Goal: Information Seeking & Learning: Learn about a topic

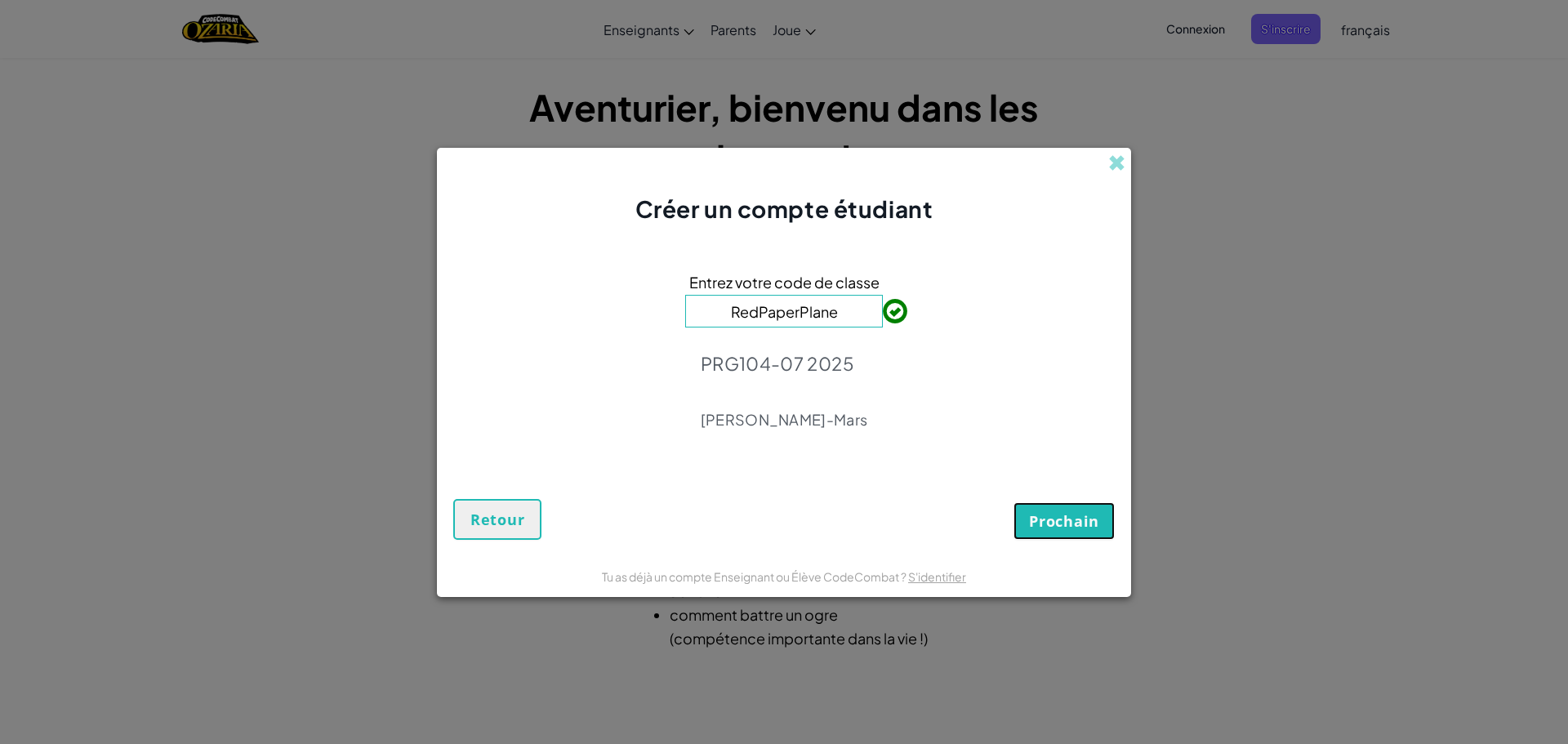
click at [1054, 514] on button "Prochain" at bounding box center [1064, 520] width 101 height 37
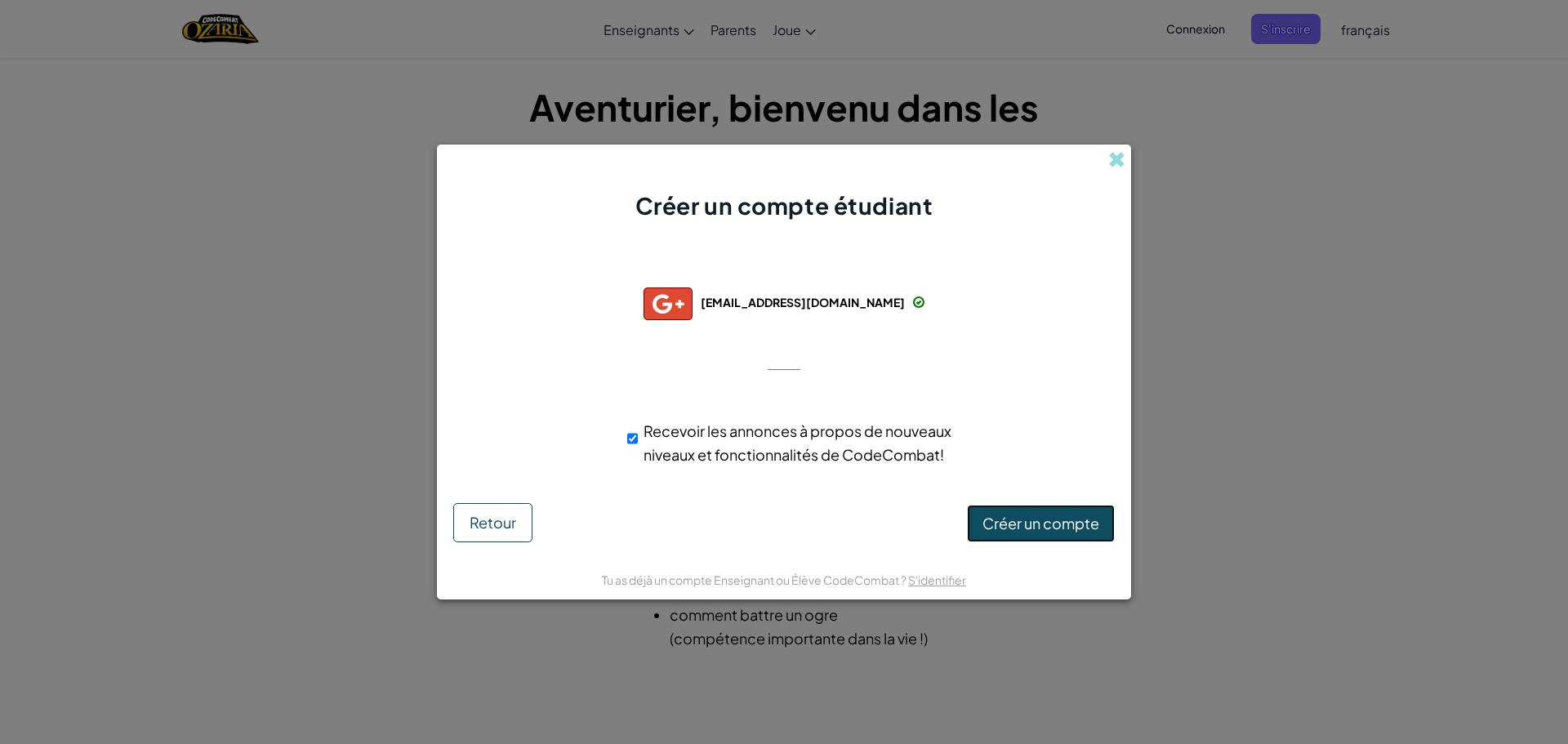
click at [1002, 533] on span "Créer un compte" at bounding box center [1040, 523] width 117 height 19
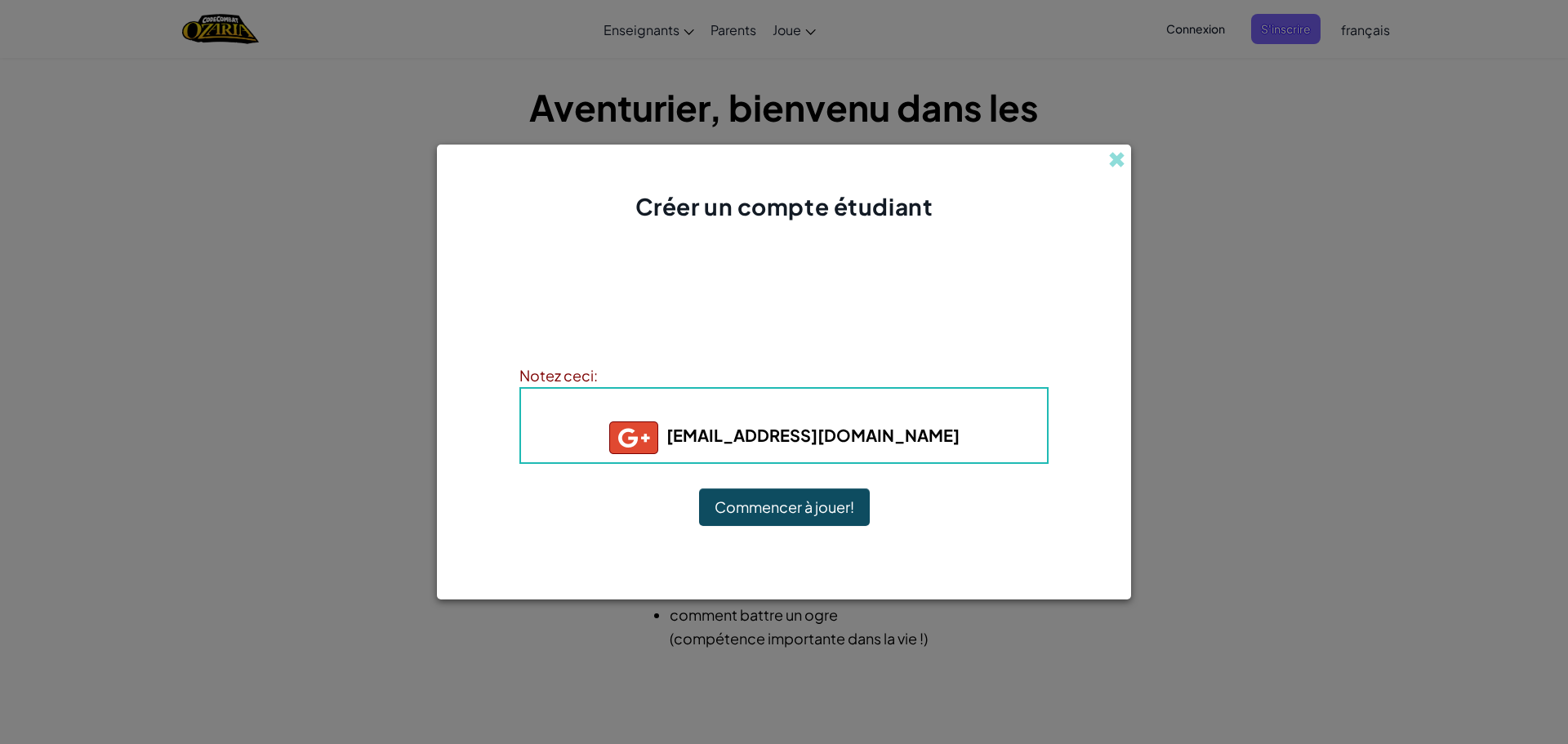
click at [843, 500] on button "Commencer à jouer!" at bounding box center [784, 507] width 170 height 37
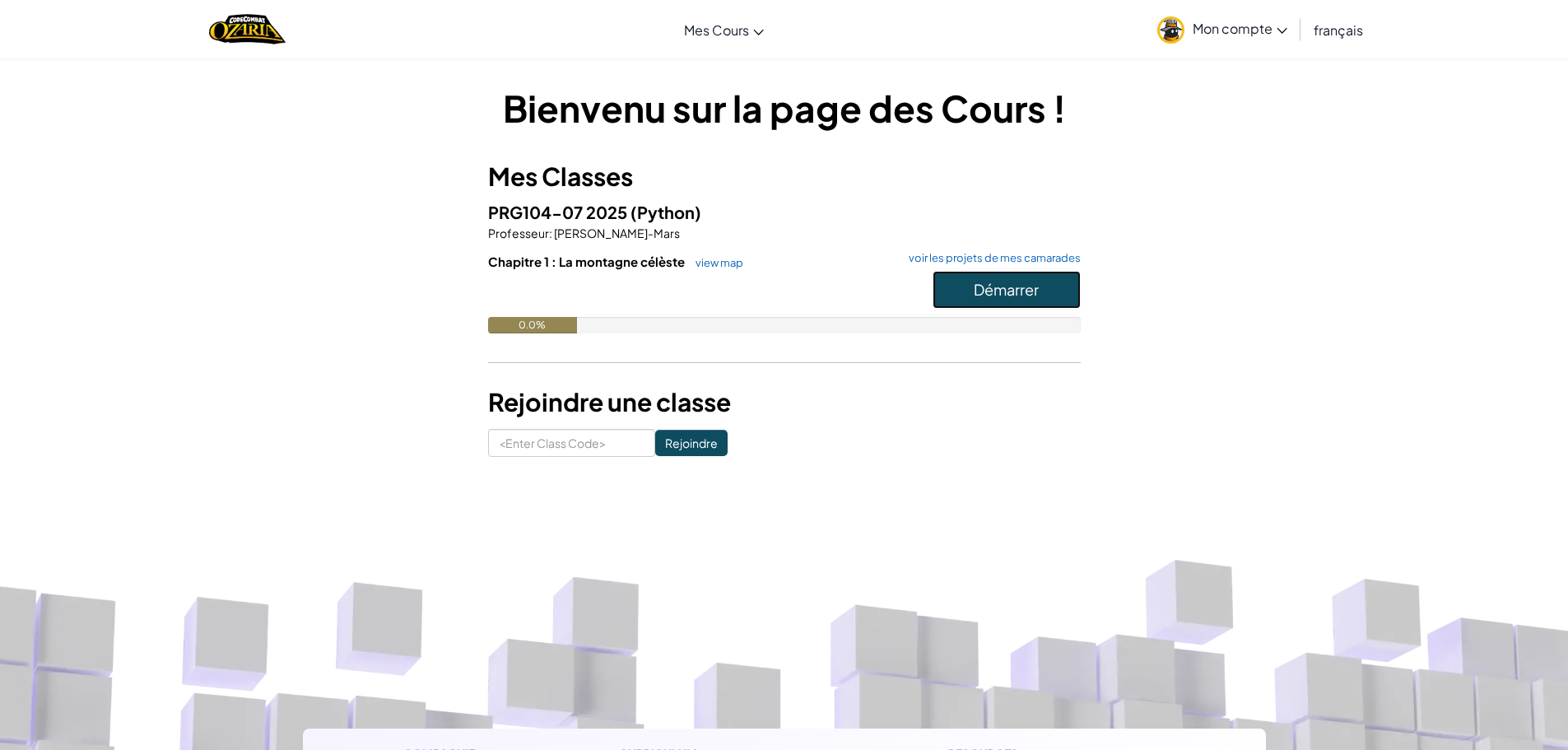
click at [1050, 275] on button "Démarrer" at bounding box center [1007, 289] width 148 height 38
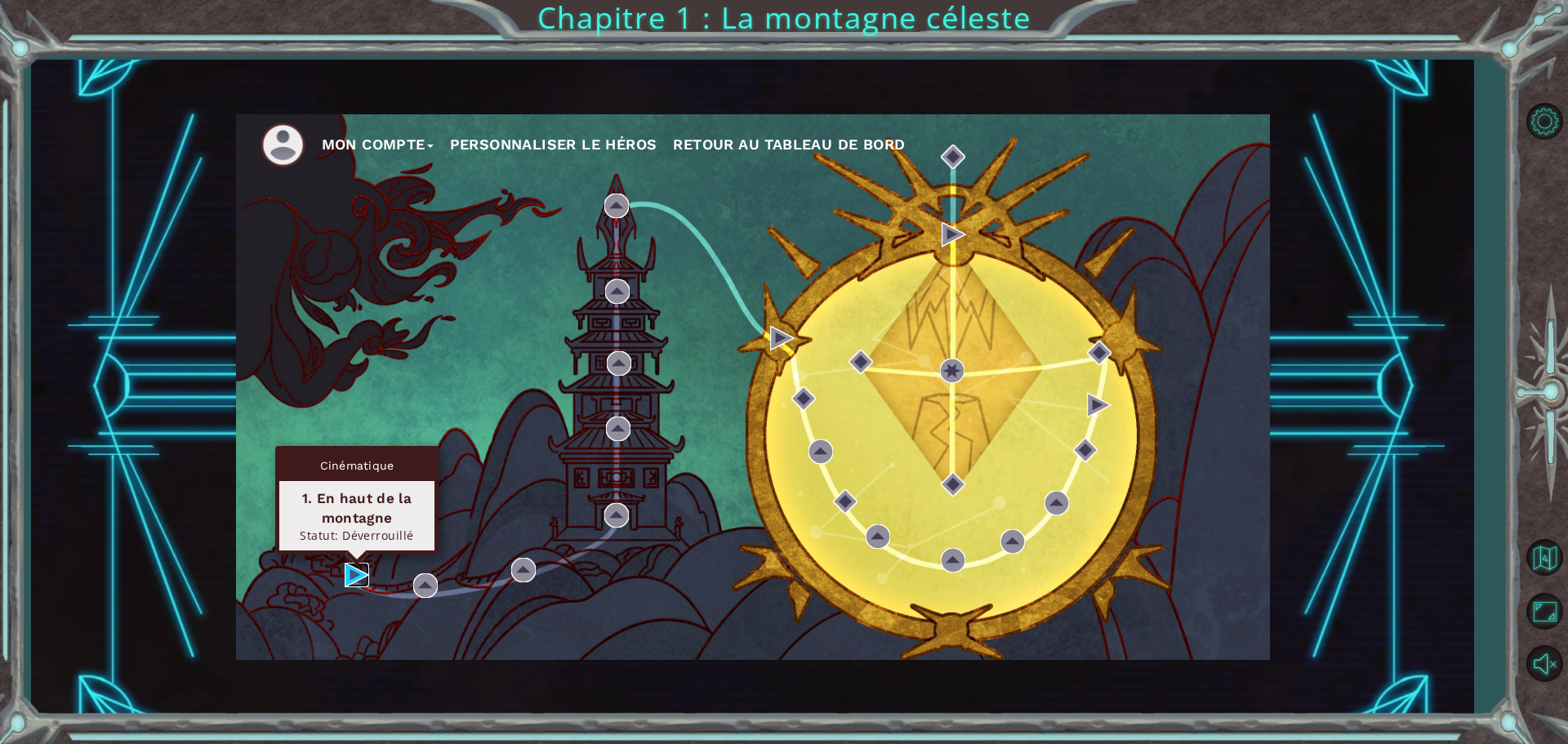
click at [347, 580] on img at bounding box center [356, 574] width 24 height 24
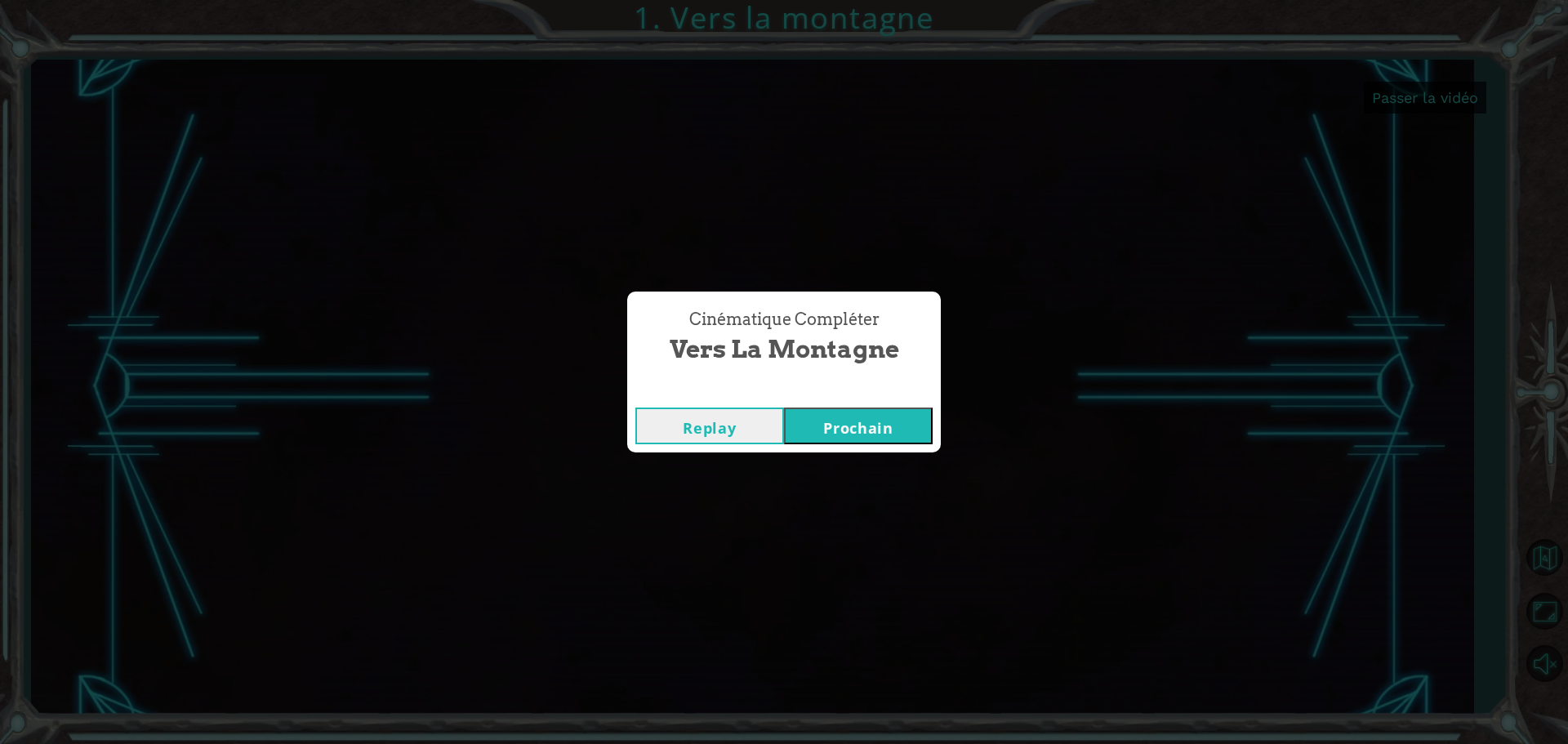
click at [848, 445] on div "Replay [GEOGRAPHIC_DATA]" at bounding box center [784, 426] width 313 height 53
click at [844, 436] on button "Prochain" at bounding box center [858, 426] width 149 height 37
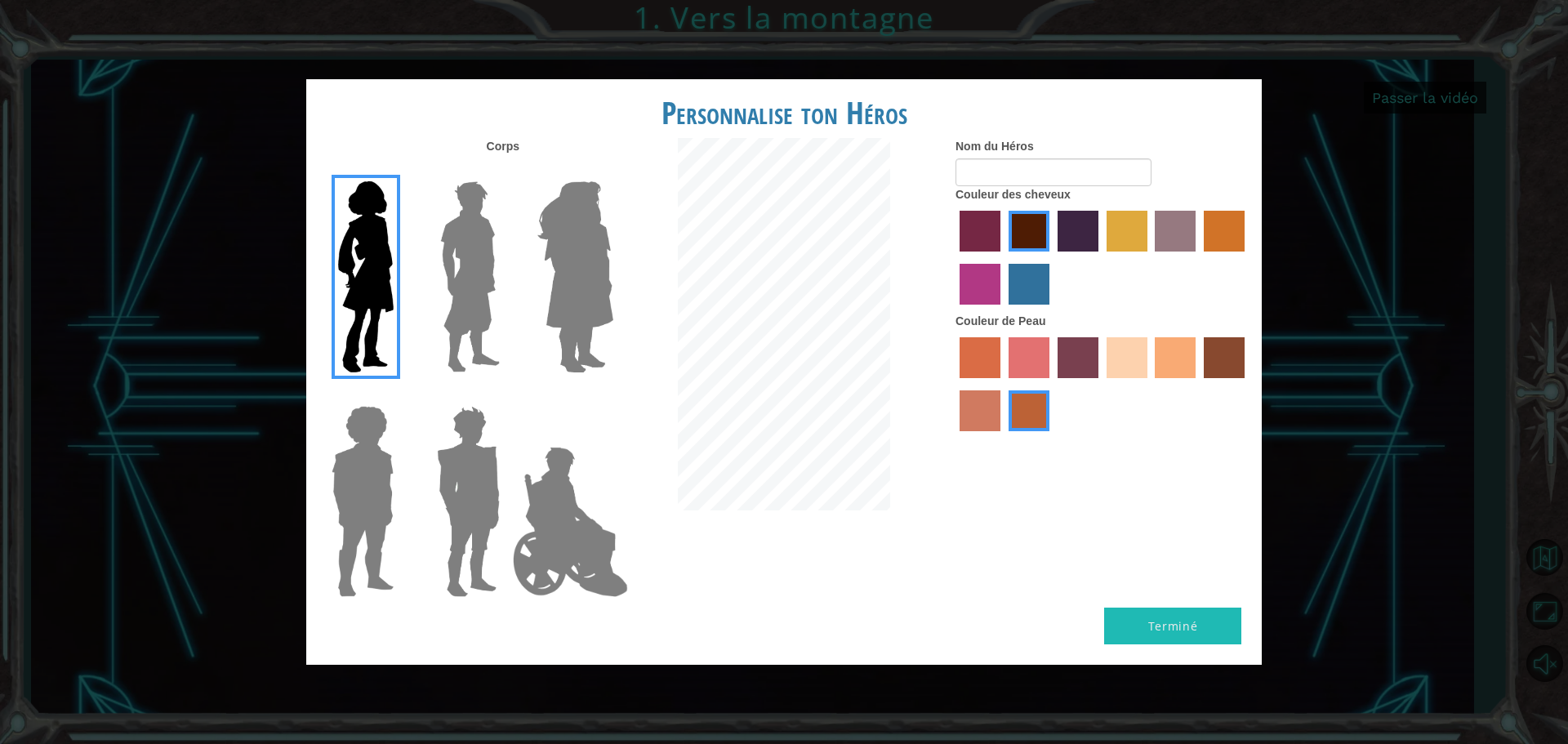
click at [457, 297] on img at bounding box center [469, 277] width 72 height 204
click at [506, 170] on input "Hero Lars" at bounding box center [506, 170] width 0 height 0
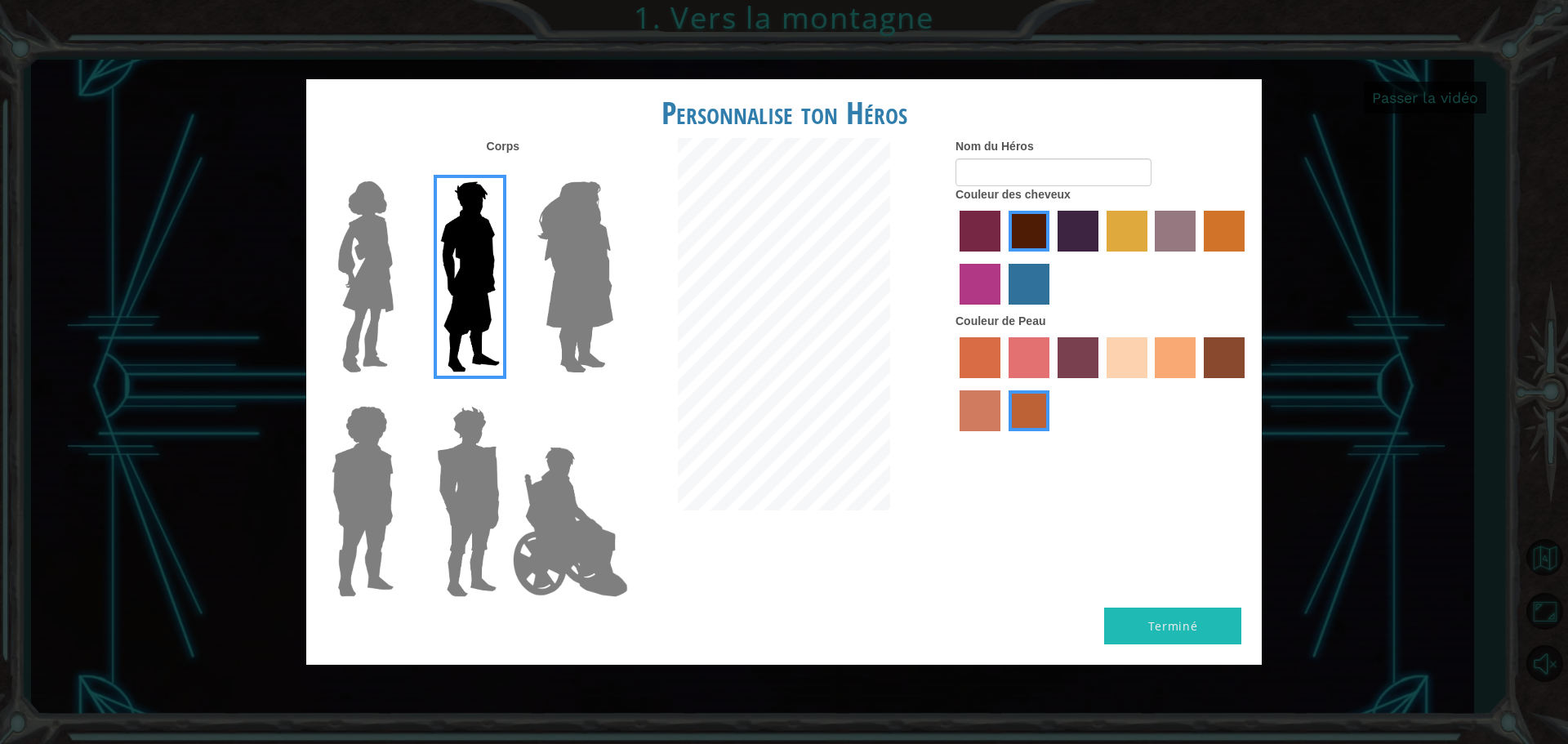
click at [362, 492] on img at bounding box center [362, 502] width 75 height 204
click at [401, 396] on input "Hero Steven" at bounding box center [401, 396] width 0 height 0
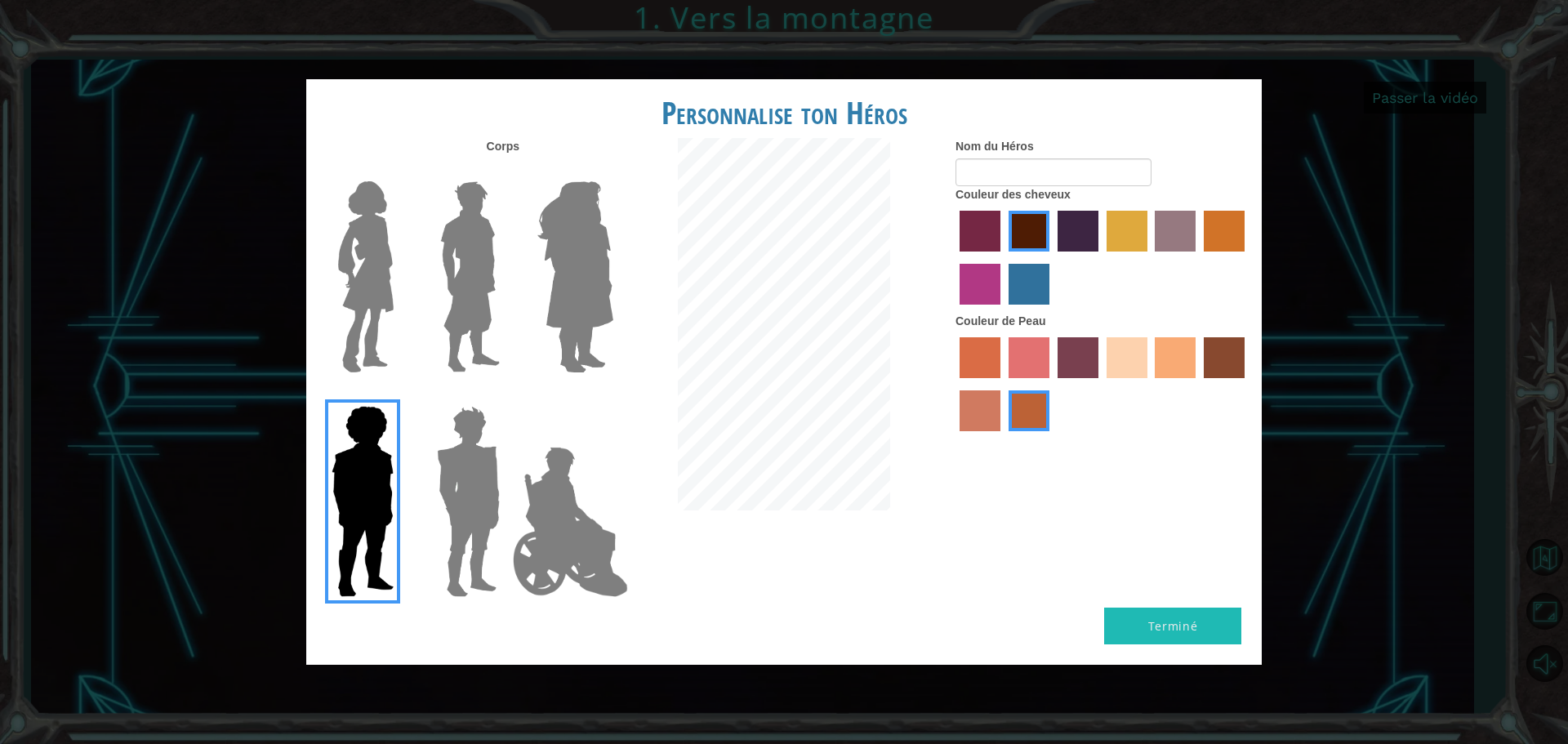
click at [419, 445] on div at bounding box center [465, 495] width 106 height 224
click at [466, 500] on img at bounding box center [468, 502] width 76 height 204
click at [506, 396] on input "Hero Garnet" at bounding box center [506, 396] width 0 height 0
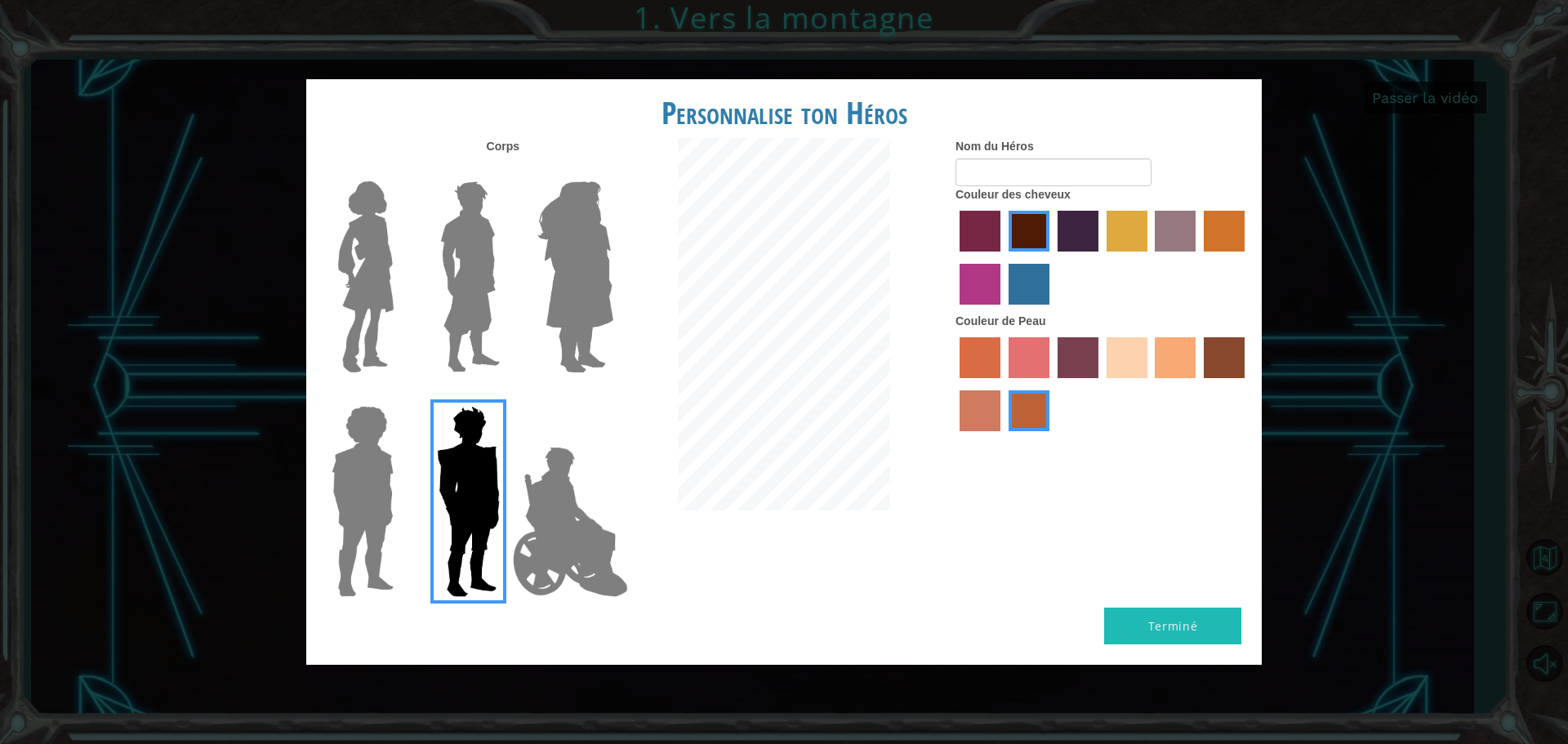
click at [546, 517] on img at bounding box center [570, 522] width 128 height 164
click at [612, 396] on input "Hero Jamie" at bounding box center [612, 396] width 0 height 0
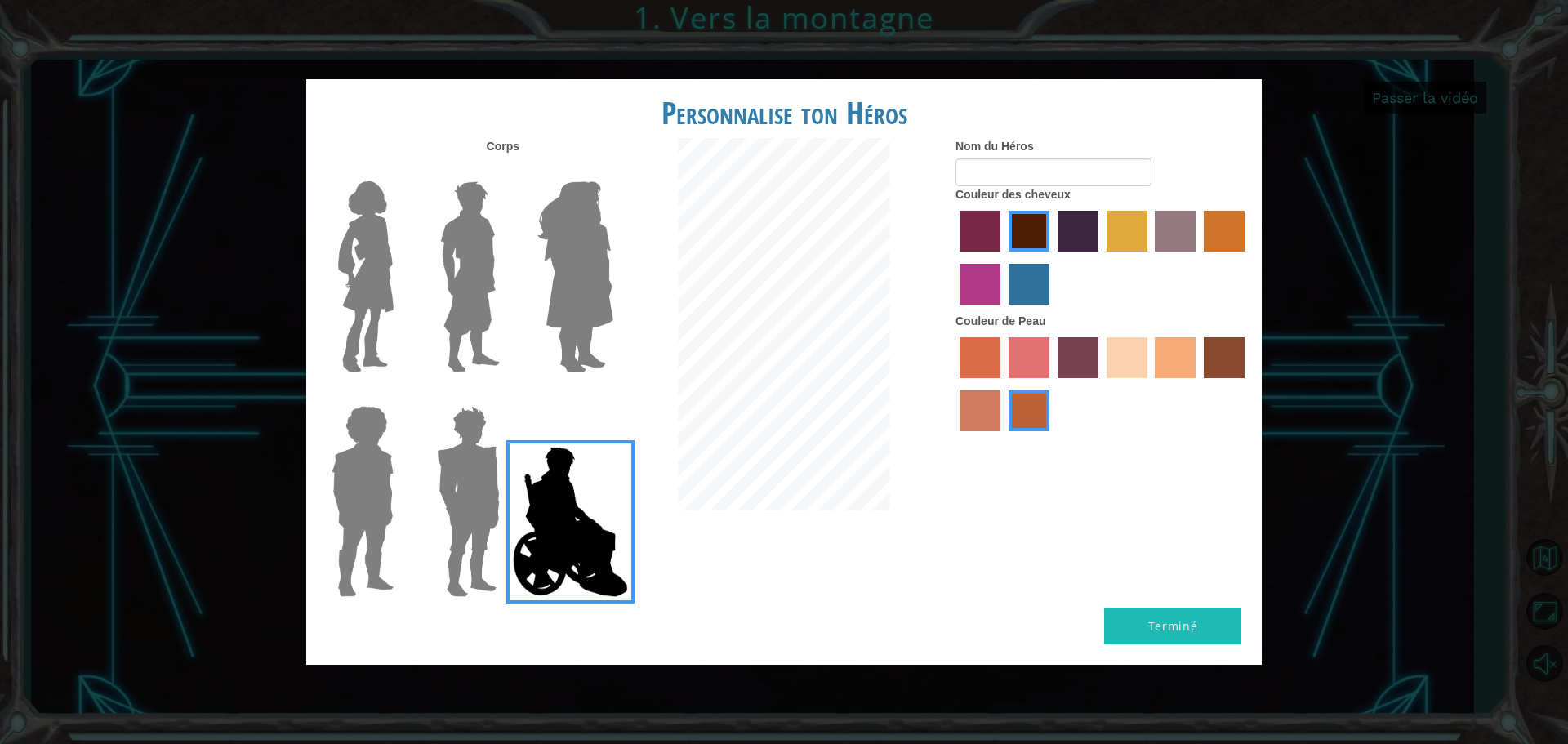
drag, startPoint x: 467, startPoint y: 293, endPoint x: 525, endPoint y: 461, distance: 177.7
click at [465, 293] on img at bounding box center [469, 277] width 72 height 204
click at [506, 170] on input "Hero Lars" at bounding box center [506, 170] width 0 height 0
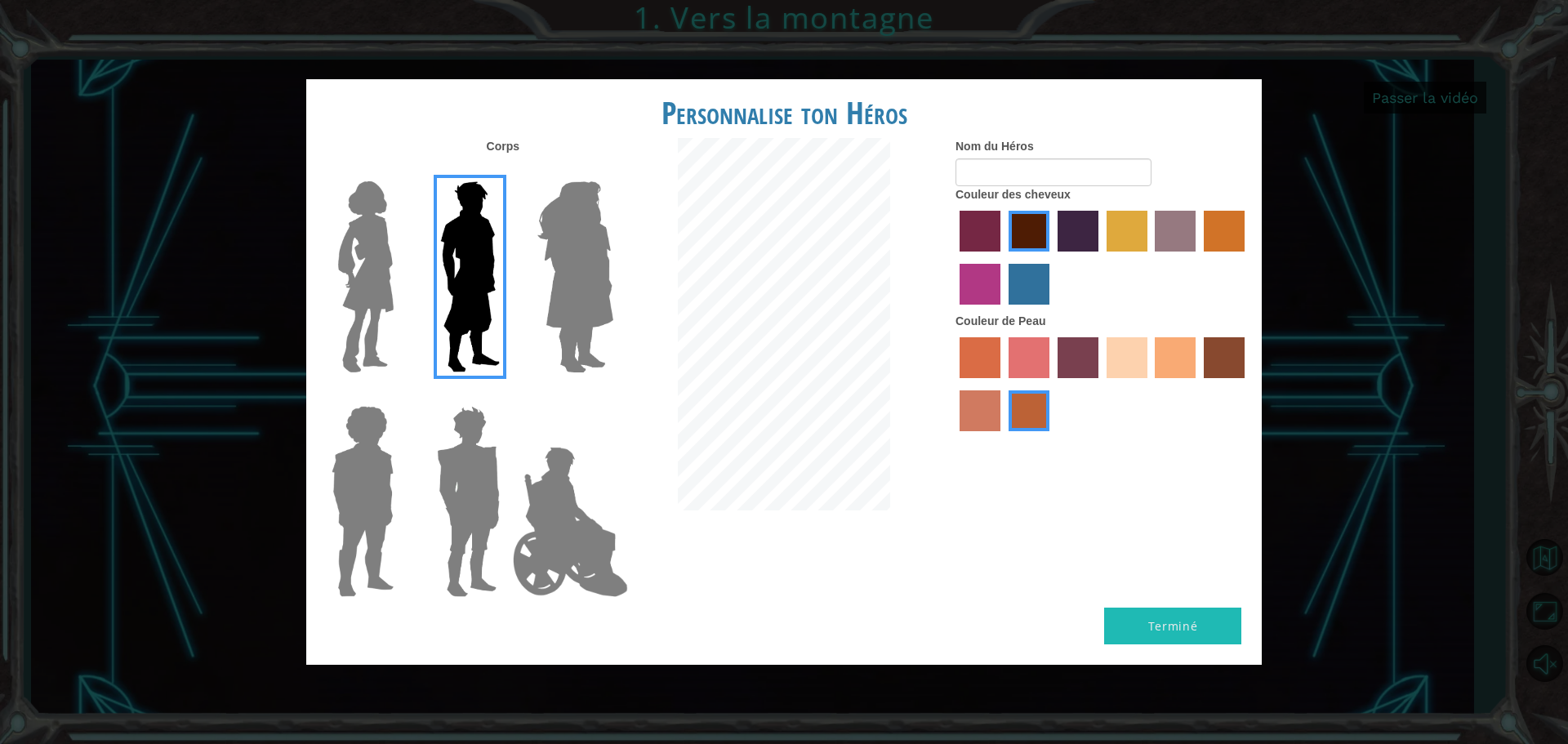
click at [469, 498] on img at bounding box center [468, 502] width 76 height 204
click at [506, 396] on input "Hero Garnet" at bounding box center [506, 396] width 0 height 0
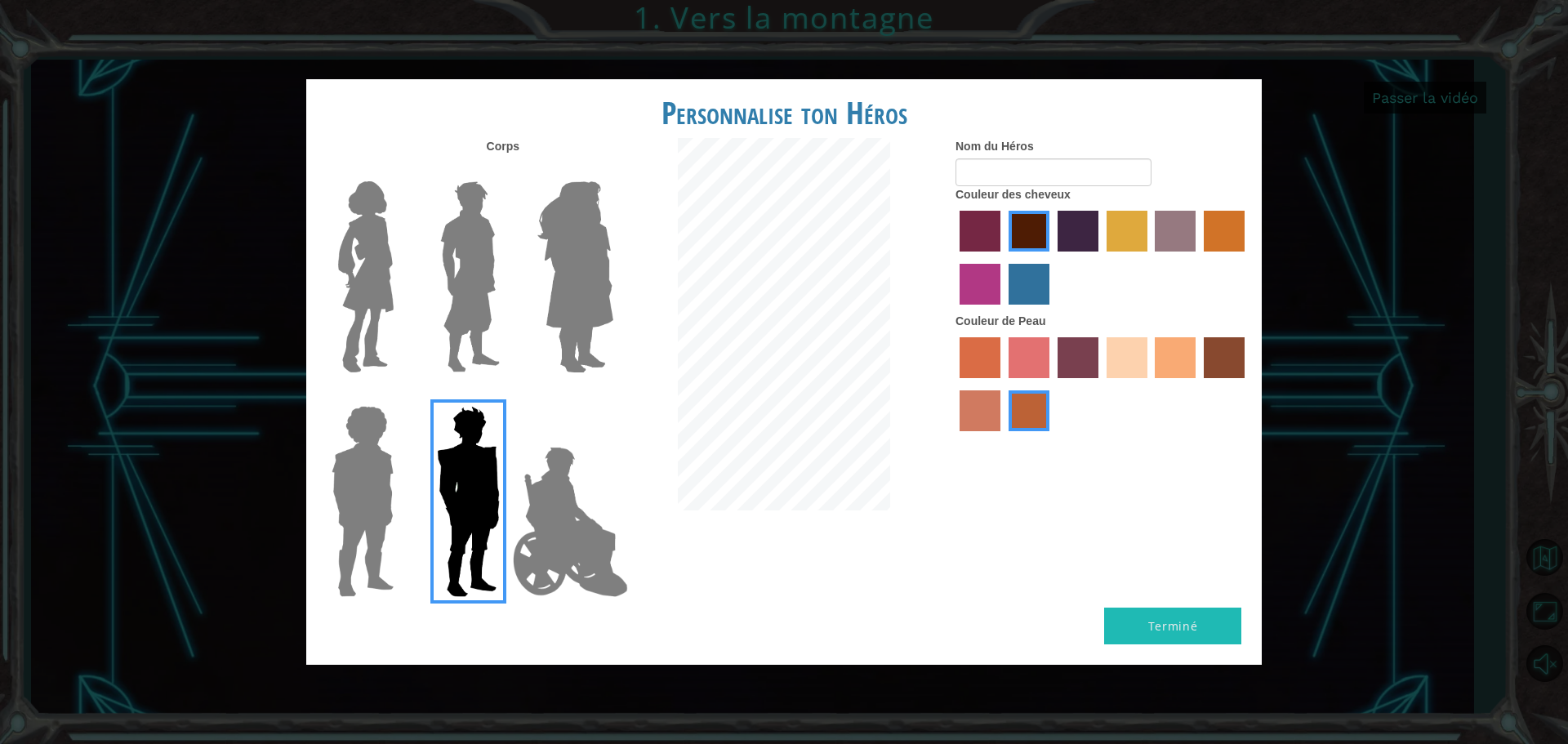
click at [470, 261] on img at bounding box center [469, 277] width 72 height 204
click at [506, 170] on input "Hero Lars" at bounding box center [506, 170] width 0 height 0
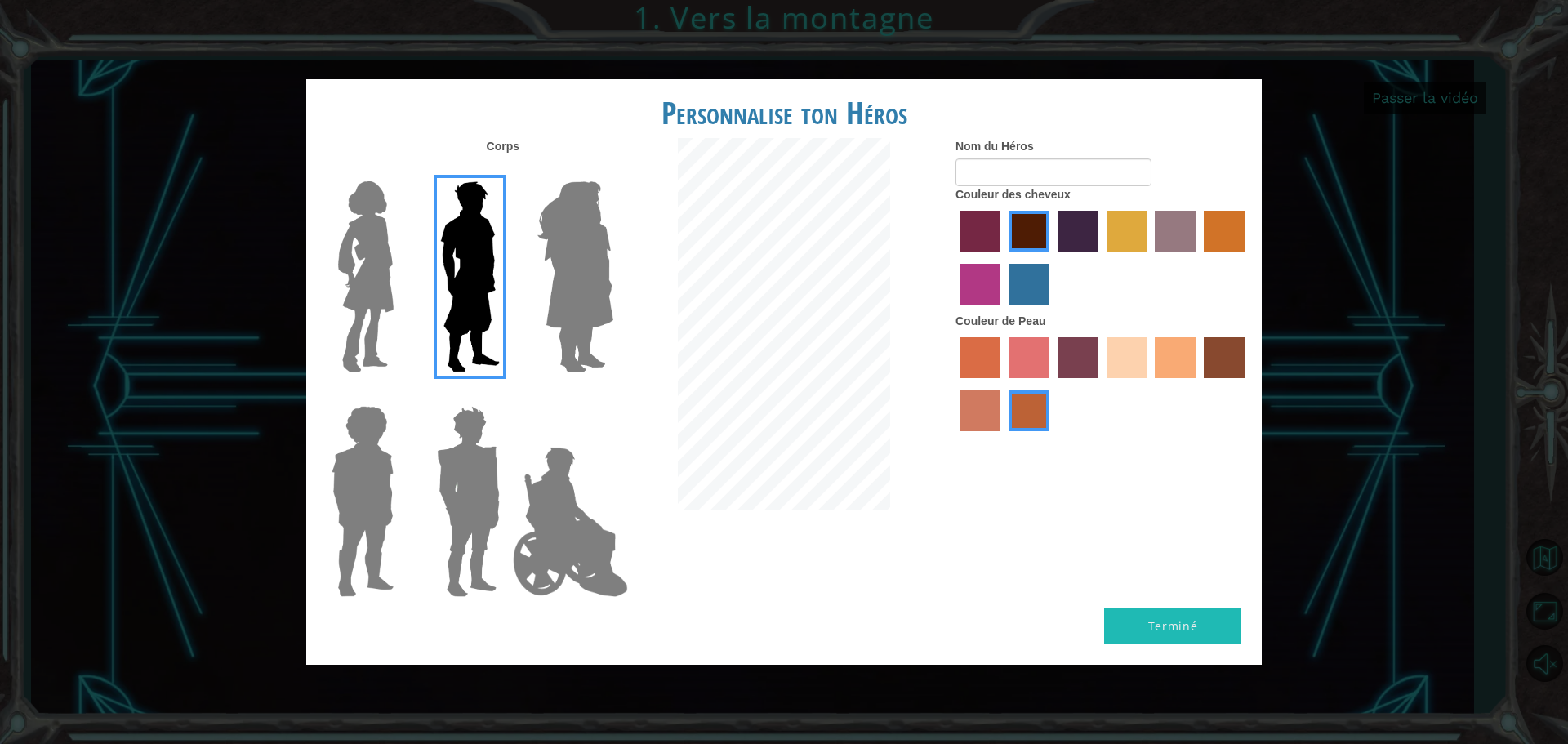
click at [1116, 361] on label "sandy beach skin color" at bounding box center [1127, 357] width 41 height 41
click at [1101, 384] on input "sandy beach skin color" at bounding box center [1101, 384] width 0 height 0
click at [1065, 231] on label "hot purple hair color" at bounding box center [1078, 231] width 41 height 41
click at [1052, 258] on input "hot purple hair color" at bounding box center [1052, 258] width 0 height 0
click at [1043, 288] on label "lachmara hair color" at bounding box center [1029, 283] width 41 height 41
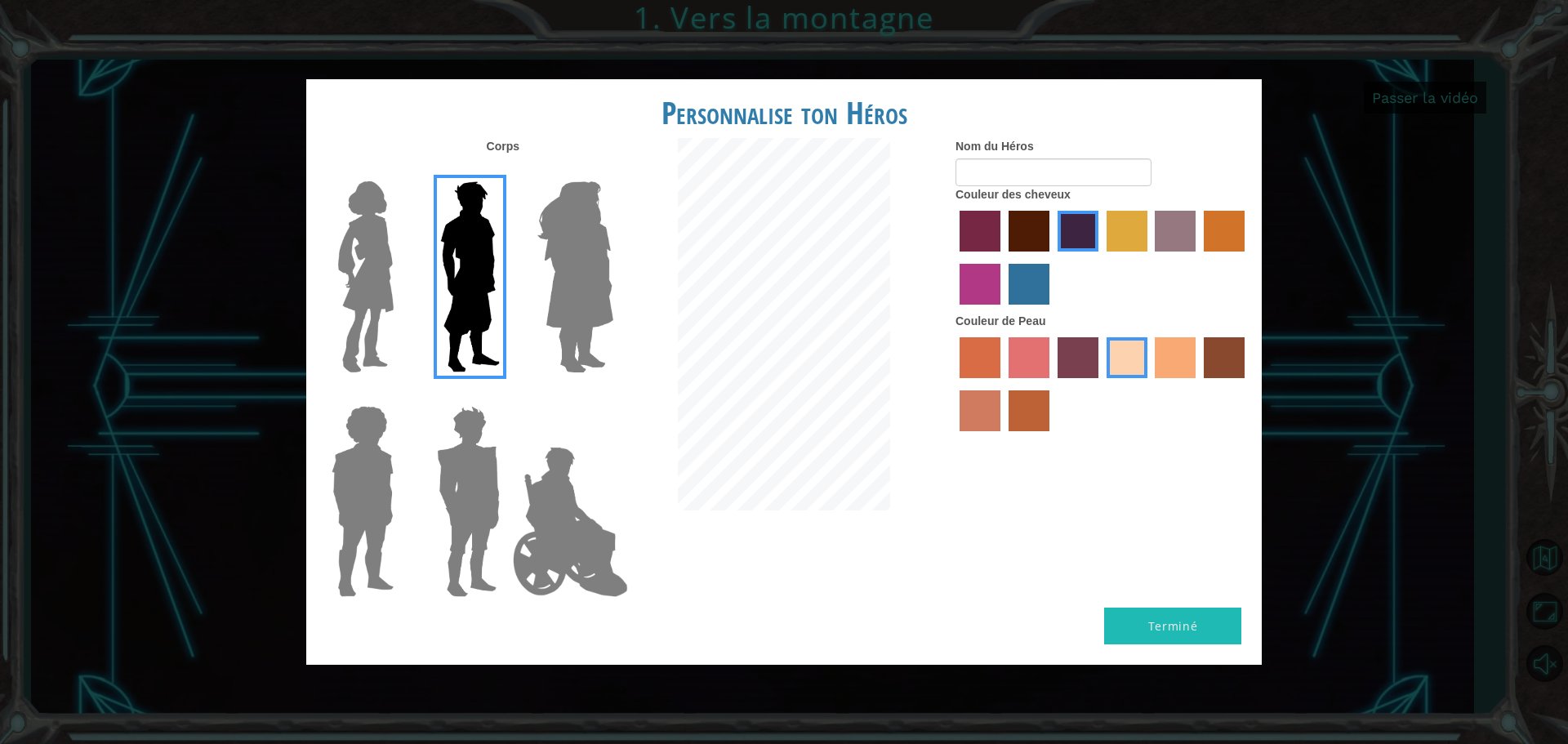
click at [1003, 310] on input "lachmara hair color" at bounding box center [1003, 310] width 0 height 0
click at [1150, 613] on button "Terminé" at bounding box center [1172, 626] width 137 height 37
type input "[GEOGRAPHIC_DATA]"
click at [1173, 608] on button "Terminé" at bounding box center [1172, 626] width 137 height 37
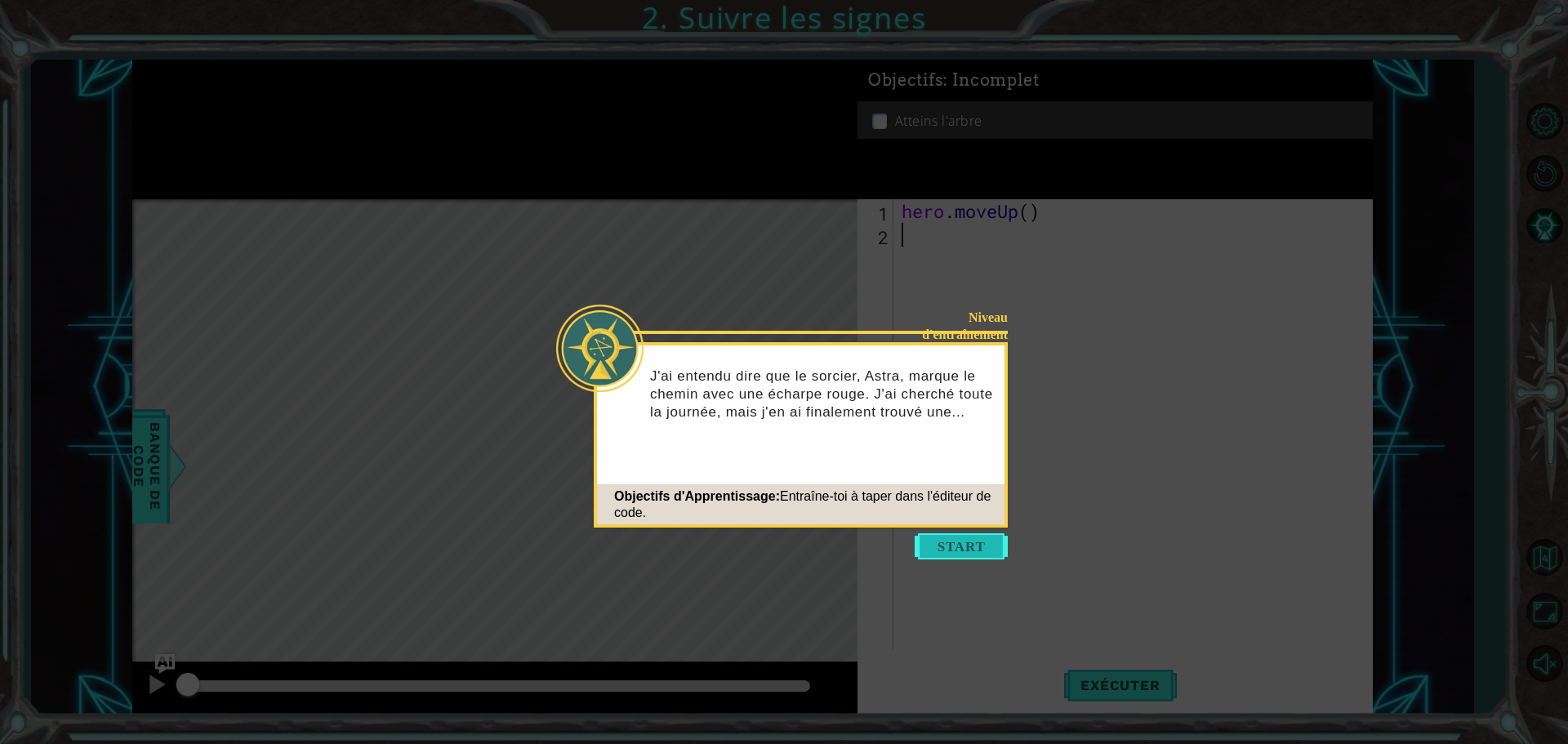
click at [989, 538] on button "Start" at bounding box center [961, 546] width 93 height 26
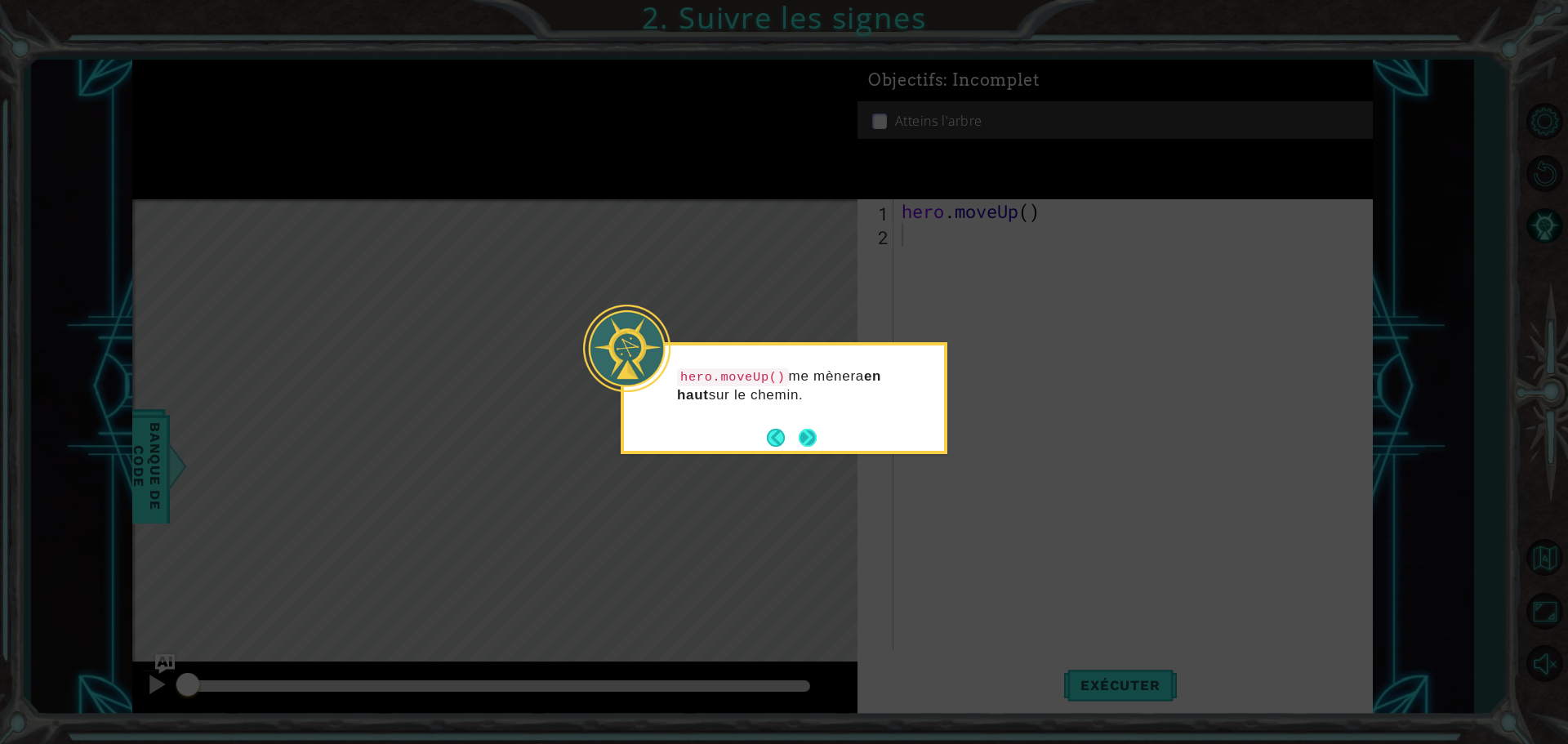
click at [815, 439] on button "Next" at bounding box center [808, 438] width 18 height 18
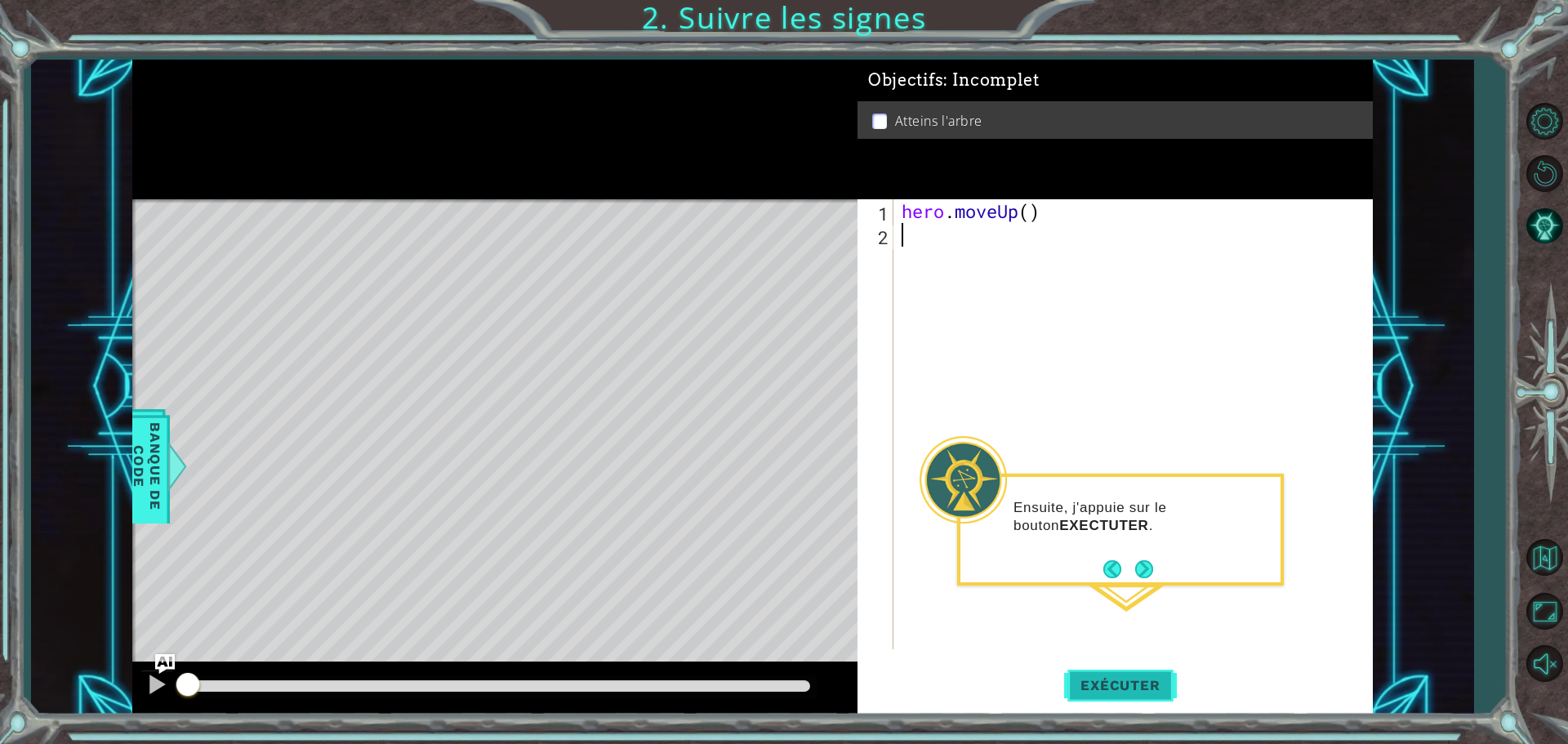
click at [1143, 677] on button "Exécuter" at bounding box center [1120, 685] width 112 height 52
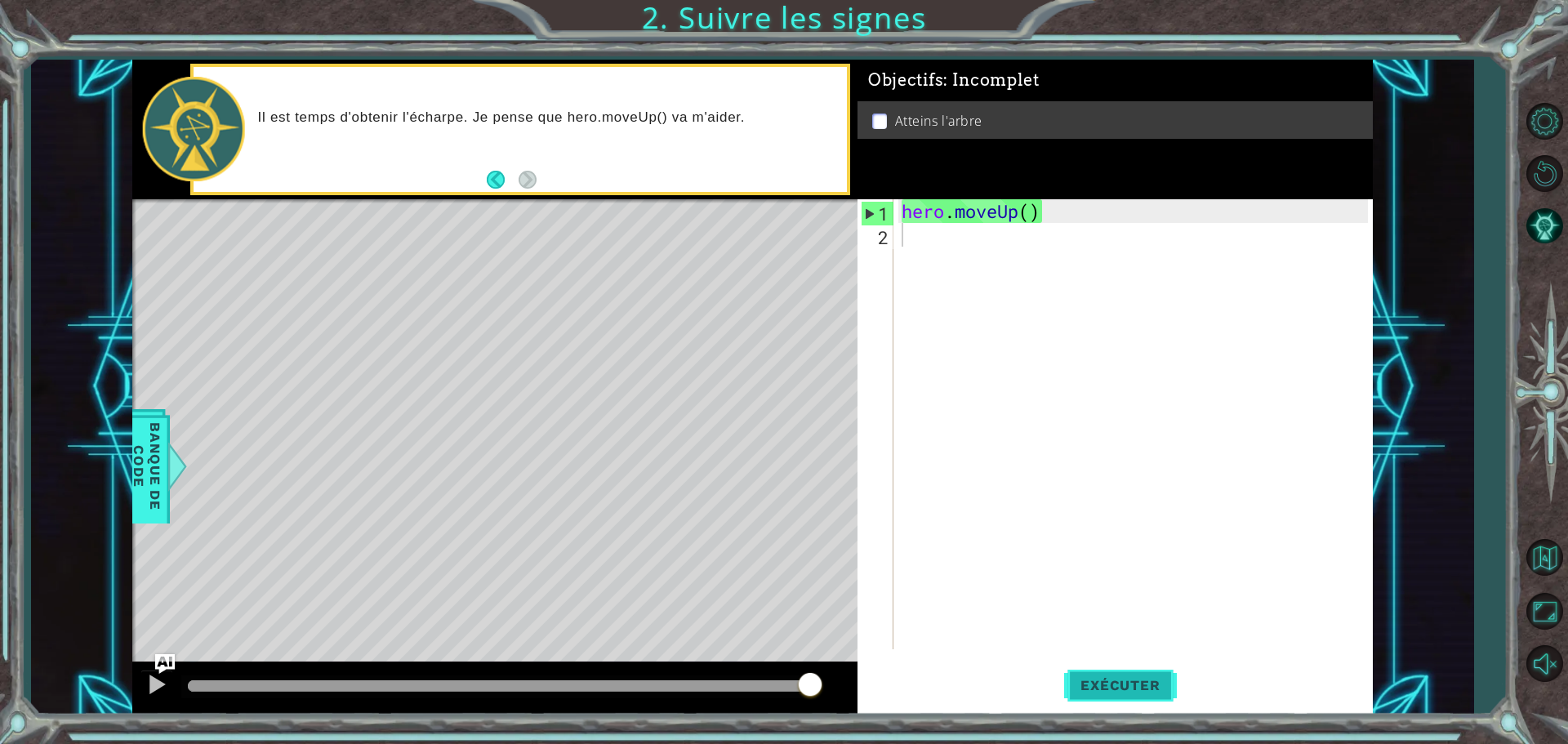
click at [1130, 678] on span "Exécuter" at bounding box center [1120, 686] width 112 height 17
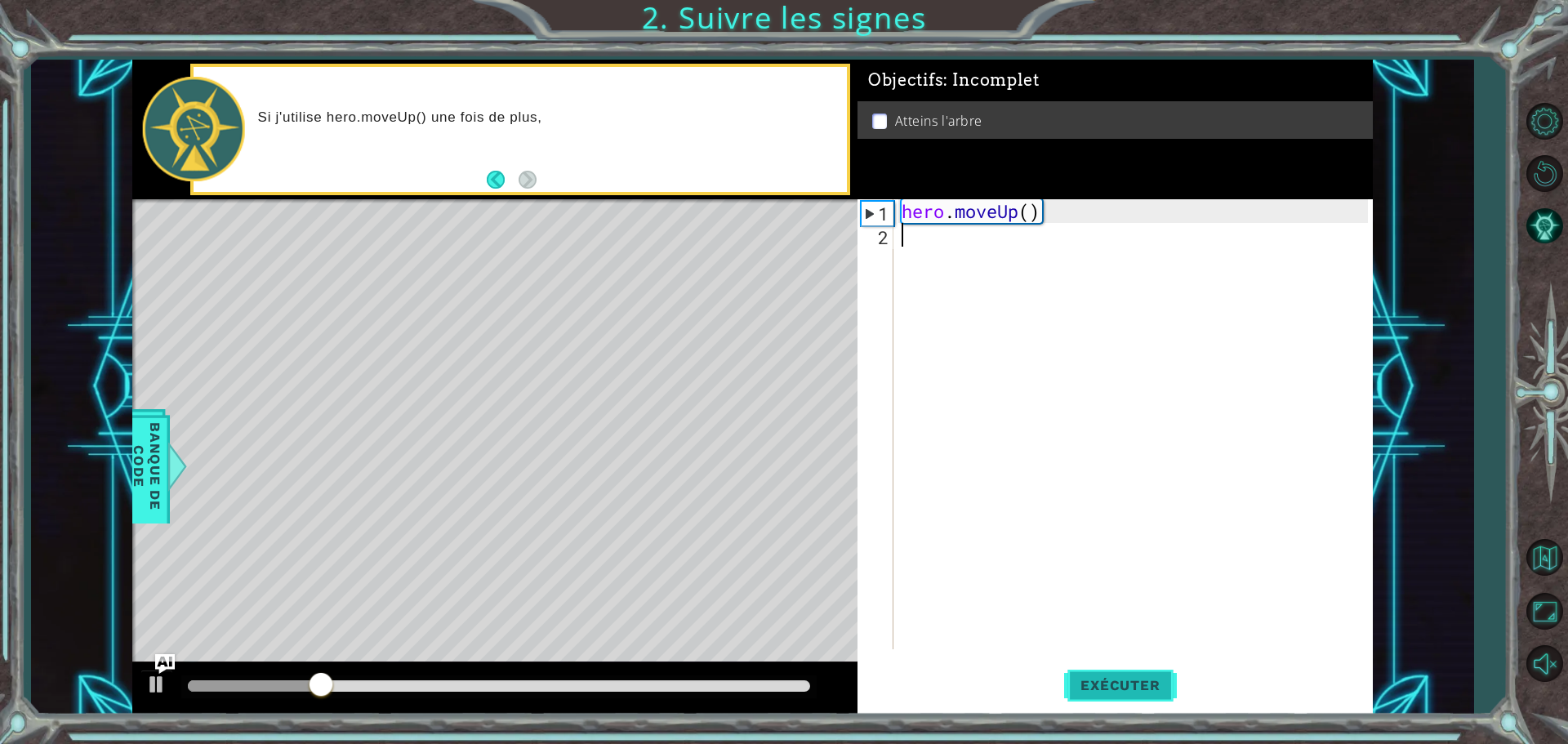
click at [1130, 678] on span "Exécuter" at bounding box center [1120, 686] width 112 height 17
click at [512, 318] on div "Level Map" at bounding box center [509, 440] width 755 height 481
click at [1106, 683] on span "Exécuter" at bounding box center [1120, 686] width 112 height 17
click at [1108, 682] on span "Exécuter" at bounding box center [1120, 686] width 112 height 17
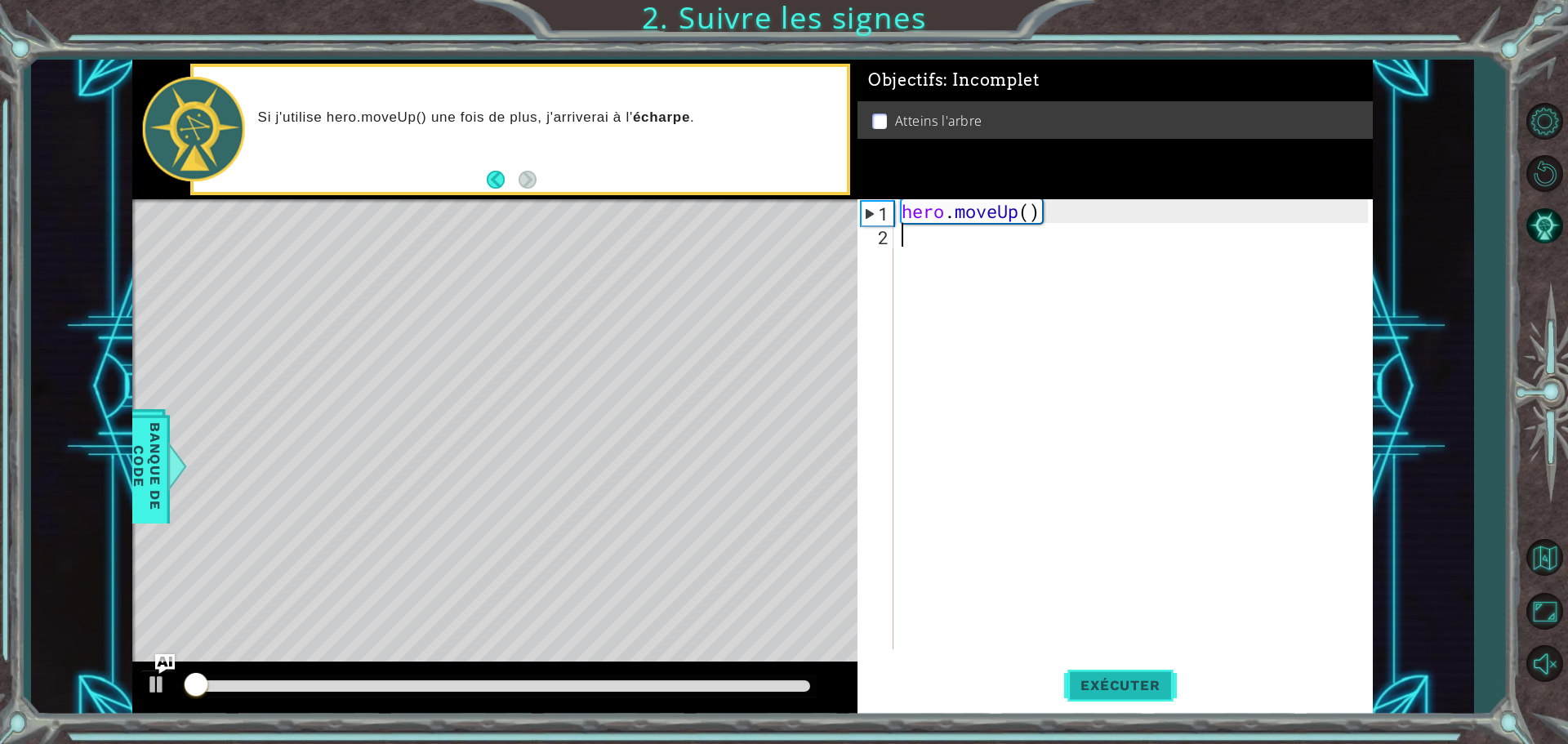
click at [1111, 680] on span "Exécuter" at bounding box center [1120, 686] width 112 height 17
click at [1114, 678] on span "Exécuter" at bounding box center [1120, 686] width 112 height 17
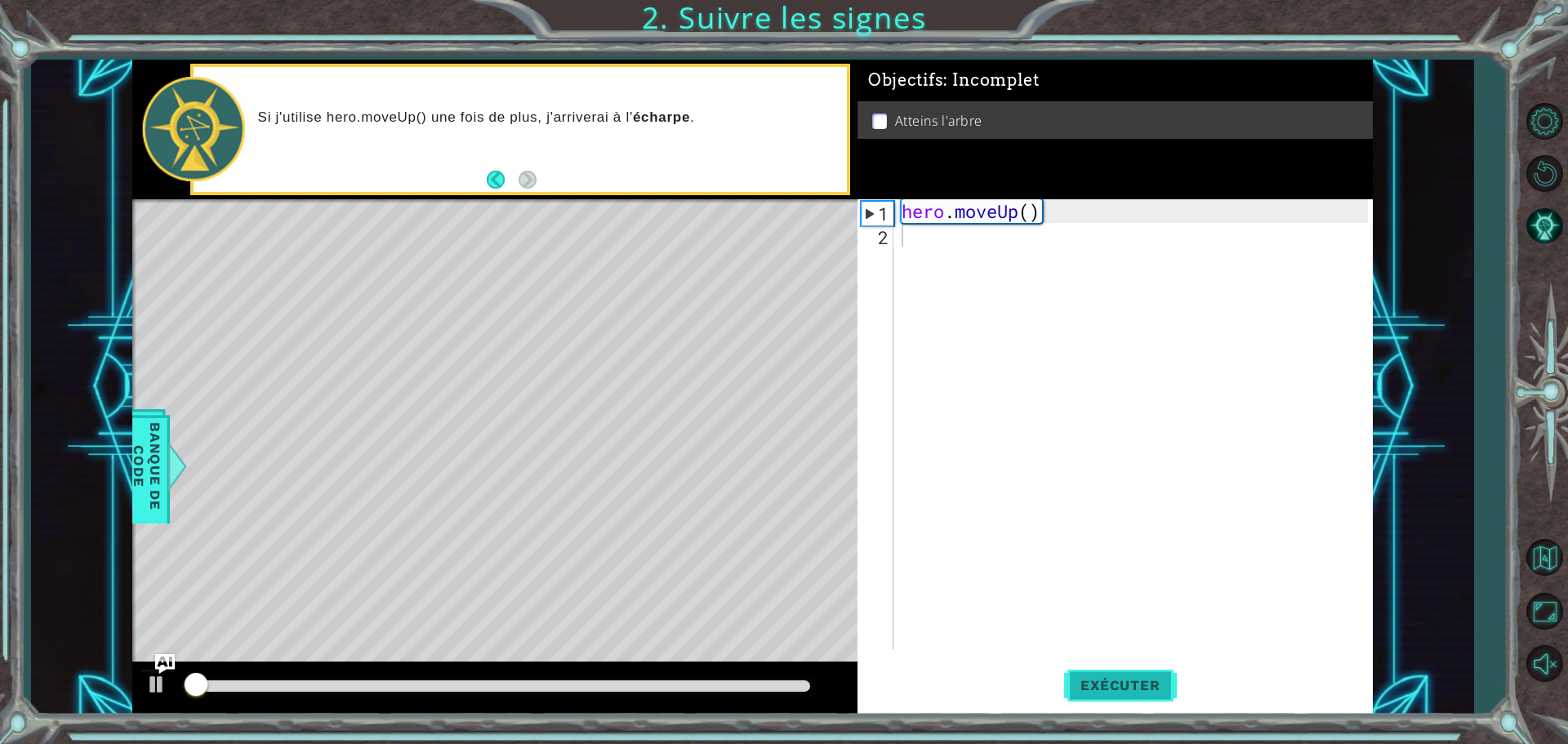
drag, startPoint x: 1114, startPoint y: 678, endPoint x: 1105, endPoint y: 679, distance: 9.1
click at [1113, 679] on span "Exécuter" at bounding box center [1120, 686] width 112 height 17
click at [1086, 651] on div "1 2 hero . moveUp ( ) ההההההההההההההההההההההההההההההההההההההההההההההההההההההההה…" at bounding box center [1115, 457] width 515 height 515
click at [1124, 682] on span "Exécuter" at bounding box center [1120, 686] width 112 height 17
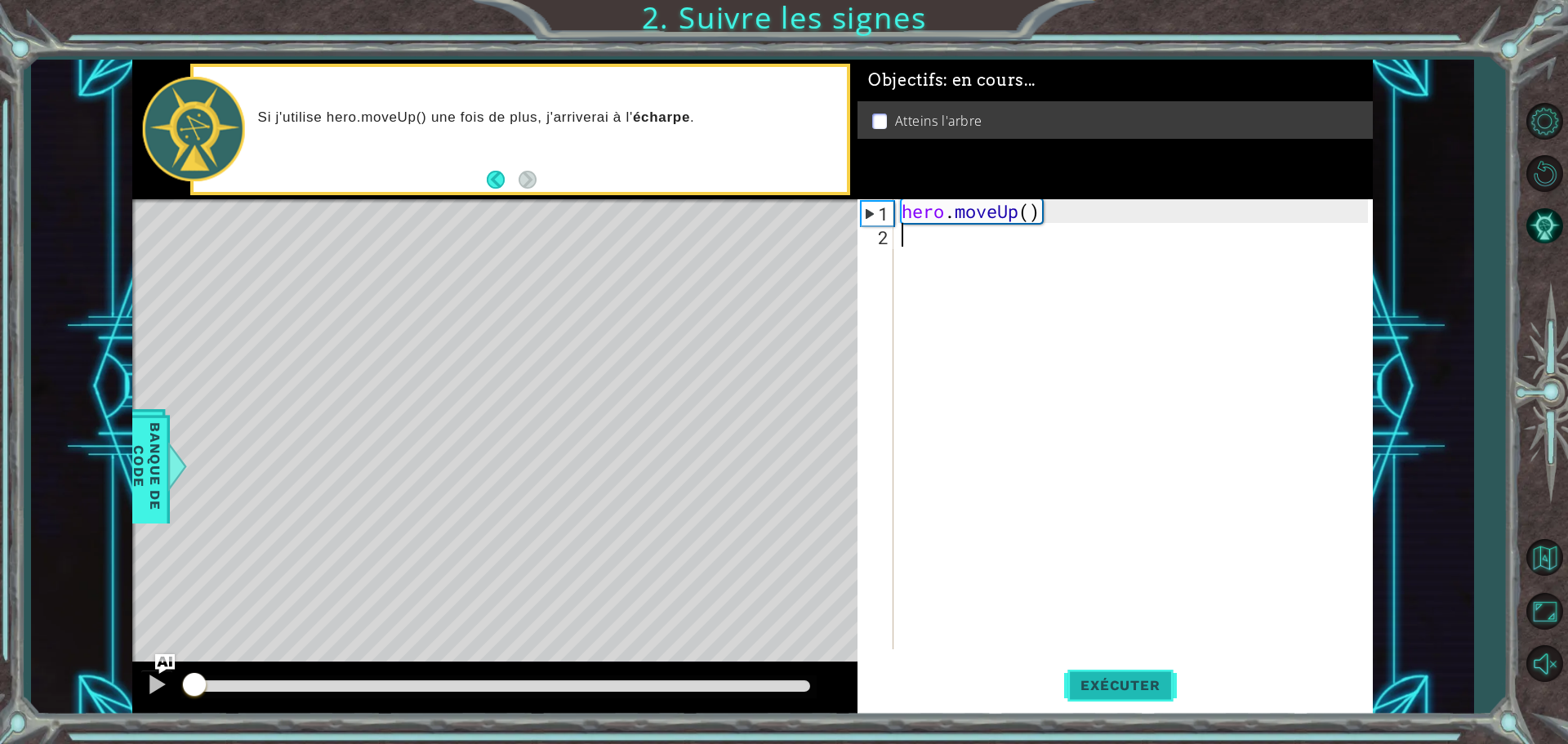
click at [1124, 682] on span "Exécuter" at bounding box center [1120, 686] width 112 height 17
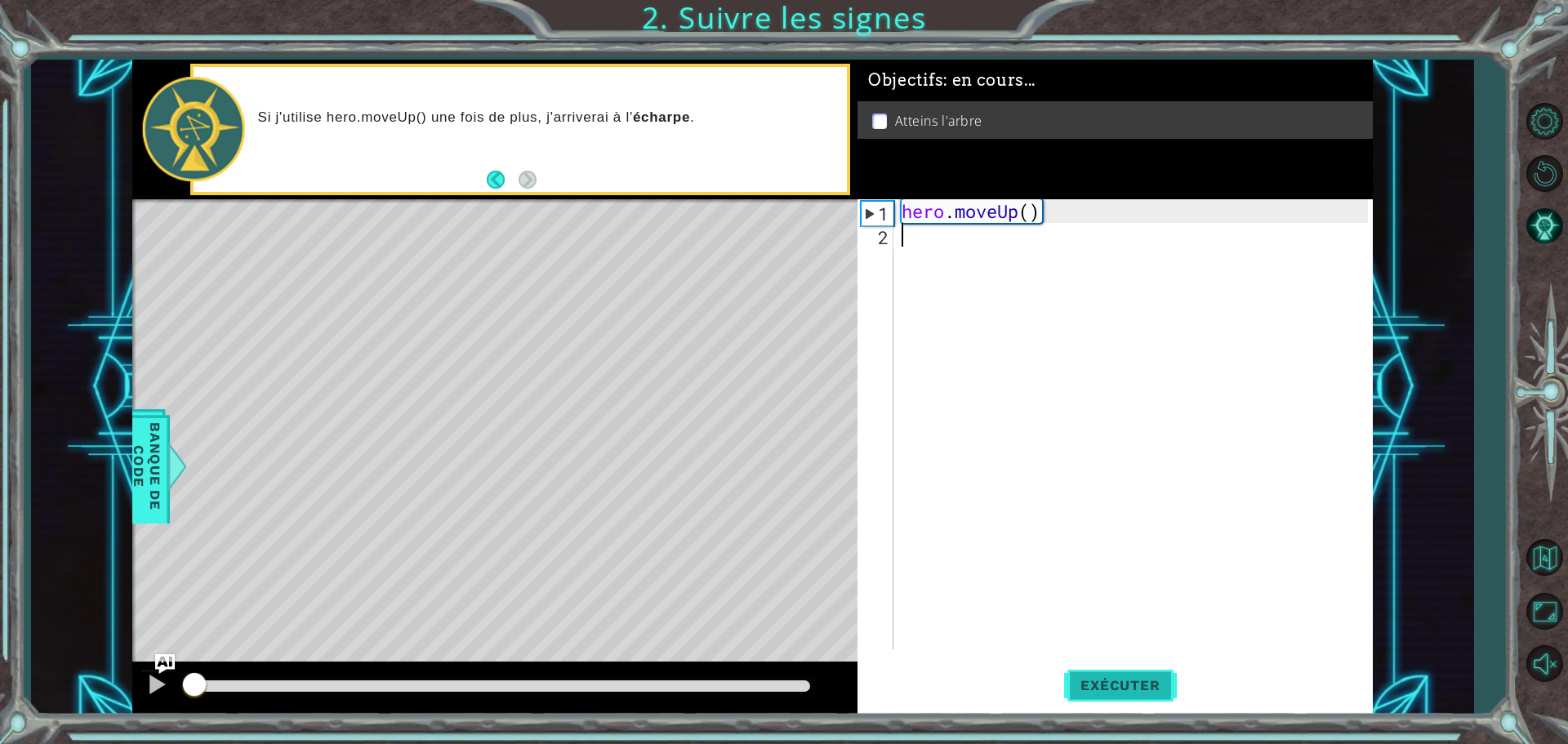
click at [1124, 682] on span "Exécuter" at bounding box center [1120, 686] width 112 height 17
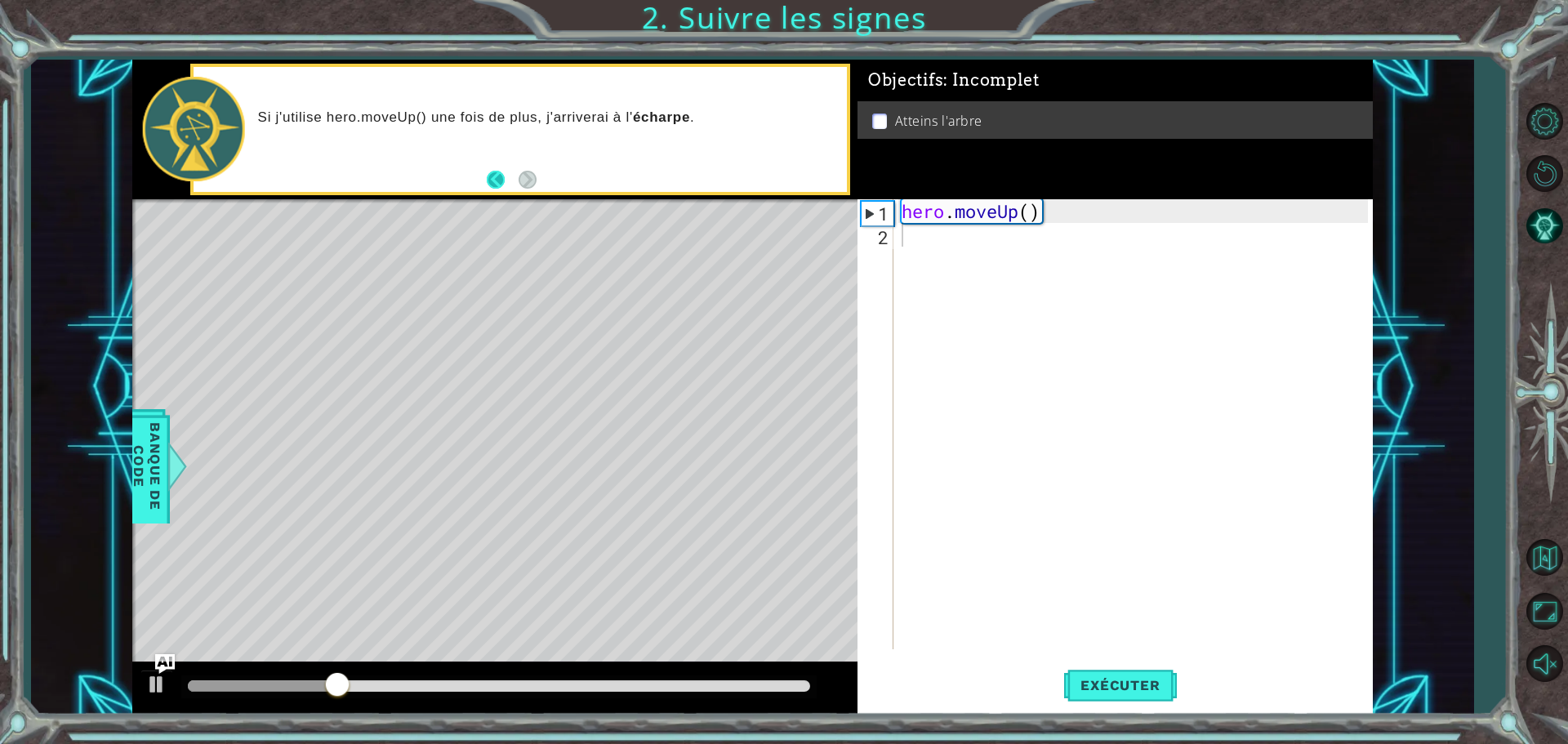
click at [487, 175] on button "Back" at bounding box center [503, 180] width 32 height 18
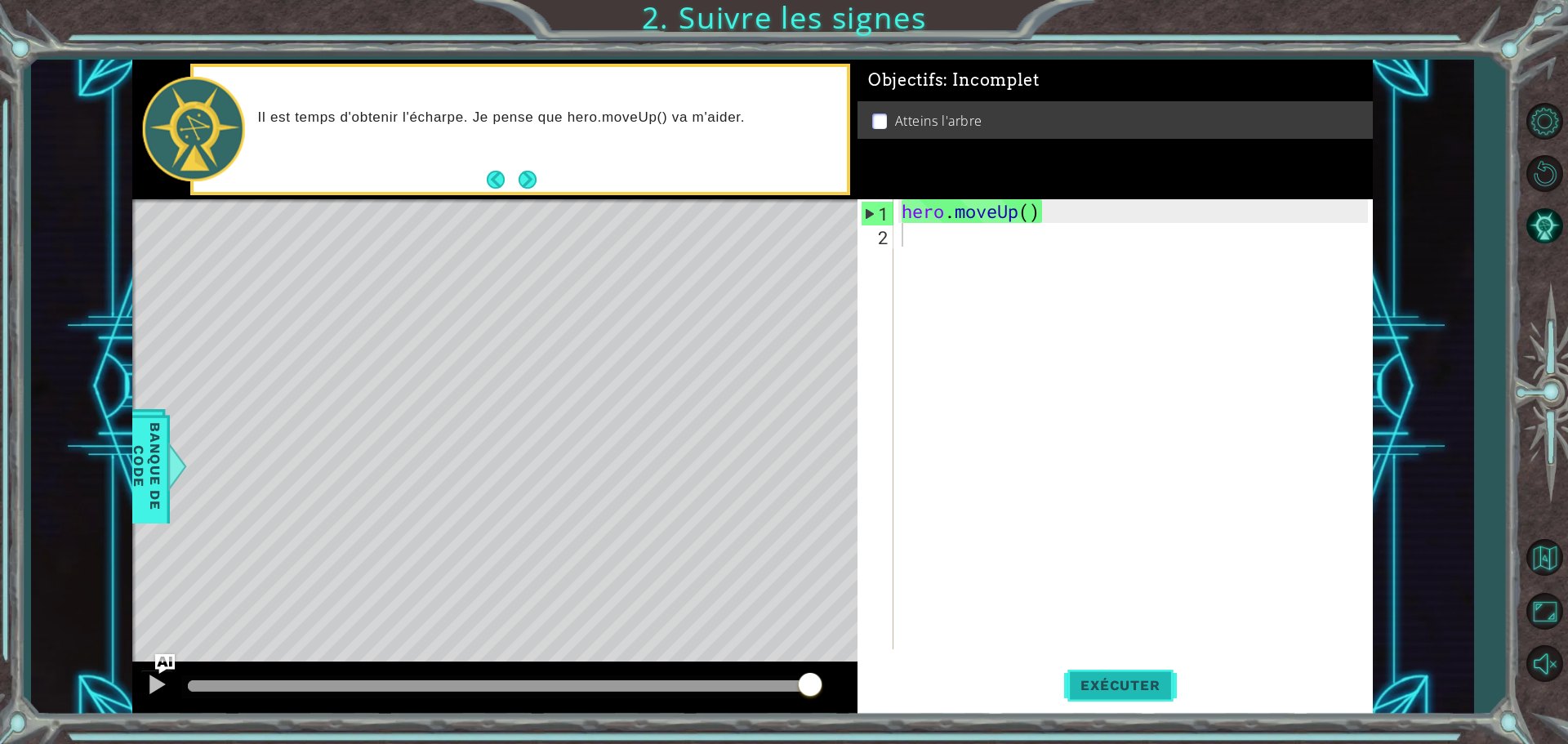
click at [1147, 692] on span "Exécuter" at bounding box center [1120, 686] width 112 height 17
click at [1157, 681] on span "Exécuter" at bounding box center [1120, 686] width 112 height 17
click at [1162, 680] on span "Exécuter" at bounding box center [1120, 686] width 112 height 17
click at [533, 180] on button "Next" at bounding box center [527, 180] width 29 height 29
drag, startPoint x: 802, startPoint y: 682, endPoint x: 935, endPoint y: 677, distance: 133.1
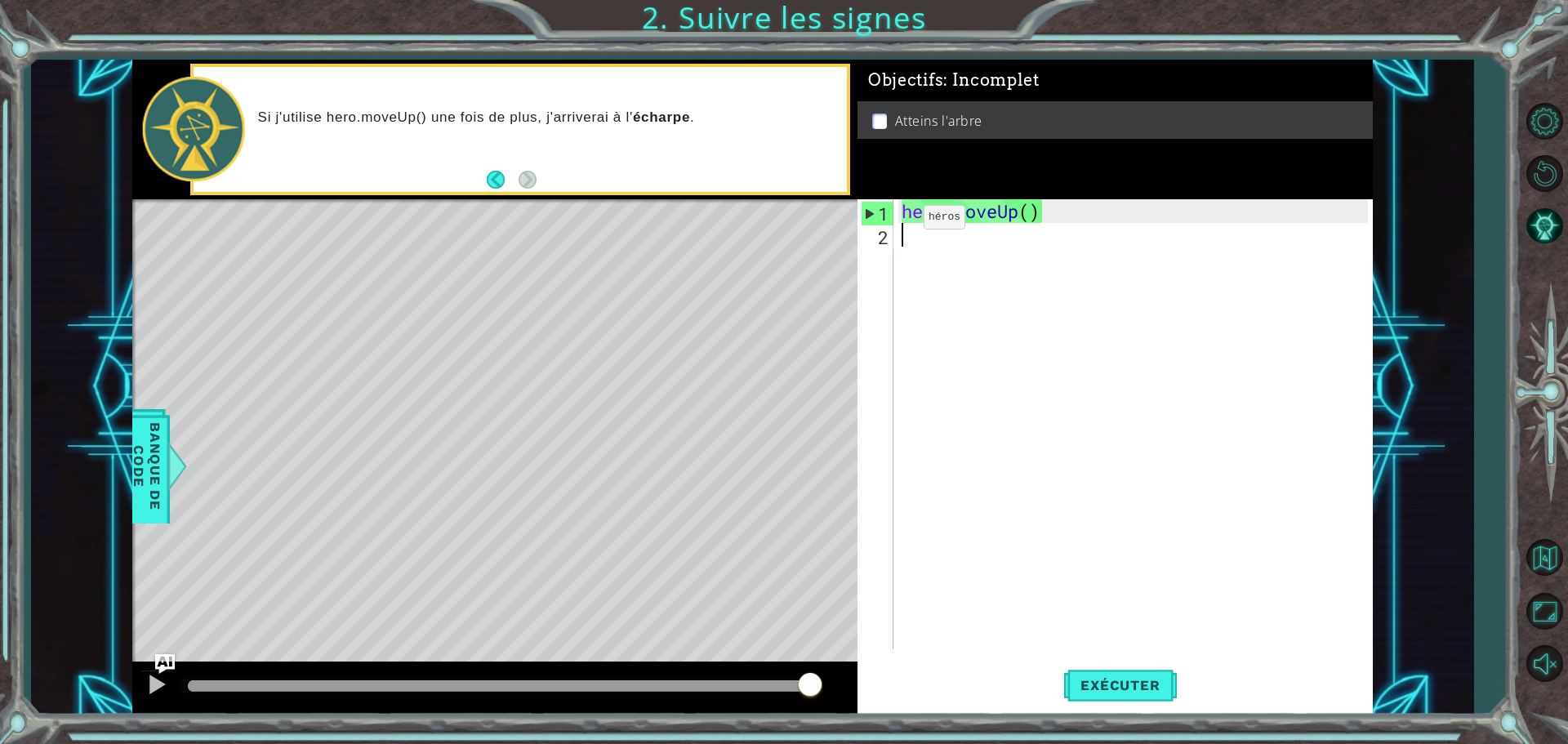
click at [933, 677] on div "1 ההההההההההההההההההההההההההההההההההההההההההההההההההההההההההההההההההההההההההההה…" at bounding box center [752, 387] width 1241 height 655
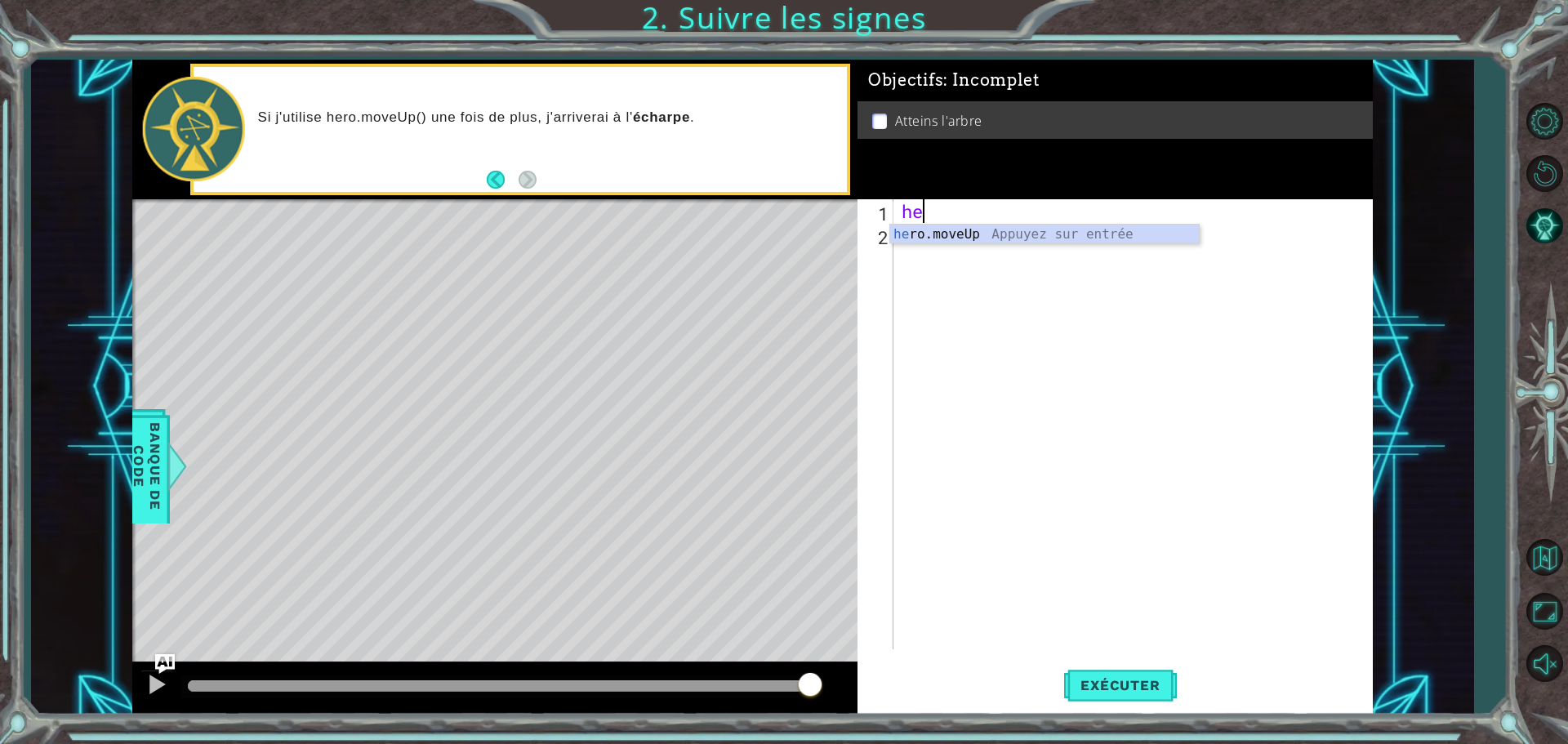
type textarea "h"
click at [1359, 313] on div at bounding box center [1137, 448] width 478 height 498
click at [928, 207] on div at bounding box center [1137, 448] width 478 height 498
type textarea "m"
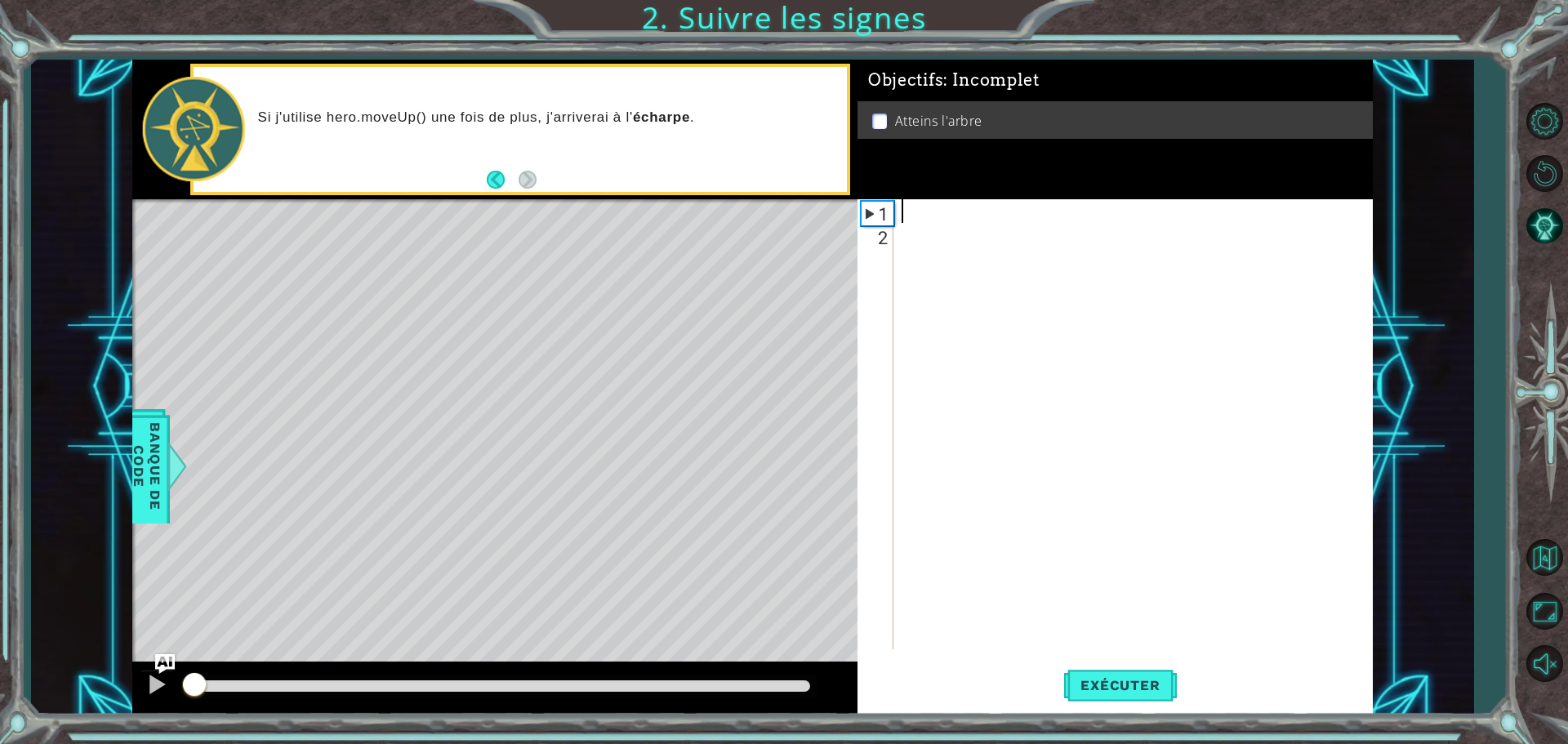
drag, startPoint x: 815, startPoint y: 673, endPoint x: 137, endPoint y: 618, distance: 680.2
click at [137, 618] on div "methods hero moveUp(steps) Banque de Code Si j'utilise hero.moveUp() une fois d…" at bounding box center [752, 387] width 1241 height 655
type textarea "h"
click at [1005, 226] on div "h ero.moveUp Appuyez sur entrée" at bounding box center [1045, 254] width 309 height 59
type textarea "h"
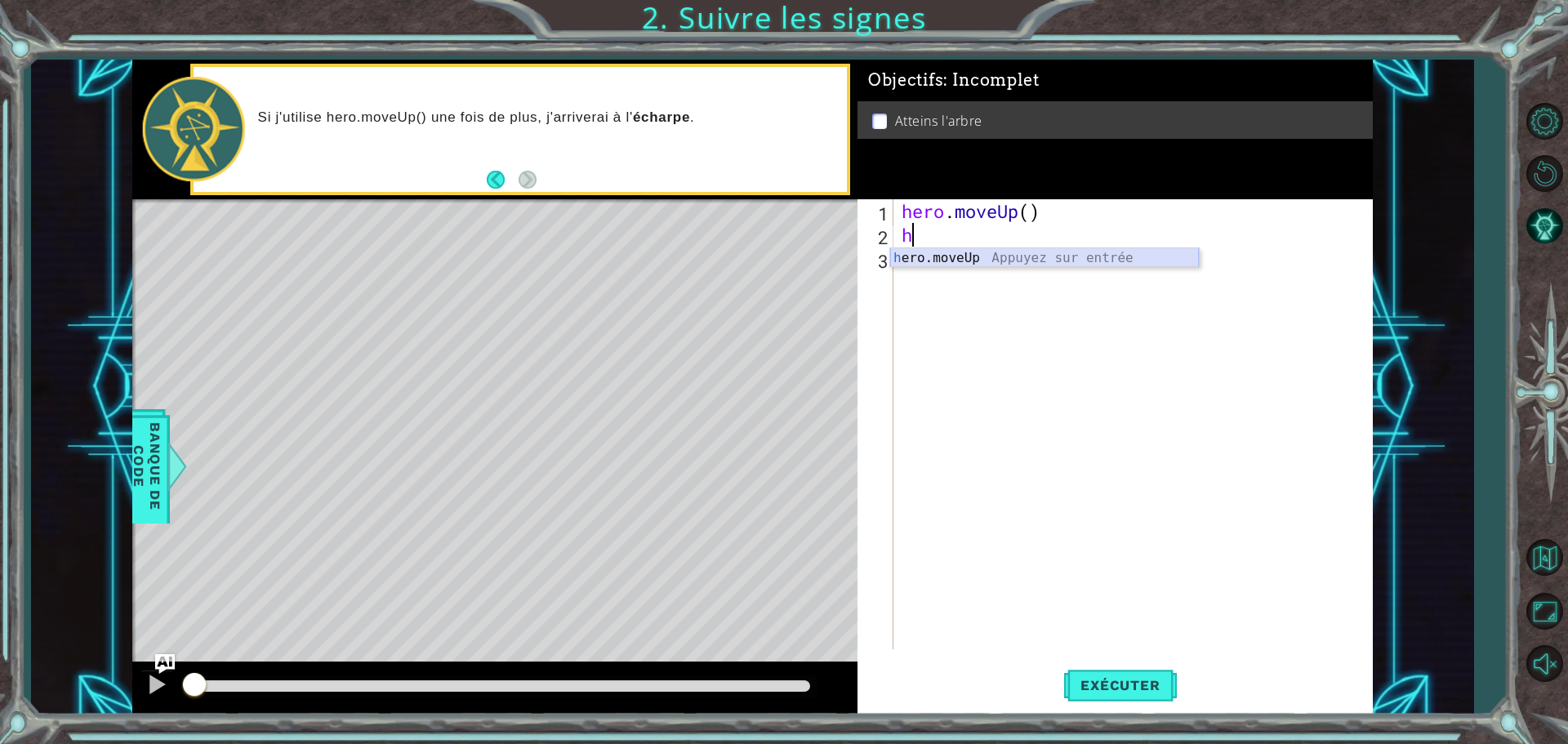
click at [1010, 264] on div "h ero.moveUp Appuyez sur entrée" at bounding box center [1045, 278] width 309 height 59
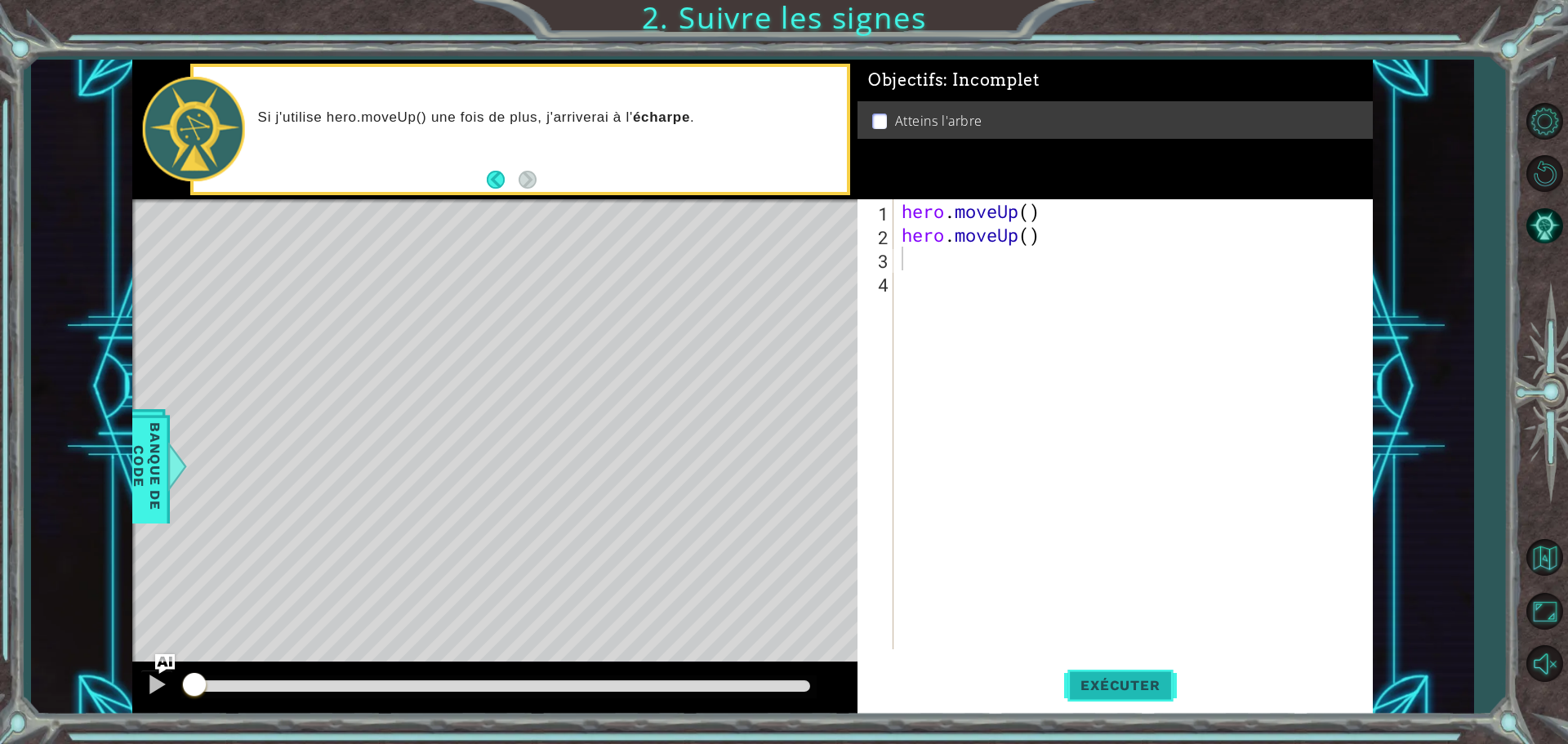
click at [1143, 691] on span "Exécuter" at bounding box center [1120, 686] width 112 height 17
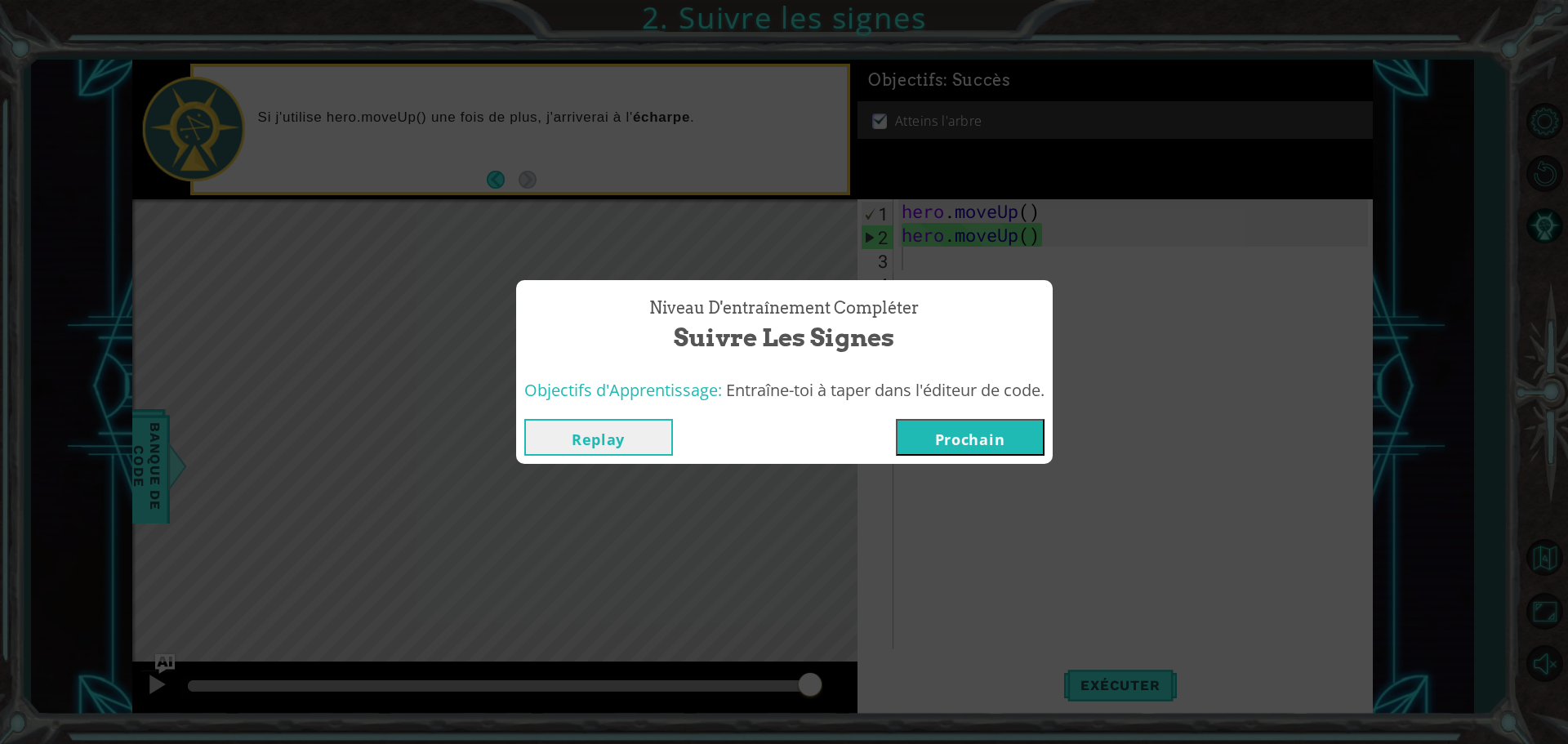
click at [1020, 436] on button "Prochain" at bounding box center [970, 437] width 149 height 37
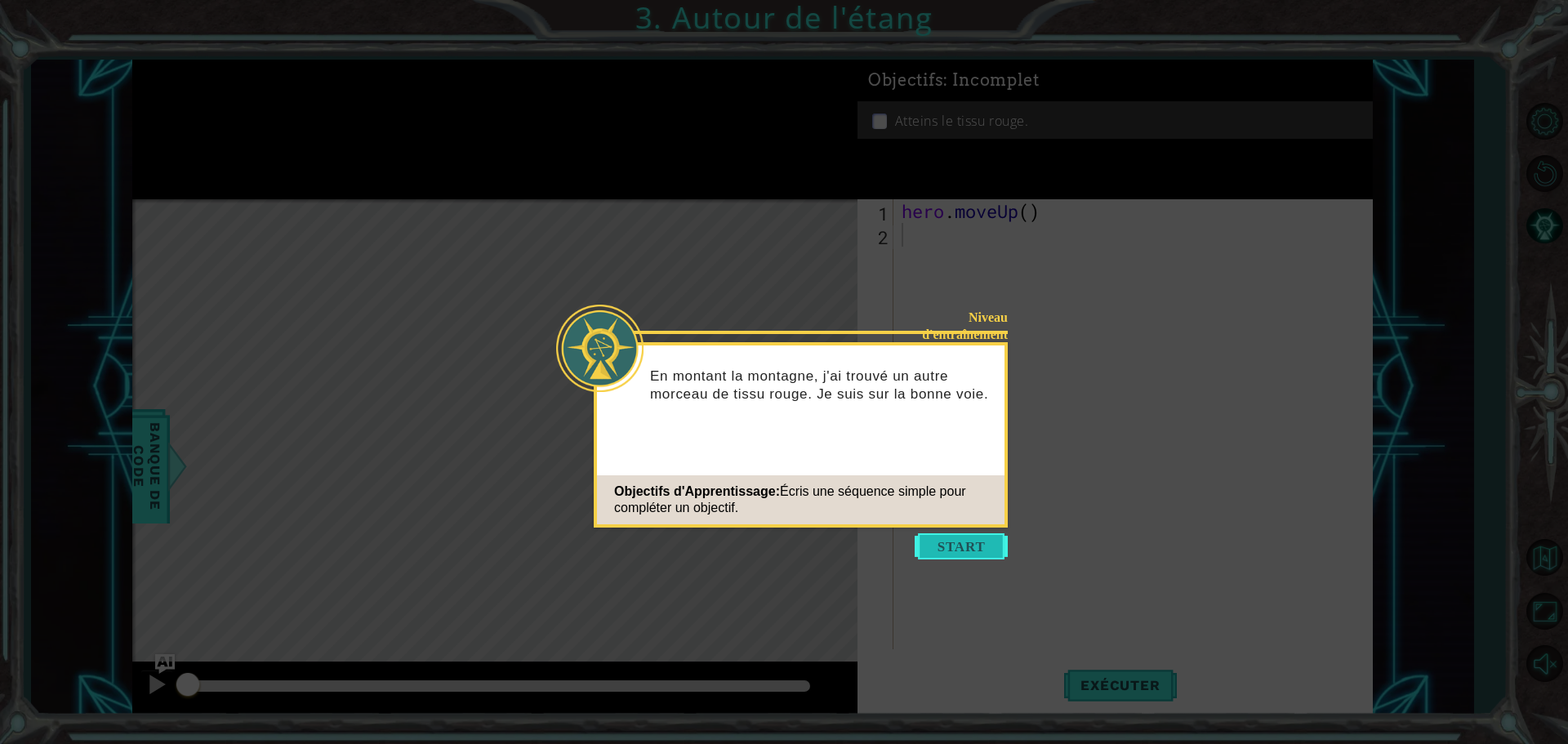
click at [946, 547] on button "Start" at bounding box center [961, 546] width 93 height 26
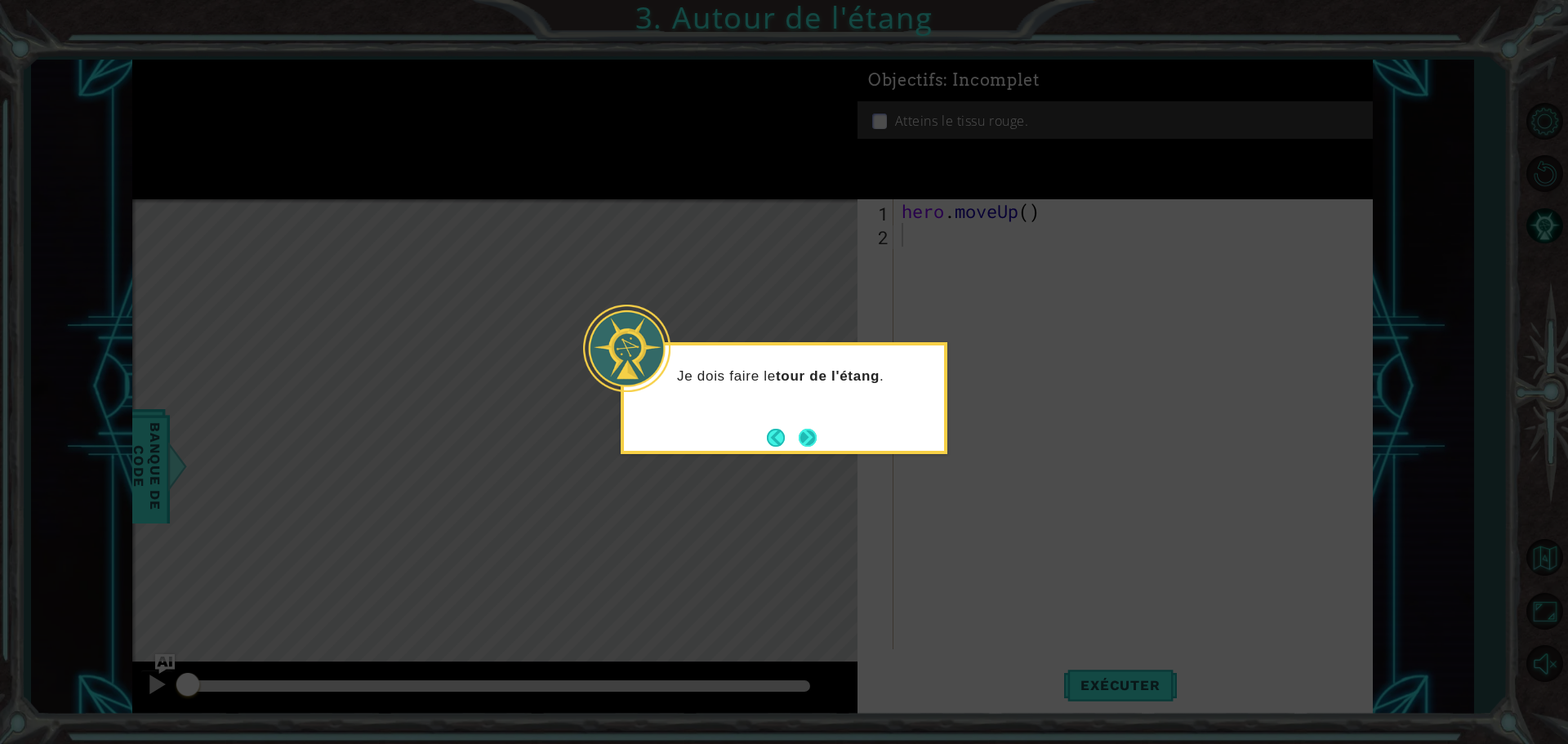
click at [809, 434] on button "Next" at bounding box center [807, 437] width 29 height 29
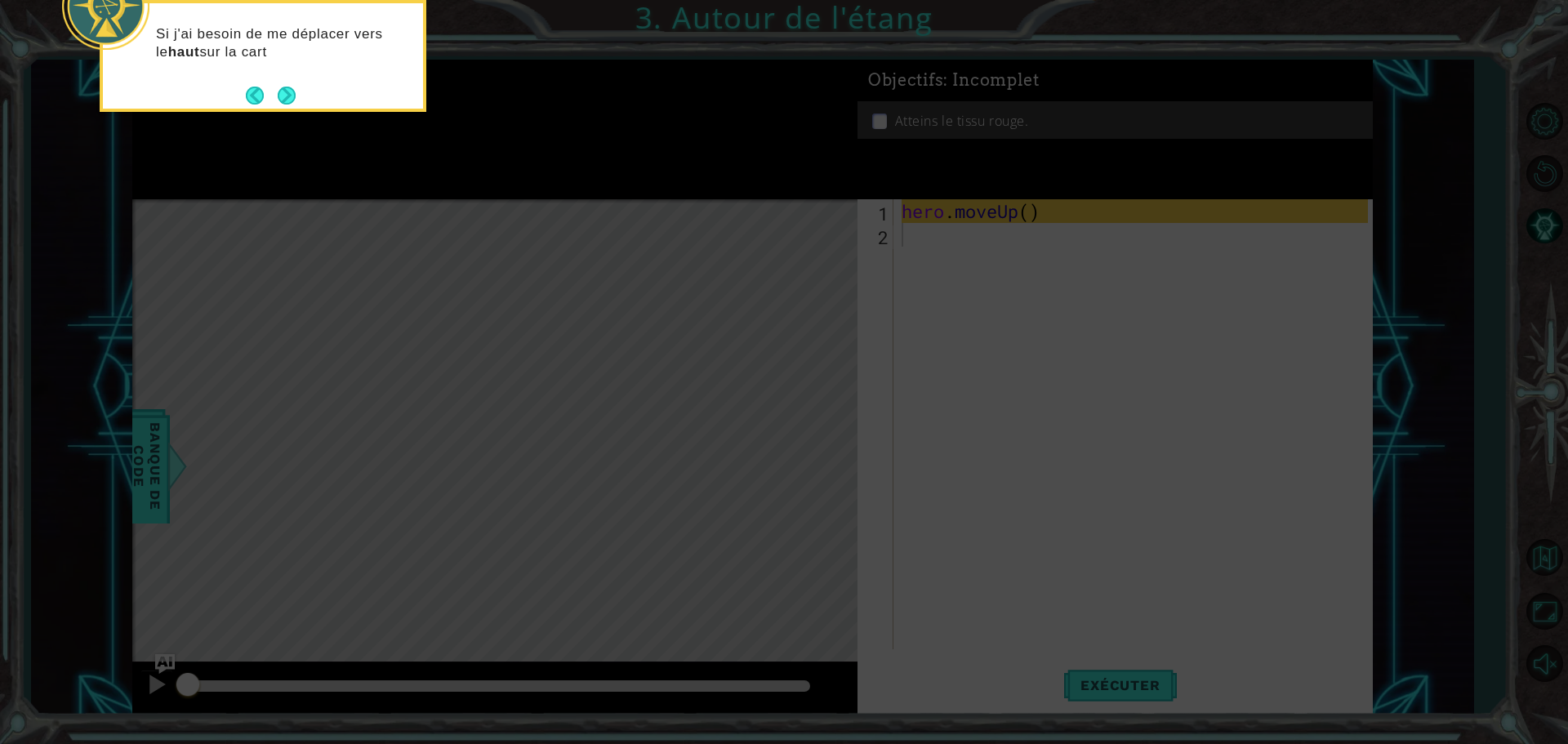
drag, startPoint x: 309, startPoint y: 54, endPoint x: 321, endPoint y: 134, distance: 80.9
click at [321, 134] on body "1 ההההההההההההההההההההההההההההההההההההההההההההההההההההההההההההההההההההההההההההה…" at bounding box center [784, 372] width 1568 height 744
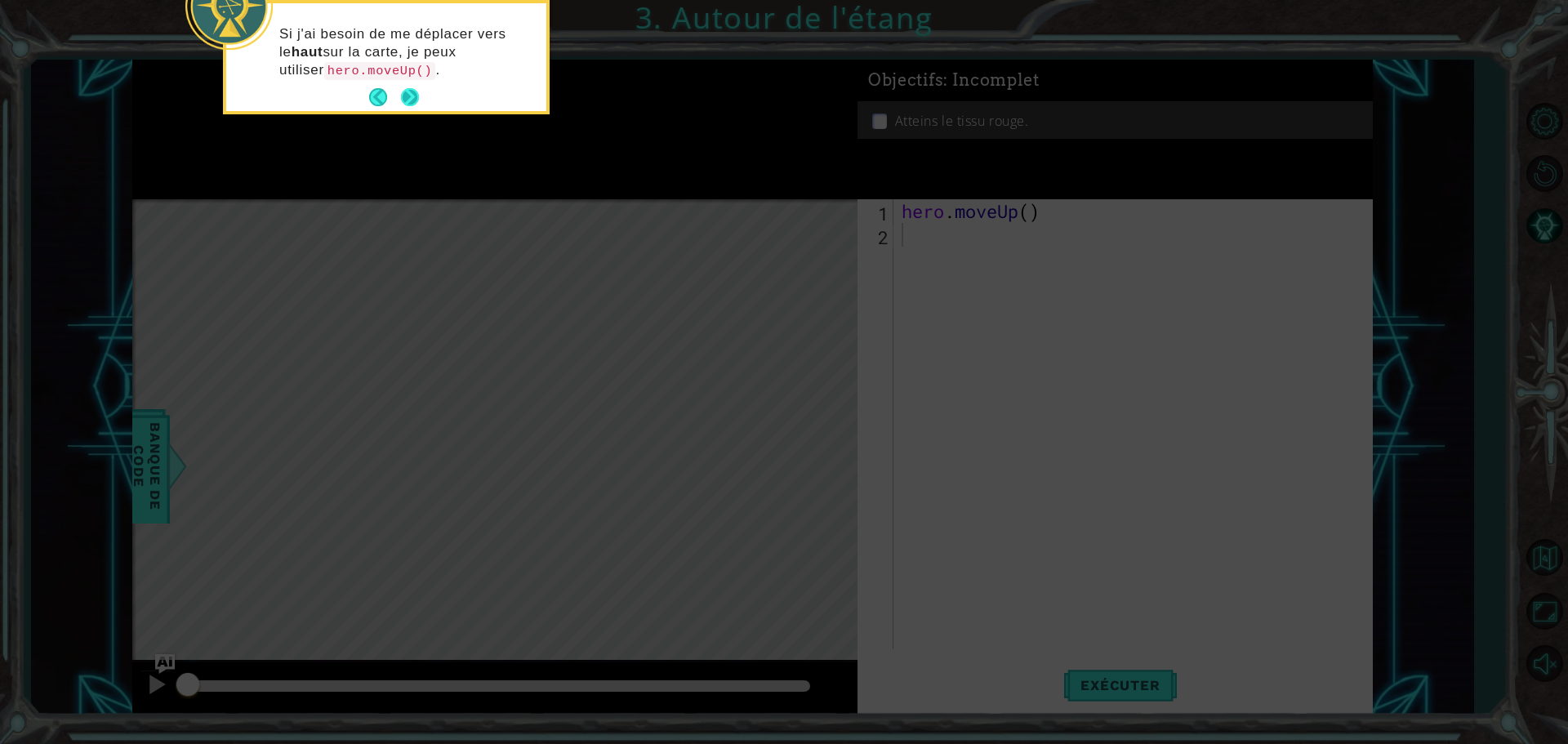
click at [405, 87] on button "Next" at bounding box center [410, 97] width 28 height 28
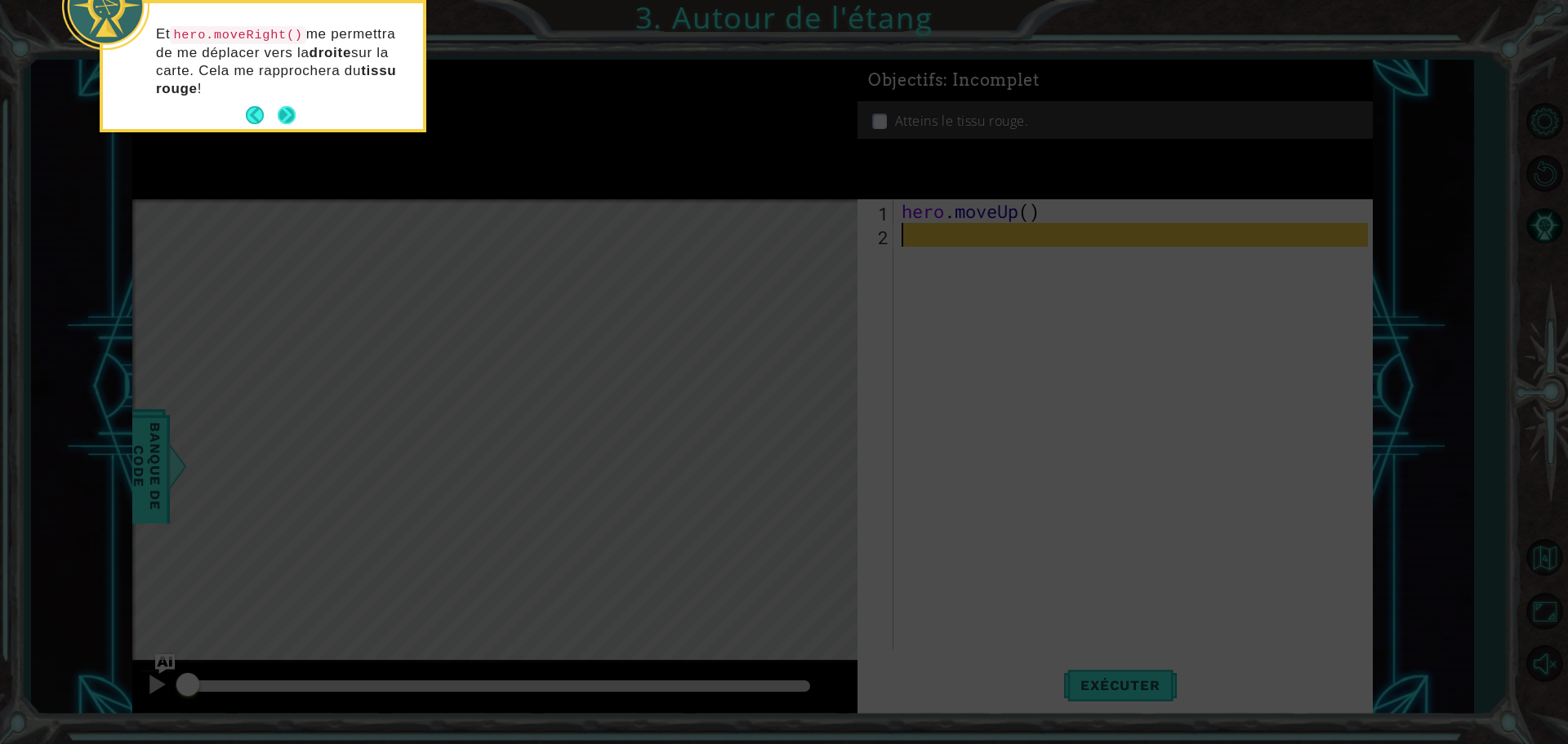
click at [293, 102] on button "Next" at bounding box center [286, 115] width 29 height 29
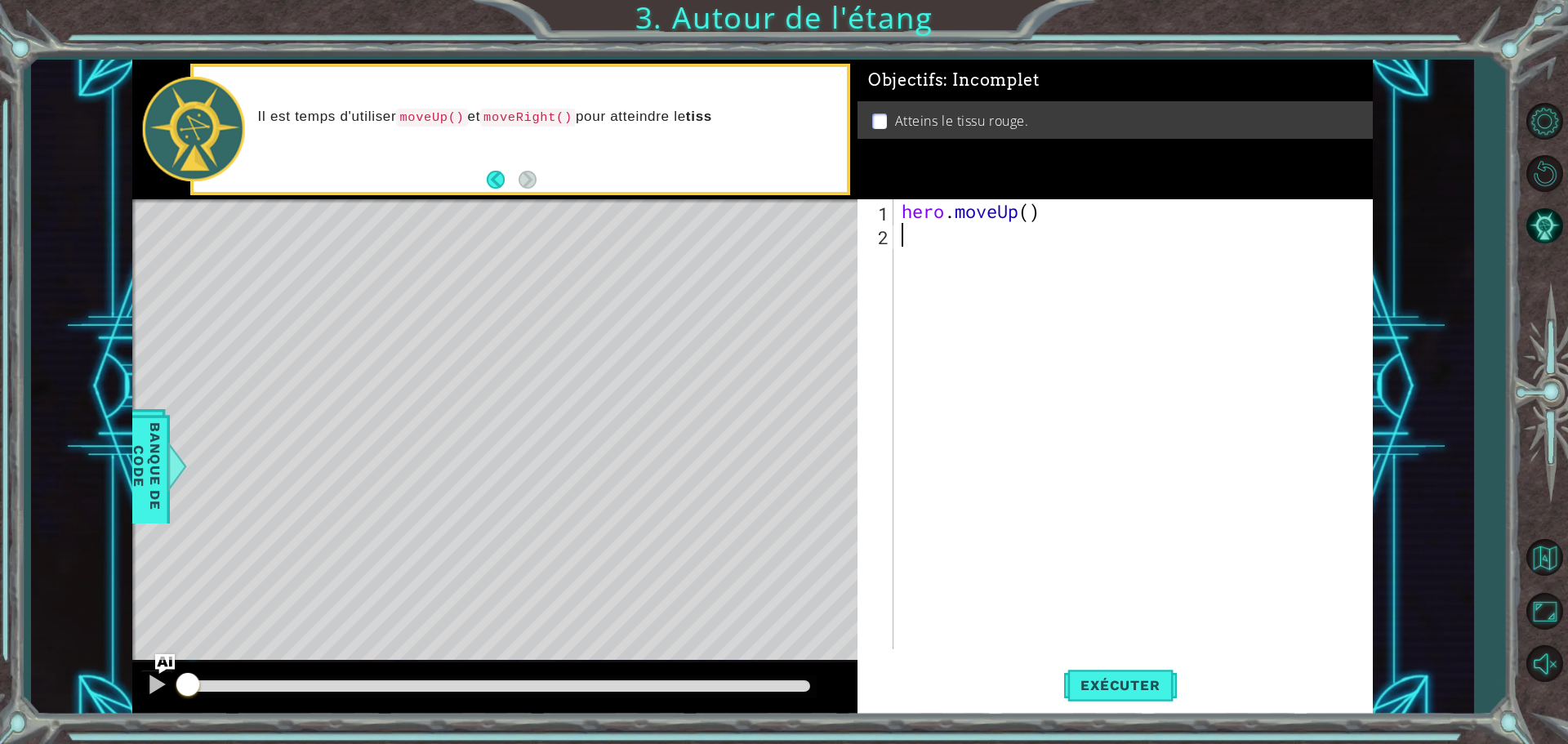
type textarea "h"
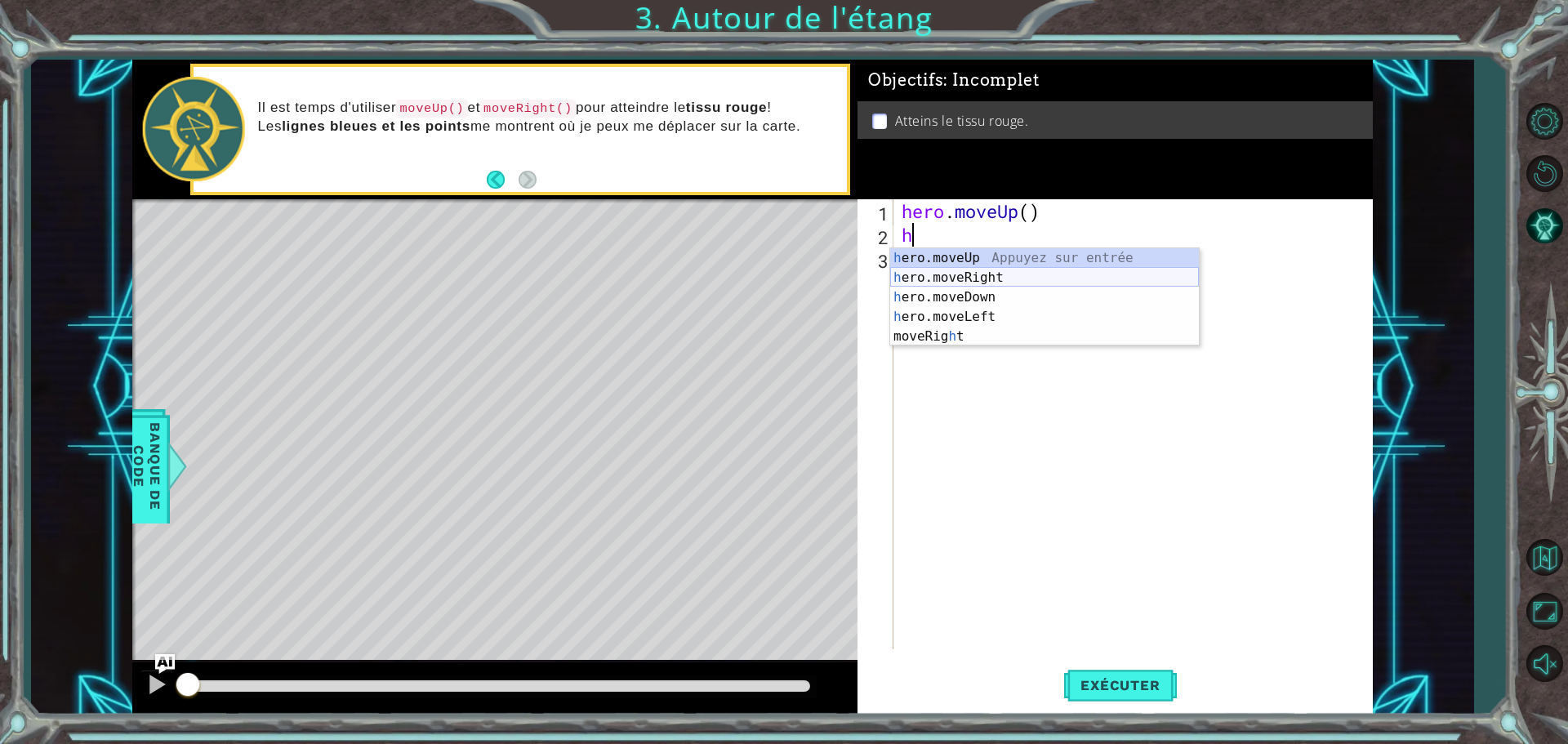
click at [967, 269] on div "h ero.moveUp Appuyez sur entrée h ero.moveRight Appuyez sur entrée h ero.moveDo…" at bounding box center [1045, 317] width 309 height 137
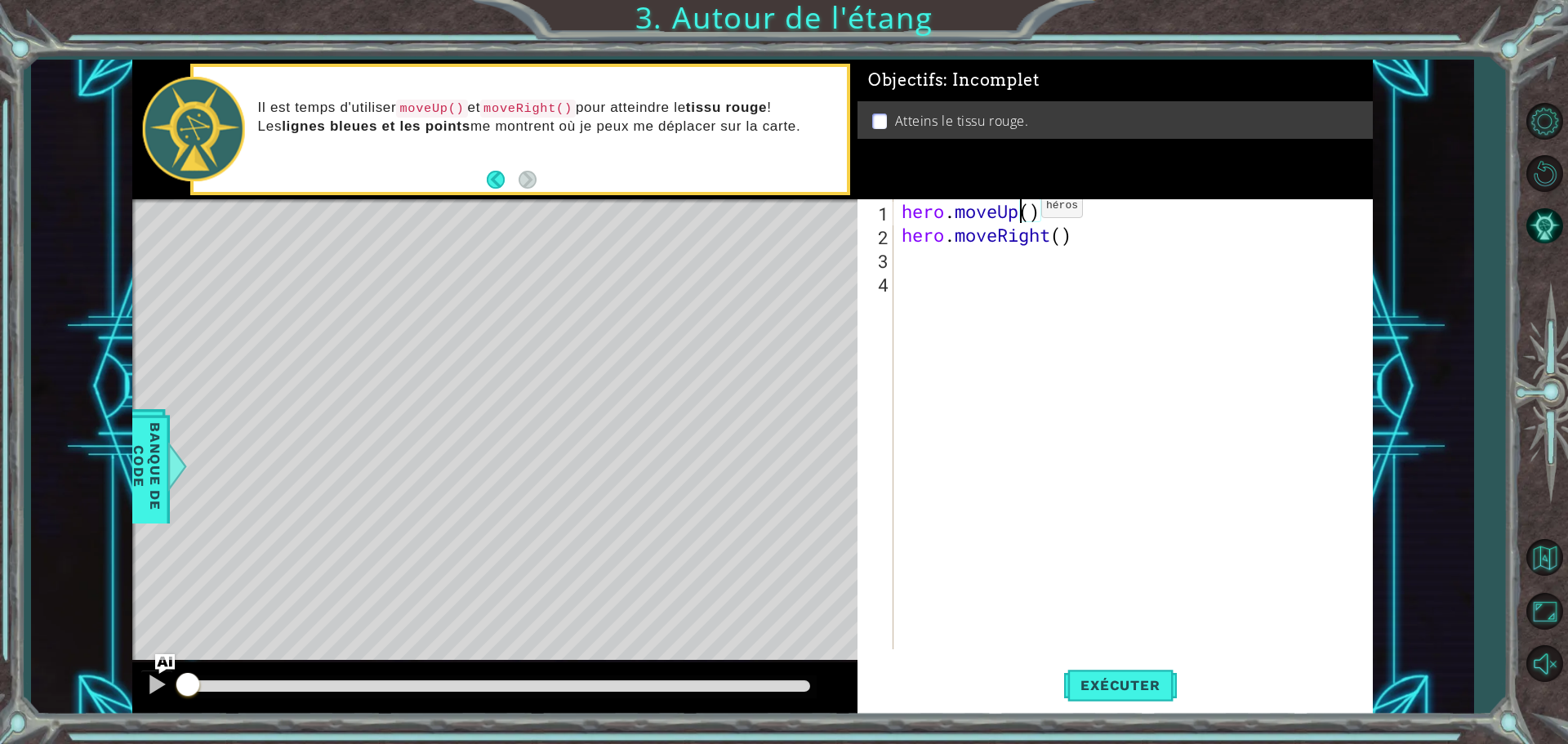
click at [1017, 210] on div "hero . moveUp ( ) hero . moveRight ( )" at bounding box center [1137, 448] width 478 height 498
click at [1024, 213] on div "hero . moveUp ( ) hero . moveRight ( )" at bounding box center [1137, 448] width 478 height 498
click at [1030, 214] on div "hero . moveUp ( ) hero . moveRight ( )" at bounding box center [1137, 448] width 478 height 498
click at [1151, 676] on button "Exécuter" at bounding box center [1120, 685] width 112 height 52
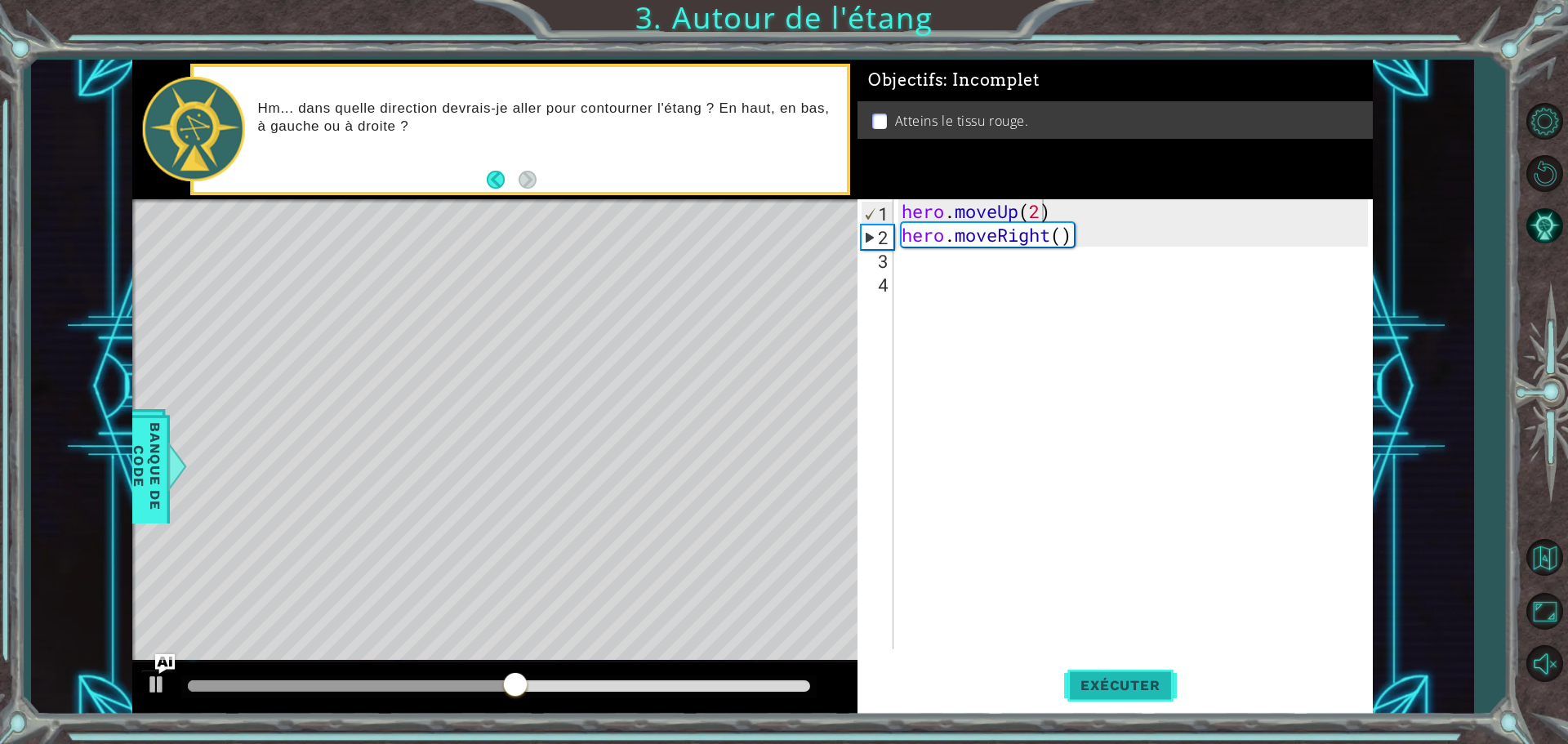
click at [1123, 682] on span "Exécuter" at bounding box center [1120, 686] width 112 height 17
click at [1121, 684] on span "Exécuter" at bounding box center [1120, 686] width 112 height 17
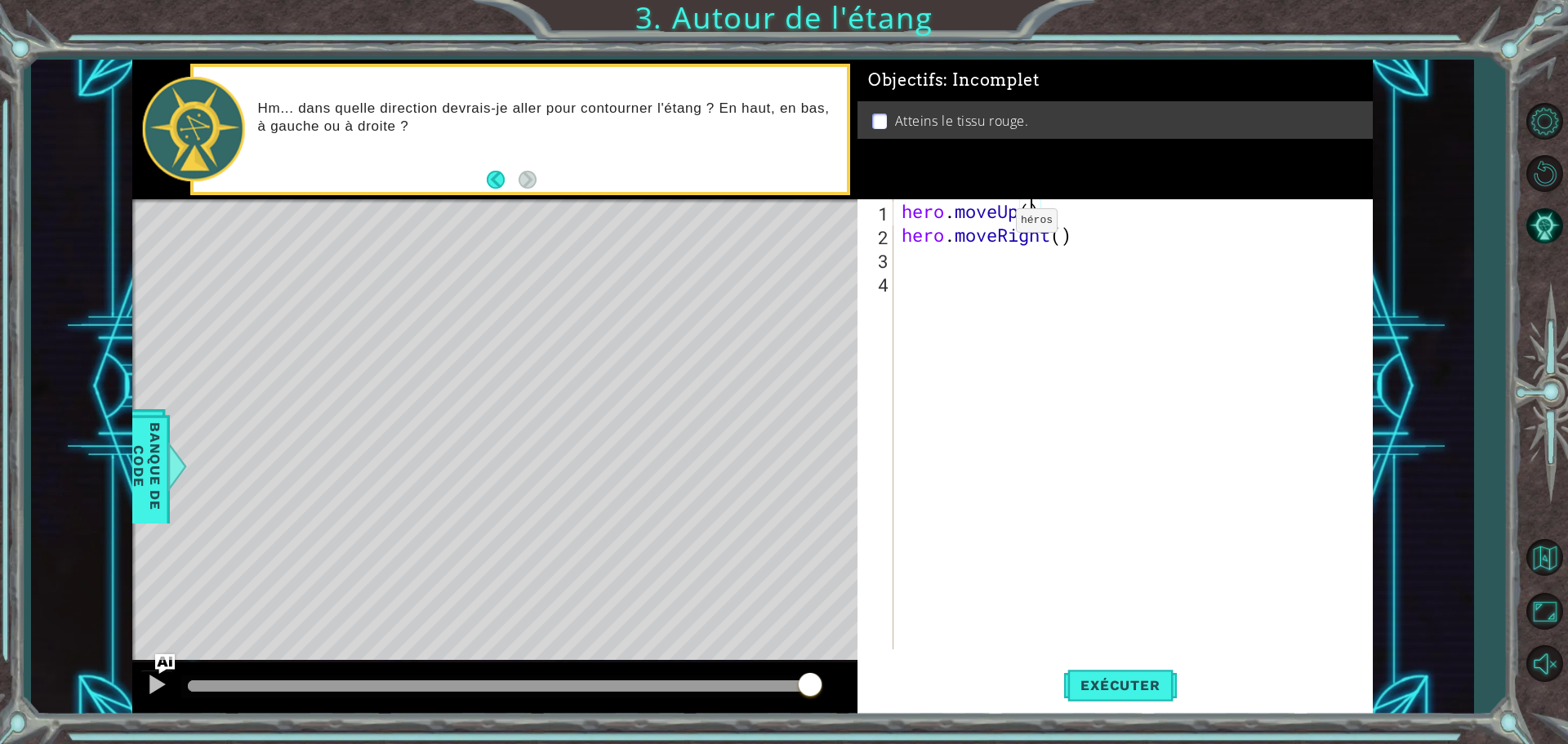
type textarea "hero.moveUp(2)"
click at [898, 258] on div "hero . moveUp ( 2 ) hero . moveRight ( )" at bounding box center [1137, 448] width 478 height 498
type textarea "h"
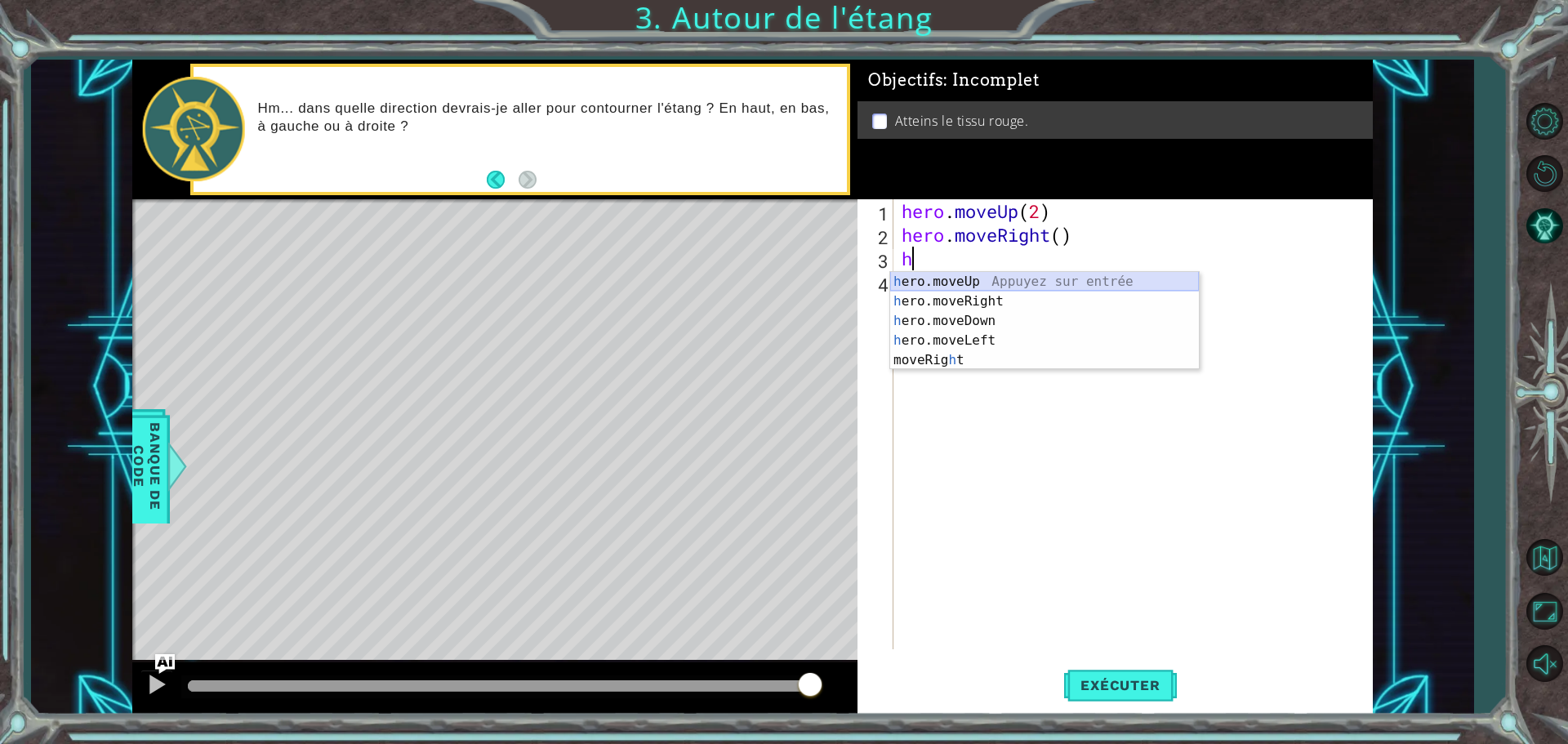
click at [962, 275] on div "h ero.moveUp Appuyez sur entrée h ero.moveRight Appuyez sur entrée h ero.moveDo…" at bounding box center [1045, 340] width 309 height 137
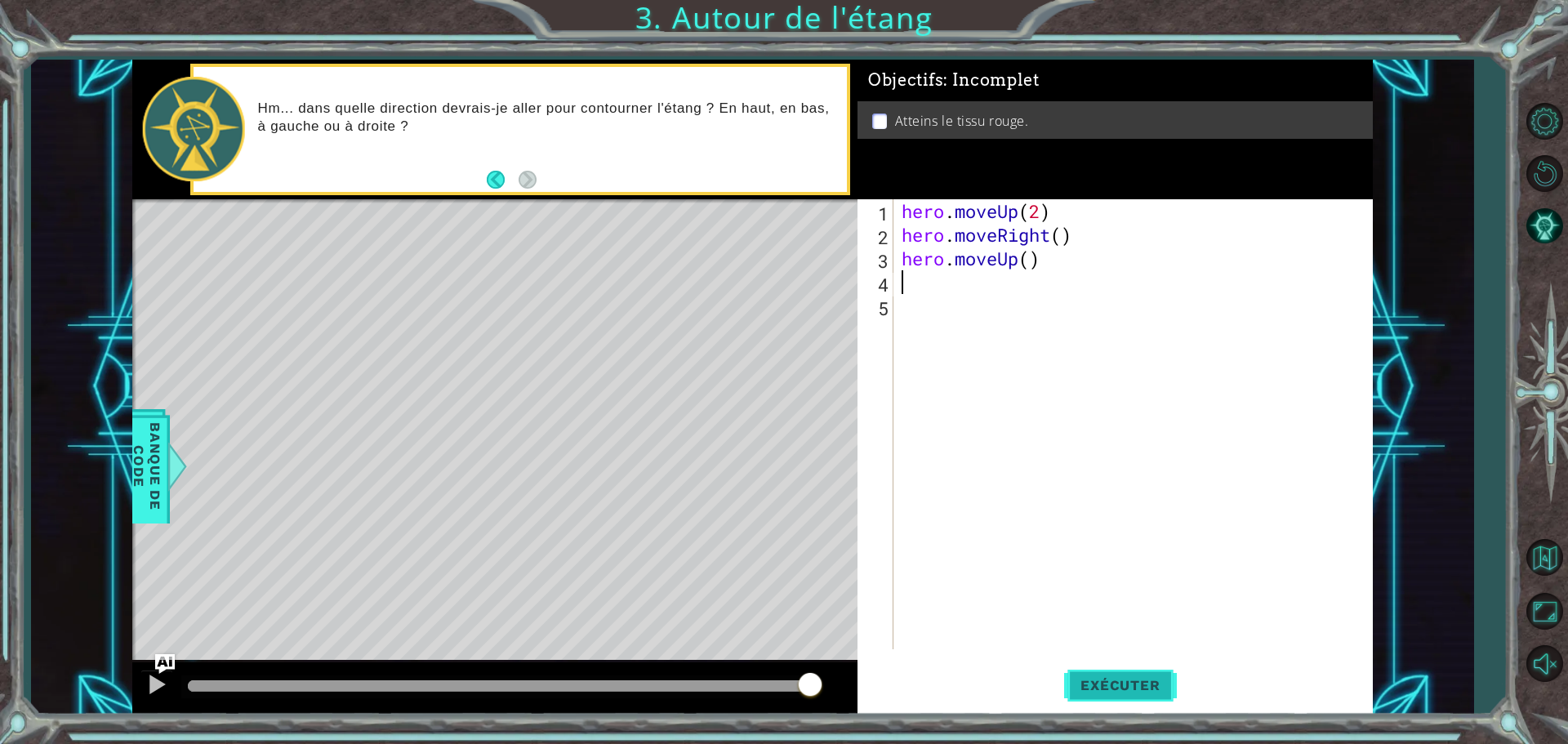
click at [1096, 685] on span "Exécuter" at bounding box center [1120, 686] width 112 height 17
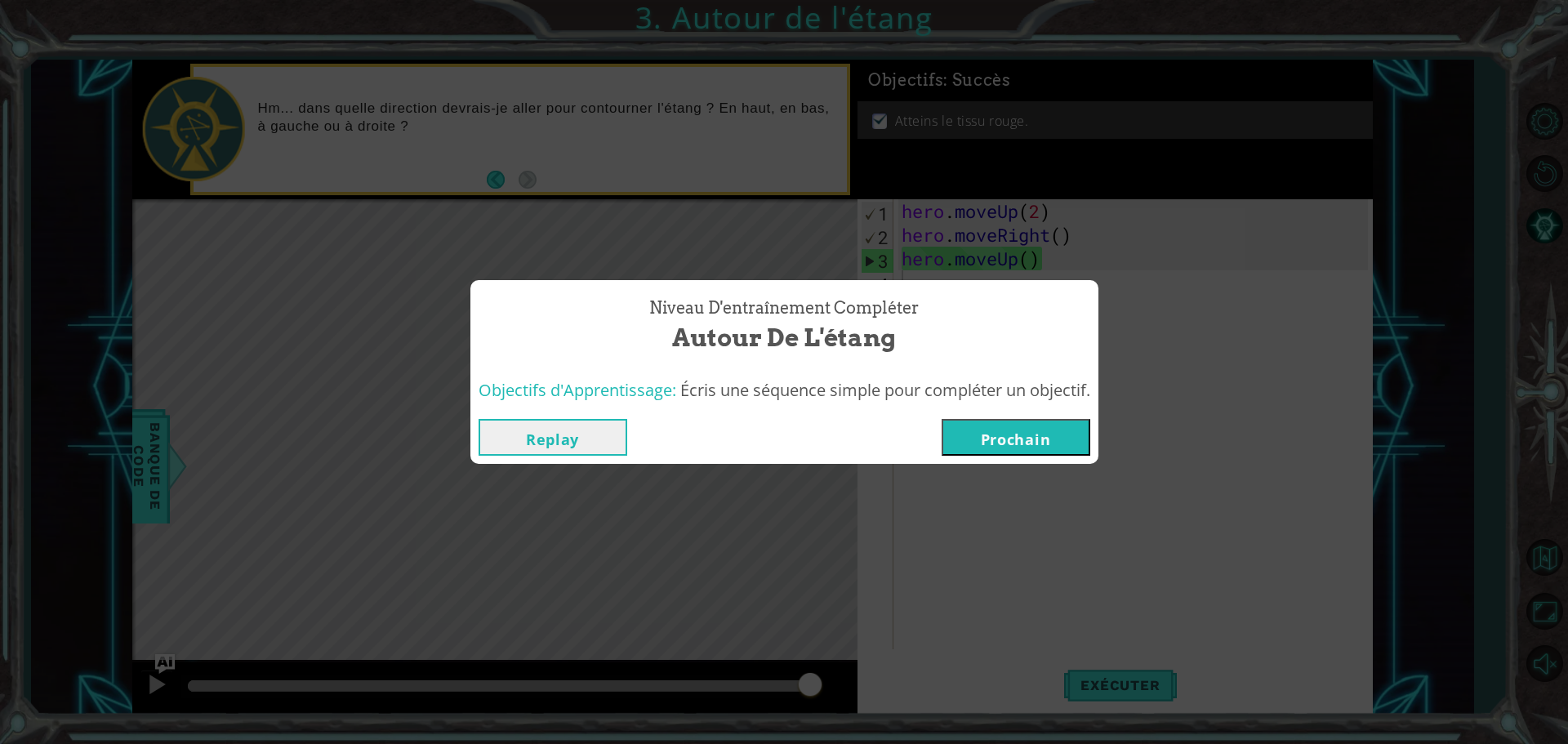
click at [1020, 415] on div "Replay [GEOGRAPHIC_DATA]" at bounding box center [784, 437] width 628 height 53
click at [1030, 441] on button "Prochain" at bounding box center [1015, 437] width 149 height 37
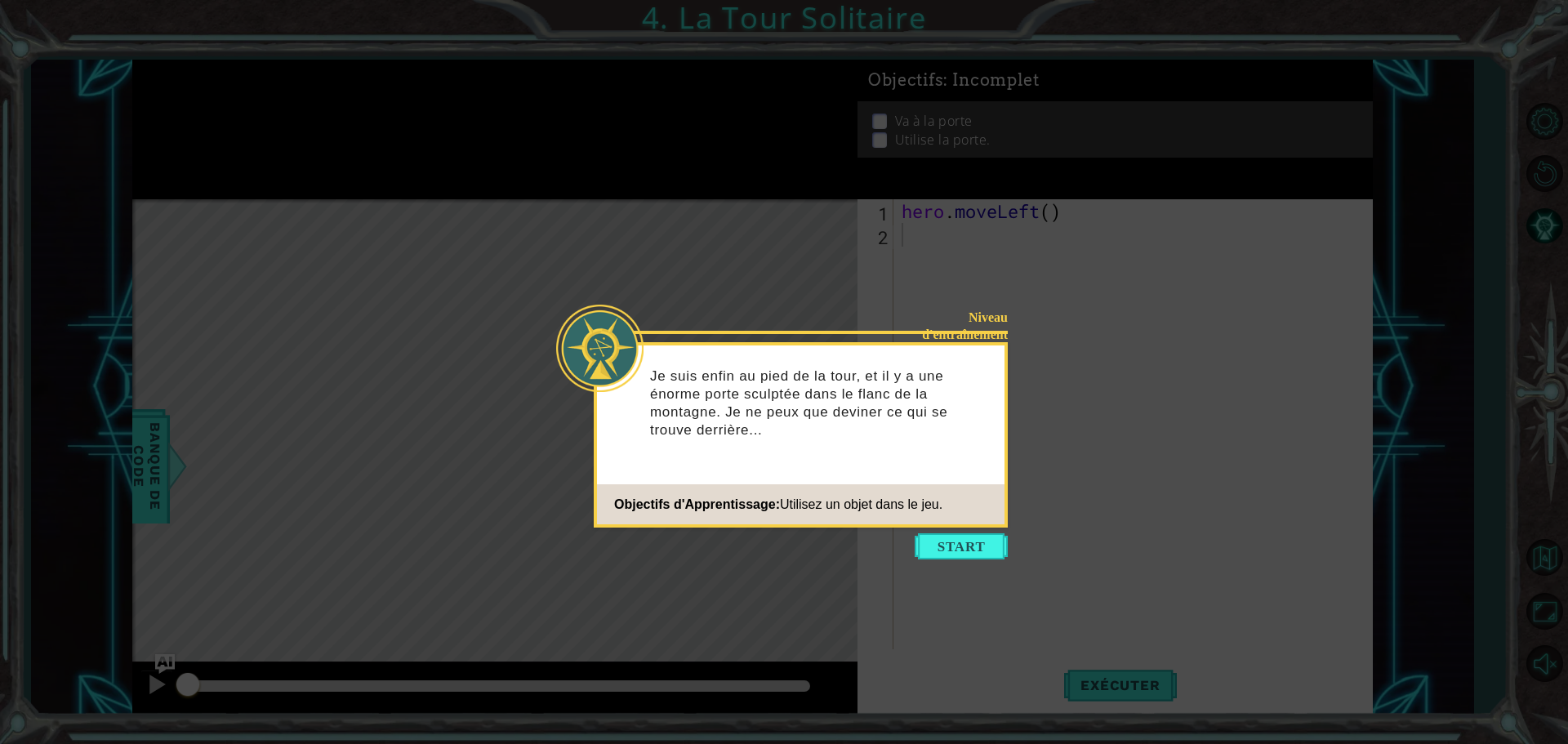
click at [908, 547] on icon at bounding box center [784, 372] width 1568 height 744
drag, startPoint x: 934, startPoint y: 548, endPoint x: 946, endPoint y: 558, distance: 15.6
click at [940, 556] on button "Start" at bounding box center [961, 546] width 93 height 26
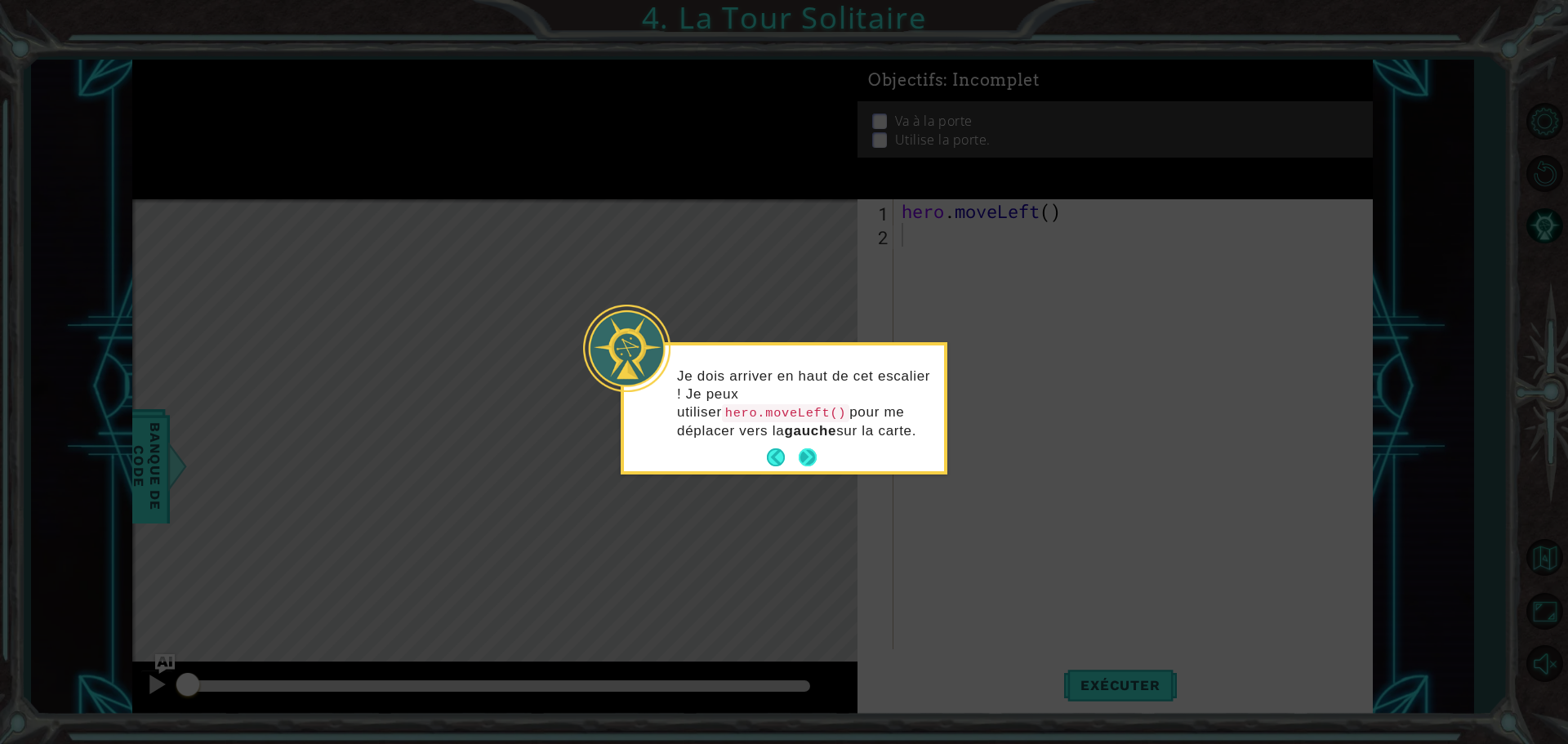
click at [811, 458] on button "Next" at bounding box center [808, 458] width 22 height 22
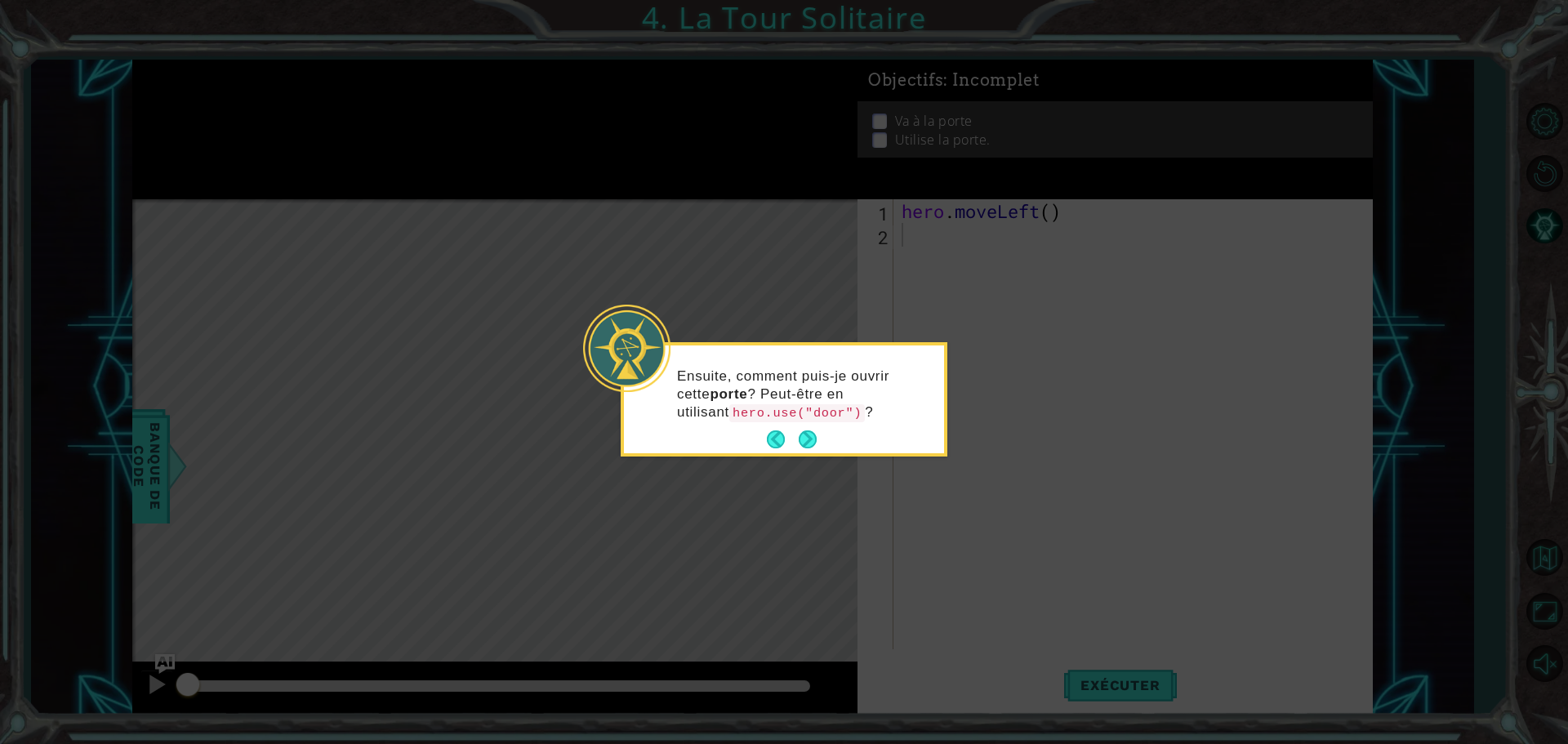
click at [810, 443] on button "Next" at bounding box center [808, 440] width 19 height 19
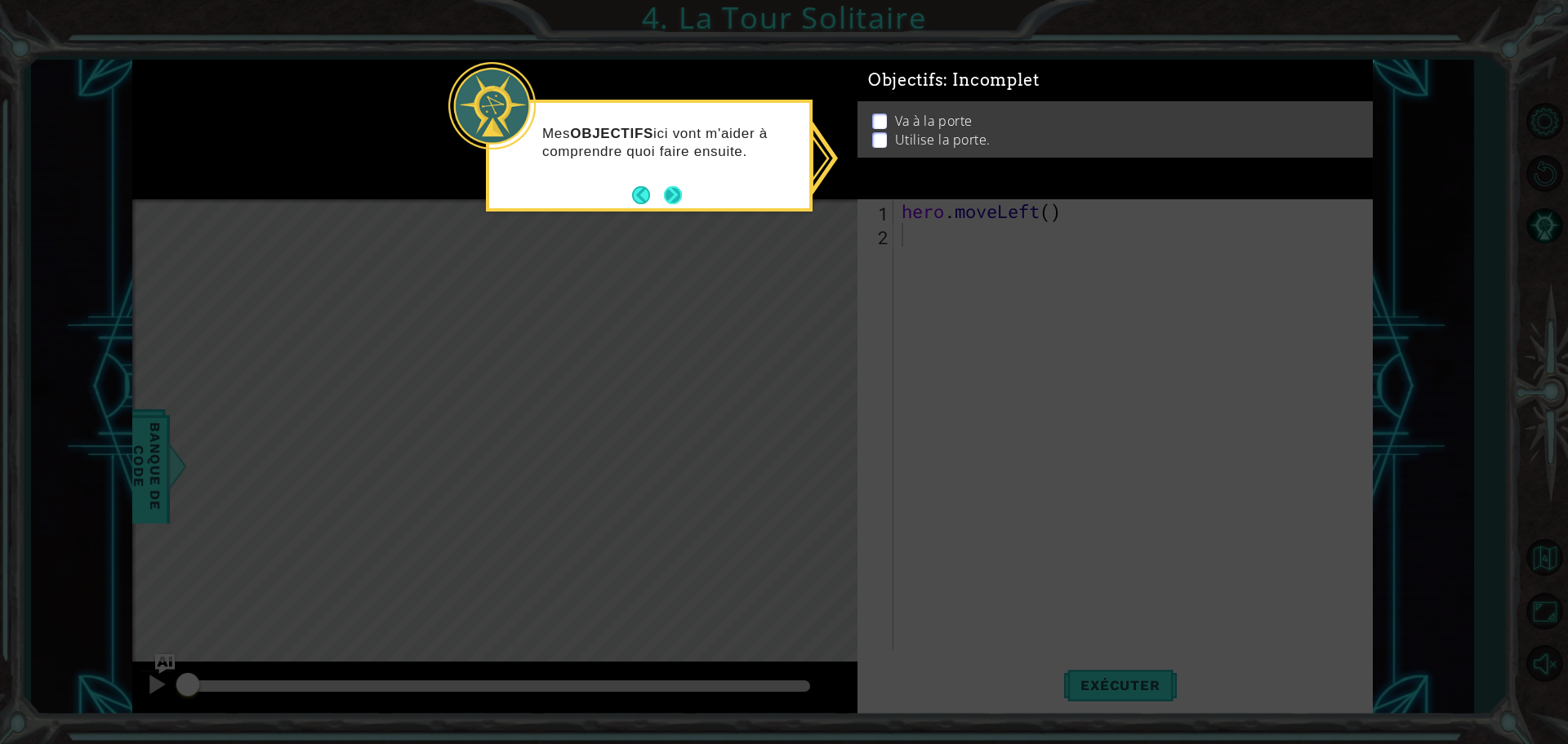
click at [664, 198] on button "Next" at bounding box center [673, 195] width 20 height 20
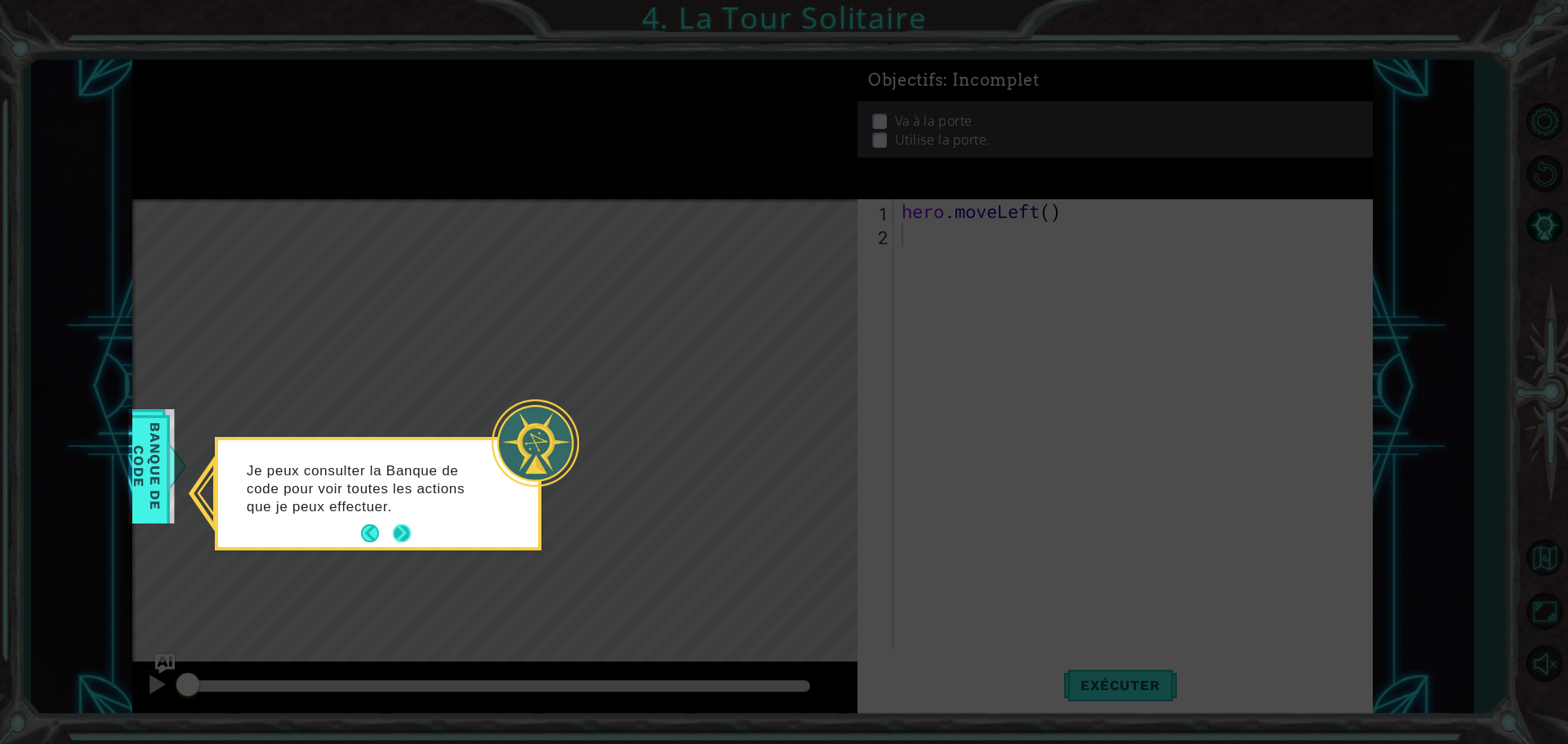
click at [411, 535] on button "Next" at bounding box center [402, 534] width 20 height 20
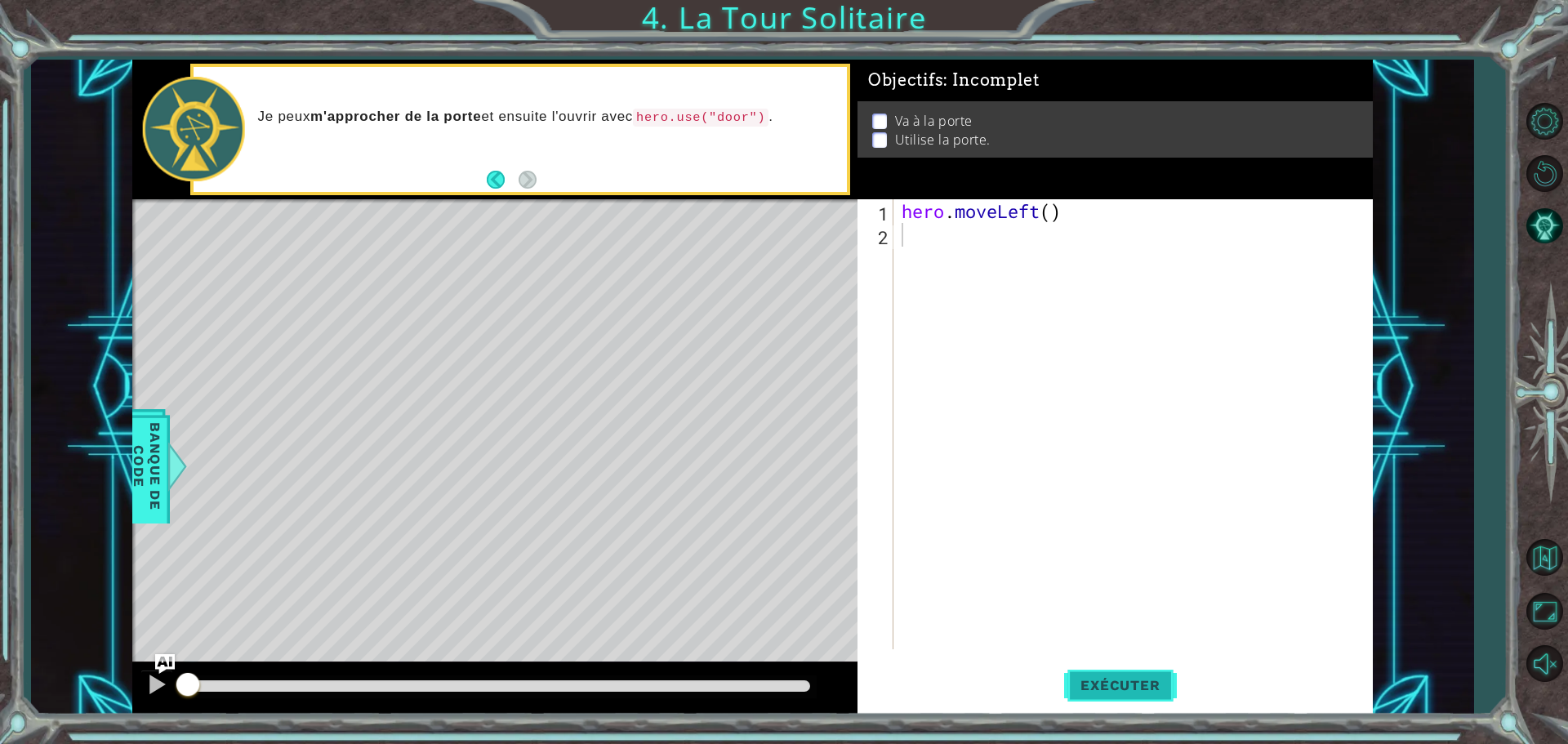
drag, startPoint x: 1153, startPoint y: 673, endPoint x: 1162, endPoint y: 671, distance: 9.2
click at [1162, 671] on button "Exécuter" at bounding box center [1120, 685] width 112 height 52
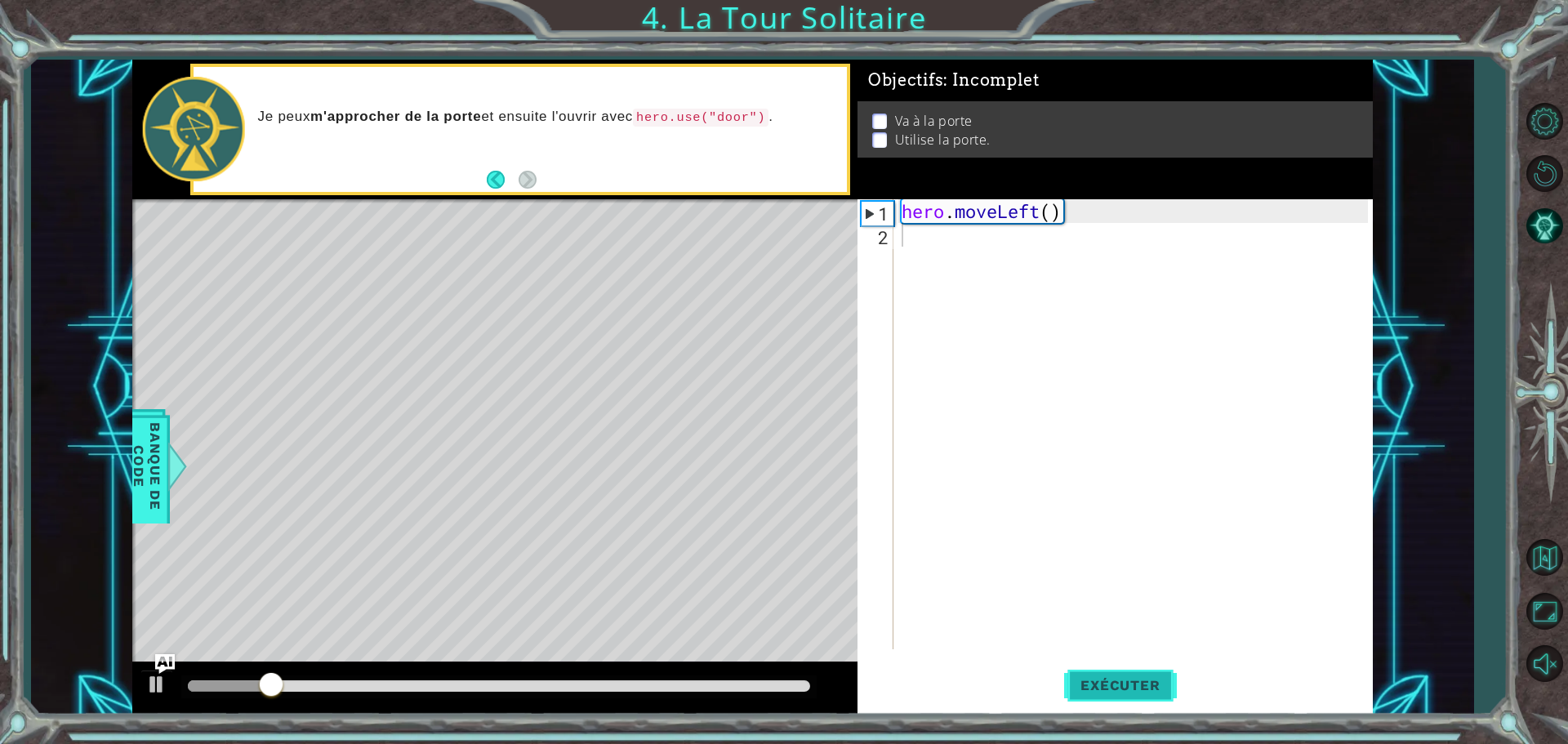
click at [1144, 675] on button "Exécuter" at bounding box center [1120, 685] width 112 height 52
click at [1126, 695] on button "Exécuter" at bounding box center [1120, 685] width 112 height 52
click at [1125, 695] on button "Exécuter" at bounding box center [1120, 685] width 112 height 52
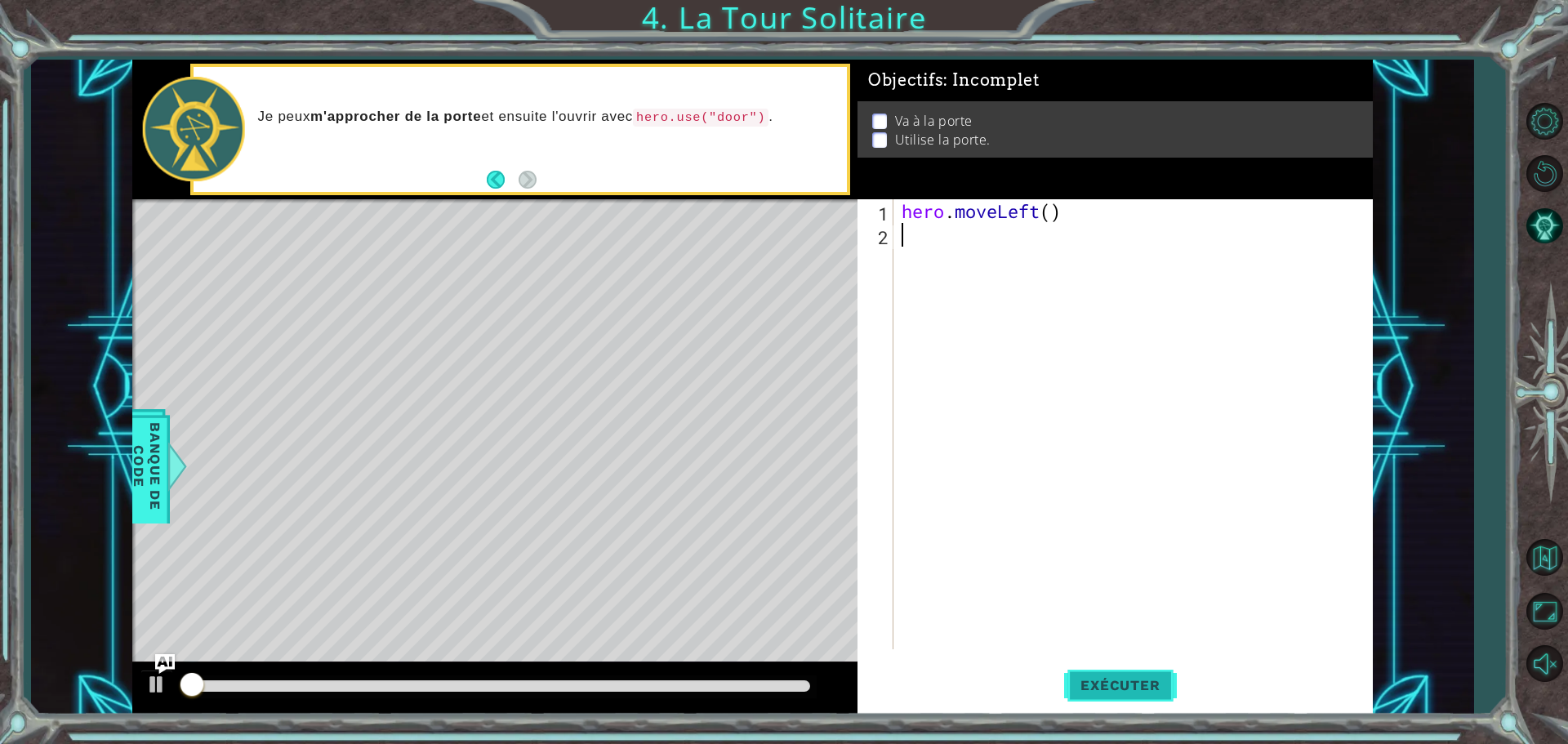
click at [1125, 695] on button "Exécuter" at bounding box center [1120, 685] width 112 height 52
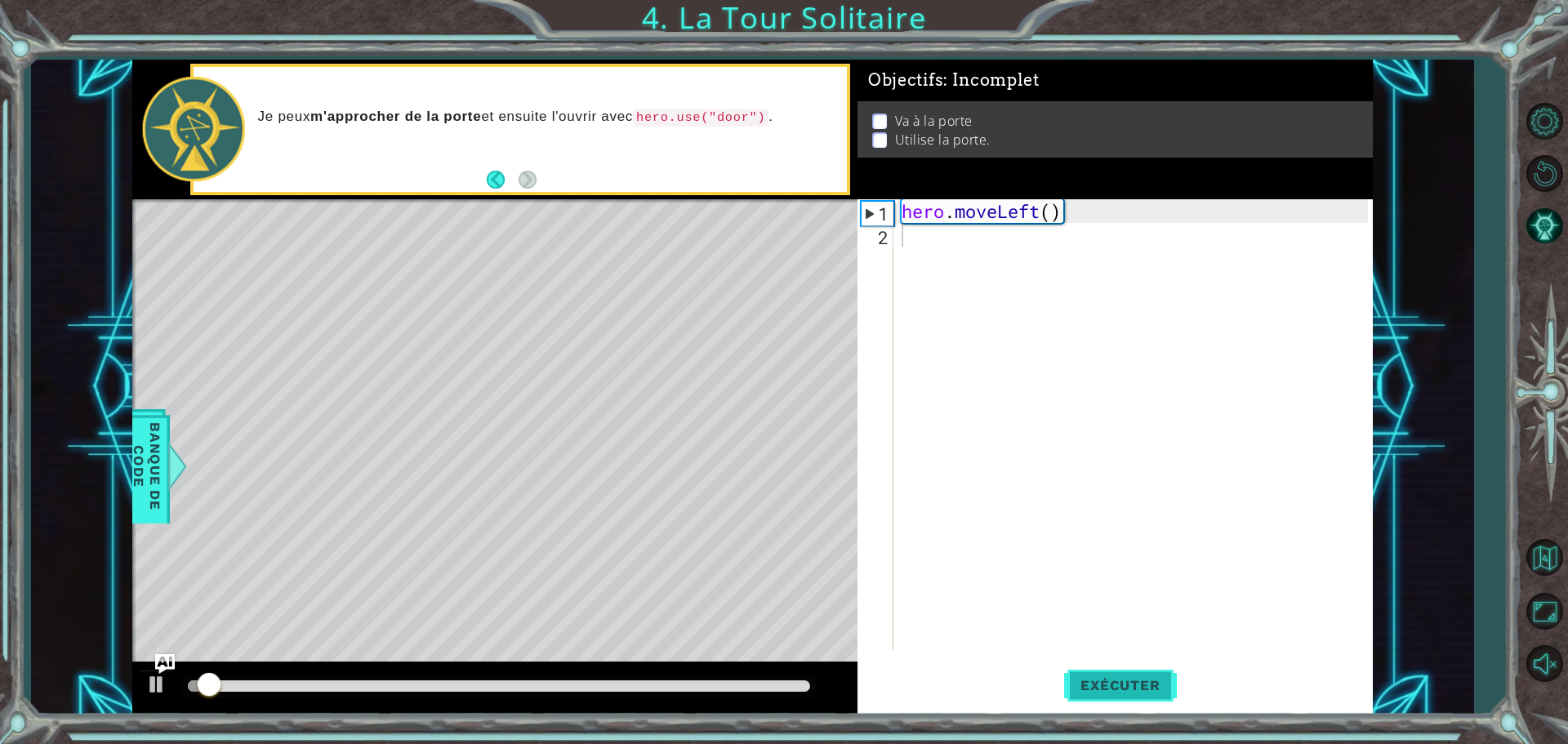
click at [1125, 695] on button "Exécuter" at bounding box center [1120, 685] width 112 height 52
click at [1127, 695] on button "Exécuter" at bounding box center [1120, 685] width 112 height 52
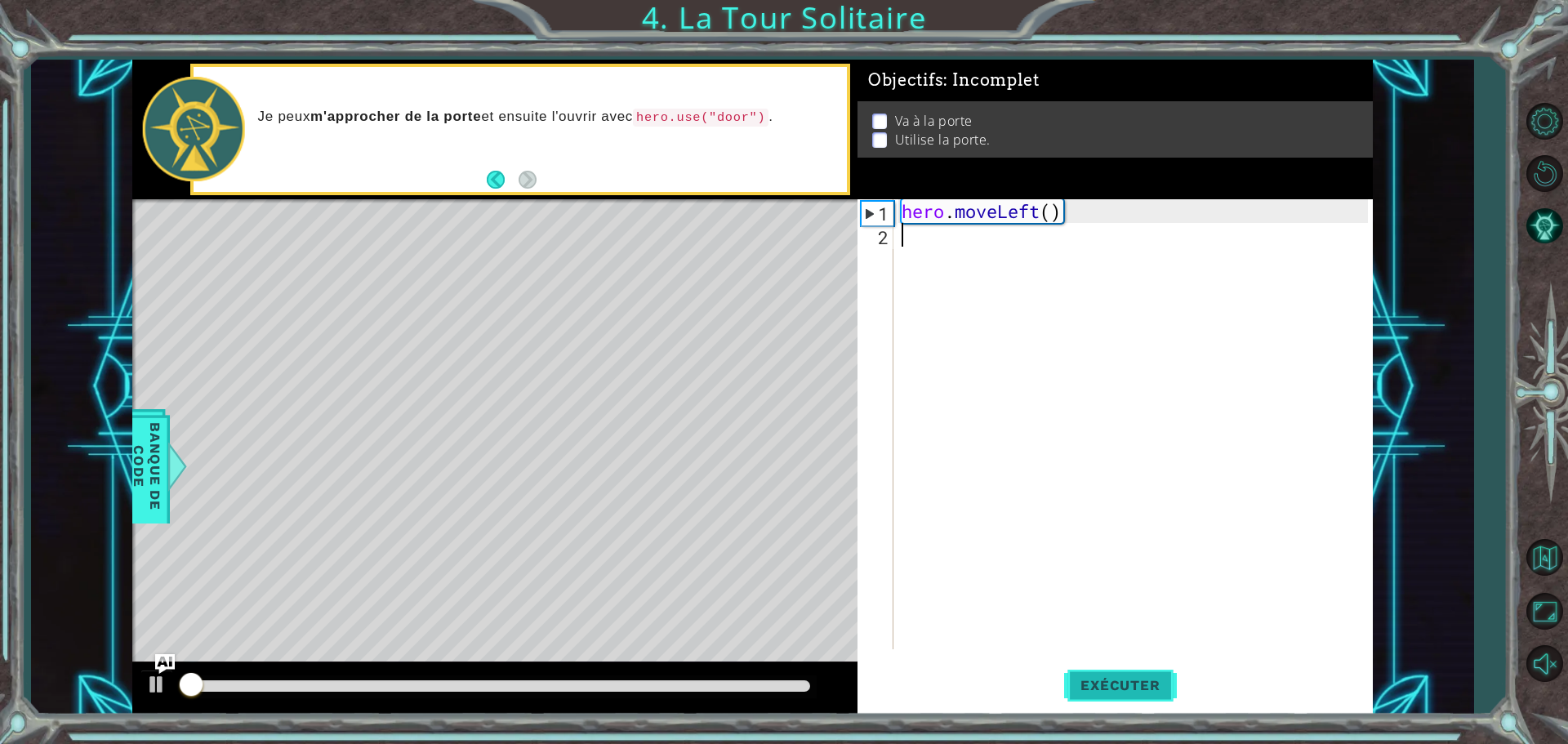
click at [1129, 695] on button "Exécuter" at bounding box center [1120, 685] width 112 height 52
click at [1119, 707] on button "Exécuter" at bounding box center [1120, 685] width 112 height 52
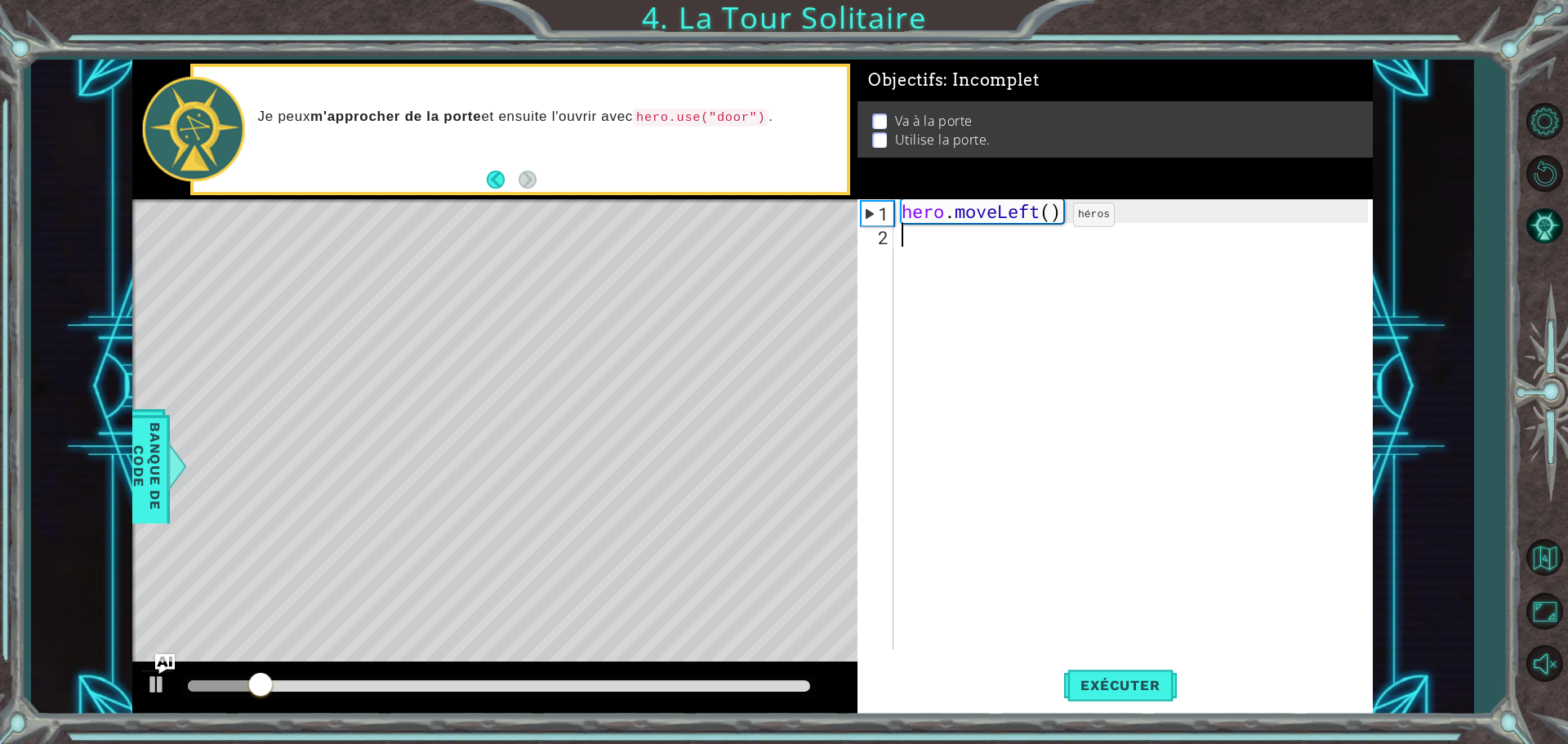
click at [1050, 219] on div "hero . moveLeft ( )" at bounding box center [1137, 448] width 478 height 498
type textarea "hero.moveLeft(2)"
click at [908, 242] on div "hero . moveLeft ( 2 )" at bounding box center [1137, 448] width 478 height 498
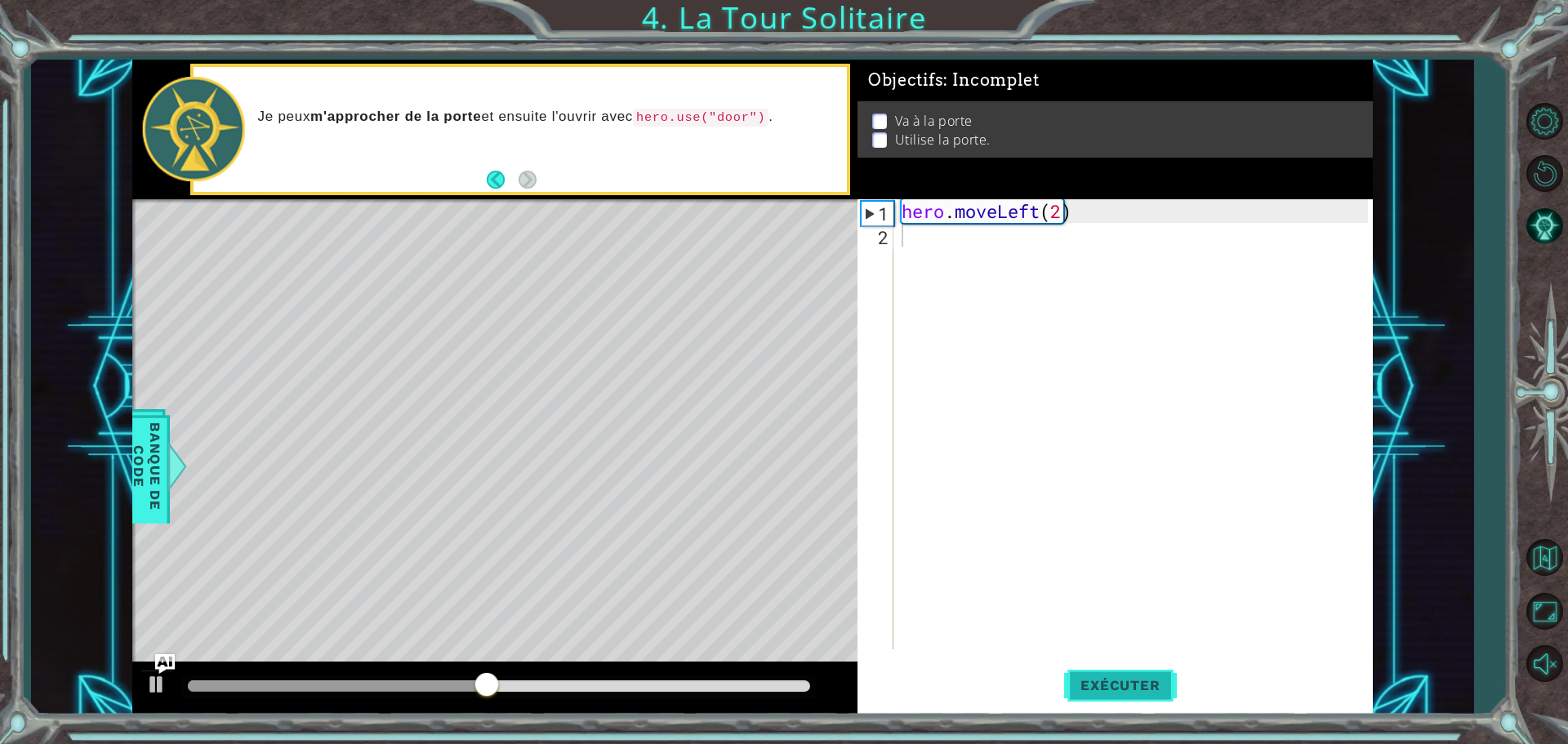
click at [1140, 676] on button "Exécuter" at bounding box center [1120, 685] width 112 height 52
click at [908, 245] on div "hero . moveLeft ( 2 )" at bounding box center [1137, 448] width 478 height 498
type textarea "h"
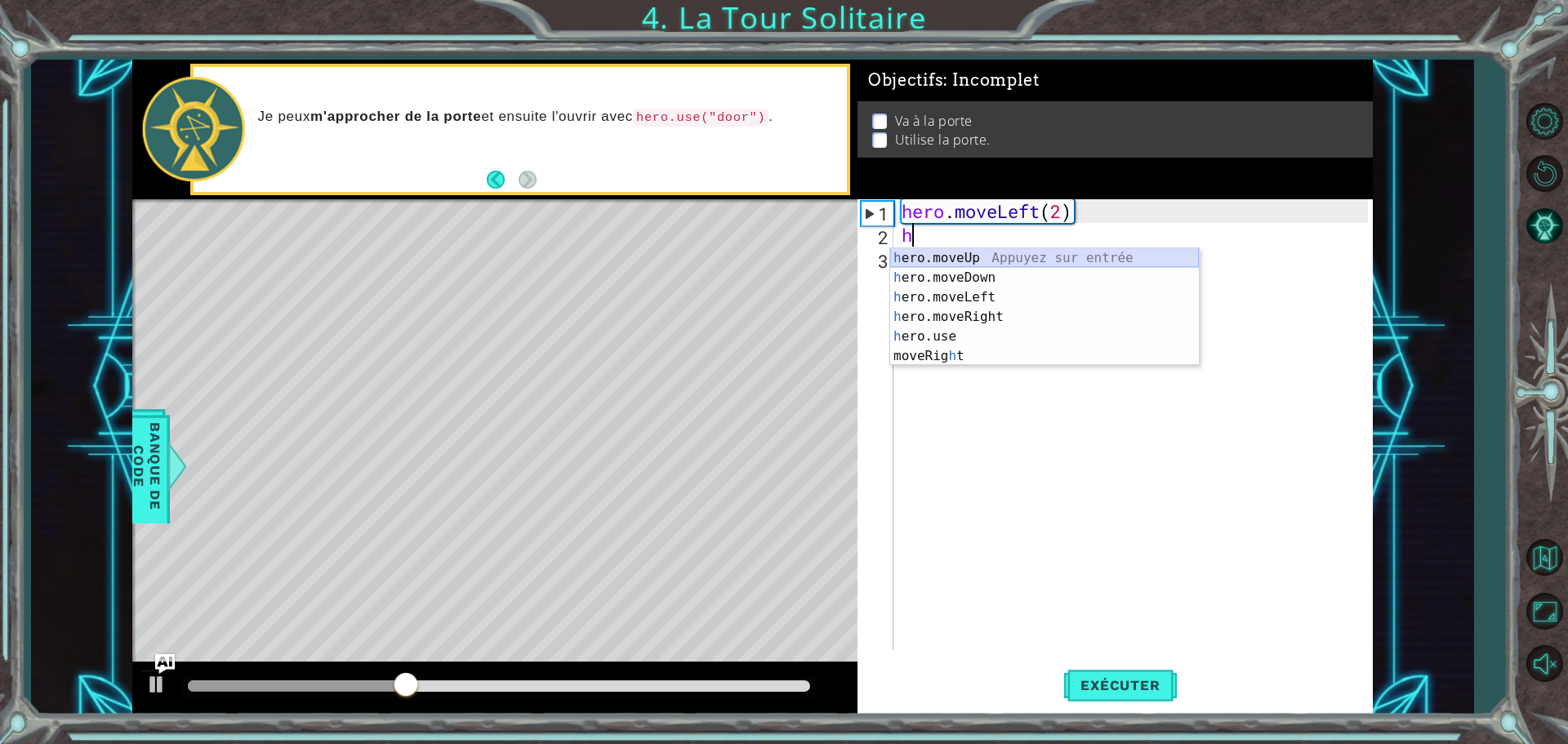
click at [986, 260] on div "h ero.moveUp Appuyez sur entrée h ero.moveDown Appuyez sur entrée h ero.moveLef…" at bounding box center [1045, 327] width 309 height 157
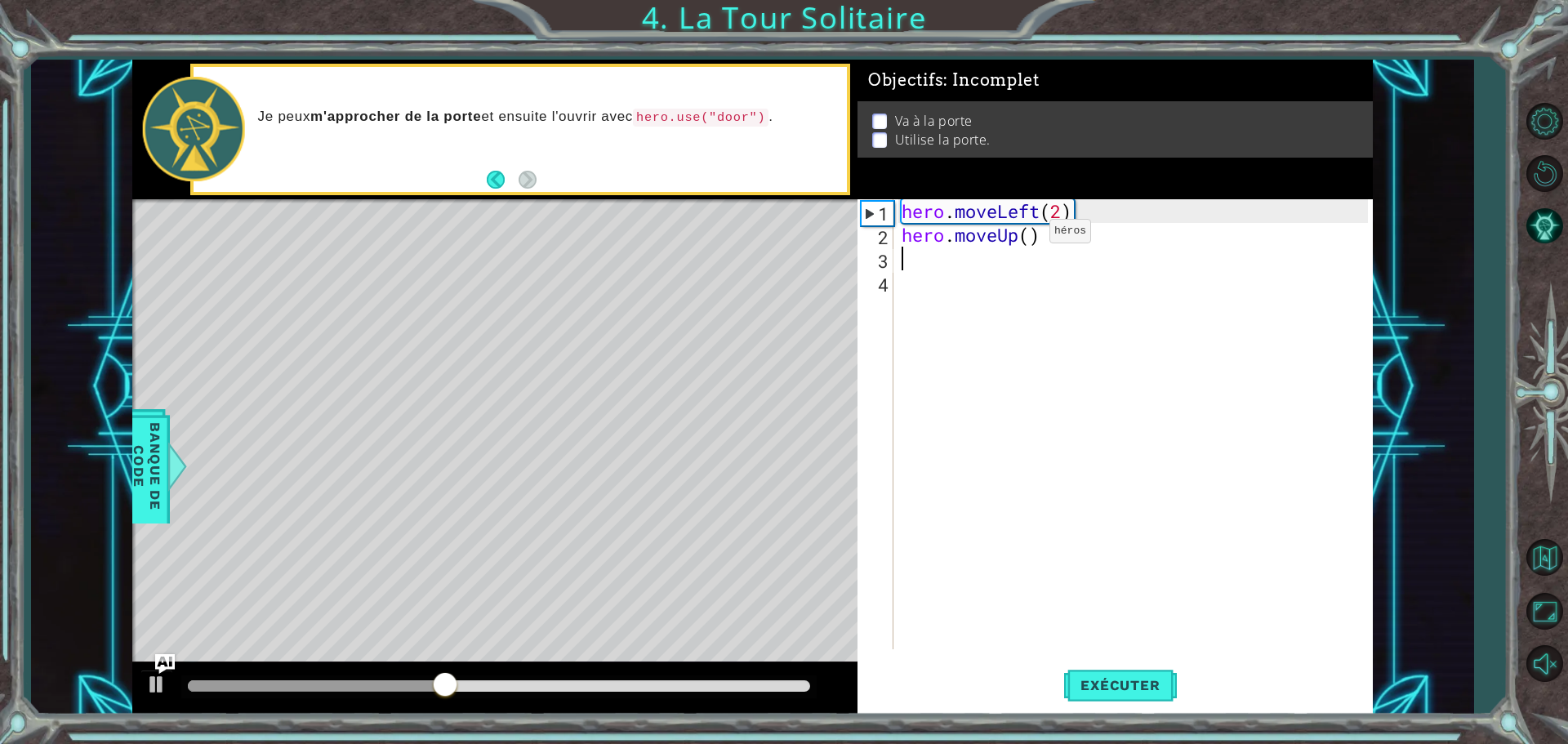
click at [1025, 234] on div "hero . moveLeft ( 2 ) hero . moveUp ( )" at bounding box center [1137, 448] width 478 height 498
type textarea "hero.moveUp(2)"
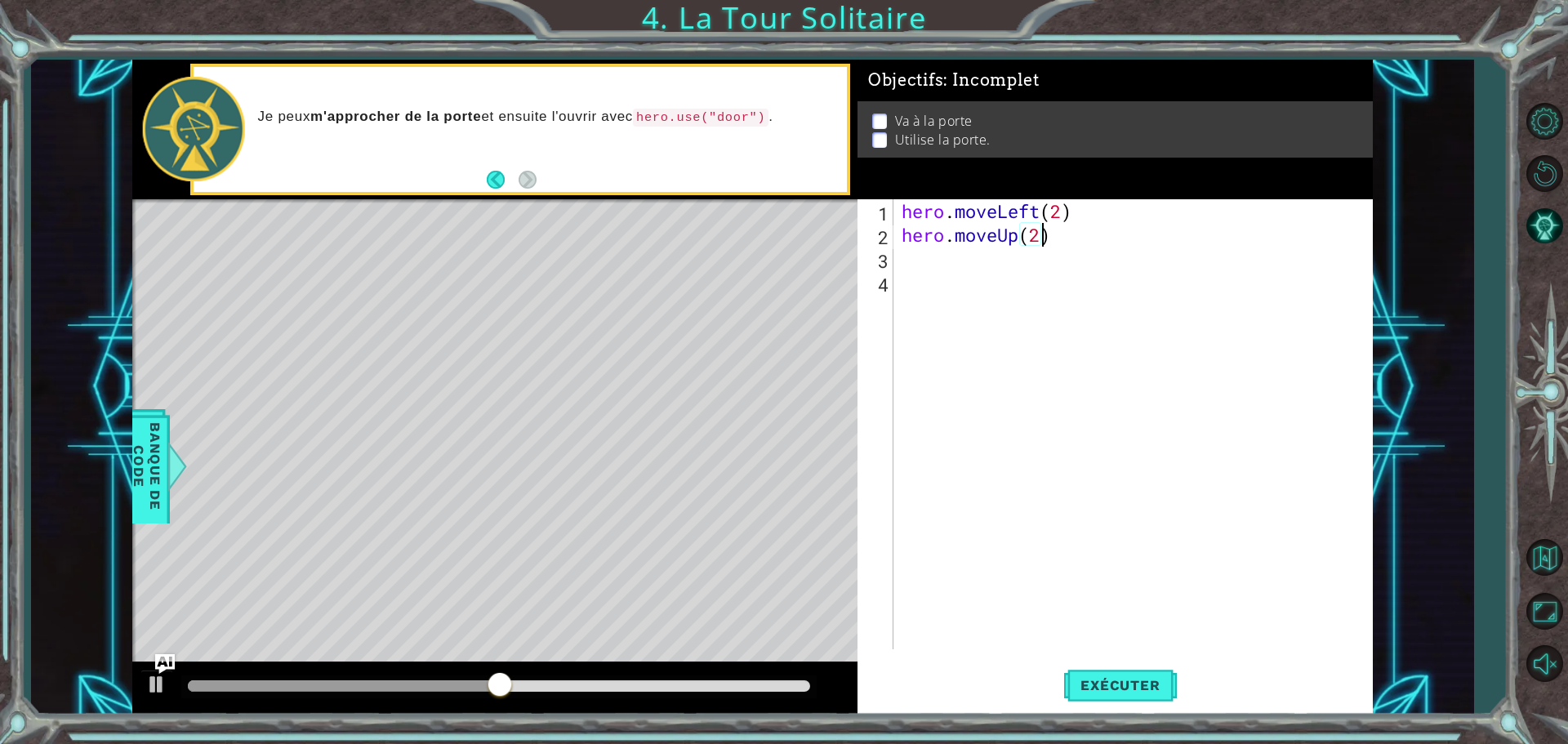
scroll to position [0, 6]
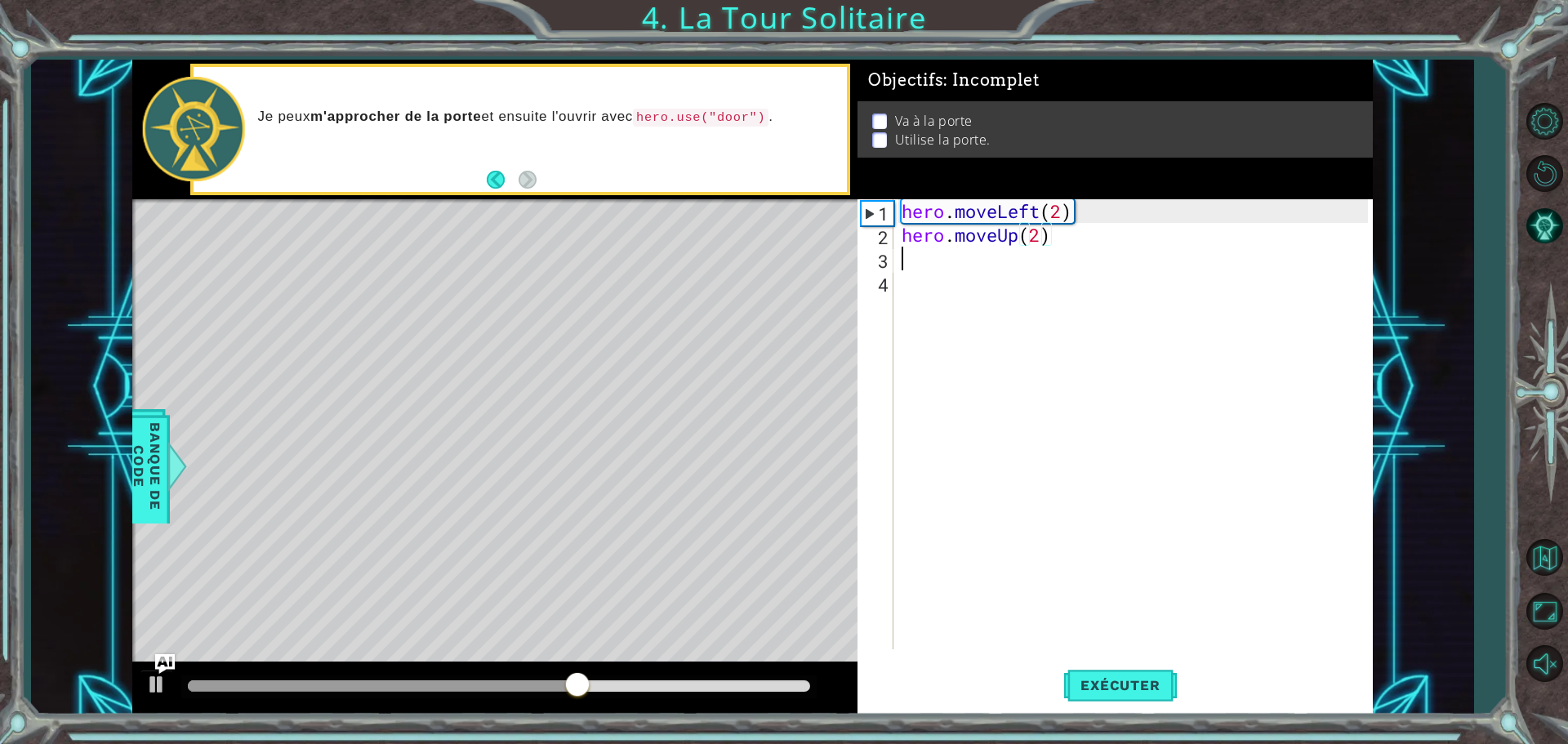
click at [906, 262] on div "hero . moveLeft ( 2 ) hero . moveUp ( 2 )" at bounding box center [1137, 448] width 478 height 498
type textarea "h"
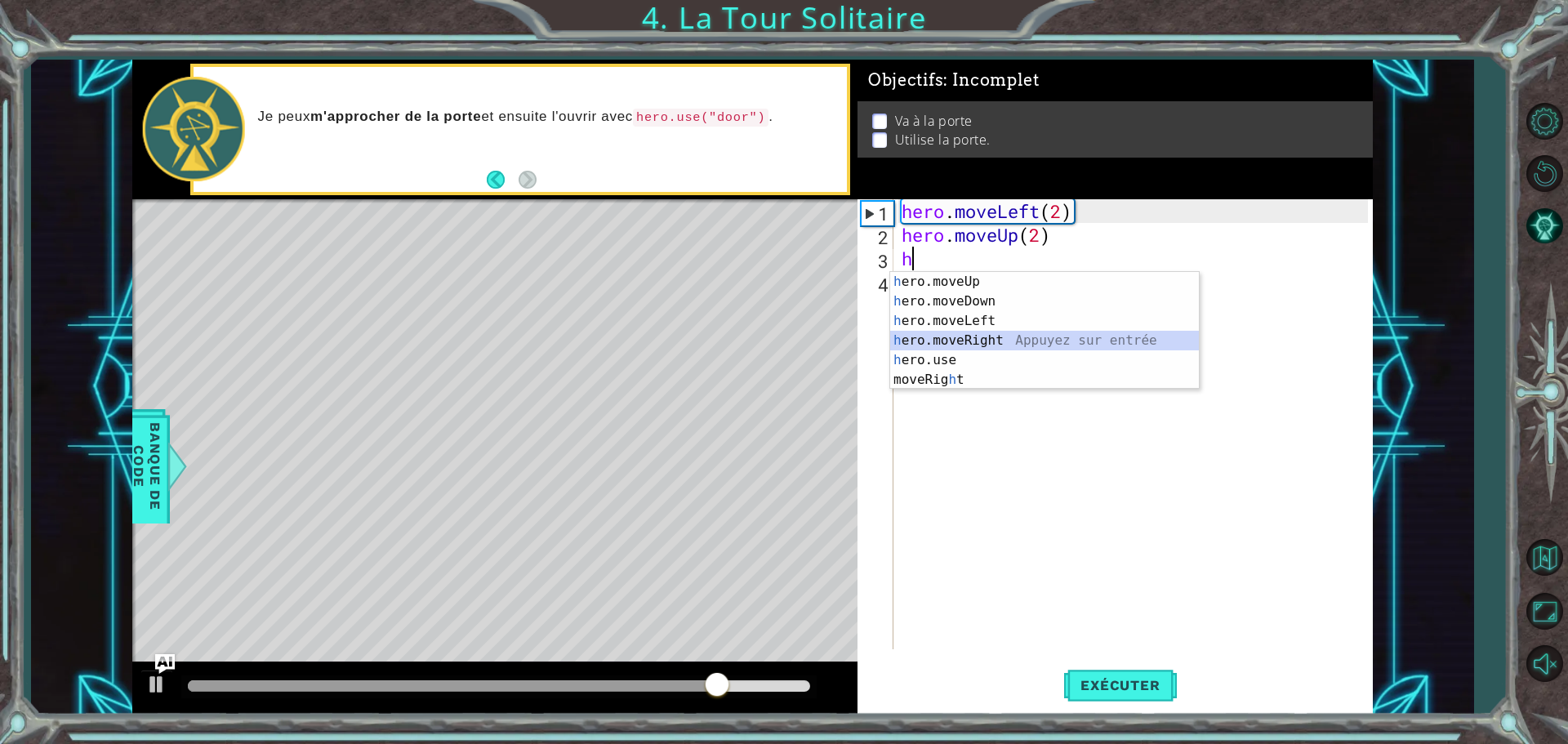
click at [975, 342] on div "h ero.moveUp Appuyez sur entrée h ero.moveDown Appuyez sur entrée h ero.moveLef…" at bounding box center [1045, 350] width 309 height 157
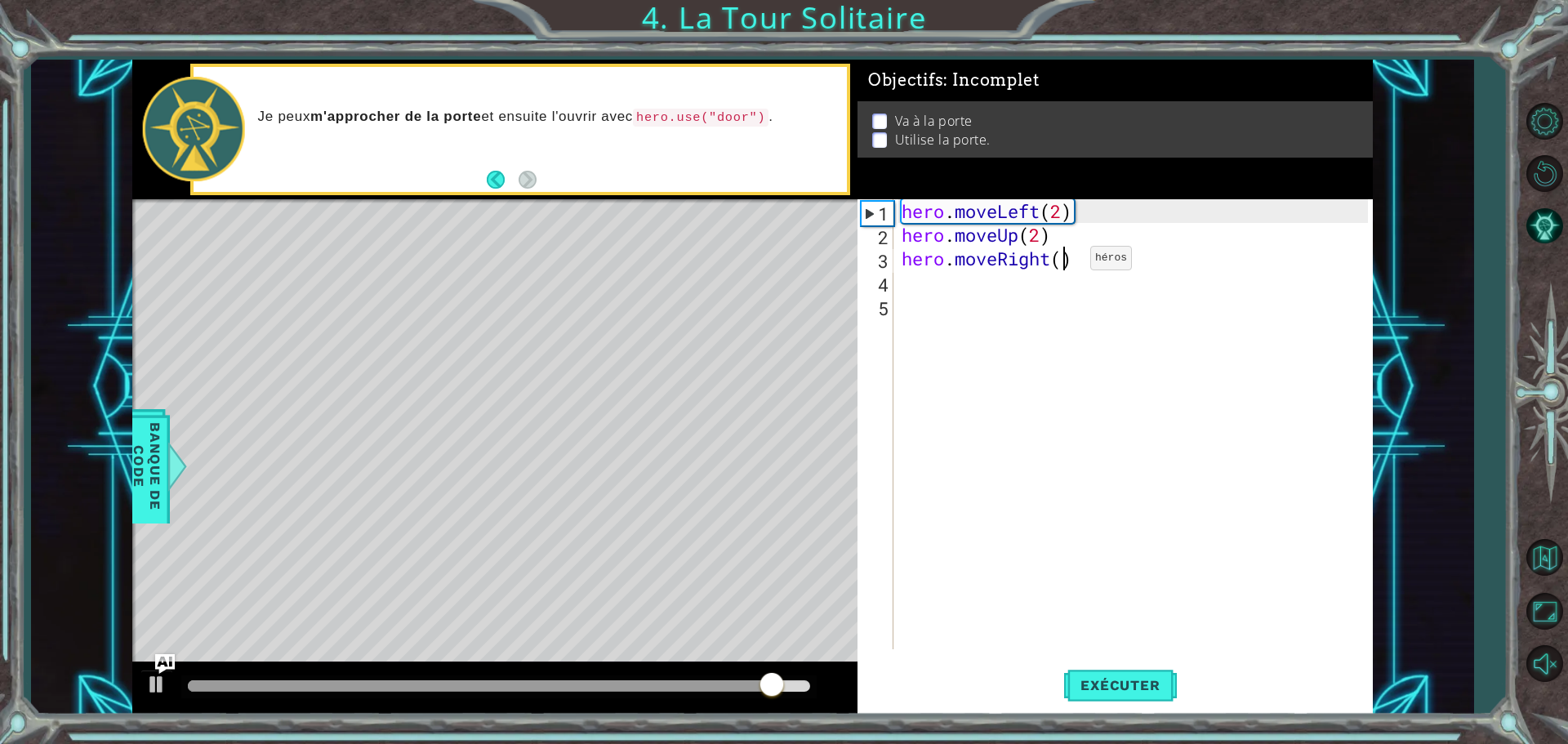
click at [1066, 262] on div "hero . moveLeft ( 2 ) hero . moveUp ( 2 ) hero . moveRight ( )" at bounding box center [1137, 448] width 478 height 498
type textarea "hero.moveRight(2)"
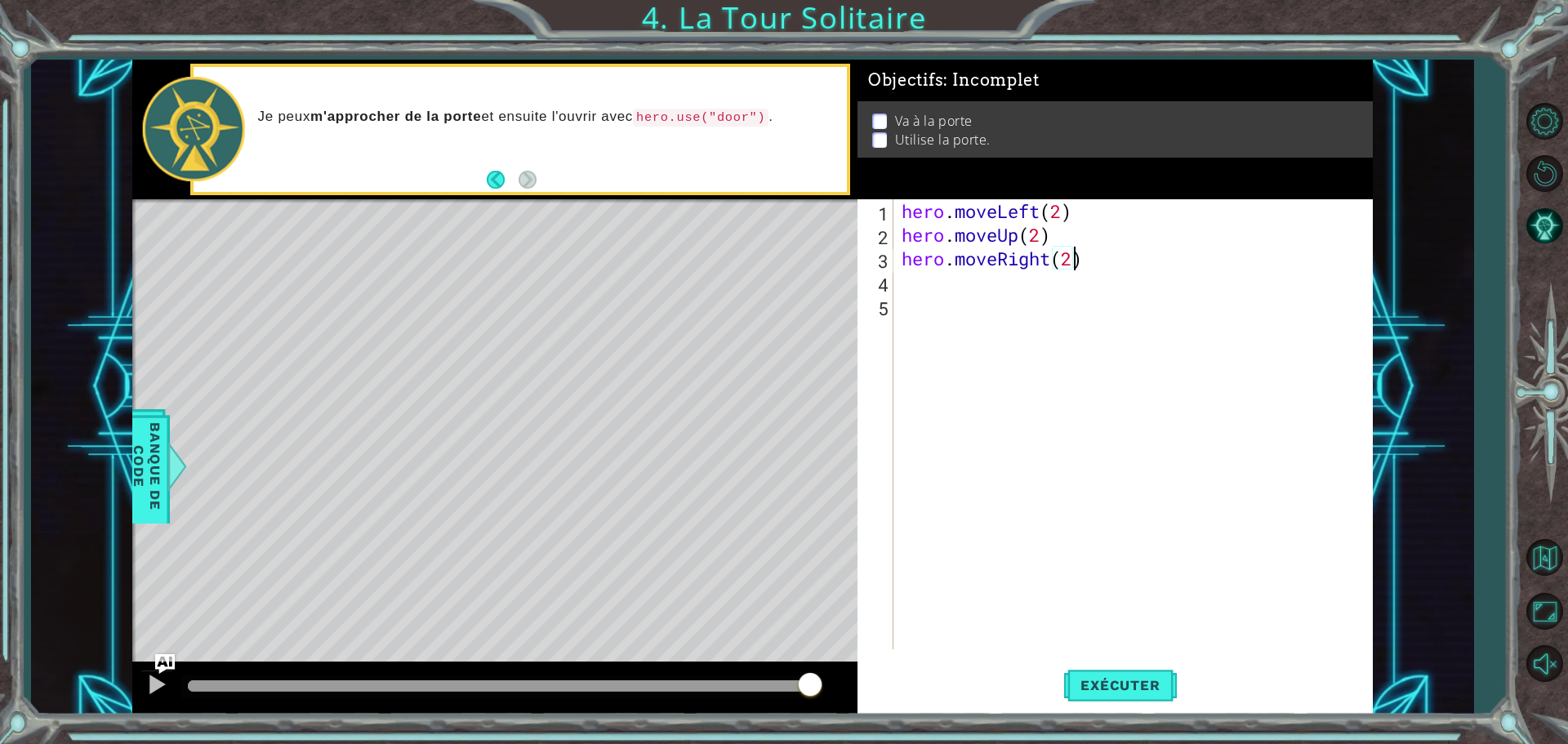
scroll to position [0, 7]
click at [899, 288] on div "hero . moveLeft ( 2 ) hero . moveUp ( 2 ) hero . moveRight ( 2 )" at bounding box center [1137, 448] width 478 height 498
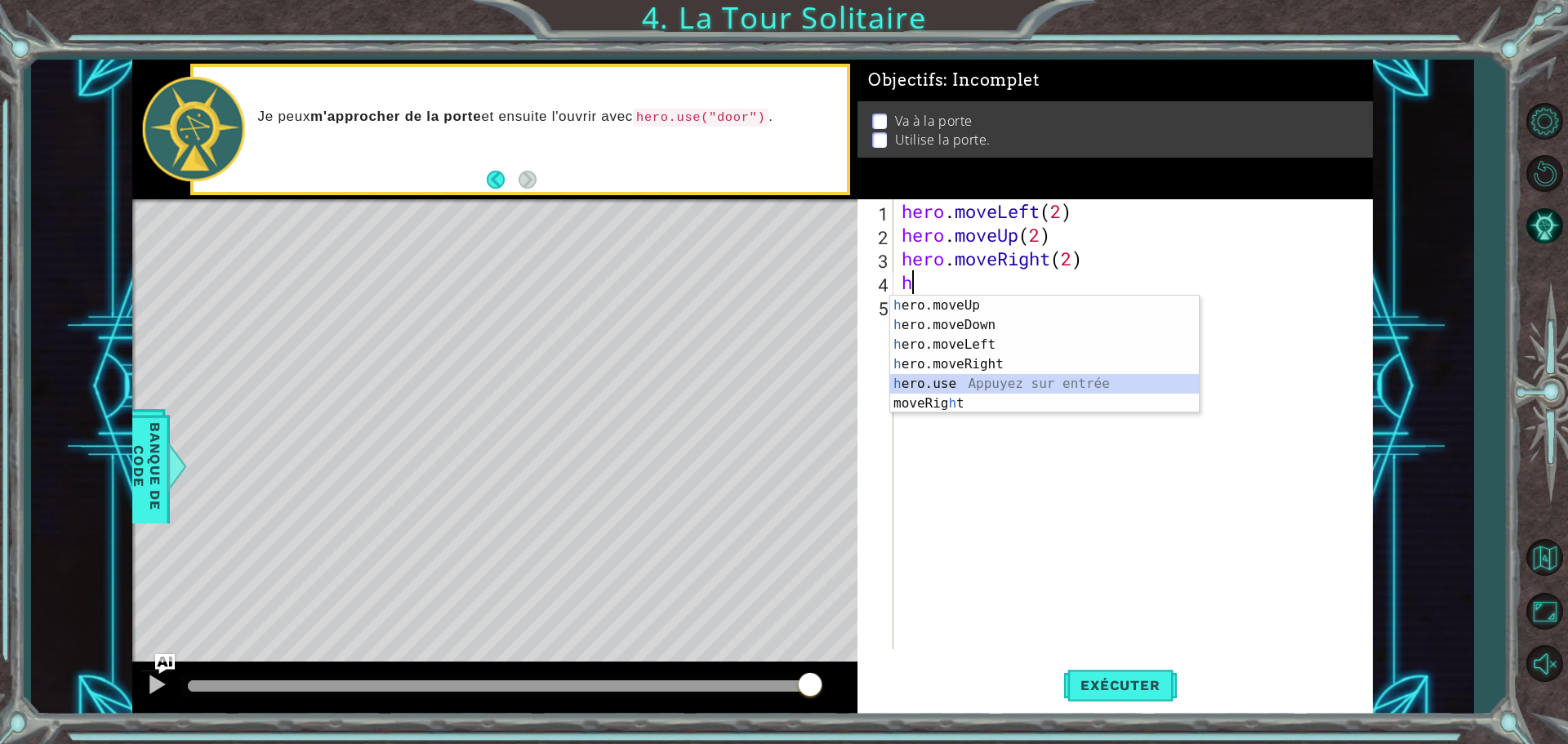
click at [956, 384] on div "h ero.moveUp Appuyez sur entrée h ero.moveDown Appuyez sur entrée h ero.moveLef…" at bounding box center [1045, 374] width 309 height 157
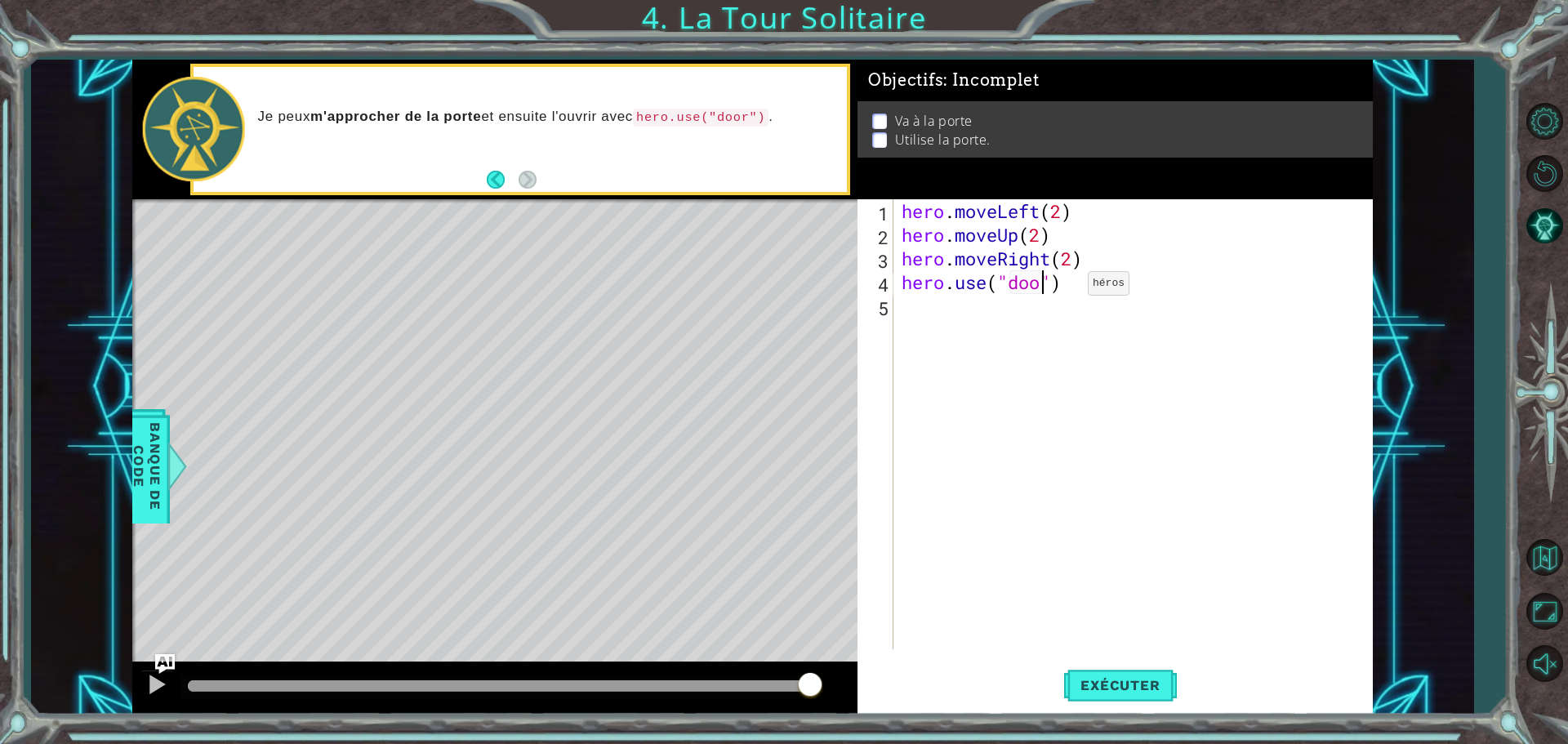
scroll to position [0, 7]
type textarea "hero.use("door")"
click at [1119, 690] on span "Exécuter" at bounding box center [1120, 686] width 112 height 17
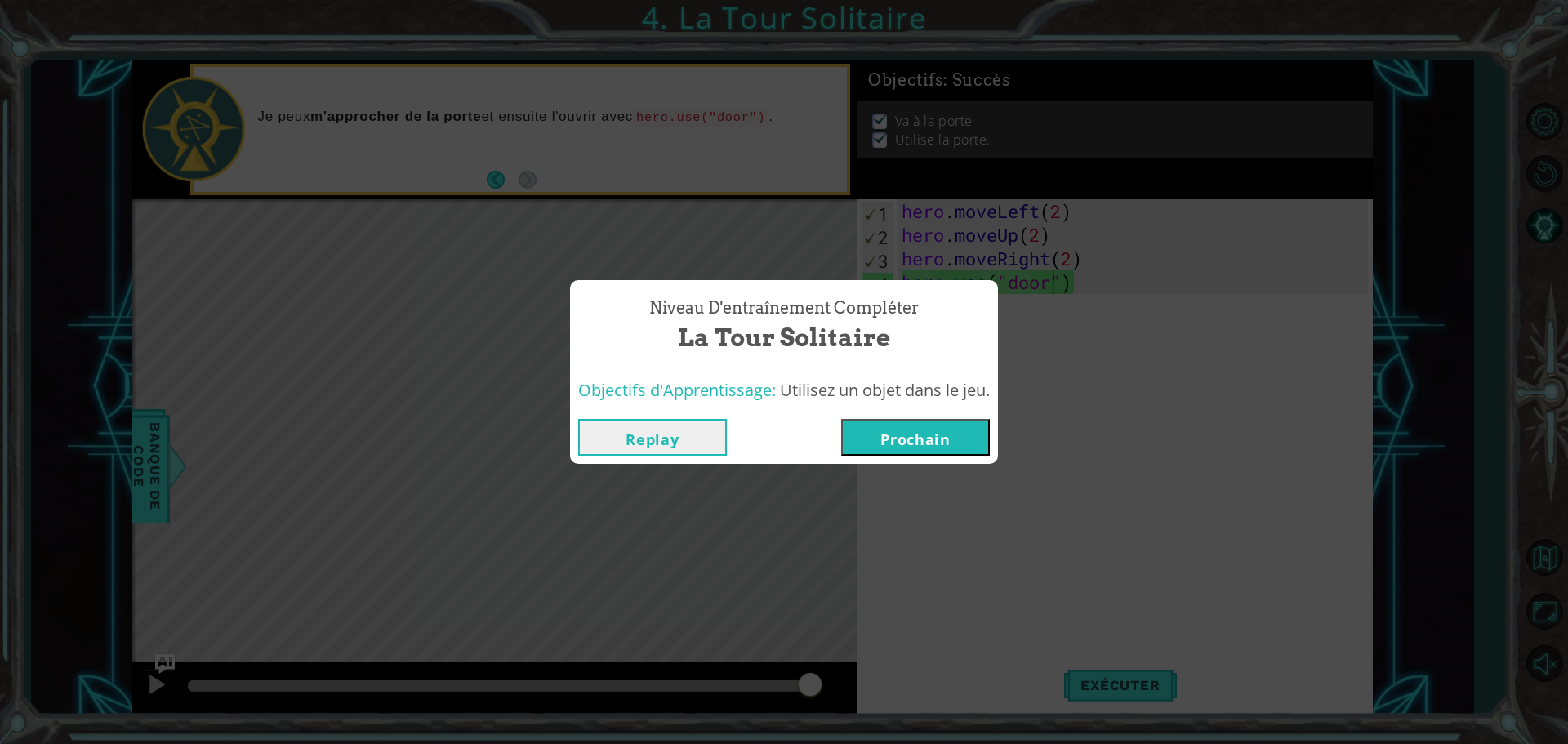
click at [911, 446] on button "Prochain" at bounding box center [915, 437] width 149 height 37
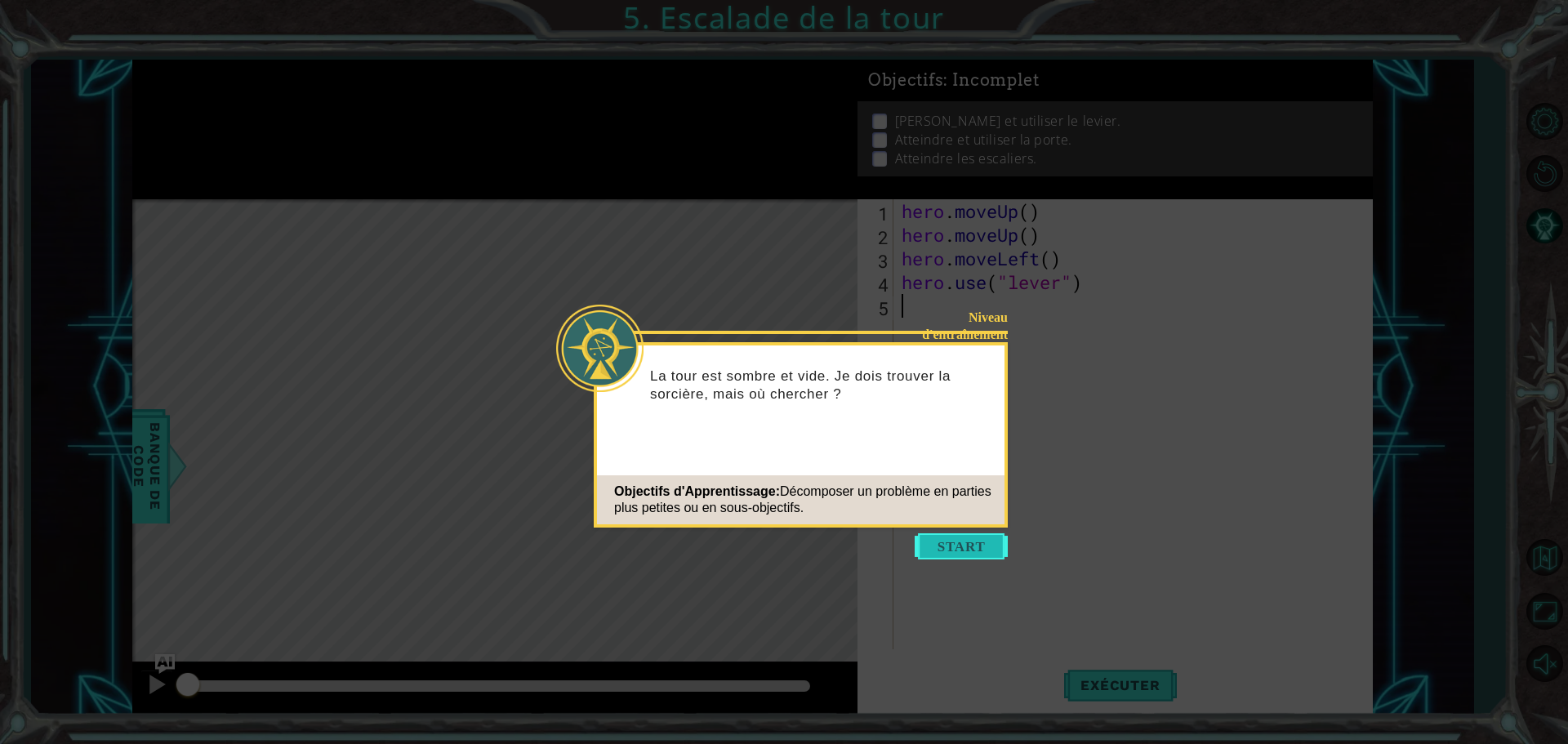
click at [970, 549] on button "Start" at bounding box center [961, 546] width 93 height 26
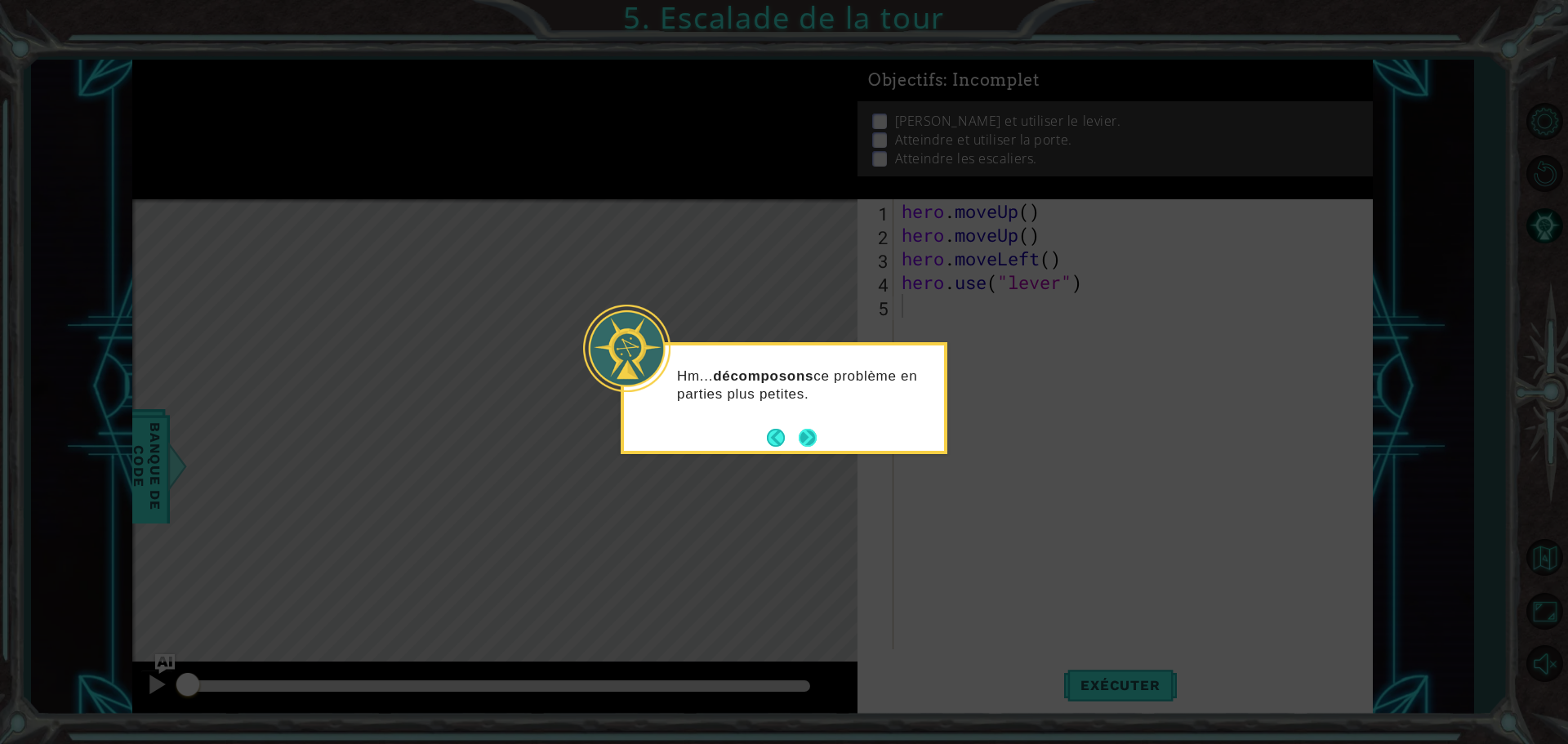
click at [815, 436] on button "Next" at bounding box center [808, 438] width 23 height 23
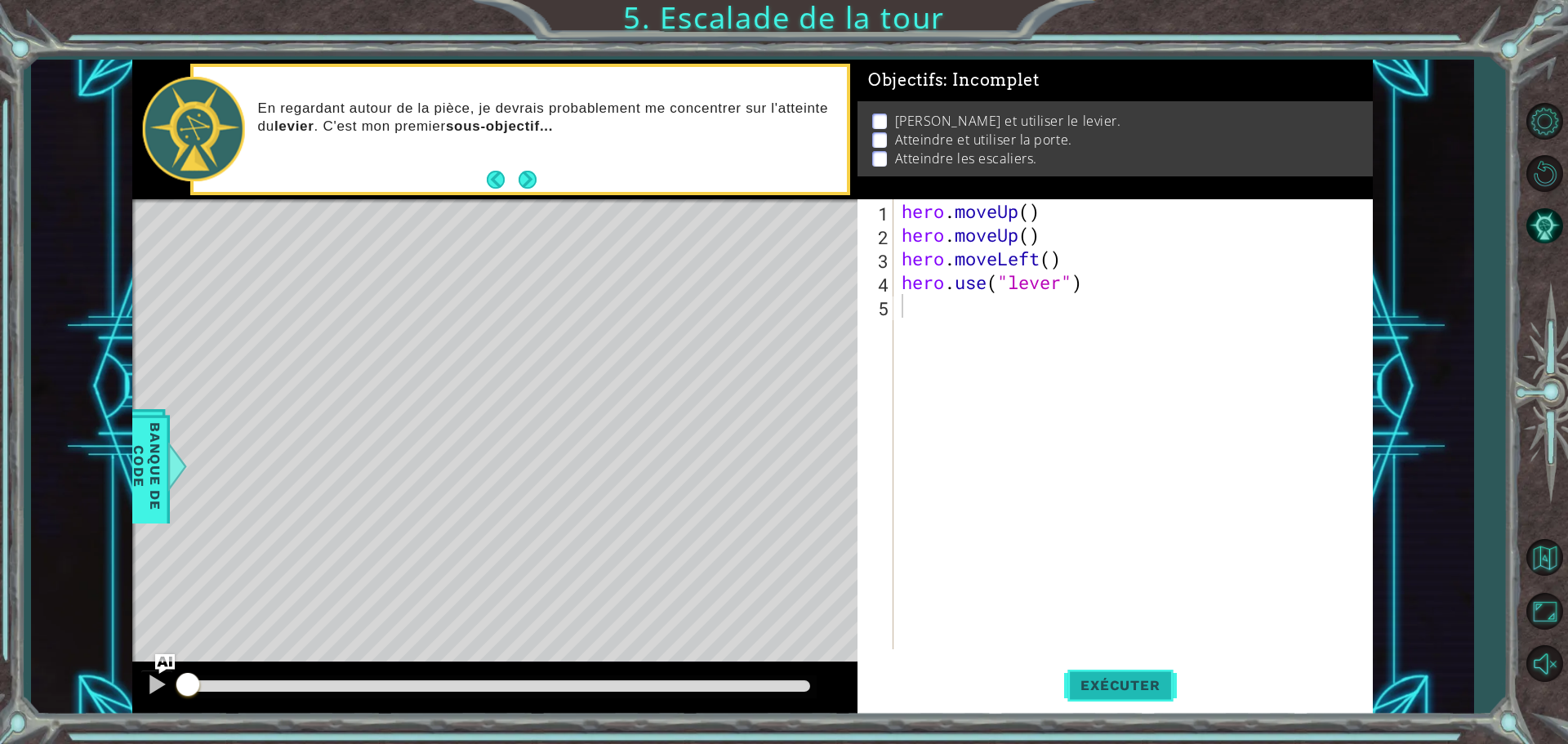
click at [1116, 689] on span "Exécuter" at bounding box center [1120, 686] width 112 height 17
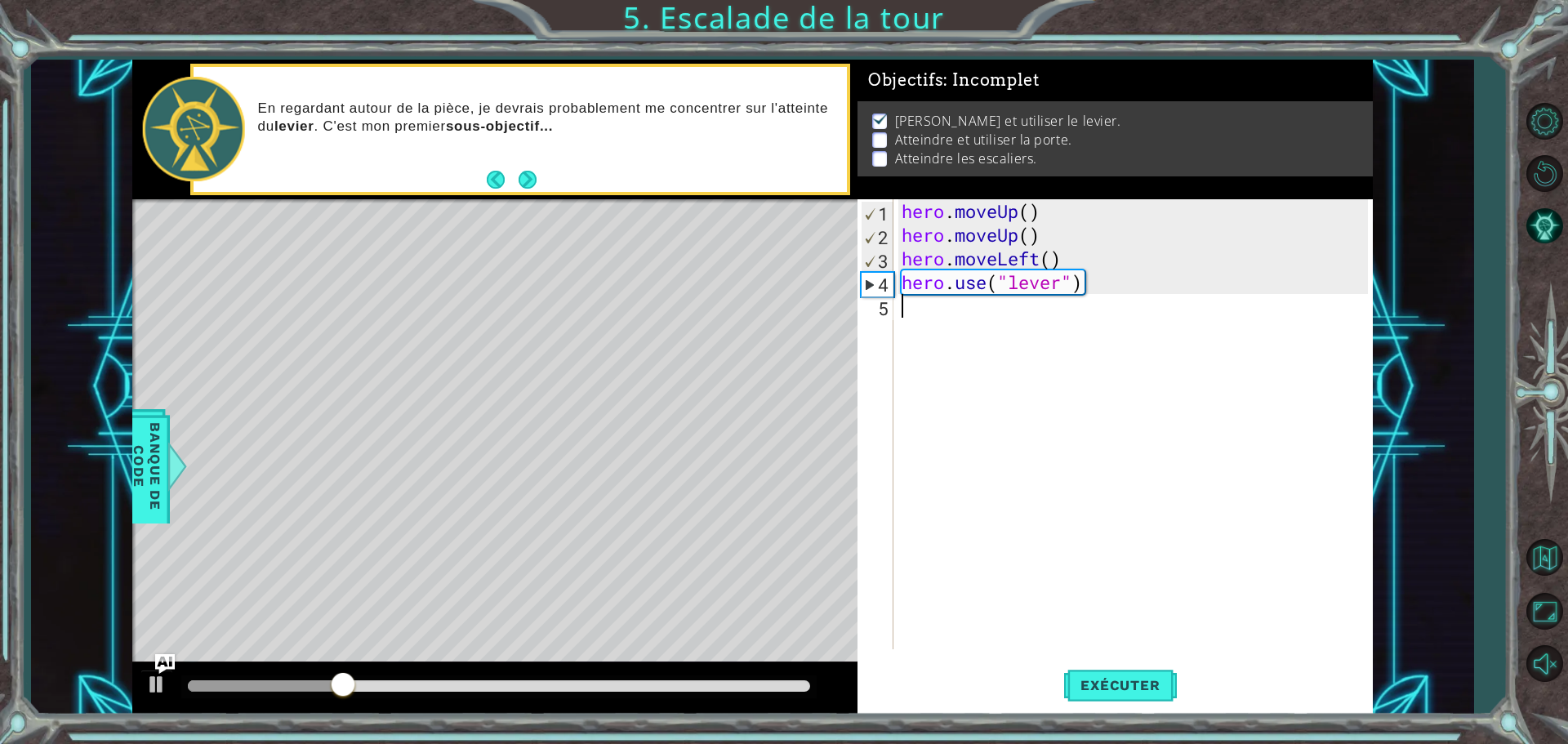
type textarea "h"
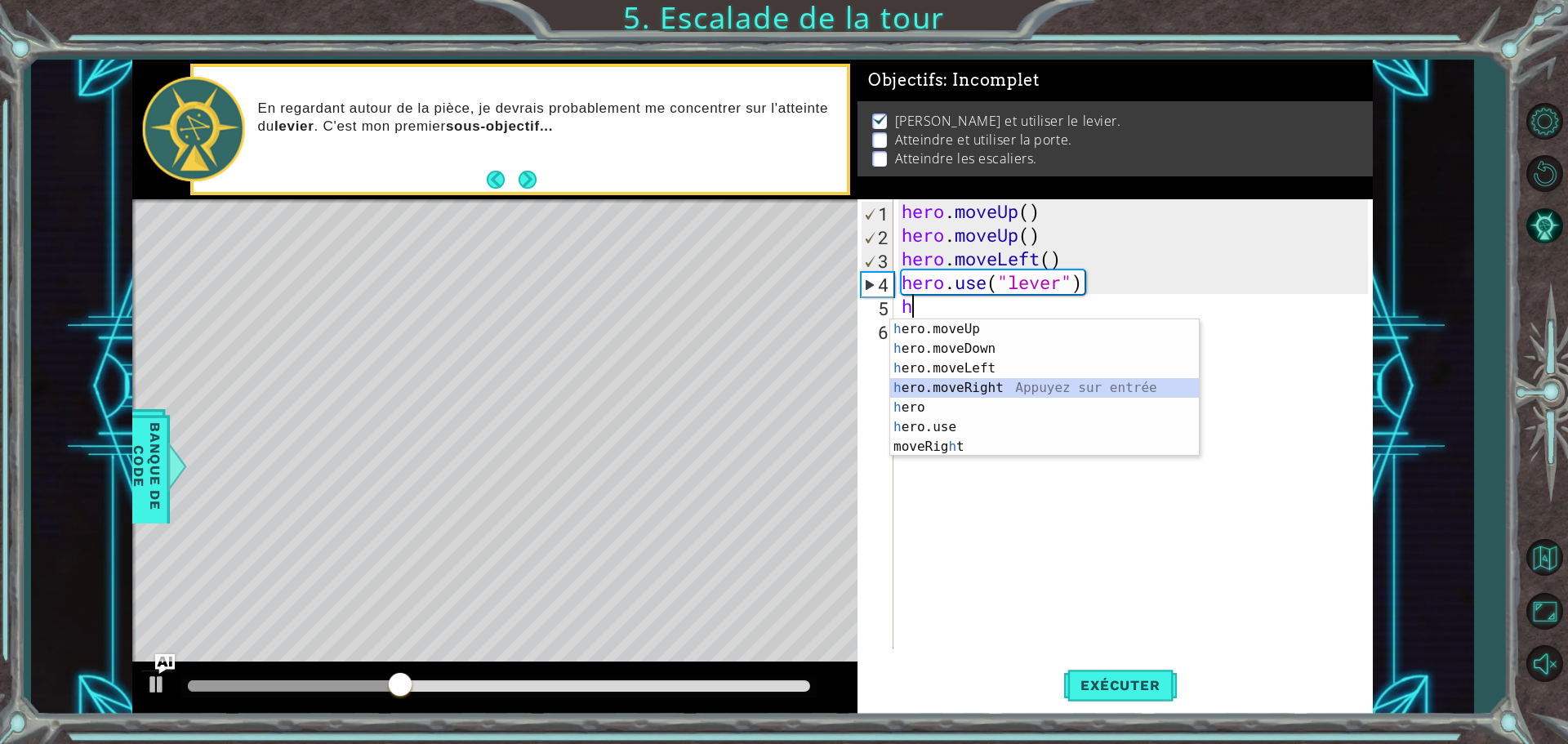
click at [959, 392] on div "h ero.moveUp Appuyez sur entrée h ero.moveDown Appuyez sur entrée h ero.moveLef…" at bounding box center [1045, 407] width 309 height 176
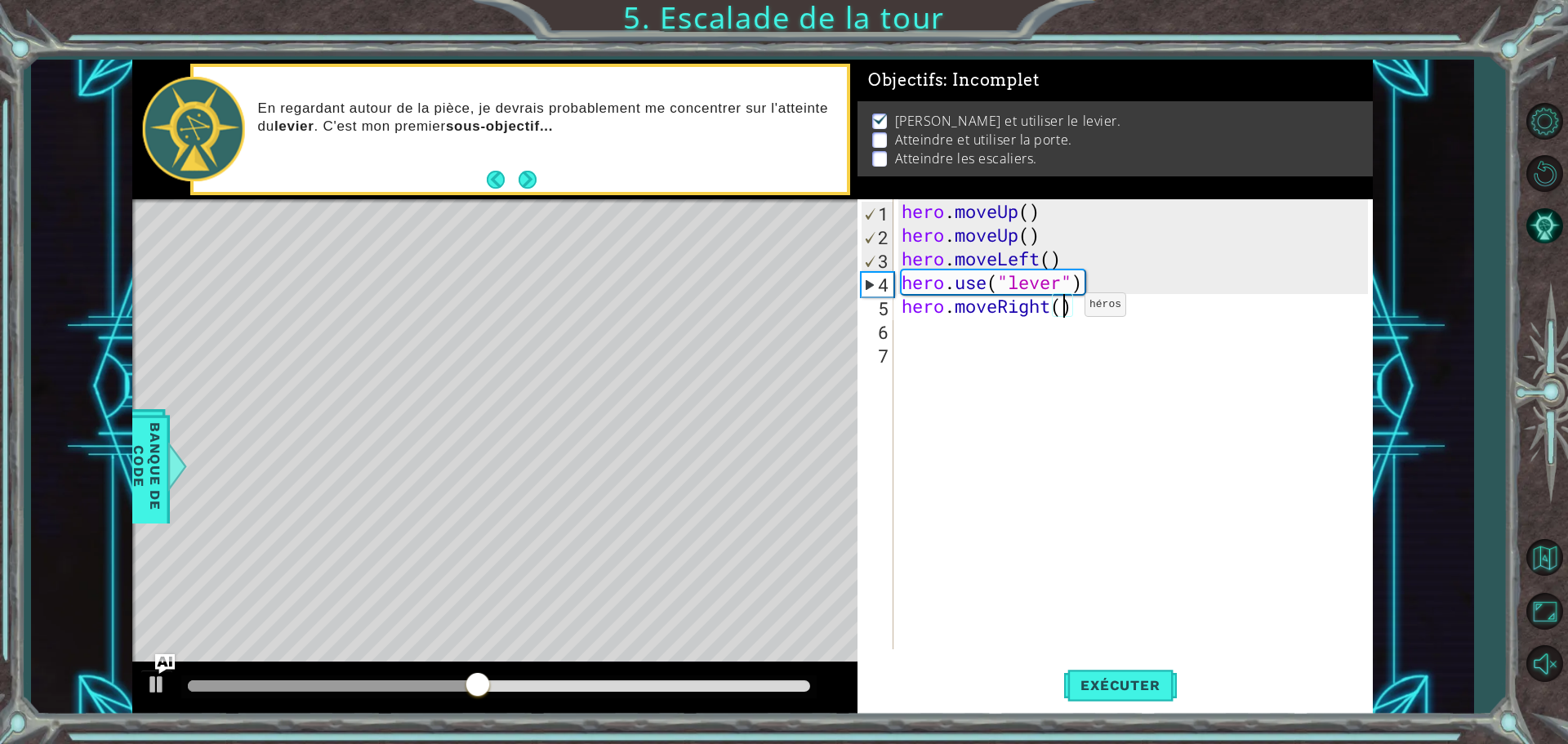
click at [1060, 309] on div "hero . moveUp ( ) hero . moveUp ( ) hero . moveLeft ( ) hero . use ( "lever" ) …" at bounding box center [1137, 448] width 478 height 498
type textarea "hero.moveRight(3)"
click at [898, 328] on div "hero . moveUp ( ) hero . moveUp ( ) hero . moveLeft ( ) hero . use ( "lever" ) …" at bounding box center [1137, 448] width 478 height 498
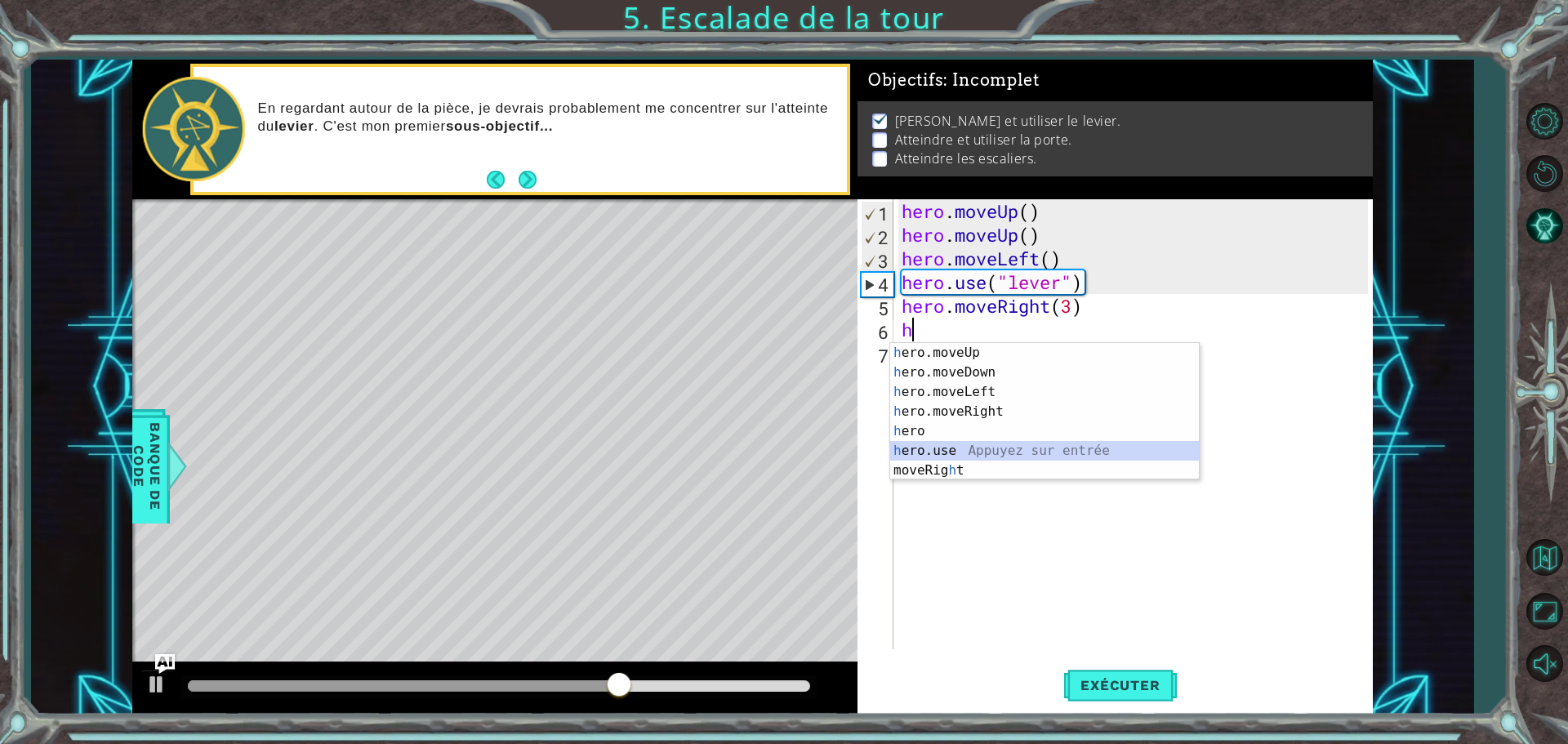
click at [935, 456] on div "h ero.moveUp Appuyez sur entrée h ero.moveDown Appuyez sur entrée h ero.moveLef…" at bounding box center [1045, 431] width 309 height 176
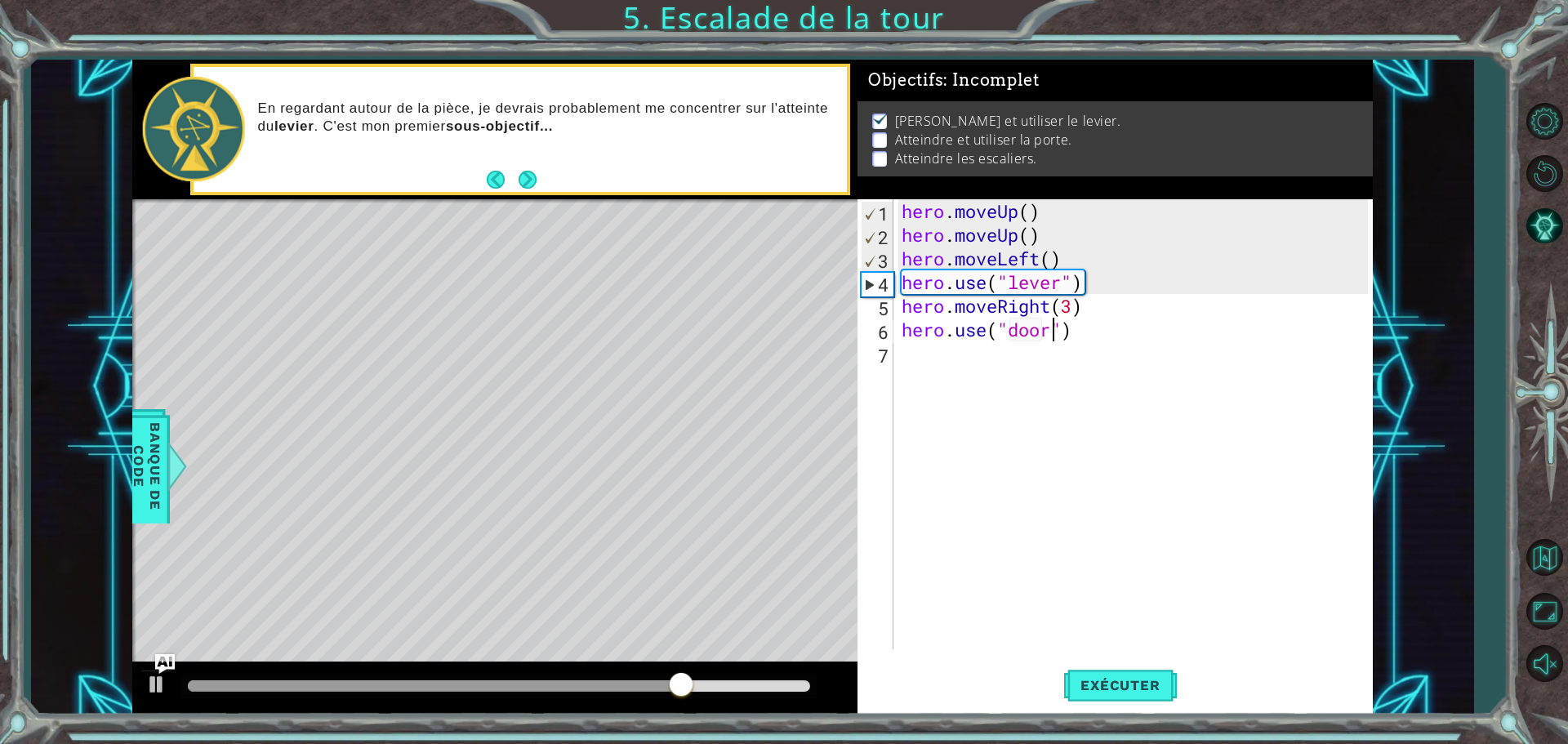
scroll to position [0, 7]
type textarea "hero.use("door")"
click at [1101, 691] on span "Exécuter" at bounding box center [1120, 686] width 112 height 17
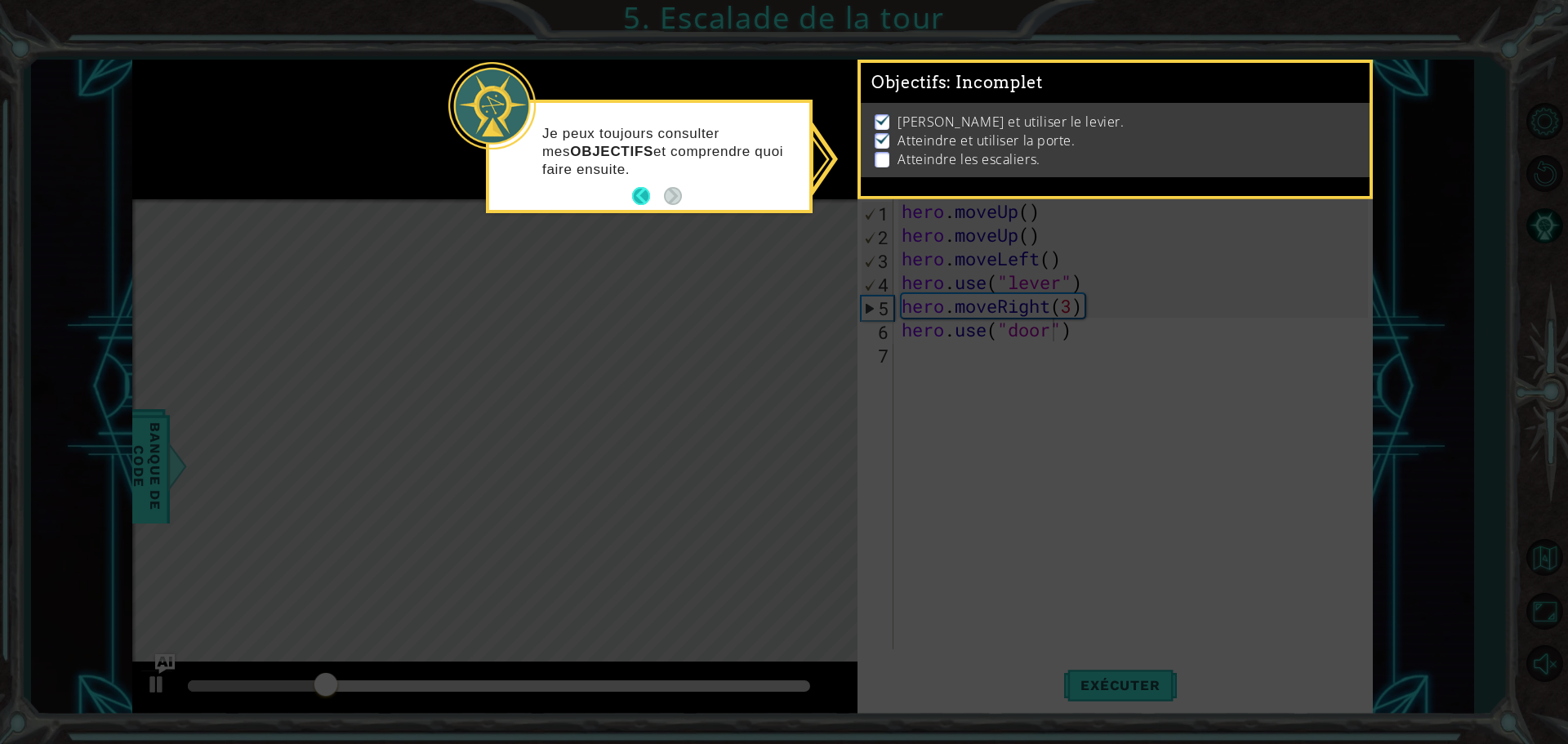
click at [637, 199] on button "Back" at bounding box center [648, 196] width 32 height 18
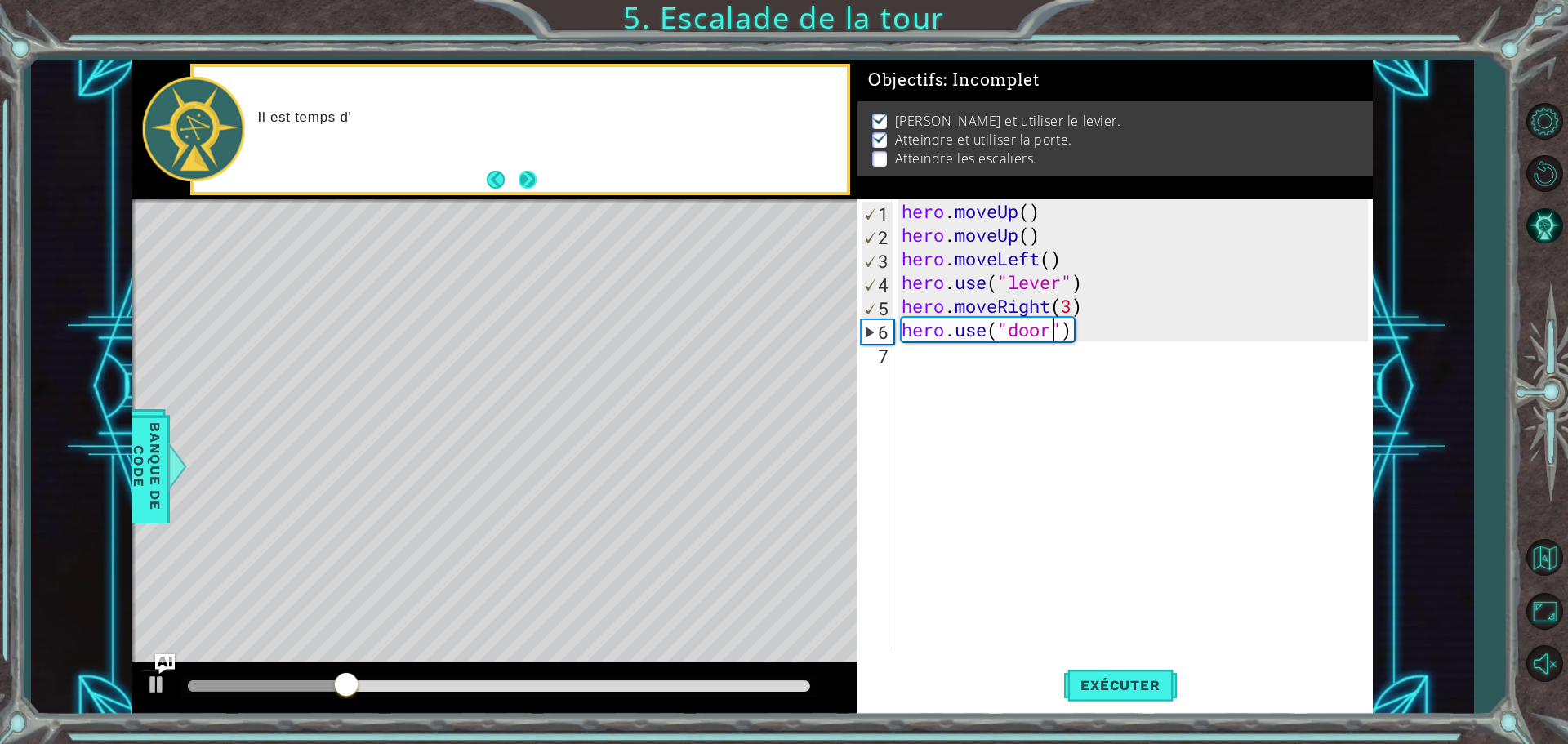
click at [522, 174] on button "Next" at bounding box center [527, 179] width 24 height 24
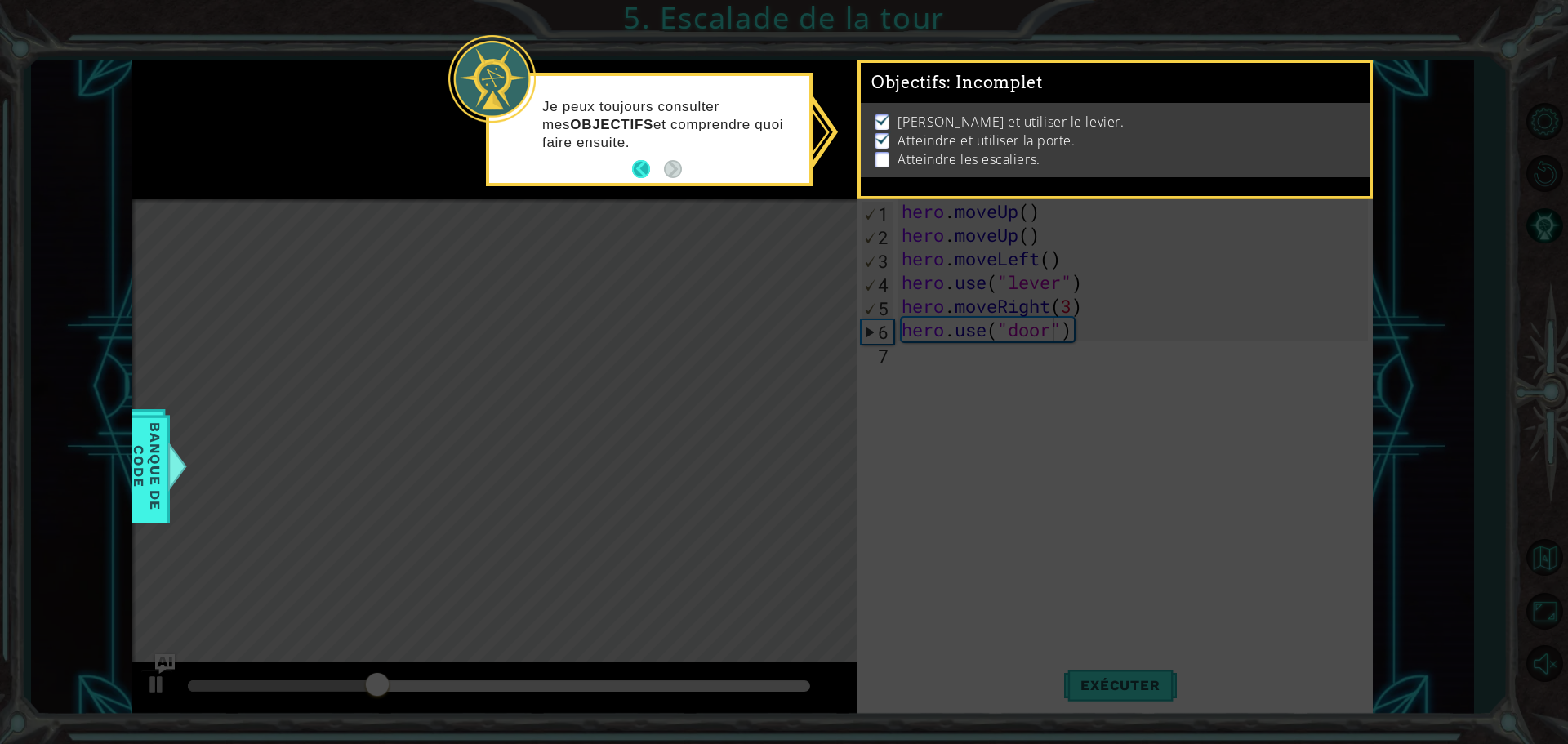
click at [642, 164] on button "Back" at bounding box center [648, 170] width 32 height 18
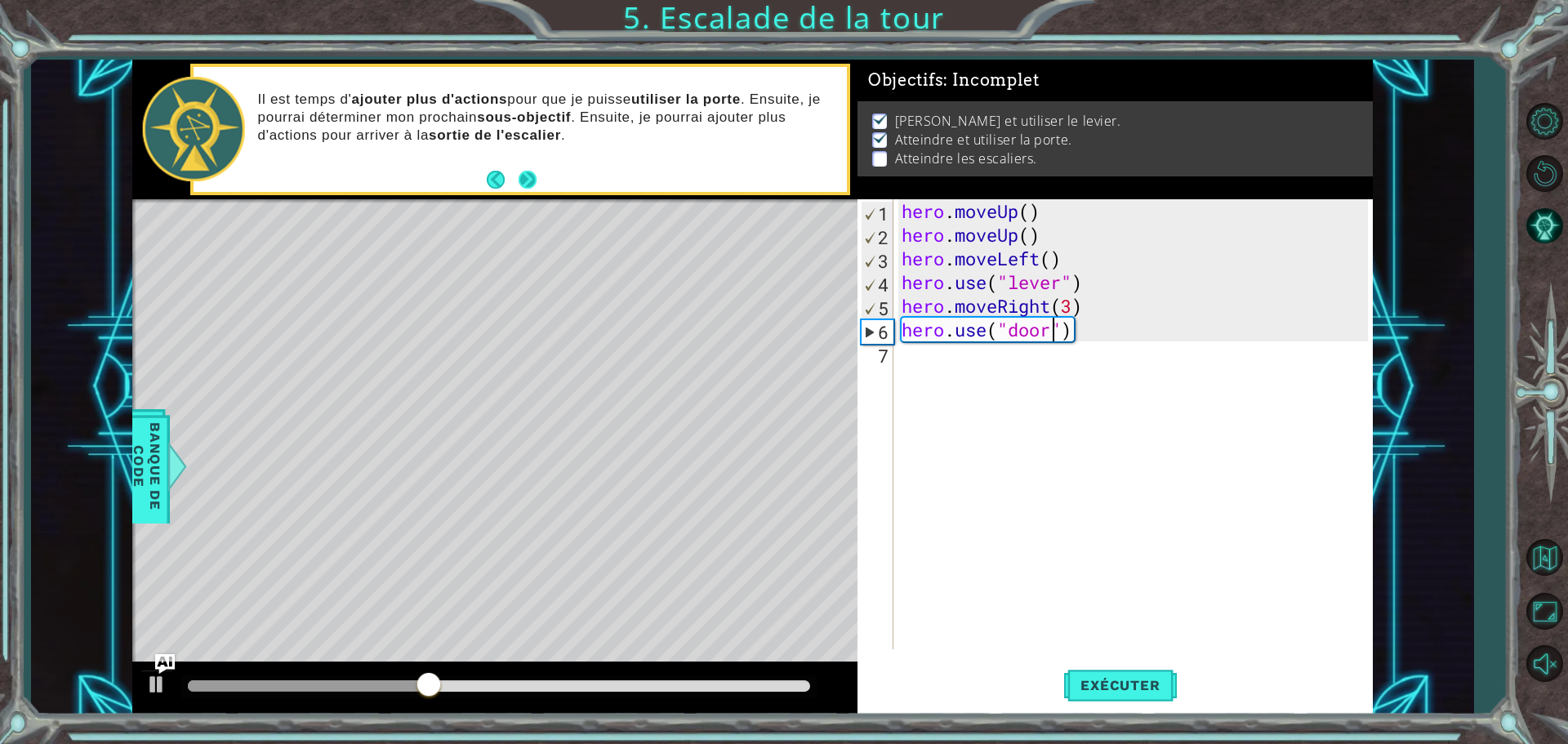
click at [527, 176] on button "Next" at bounding box center [528, 180] width 18 height 18
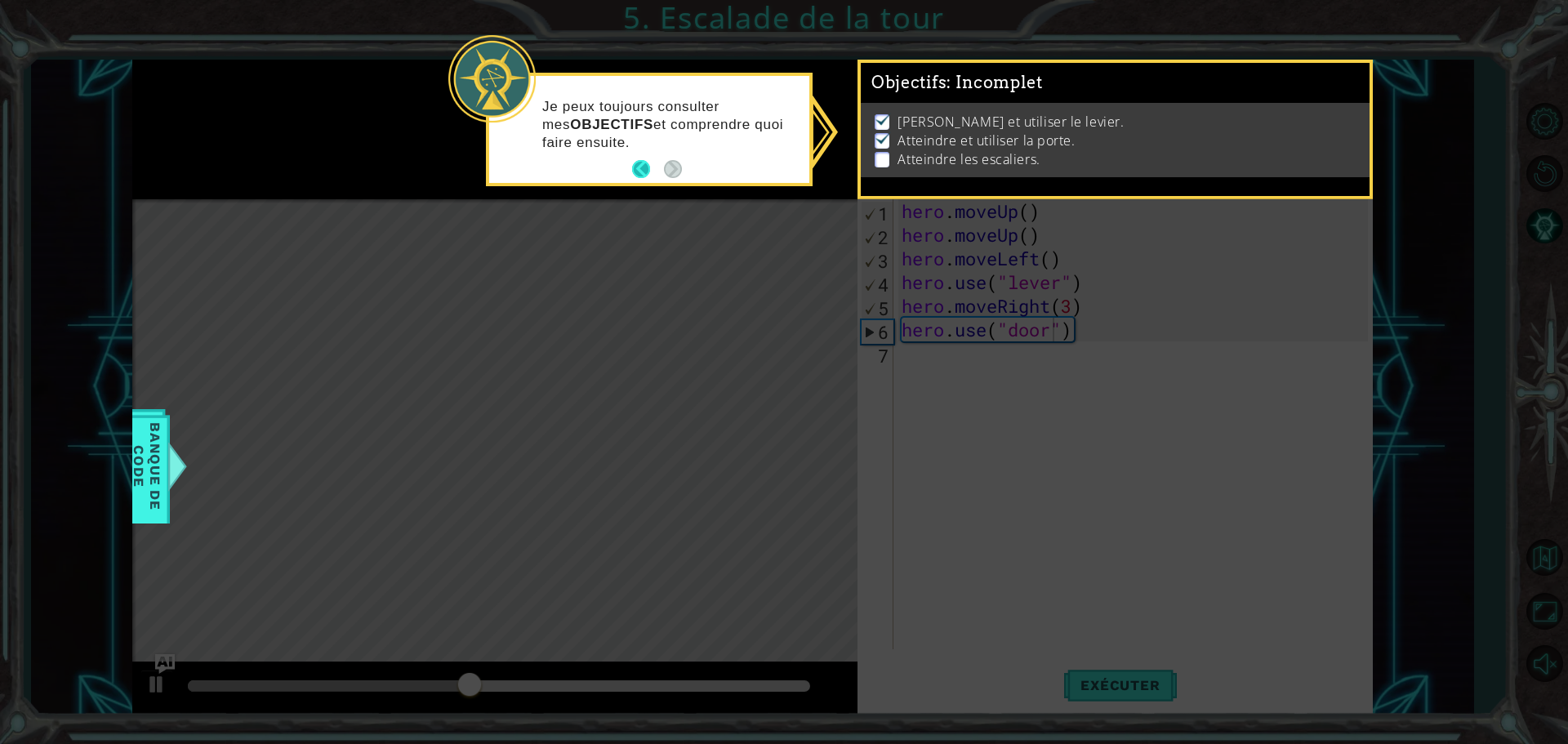
click at [646, 170] on button "Back" at bounding box center [648, 170] width 32 height 18
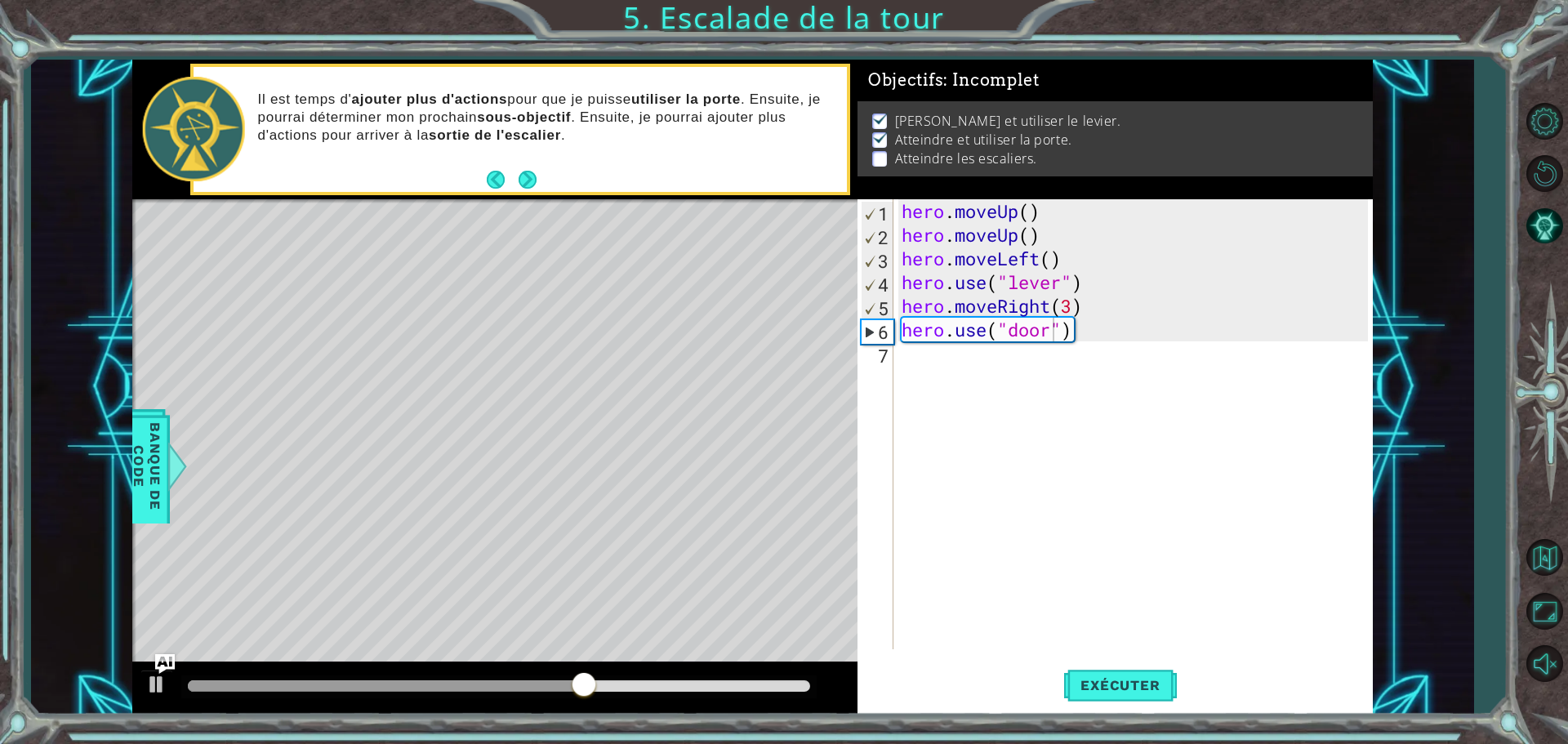
click at [893, 348] on div "hero.use("door") 1 2 3 4 5 6 7 hero . moveUp ( ) hero . moveUp ( ) hero . moveL…" at bounding box center [1113, 425] width 510 height 451
click at [902, 357] on div "hero . moveUp ( ) hero . moveUp ( ) hero . moveLeft ( ) hero . use ( "lever" ) …" at bounding box center [1137, 448] width 478 height 498
type textarea "h"
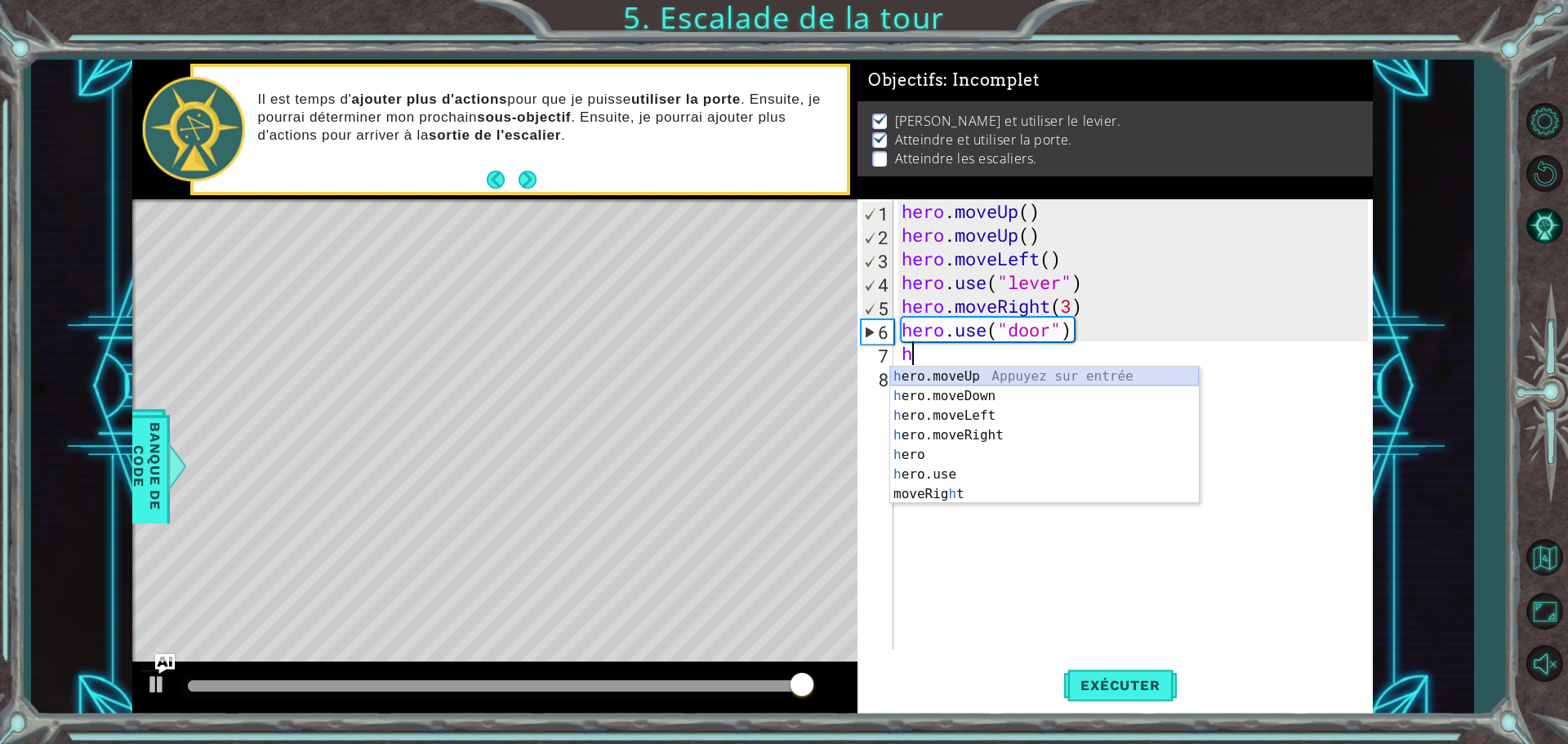
click at [955, 379] on div "h ero.moveUp Appuyez sur entrée h ero.moveDown Appuyez sur entrée h ero.moveLef…" at bounding box center [1045, 455] width 309 height 176
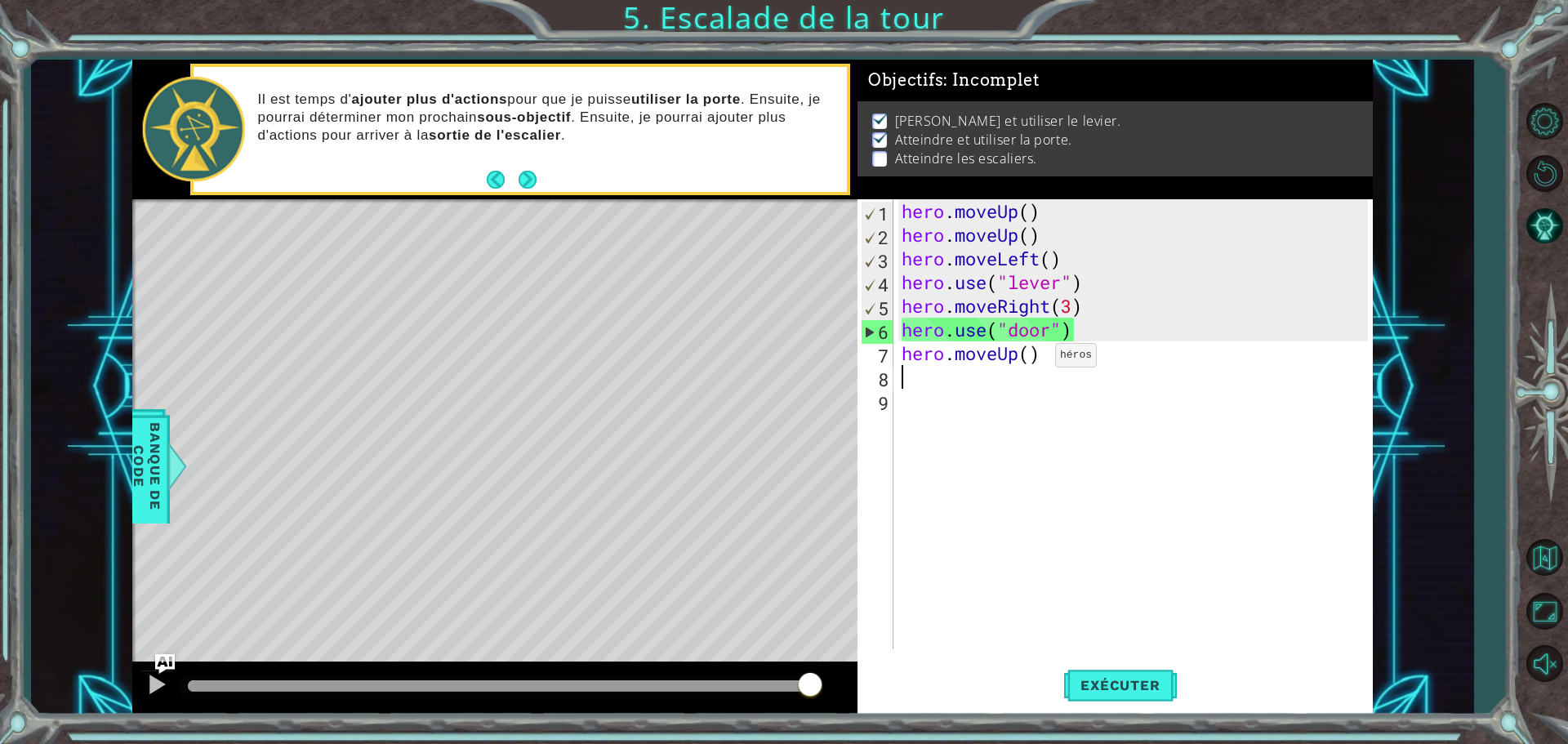
click at [1029, 357] on div "hero . moveUp ( ) hero . moveUp ( ) hero . moveLeft ( ) hero . use ( "lever" ) …" at bounding box center [1137, 448] width 478 height 498
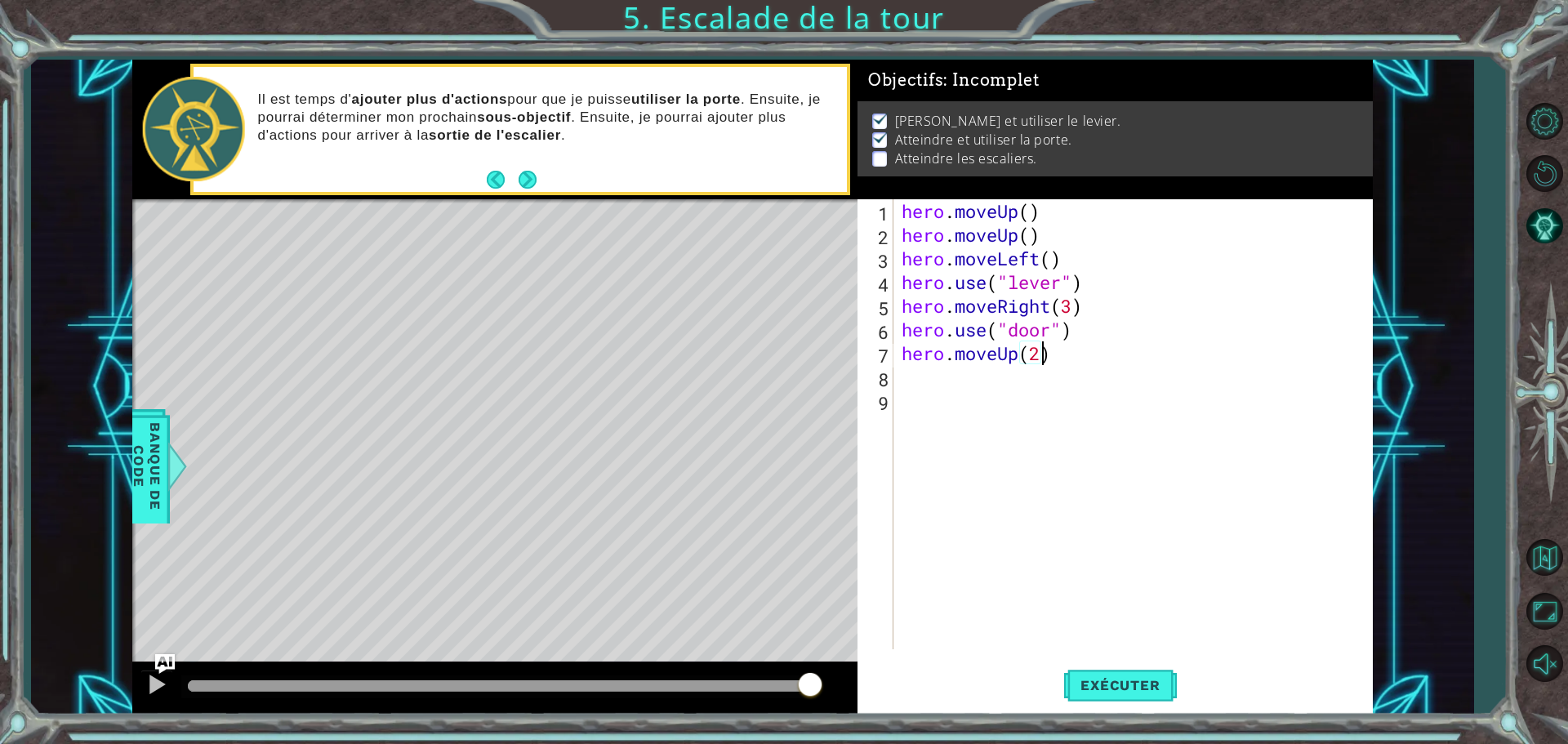
scroll to position [0, 6]
type textarea "hero.moveUp(2)"
click at [1125, 680] on span "Exécuter" at bounding box center [1120, 686] width 112 height 17
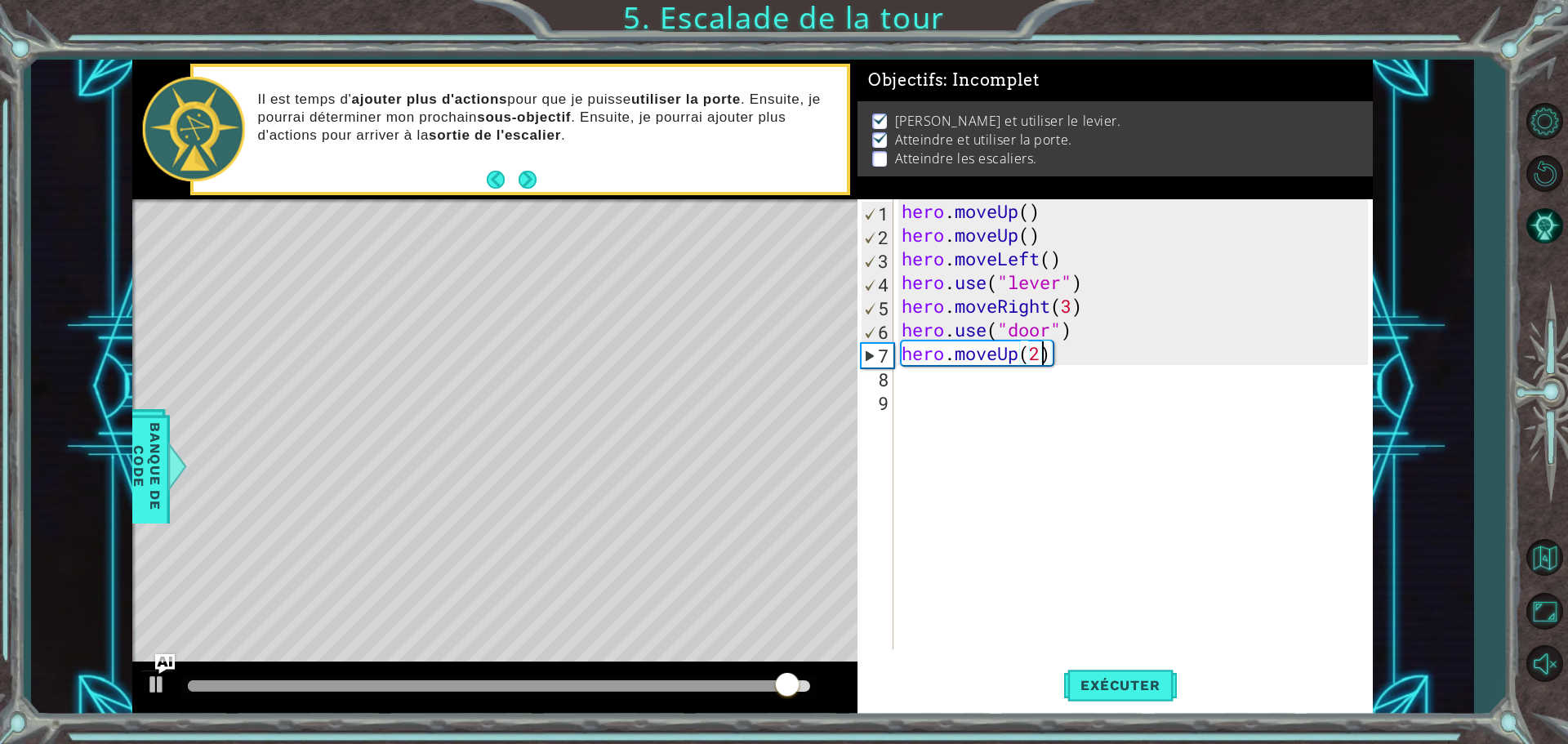
click at [898, 377] on div "hero . moveUp ( ) hero . moveUp ( ) hero . moveLeft ( ) hero . use ( "lever" ) …" at bounding box center [1137, 448] width 478 height 498
type textarea "h"
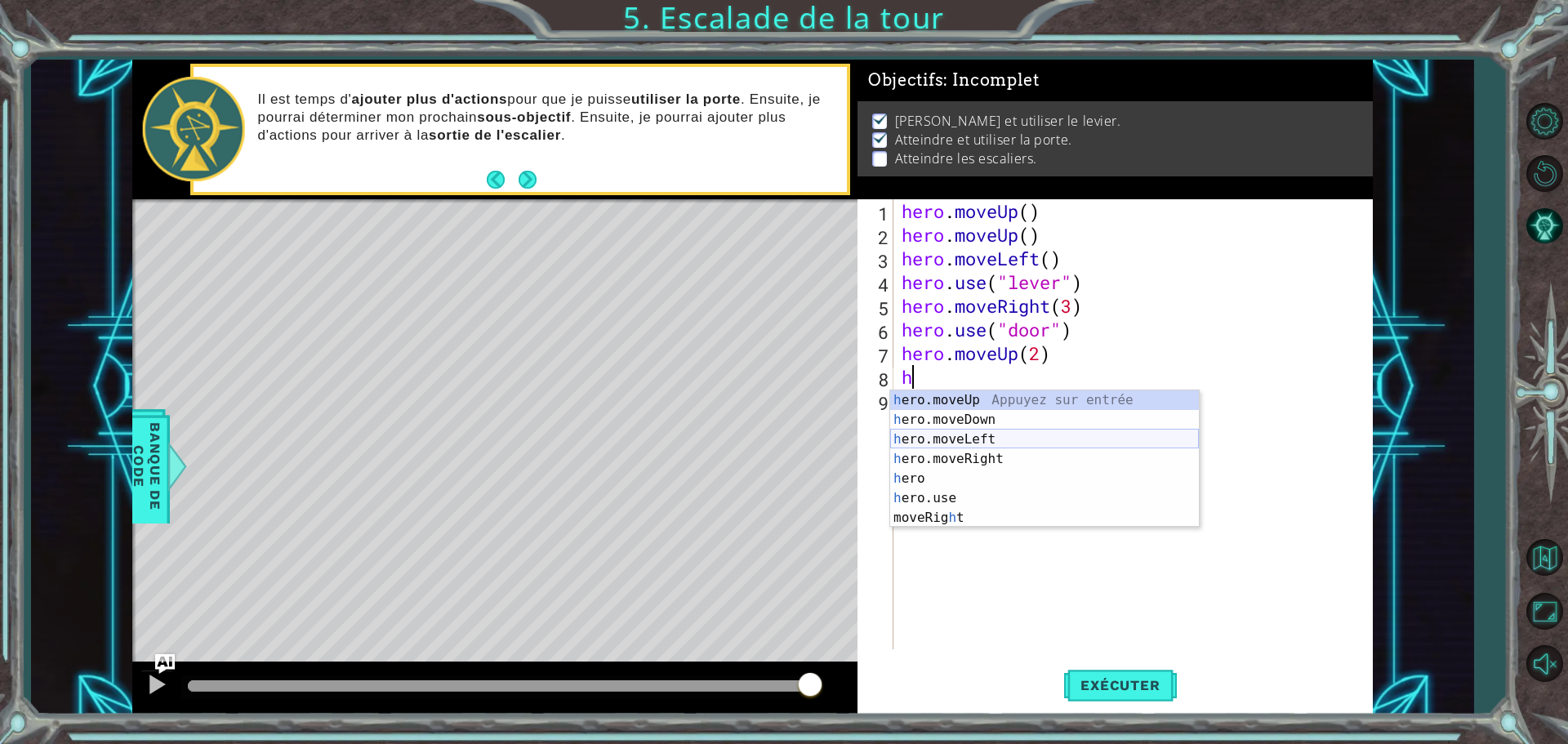
click at [952, 442] on div "h ero.moveUp Appuyez sur entrée h ero.moveDown Appuyez sur entrée h ero.moveLef…" at bounding box center [1045, 479] width 309 height 176
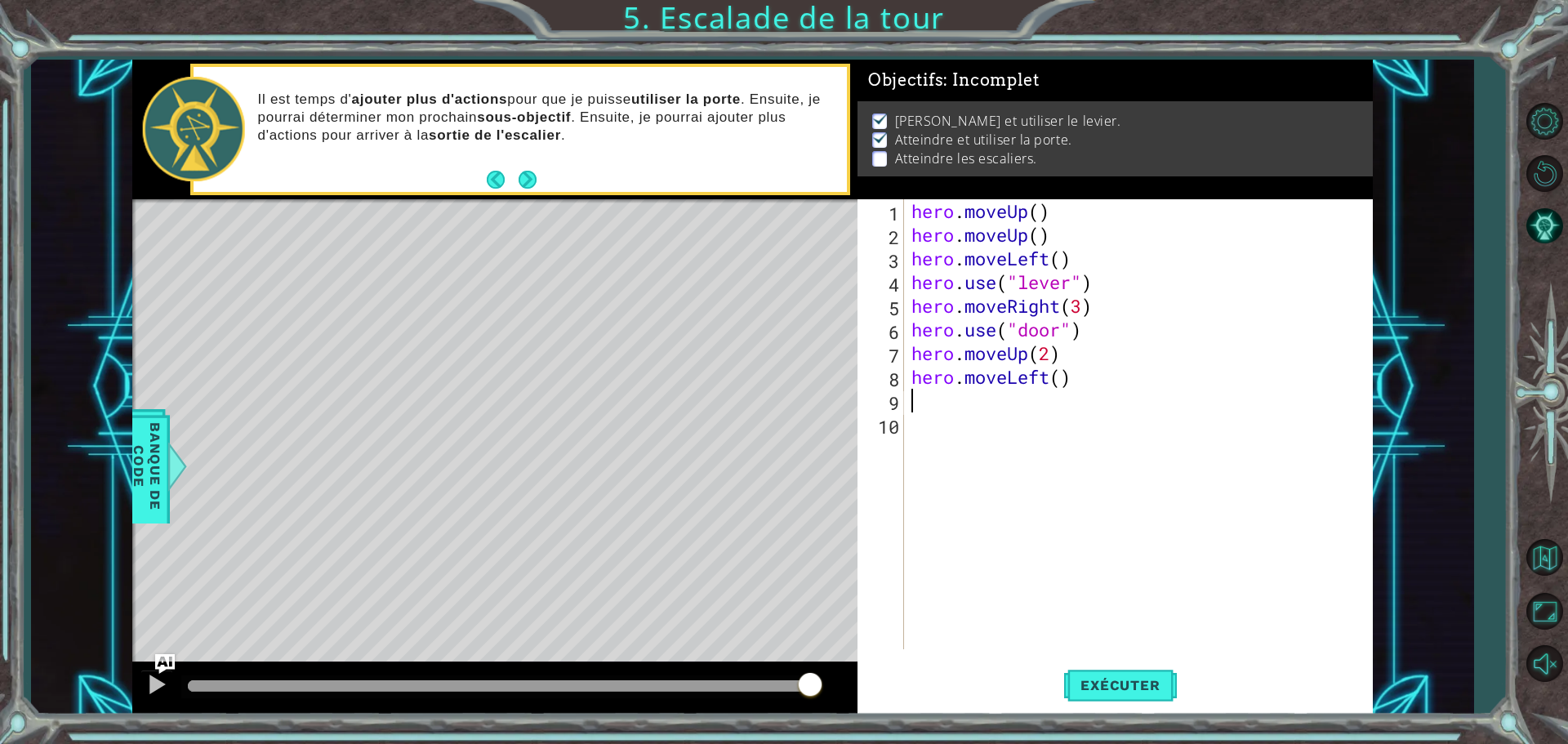
type textarea "h"
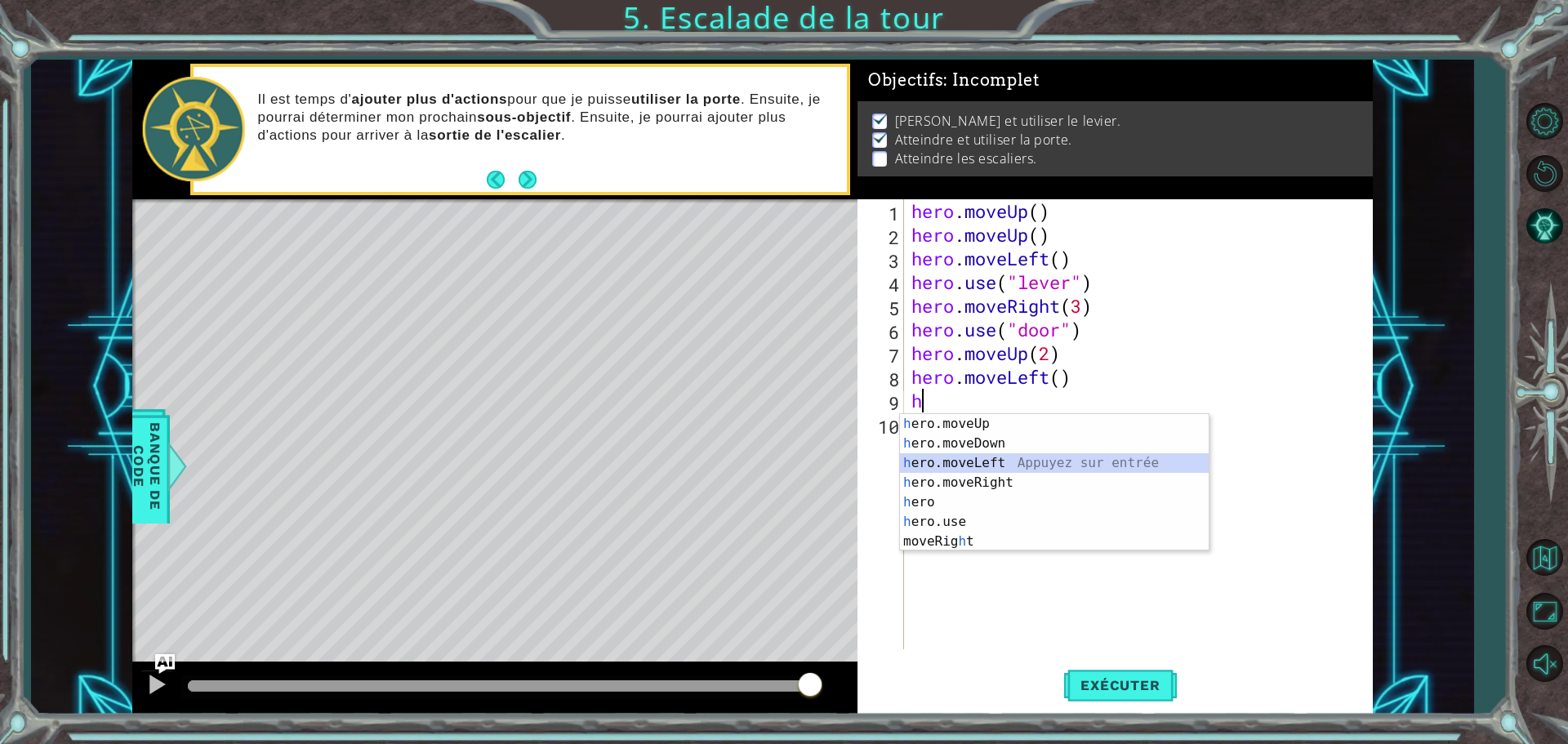
click at [976, 456] on div "h ero.moveUp Appuyez sur entrée h ero.moveDown Appuyez sur entrée h ero.moveLef…" at bounding box center [1054, 502] width 309 height 176
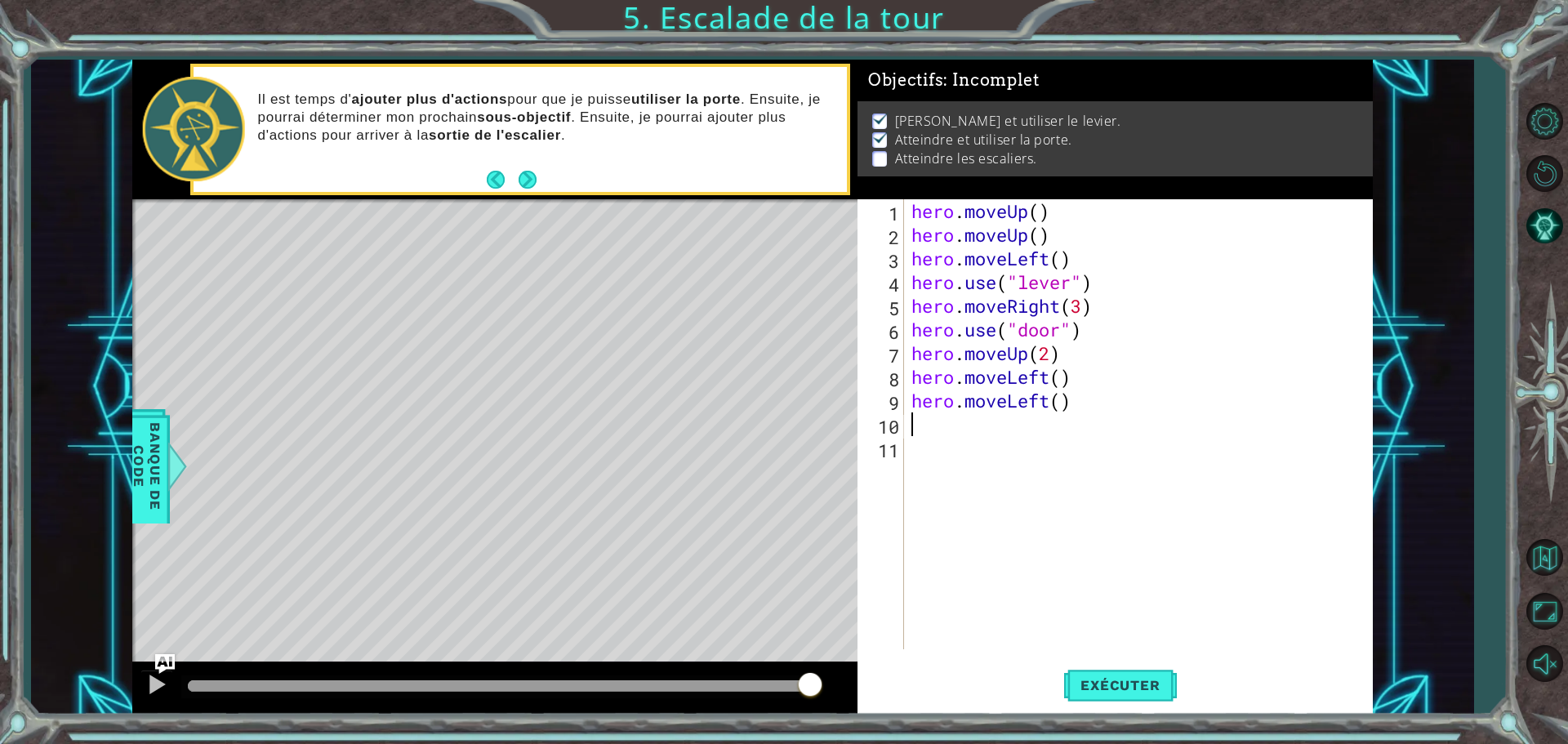
click at [1075, 406] on div "hero . moveUp ( ) hero . moveUp ( ) hero . moveLeft ( ) hero . use ( "lever" ) …" at bounding box center [1142, 448] width 468 height 498
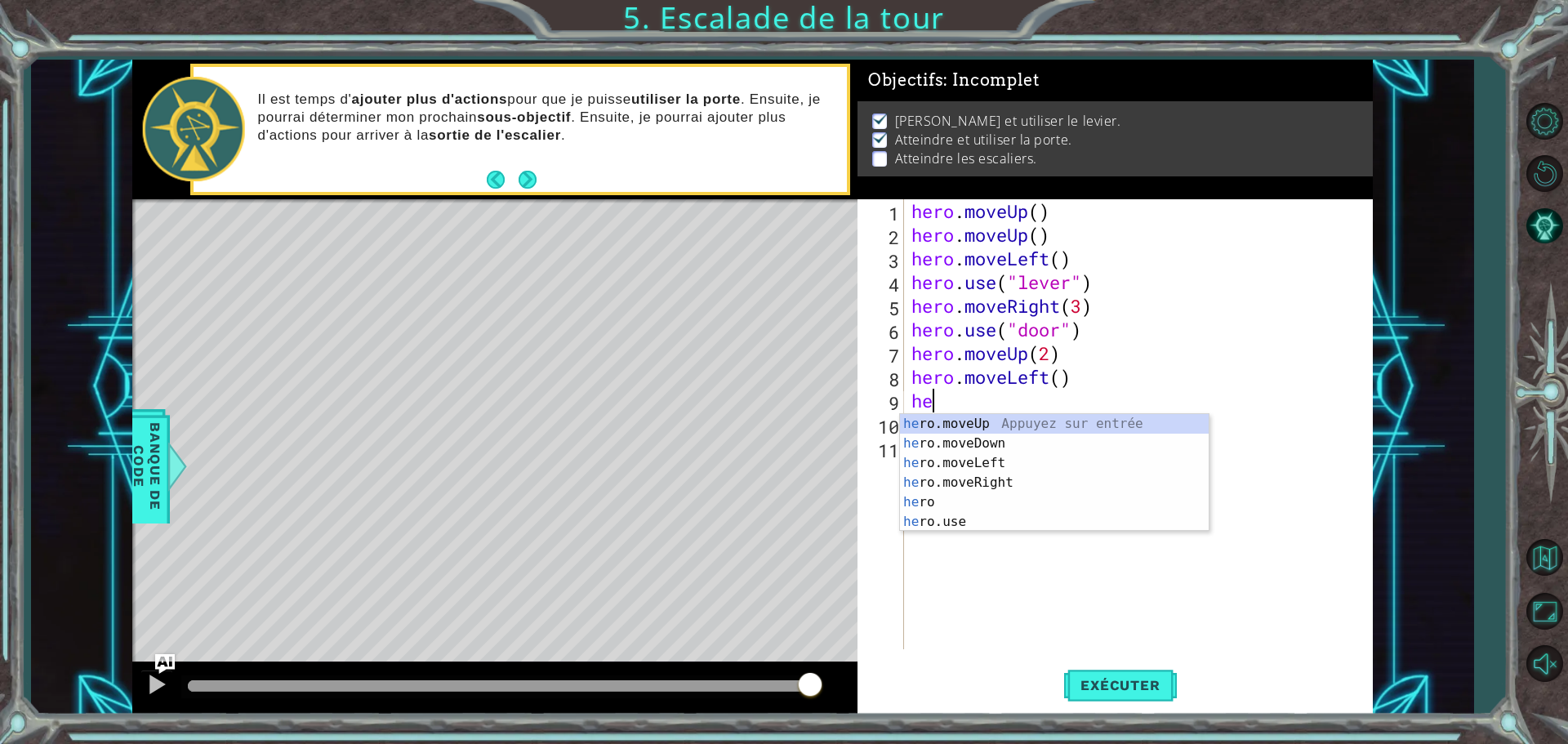
type textarea "h"
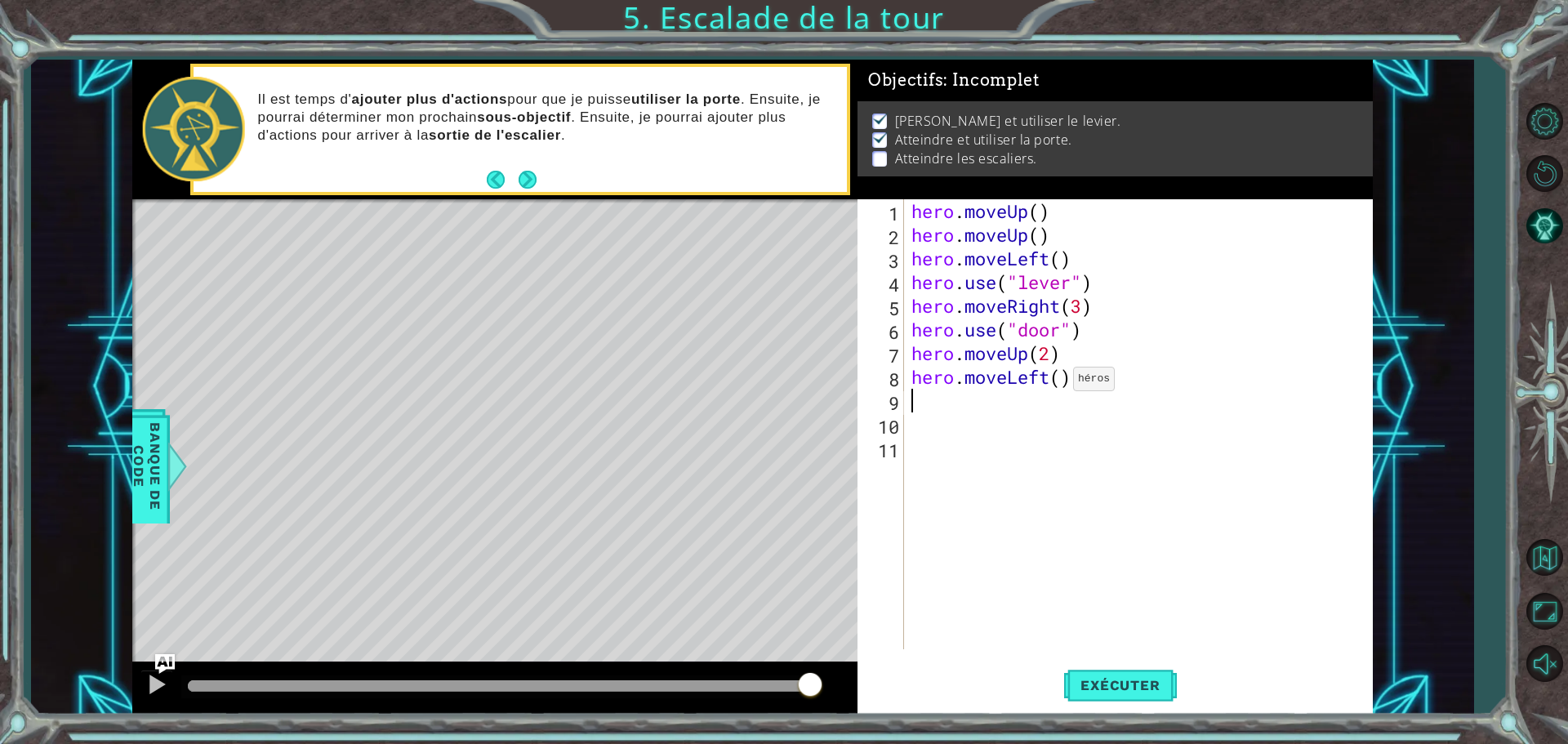
click at [1060, 383] on div "hero . moveUp ( ) hero . moveUp ( ) hero . moveLeft ( ) hero . use ( "lever" ) …" at bounding box center [1142, 448] width 468 height 498
type textarea "hero.moveLeft(3)"
click at [1143, 692] on span "Exécuter" at bounding box center [1120, 686] width 112 height 17
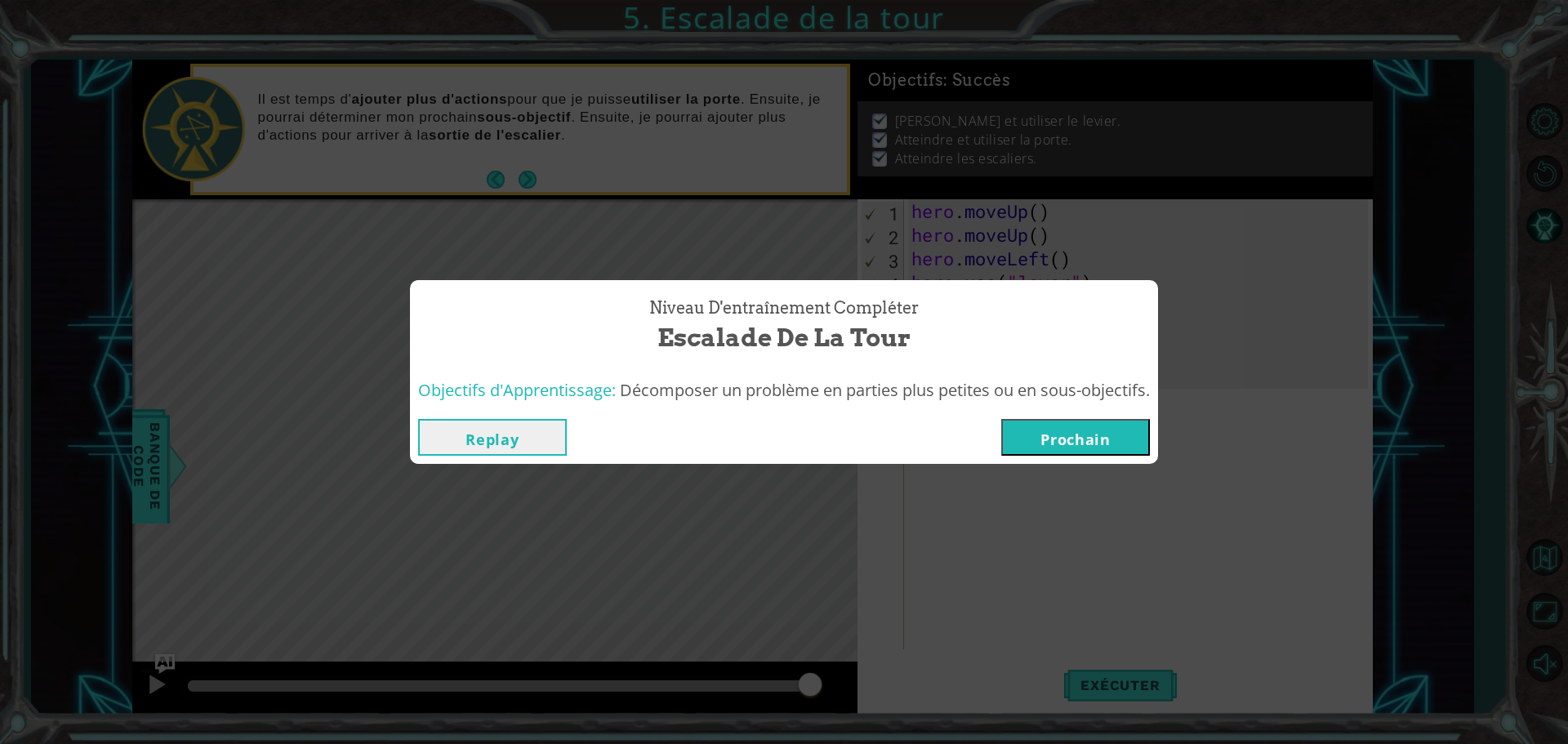
click at [1094, 449] on button "Prochain" at bounding box center [1075, 437] width 149 height 37
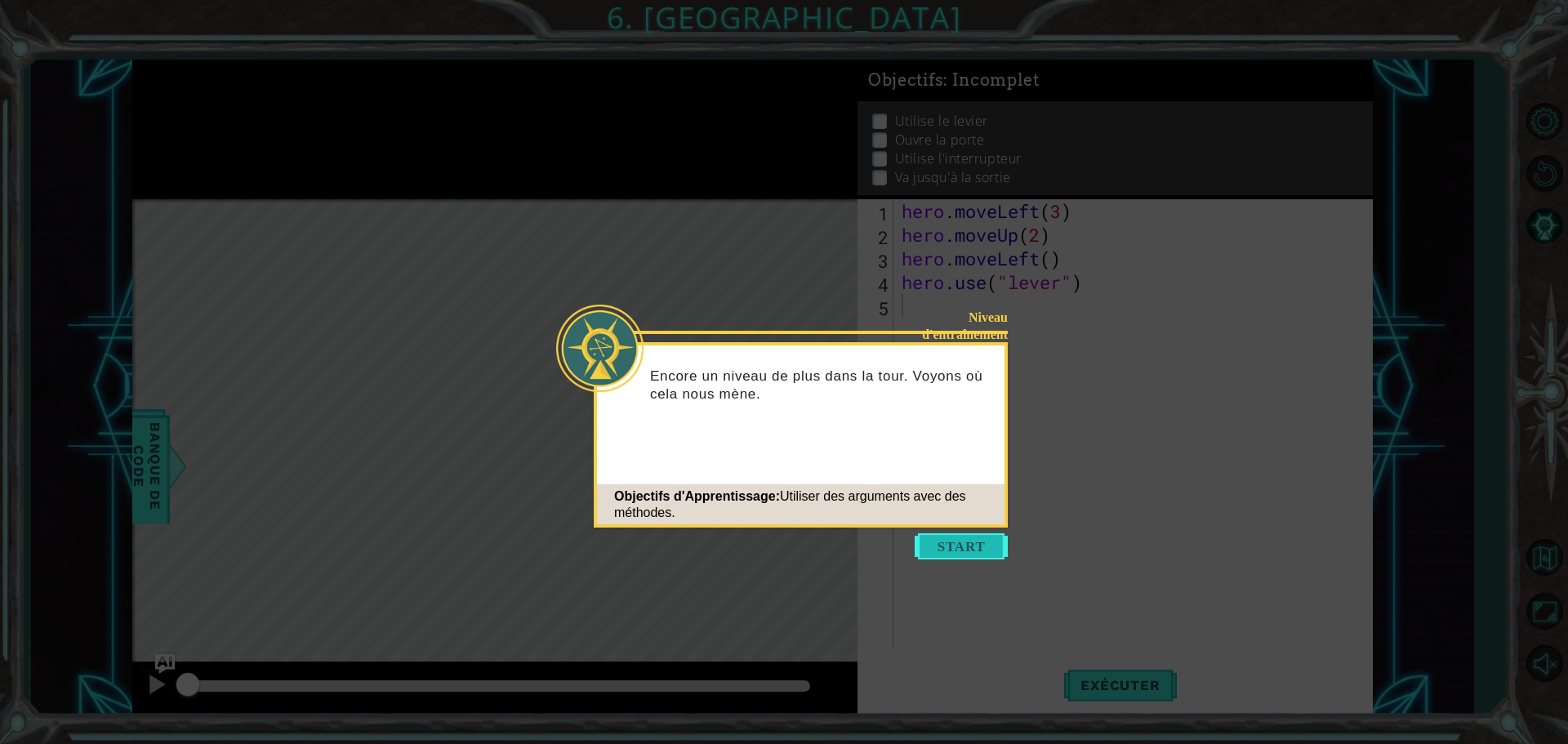
click at [983, 549] on button "Start" at bounding box center [961, 546] width 93 height 26
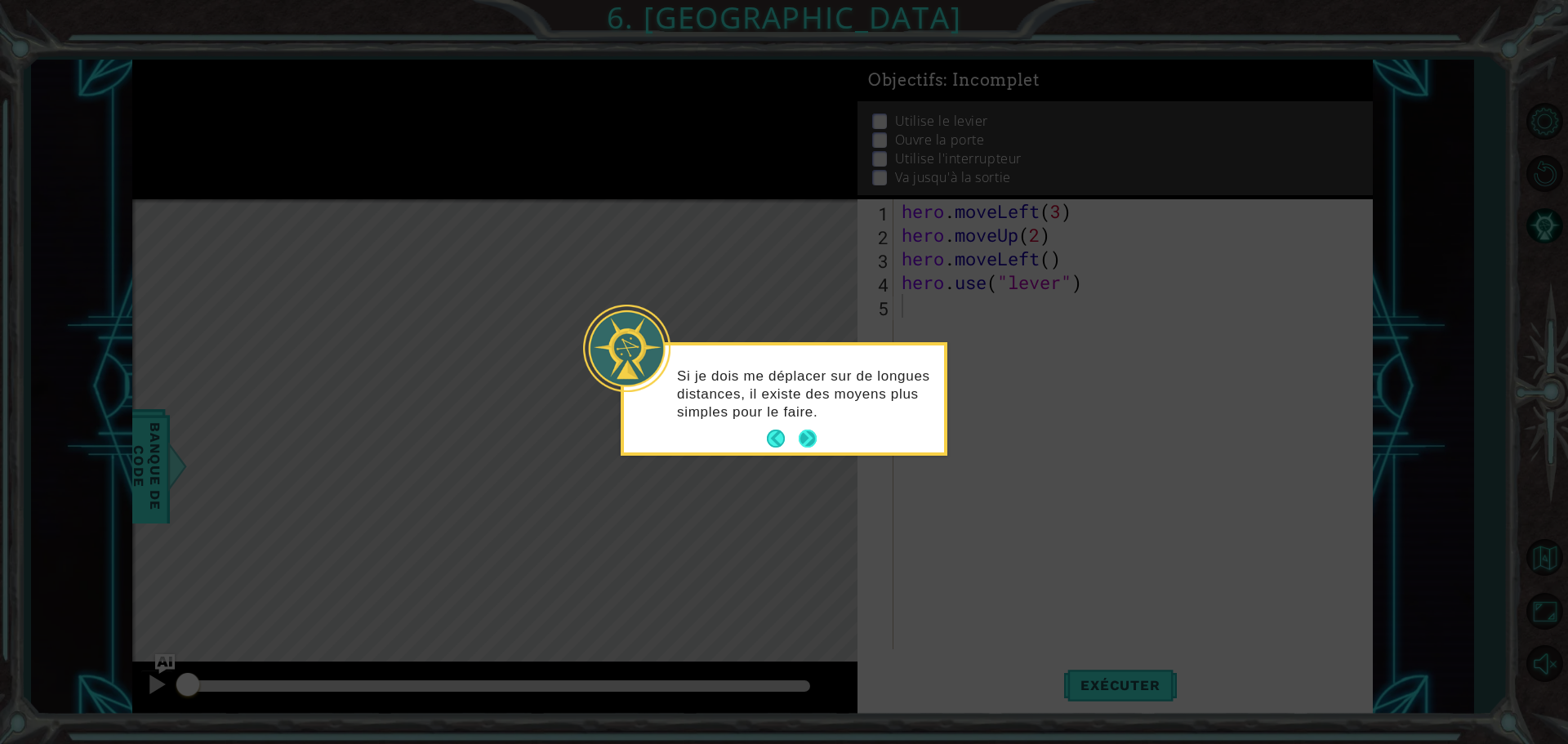
click at [799, 439] on button "Next" at bounding box center [808, 439] width 27 height 27
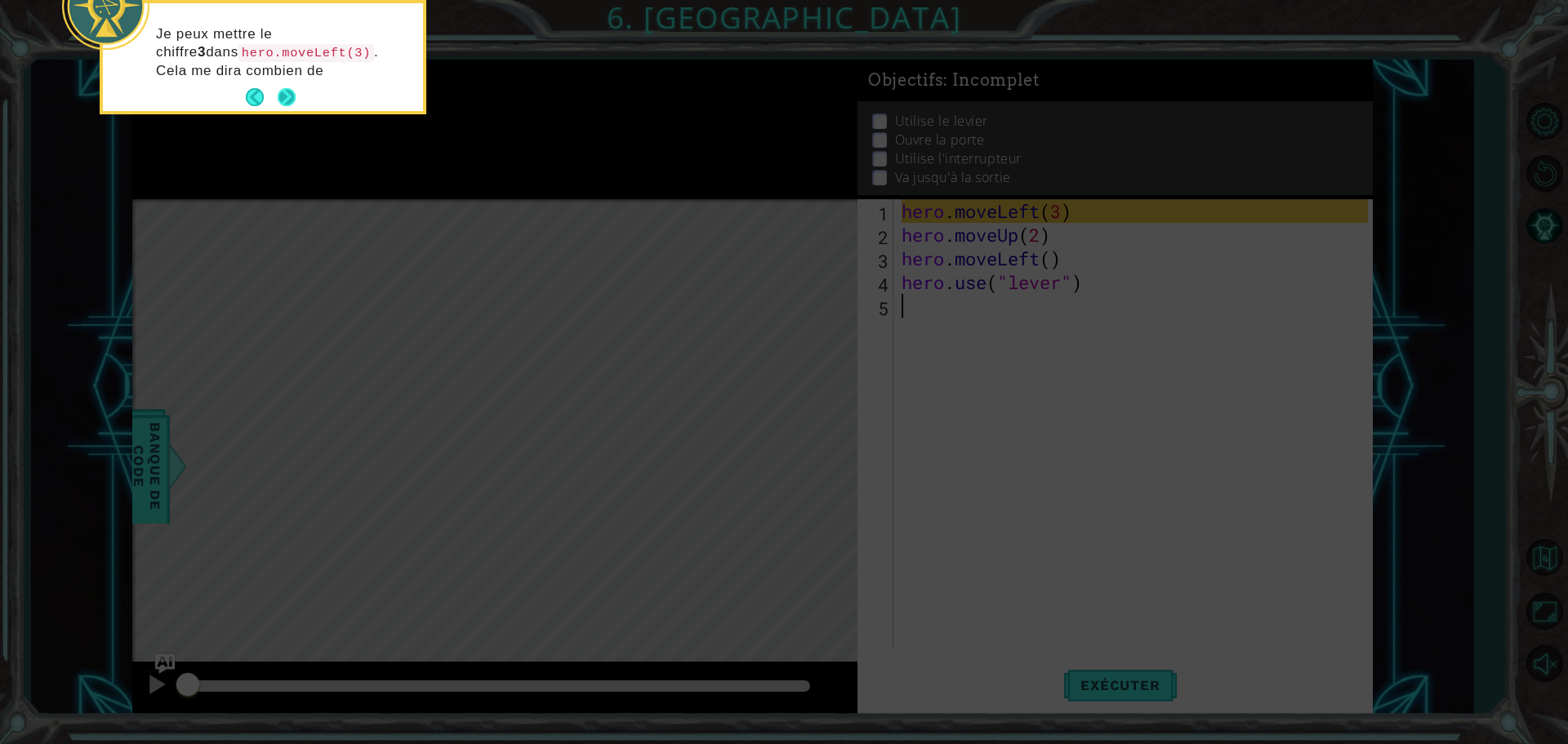
click at [288, 96] on button "Next" at bounding box center [287, 97] width 25 height 25
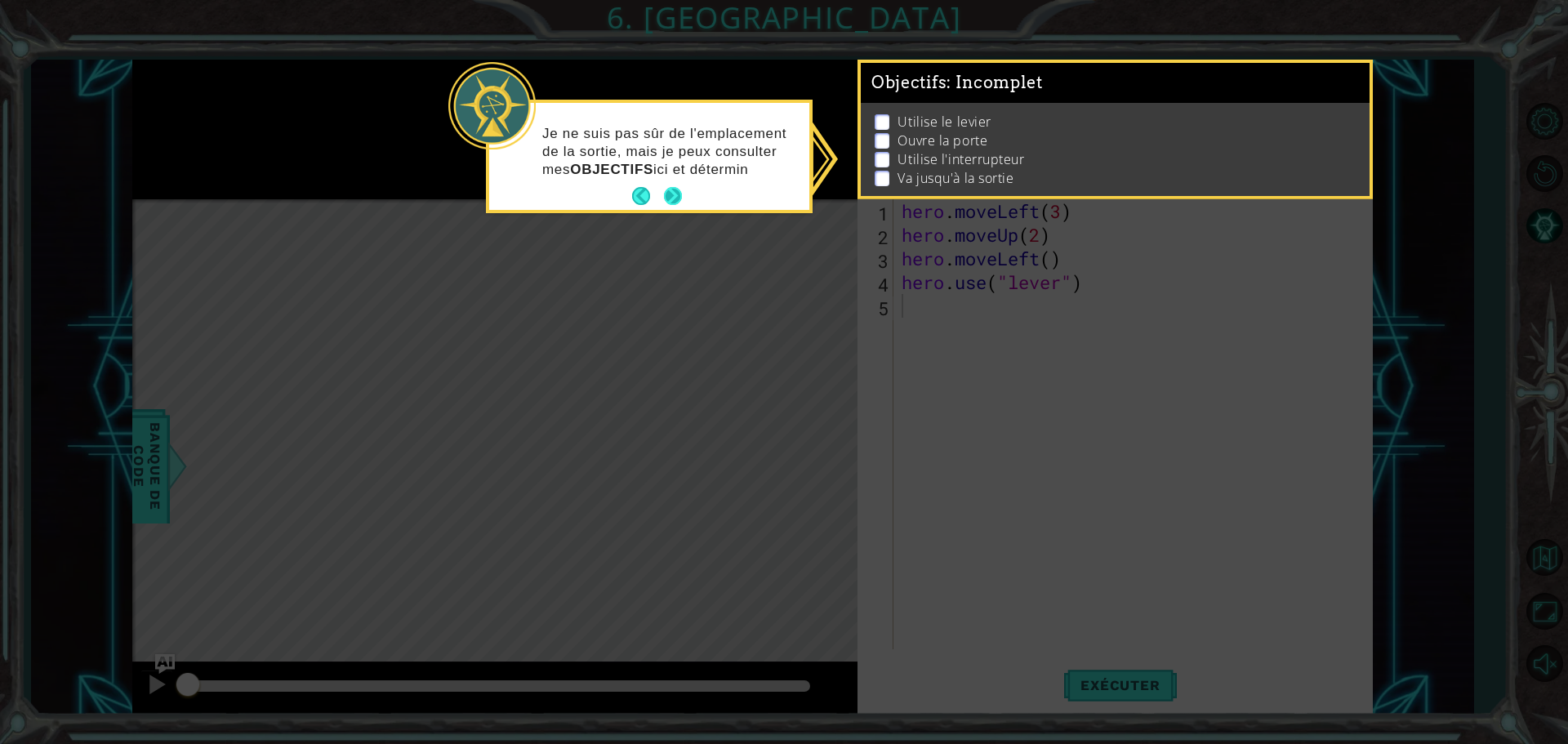
click at [670, 200] on button "Next" at bounding box center [672, 196] width 19 height 19
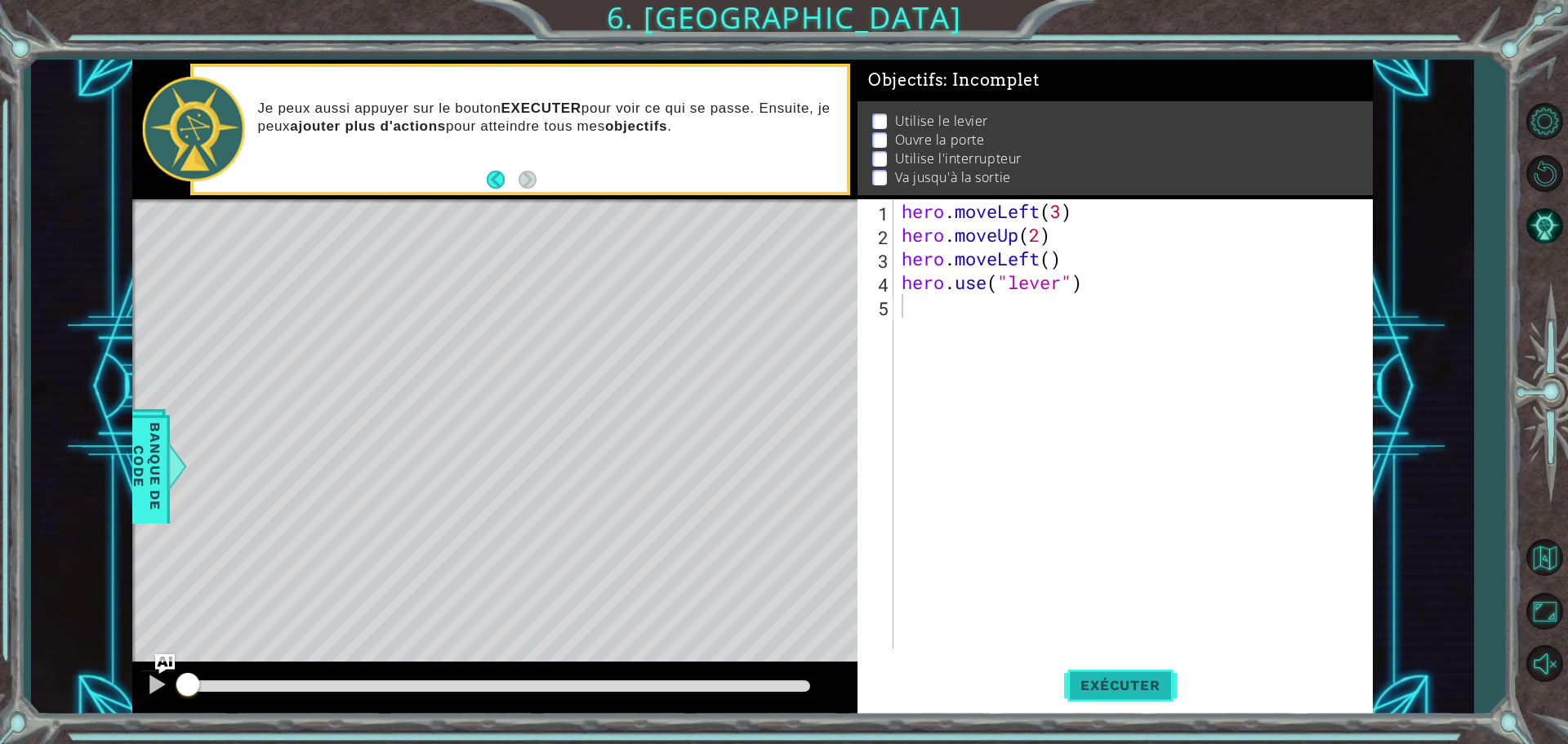
click at [1150, 689] on span "Exécuter" at bounding box center [1120, 686] width 112 height 17
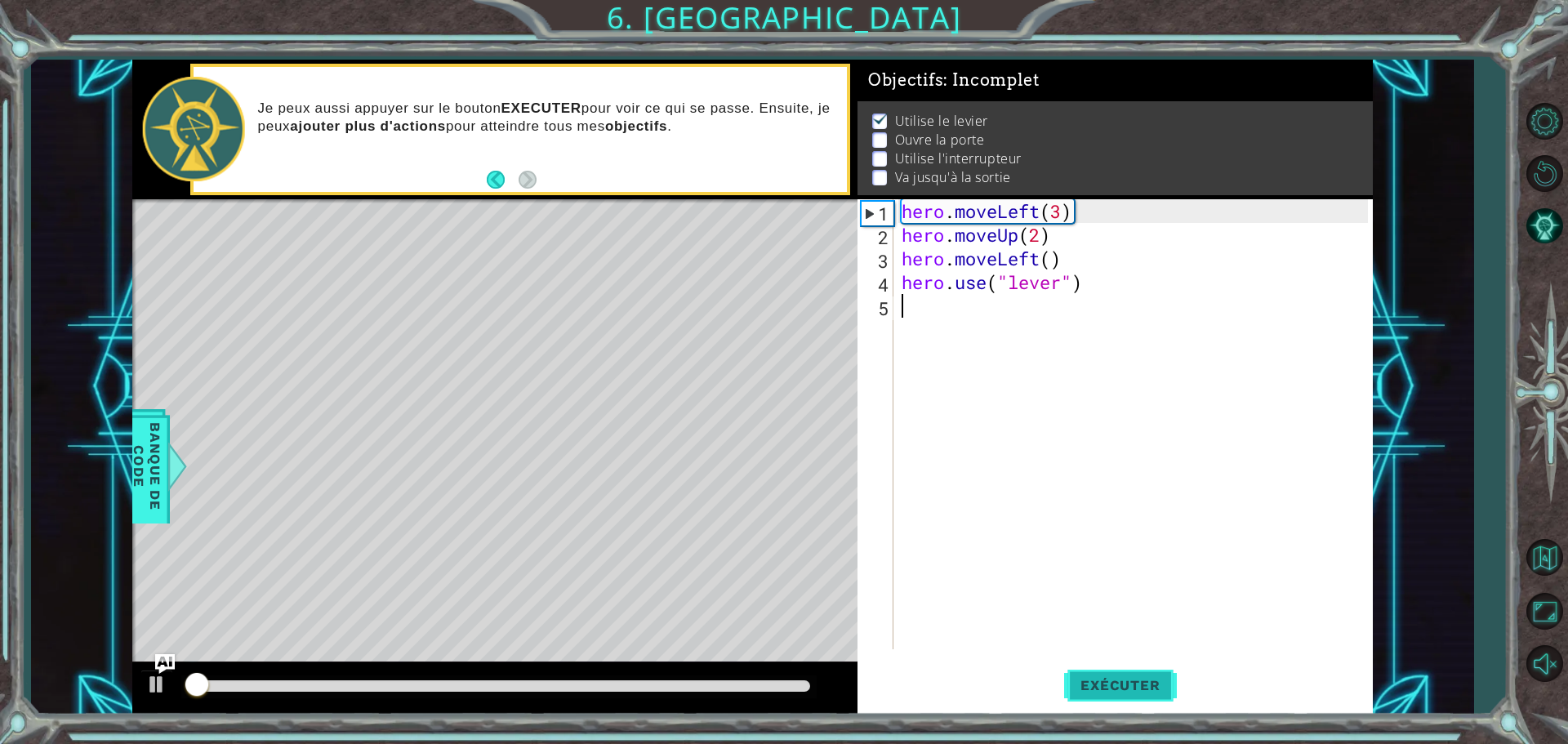
scroll to position [8, 0]
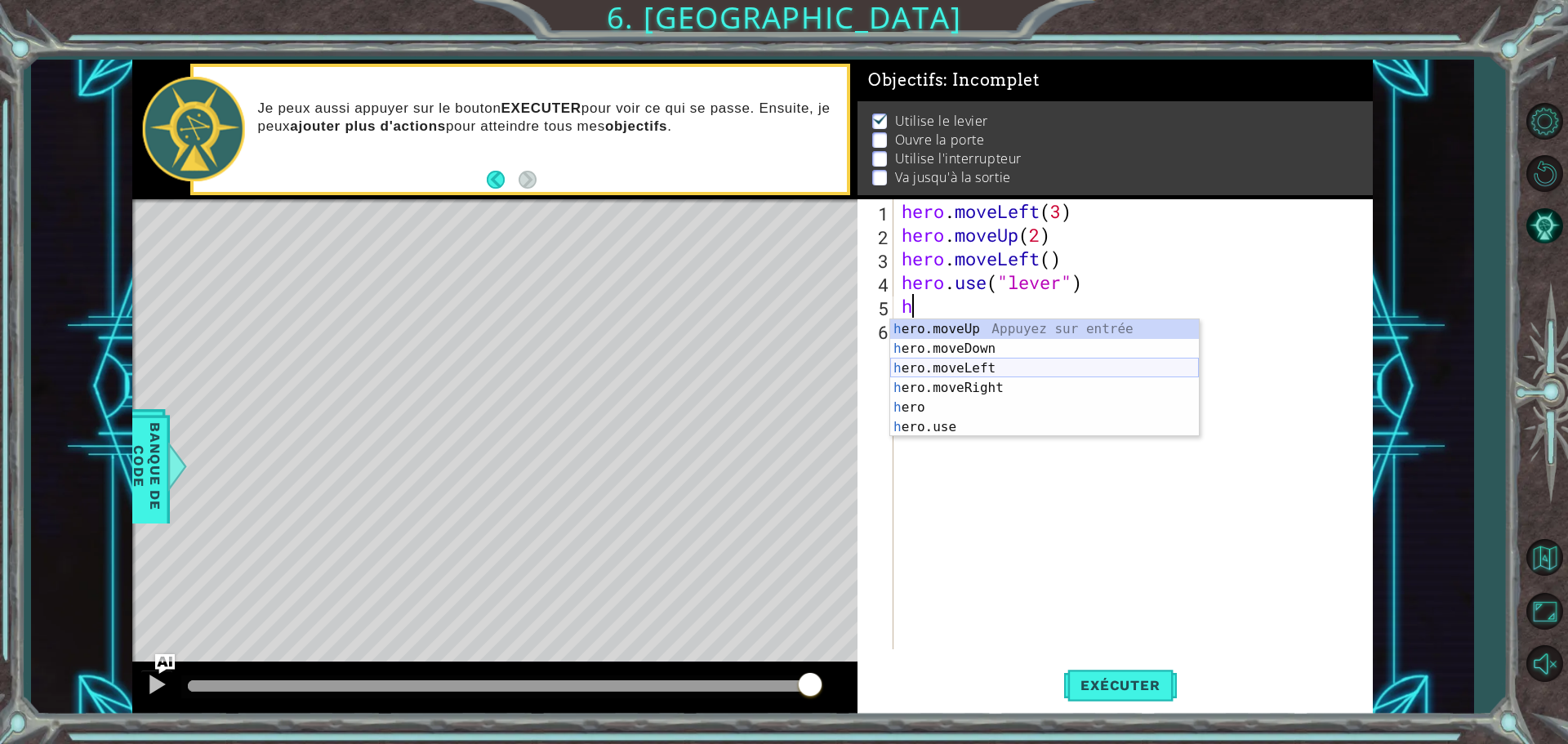
click at [967, 367] on div "h ero.moveUp Appuyez sur entrée h ero.moveDown Appuyez sur entrée h ero.moveLef…" at bounding box center [1045, 397] width 309 height 157
type textarea "hero.moveLeft(1)"
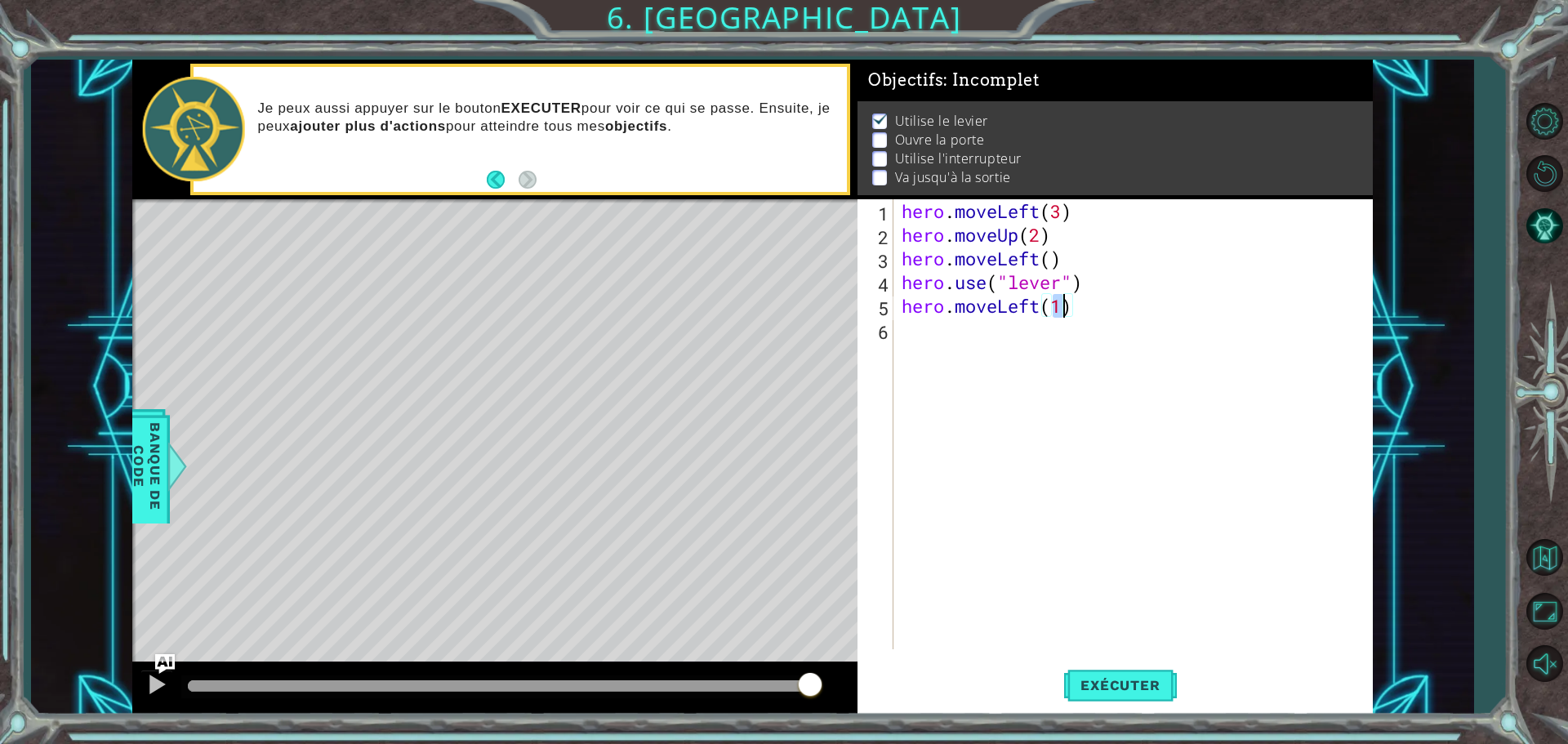
click at [904, 335] on div "hero . moveLeft ( 3 ) hero . moveUp ( 2 ) hero . moveLeft ( ) hero . use ( "lev…" at bounding box center [1137, 448] width 478 height 498
type textarea "h"
click at [1153, 673] on button "Exécuter" at bounding box center [1120, 685] width 112 height 52
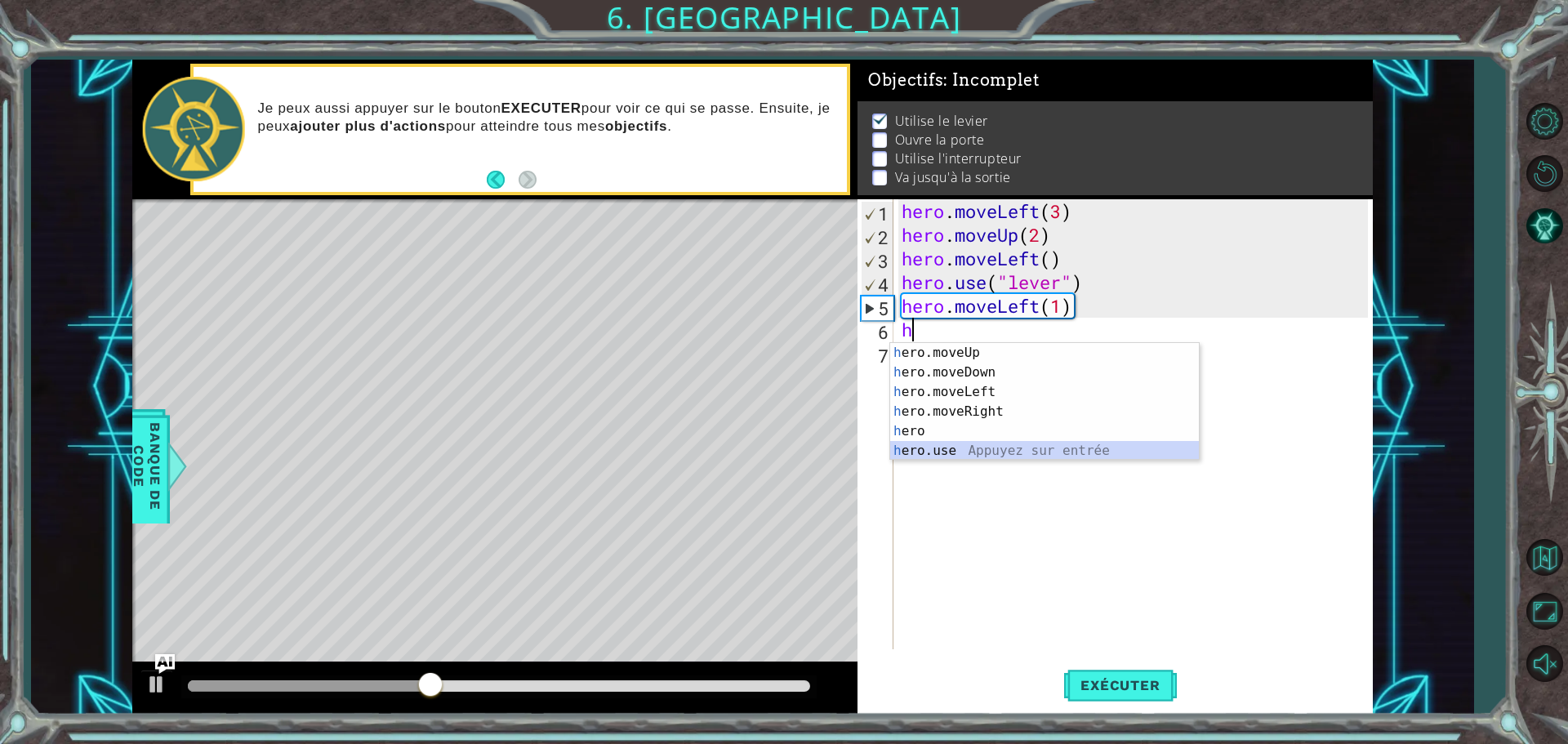
click at [927, 449] on div "h ero.moveUp Appuyez sur entrée h ero.moveDown Appuyez sur entrée h ero.moveLef…" at bounding box center [1045, 421] width 309 height 157
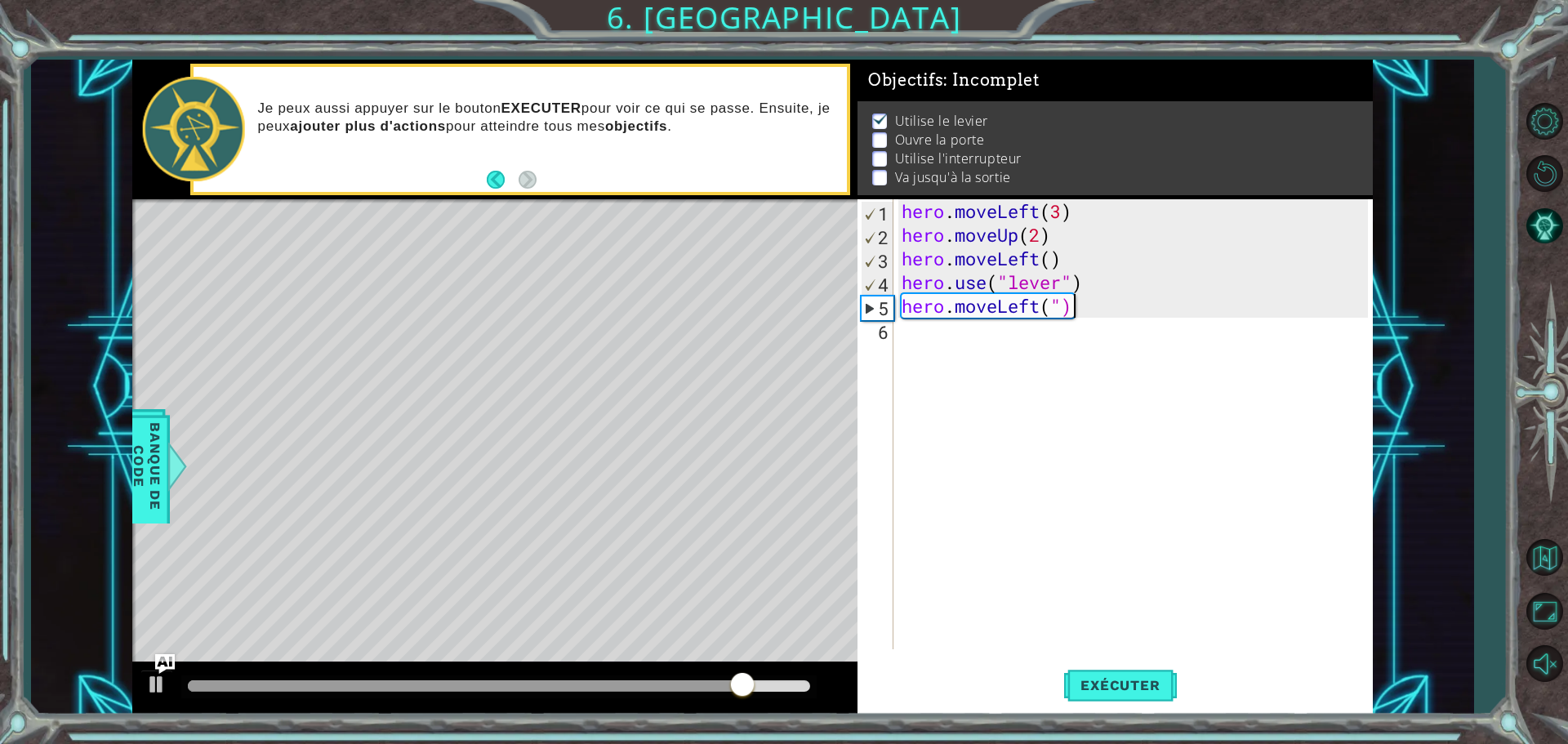
click at [1072, 307] on div "hero . moveLeft ( 3 ) hero . moveUp ( 2 ) hero . moveLeft ( ) hero . use ( "lev…" at bounding box center [1137, 448] width 478 height 498
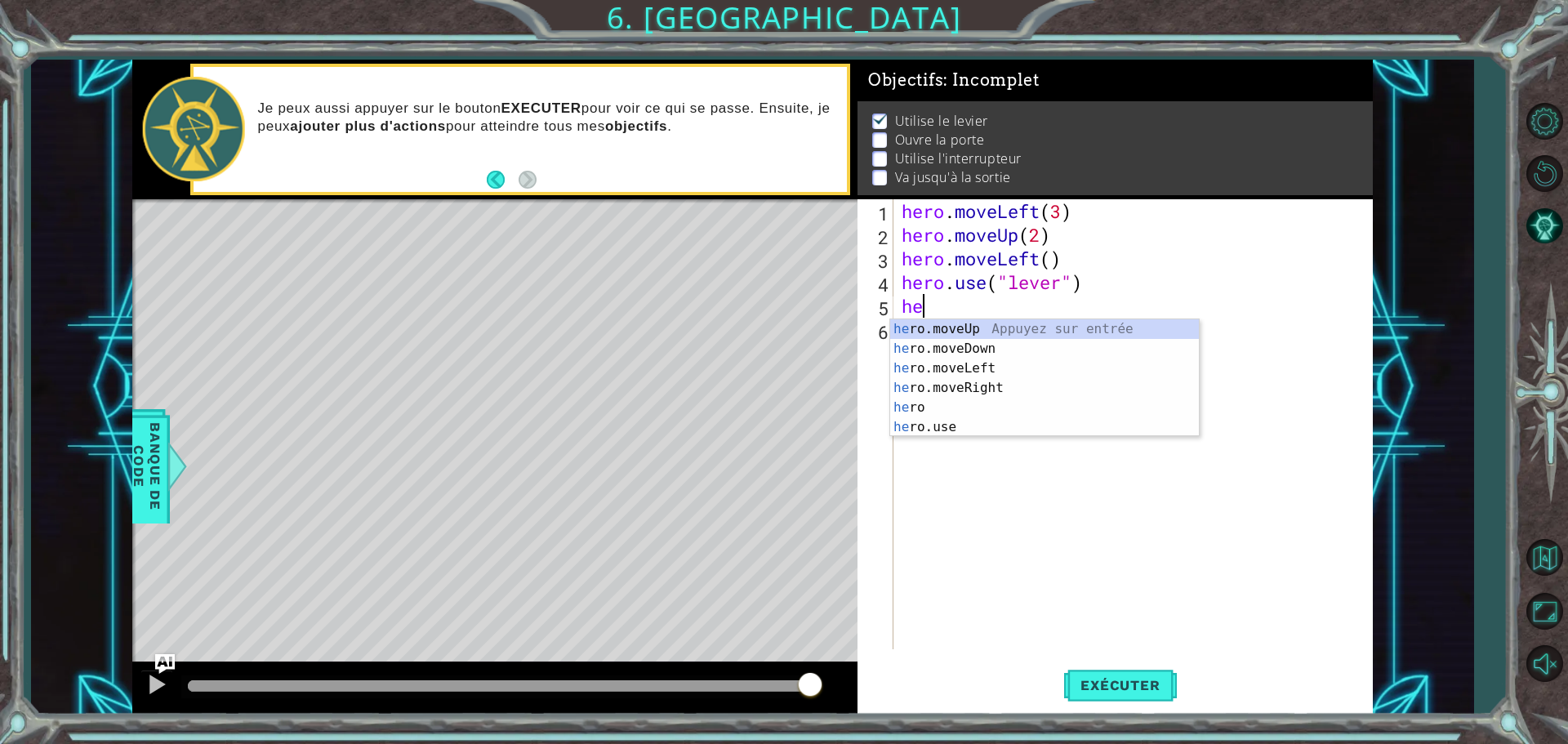
type textarea "h"
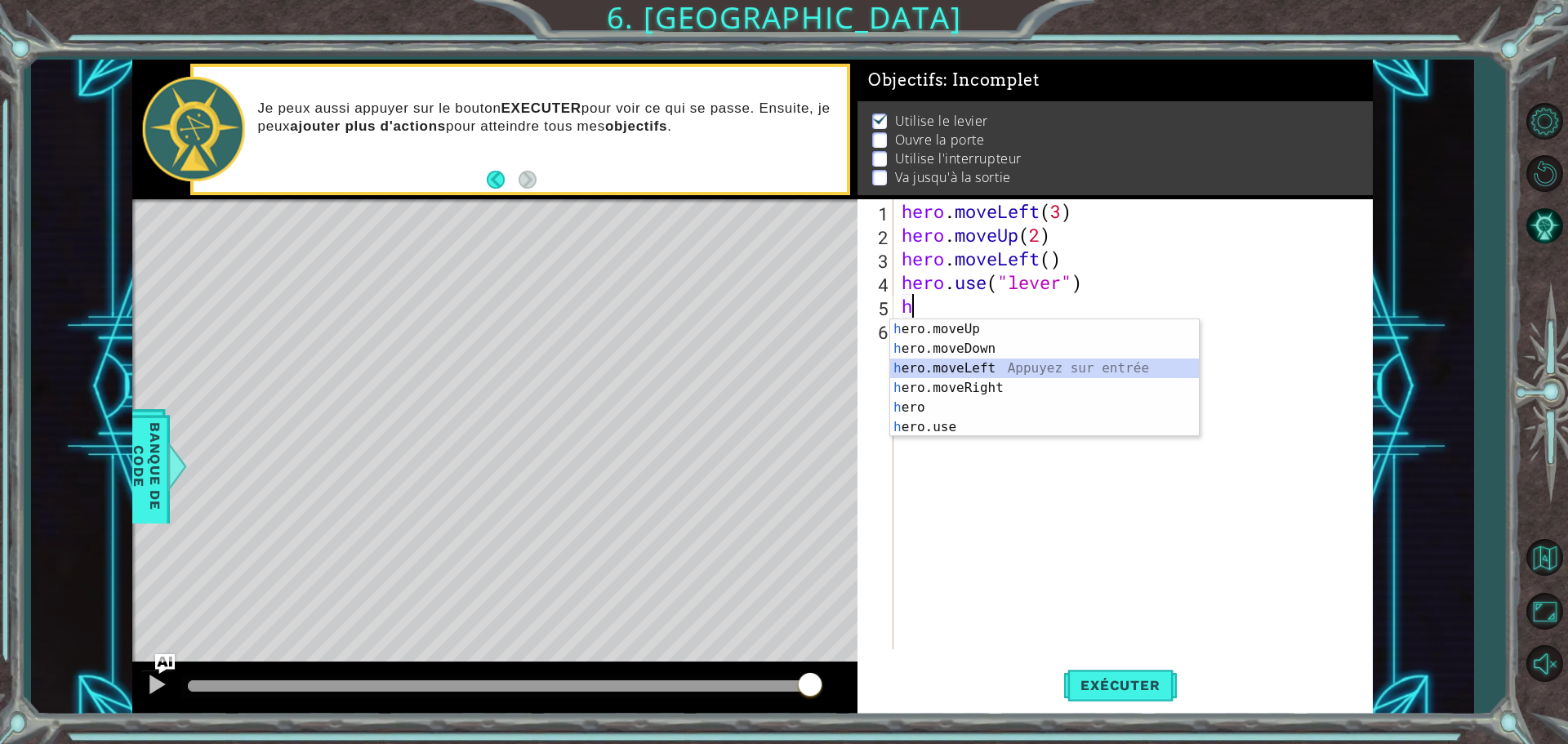
click at [979, 358] on div "h ero.moveUp Appuyez sur entrée h ero.moveDown Appuyez sur entrée h ero.moveLef…" at bounding box center [1045, 397] width 309 height 157
type textarea "hero.moveLeft(1)"
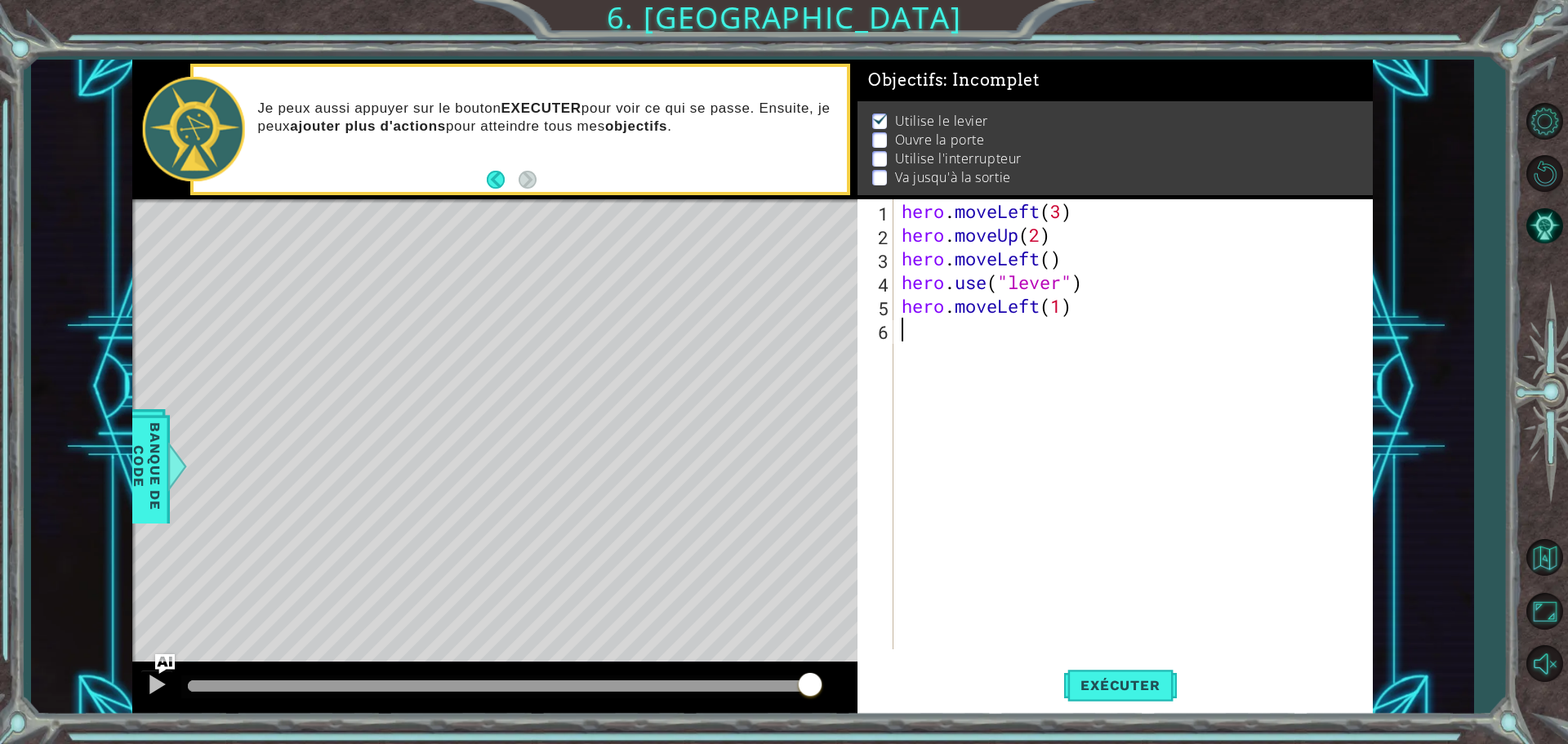
click at [898, 336] on div "hero . moveLeft ( 3 ) hero . moveUp ( 2 ) hero . moveLeft ( ) hero . use ( "lev…" at bounding box center [1137, 448] width 478 height 498
click at [1118, 685] on span "Exécuter" at bounding box center [1120, 686] width 112 height 17
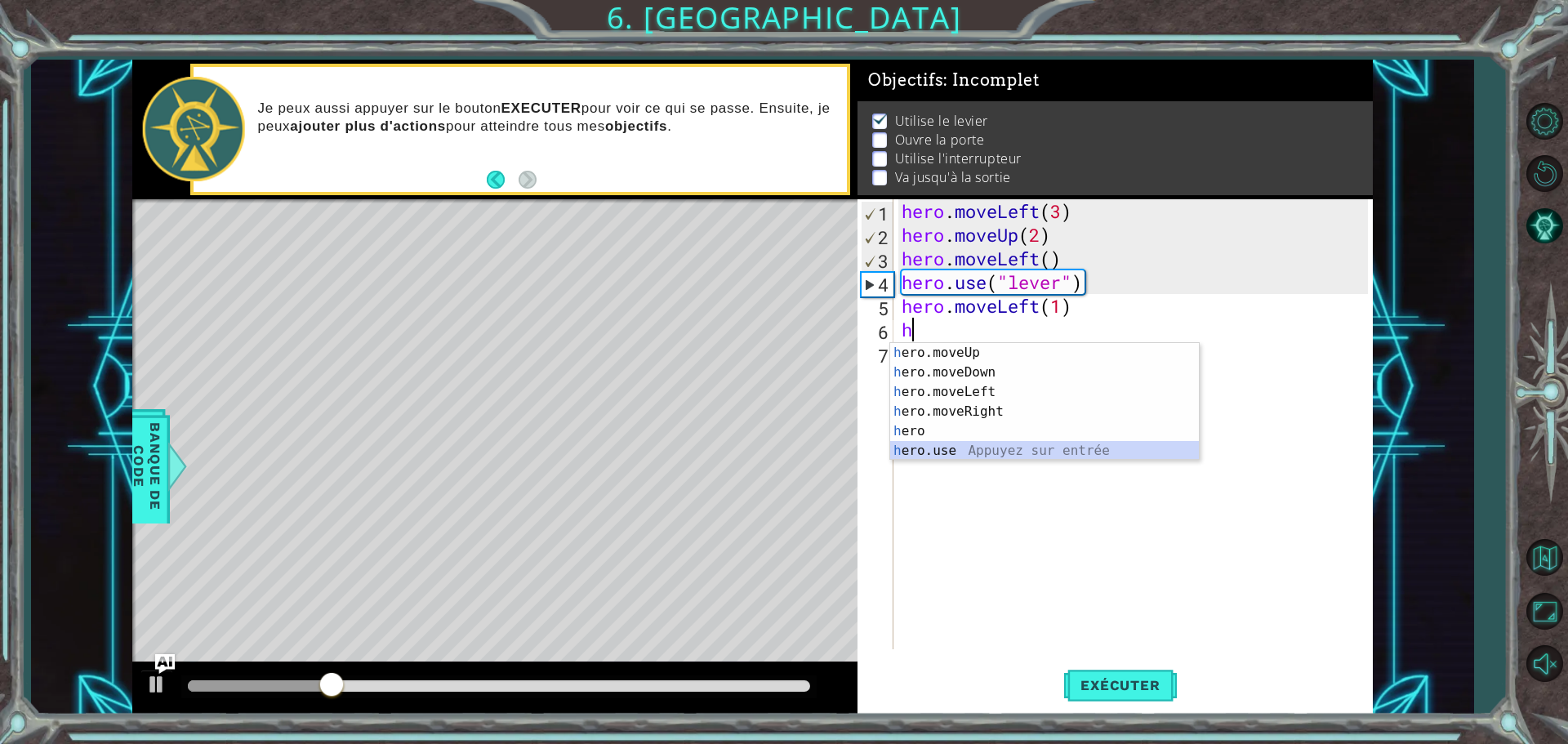
click at [954, 452] on div "h ero.moveUp Appuyez sur entrée h ero.moveDown Appuyez sur entrée h ero.moveLef…" at bounding box center [1045, 421] width 309 height 157
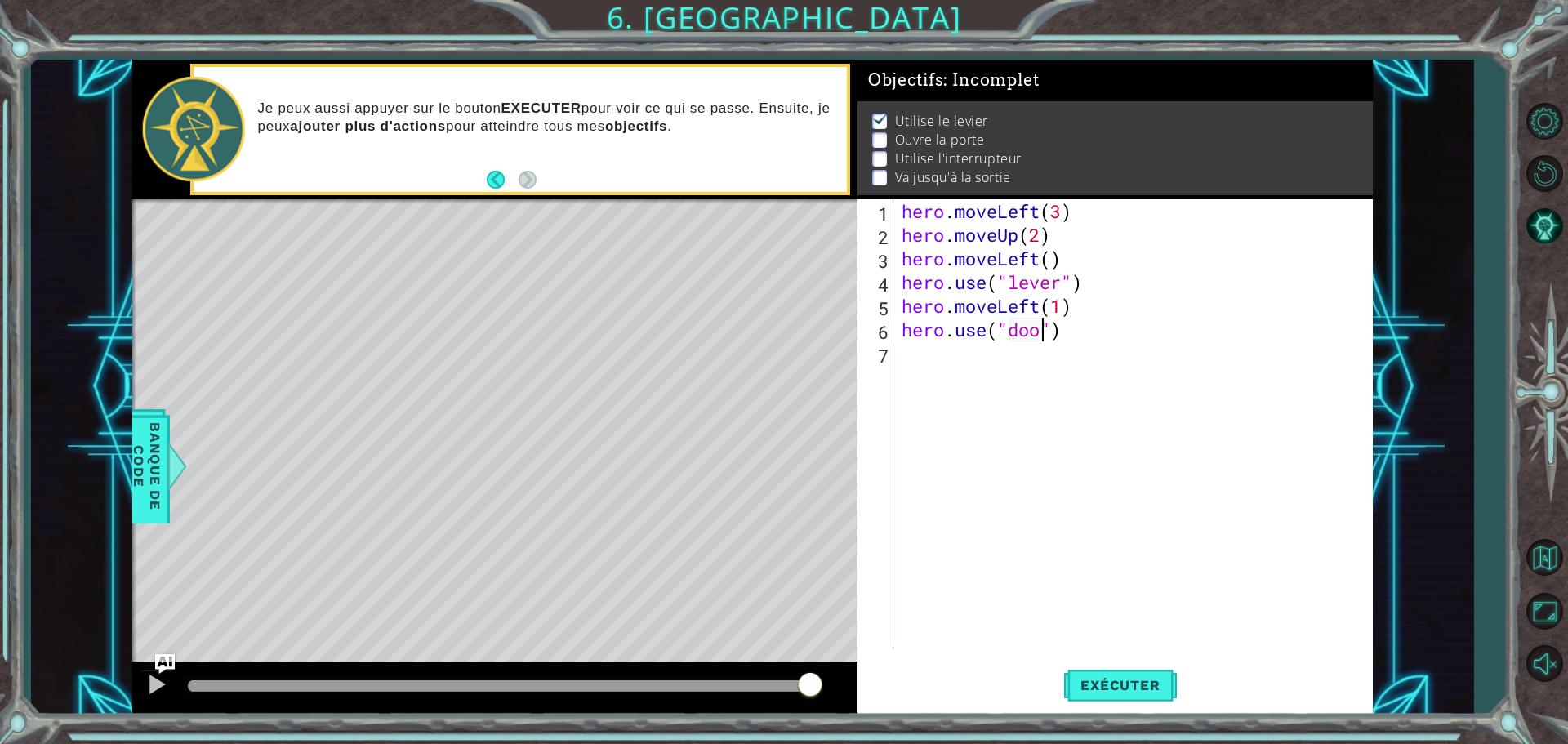
scroll to position [0, 7]
type textarea "hero.use("door")"
click at [1120, 687] on span "Exécuter" at bounding box center [1120, 686] width 112 height 17
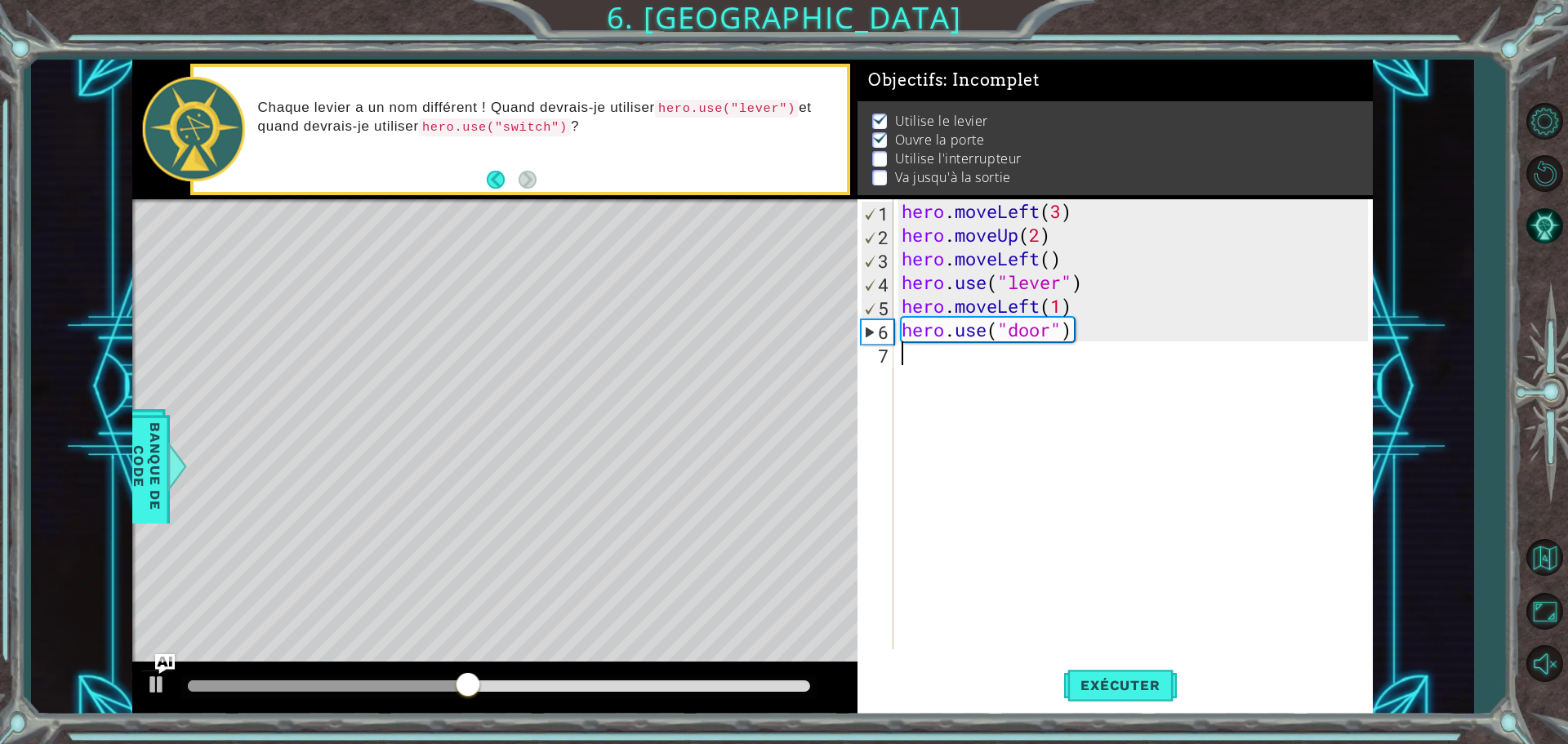
click at [909, 357] on div "hero . moveLeft ( 3 ) hero . moveUp ( 2 ) hero . moveLeft ( ) hero . use ( "lev…" at bounding box center [1137, 448] width 478 height 498
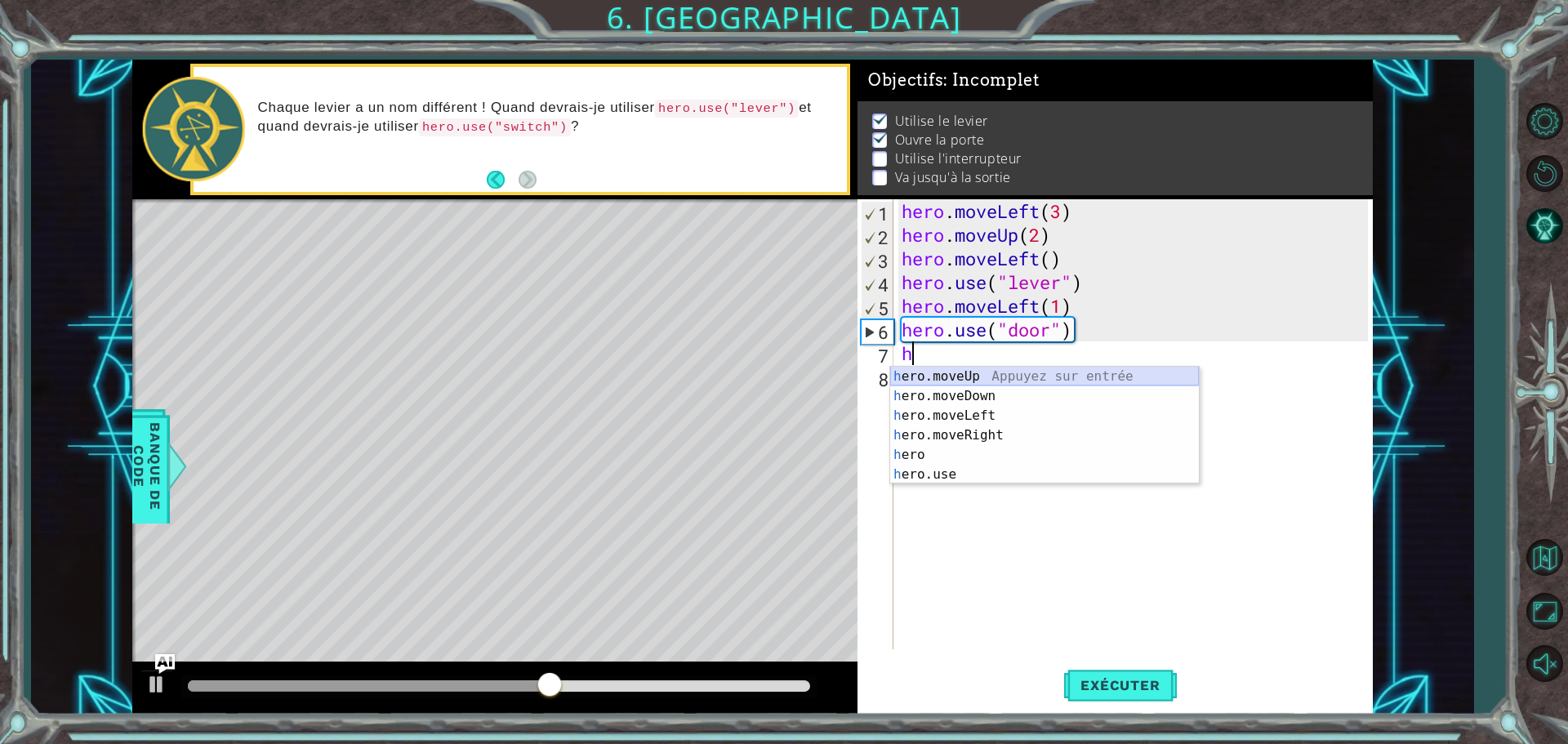
click at [962, 379] on div "h ero.moveUp Appuyez sur entrée h ero.moveDown Appuyez sur entrée h ero.moveLef…" at bounding box center [1045, 445] width 309 height 157
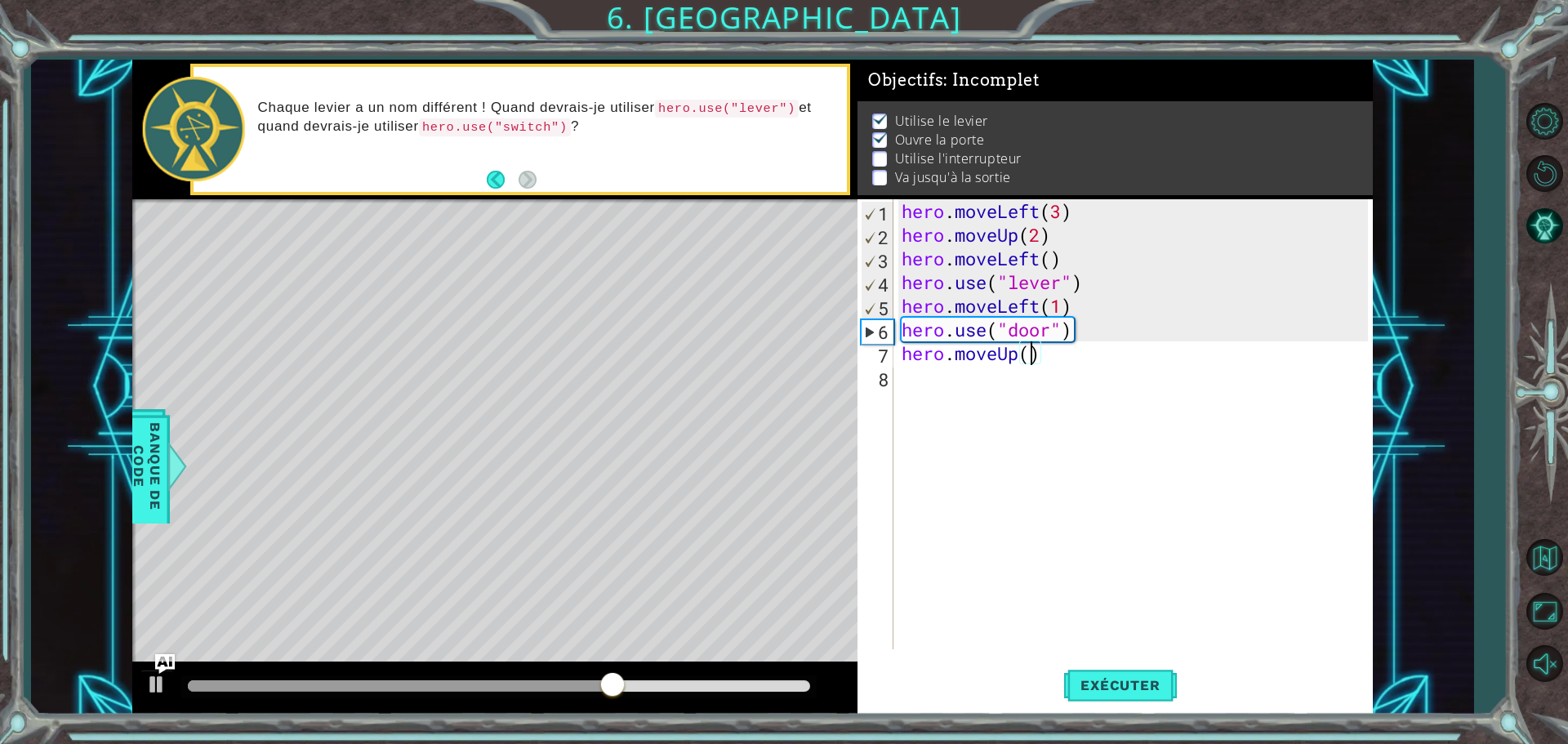
scroll to position [0, 6]
type textarea "hero.moveUp(2)"
click at [896, 385] on div "hero.moveUp(2) 1 2 3 4 5 6 7 8 hero . moveLeft ( 3 ) hero . moveUp ( 2 ) hero .…" at bounding box center [1113, 425] width 510 height 451
click at [914, 384] on div "hero . moveLeft ( 3 ) hero . moveUp ( 2 ) hero . moveLeft ( ) hero . use ( "lev…" at bounding box center [1137, 448] width 478 height 498
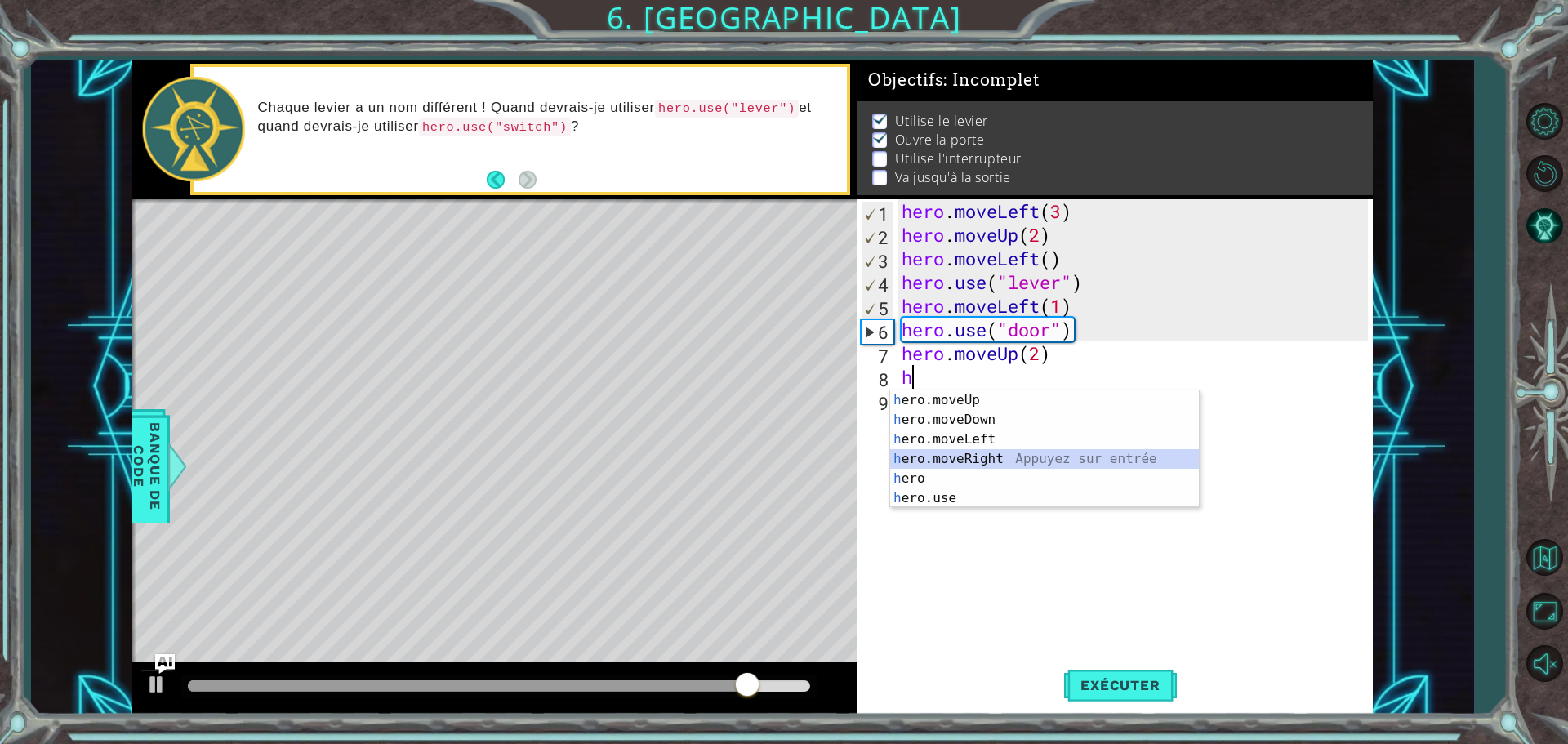
click at [967, 455] on div "h ero.moveUp Appuyez sur entrée h ero.moveDown Appuyez sur entrée h ero.moveLef…" at bounding box center [1045, 469] width 309 height 157
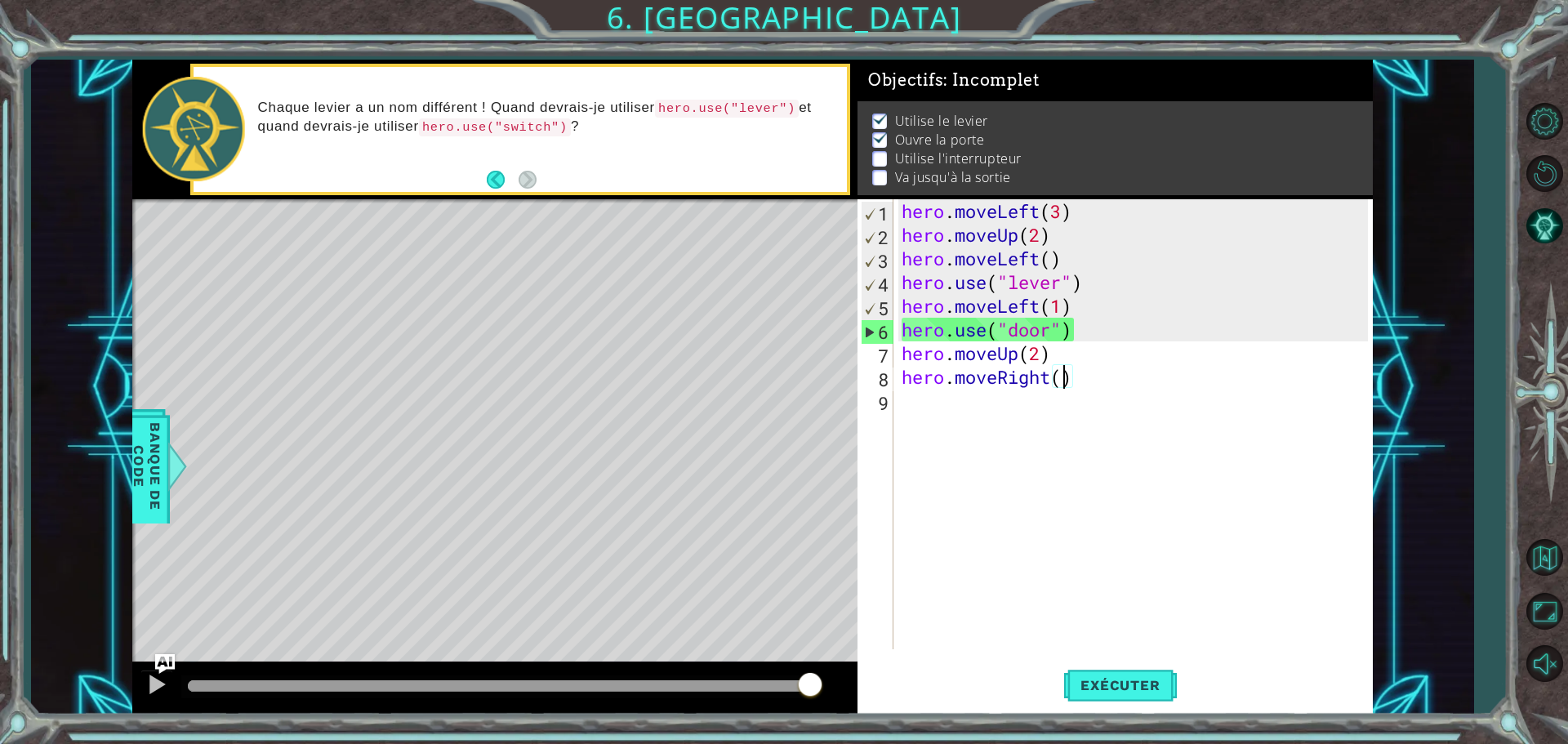
type textarea "hero.moveRight(2)"
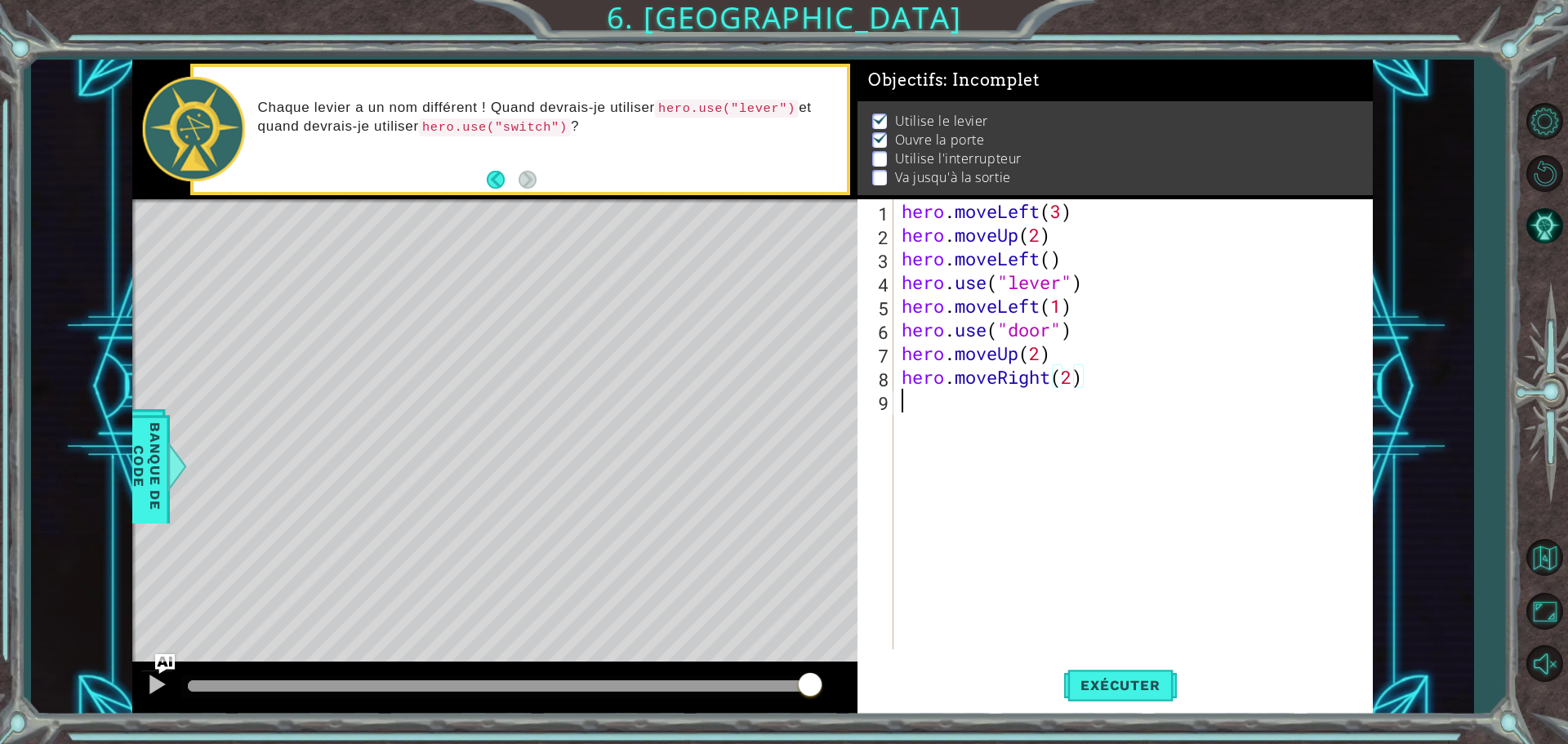
click at [903, 402] on div "hero . moveLeft ( 3 ) hero . moveUp ( 2 ) hero . moveLeft ( ) hero . use ( "lev…" at bounding box center [1137, 448] width 478 height 498
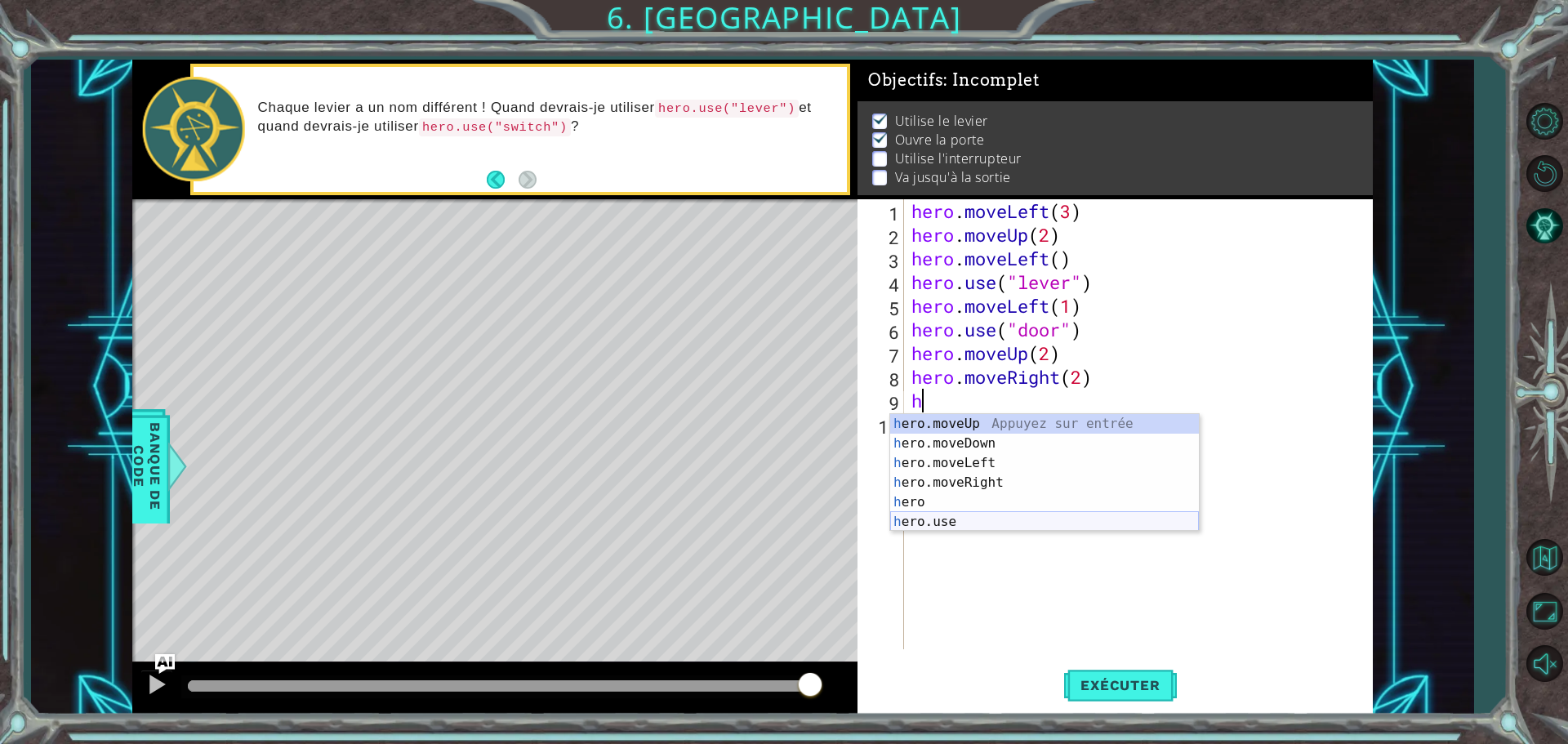
click at [938, 519] on div "h ero.moveUp Appuyez sur entrée h ero.moveDown Appuyez sur entrée h ero.moveLef…" at bounding box center [1045, 492] width 309 height 157
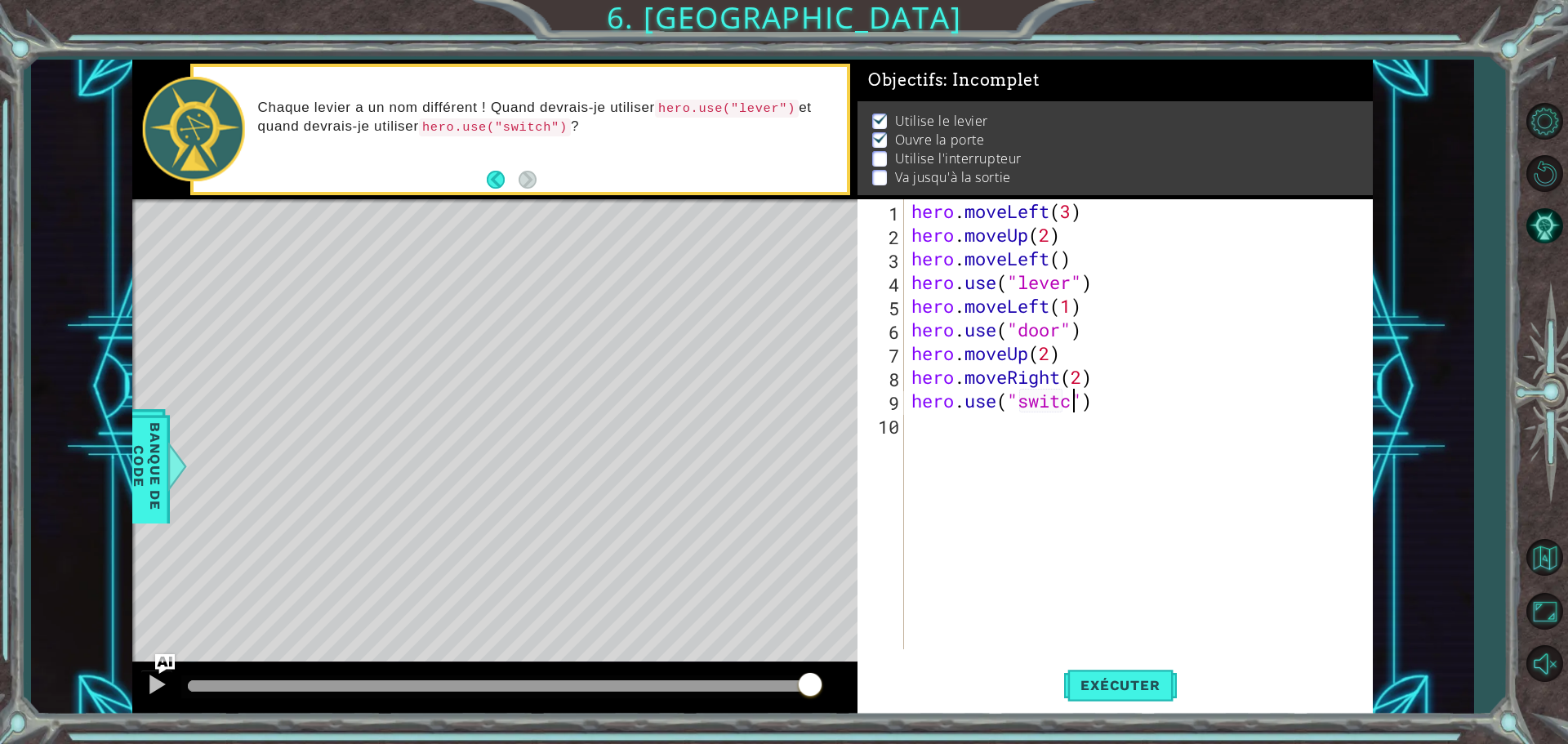
scroll to position [0, 7]
type textarea "hero.use("switch")"
click at [921, 428] on div "hero . moveLeft ( 3 ) hero . moveUp ( 2 ) hero . moveLeft ( ) hero . use ( "lev…" at bounding box center [1142, 448] width 468 height 498
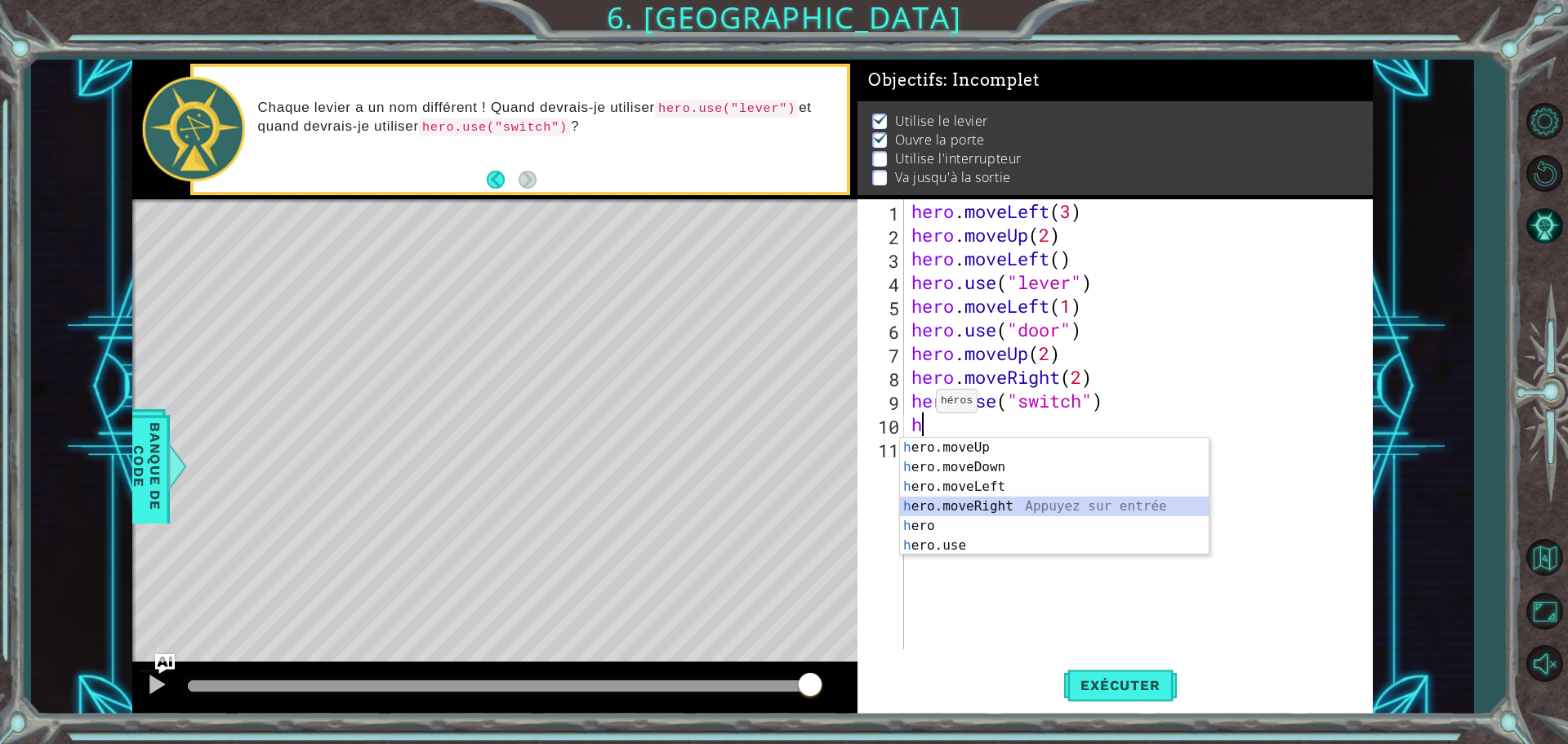
click at [980, 500] on div "h ero.moveUp Appuyez sur entrée h ero.moveDown Appuyez sur entrée h ero.moveLef…" at bounding box center [1054, 516] width 309 height 157
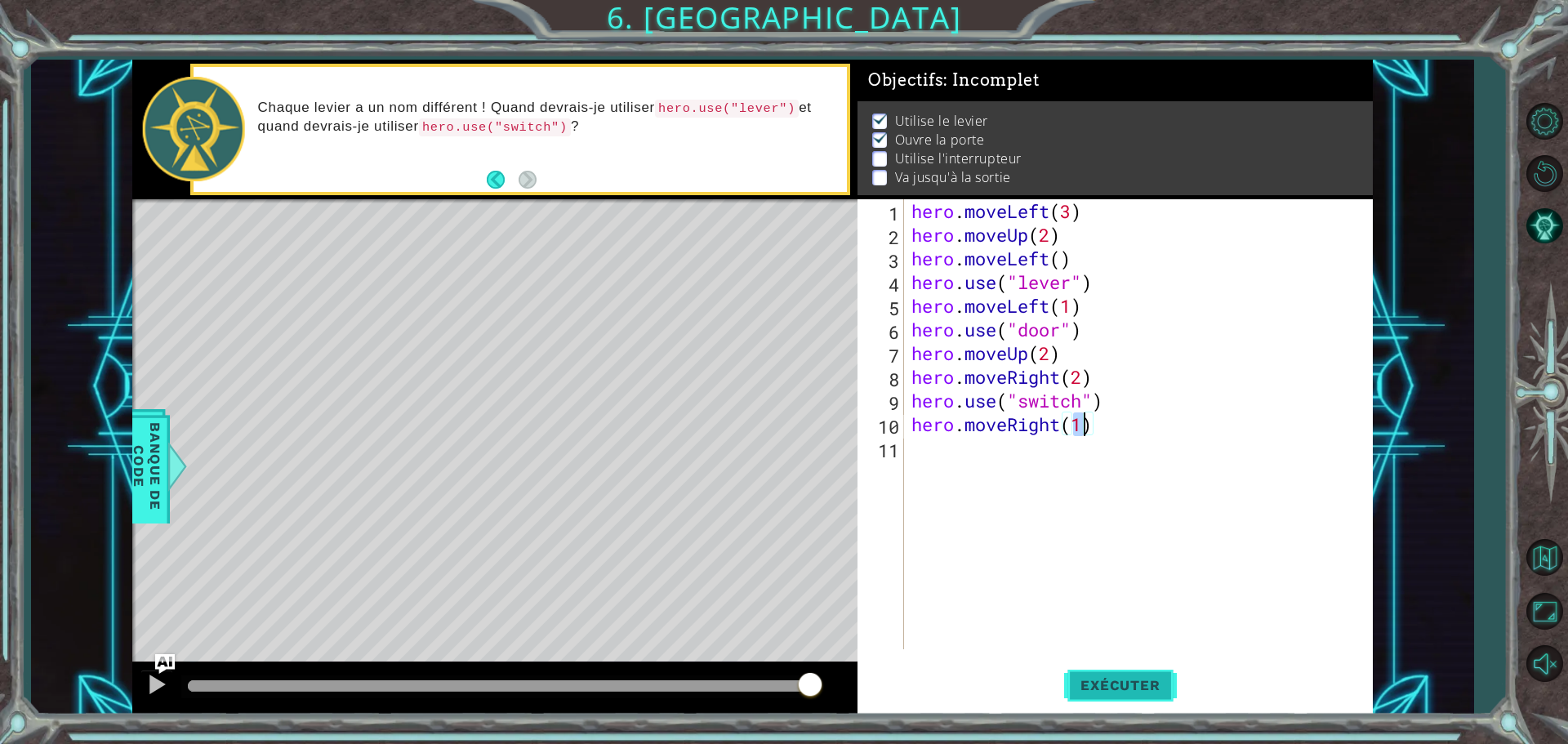
type textarea "hero.moveRight(1)"
click at [1070, 682] on span "Exécuter" at bounding box center [1120, 686] width 112 height 17
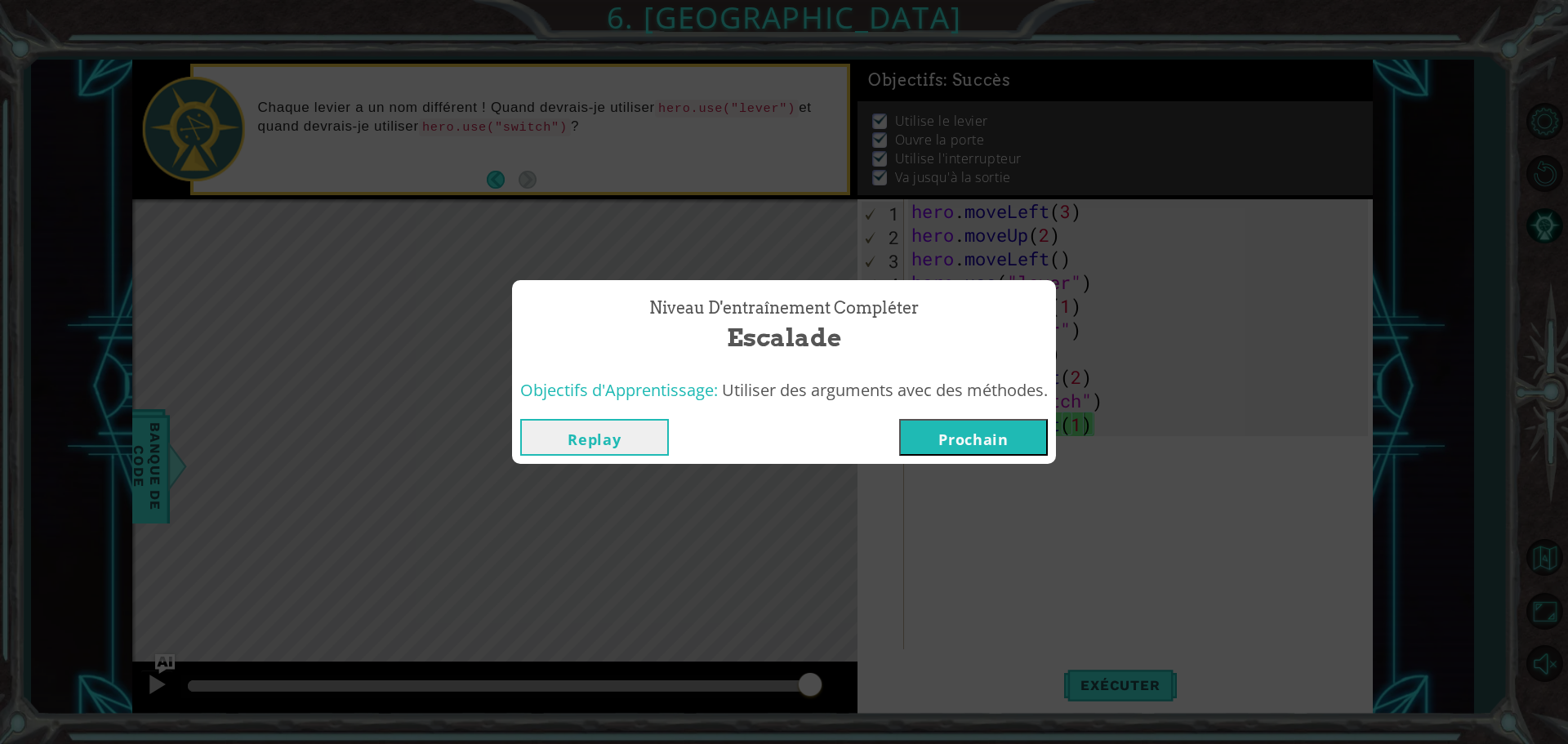
click at [981, 430] on button "Prochain" at bounding box center [973, 437] width 149 height 37
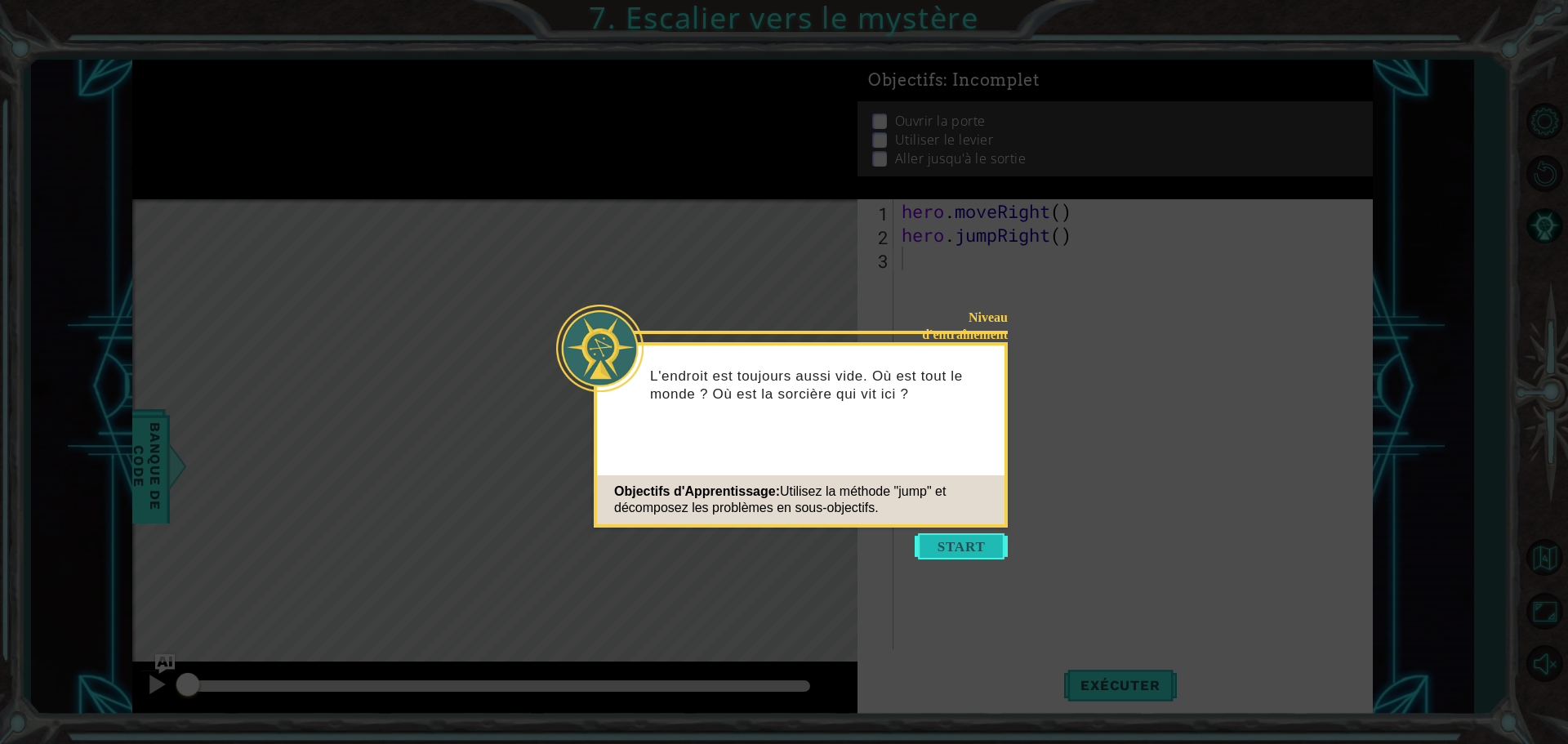
click at [945, 554] on button "Start" at bounding box center [961, 546] width 93 height 26
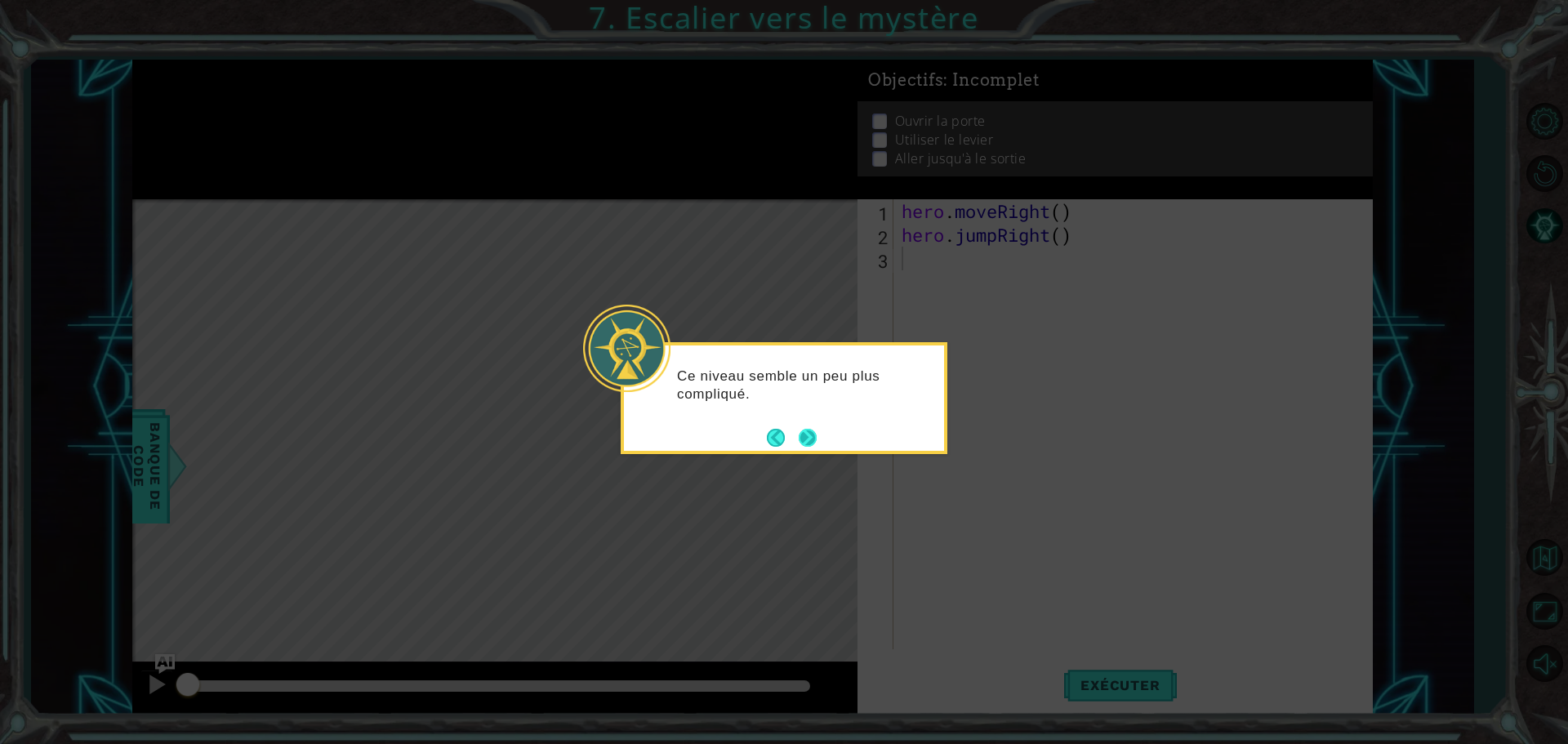
click at [799, 439] on button "Next" at bounding box center [808, 438] width 20 height 20
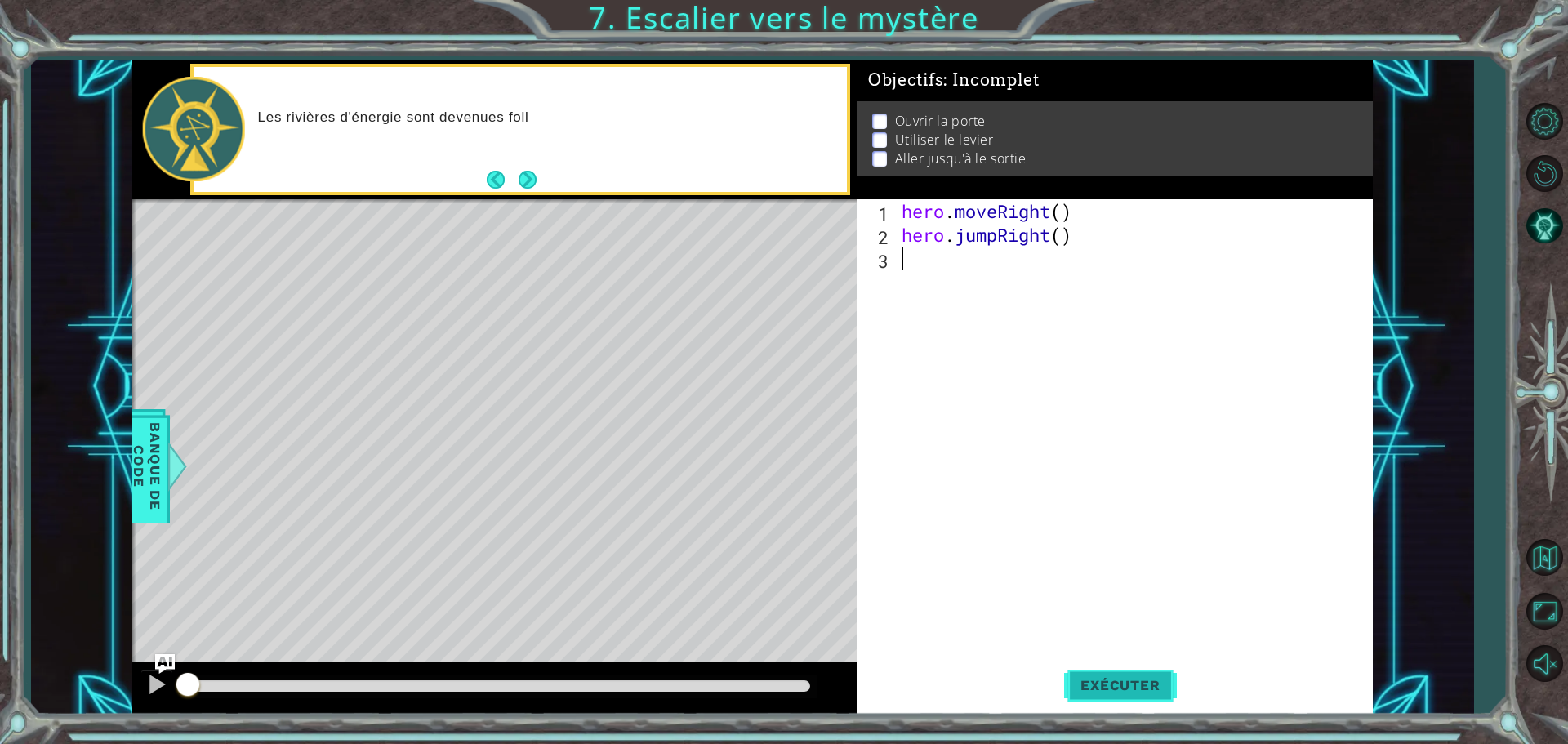
click at [1128, 677] on button "Exécuter" at bounding box center [1120, 685] width 112 height 52
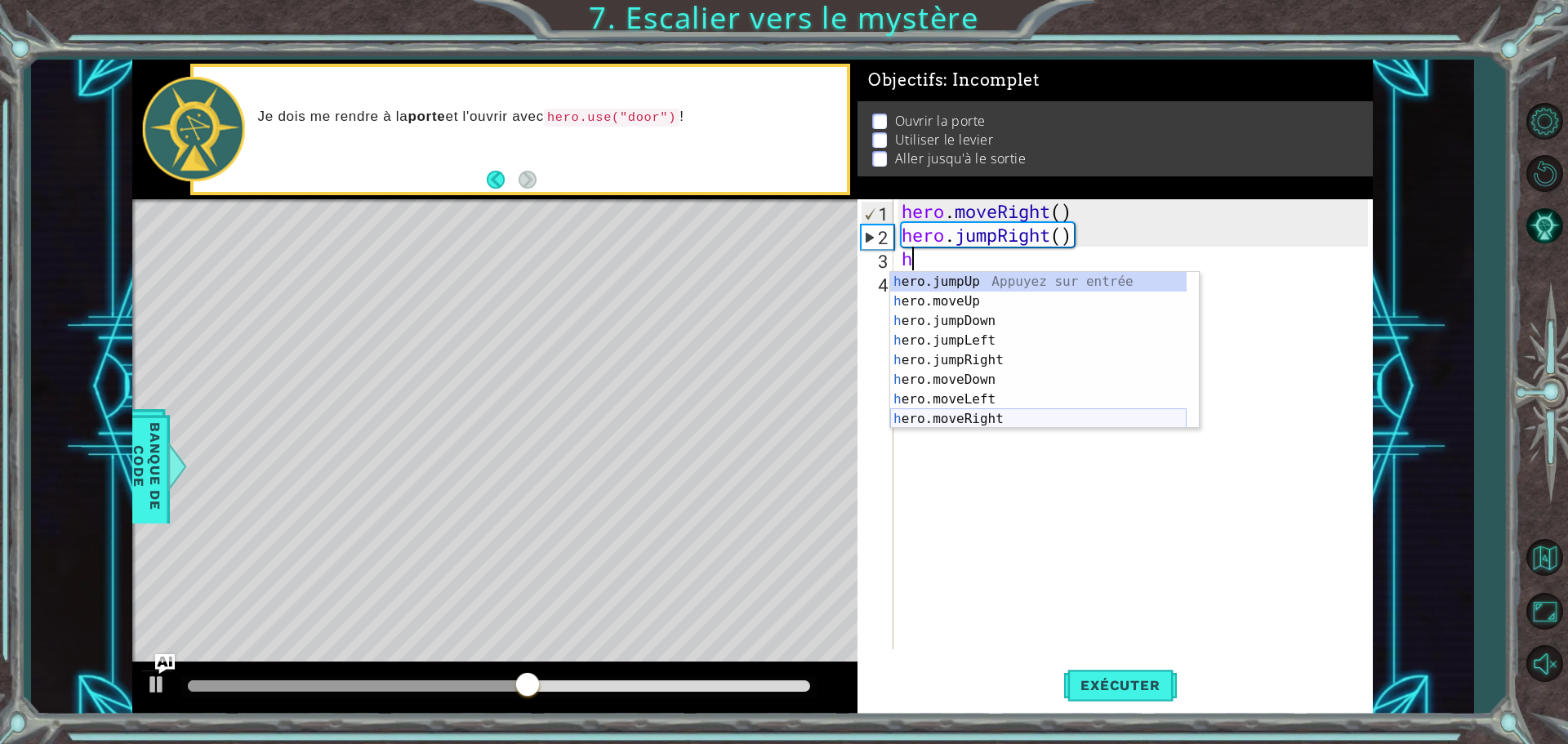
drag, startPoint x: 953, startPoint y: 419, endPoint x: 961, endPoint y: 367, distance: 52.6
click at [954, 419] on div "h ero.jumpUp Appuyez sur entrée h ero.moveUp Appuyez sur entrée h ero.jumpDown …" at bounding box center [1038, 370] width 297 height 196
type textarea "hero.moveRight(1)"
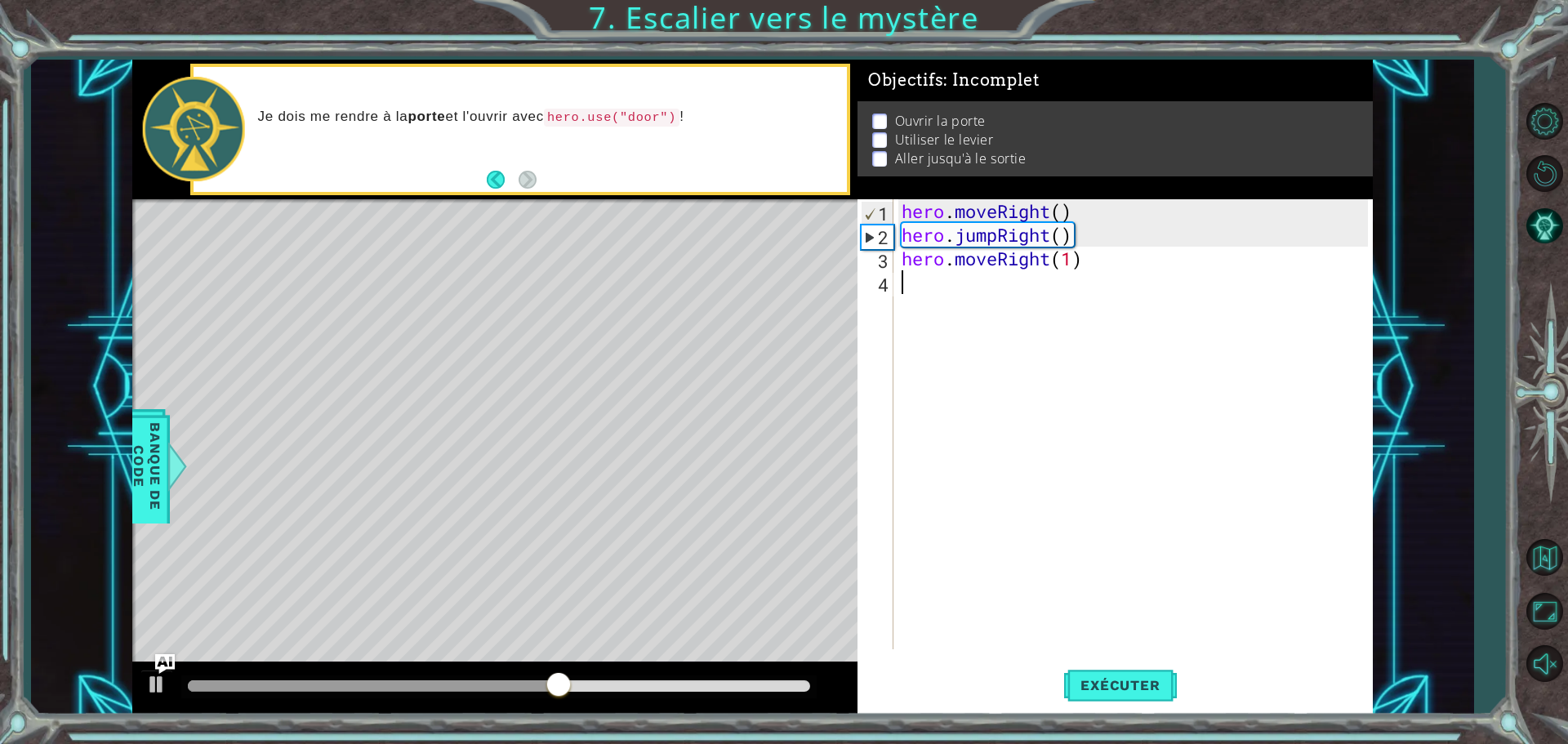
click at [911, 272] on div "hero . moveRight ( ) hero . jumpRight ( ) hero . moveRight ( 1 )" at bounding box center [1137, 448] width 478 height 498
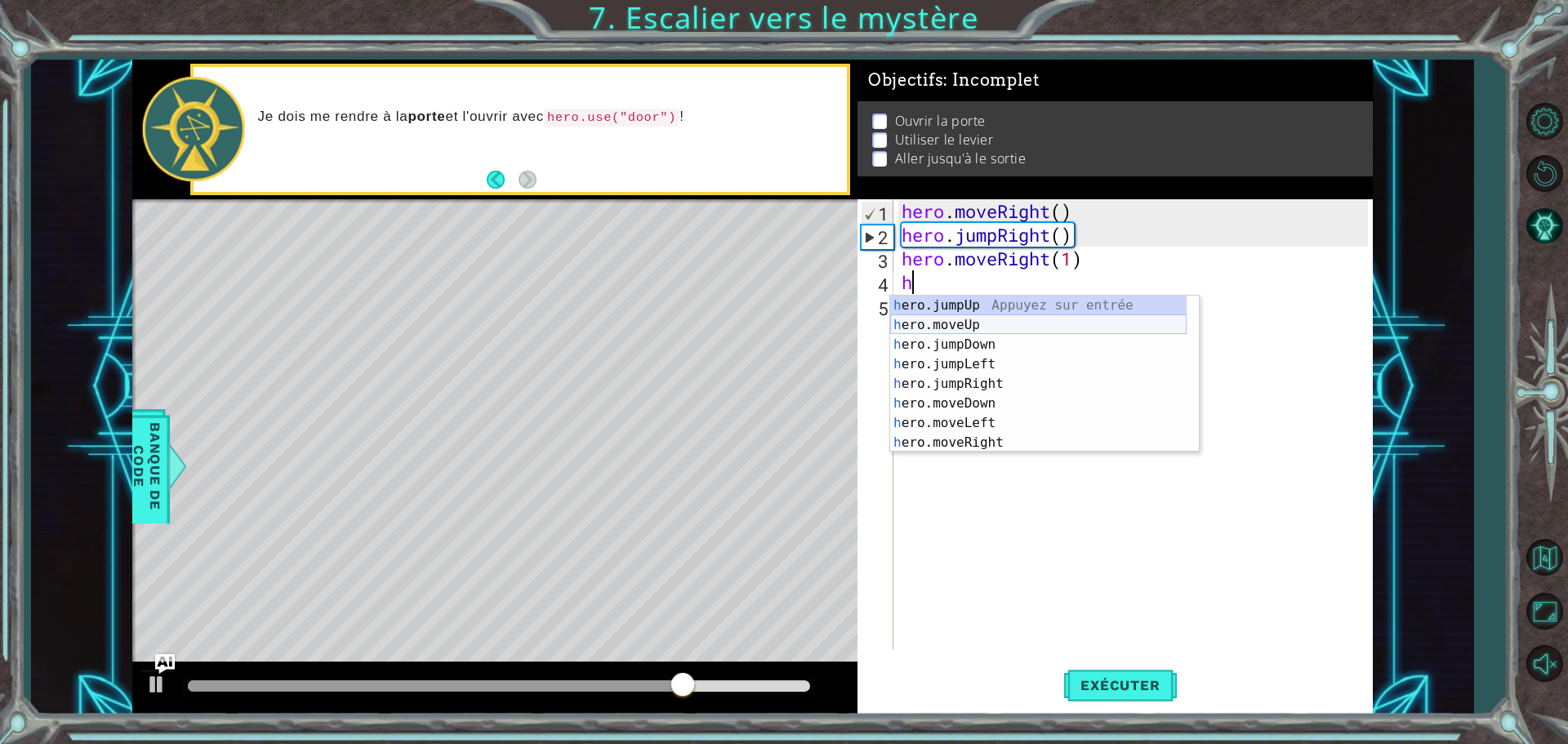
click at [969, 326] on div "h ero.jumpUp Appuyez sur entrée h ero.moveUp Appuyez sur entrée h ero.jumpDown …" at bounding box center [1038, 394] width 297 height 196
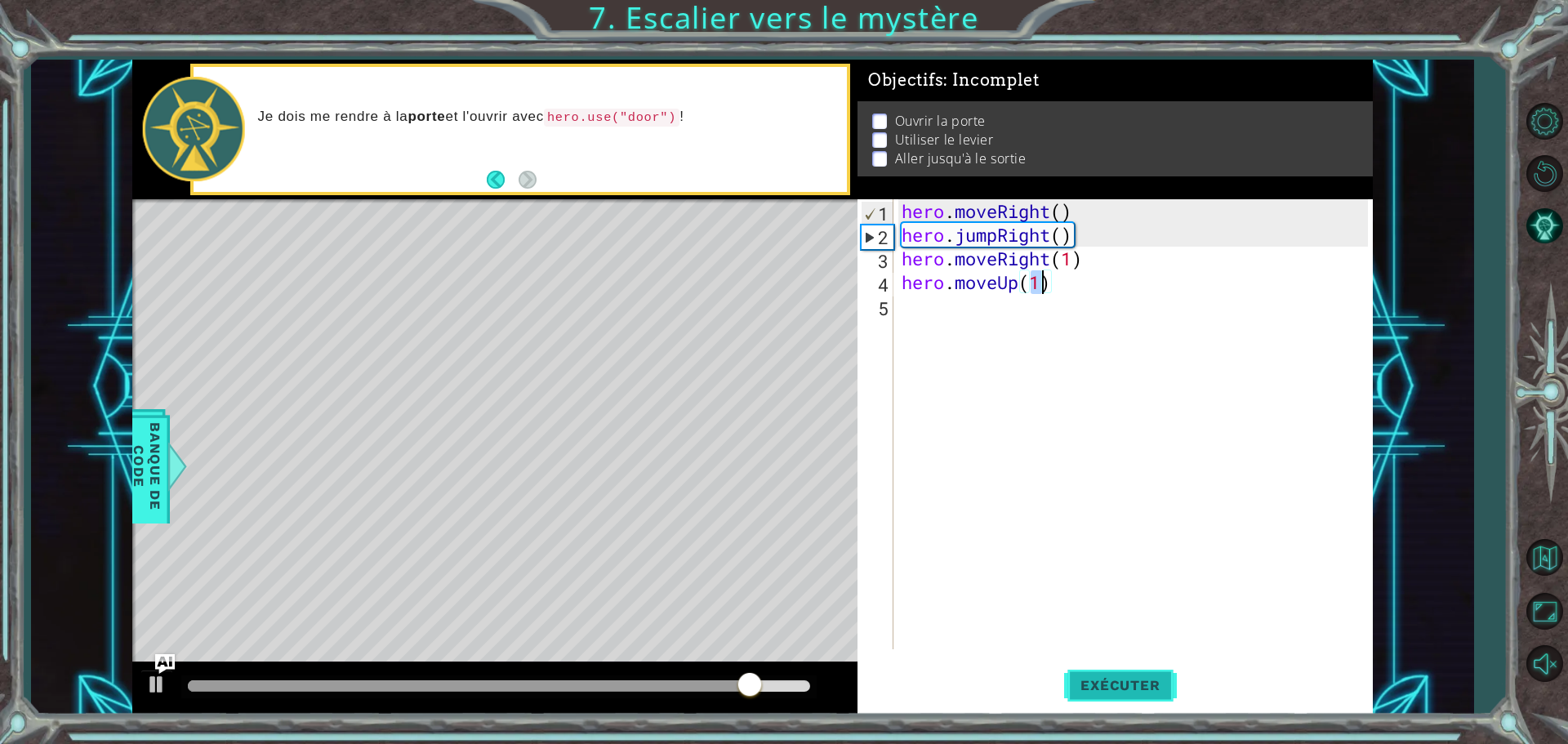
type textarea "hero.moveUp(1)"
drag, startPoint x: 1121, startPoint y: 677, endPoint x: 1124, endPoint y: 648, distance: 29.2
click at [1121, 678] on span "Exécuter" at bounding box center [1120, 686] width 112 height 17
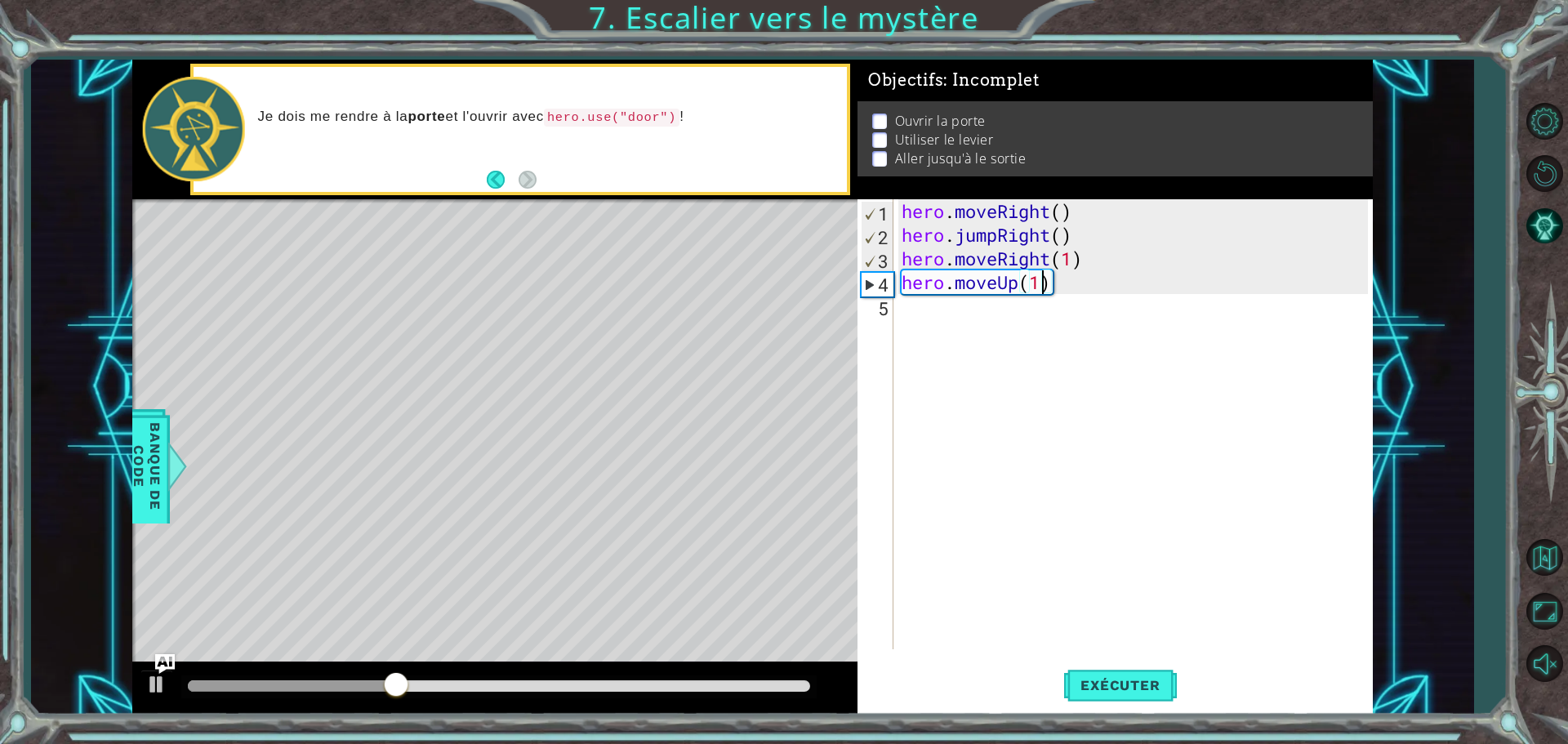
click at [904, 311] on div "hero . moveRight ( ) hero . jumpRight ( ) hero . moveRight ( 1 ) hero . moveUp …" at bounding box center [1137, 448] width 478 height 498
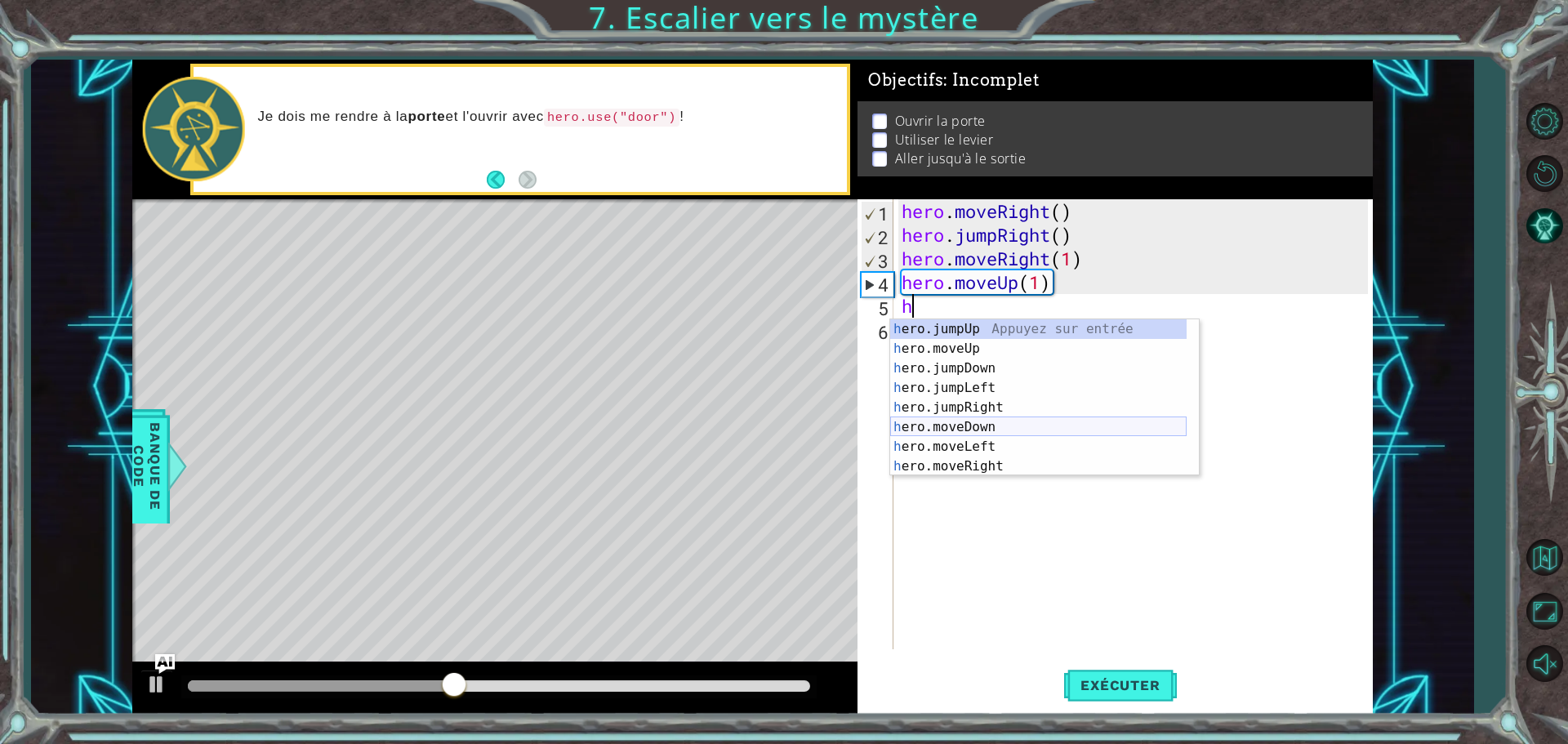
scroll to position [20, 0]
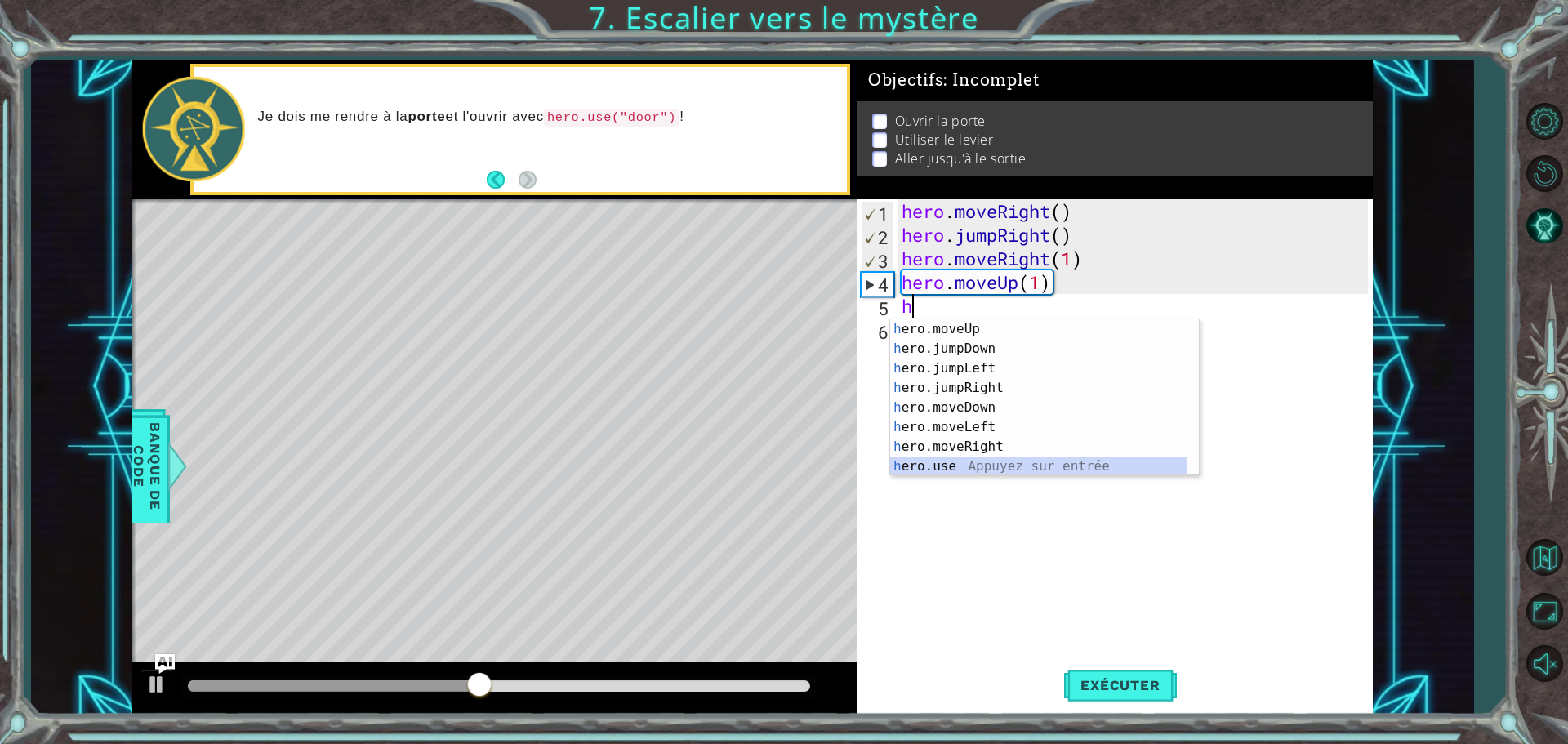
click at [969, 471] on div "h ero.moveUp Appuyez sur entrée h ero.jumpDown Appuyez sur entrée h ero.jumpLef…" at bounding box center [1038, 417] width 297 height 196
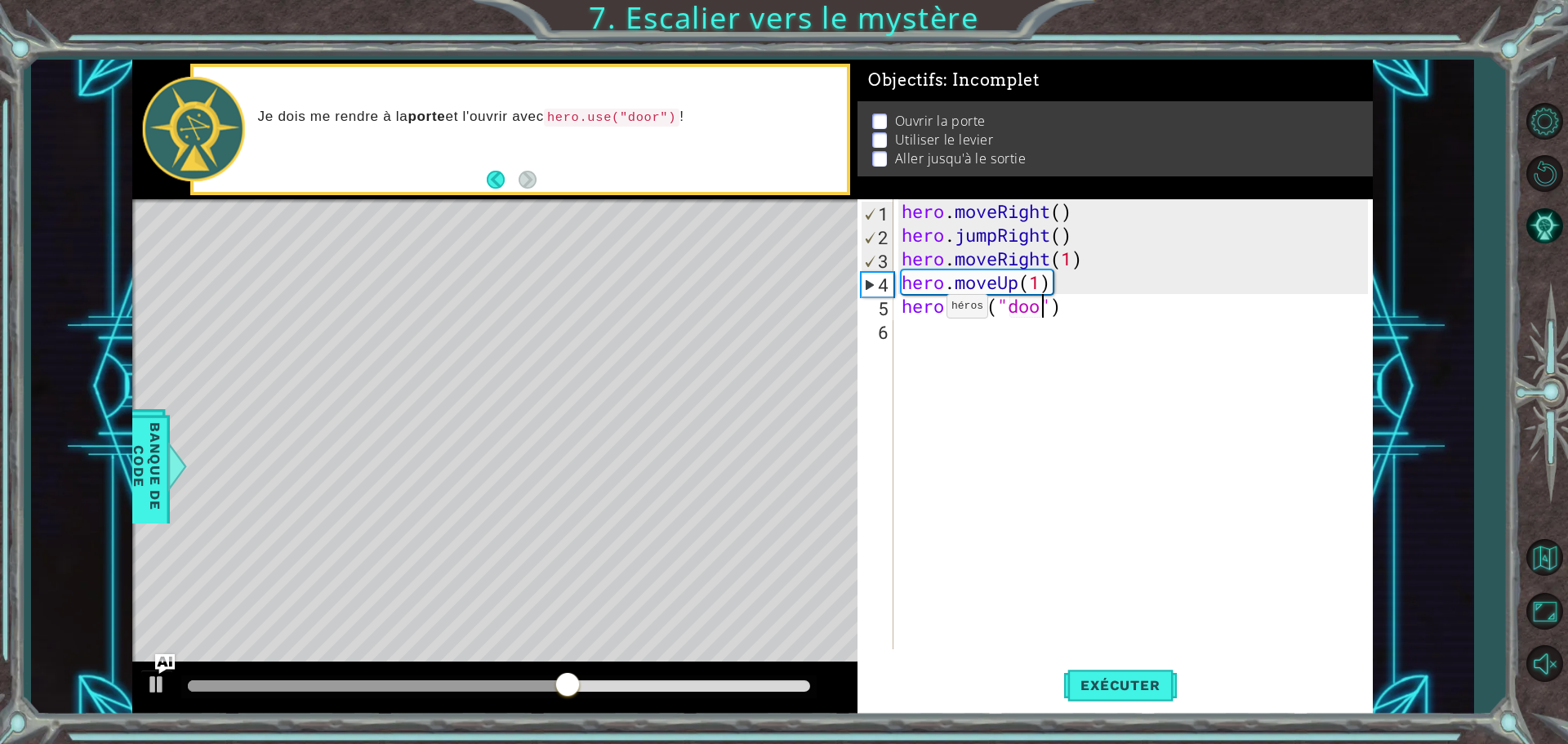
scroll to position [0, 7]
type textarea "hero.use("door")"
drag, startPoint x: 1140, startPoint y: 707, endPoint x: 1123, endPoint y: 689, distance: 24.8
click at [1123, 689] on button "Exécuter" at bounding box center [1120, 685] width 112 height 52
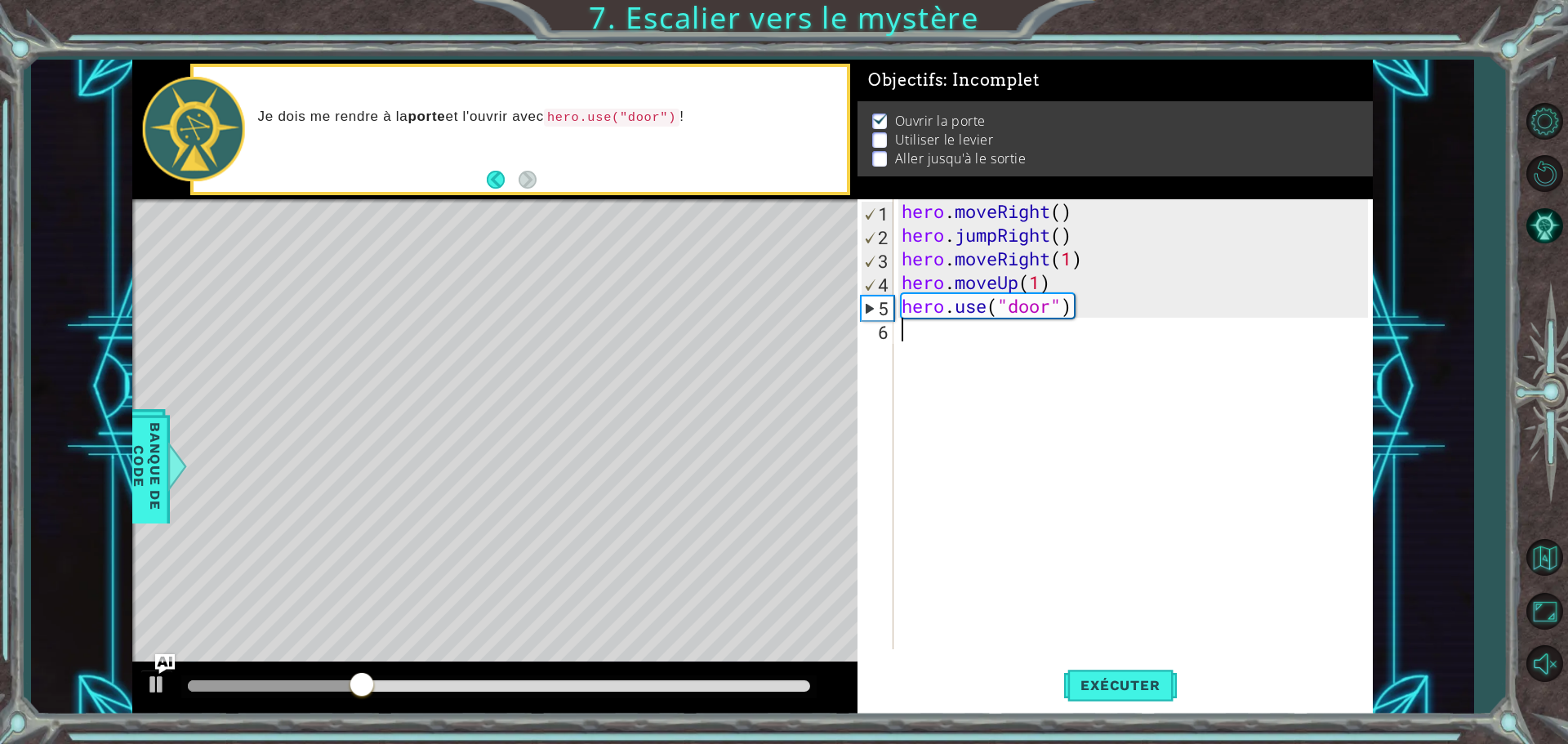
click at [905, 341] on div "hero . moveRight ( ) hero . jumpRight ( ) hero . moveRight ( 1 ) hero . moveUp …" at bounding box center [1137, 448] width 478 height 498
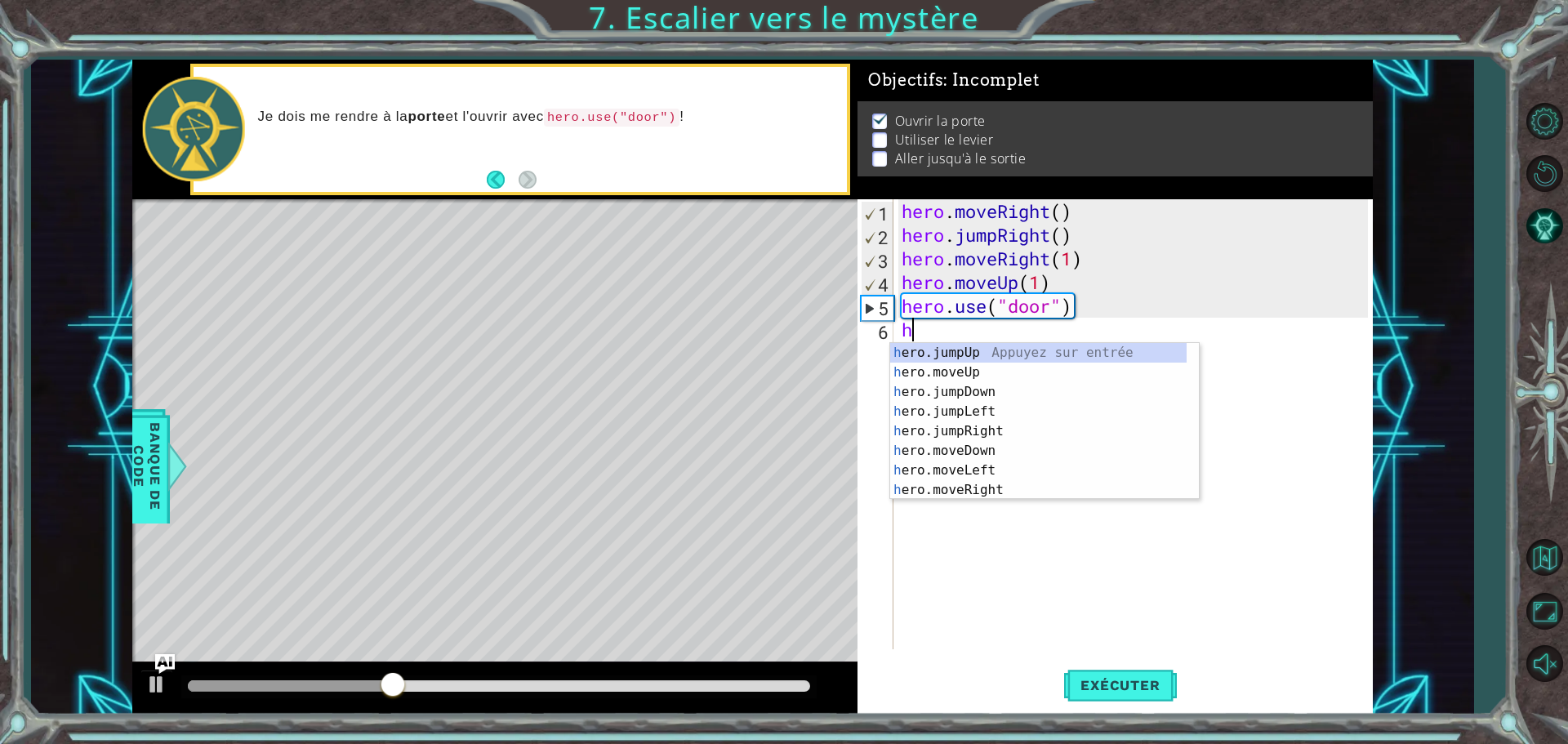
scroll to position [0, 0]
click at [935, 369] on div "h ero.jumpUp Appuyez sur entrée h ero.moveUp Appuyez sur entrée h ero.jumpDown …" at bounding box center [1038, 441] width 297 height 196
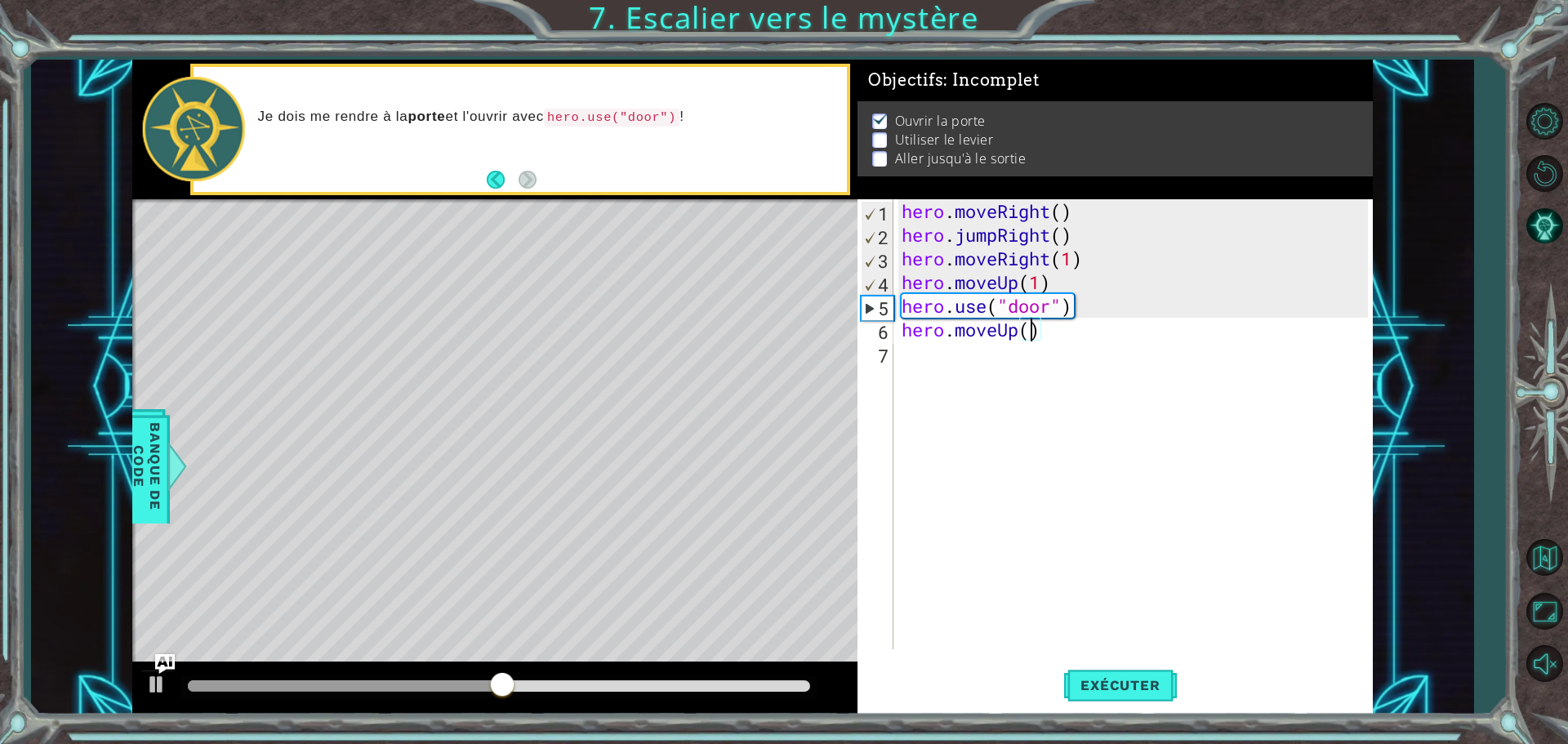
type textarea "hero.moveUp(2)"
click at [911, 357] on div "hero . moveRight ( ) hero . jumpRight ( ) hero . moveRight ( 1 ) hero . moveUp …" at bounding box center [1137, 448] width 478 height 498
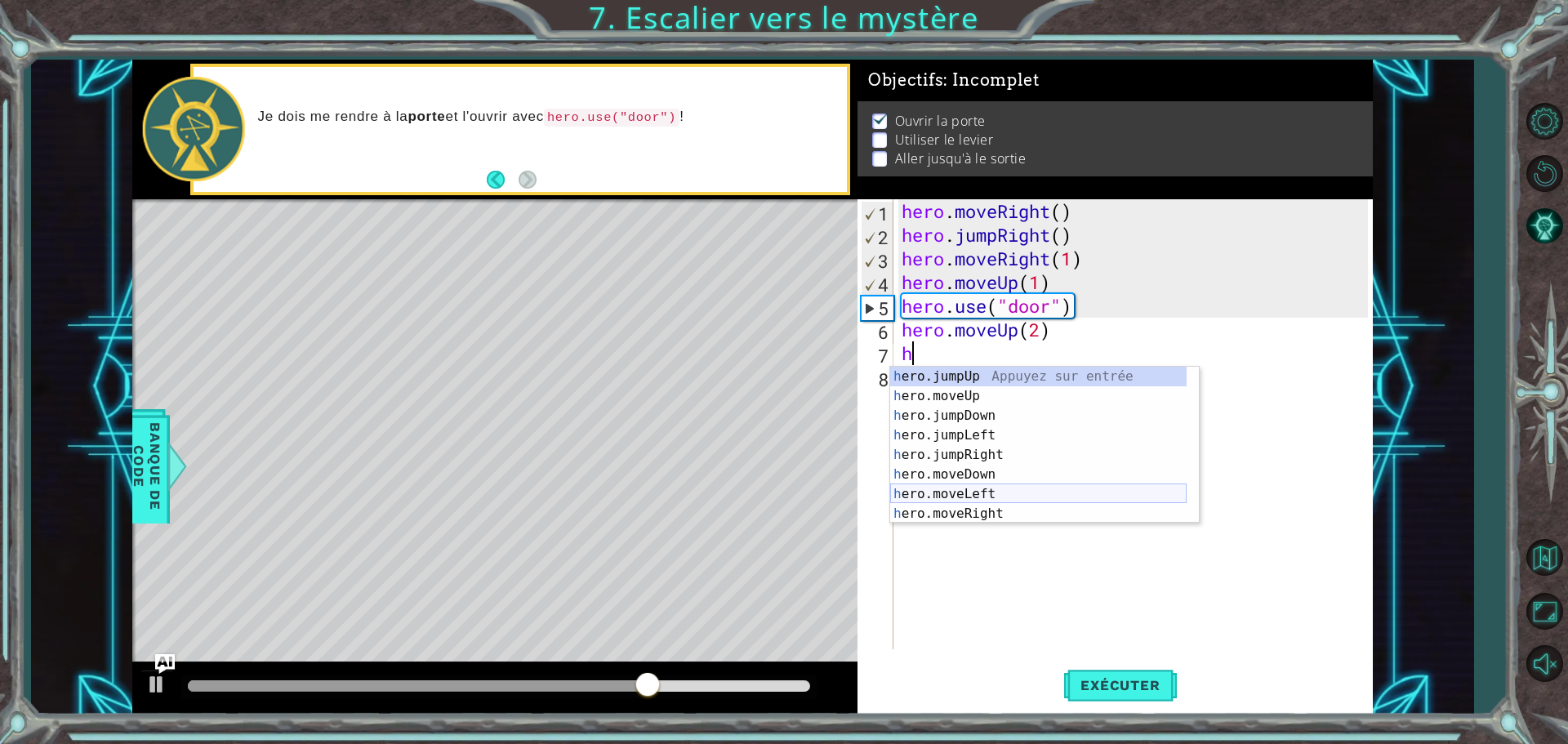
click at [975, 495] on div "h ero.jumpUp Appuyez sur entrée h ero.moveUp Appuyez sur entrée h ero.jumpDown …" at bounding box center [1038, 465] width 297 height 196
type textarea "hero.moveLeft(1)"
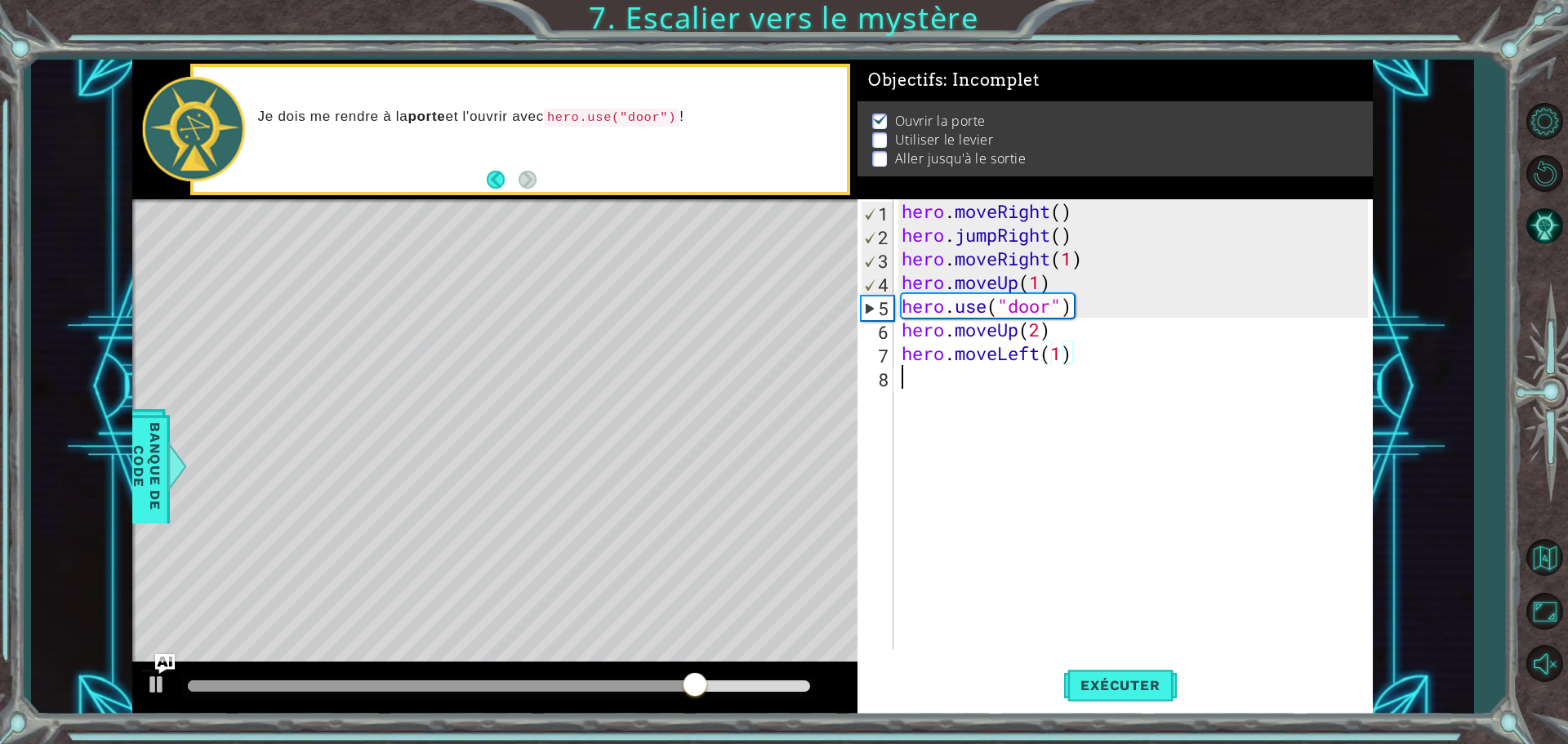
click at [915, 377] on div "hero . moveRight ( ) hero . jumpRight ( ) hero . moveRight ( 1 ) hero . moveUp …" at bounding box center [1137, 448] width 478 height 498
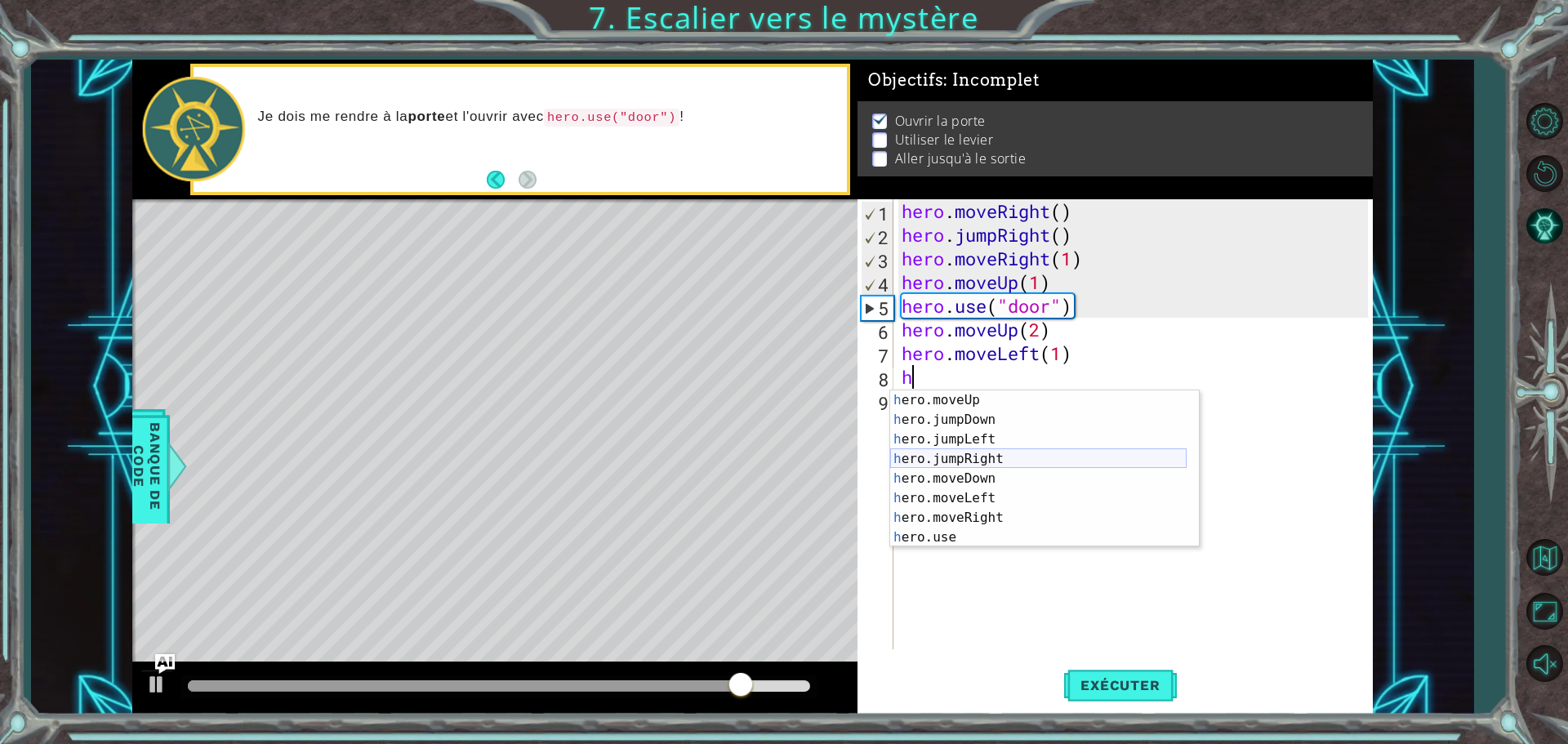
scroll to position [20, 0]
click at [961, 540] on div "h ero.moveUp Appuyez sur entrée h ero.jumpDown Appuyez sur entrée h ero.jumpLef…" at bounding box center [1038, 489] width 297 height 196
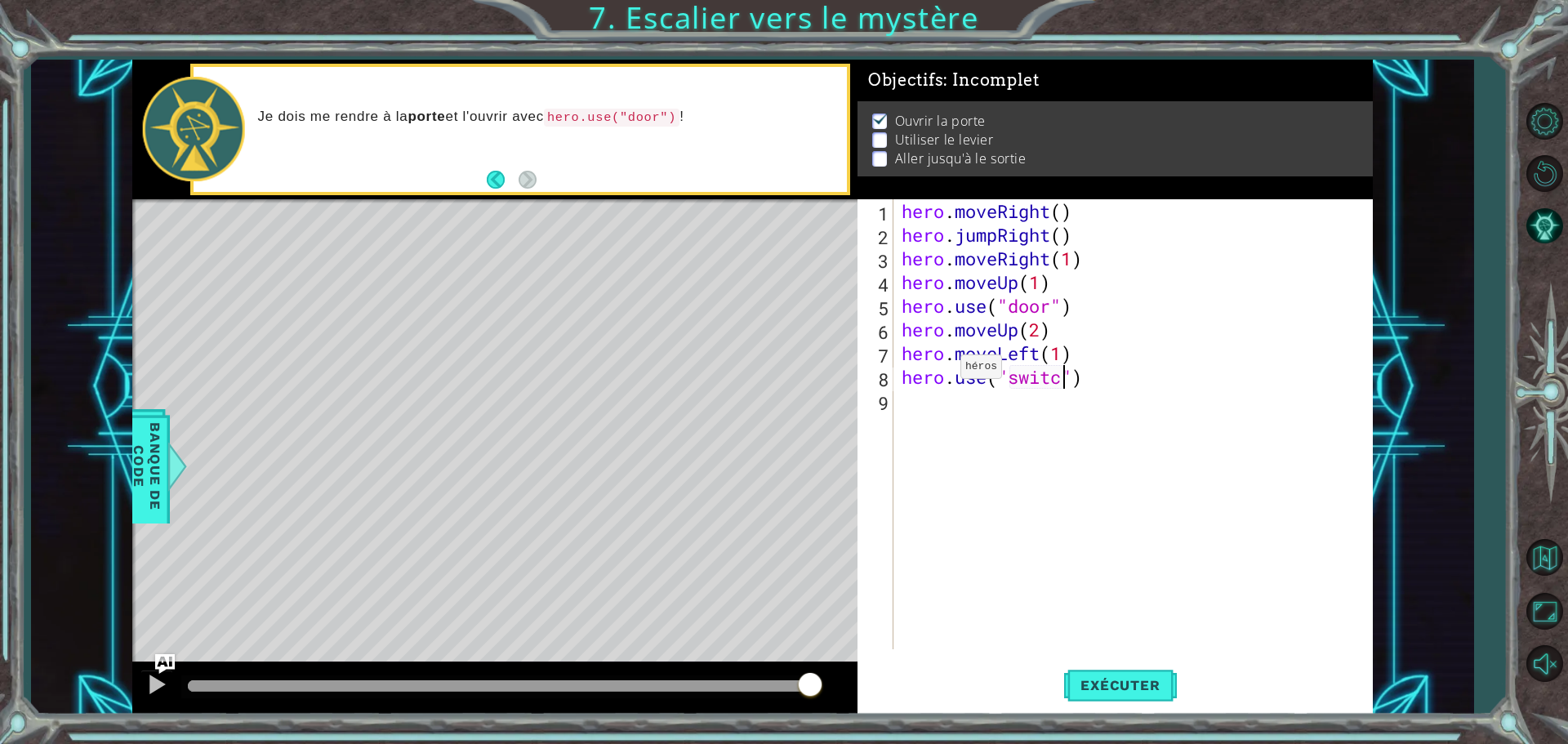
scroll to position [0, 7]
type textarea "hero.use("switch")"
click at [920, 408] on div "hero . moveRight ( ) hero . jumpRight ( ) hero . moveRight ( 1 ) hero . moveUp …" at bounding box center [1137, 448] width 478 height 498
click at [1070, 380] on div "hero . moveRight ( ) hero . jumpRight ( ) hero . moveRight ( 1 ) hero . moveUp …" at bounding box center [1137, 448] width 478 height 498
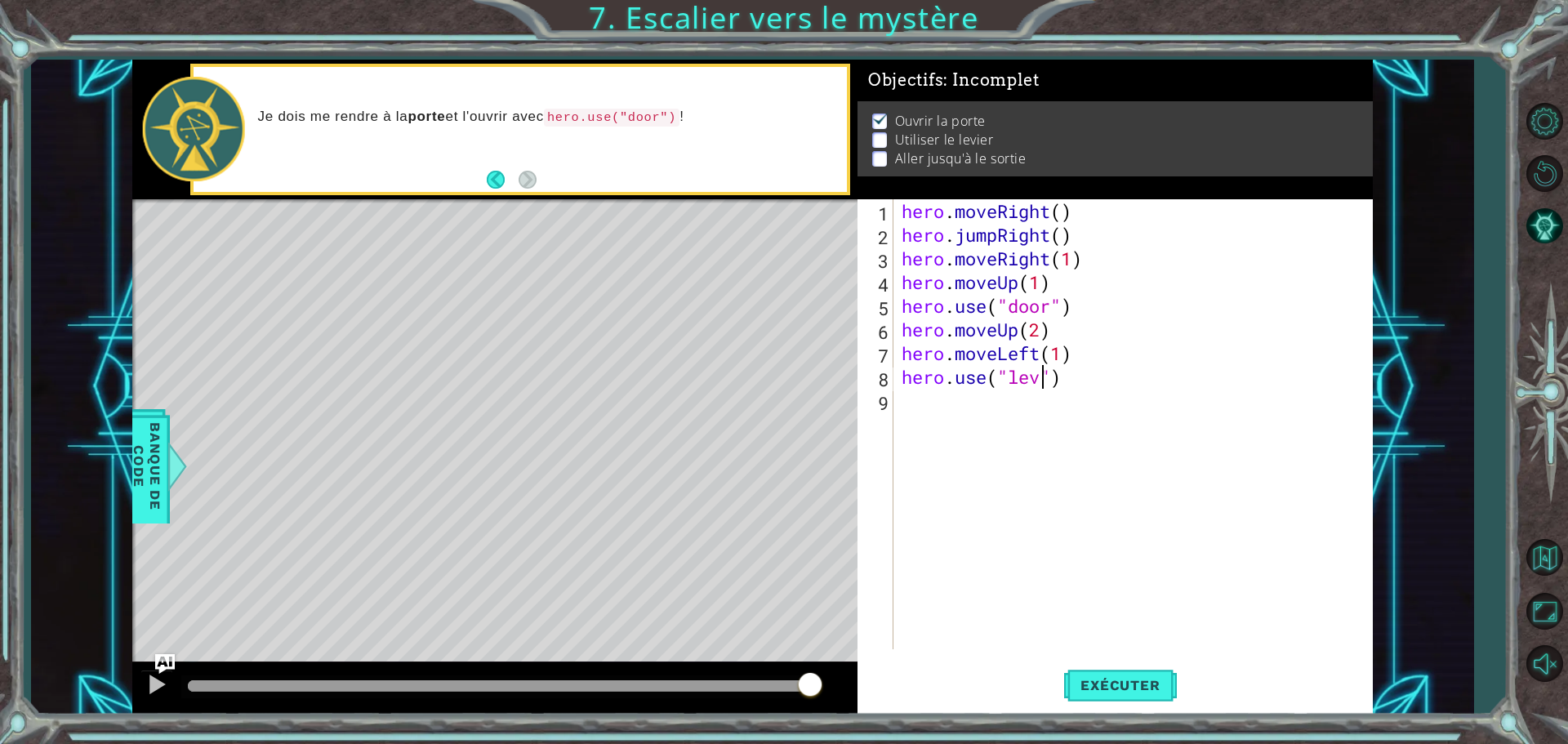
type textarea "hero.use("lever")"
click at [912, 410] on div "hero . moveRight ( ) hero . jumpRight ( ) hero . moveRight ( 1 ) hero . moveUp …" at bounding box center [1137, 448] width 478 height 498
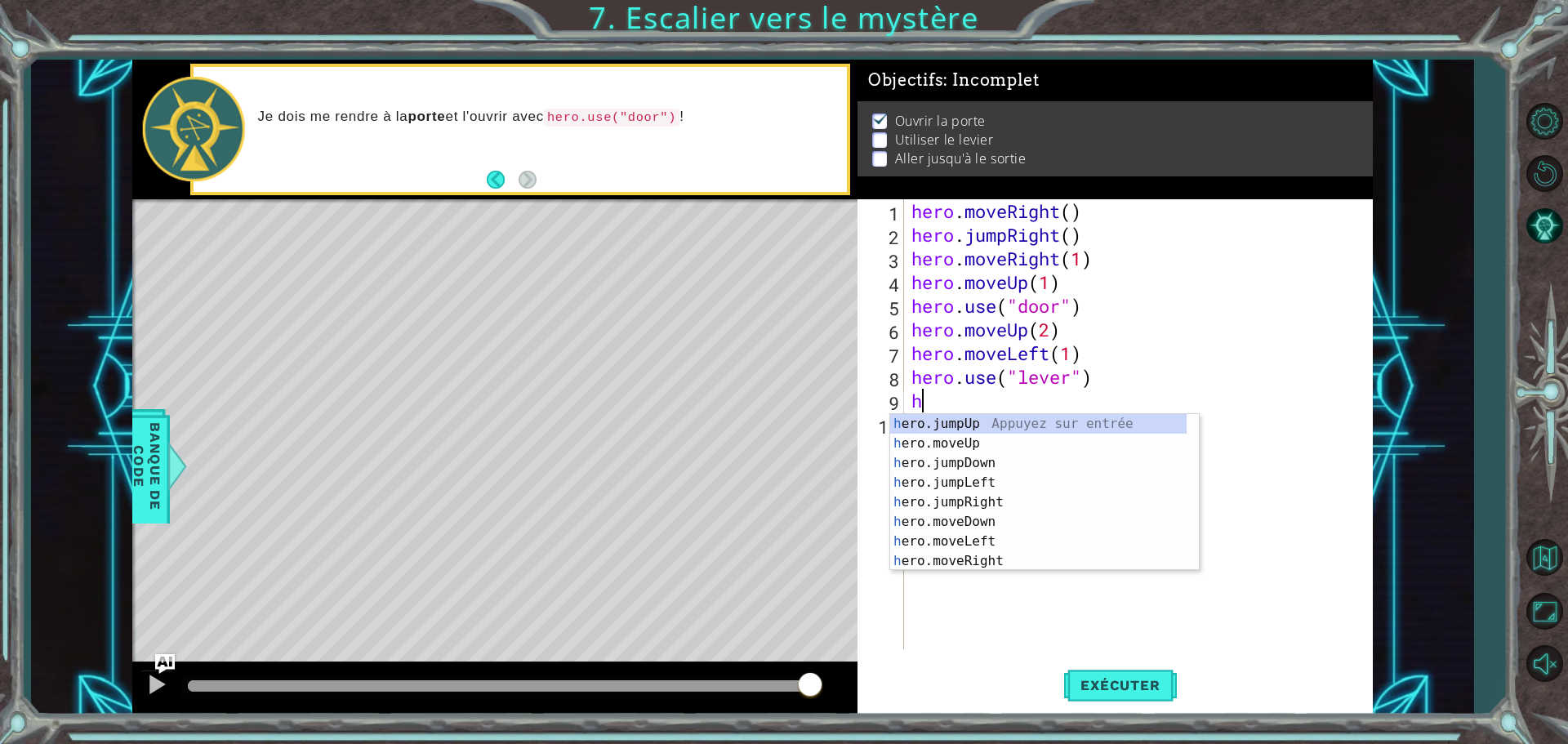
scroll to position [0, 0]
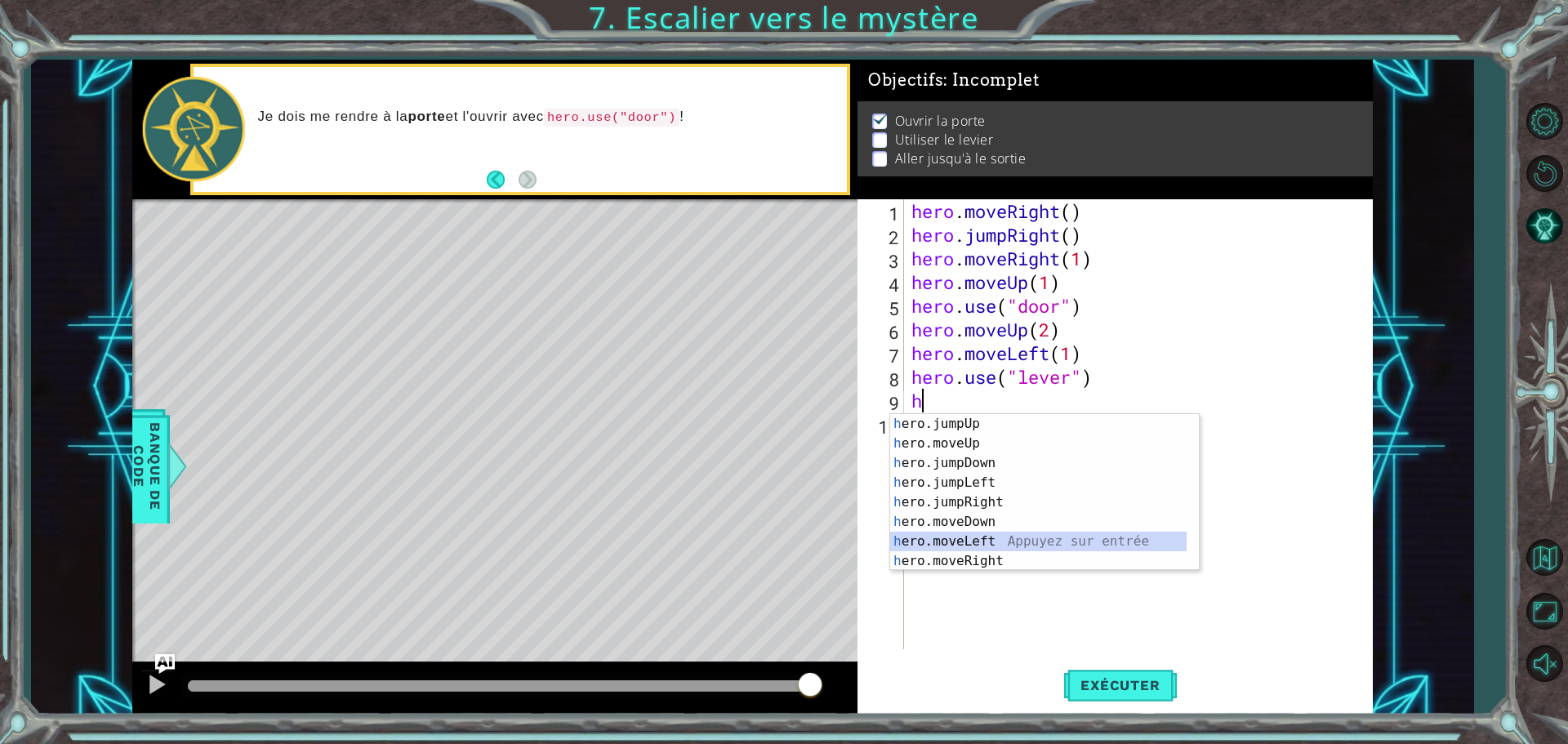
click at [987, 538] on div "h ero.jumpUp Appuyez sur entrée h ero.moveUp Appuyez sur entrée h ero.jumpDown …" at bounding box center [1038, 512] width 297 height 196
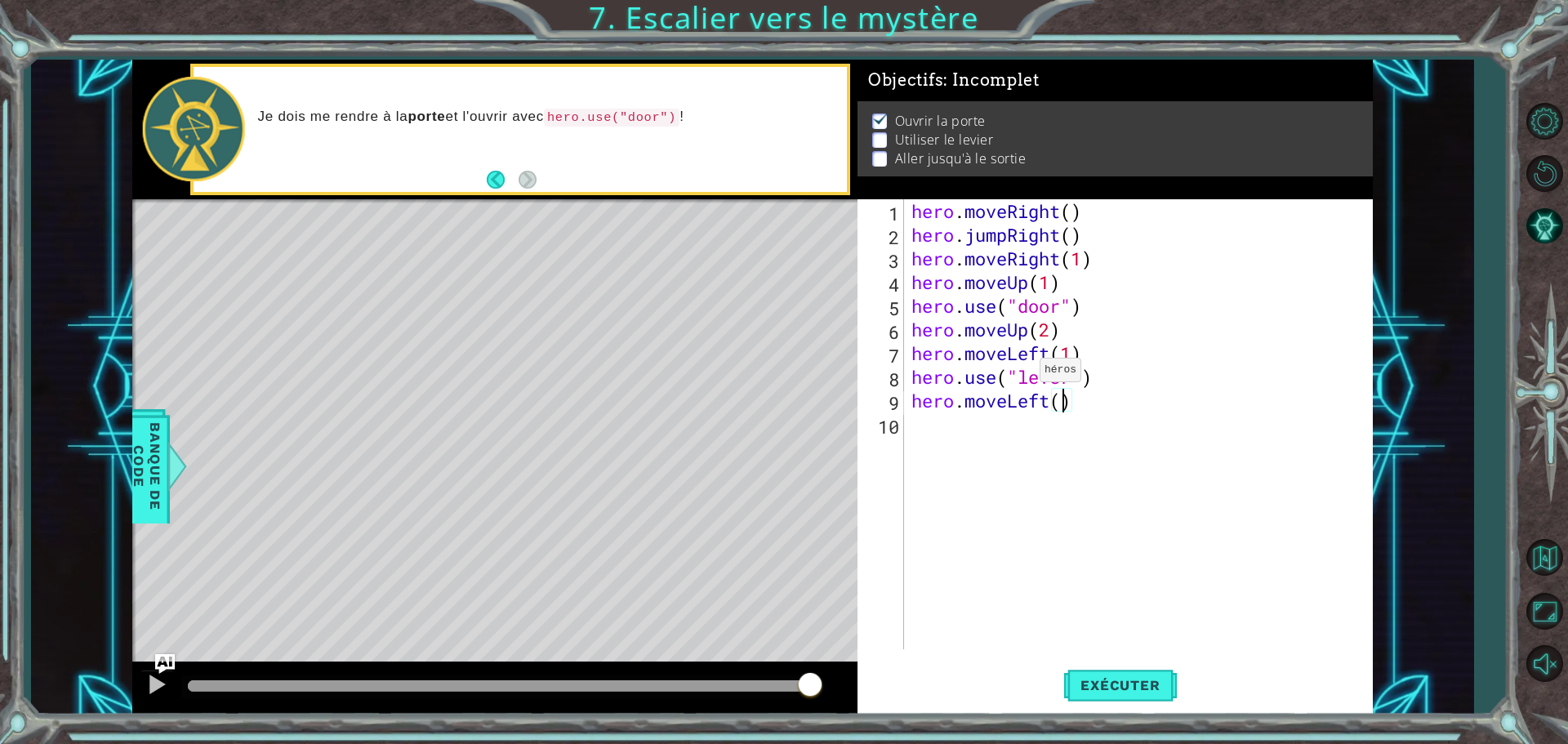
type textarea "hero.moveLeft(2)"
drag, startPoint x: 913, startPoint y: 435, endPoint x: 862, endPoint y: 421, distance: 52.9
click at [910, 431] on div "hero . moveRight ( ) hero . jumpRight ( ) hero . moveRight ( 1 ) hero . moveUp …" at bounding box center [1142, 448] width 468 height 498
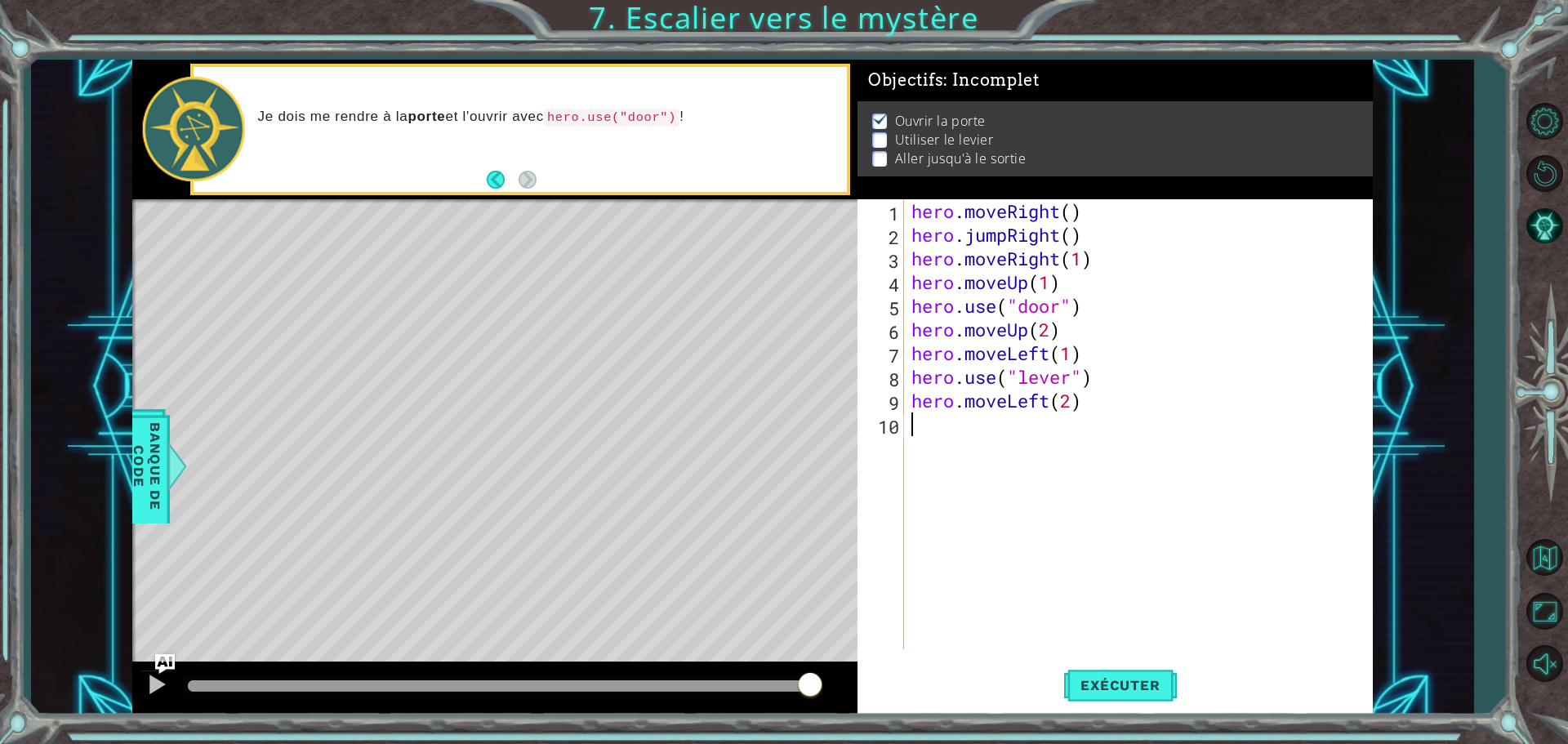
type textarea "h"
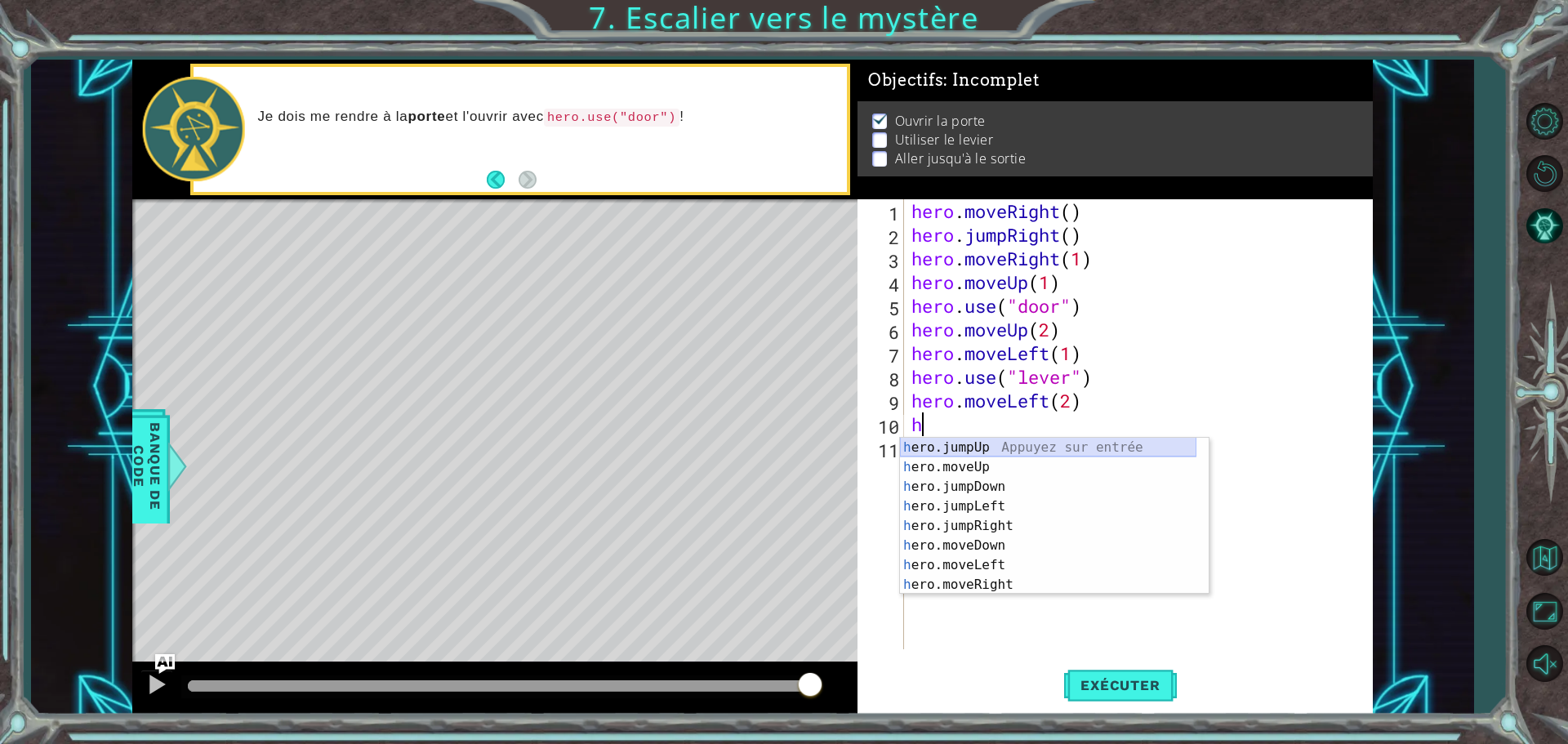
click at [963, 452] on div "h ero.jumpUp Appuyez sur entrée h ero.moveUp Appuyez sur entrée h ero.jumpDown …" at bounding box center [1048, 536] width 297 height 196
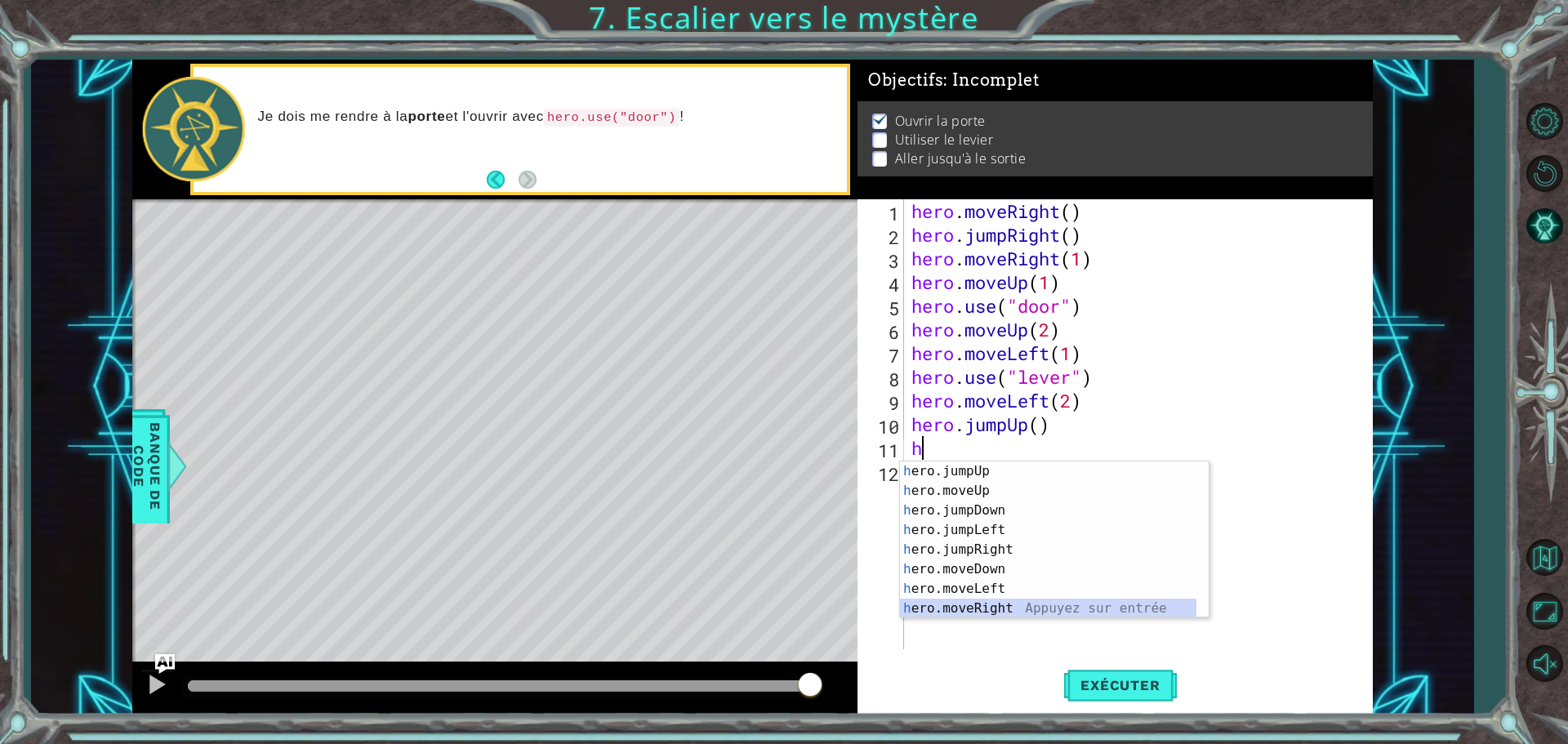
click at [985, 610] on div "h ero.jumpUp Appuyez sur entrée h ero.moveUp Appuyez sur entrée h ero.jumpDown …" at bounding box center [1048, 559] width 297 height 196
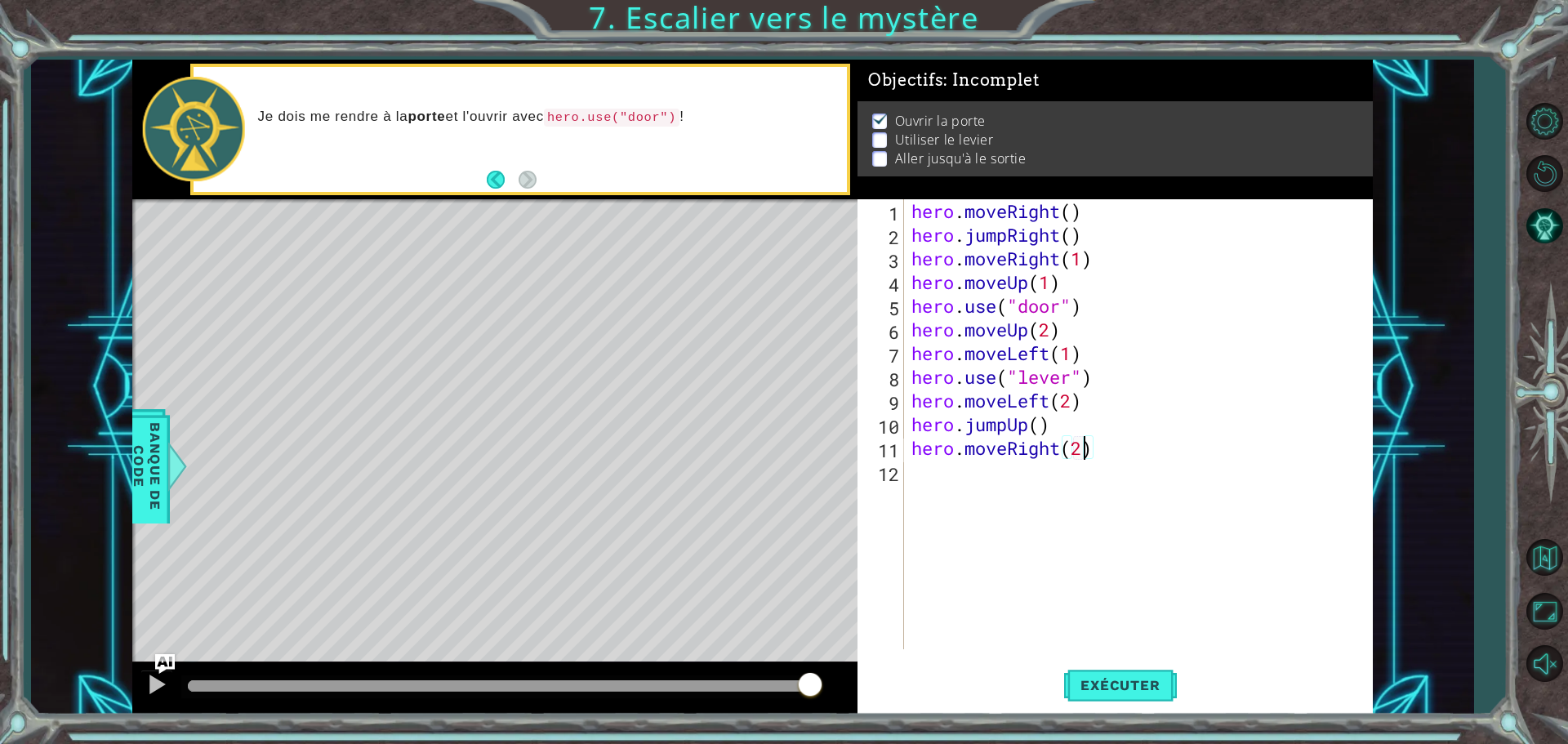
scroll to position [0, 7]
type textarea "hero.moveRight(2)"
click at [1132, 680] on span "Exécuter" at bounding box center [1120, 686] width 112 height 17
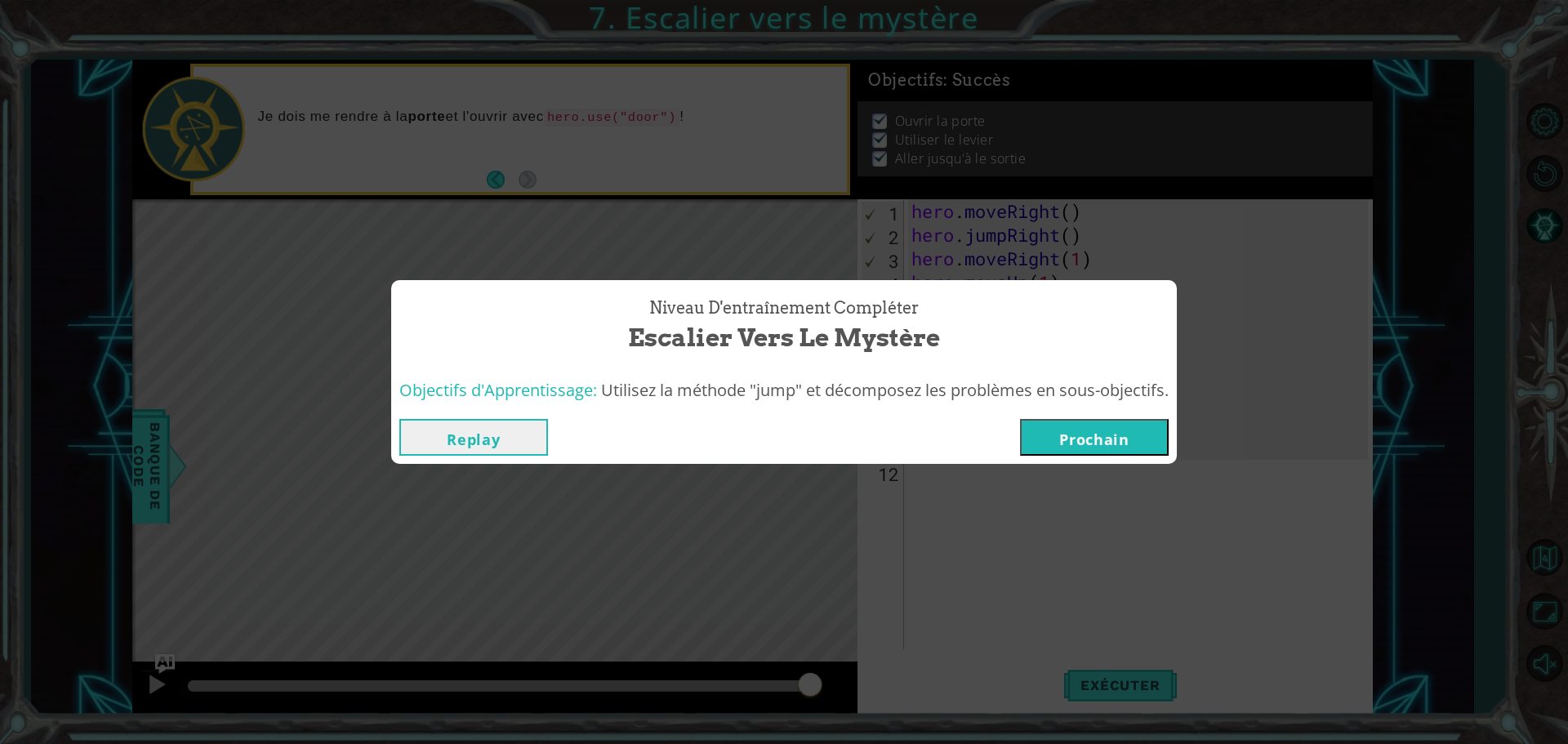
click at [1095, 447] on button "Prochain" at bounding box center [1094, 437] width 149 height 37
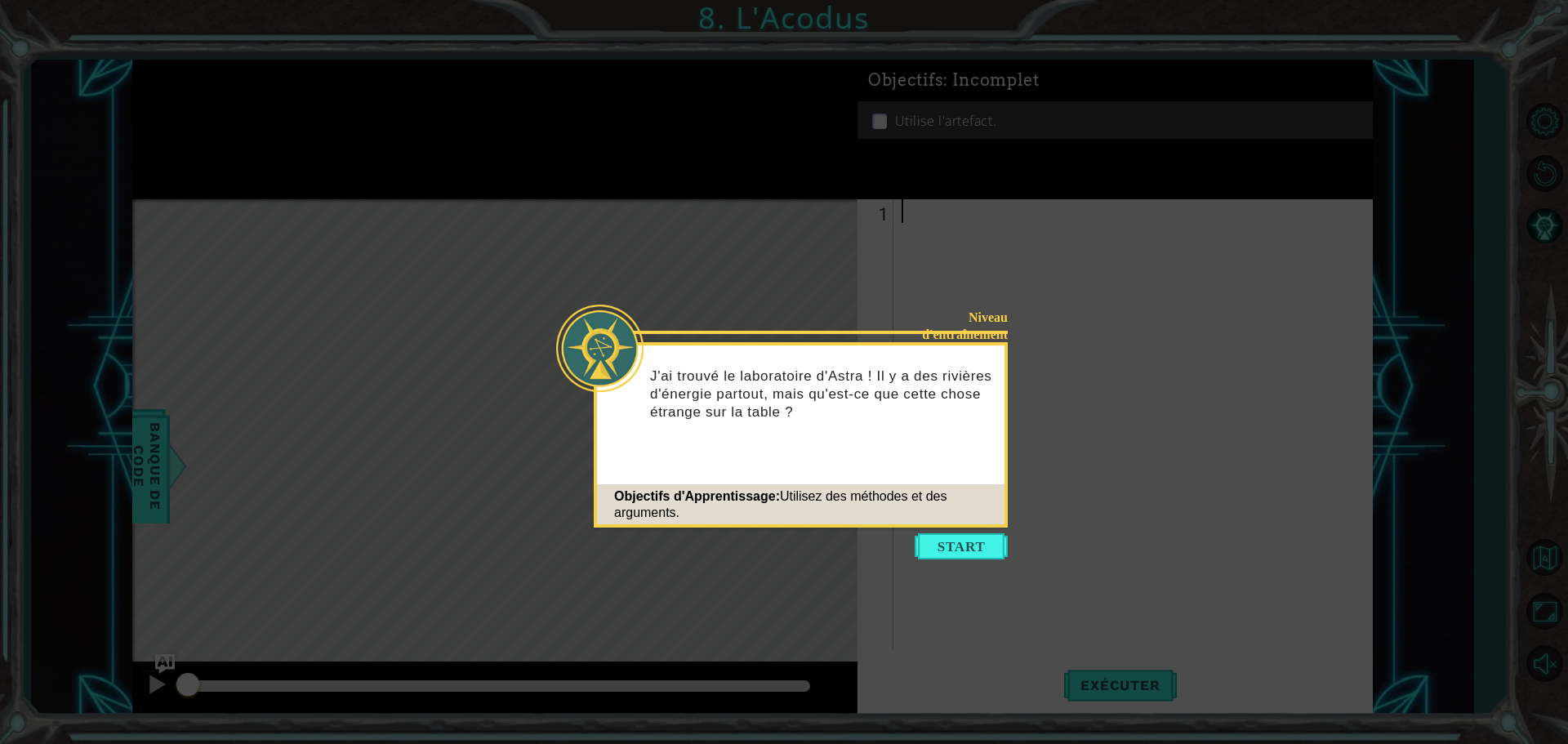
click at [956, 528] on div "Objectifs d'Apprentissage: Utilisez des méthodes et des arguments." at bounding box center [800, 505] width 407 height 49
click at [965, 557] on button "Start" at bounding box center [961, 546] width 93 height 26
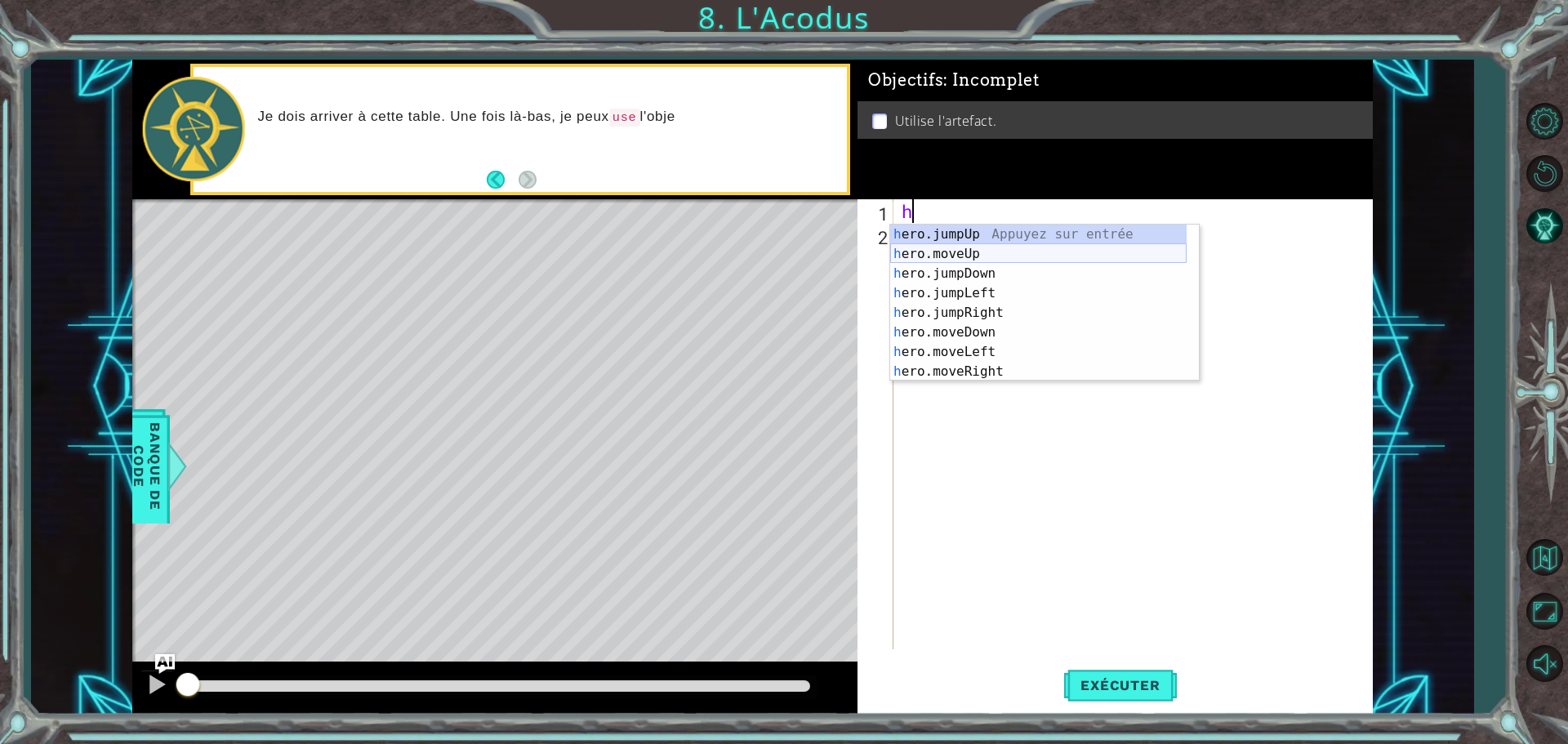
click at [981, 252] on div "h ero.jumpUp Appuyez sur entrée h ero.moveUp Appuyez sur entrée h ero.jumpDown …" at bounding box center [1038, 323] width 297 height 196
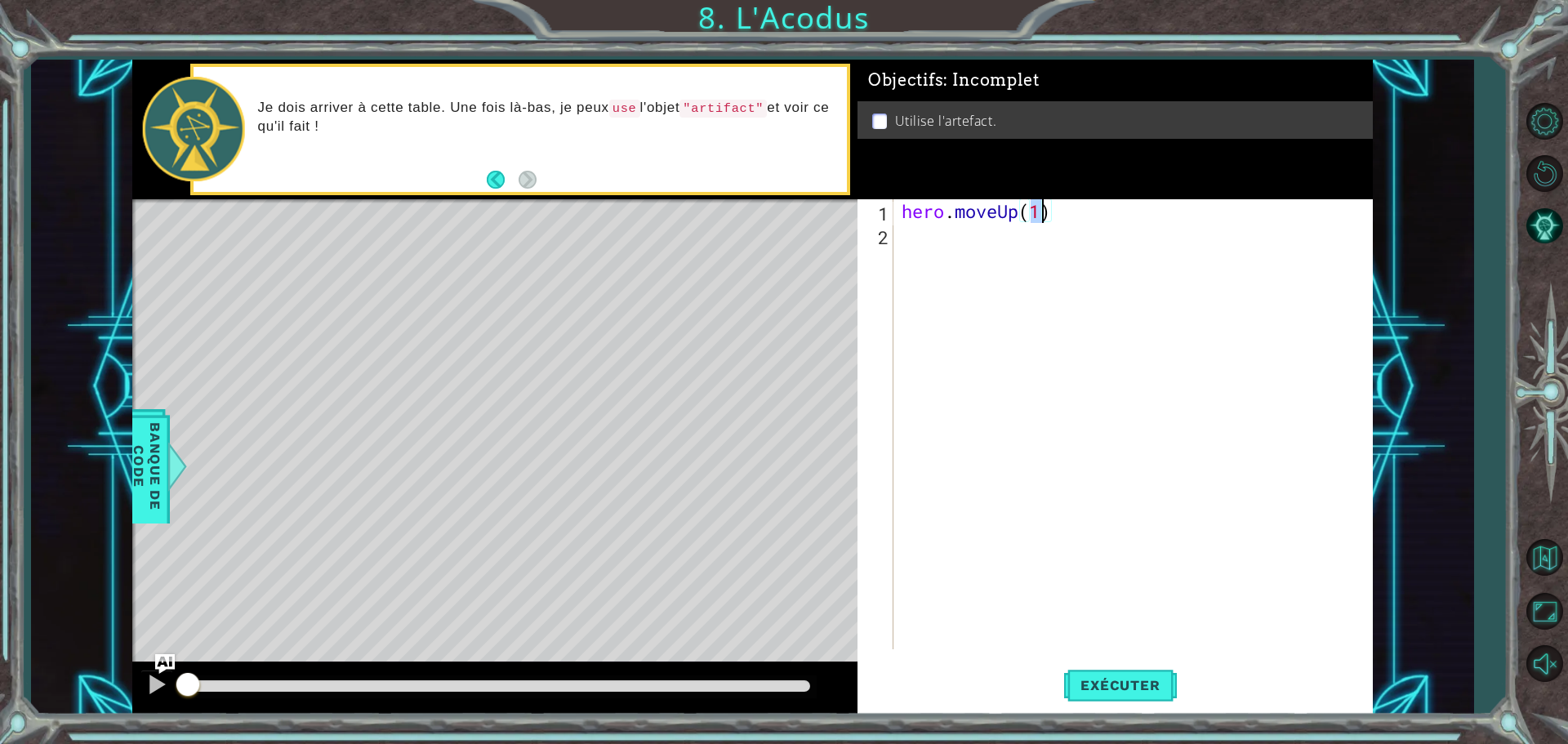
type textarea "hero.moveUp(2)"
click at [906, 234] on div "hero . moveUp ( 2 )" at bounding box center [1137, 448] width 478 height 498
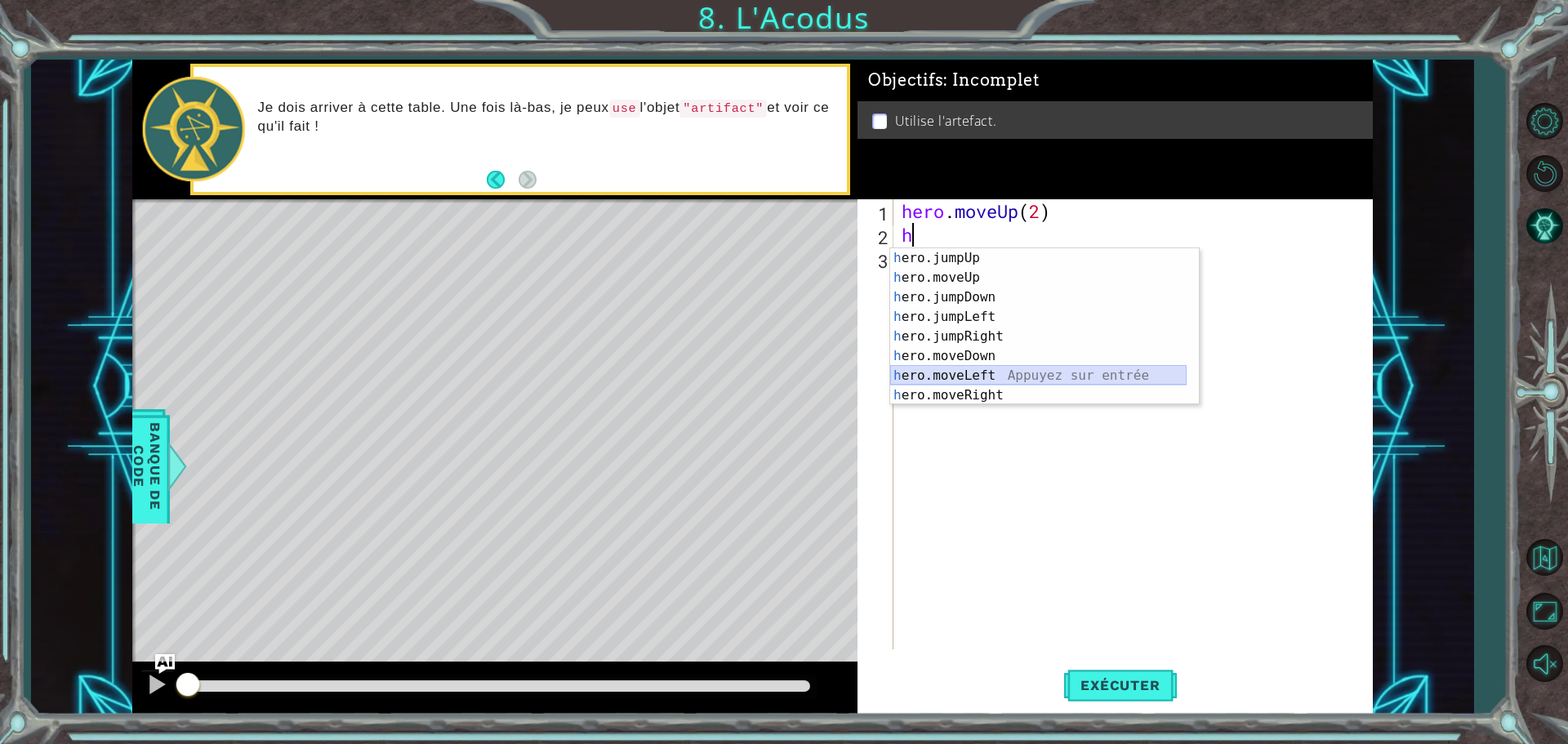
drag, startPoint x: 976, startPoint y: 372, endPoint x: 1006, endPoint y: 337, distance: 46.1
click at [990, 368] on div "h ero.jumpUp Appuyez sur entrée h ero.moveUp Appuyez sur entrée h ero.jumpDown …" at bounding box center [1038, 347] width 297 height 196
type textarea "hero.moveLeft(1)"
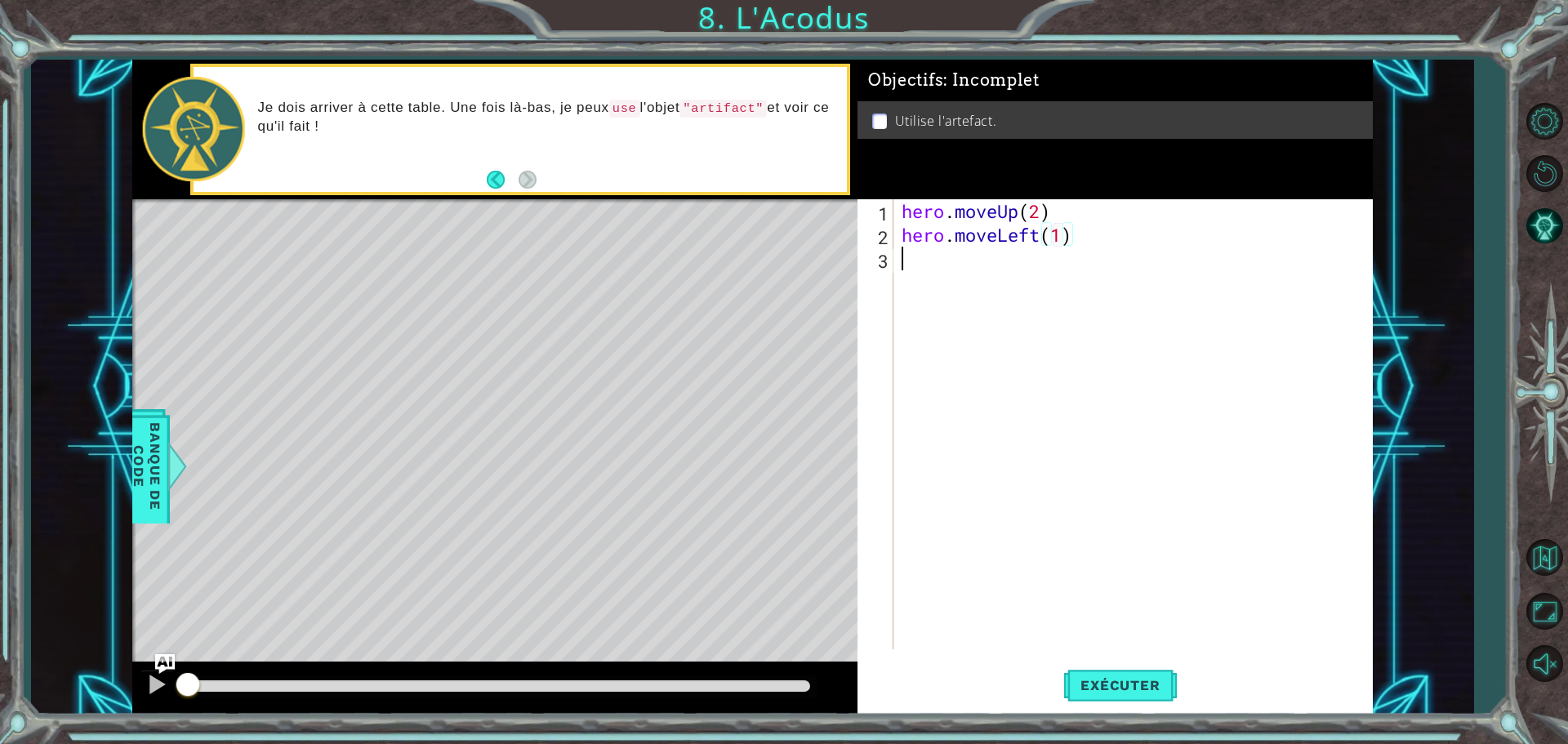
click at [914, 269] on div "hero . moveUp ( 2 ) hero . moveLeft ( 1 )" at bounding box center [1137, 448] width 478 height 498
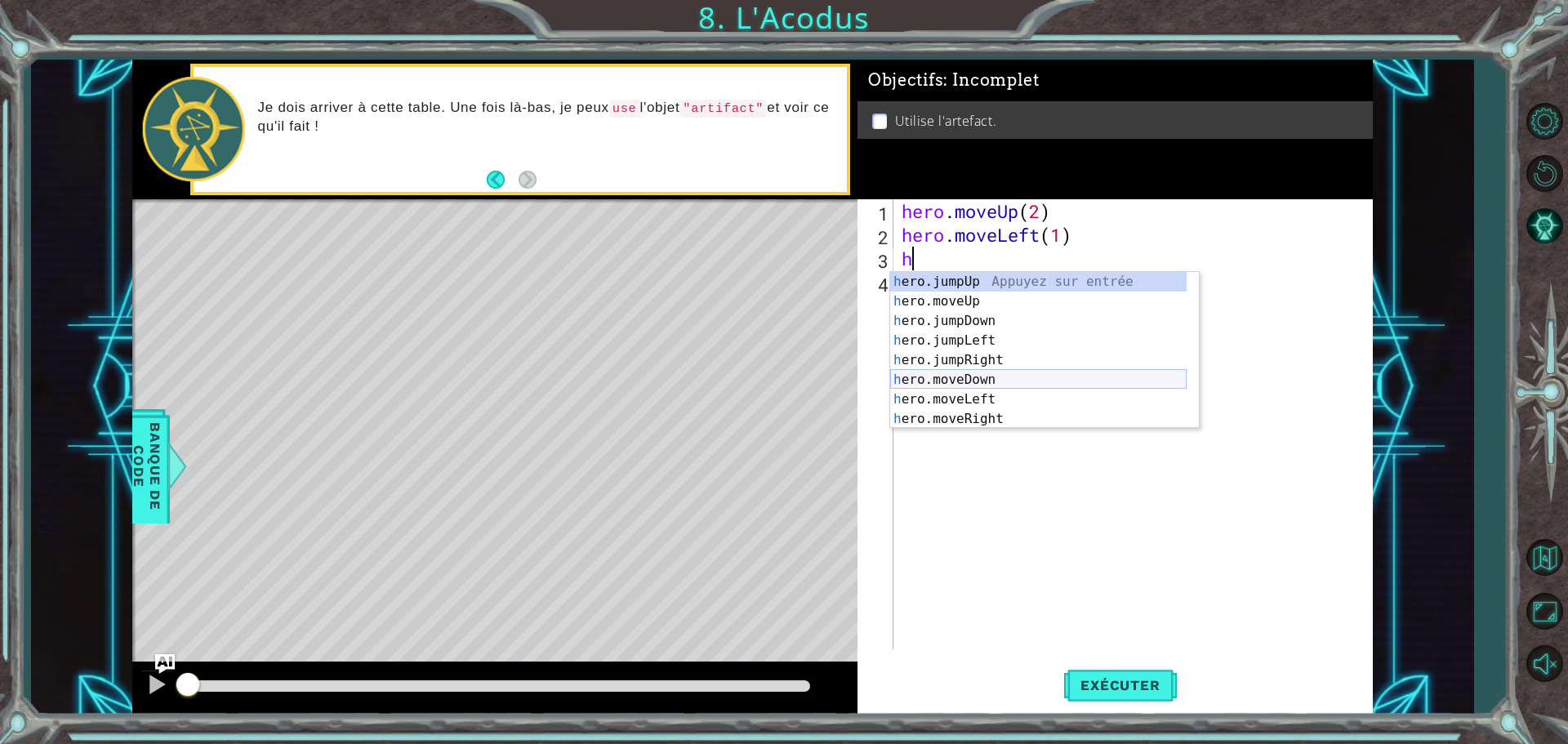
click at [970, 381] on div "h ero.jumpUp Appuyez sur entrée h ero.moveUp Appuyez sur entrée h ero.jumpDown …" at bounding box center [1038, 370] width 297 height 196
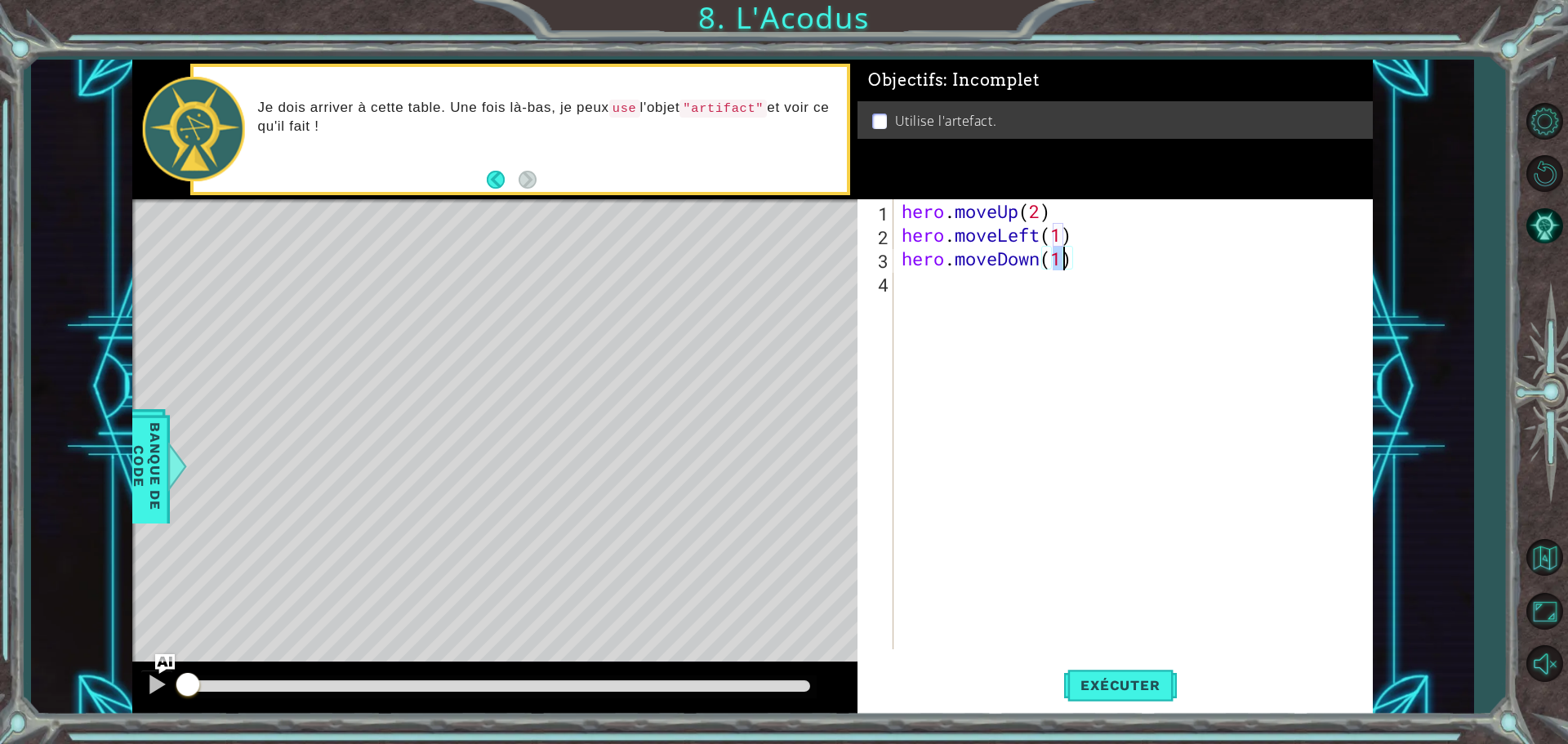
type textarea "hero.moveDown(2)"
click at [911, 288] on div "hero . moveUp ( 2 ) hero . moveLeft ( 1 ) hero . moveDown ( 2 )" at bounding box center [1137, 448] width 478 height 498
type textarea "h"
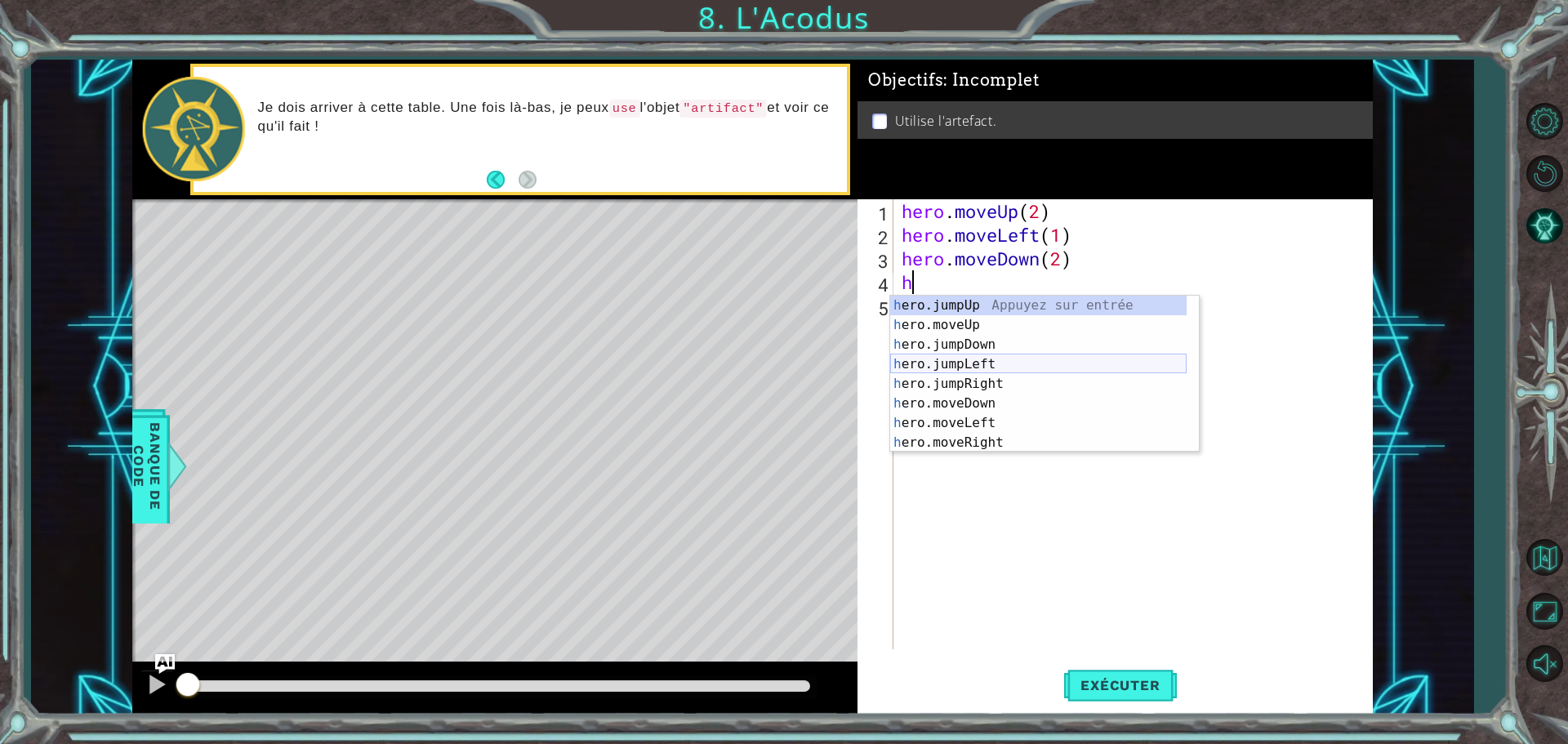
click at [987, 366] on div "h ero.jumpUp Appuyez sur entrée h ero.moveUp Appuyez sur entrée h ero.jumpDown …" at bounding box center [1038, 394] width 297 height 196
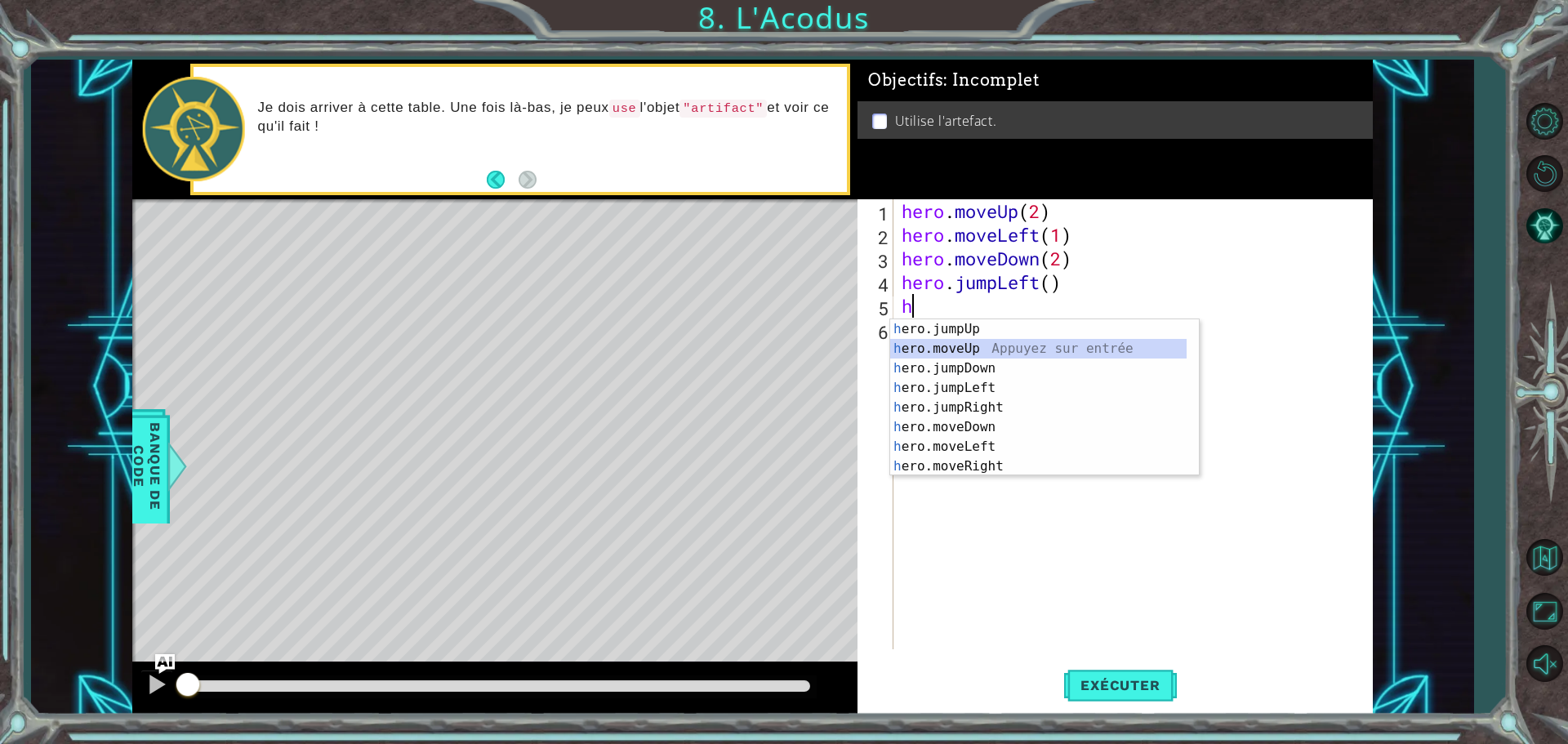
click at [937, 352] on div "h ero.jumpUp Appuyez sur entrée h ero.moveUp Appuyez sur entrée h ero.jumpDown …" at bounding box center [1038, 417] width 297 height 196
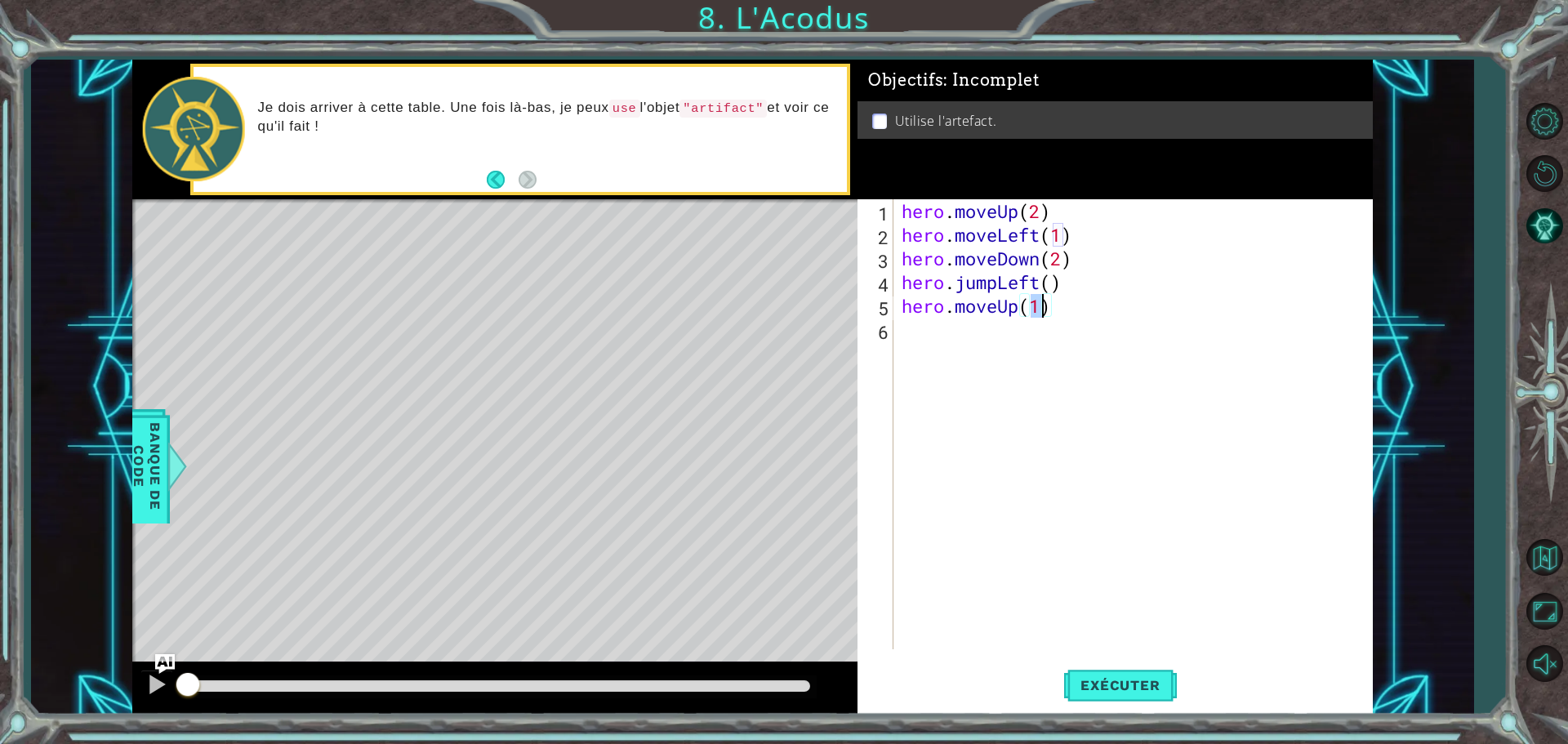
type textarea "hero.moveUp(2)"
click at [905, 337] on div "hero . moveUp ( 2 ) hero . moveLeft ( 1 ) hero . moveDown ( 2 ) hero . jumpLeft…" at bounding box center [1137, 448] width 478 height 498
type textarea "h"
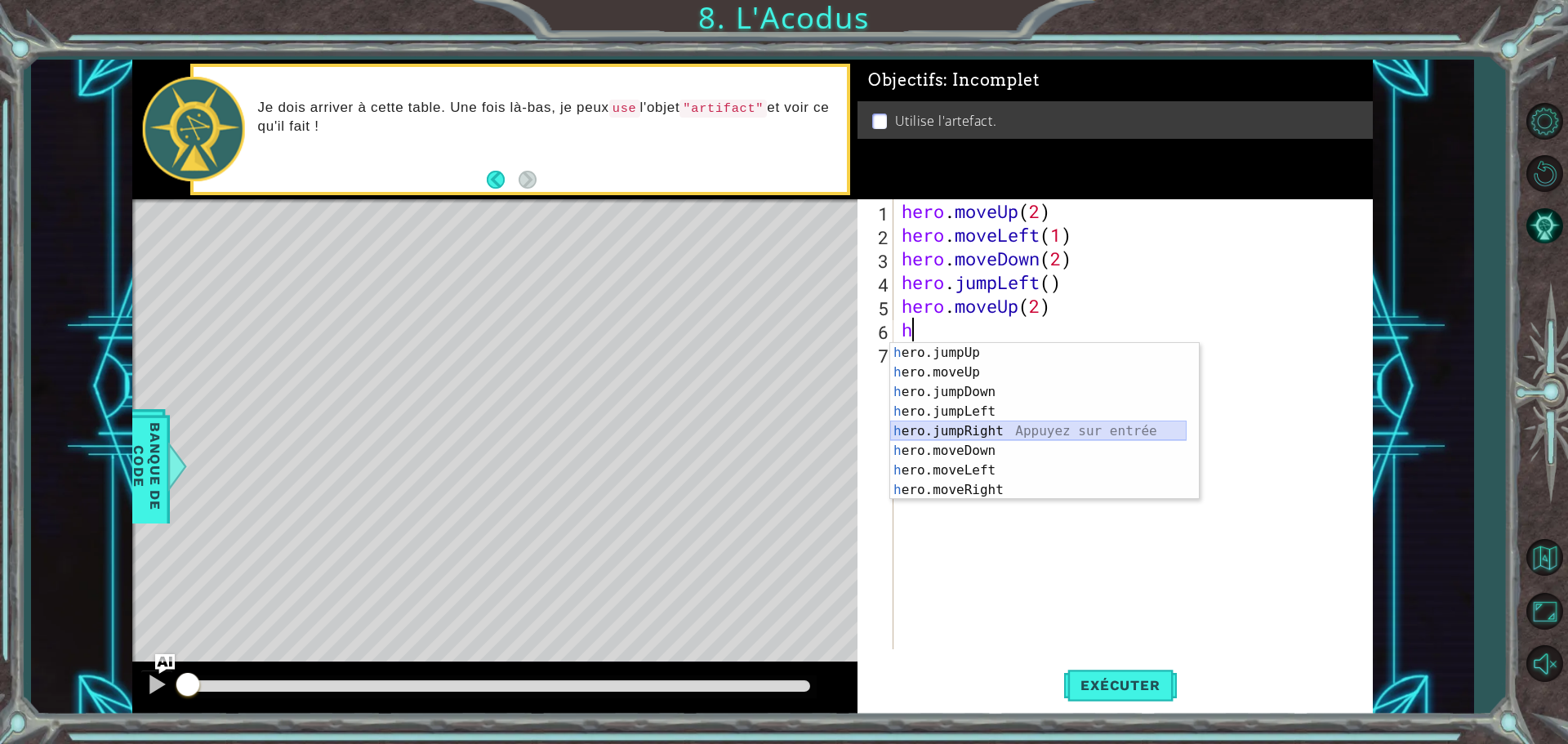
click at [976, 428] on div "h ero.jumpUp Appuyez sur entrée h ero.moveUp Appuyez sur entrée h ero.jumpDown …" at bounding box center [1038, 441] width 297 height 196
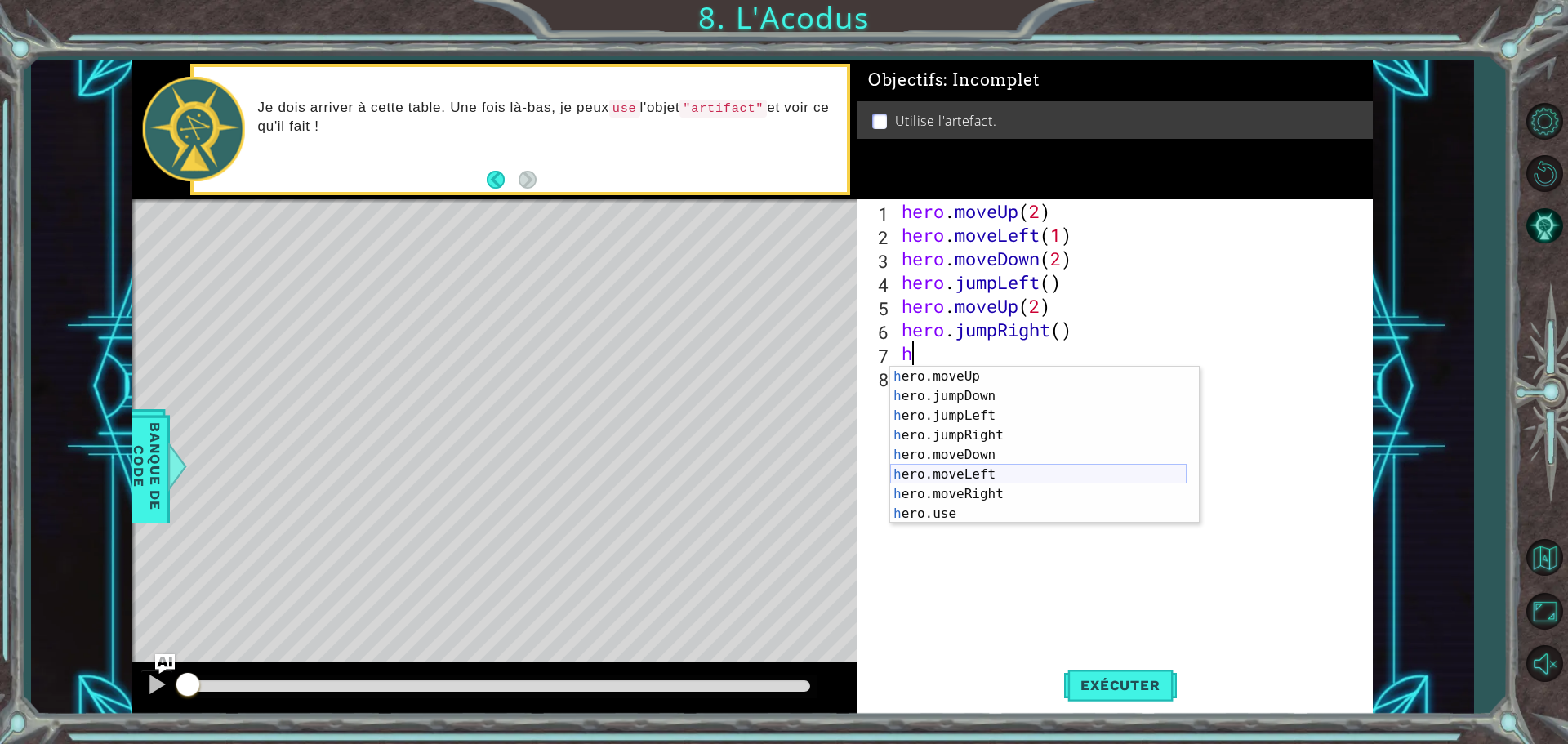
scroll to position [20, 0]
click at [960, 509] on div "h ero.moveUp Appuyez sur entrée h ero.jumpDown Appuyez sur entrée h ero.jumpLef…" at bounding box center [1038, 465] width 297 height 196
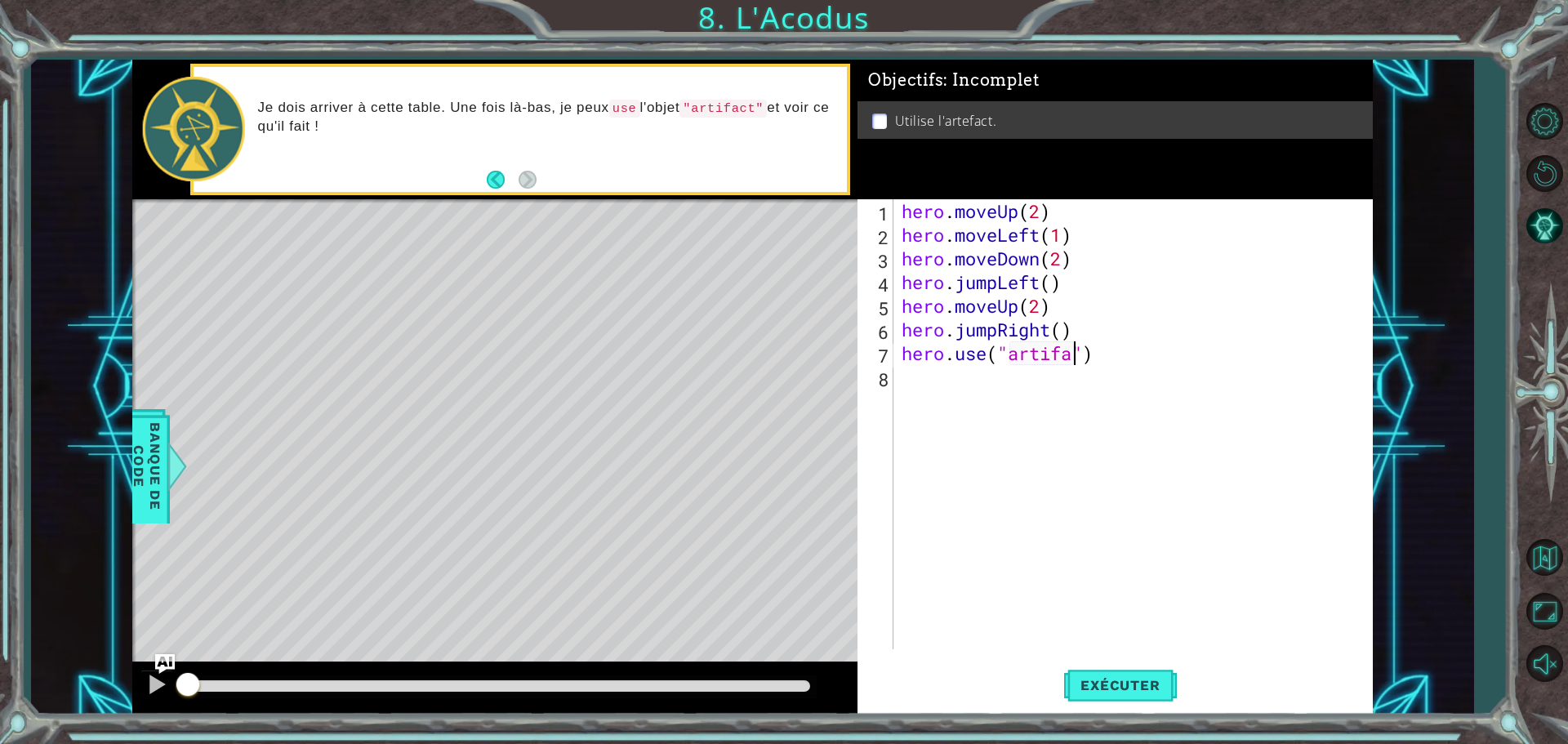
scroll to position [0, 8]
click at [1140, 690] on span "Exécuter" at bounding box center [1120, 686] width 112 height 17
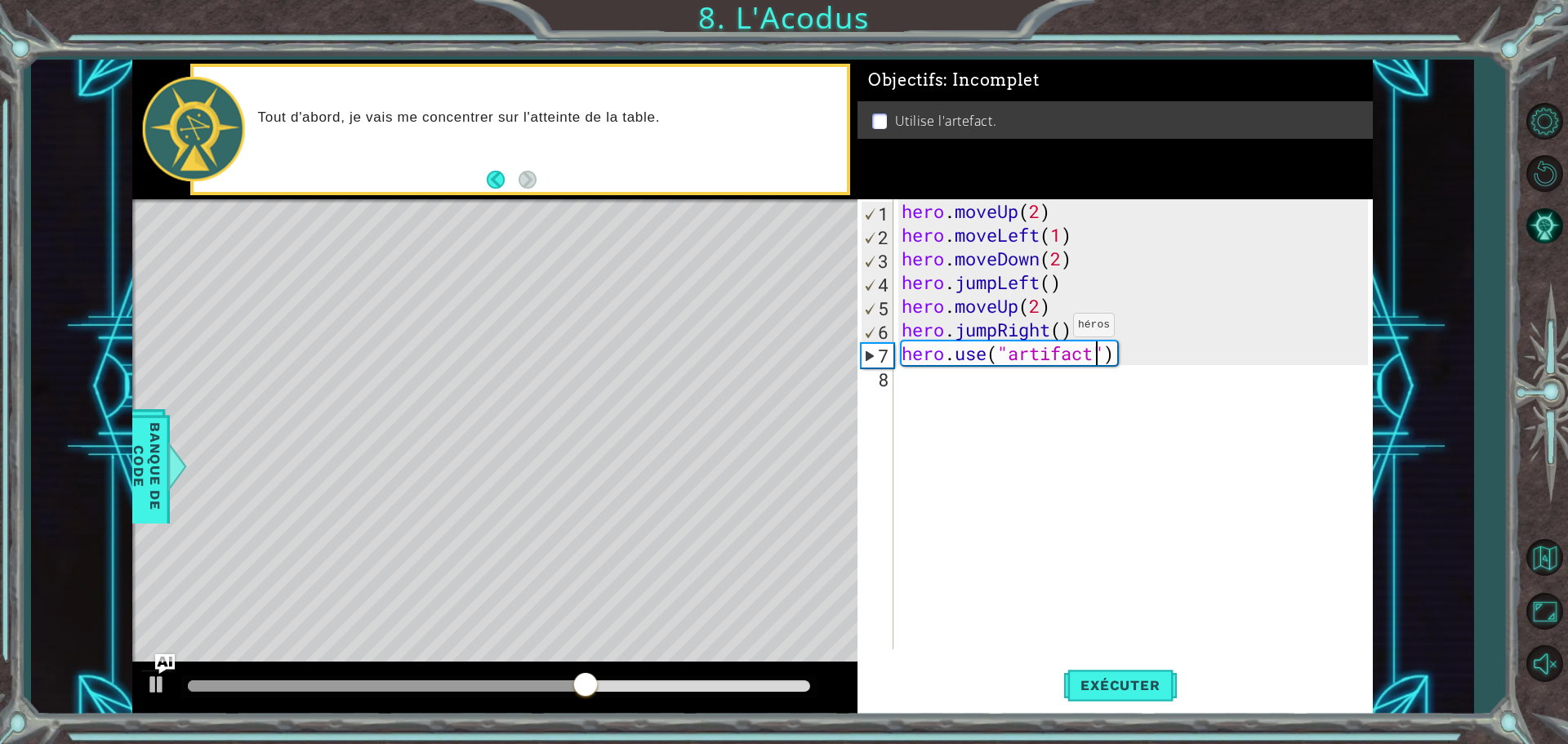
click at [1049, 329] on div "hero . moveUp ( 2 ) hero . moveLeft ( 1 ) hero . moveDown ( 2 ) hero . jumpLeft…" at bounding box center [1137, 448] width 478 height 498
click at [995, 332] on div "hero . moveUp ( 2 ) hero . moveLeft ( 1 ) hero . moveDown ( 2 ) hero . jumpLeft…" at bounding box center [1137, 448] width 478 height 498
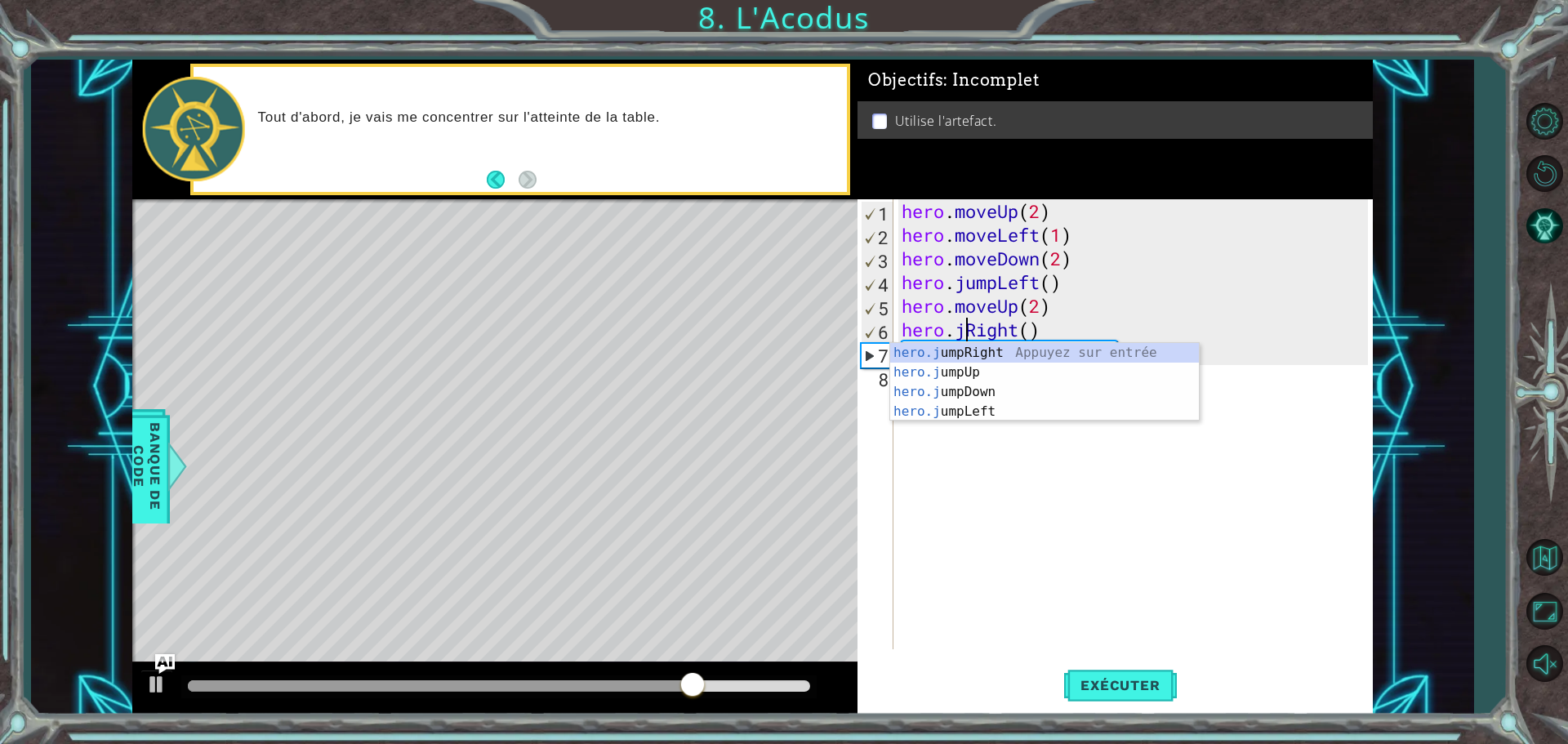
scroll to position [0, 0]
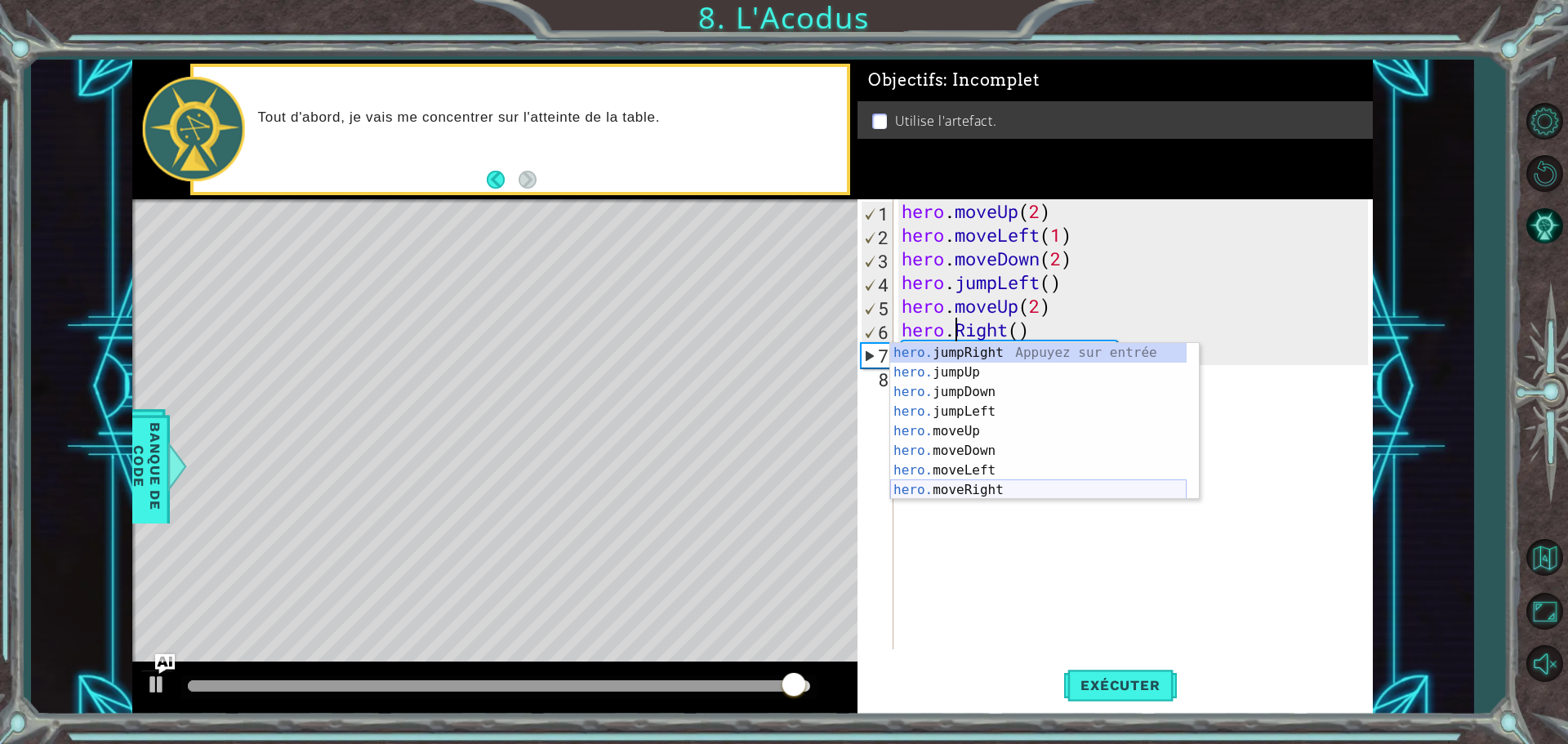
click at [974, 489] on div "hero. jumpRight Appuyez sur entrée hero. jumpUp Appuyez sur entrée hero. jumpDo…" at bounding box center [1038, 441] width 297 height 196
type textarea "hero.moveRight(1)"
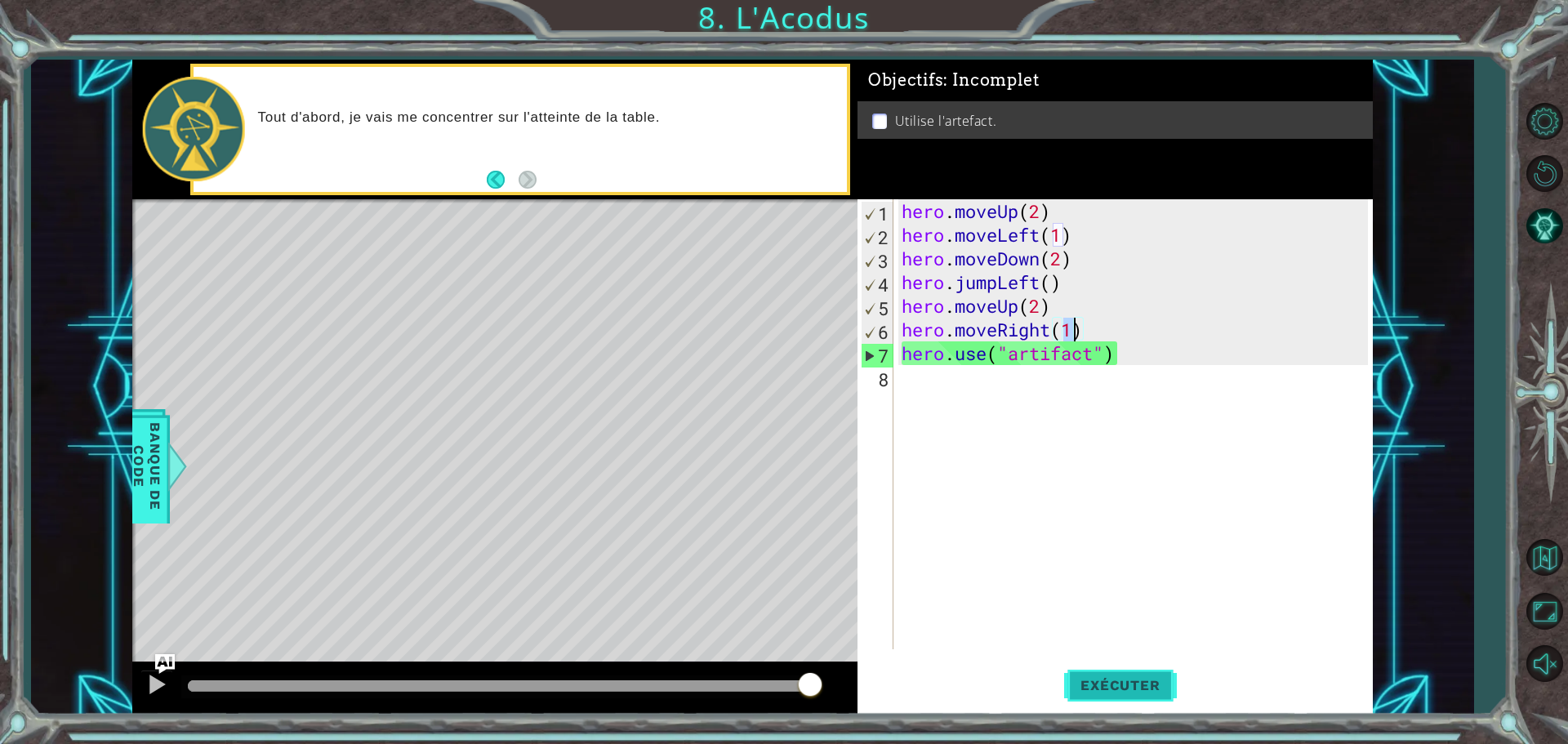
click at [1119, 678] on span "Exécuter" at bounding box center [1120, 686] width 112 height 17
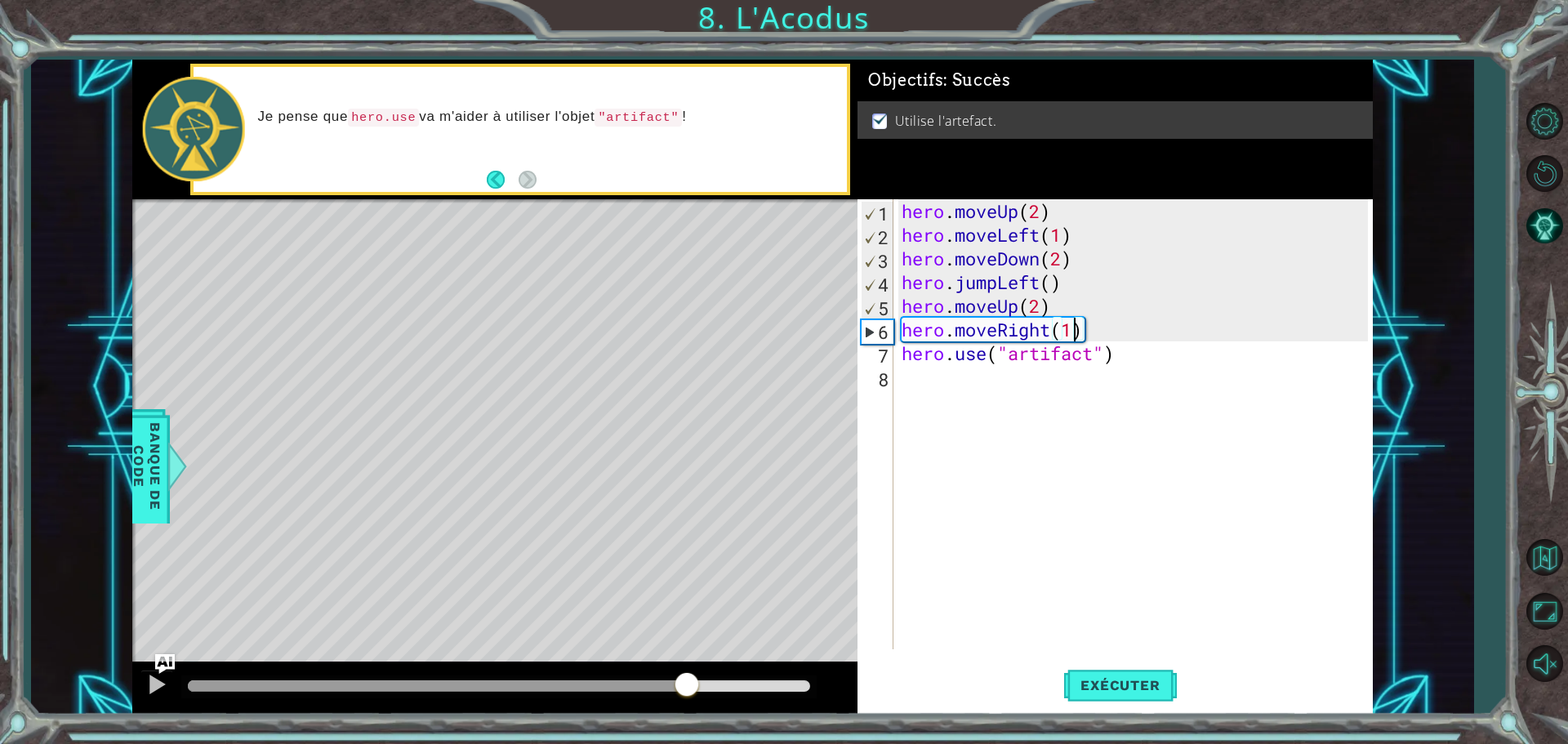
drag, startPoint x: 371, startPoint y: 682, endPoint x: 688, endPoint y: 706, distance: 317.9
click at [688, 706] on div at bounding box center [494, 688] width 725 height 52
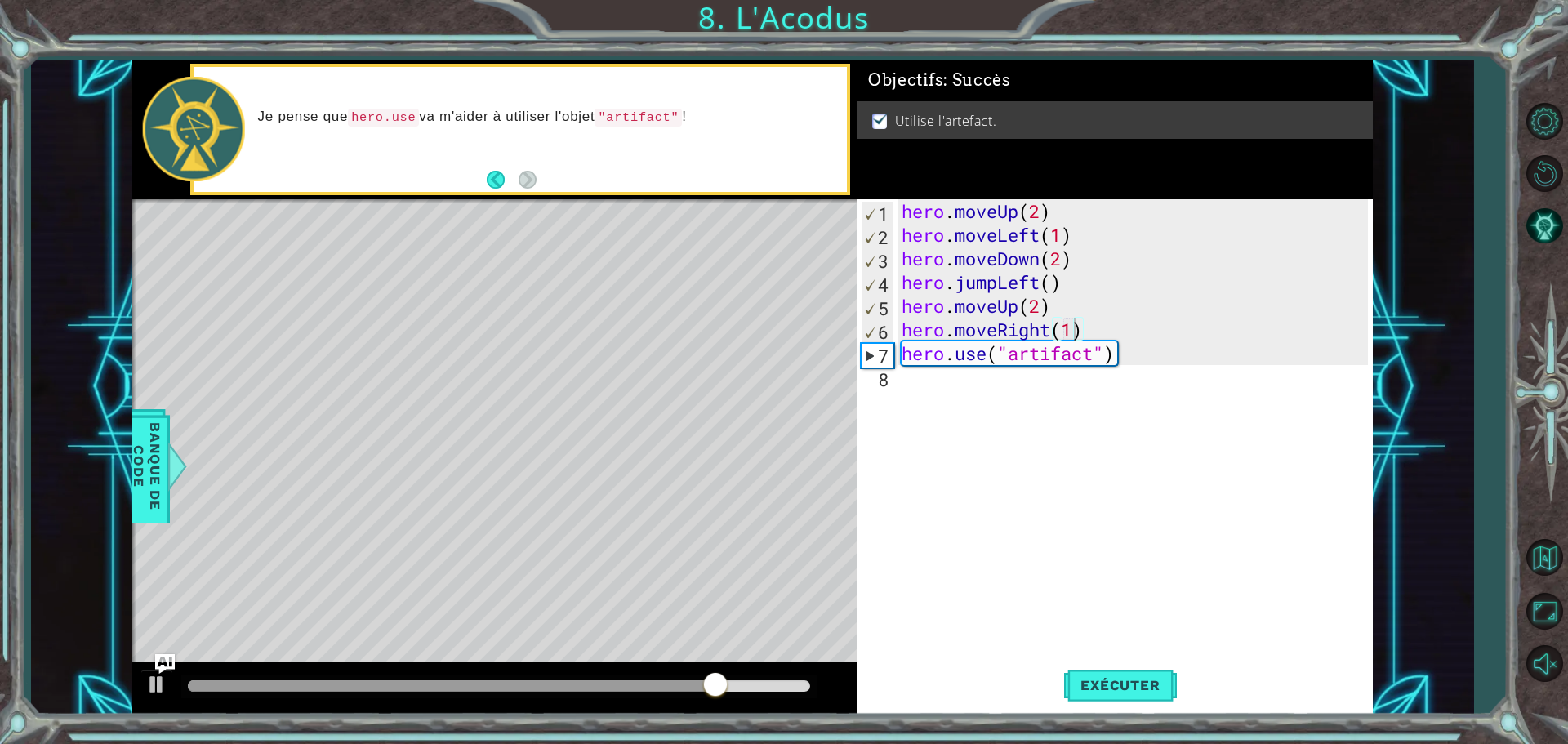
click at [705, 702] on div at bounding box center [494, 688] width 725 height 52
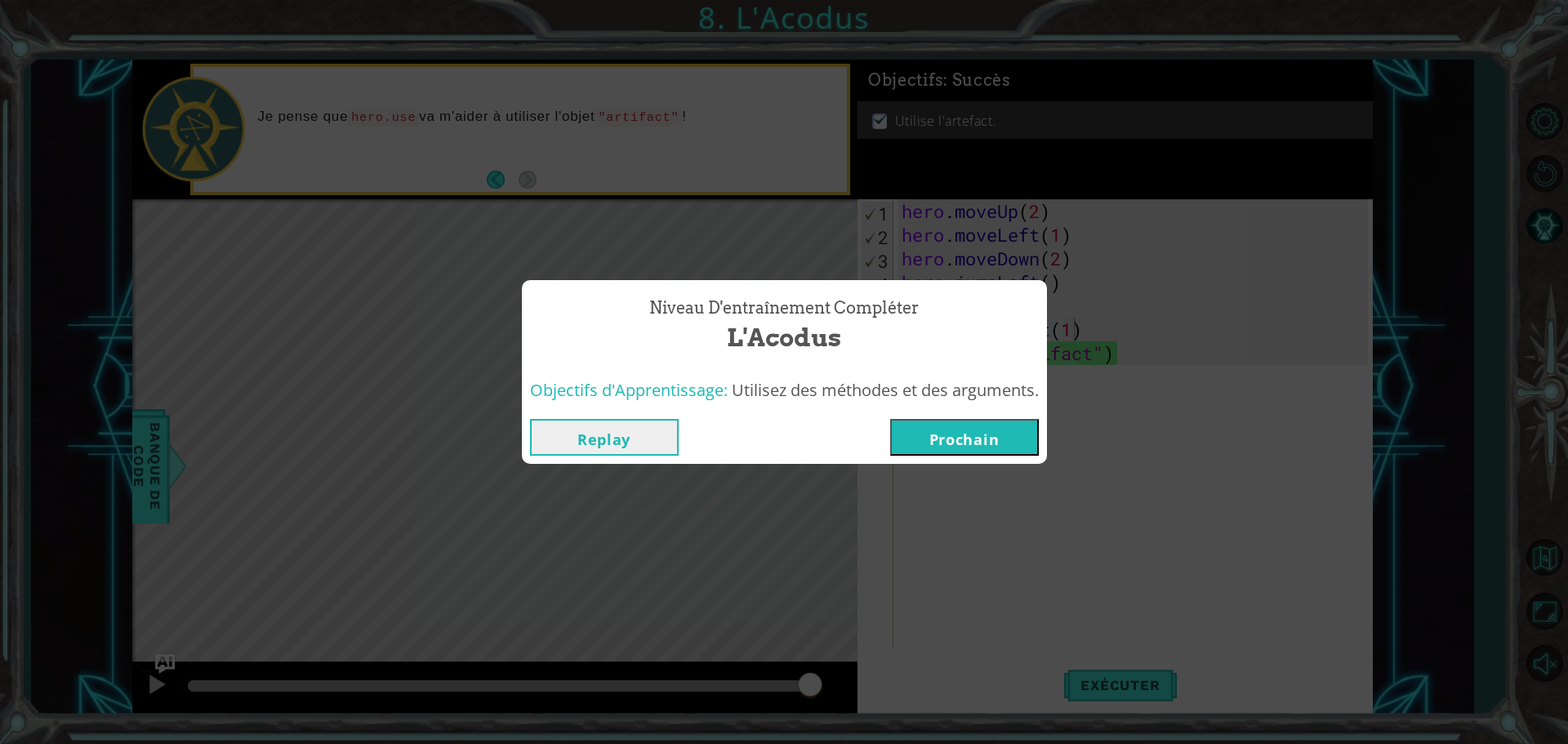
click at [976, 426] on button "Prochain" at bounding box center [964, 437] width 149 height 37
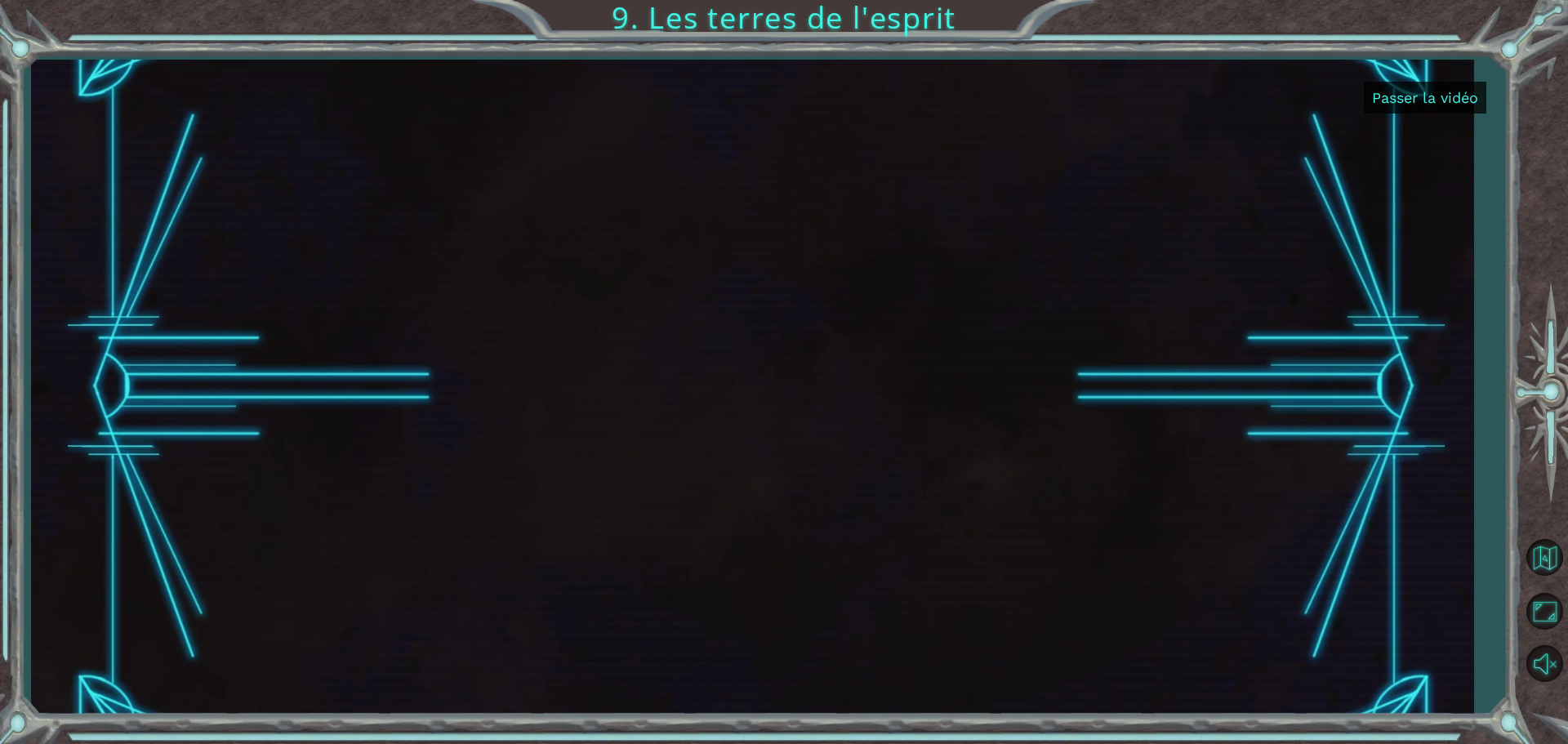
click at [1433, 86] on button "Passer la vidéo" at bounding box center [1424, 97] width 122 height 32
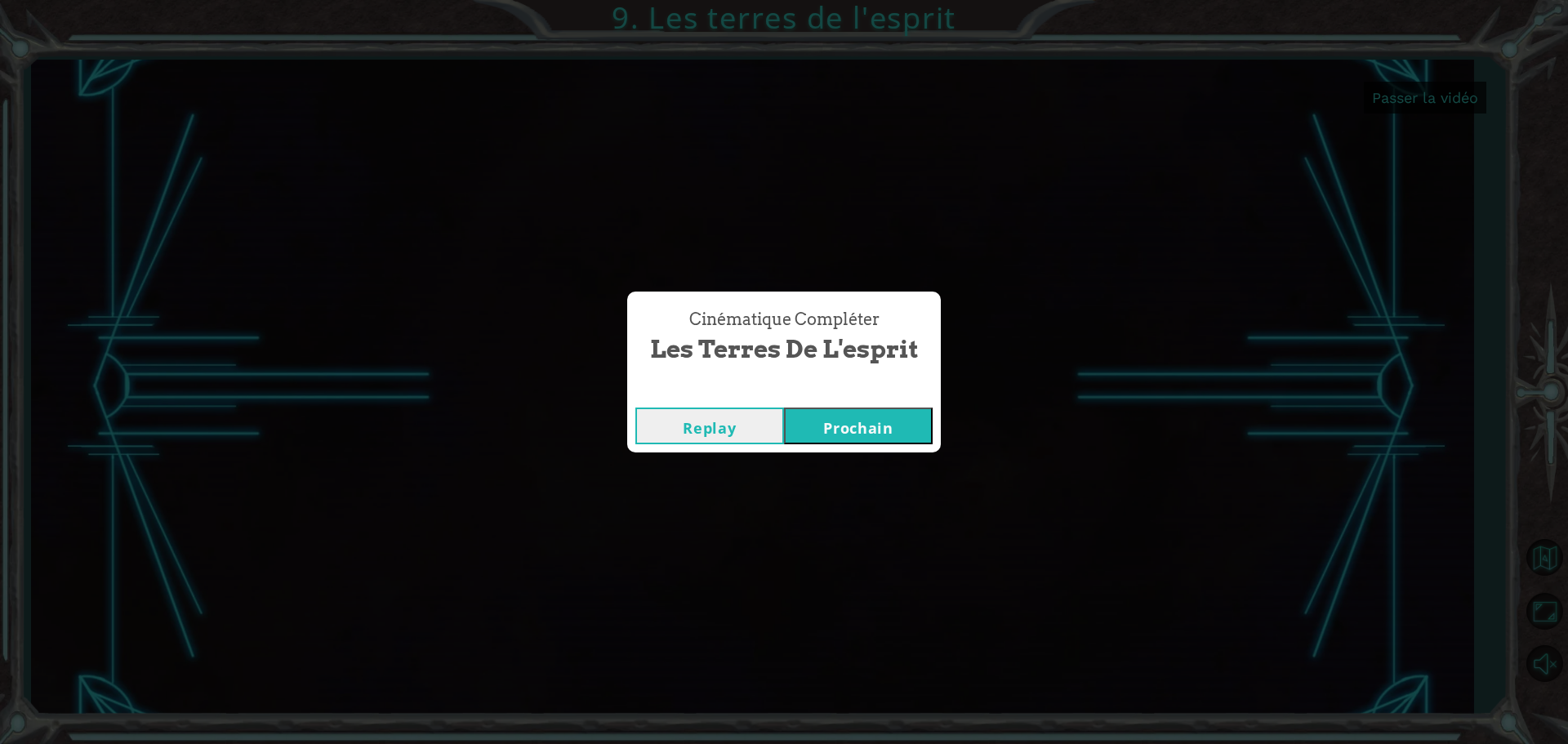
click at [925, 426] on button "Prochain" at bounding box center [858, 426] width 149 height 37
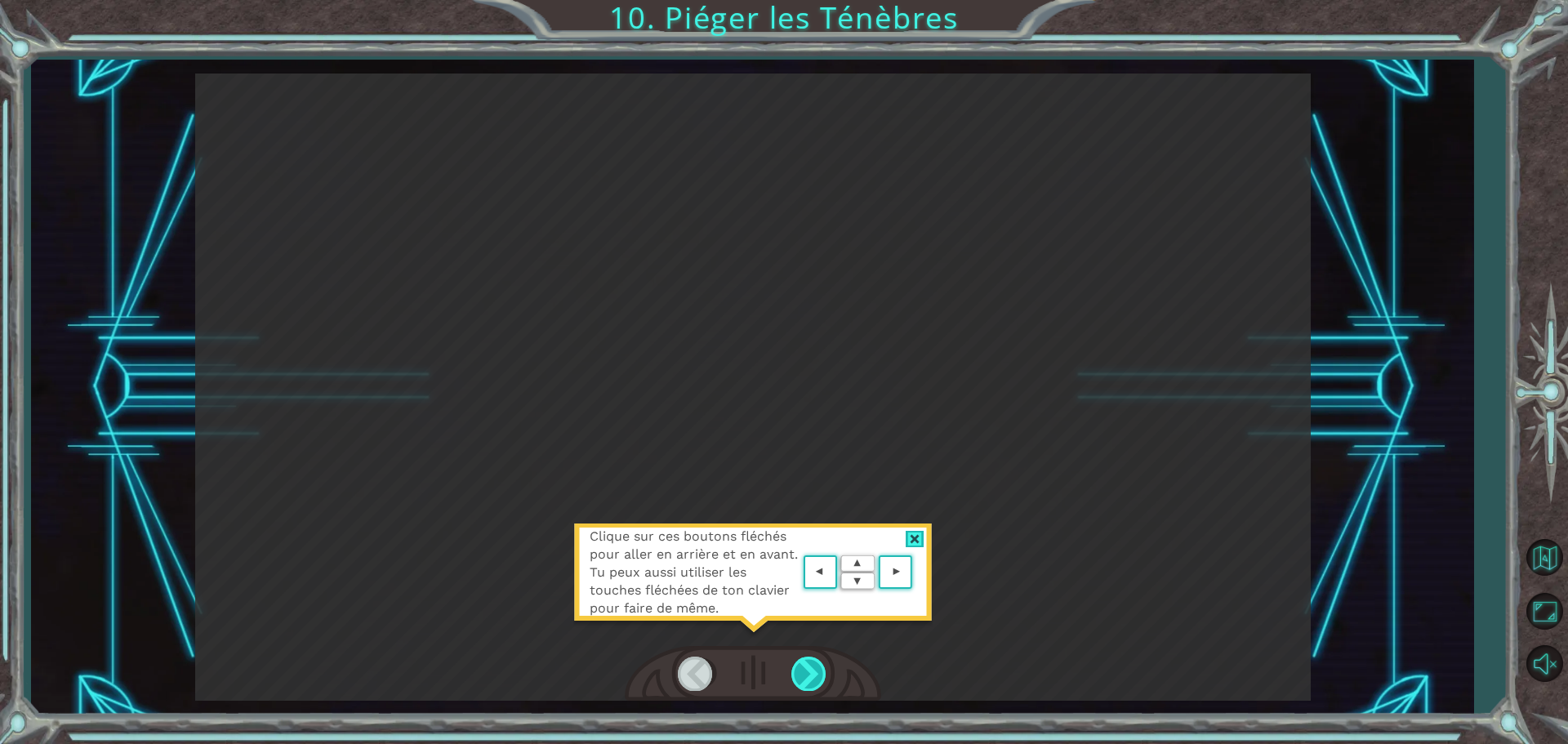
click at [814, 677] on div at bounding box center [809, 673] width 37 height 33
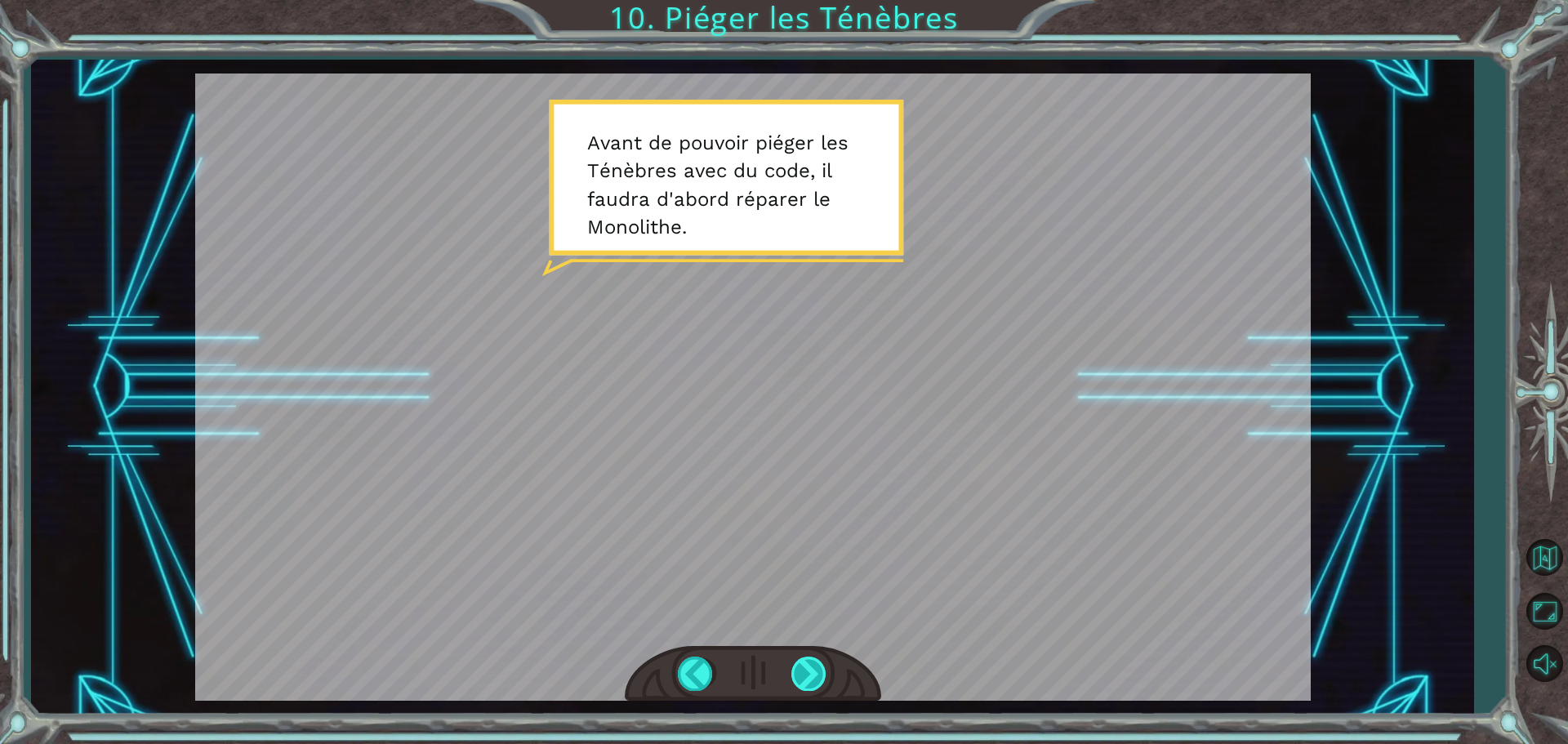
click at [822, 662] on div at bounding box center [809, 673] width 37 height 33
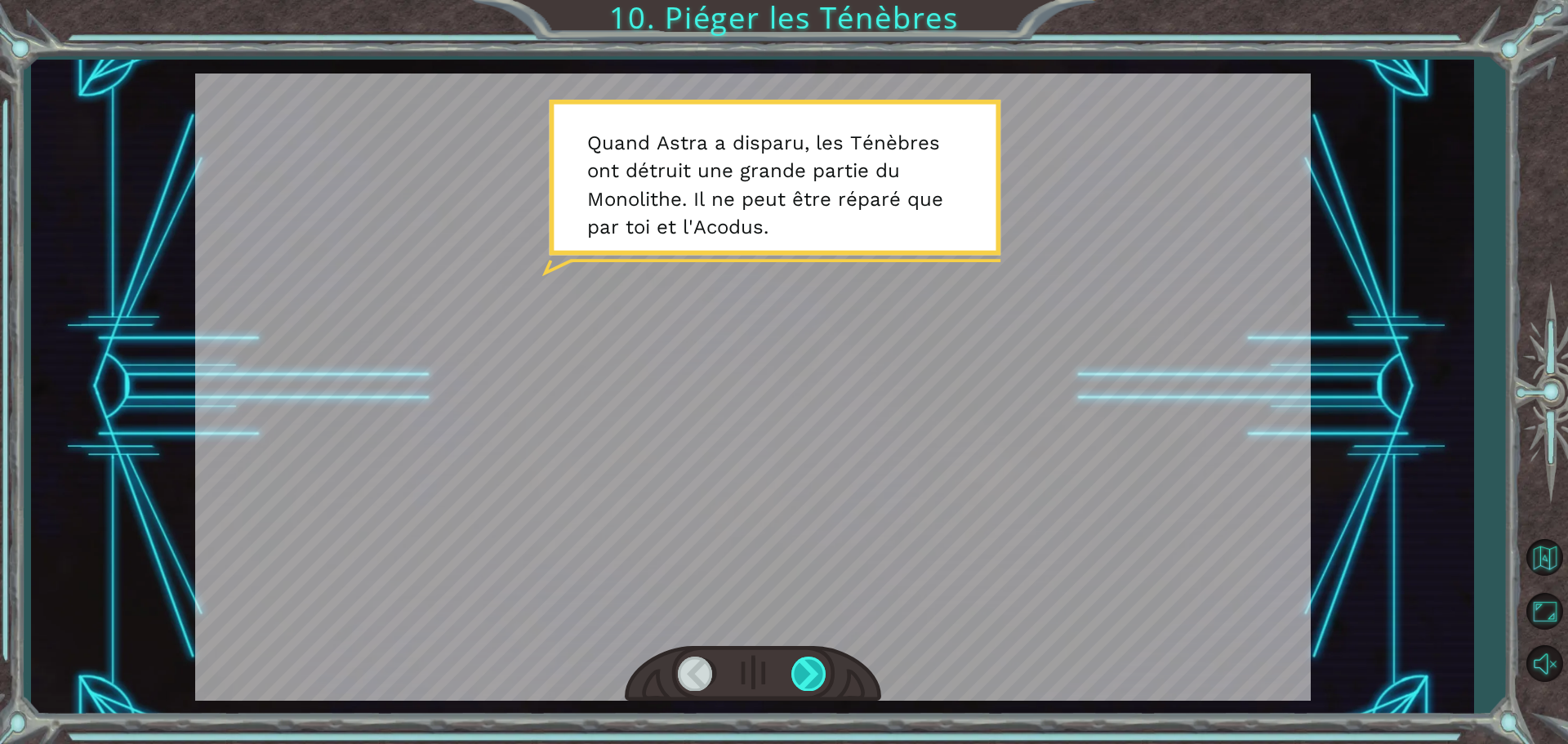
click at [799, 676] on div at bounding box center [809, 673] width 37 height 33
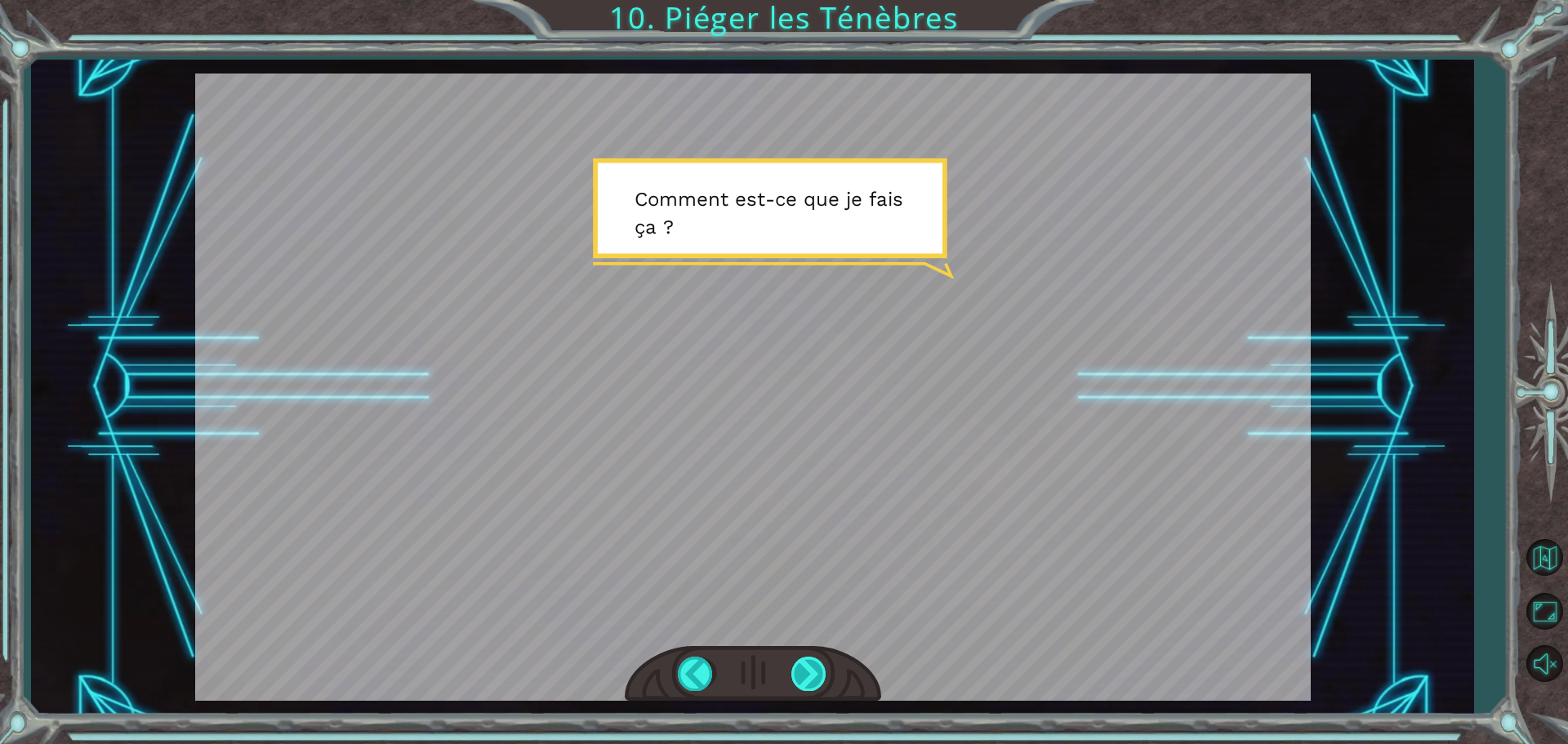
click at [795, 668] on div at bounding box center [809, 673] width 37 height 33
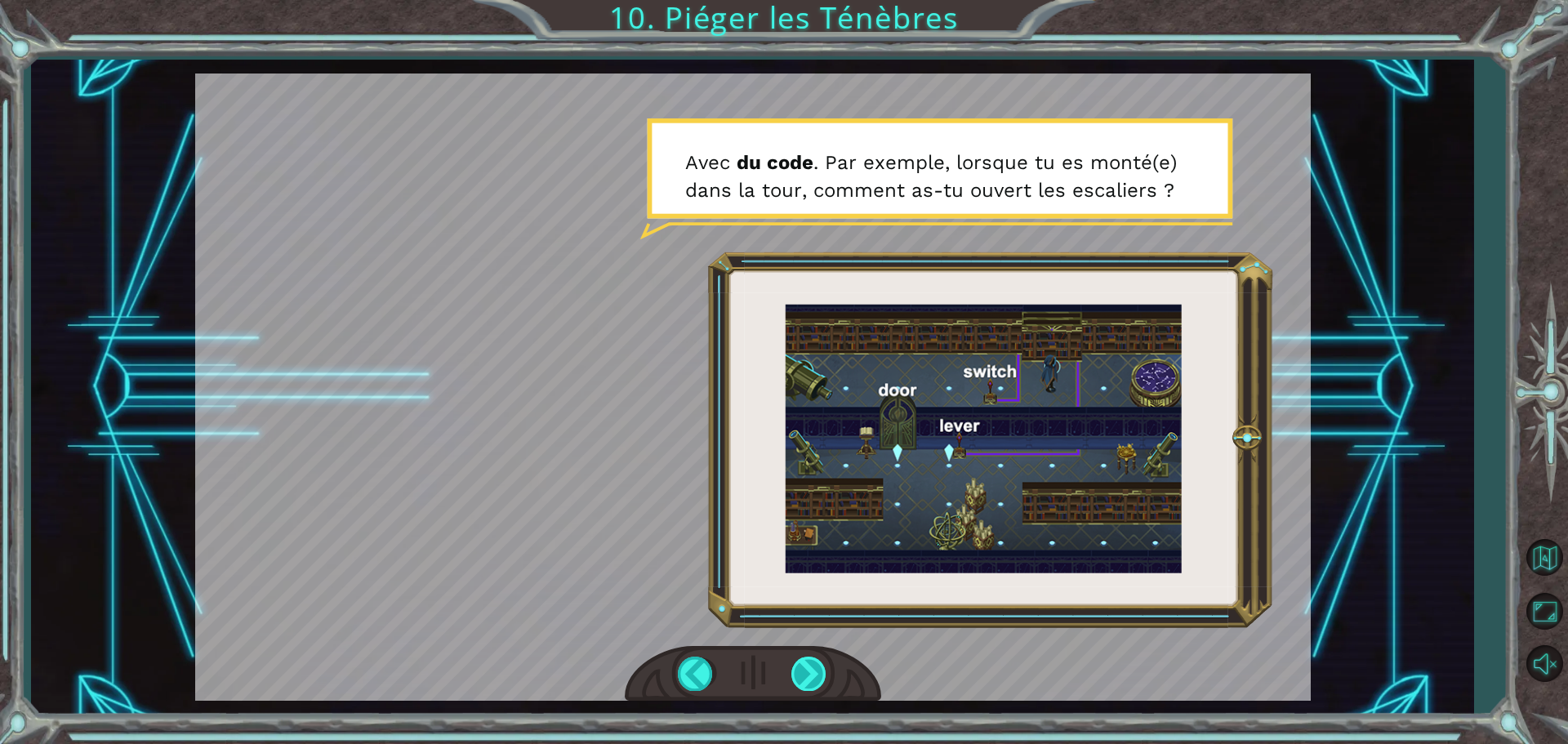
click at [813, 673] on div at bounding box center [809, 673] width 37 height 33
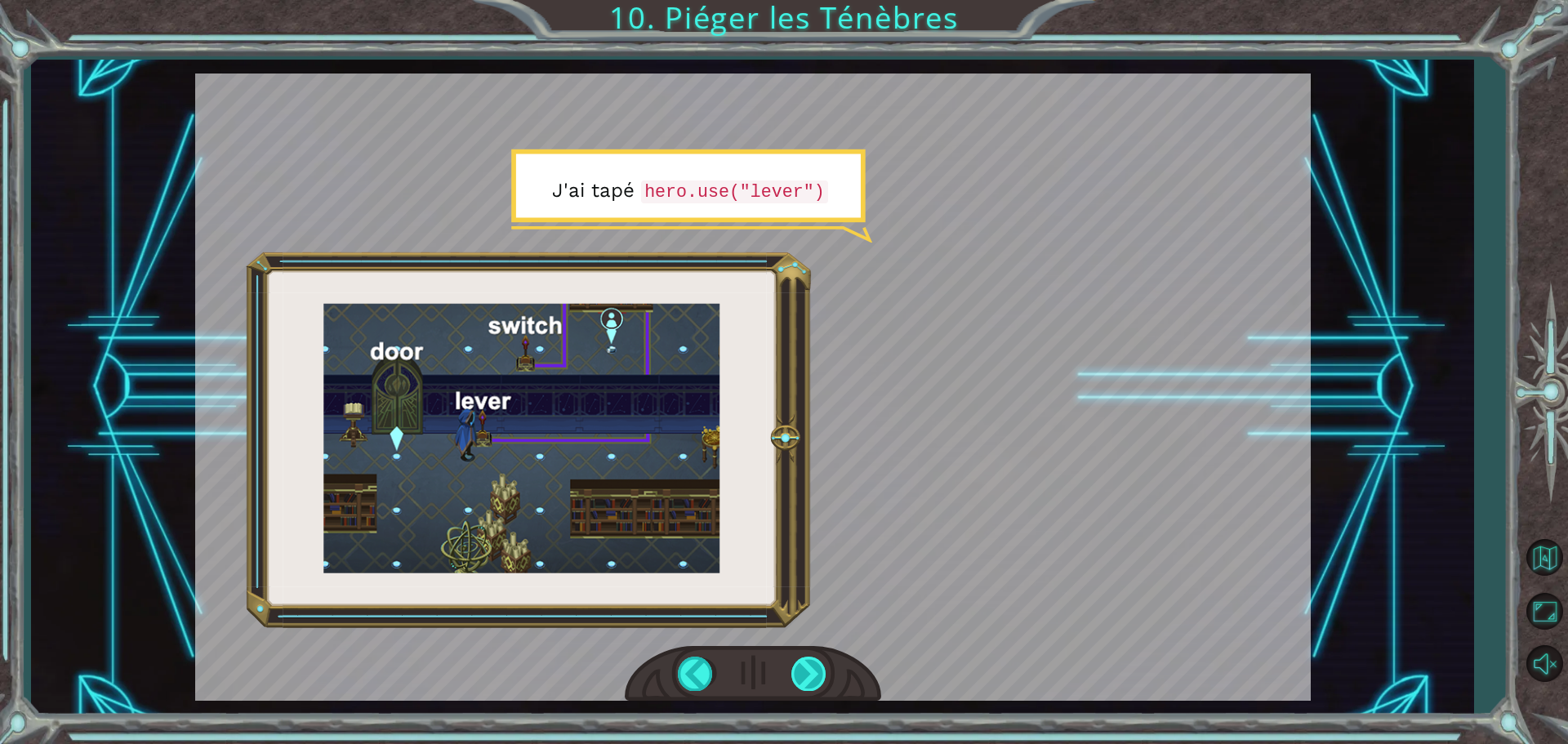
click at [817, 672] on div at bounding box center [809, 673] width 37 height 33
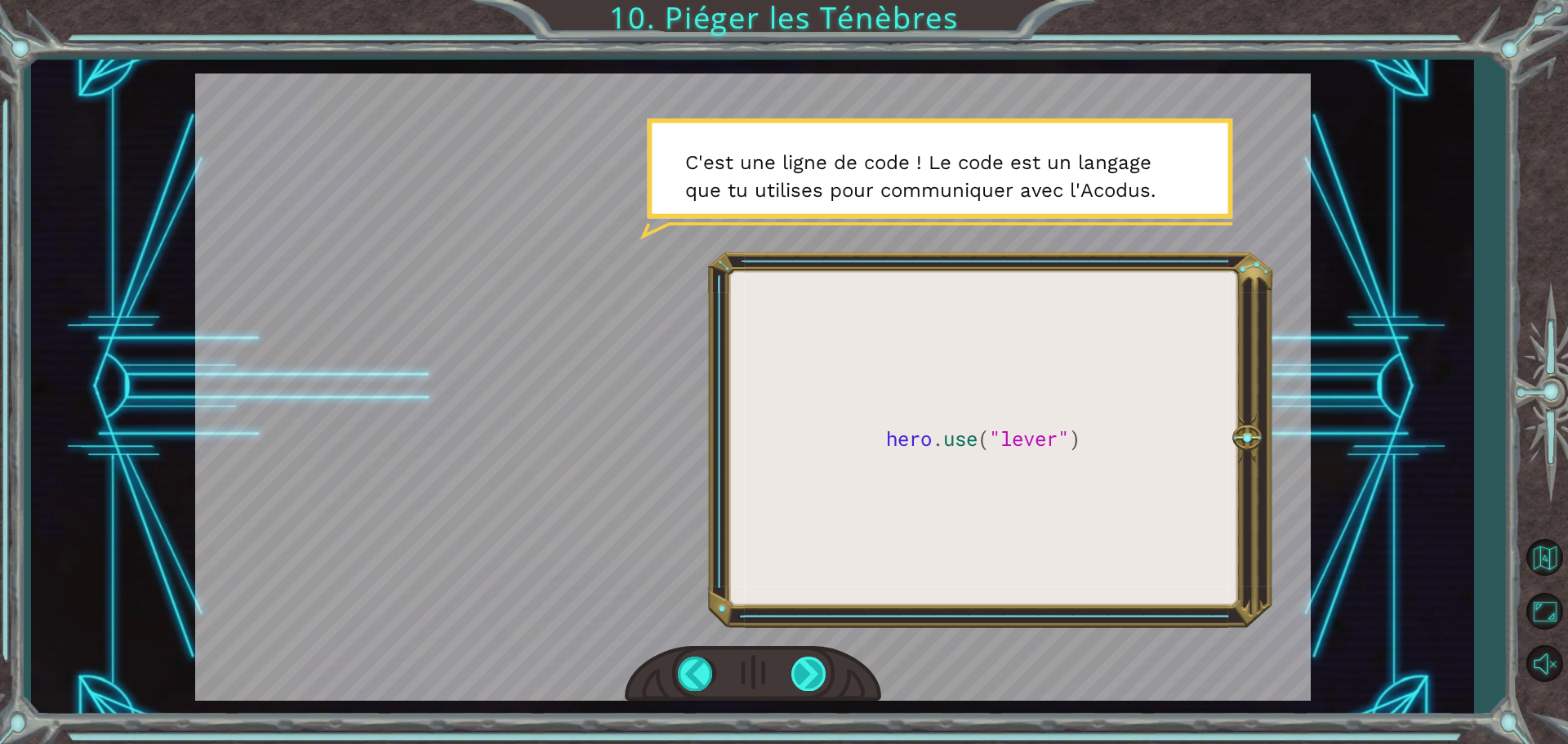
click at [791, 675] on div at bounding box center [809, 673] width 37 height 33
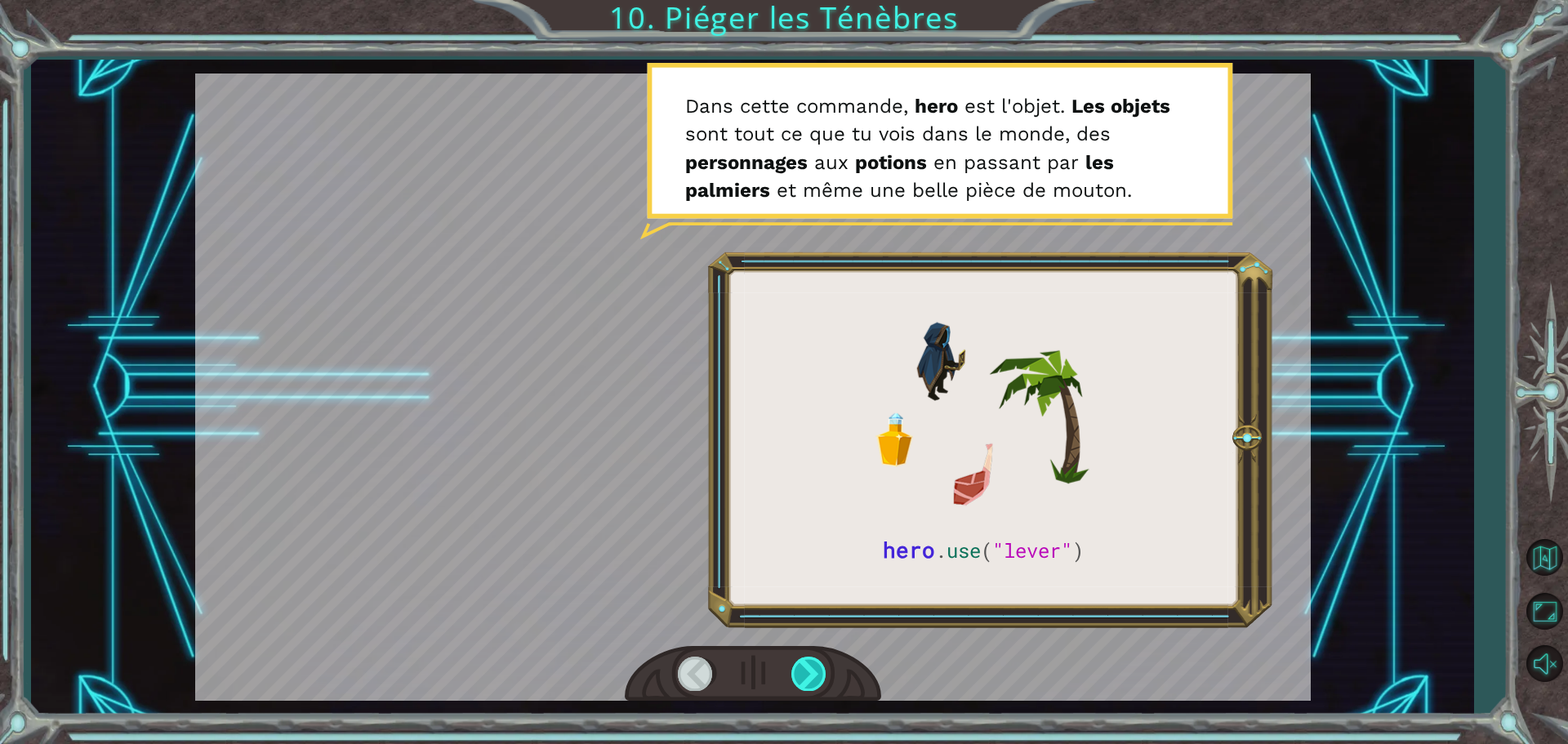
click at [791, 675] on div at bounding box center [809, 673] width 37 height 33
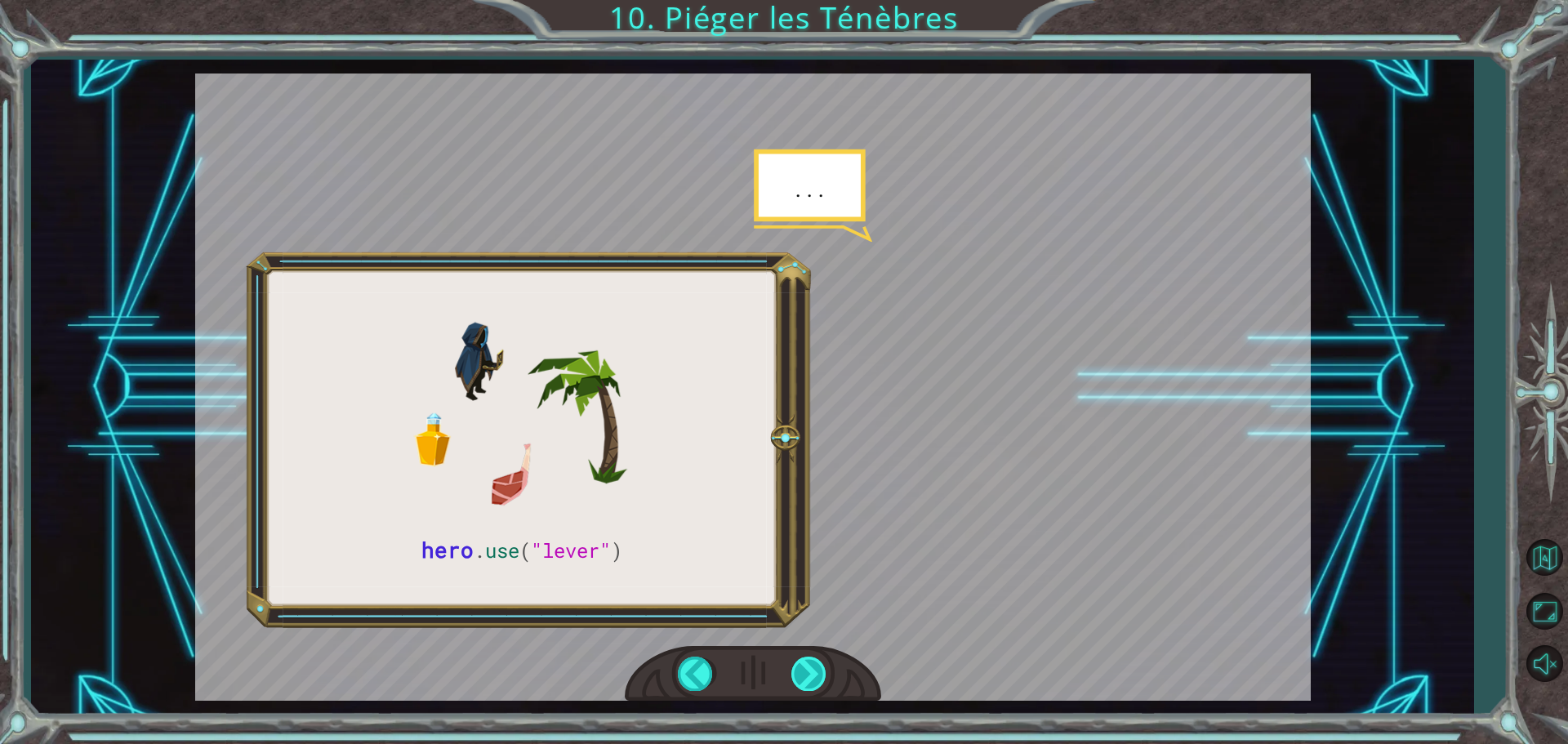
click at [809, 667] on div at bounding box center [809, 673] width 37 height 33
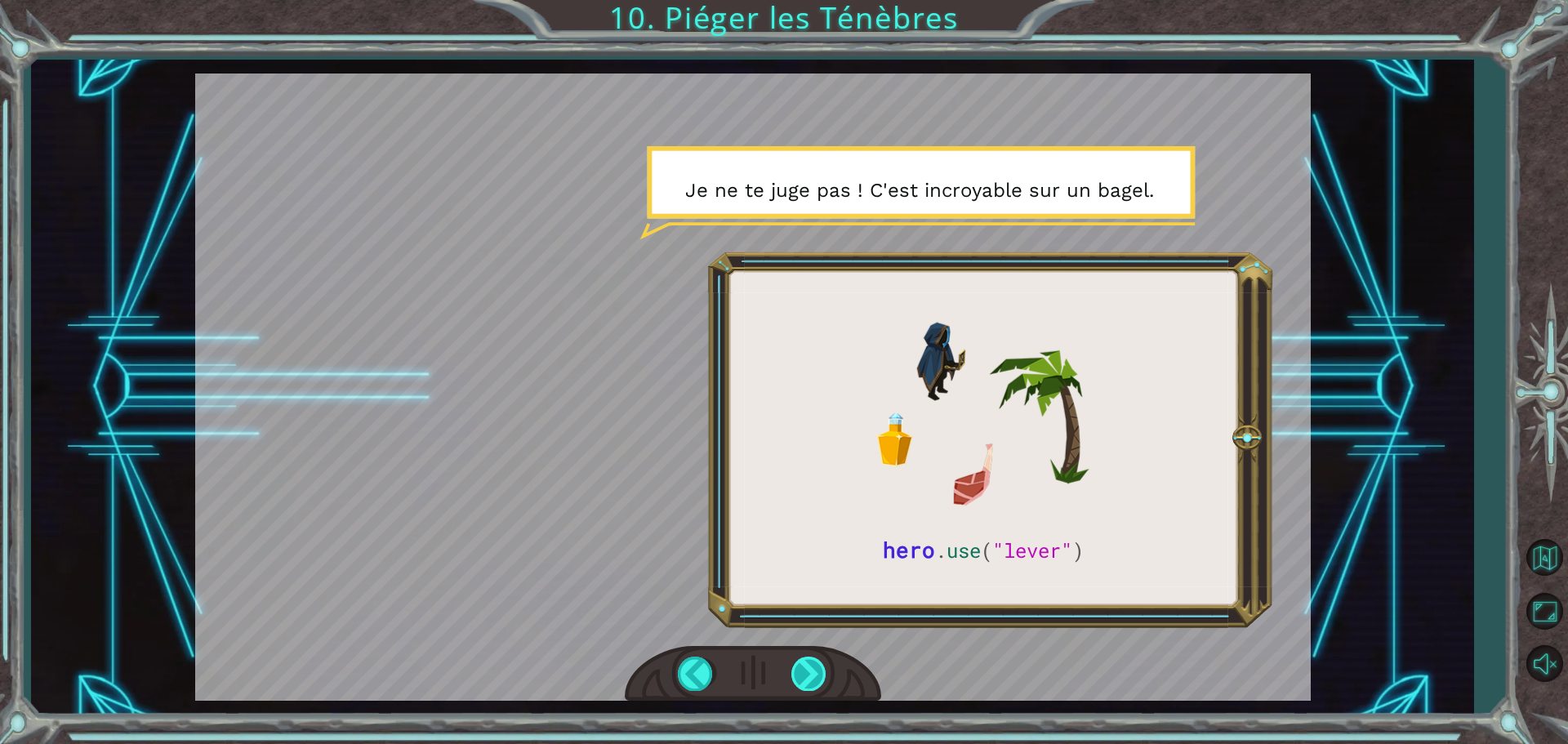
click at [809, 667] on div at bounding box center [809, 673] width 37 height 33
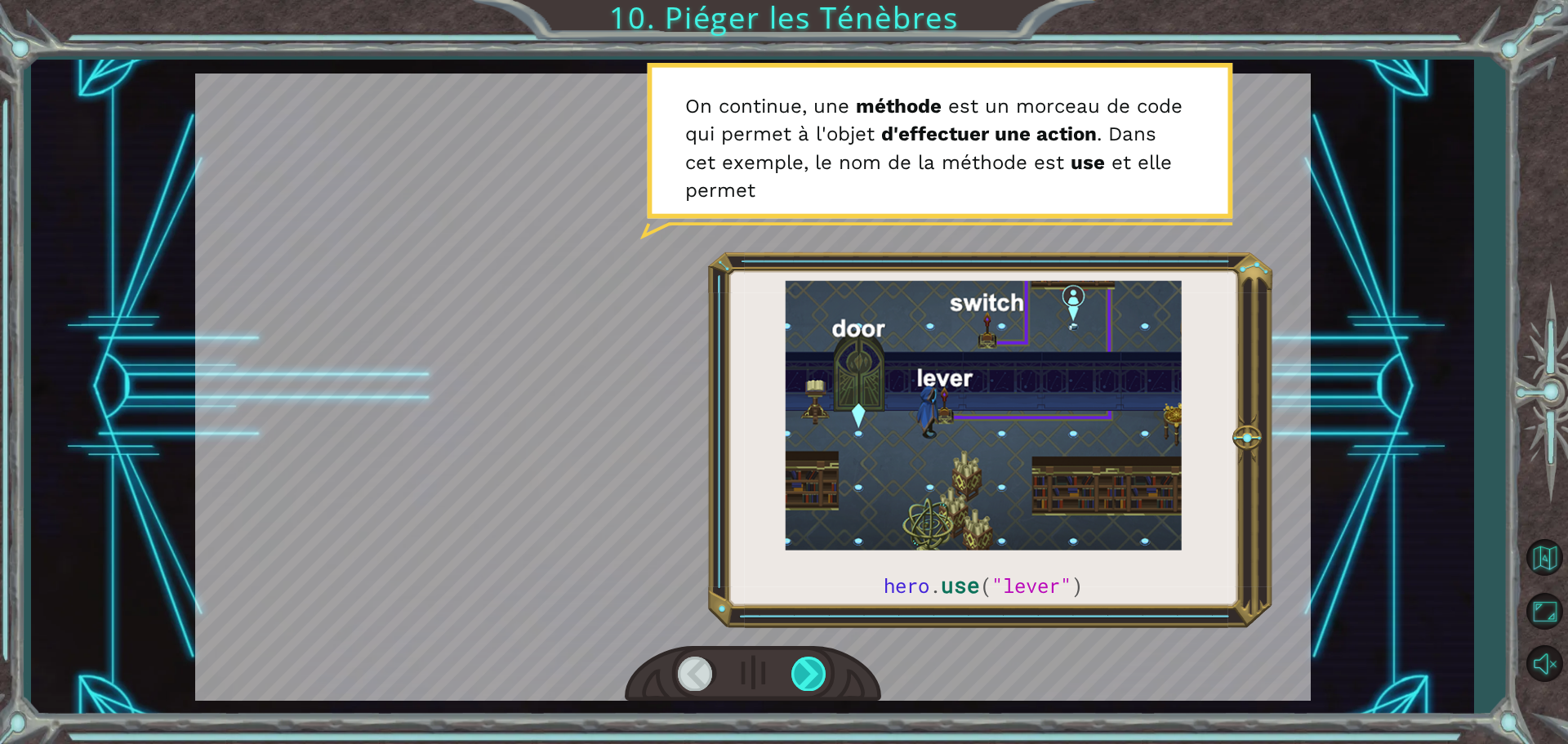
click at [807, 664] on div at bounding box center [809, 673] width 37 height 33
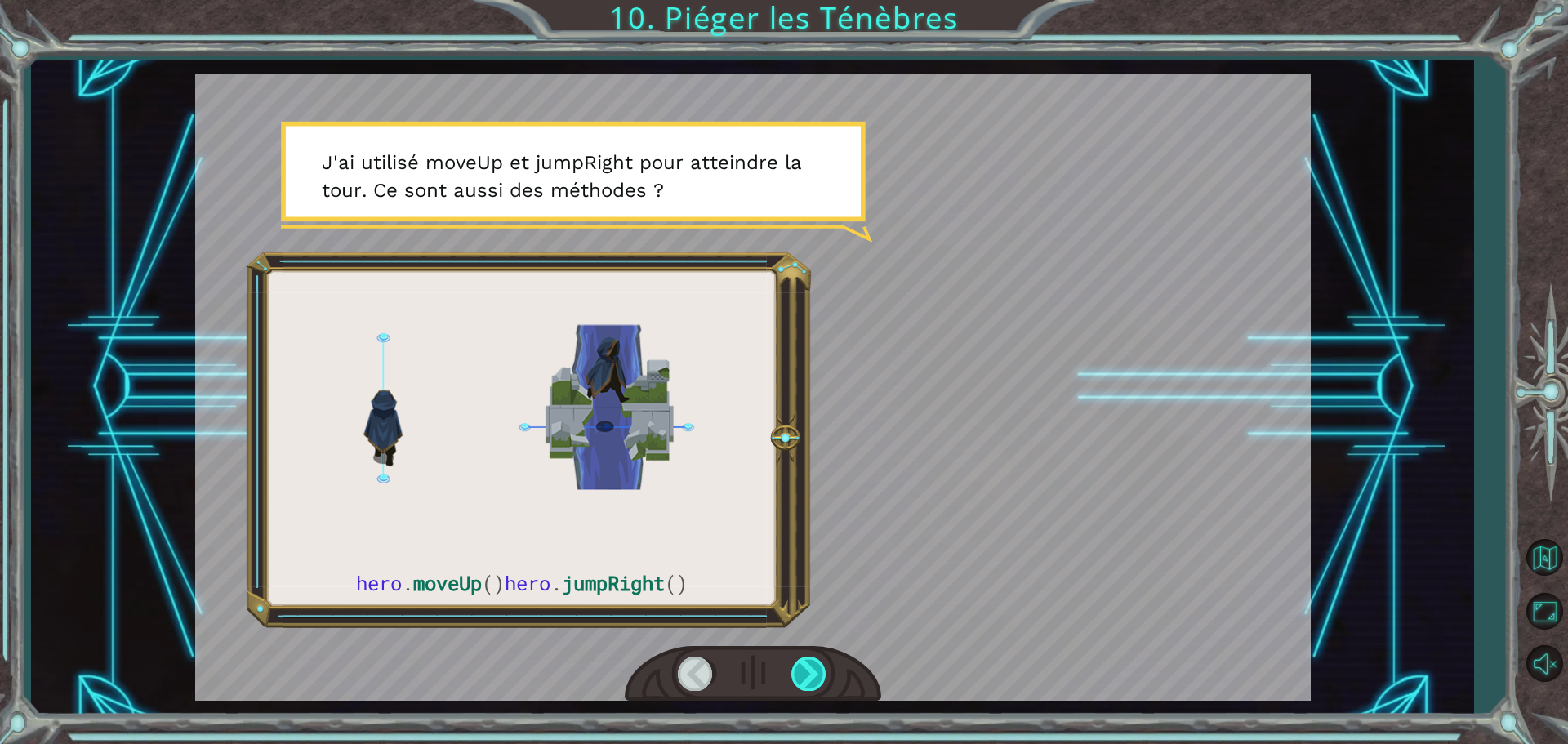
click at [807, 664] on div at bounding box center [809, 673] width 37 height 33
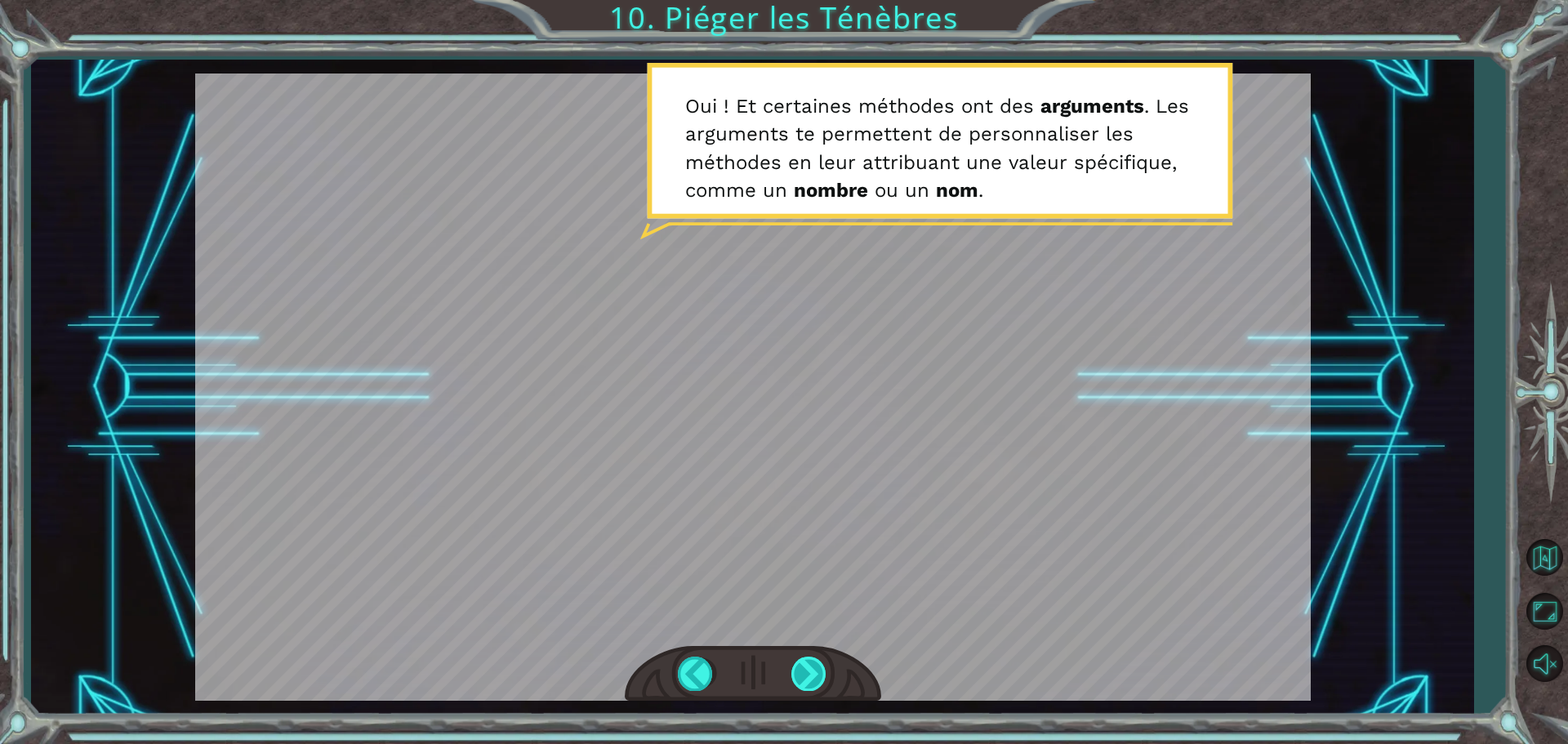
click at [807, 664] on div at bounding box center [809, 673] width 37 height 33
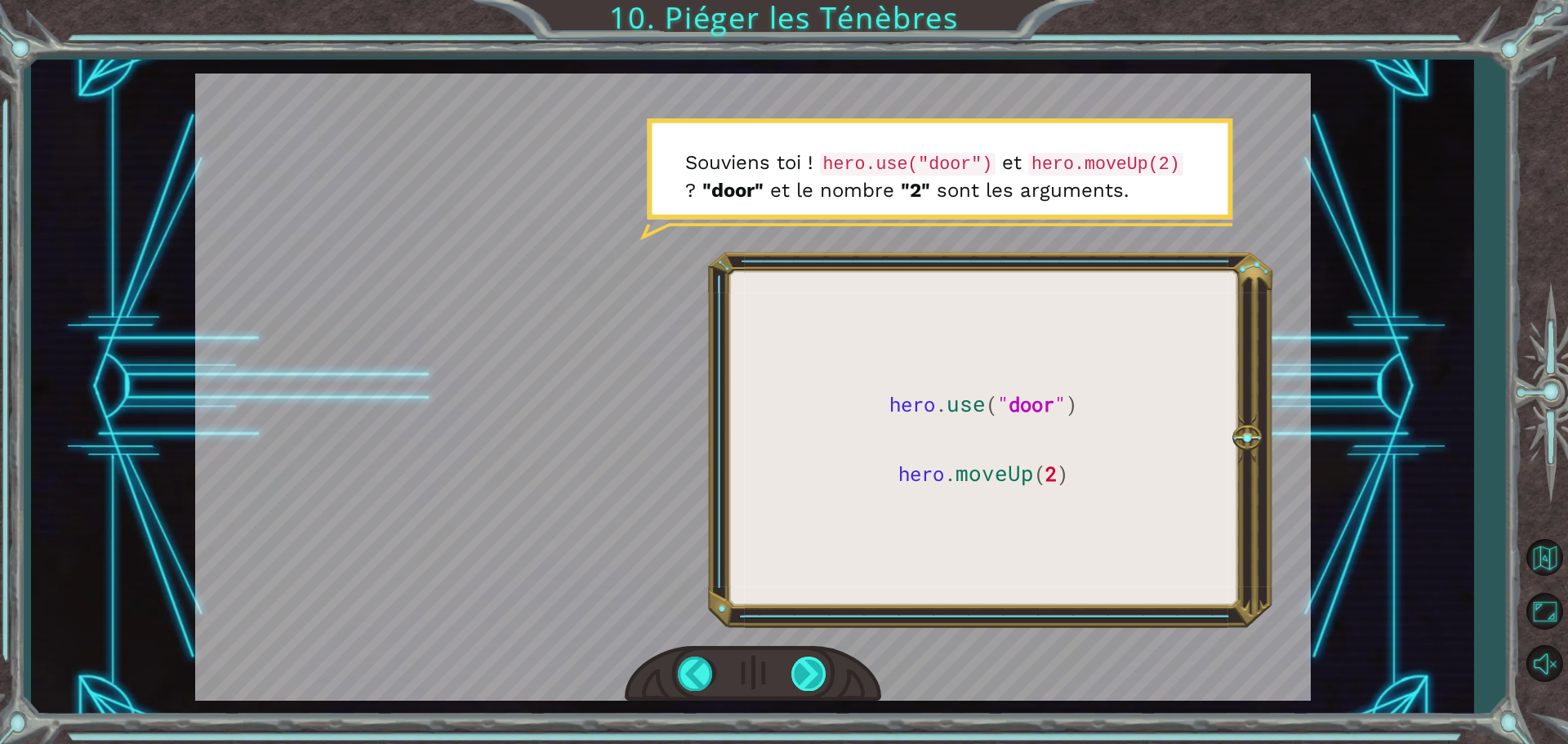
click at [816, 672] on div at bounding box center [809, 673] width 37 height 33
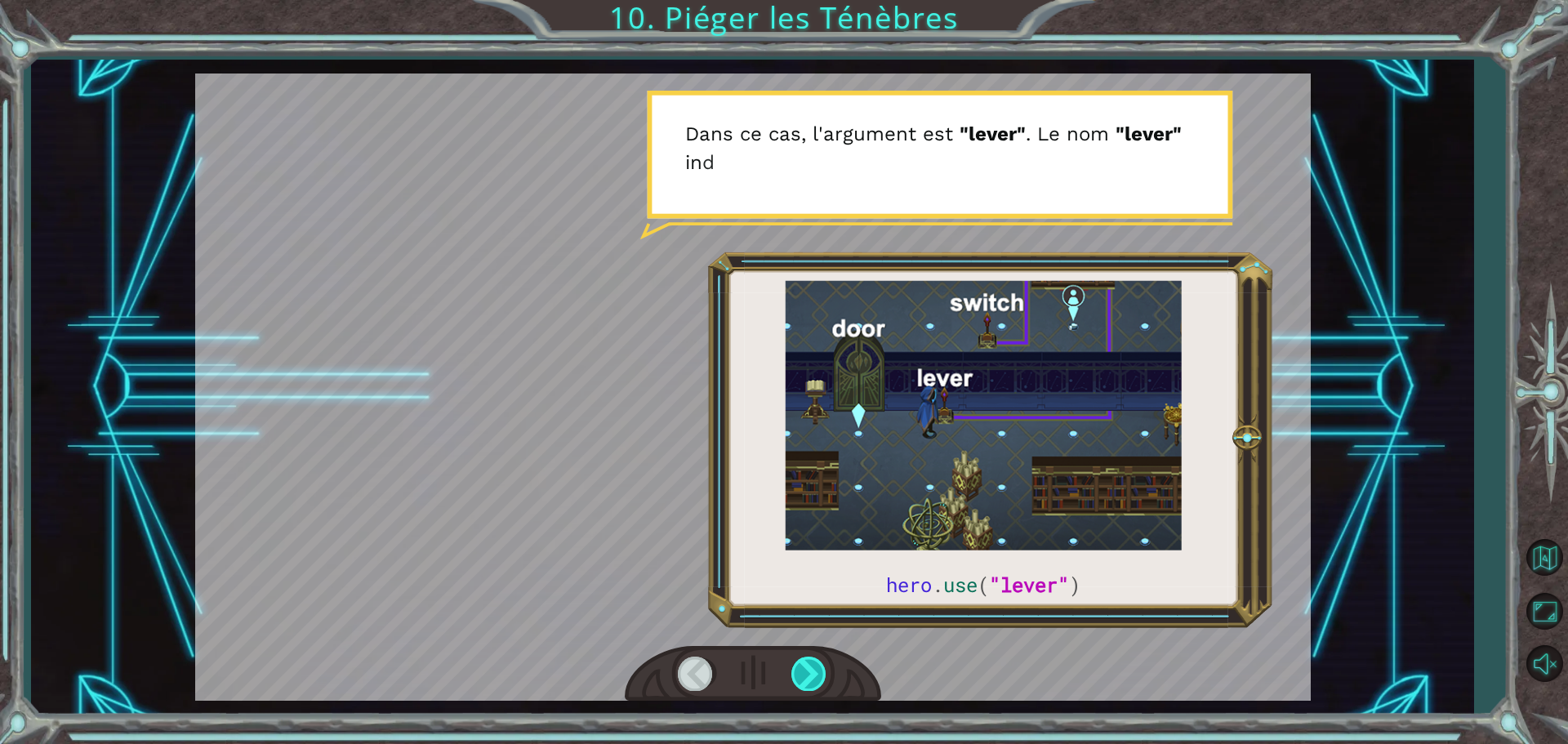
click at [813, 668] on div at bounding box center [809, 673] width 37 height 33
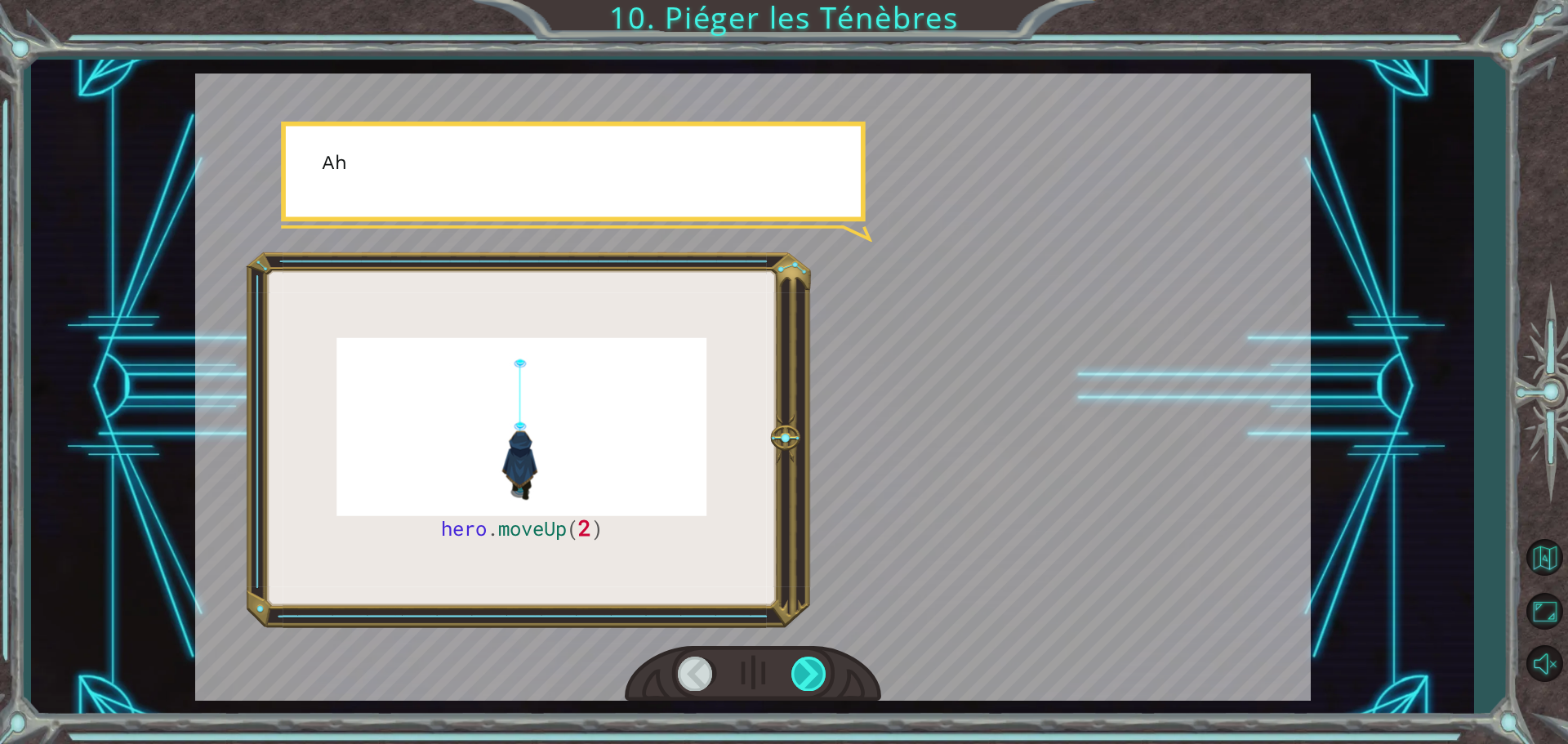
click at [815, 666] on div at bounding box center [809, 673] width 37 height 33
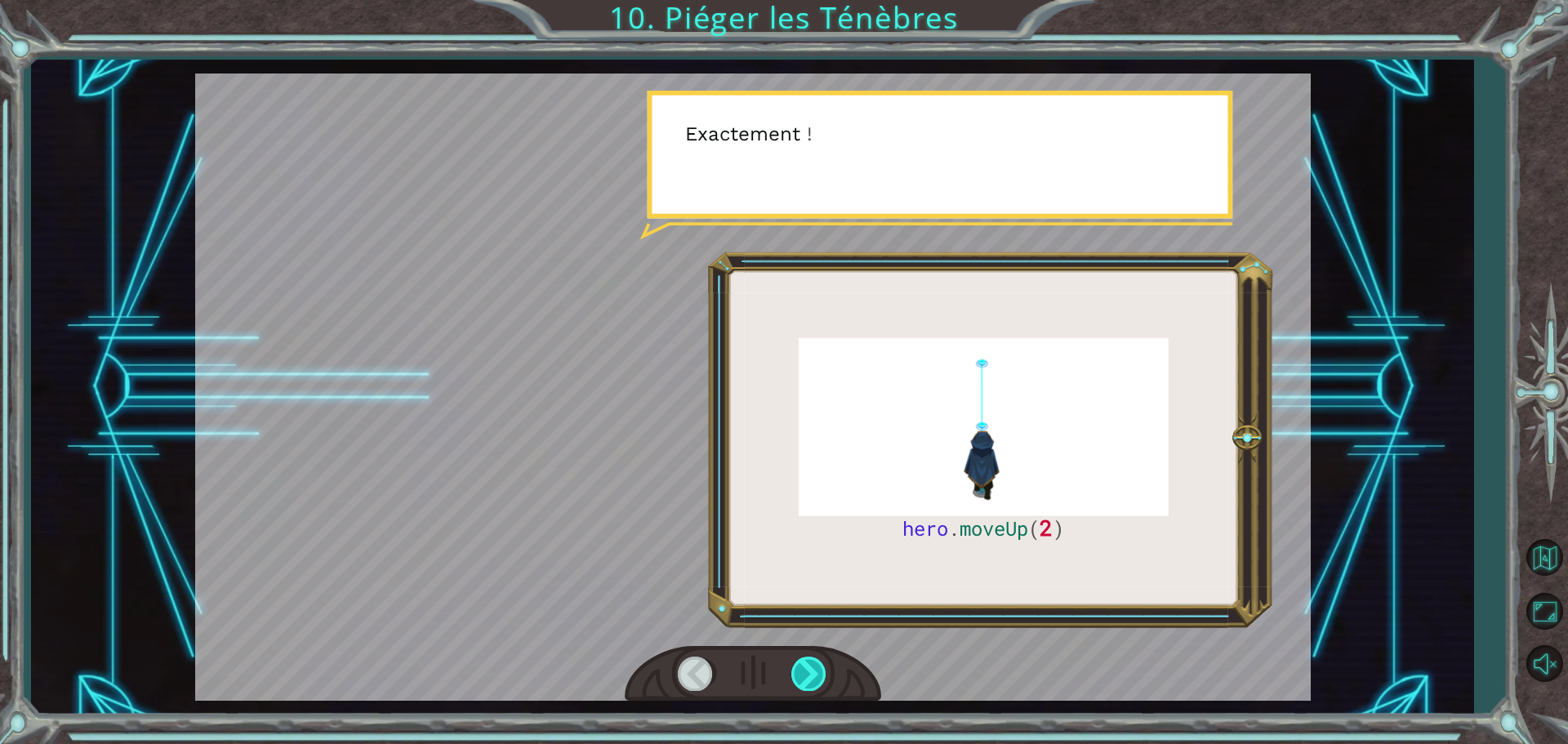
click at [815, 666] on div at bounding box center [809, 673] width 37 height 33
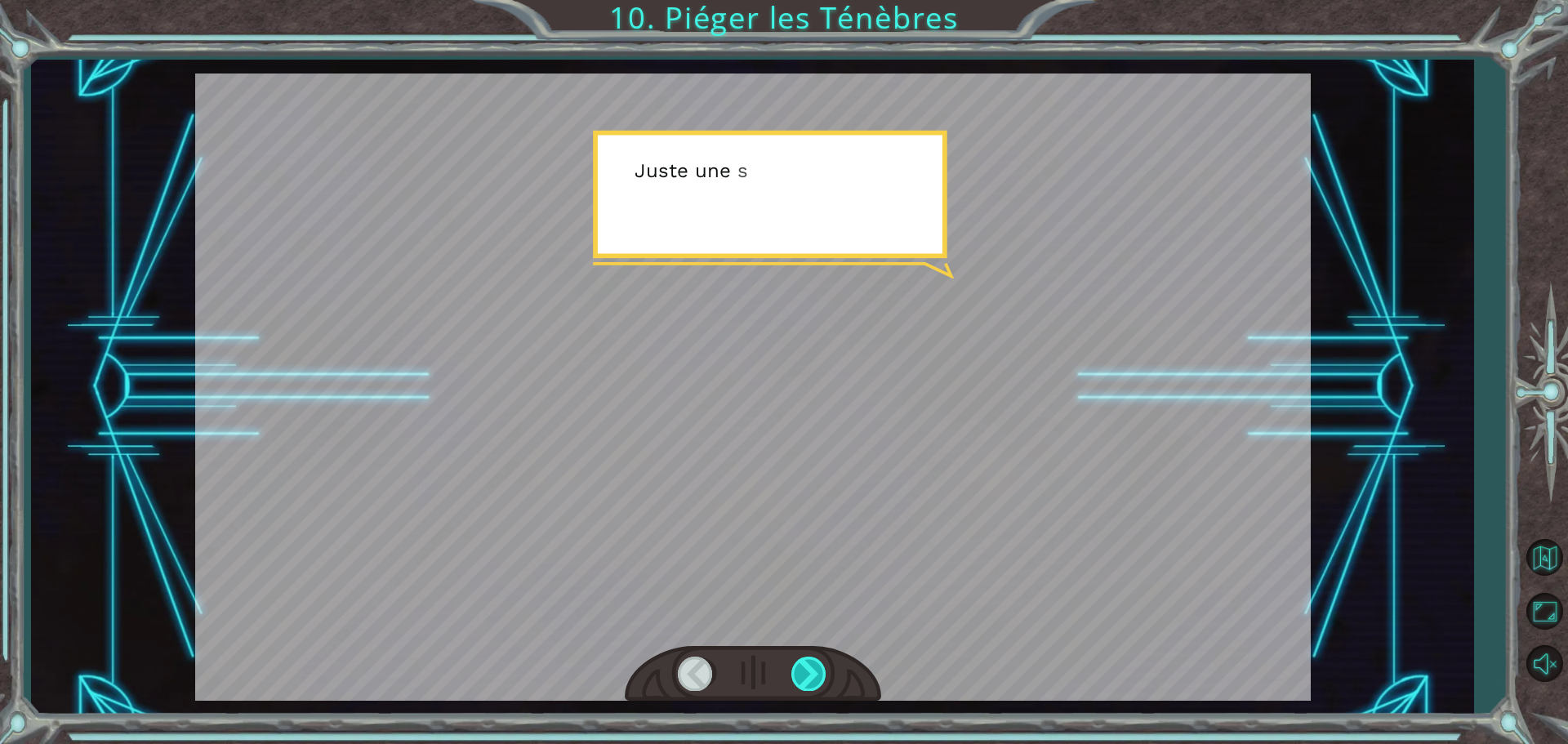
click at [825, 669] on div at bounding box center [809, 673] width 37 height 33
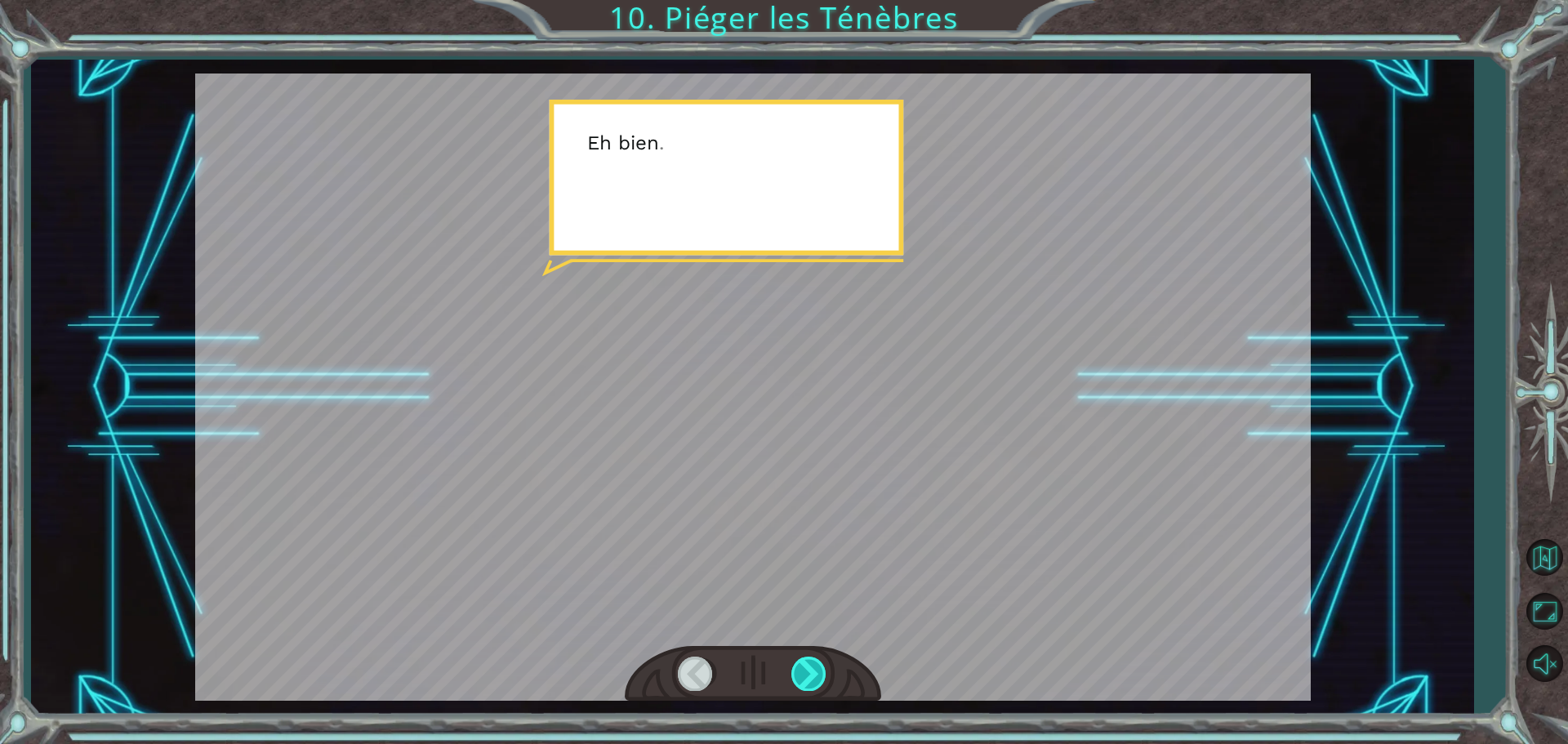
click at [825, 669] on div at bounding box center [809, 673] width 37 height 33
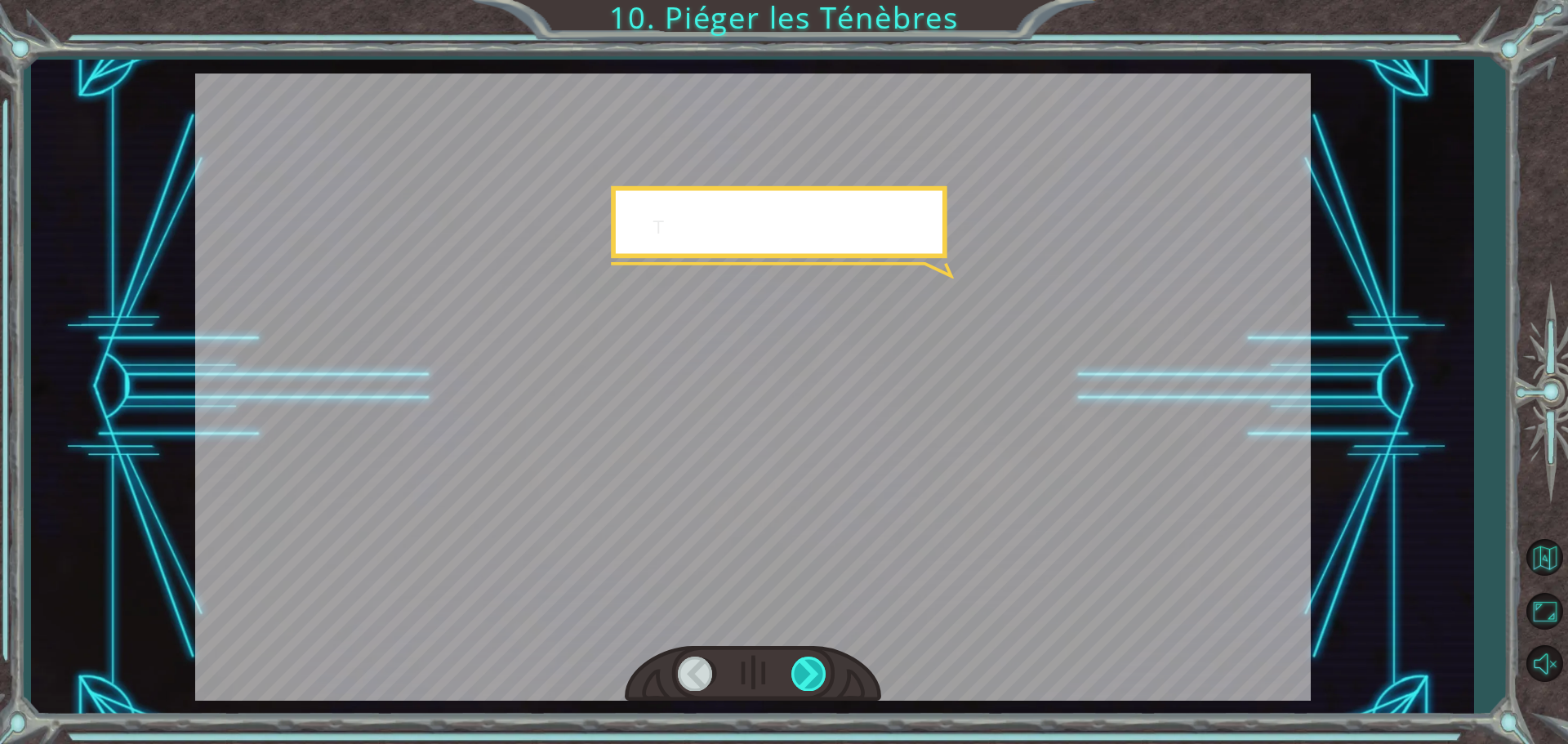
click at [821, 669] on div at bounding box center [809, 673] width 37 height 33
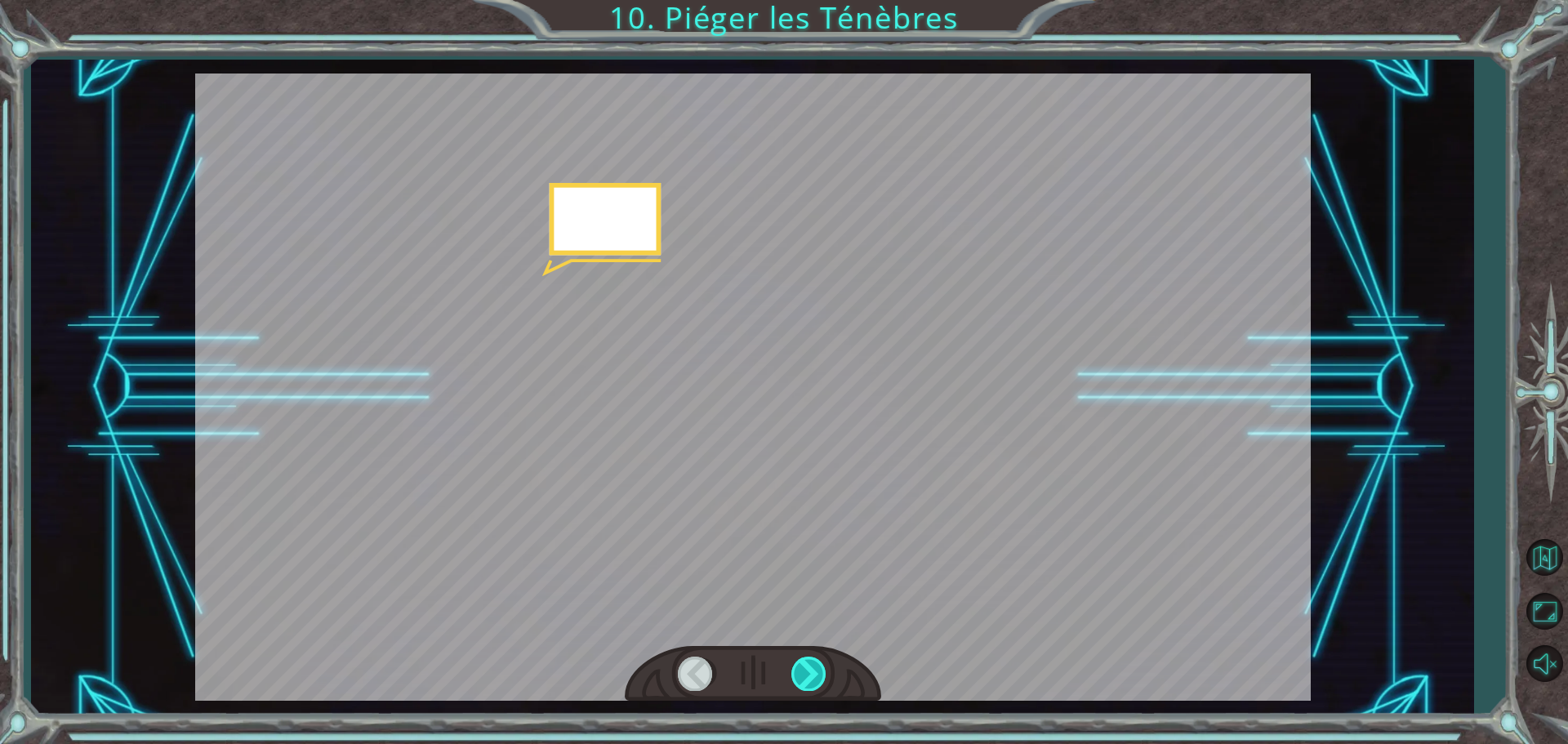
click at [821, 670] on div at bounding box center [809, 673] width 37 height 33
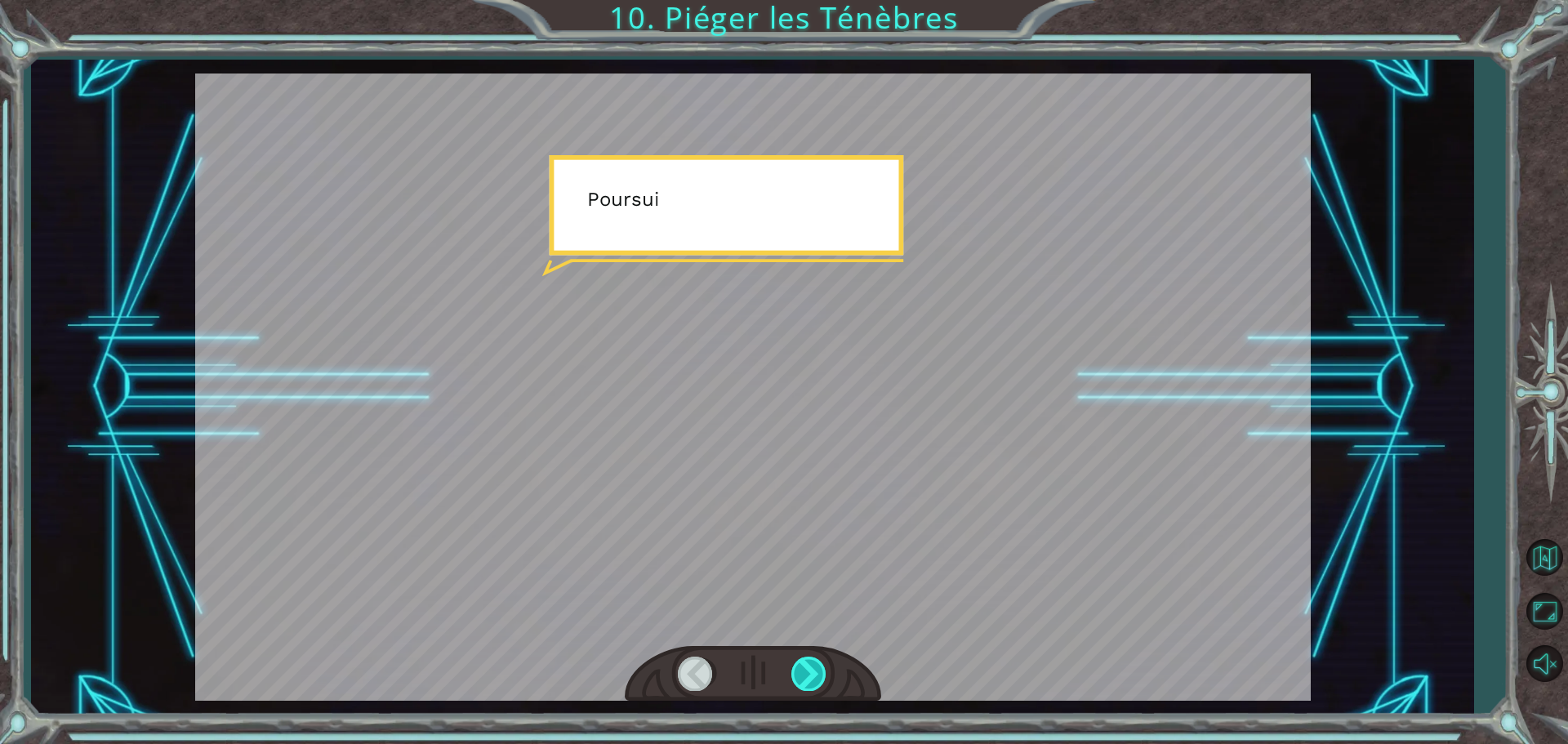
click at [821, 670] on div at bounding box center [809, 673] width 37 height 33
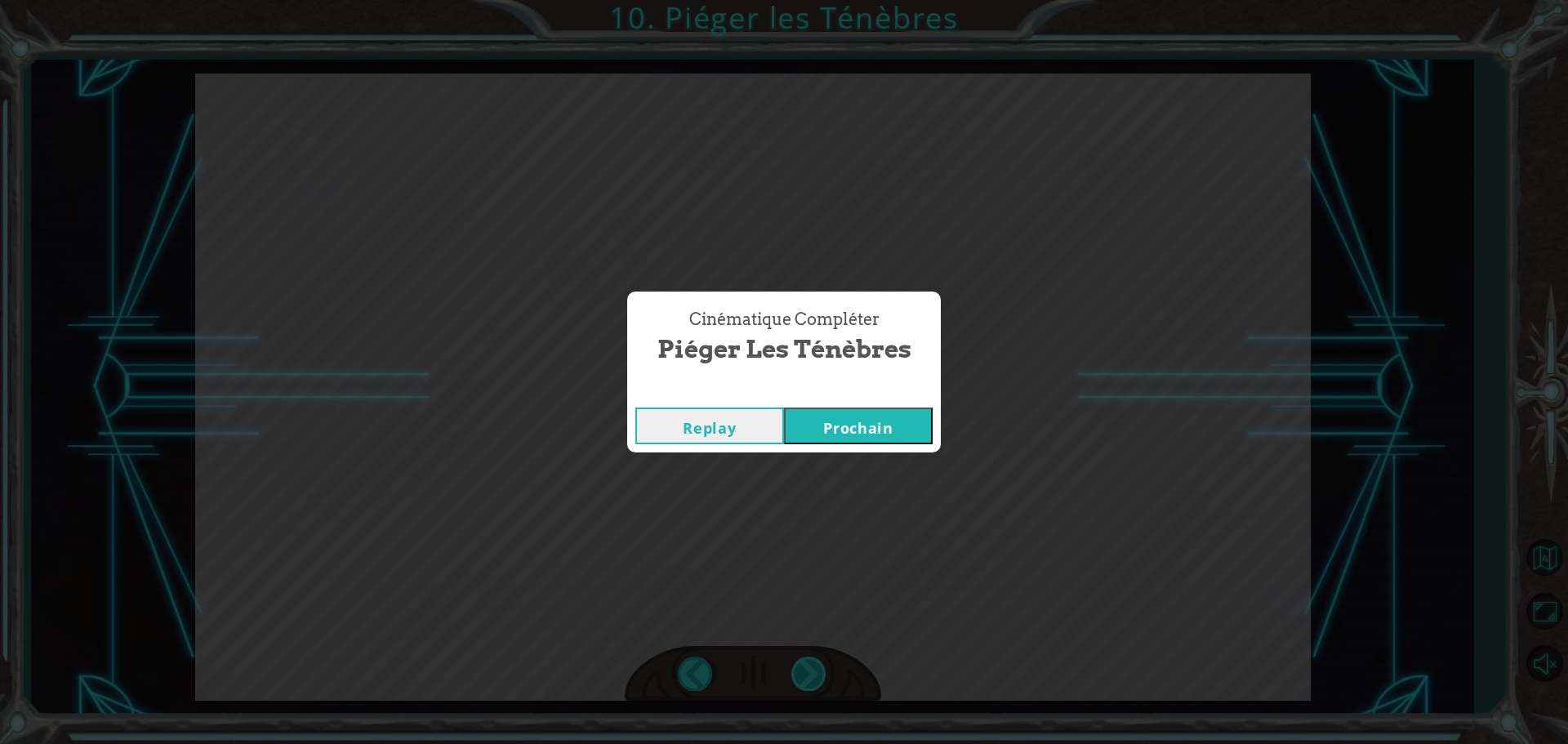
click at [821, 670] on div "Cinématique Compléter Piéger les Ténèbres Replay [GEOGRAPHIC_DATA]" at bounding box center [784, 372] width 1568 height 744
drag, startPoint x: 782, startPoint y: 437, endPoint x: 791, endPoint y: 442, distance: 10.3
click at [789, 441] on div "Replay [GEOGRAPHIC_DATA]" at bounding box center [784, 426] width 297 height 37
click at [806, 449] on div "Replay [GEOGRAPHIC_DATA]" at bounding box center [784, 426] width 313 height 53
click at [809, 428] on button "Prochain" at bounding box center [858, 426] width 149 height 37
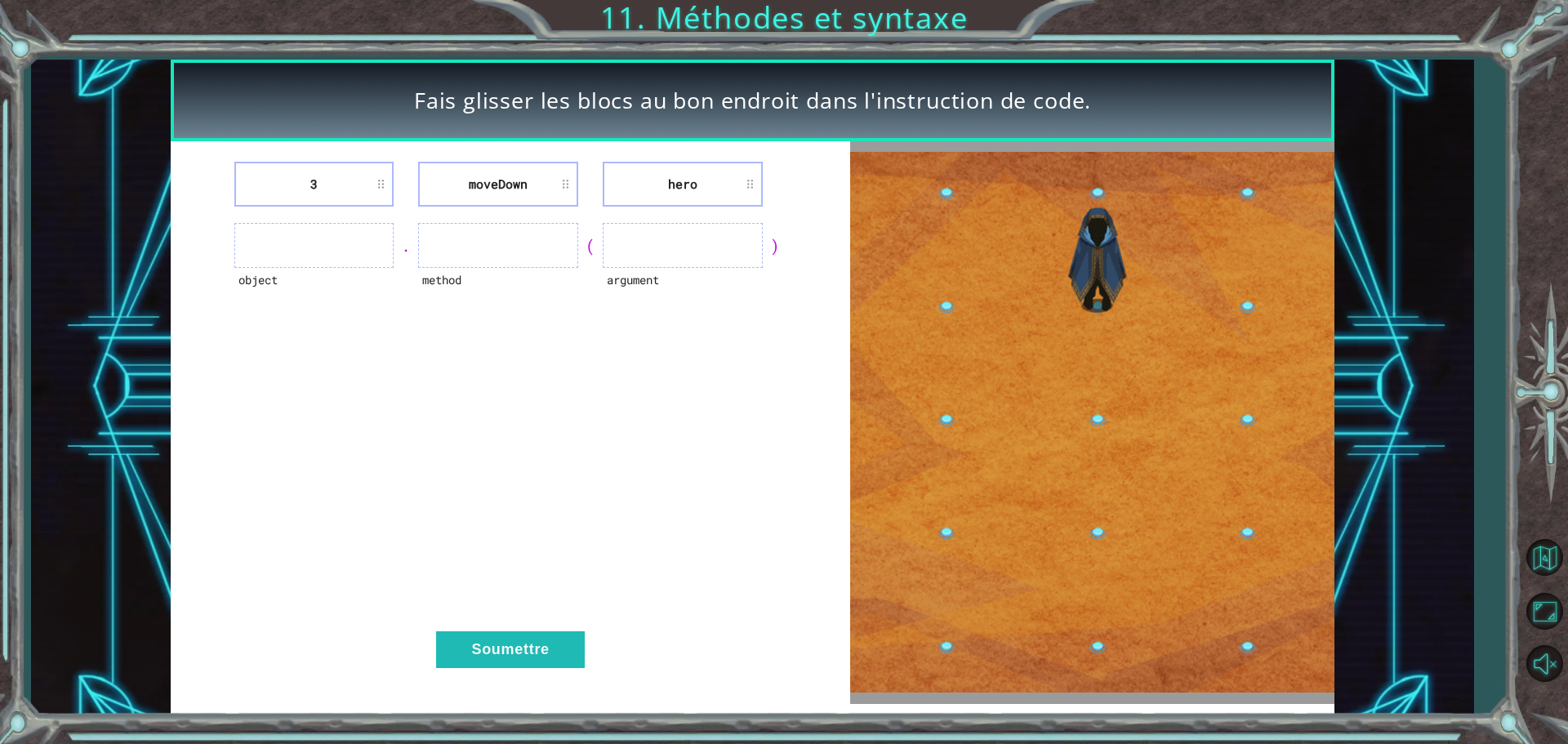
click at [670, 244] on ul at bounding box center [682, 245] width 160 height 45
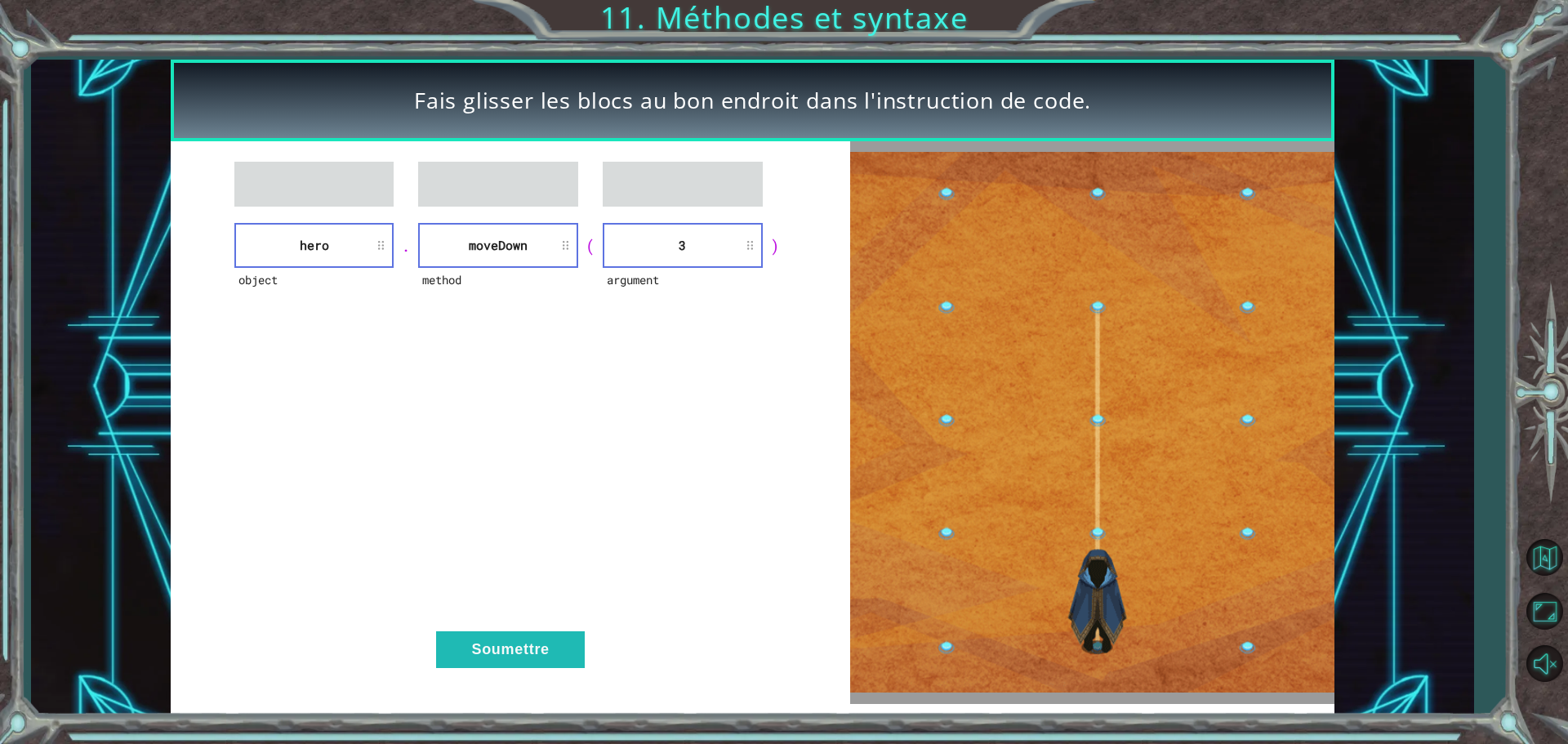
drag, startPoint x: 554, startPoint y: 641, endPoint x: 590, endPoint y: 515, distance: 131.0
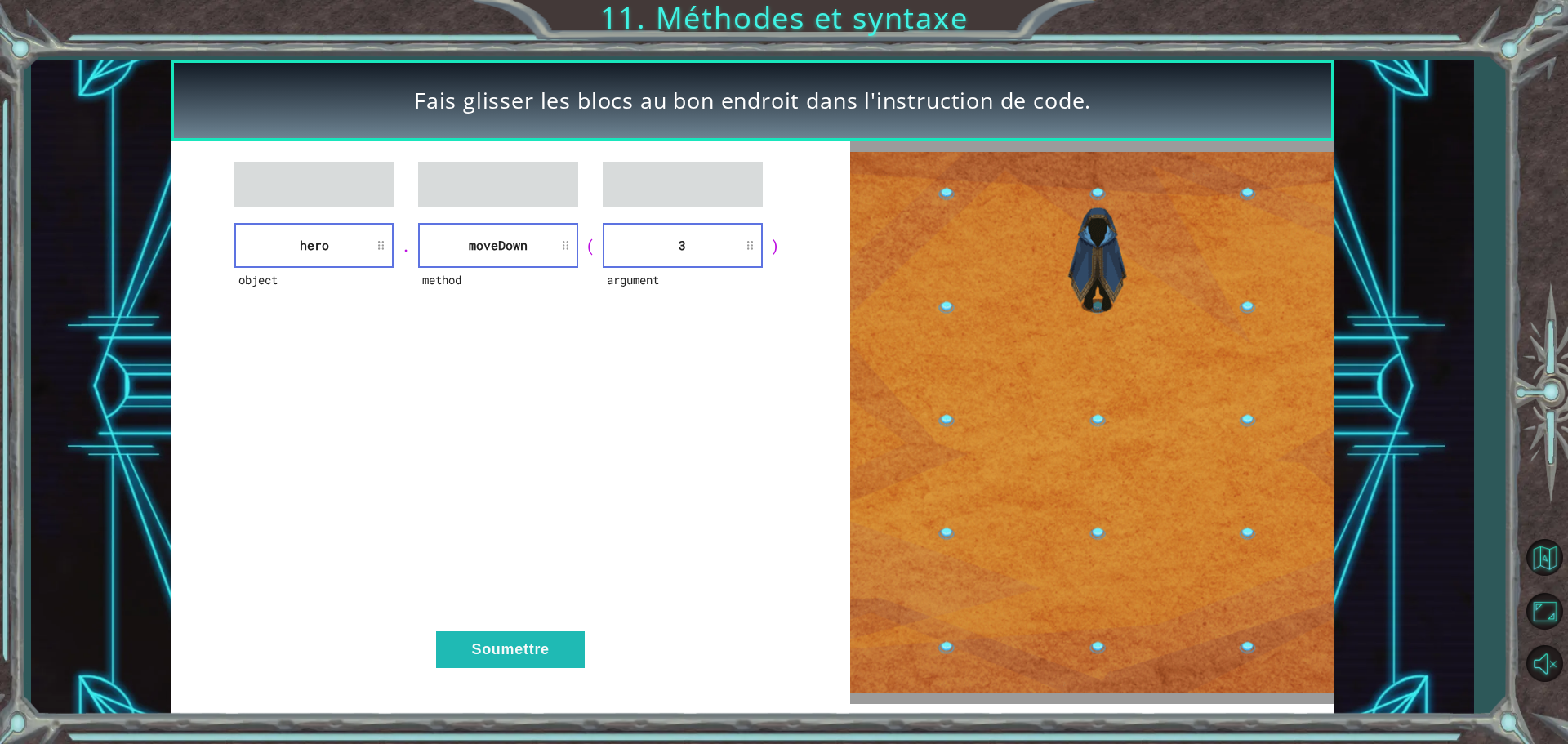
click at [561, 564] on div "object hero . method [GEOGRAPHIC_DATA] ( argument 3 ) Soumettre" at bounding box center [510, 422] width 680 height 563
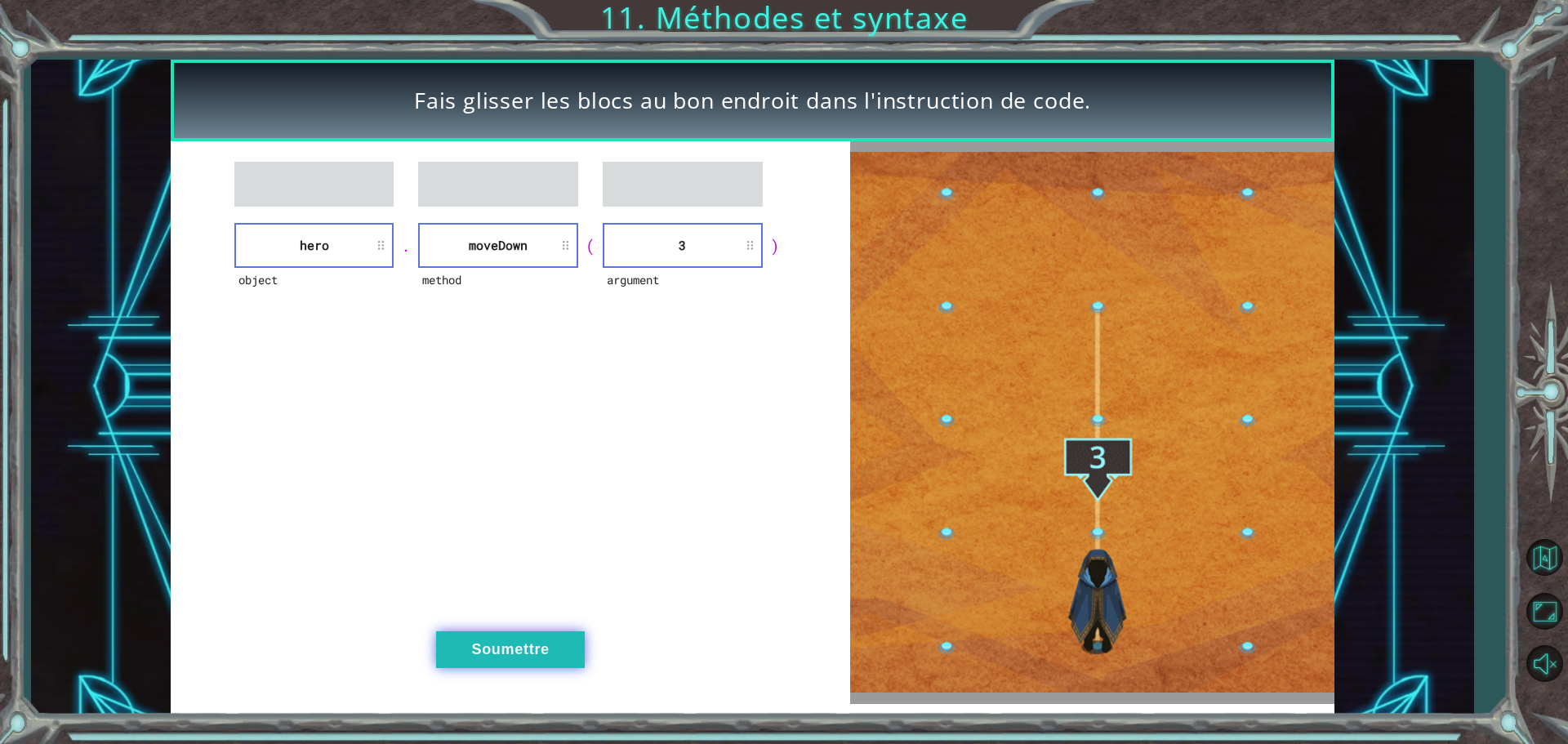
click at [519, 656] on button "Soumettre" at bounding box center [510, 650] width 149 height 37
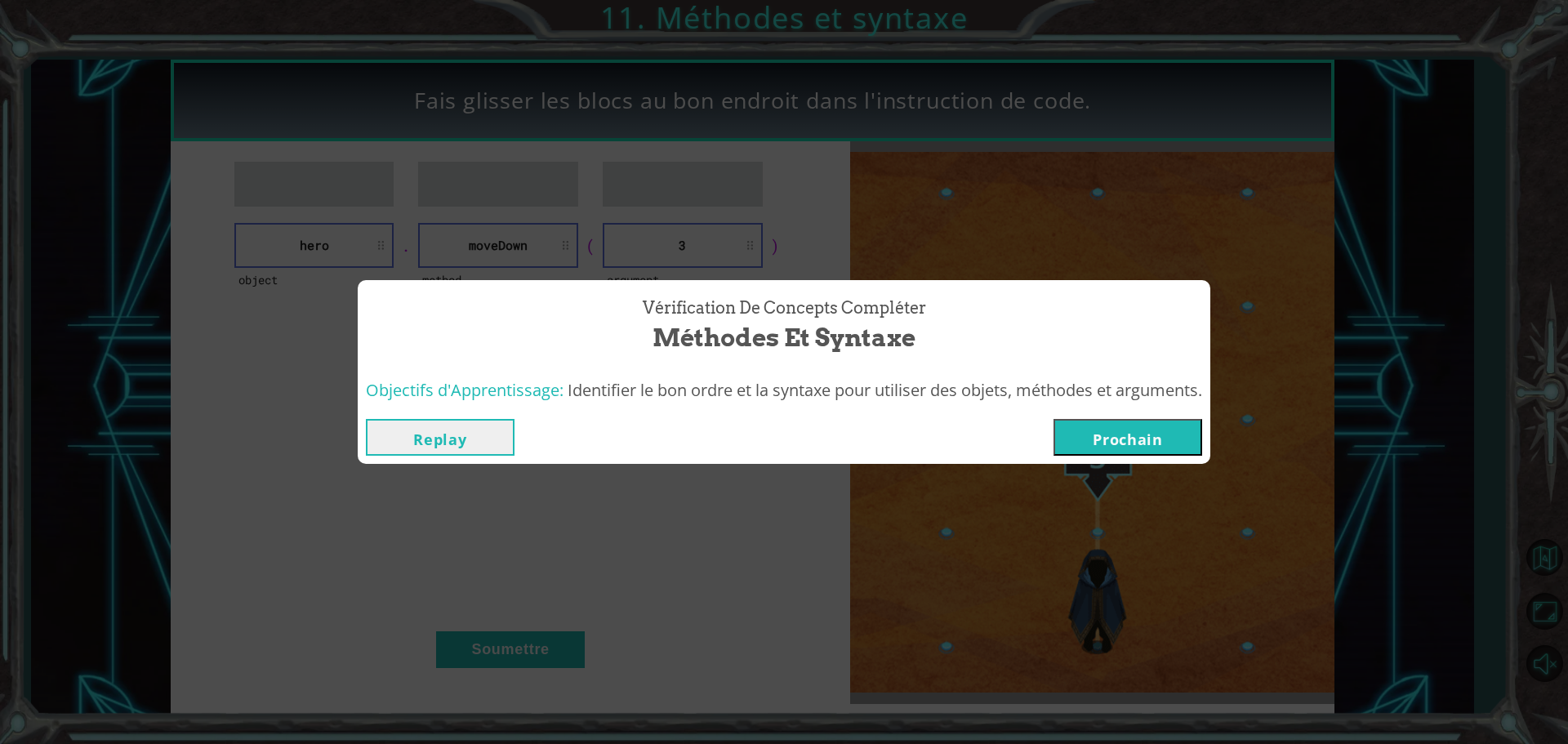
drag, startPoint x: 1074, startPoint y: 438, endPoint x: 949, endPoint y: 472, distance: 129.5
click at [1063, 452] on button "Prochain" at bounding box center [1128, 437] width 149 height 37
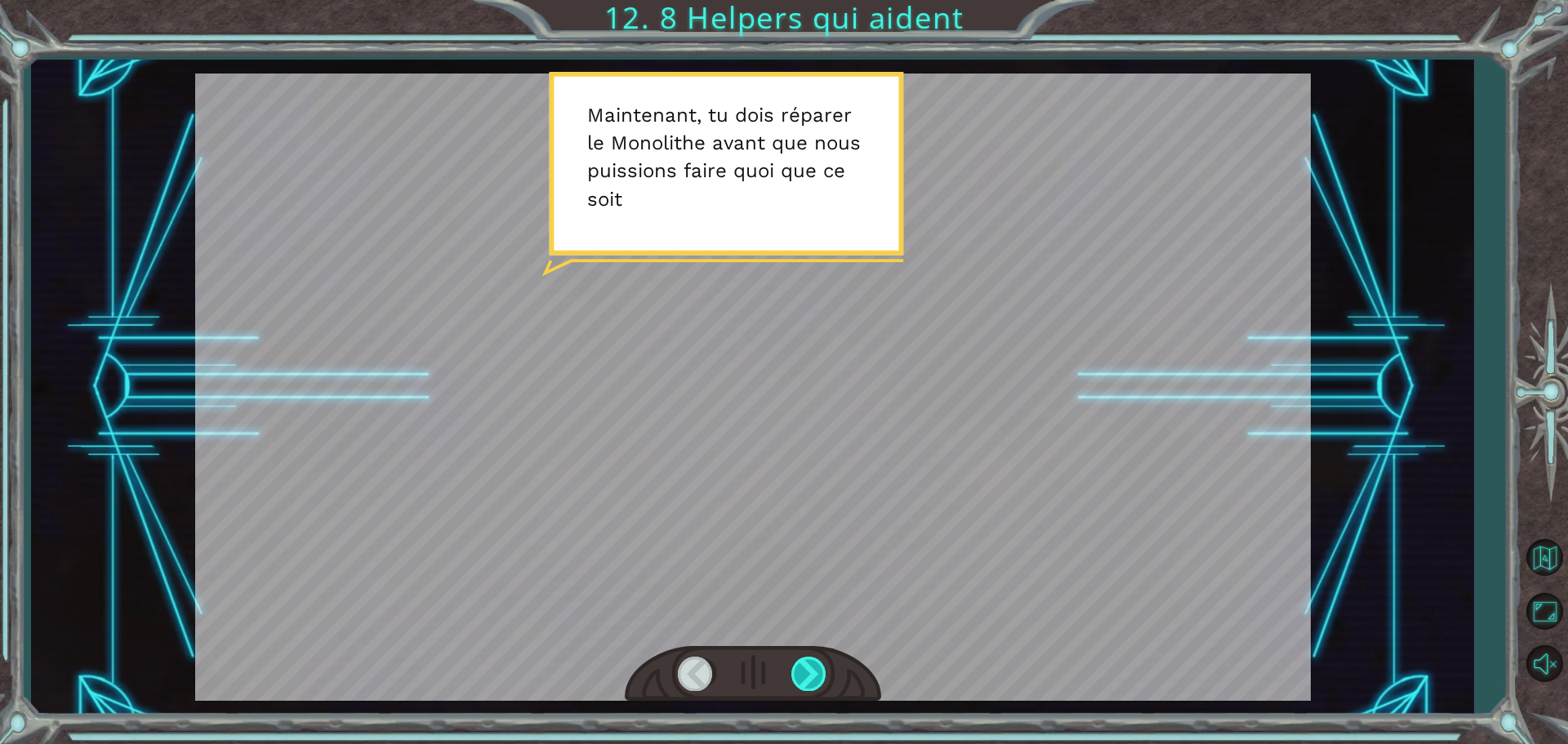
click at [803, 691] on div at bounding box center [809, 673] width 37 height 33
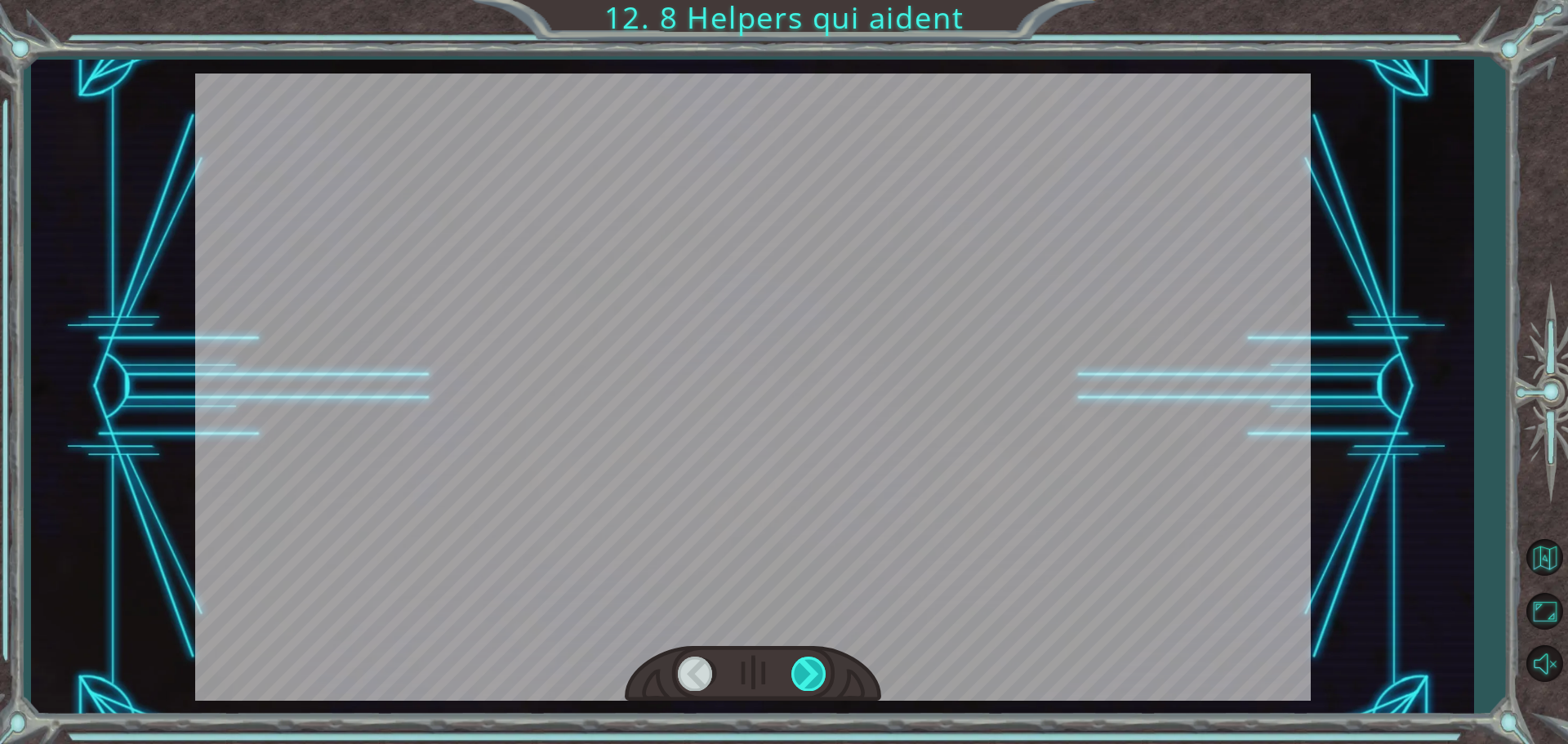
click at [803, 689] on div at bounding box center [809, 673] width 37 height 33
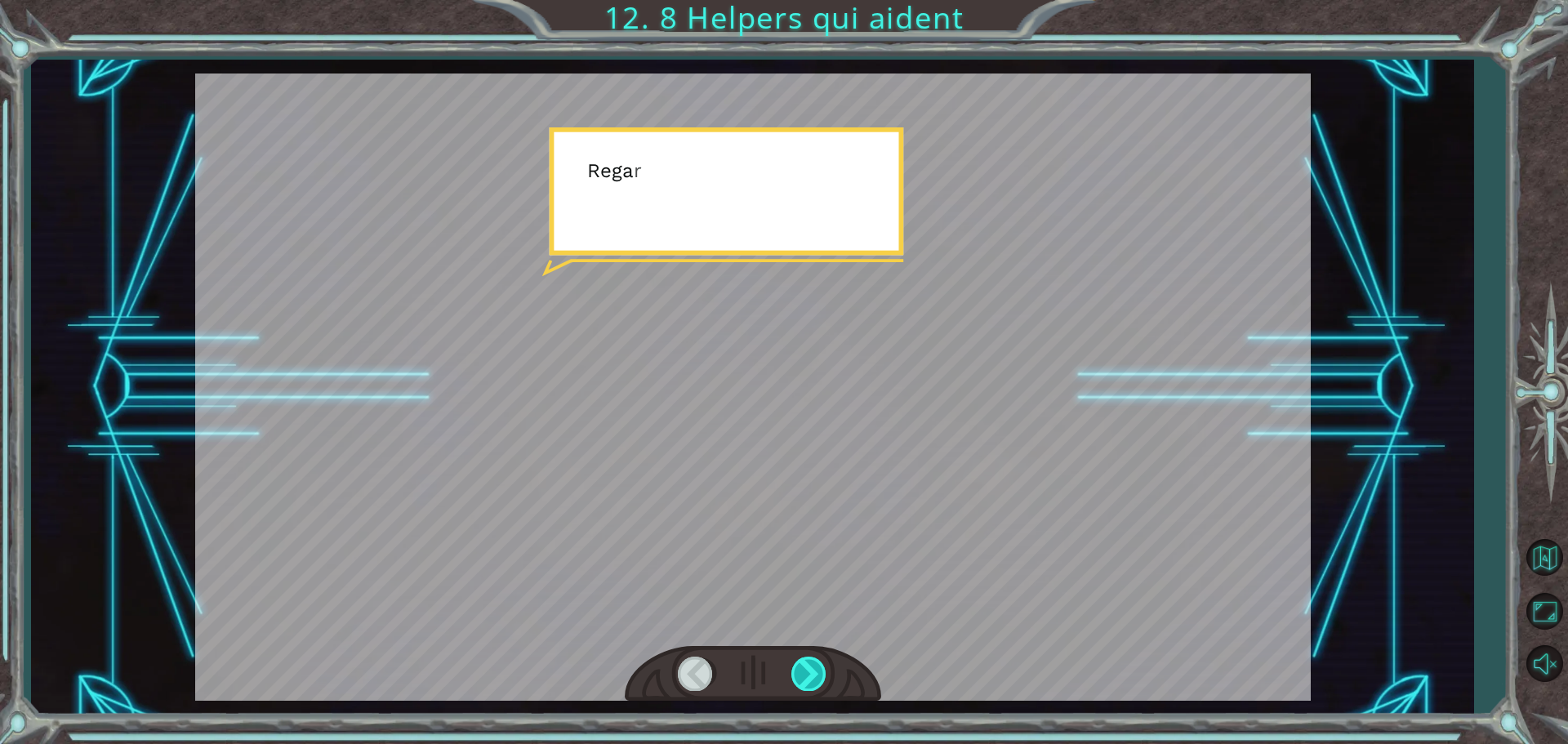
click at [803, 689] on div at bounding box center [809, 673] width 37 height 33
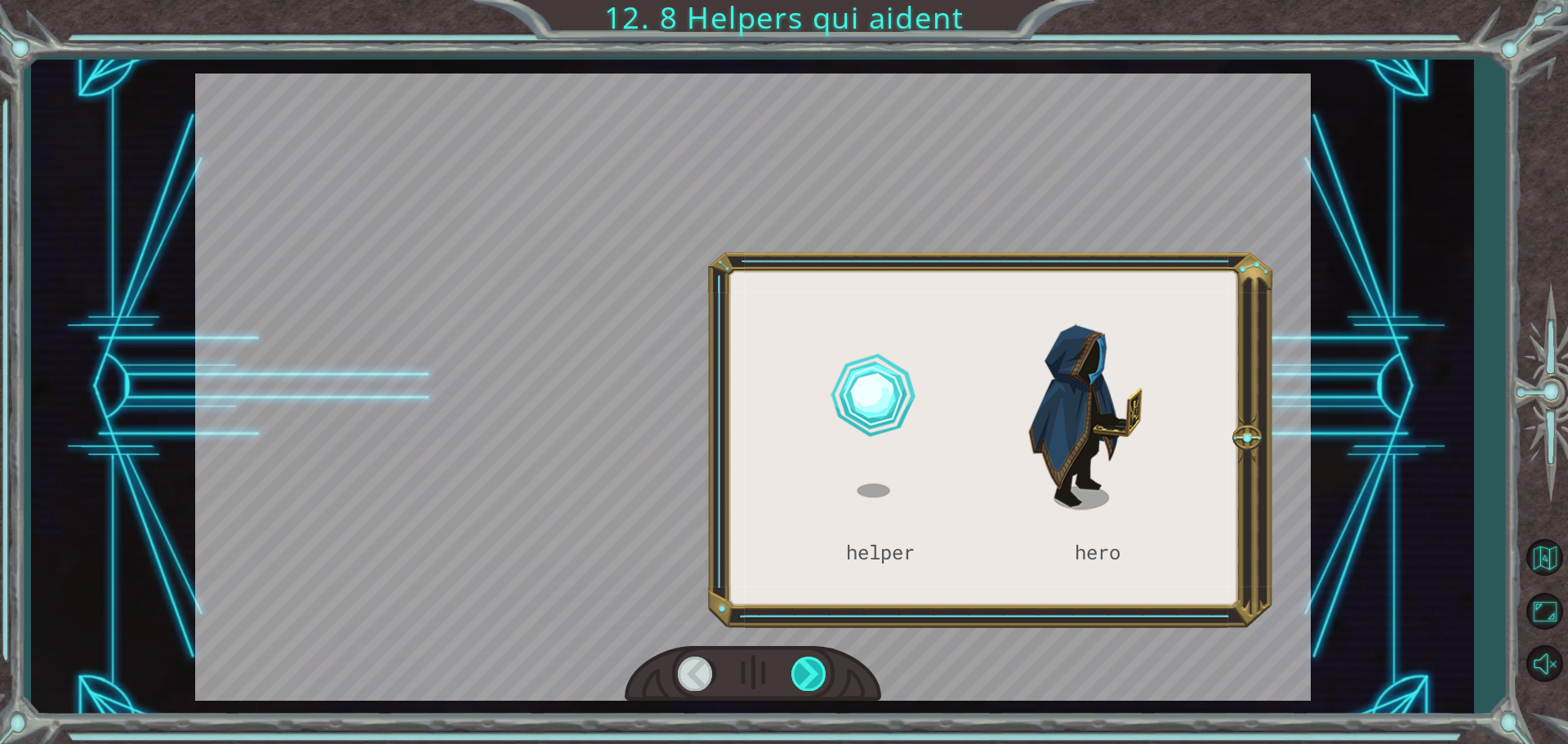
click at [803, 689] on div at bounding box center [809, 673] width 37 height 33
click at [804, 687] on div at bounding box center [809, 673] width 37 height 33
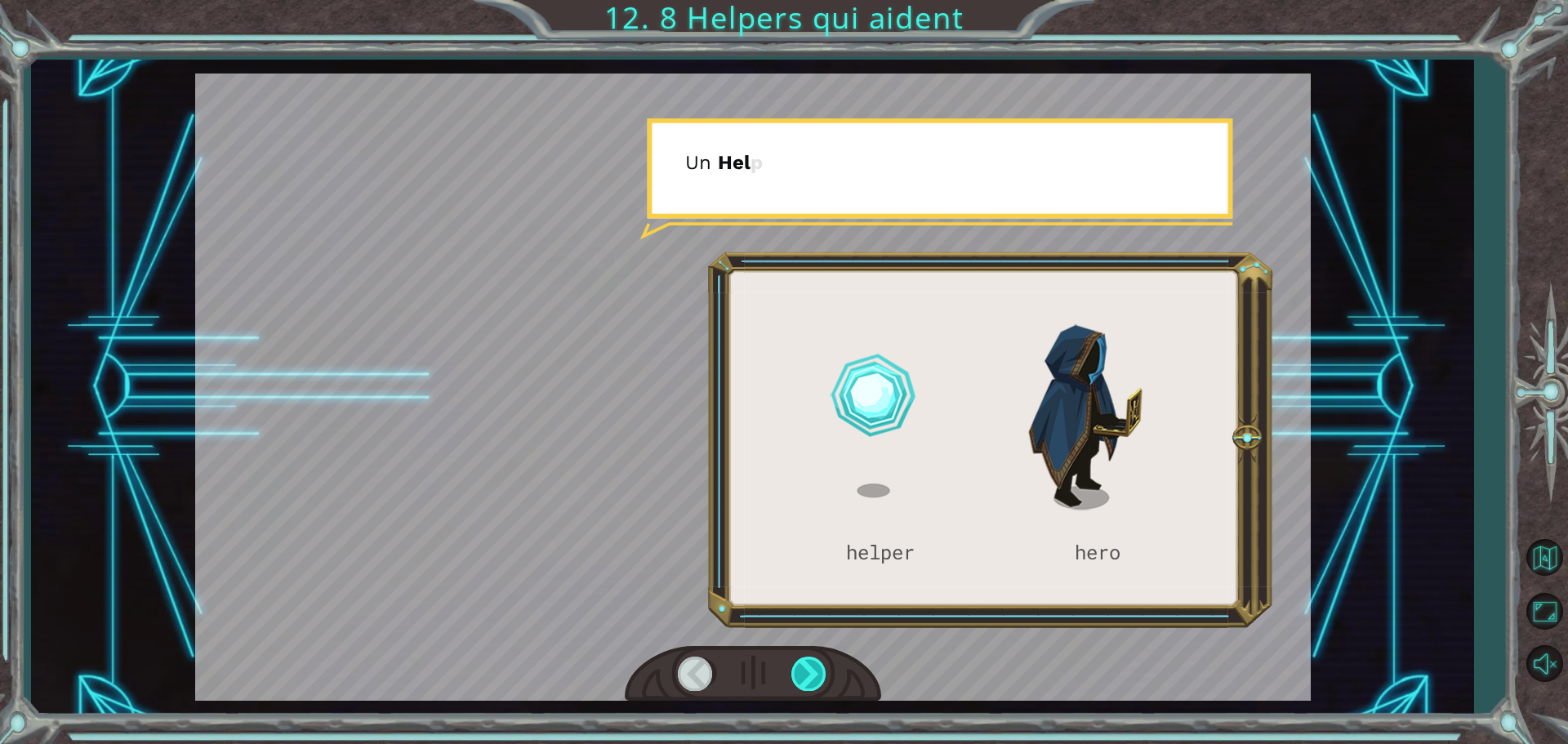
click at [812, 682] on div at bounding box center [809, 673] width 37 height 33
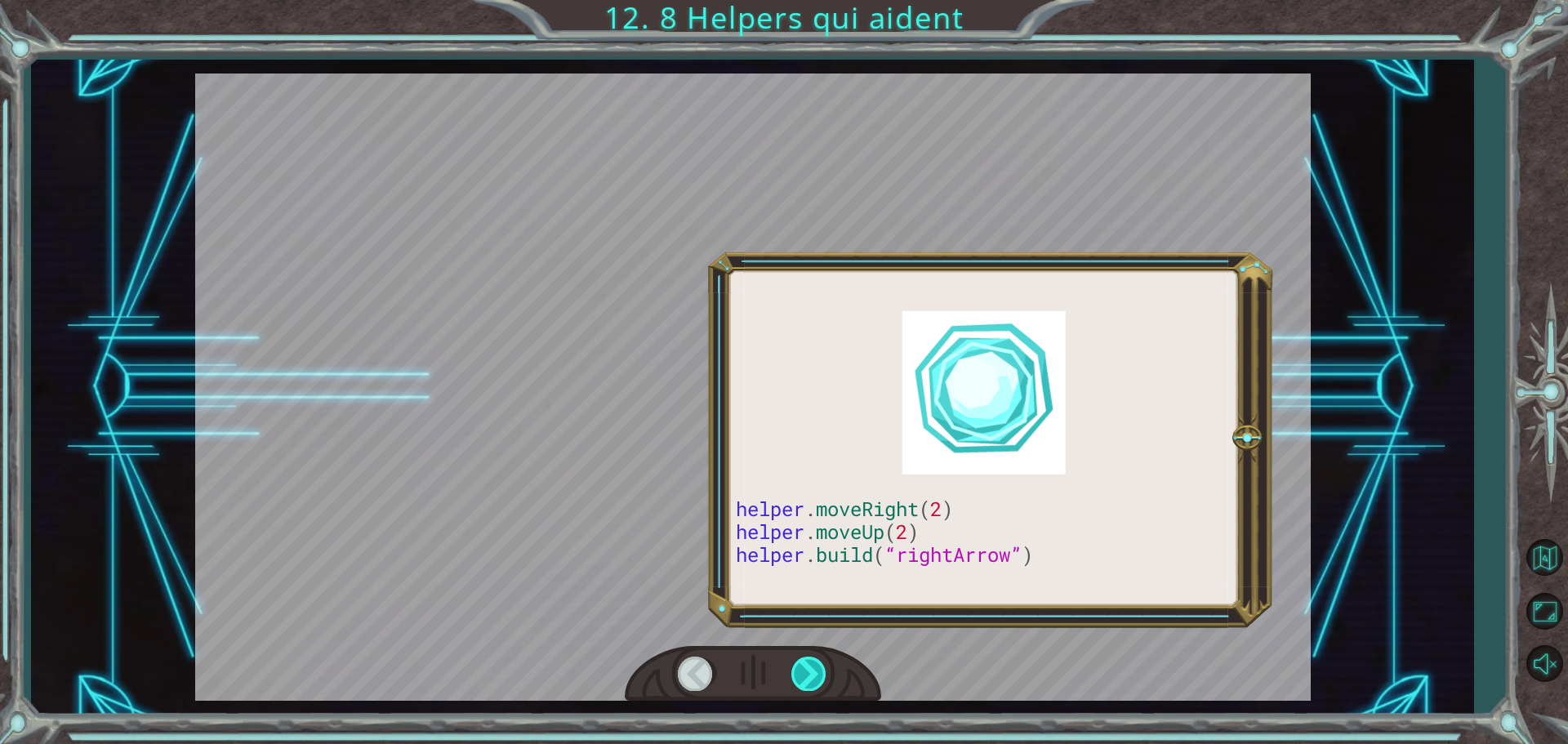
click at [821, 678] on div at bounding box center [809, 673] width 37 height 33
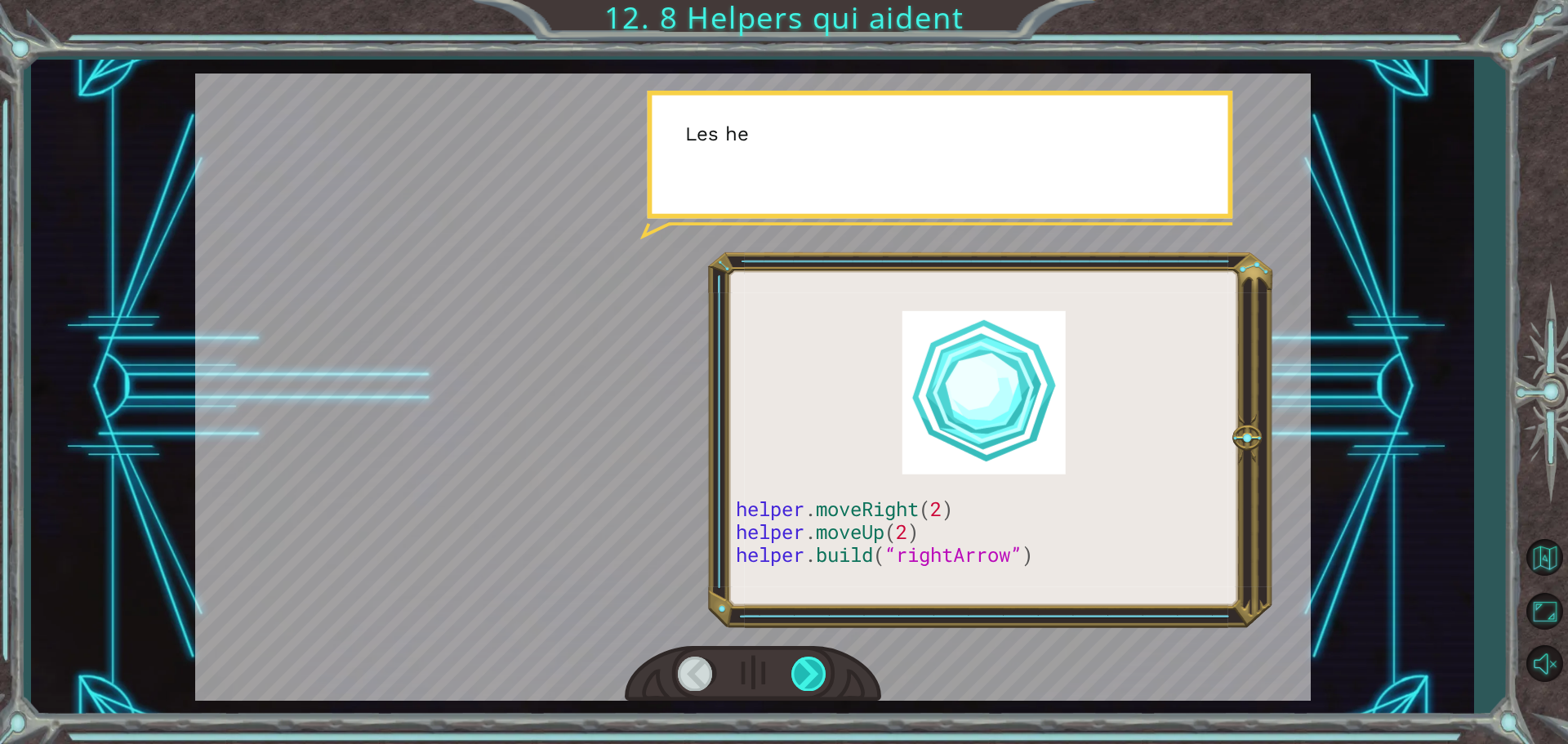
click at [821, 678] on div at bounding box center [809, 673] width 37 height 33
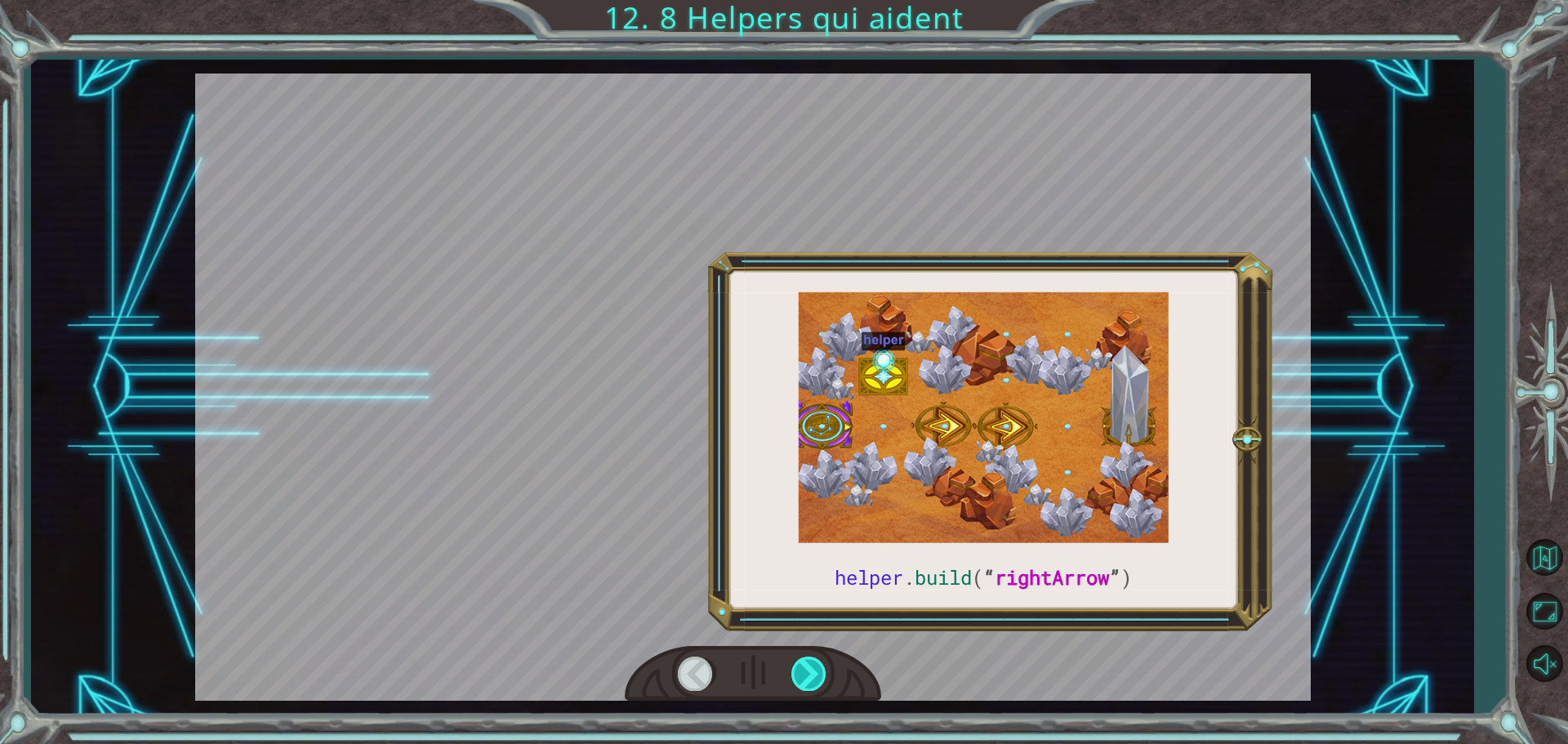
click at [821, 678] on div at bounding box center [809, 673] width 37 height 33
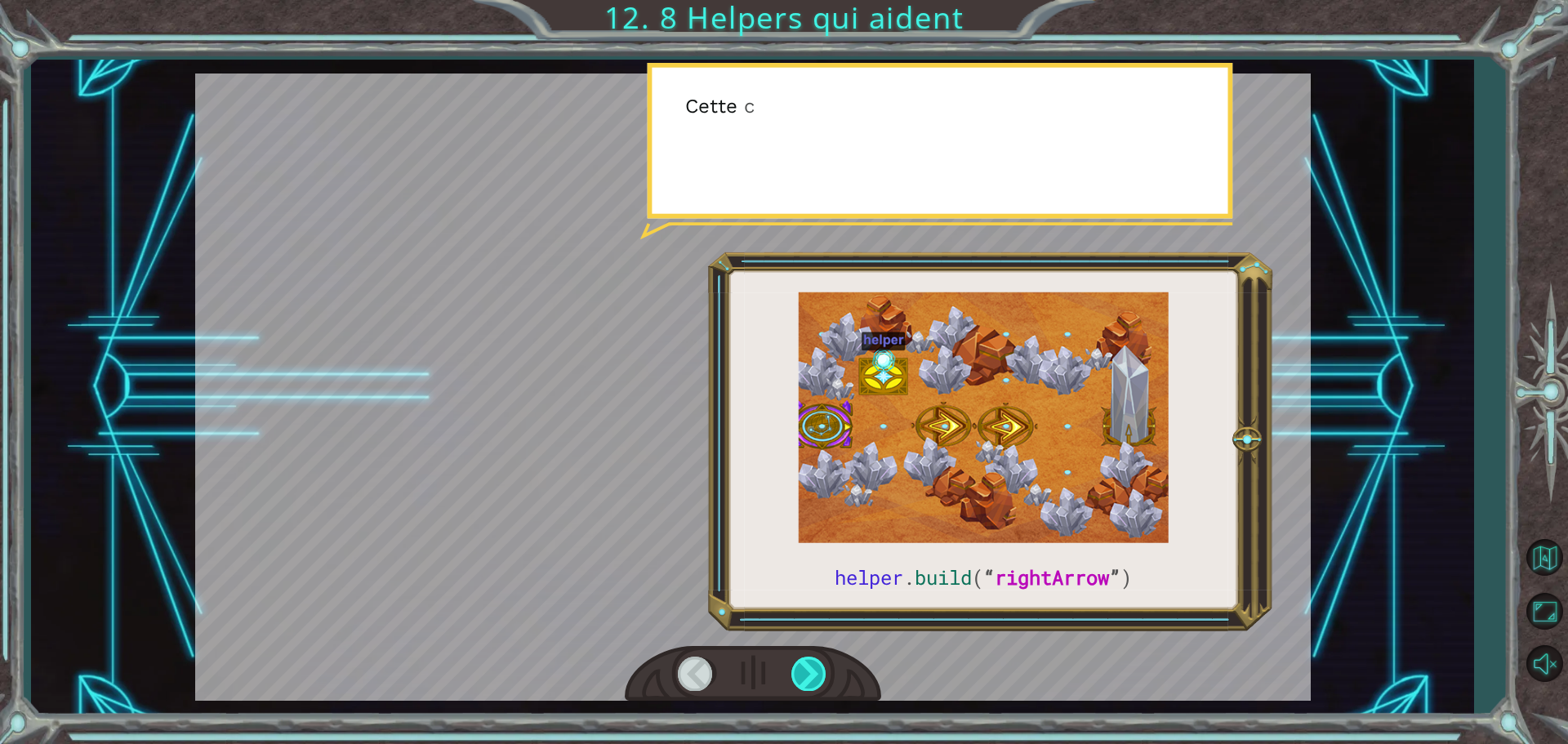
click at [821, 678] on div at bounding box center [809, 673] width 37 height 33
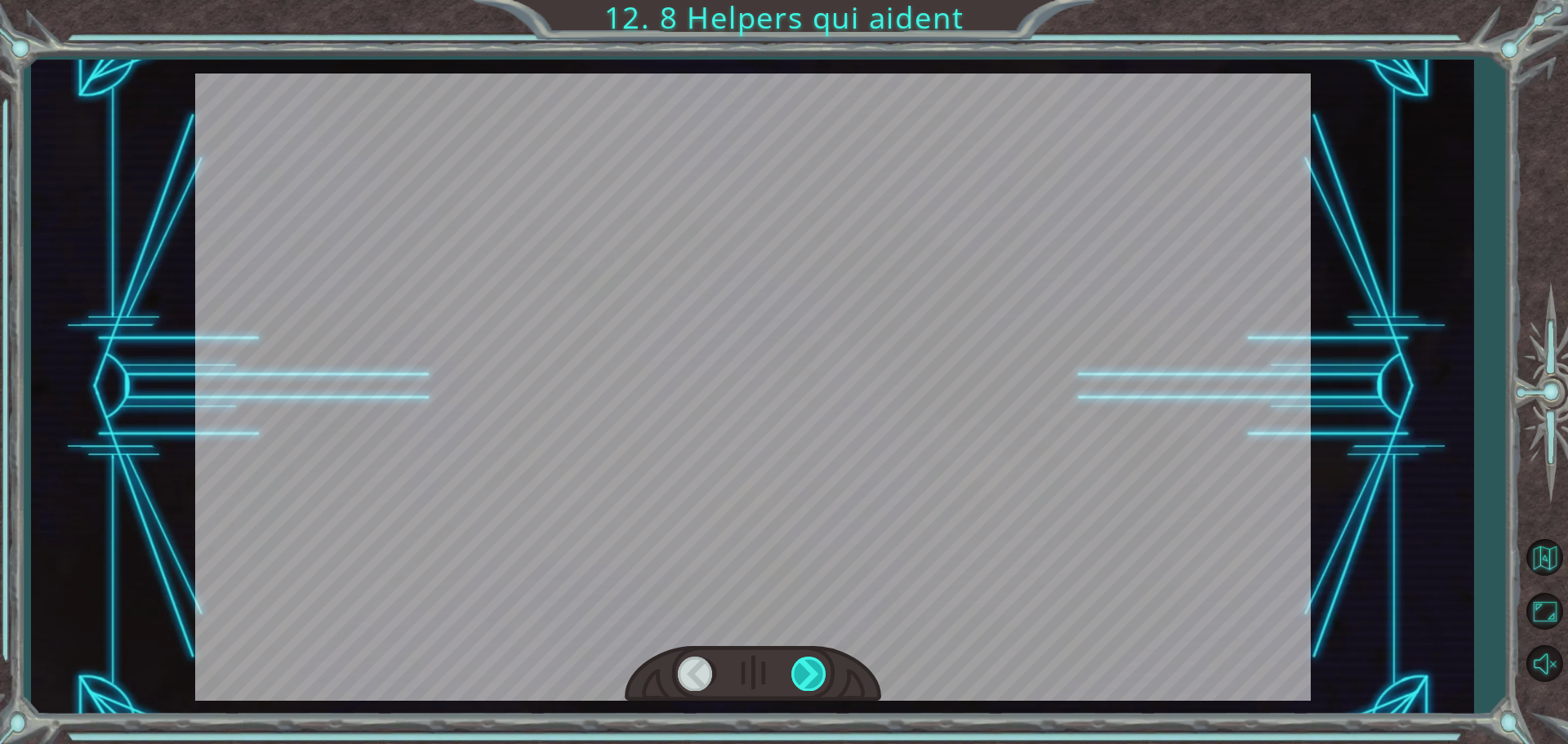
click at [821, 678] on div at bounding box center [809, 673] width 37 height 33
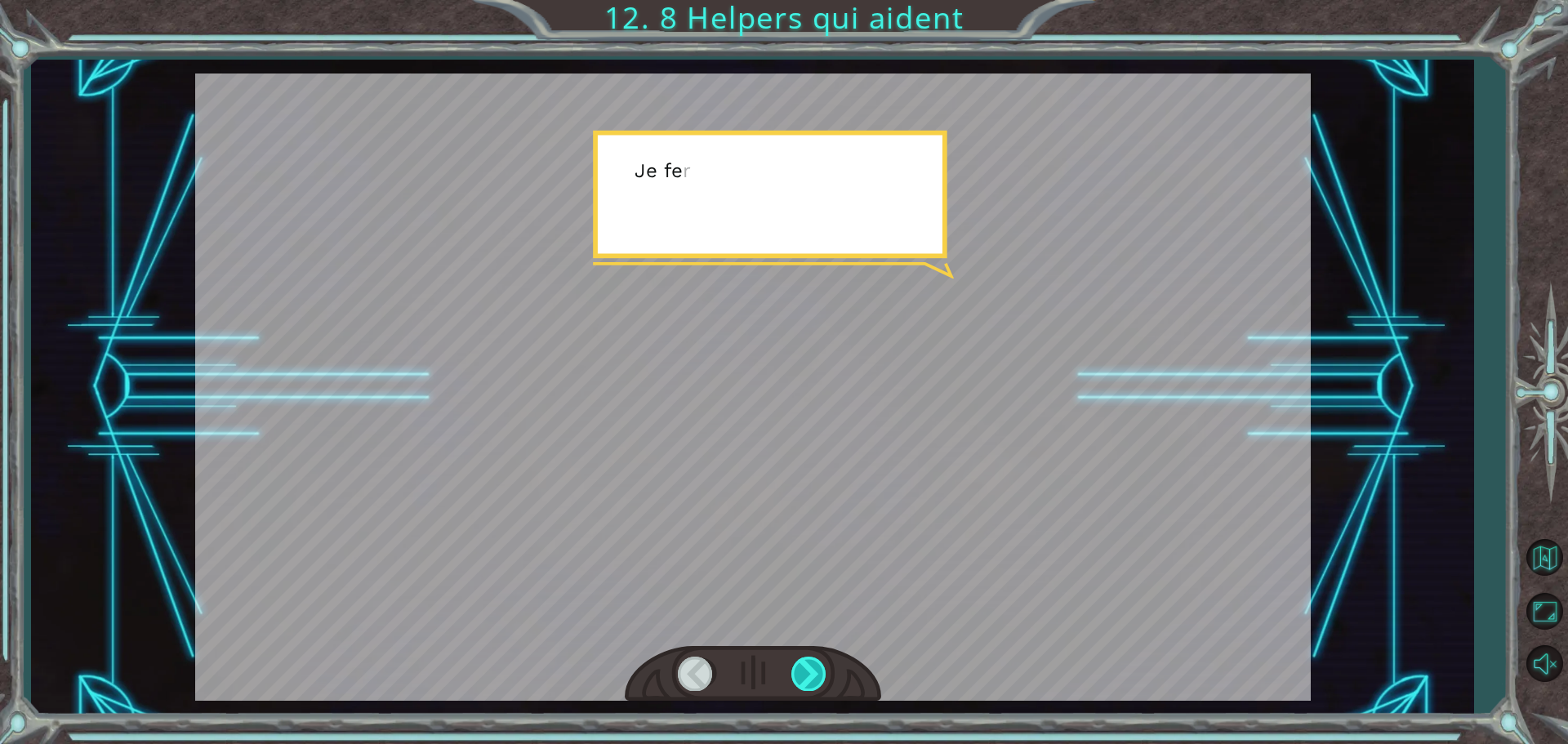
click at [821, 678] on div at bounding box center [809, 673] width 37 height 33
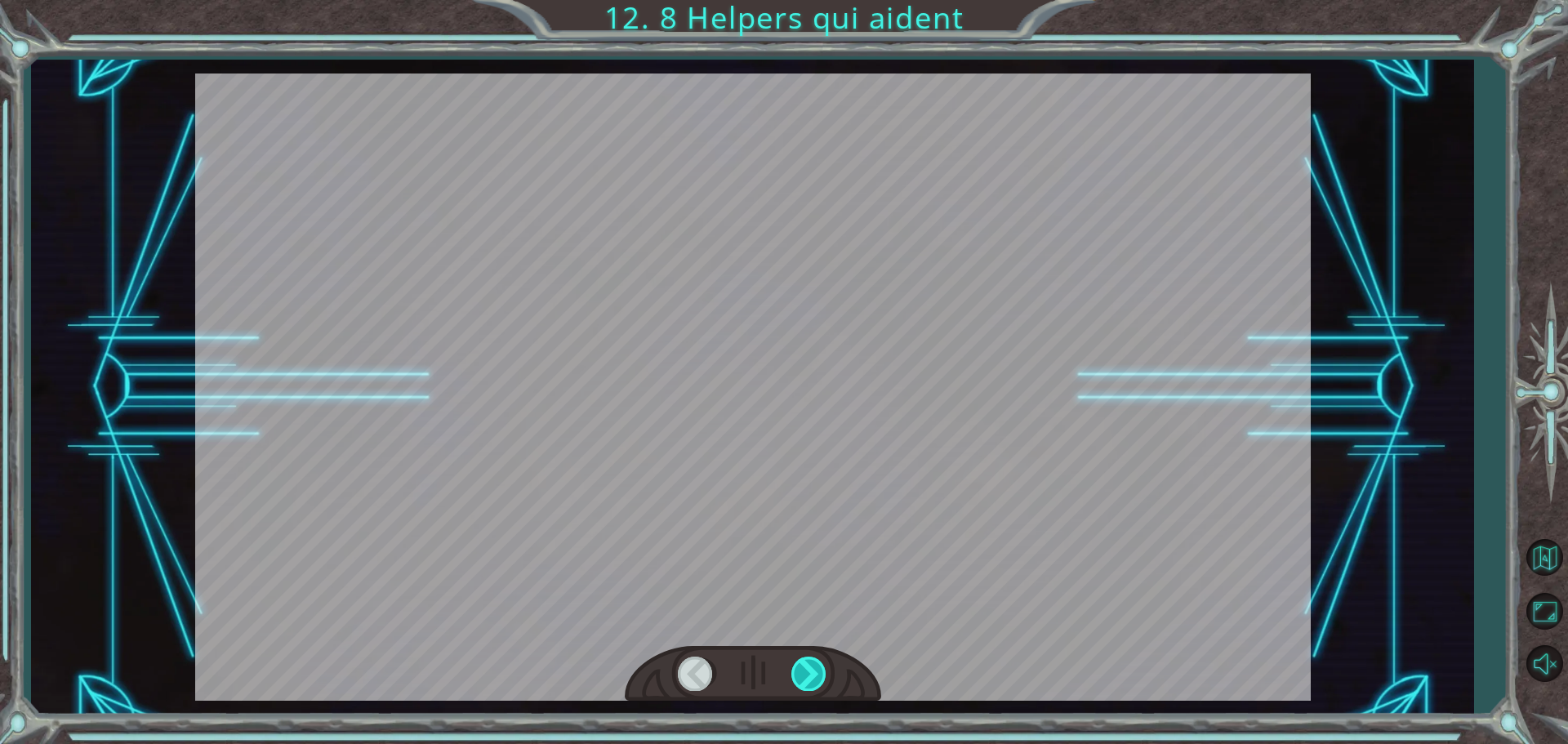
click at [821, 678] on div at bounding box center [809, 673] width 37 height 33
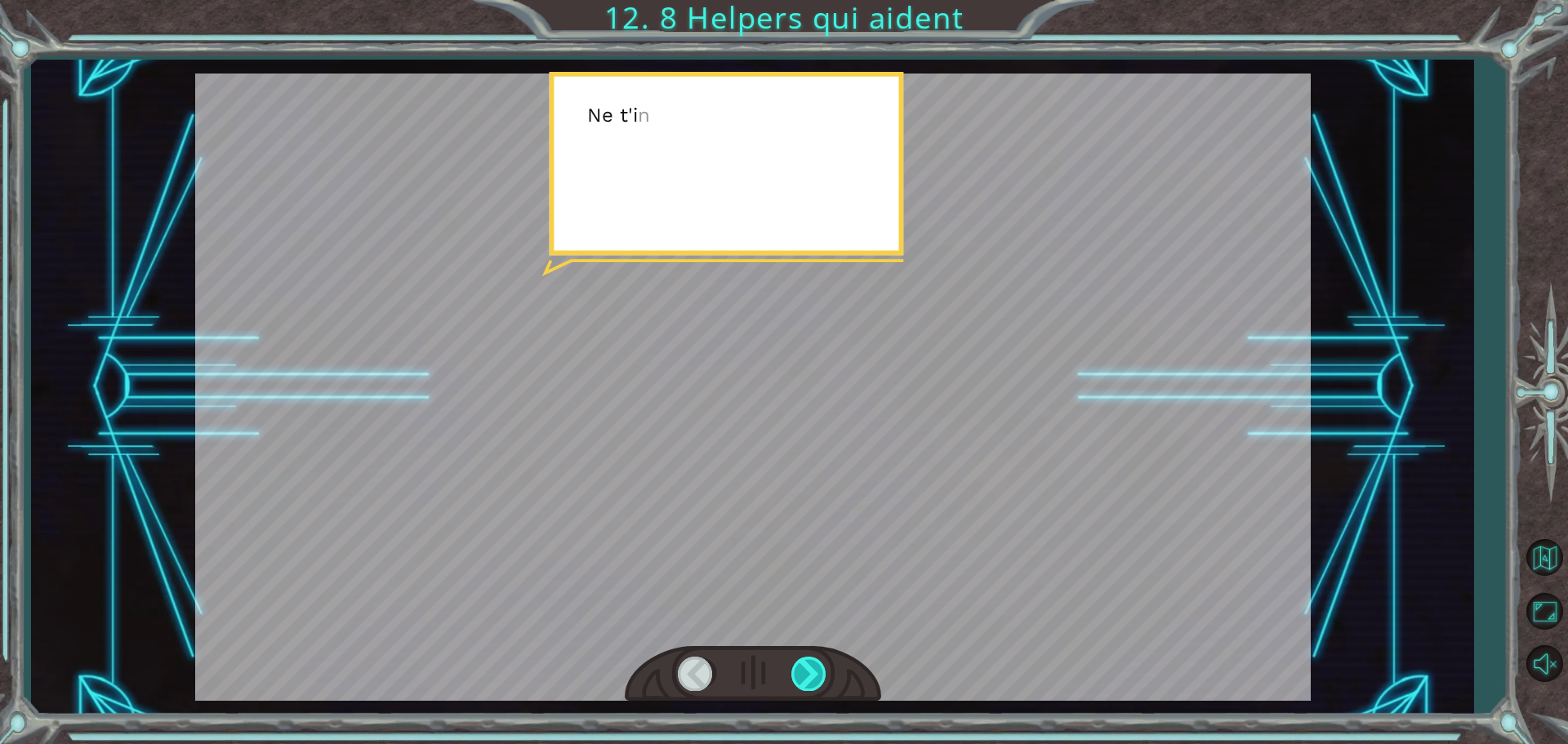
click at [821, 678] on div at bounding box center [809, 673] width 37 height 33
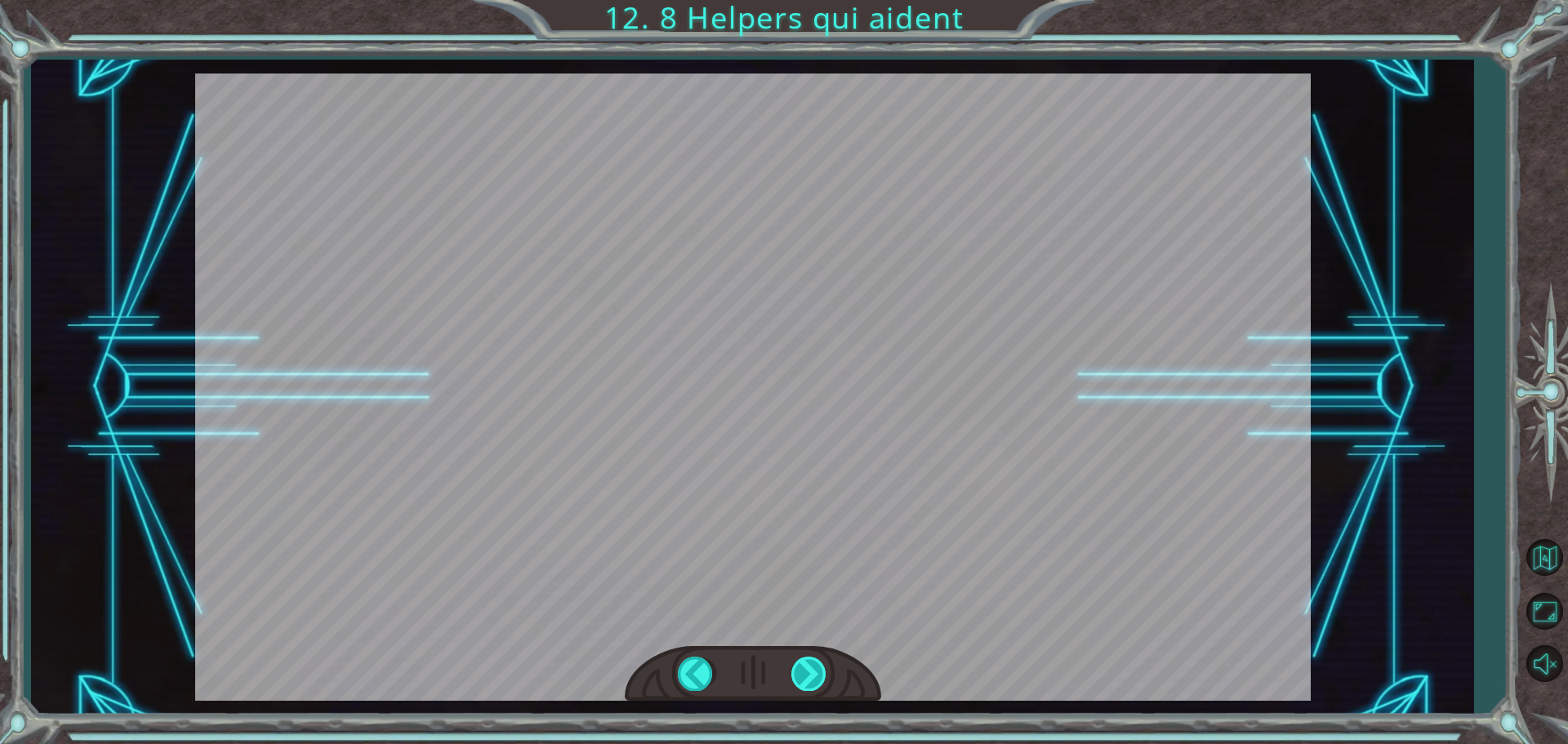
click at [821, 678] on div at bounding box center [809, 673] width 37 height 33
click at [820, 676] on div at bounding box center [809, 673] width 37 height 33
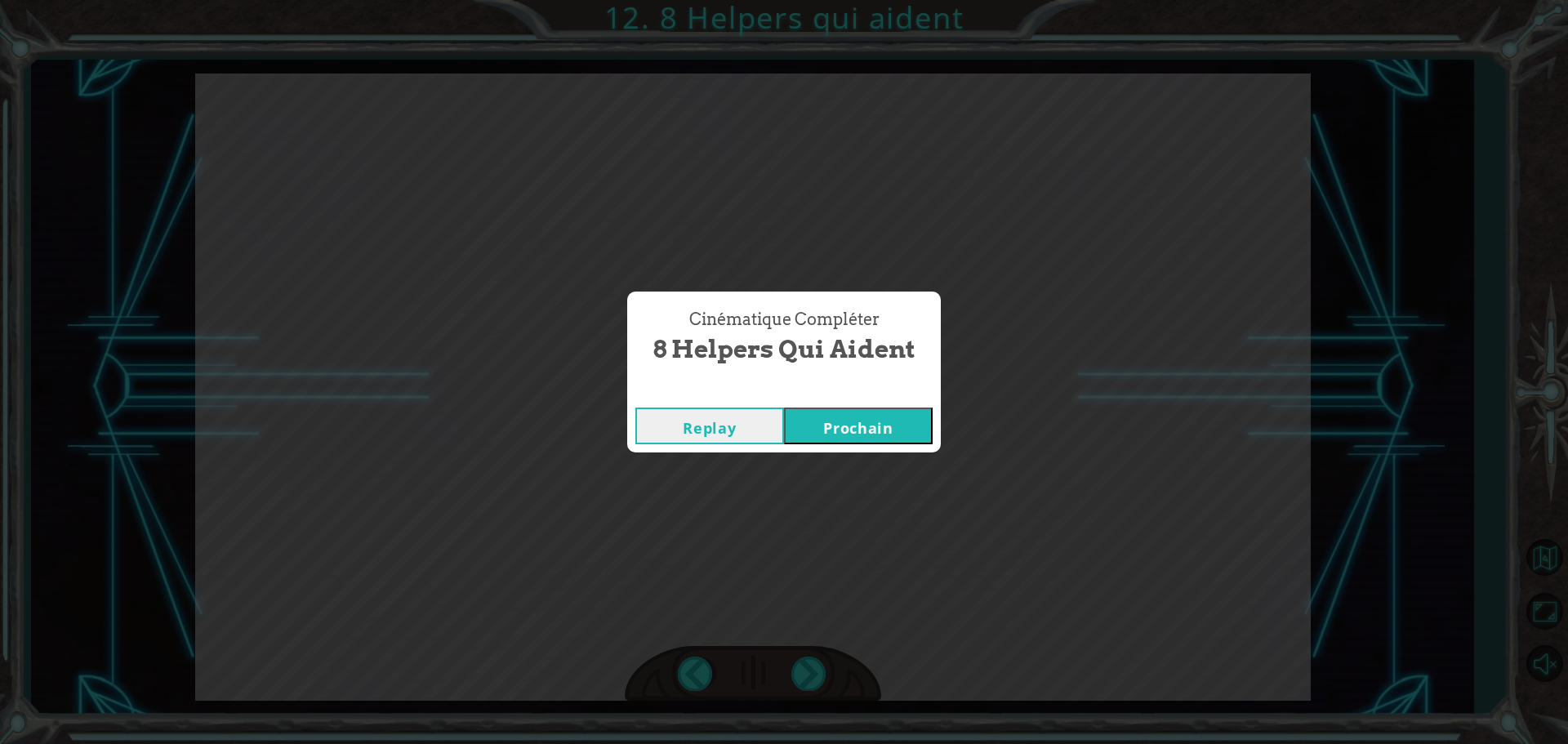
click at [904, 433] on button "Prochain" at bounding box center [858, 426] width 149 height 37
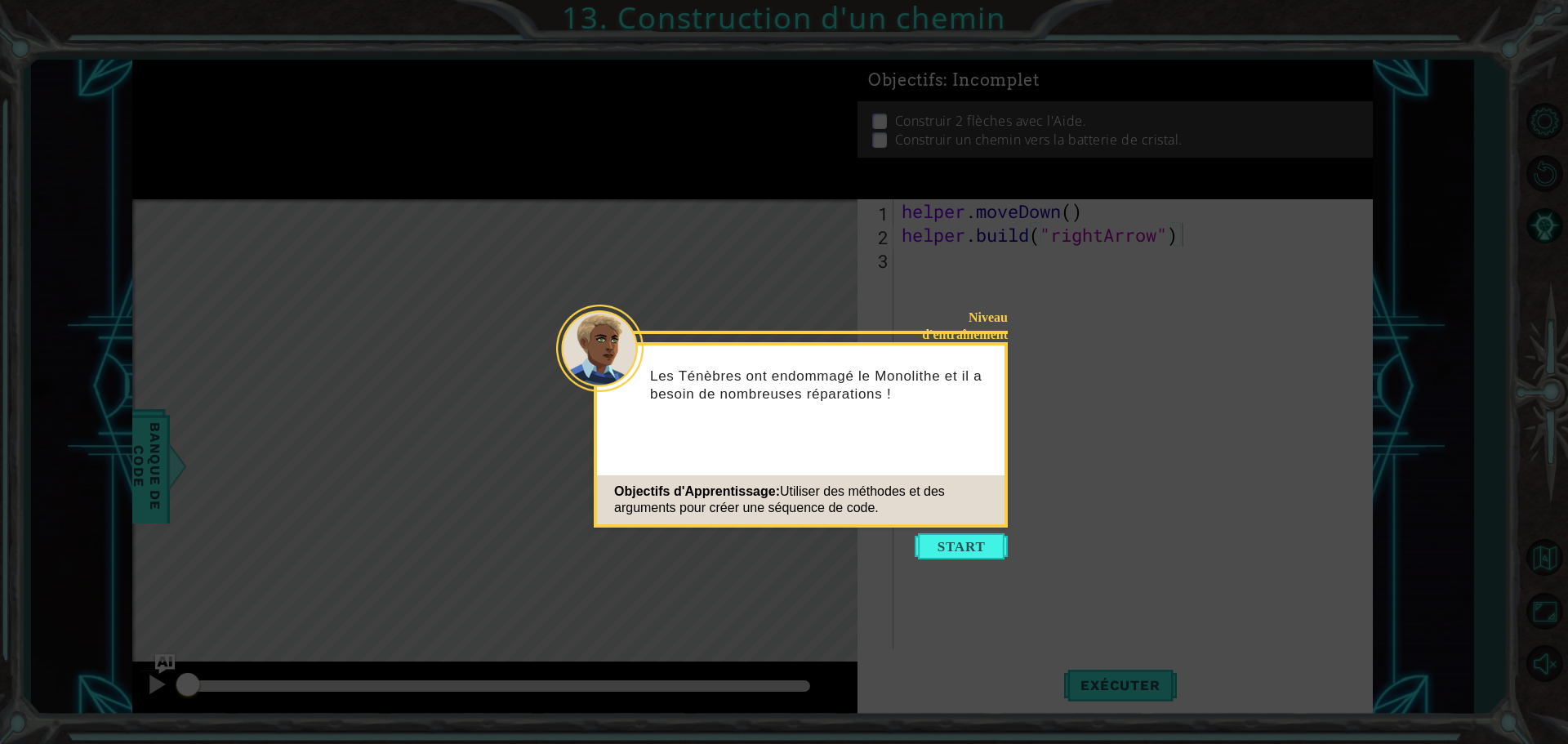
click at [941, 545] on button "Start" at bounding box center [961, 546] width 93 height 26
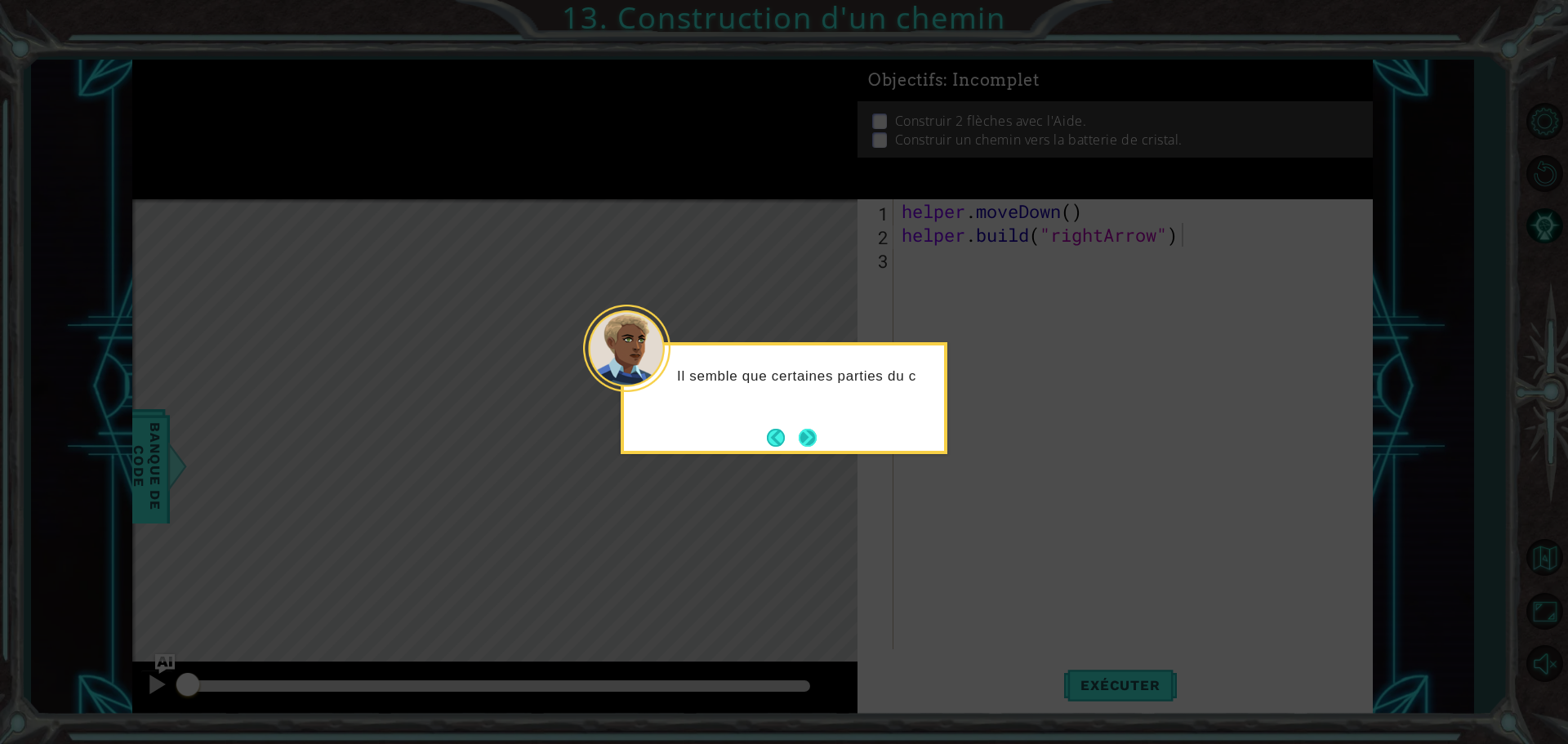
click at [814, 446] on button "Next" at bounding box center [807, 437] width 19 height 19
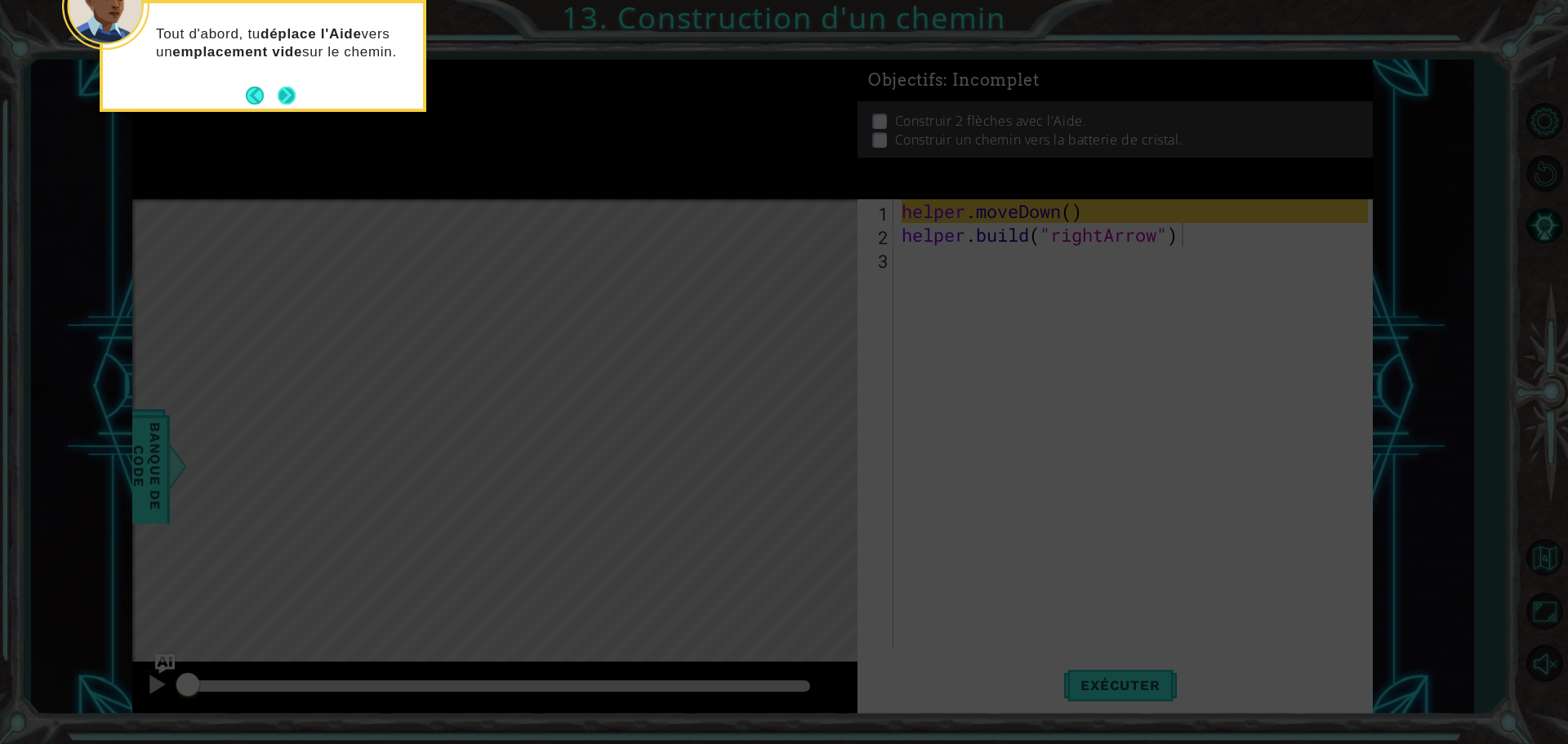
click at [283, 91] on button "Next" at bounding box center [287, 95] width 19 height 19
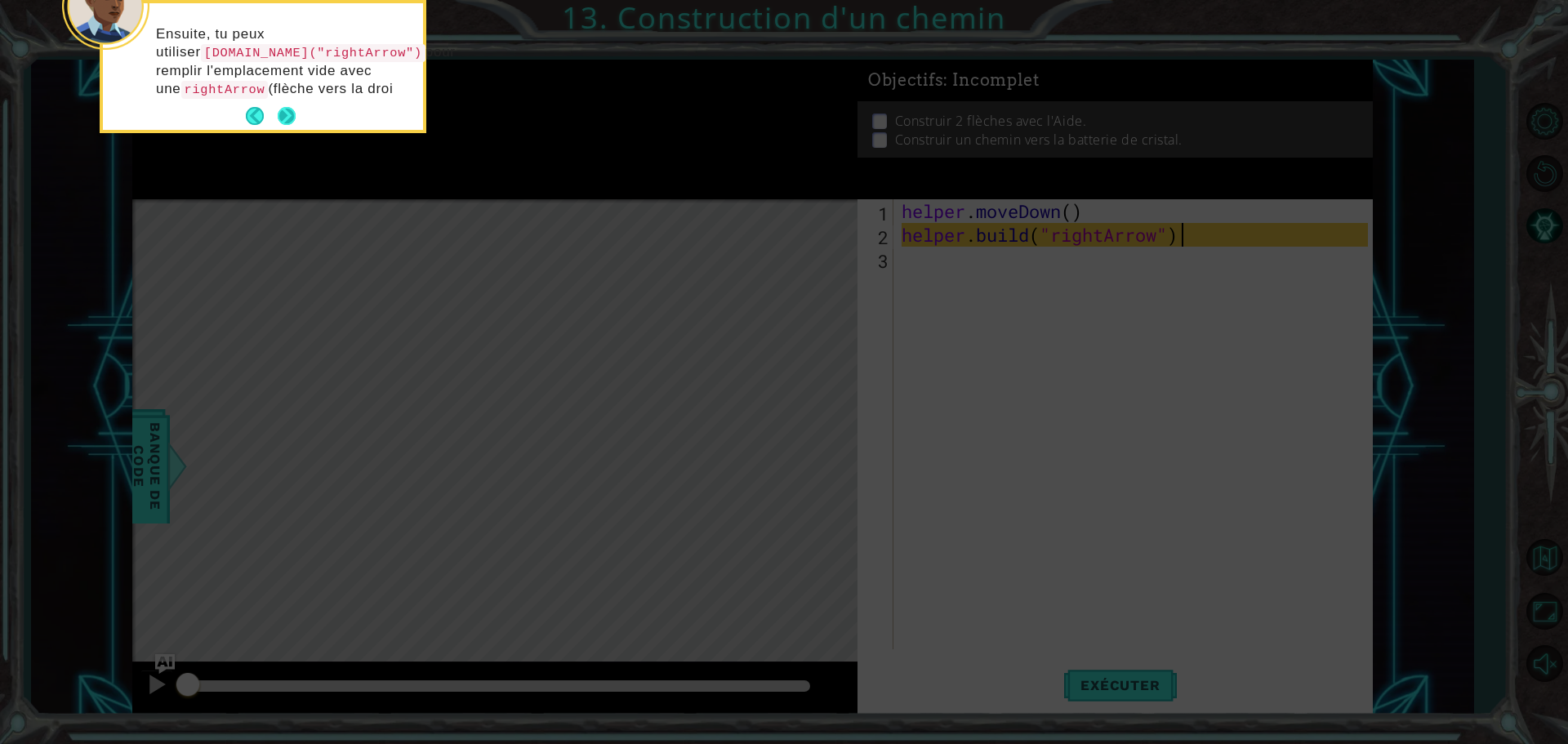
click at [286, 112] on button "Next" at bounding box center [287, 116] width 21 height 21
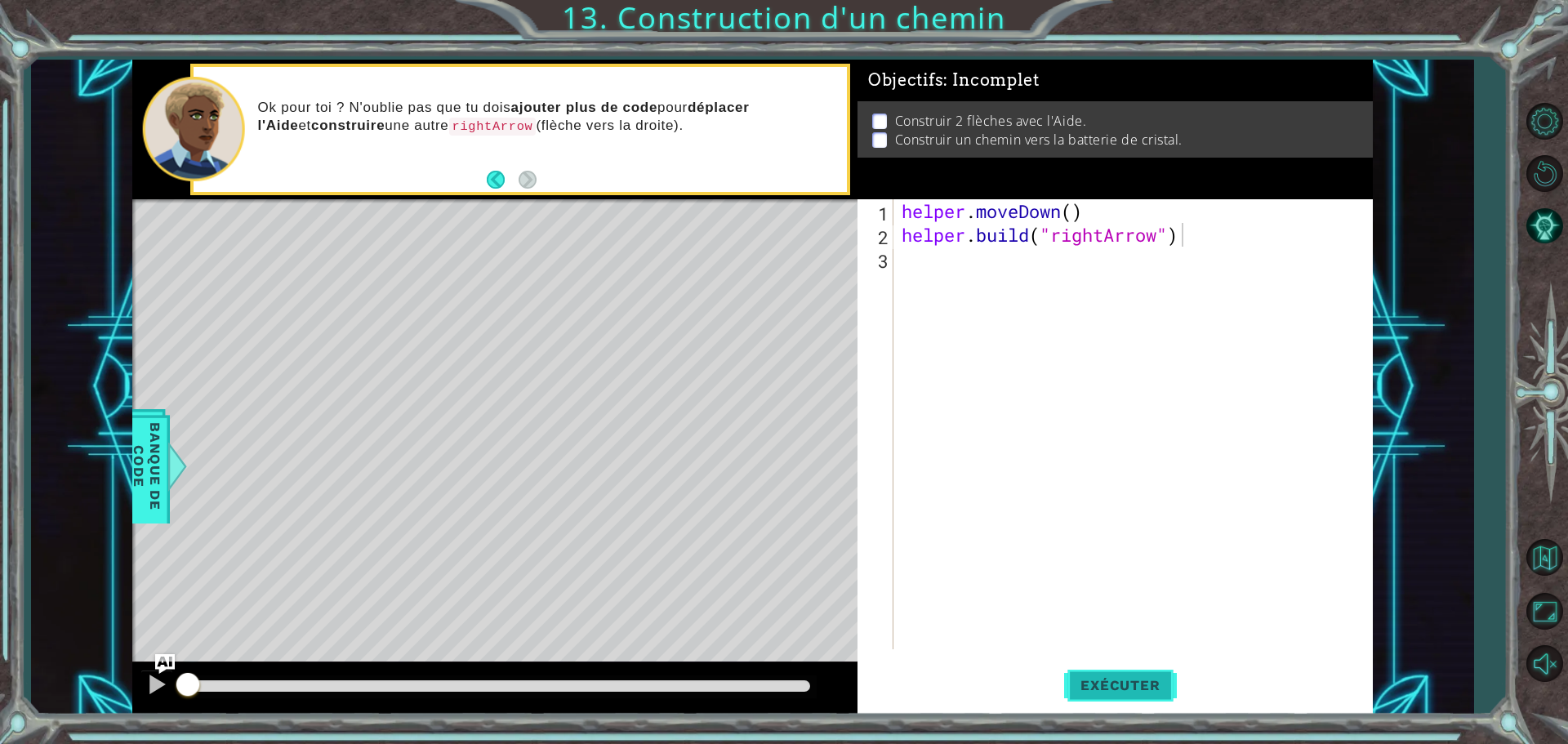
click at [1101, 676] on button "Exécuter" at bounding box center [1120, 685] width 112 height 52
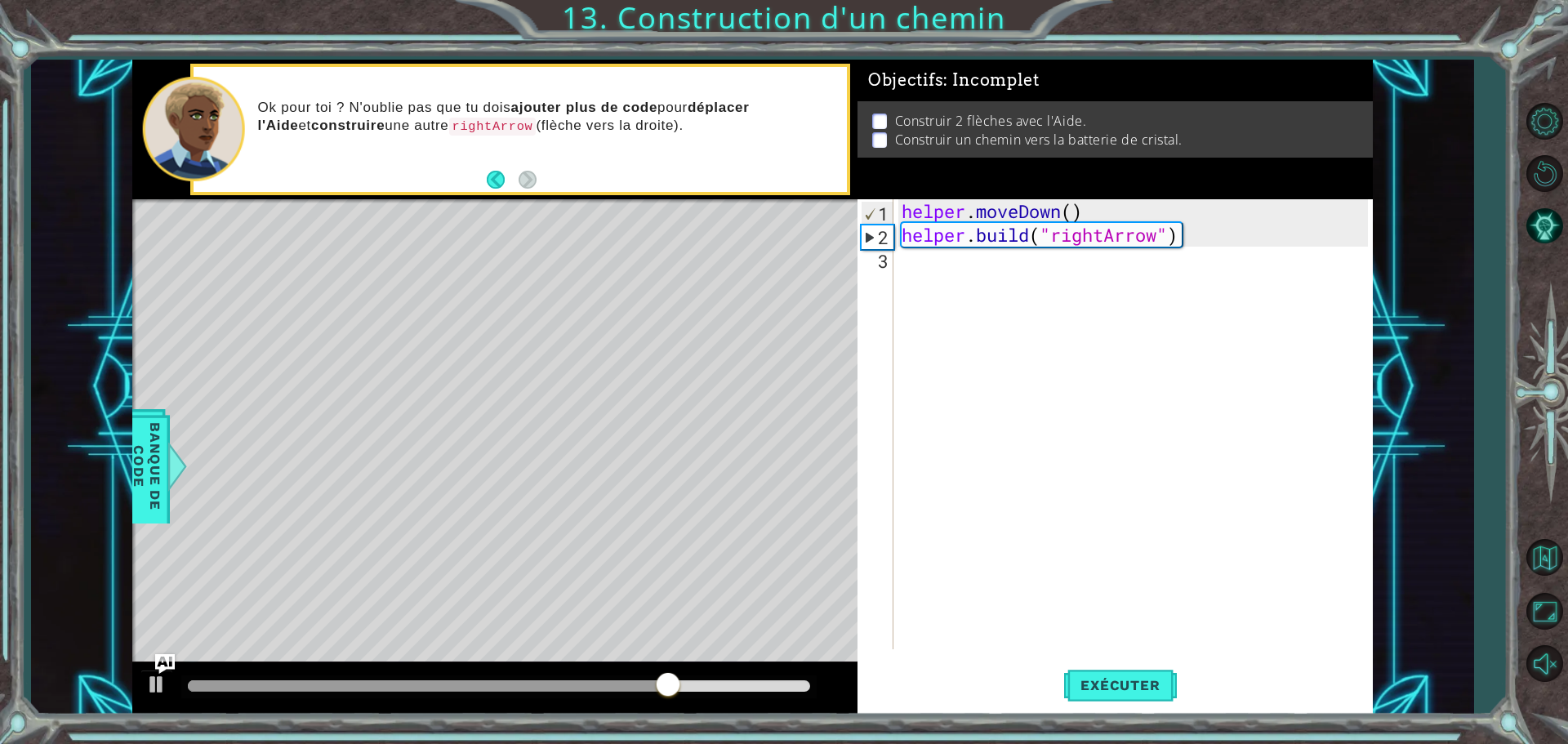
click at [895, 265] on div "[DOMAIN_NAME]("rightArrow") 1 2 3 helper . moveDown ( ) helper . build ( "right…" at bounding box center [1113, 425] width 510 height 451
click at [913, 249] on div "helper . moveDown ( ) helper . build ( "rightArrow" )" at bounding box center [1137, 448] width 478 height 498
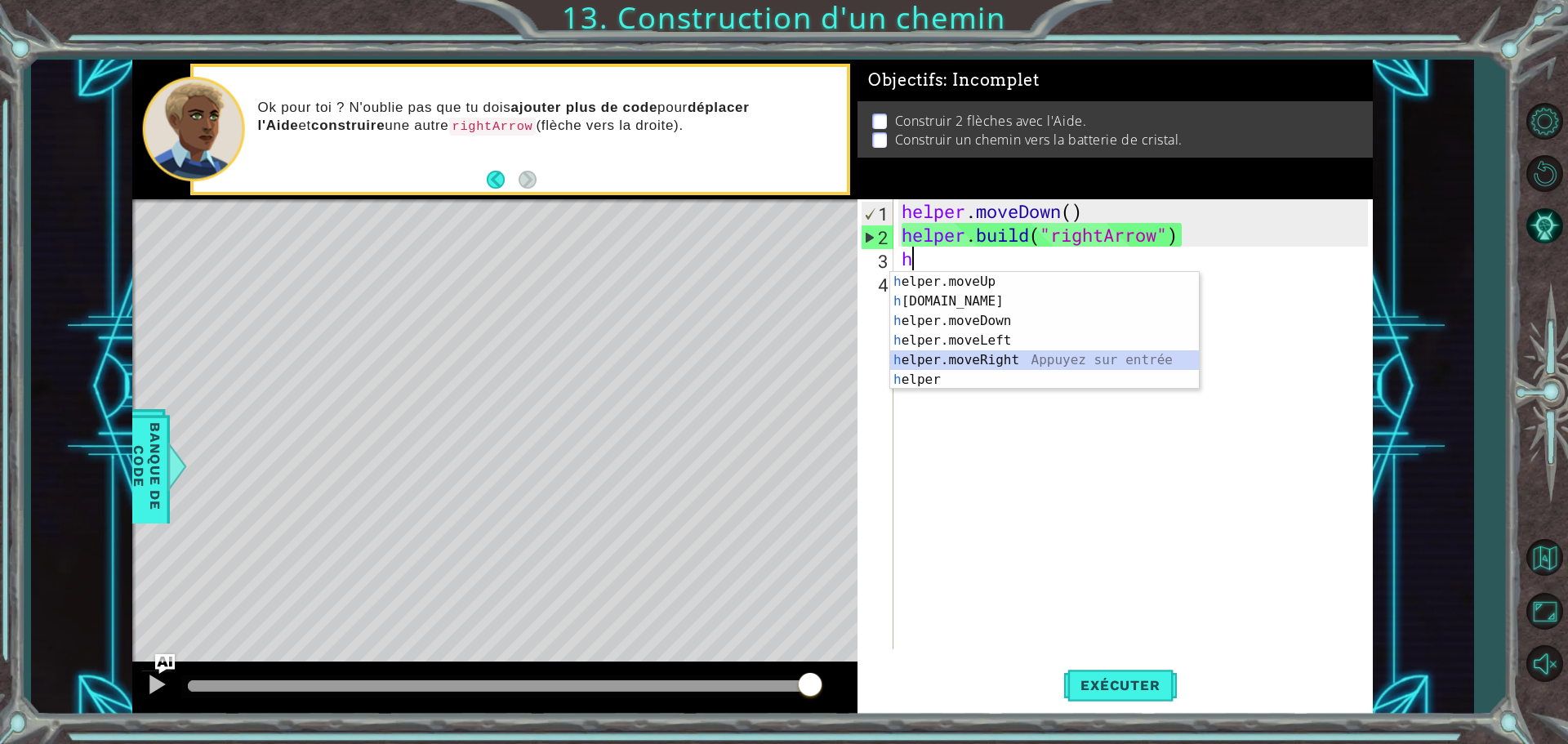
click at [976, 359] on div "h elper.moveUp Appuyez sur entrée h [DOMAIN_NAME] Appuyez sur entrée h elper.mo…" at bounding box center [1045, 350] width 309 height 157
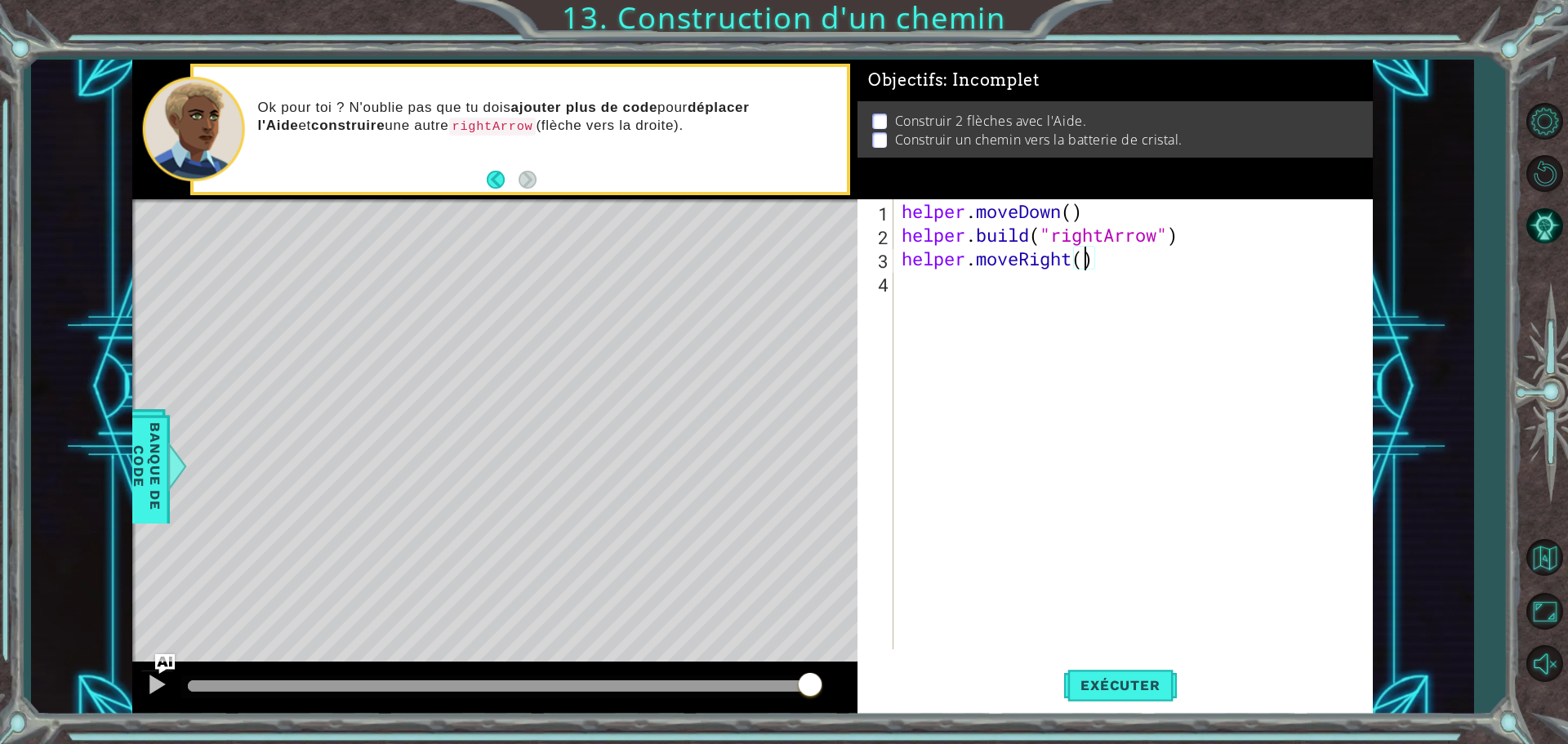
scroll to position [0, 8]
type textarea "helper.moveRight(3)"
click at [1120, 689] on span "Exécuter" at bounding box center [1120, 686] width 112 height 17
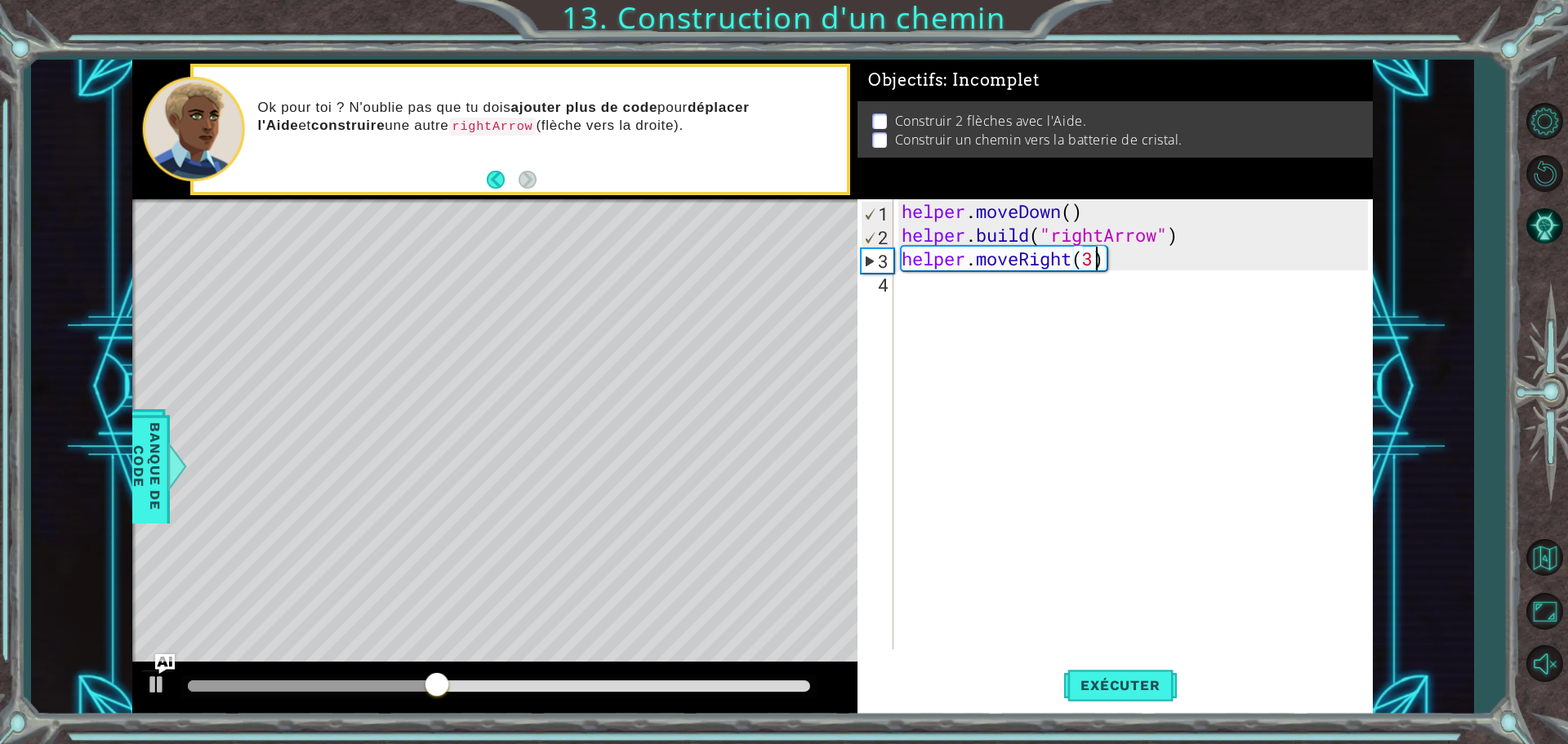
click at [922, 286] on div "helper . moveDown ( ) helper . build ( "rightArrow" ) helper . moveRight ( 3 )" at bounding box center [1137, 448] width 478 height 498
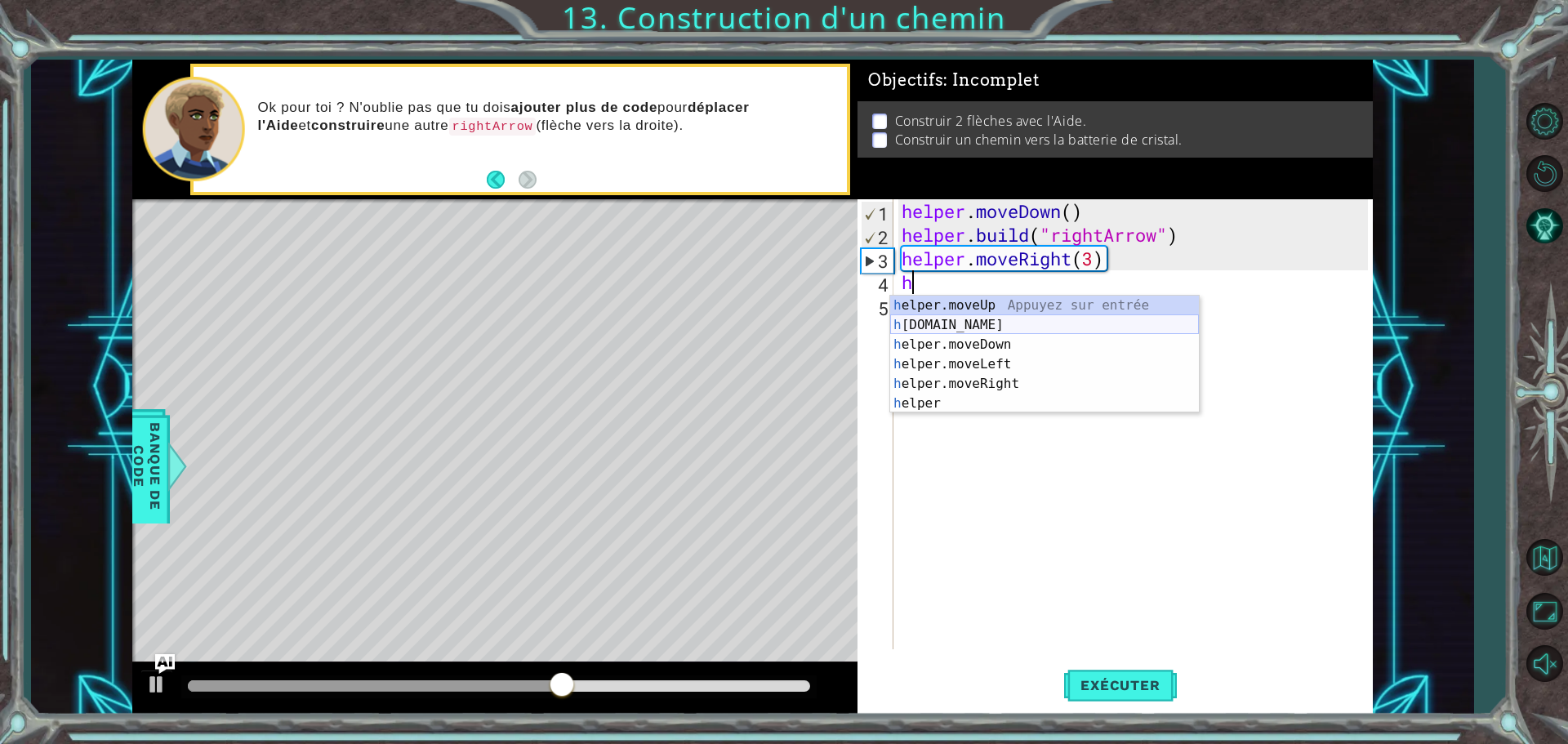
click at [947, 324] on div "h elper.moveUp Appuyez sur entrée h [DOMAIN_NAME] Appuyez sur entrée h elper.mo…" at bounding box center [1045, 374] width 309 height 157
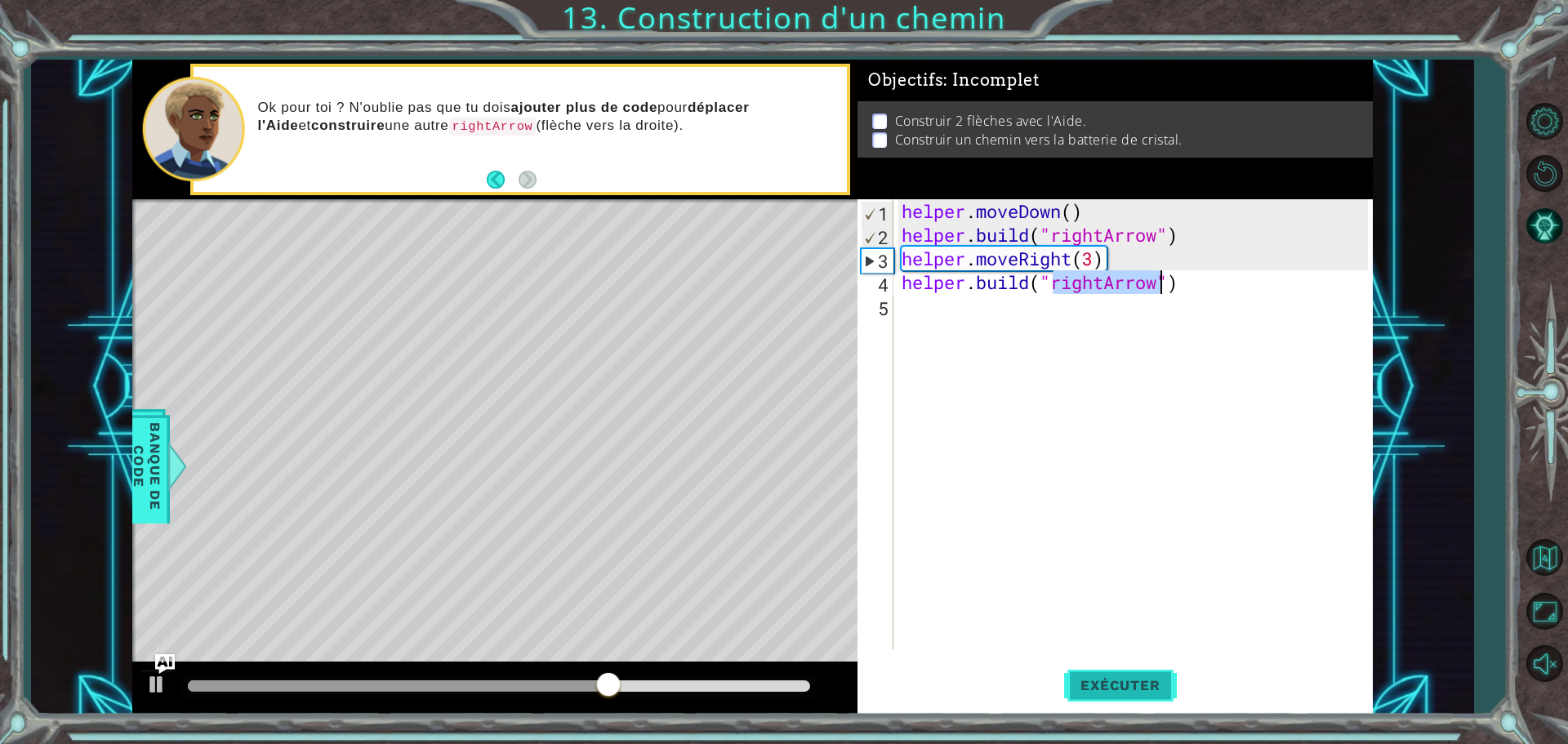
type textarea "[DOMAIN_NAME]("rightArrow")"
click at [1094, 672] on button "Exécuter" at bounding box center [1120, 685] width 112 height 52
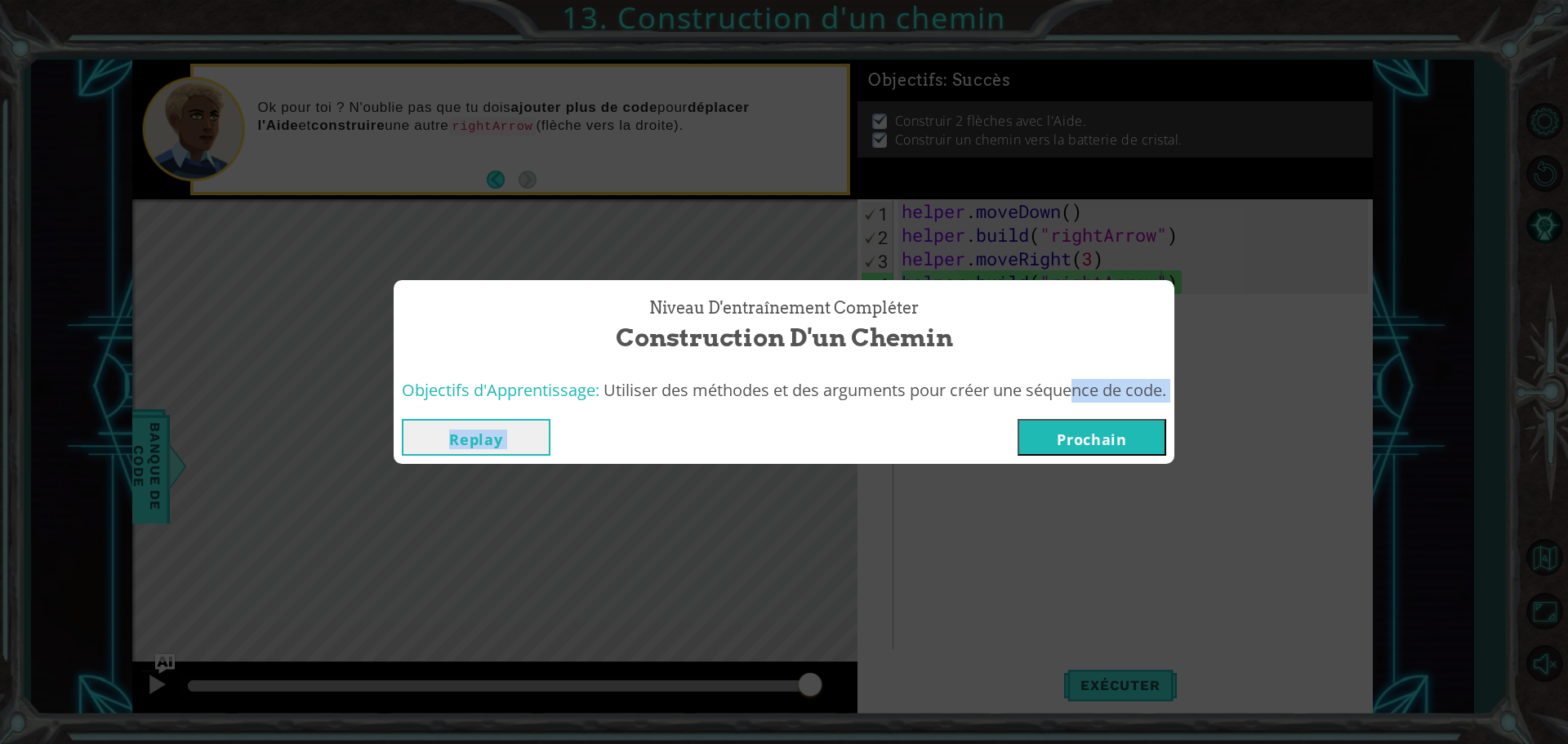
drag, startPoint x: 1060, startPoint y: 409, endPoint x: 1073, endPoint y: 420, distance: 17.0
click at [1067, 415] on div "Niveau d'entraînement Compléter Construction d'un chemin Objectifs d'Apprentiss…" at bounding box center [784, 372] width 781 height 184
click at [1076, 437] on button "Prochain" at bounding box center [1092, 437] width 149 height 37
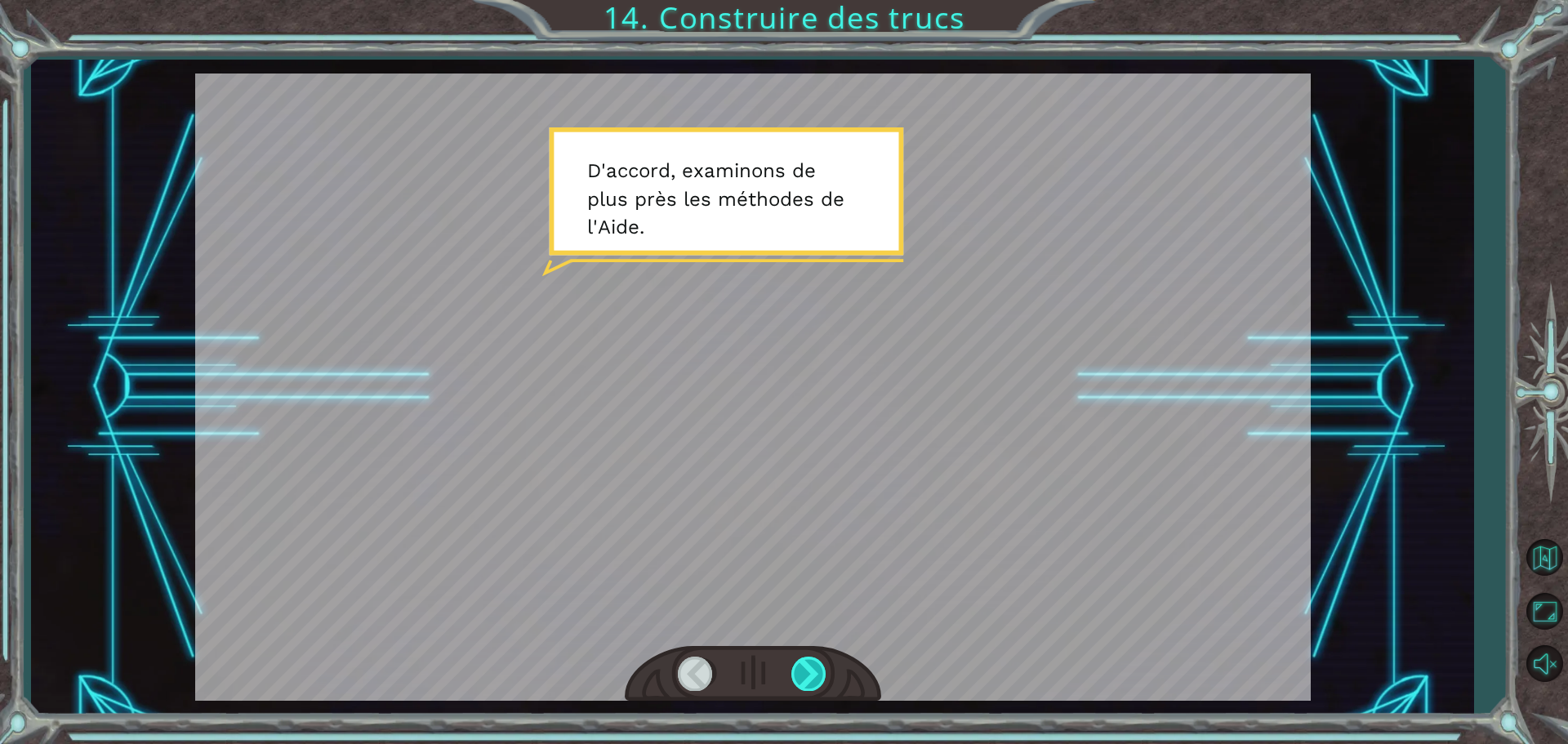
click at [802, 682] on div at bounding box center [809, 673] width 37 height 33
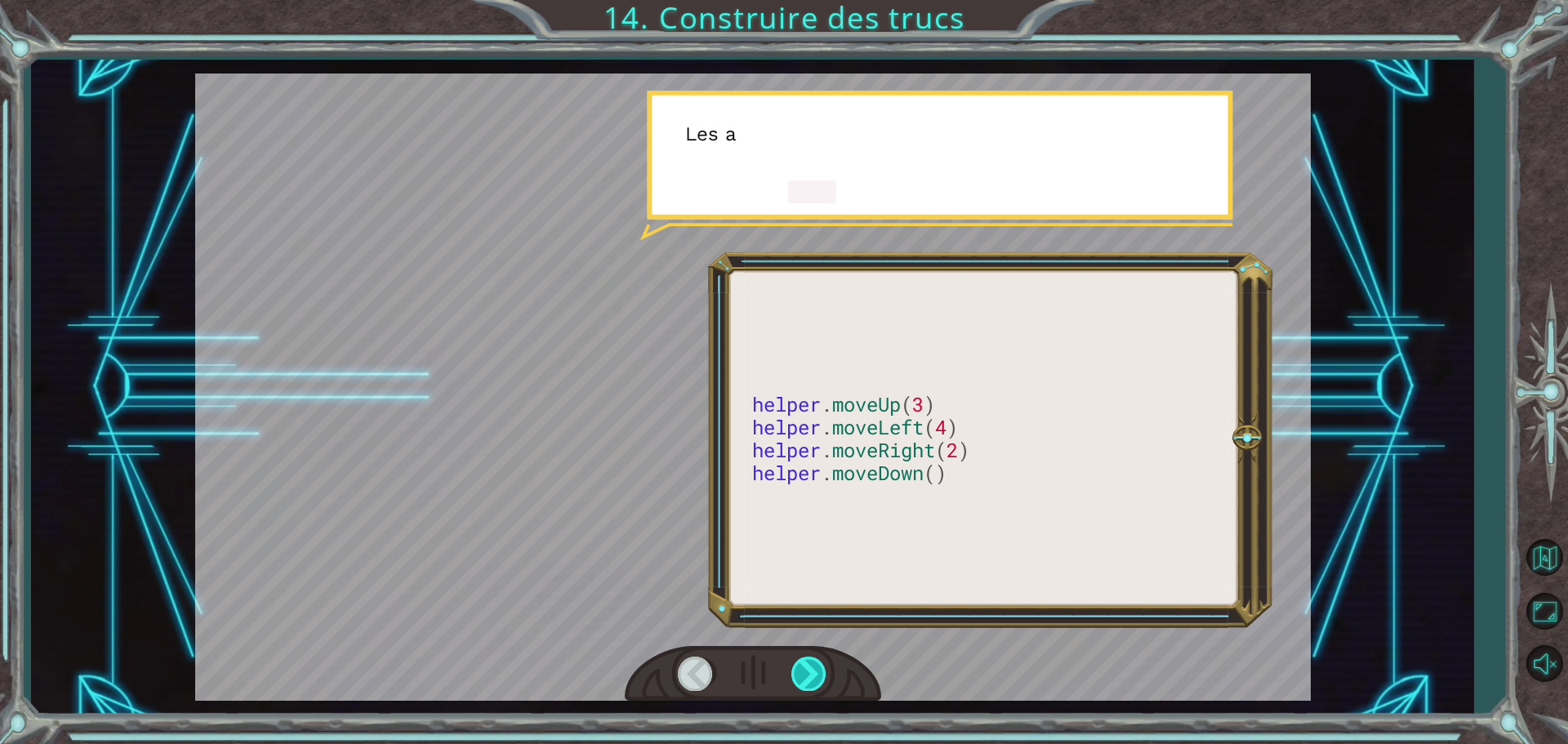
click at [804, 678] on div at bounding box center [809, 673] width 37 height 33
click at [804, 677] on div at bounding box center [809, 673] width 37 height 33
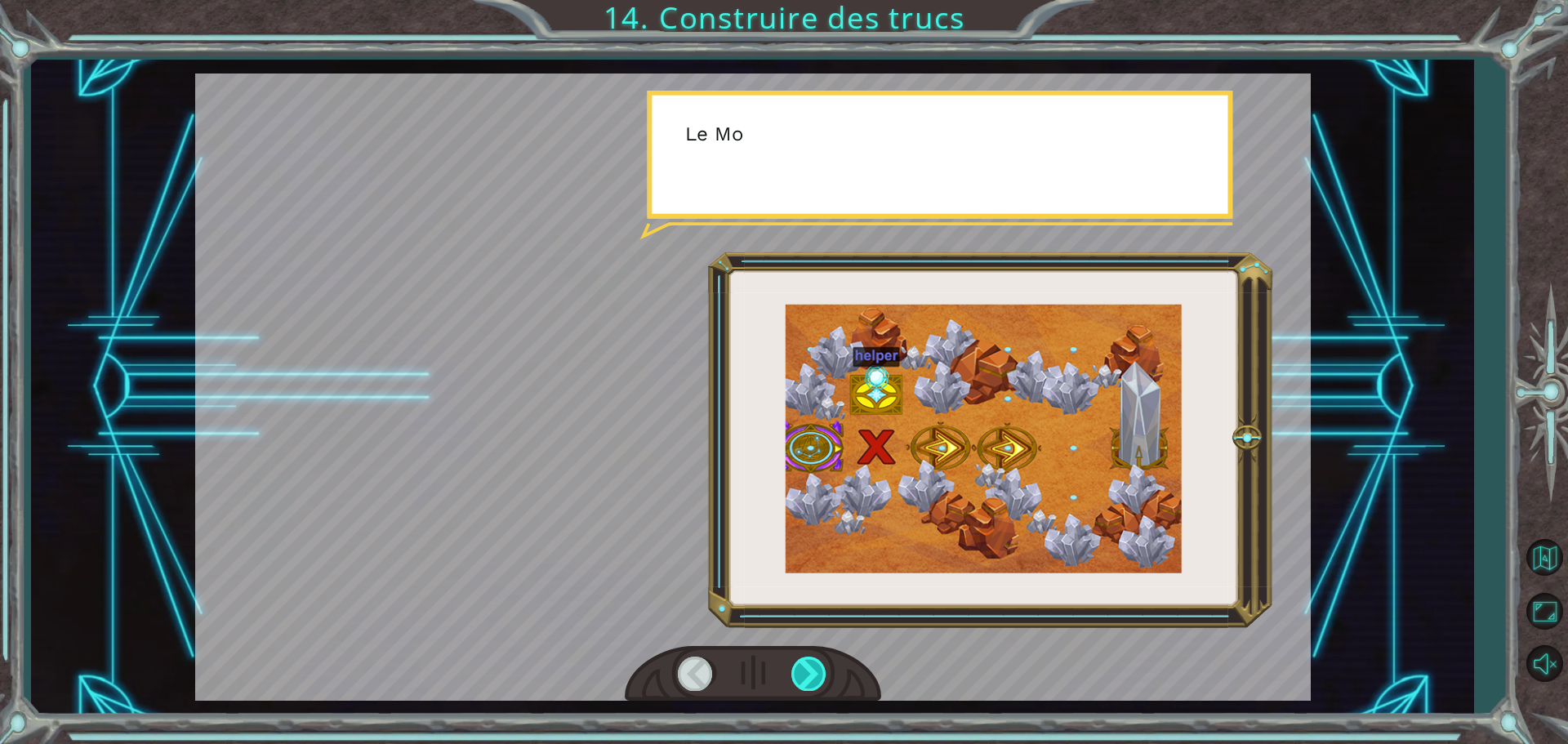
click at [805, 677] on div at bounding box center [809, 673] width 37 height 33
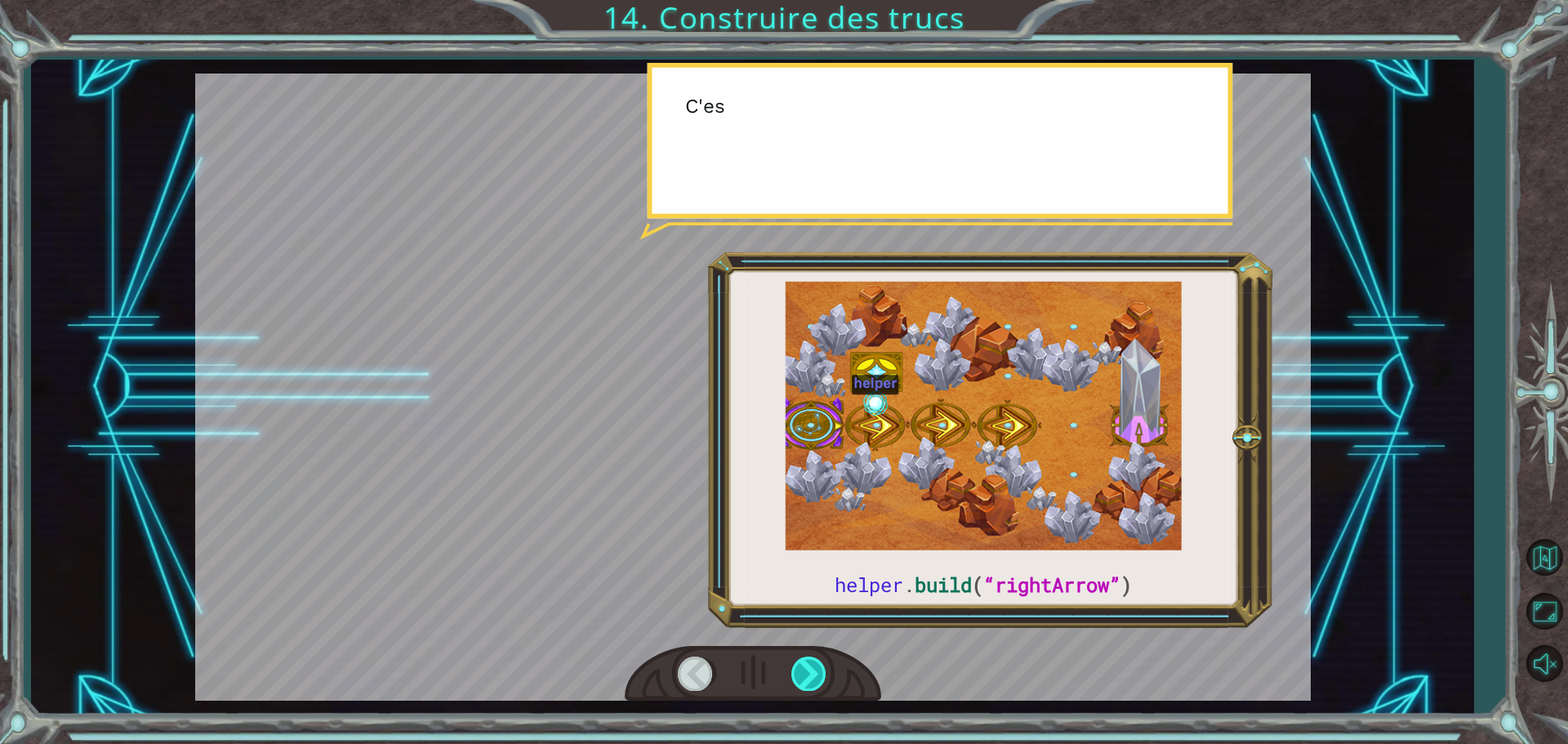
click at [805, 677] on div at bounding box center [809, 673] width 37 height 33
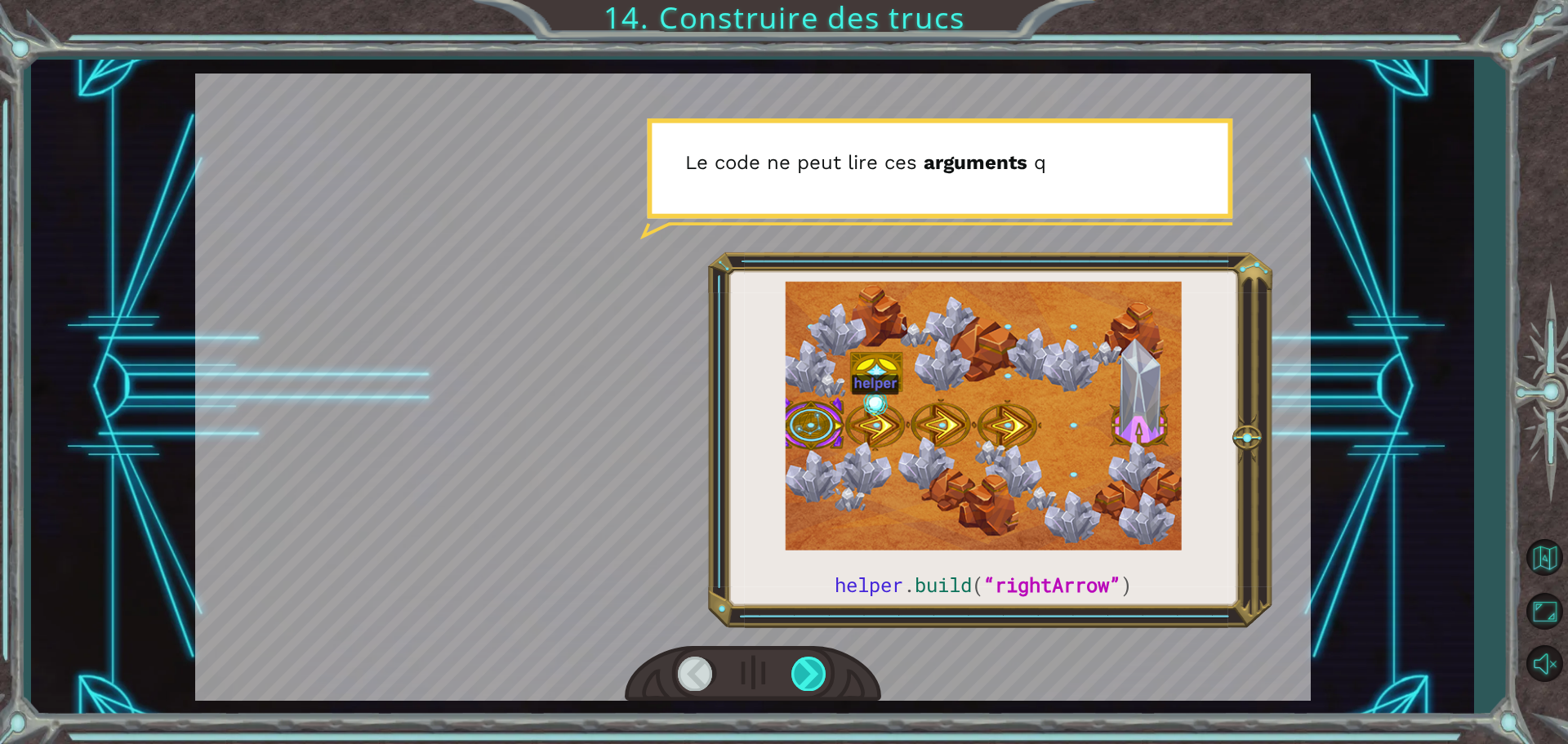
click at [805, 677] on div at bounding box center [809, 673] width 37 height 33
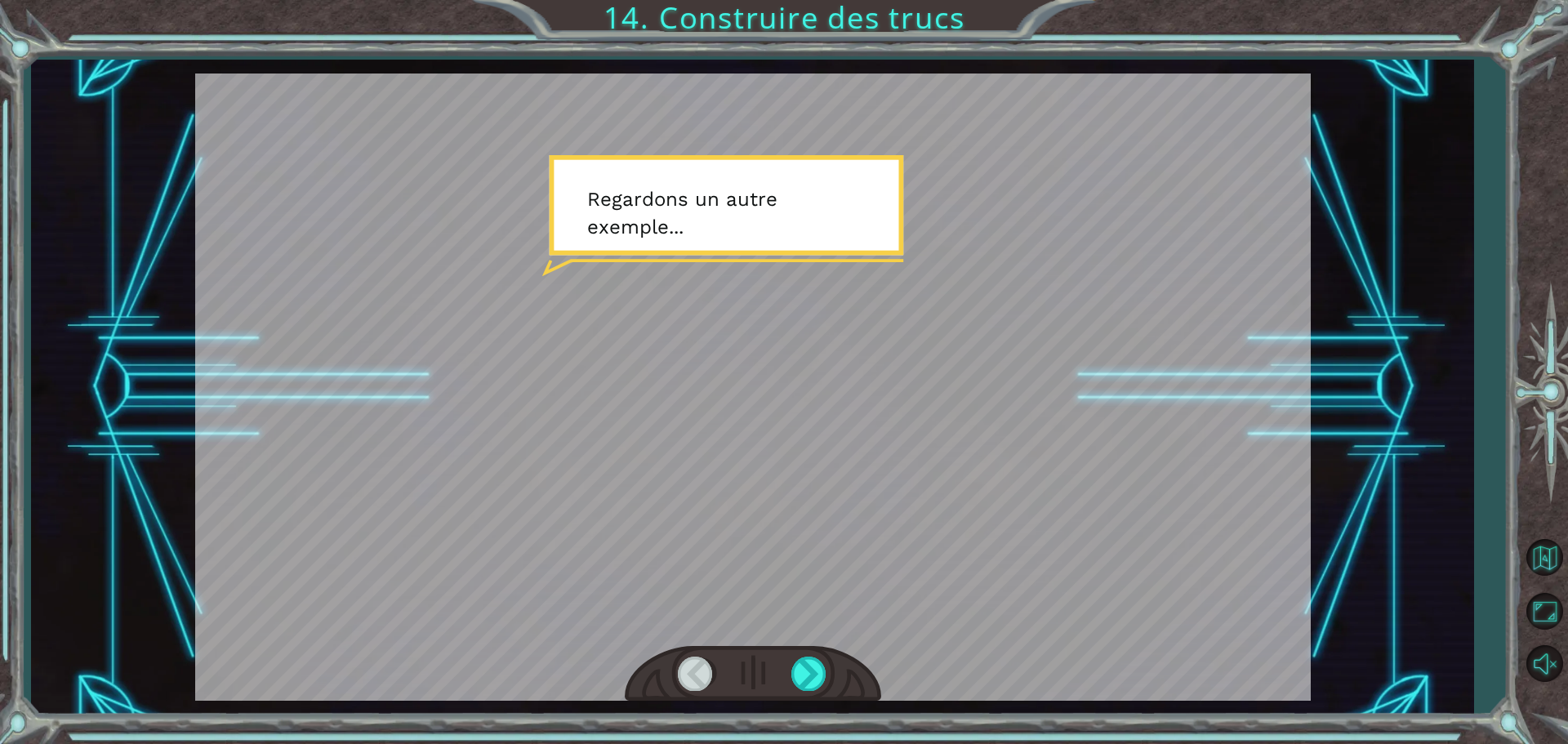
click at [784, 663] on div at bounding box center [753, 674] width 257 height 57
click at [794, 669] on div at bounding box center [809, 673] width 37 height 33
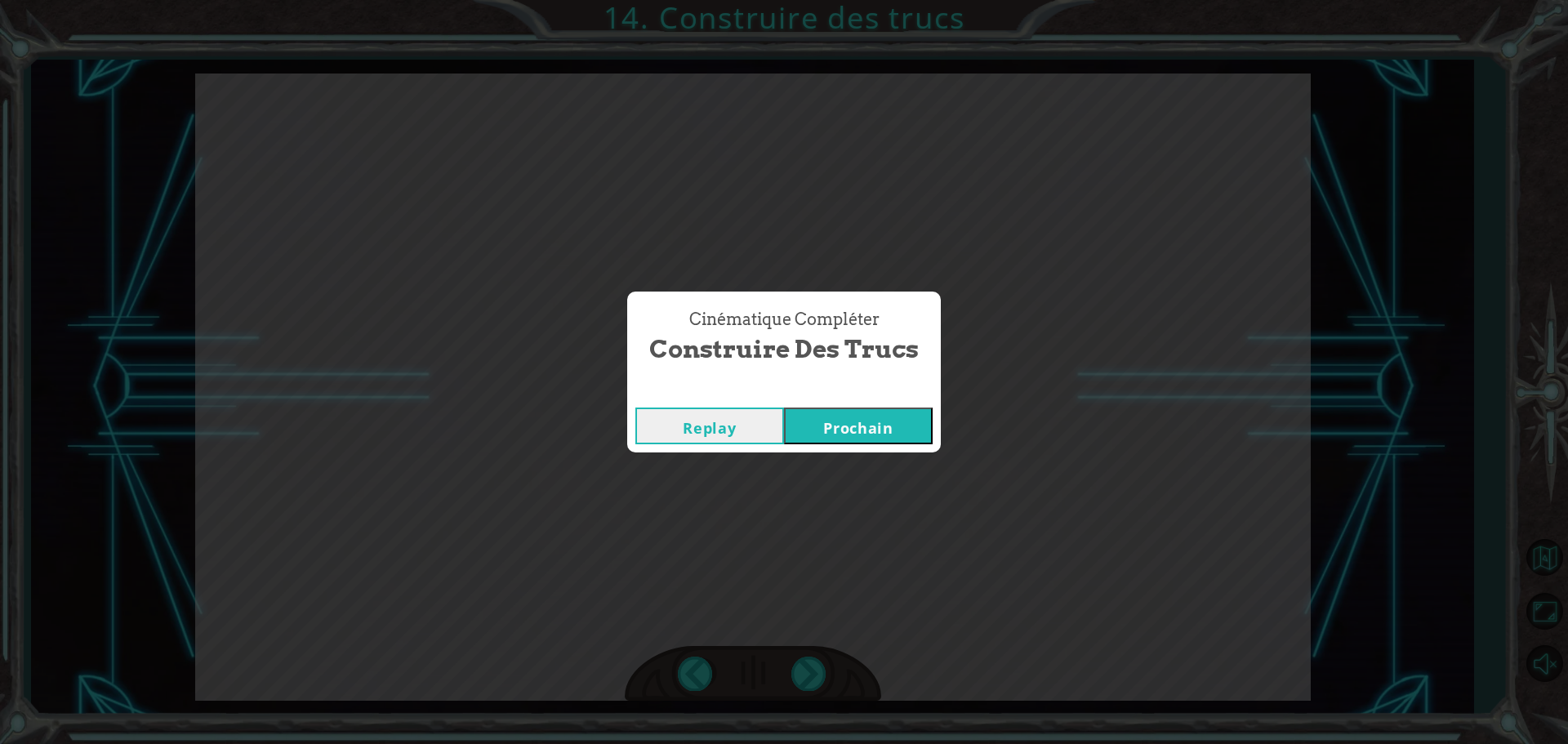
click at [864, 431] on button "Prochain" at bounding box center [858, 426] width 149 height 37
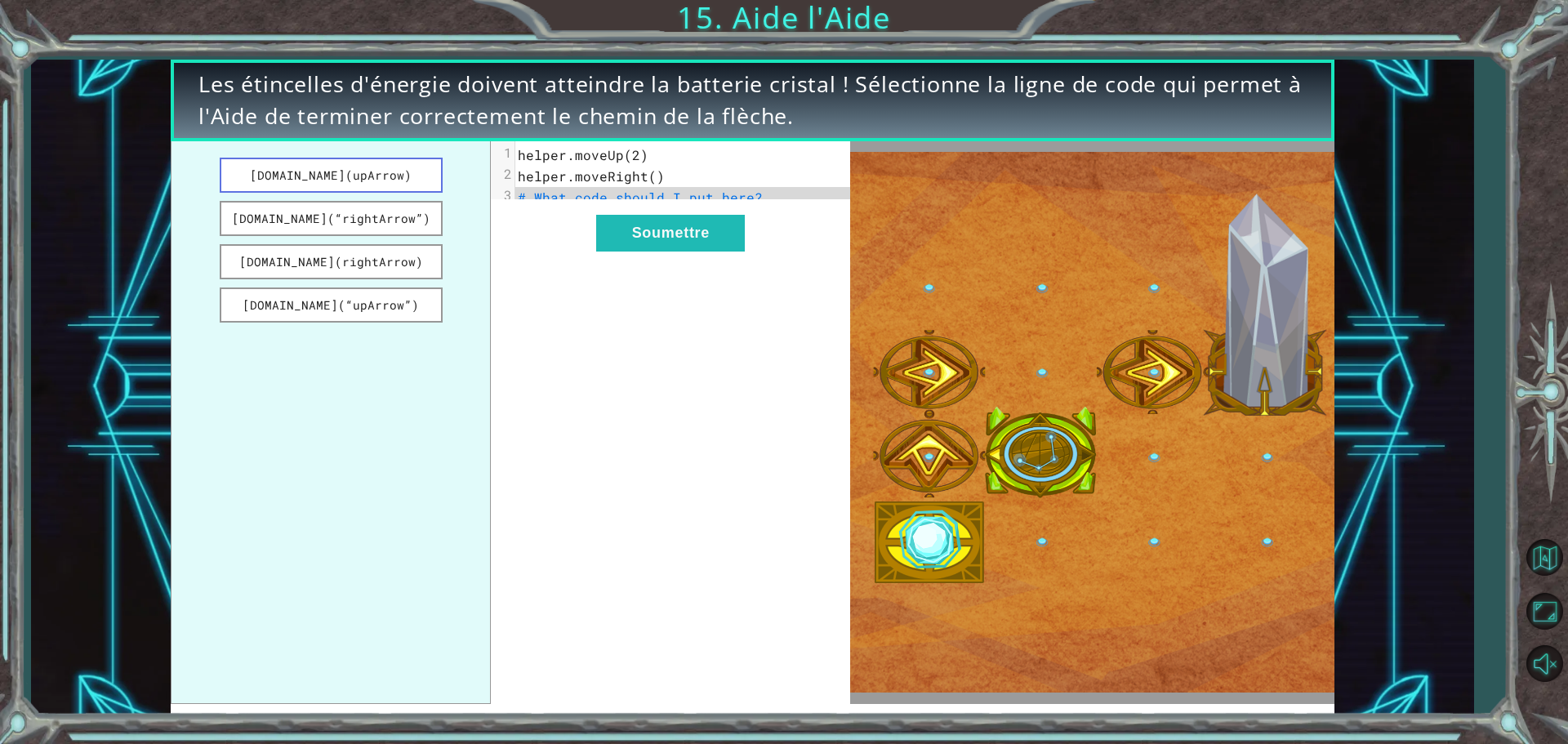
click at [381, 180] on button "[DOMAIN_NAME](upArrow)" at bounding box center [331, 175] width 223 height 35
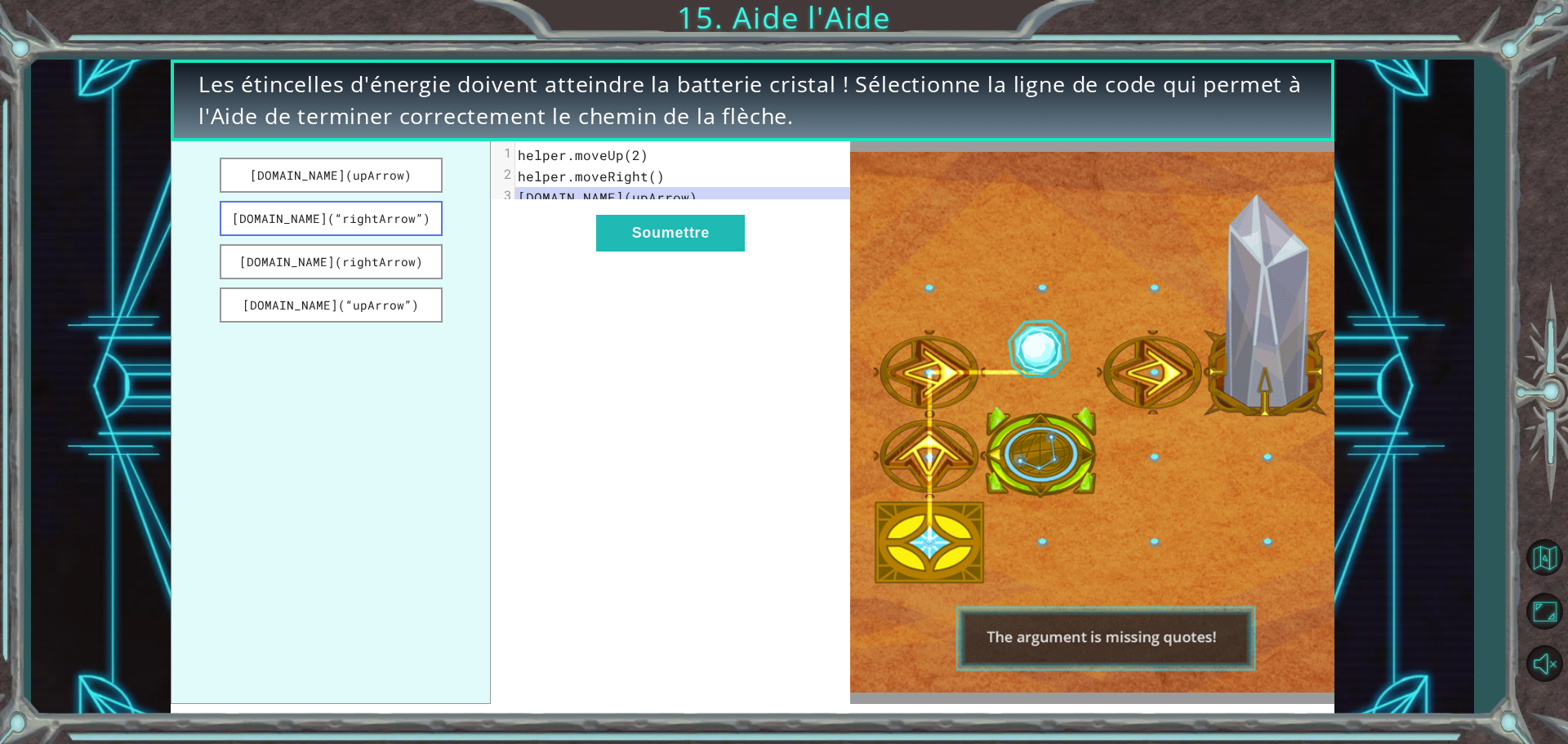
click at [390, 214] on button "[DOMAIN_NAME](“rightArrow”)" at bounding box center [331, 219] width 223 height 35
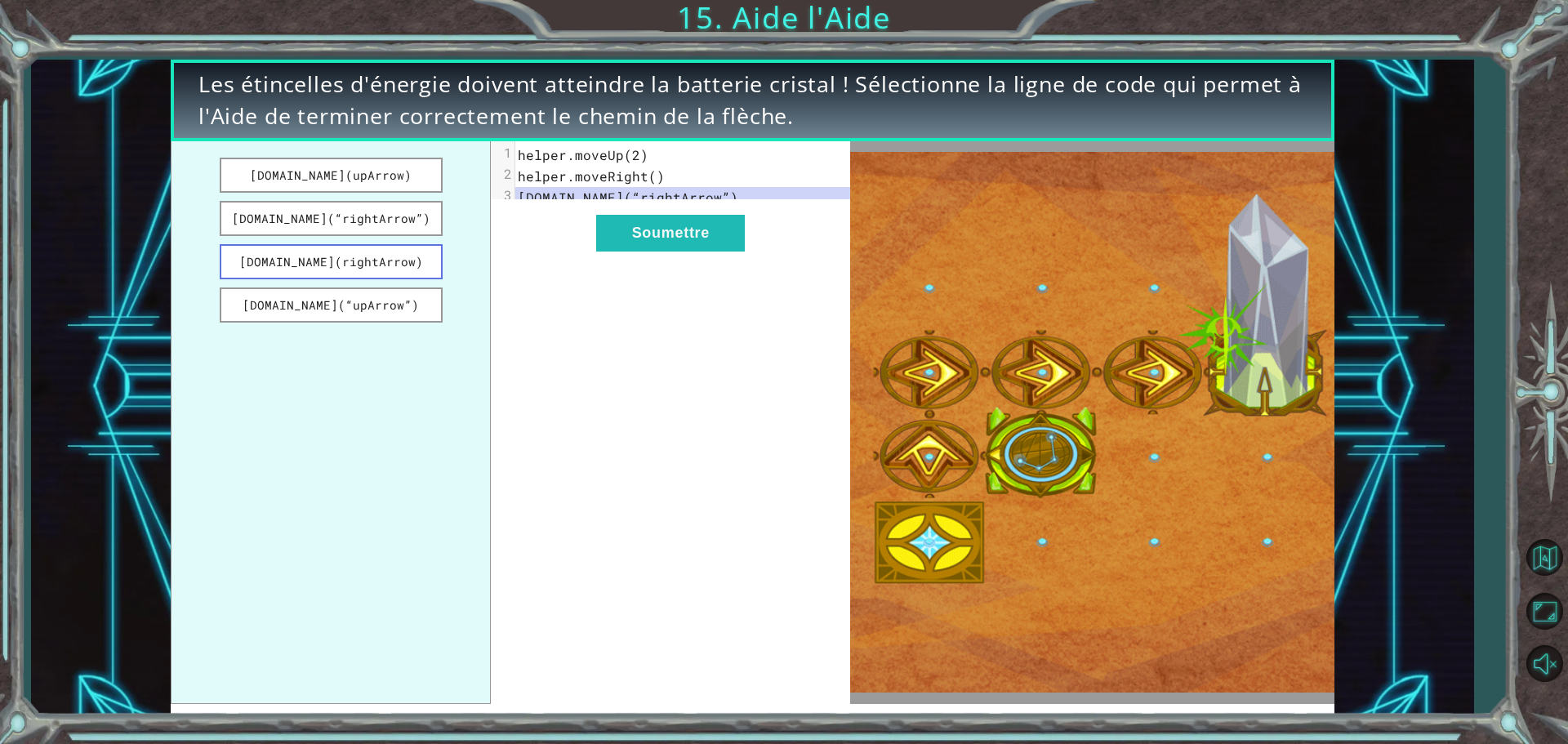
click at [391, 260] on button "[DOMAIN_NAME](rightArrow)" at bounding box center [331, 262] width 223 height 35
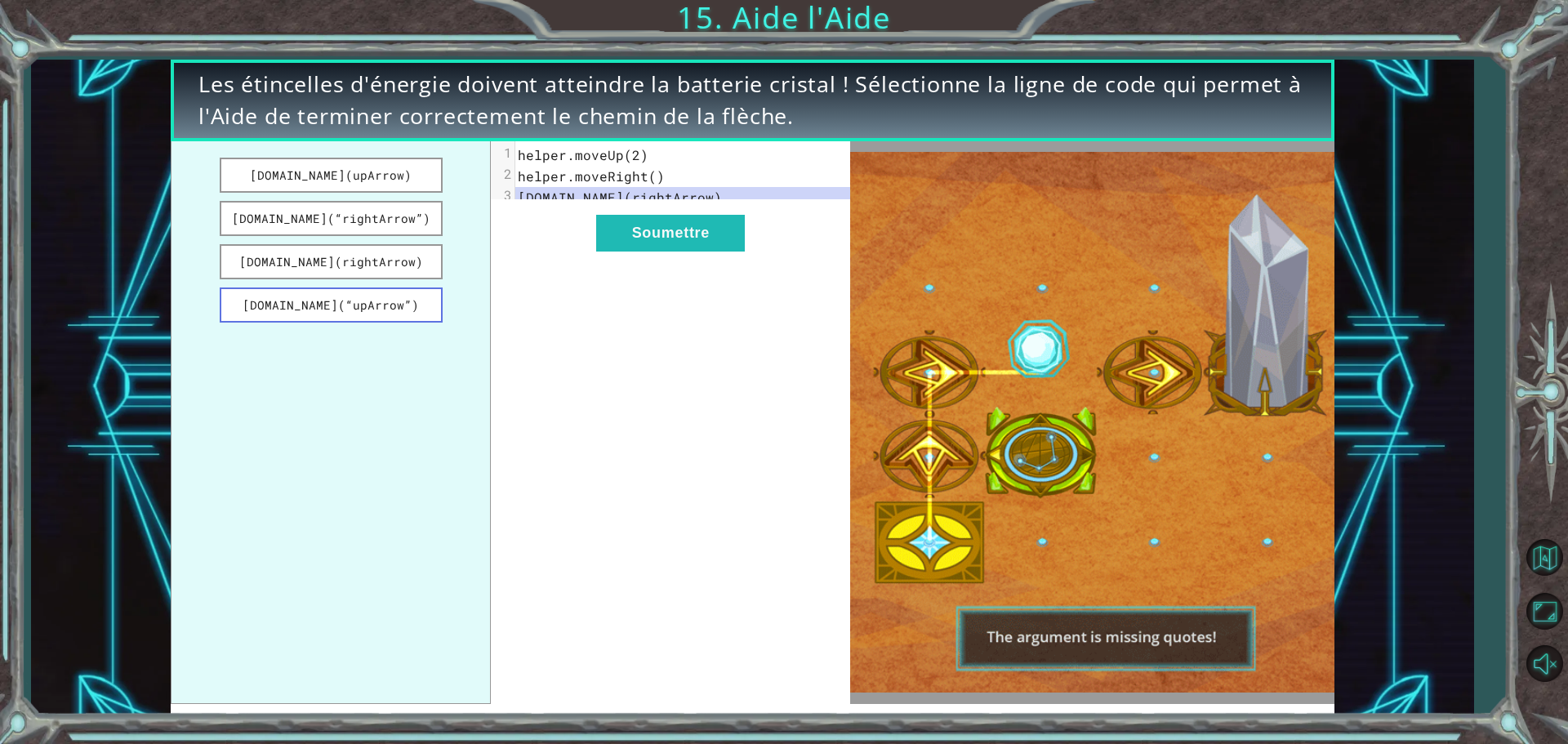
click at [304, 305] on button "[DOMAIN_NAME](“upArrow”)" at bounding box center [331, 305] width 223 height 35
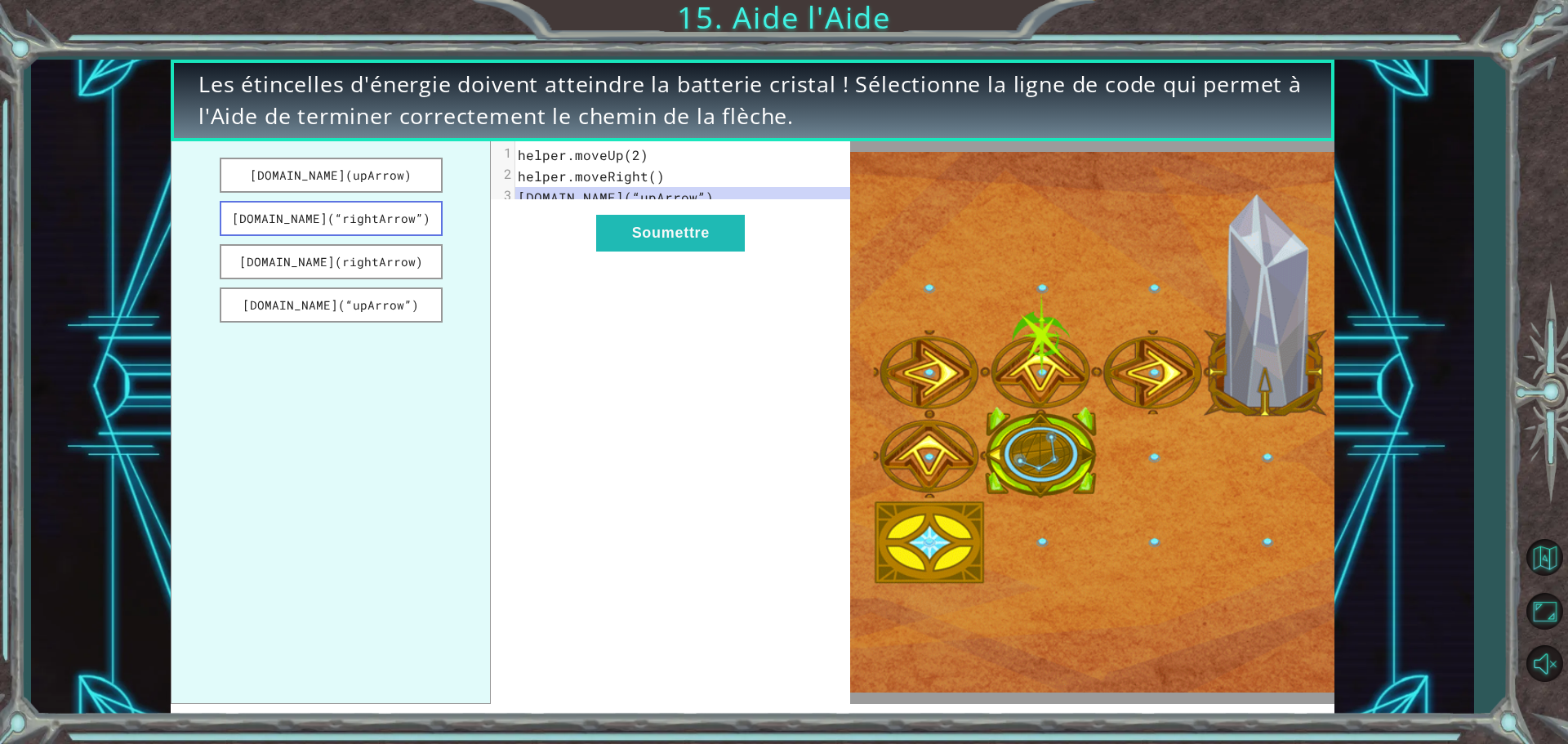
click at [332, 218] on button "[DOMAIN_NAME](“rightArrow”)" at bounding box center [331, 219] width 223 height 35
click at [623, 251] on button "Soumettre" at bounding box center [670, 233] width 149 height 37
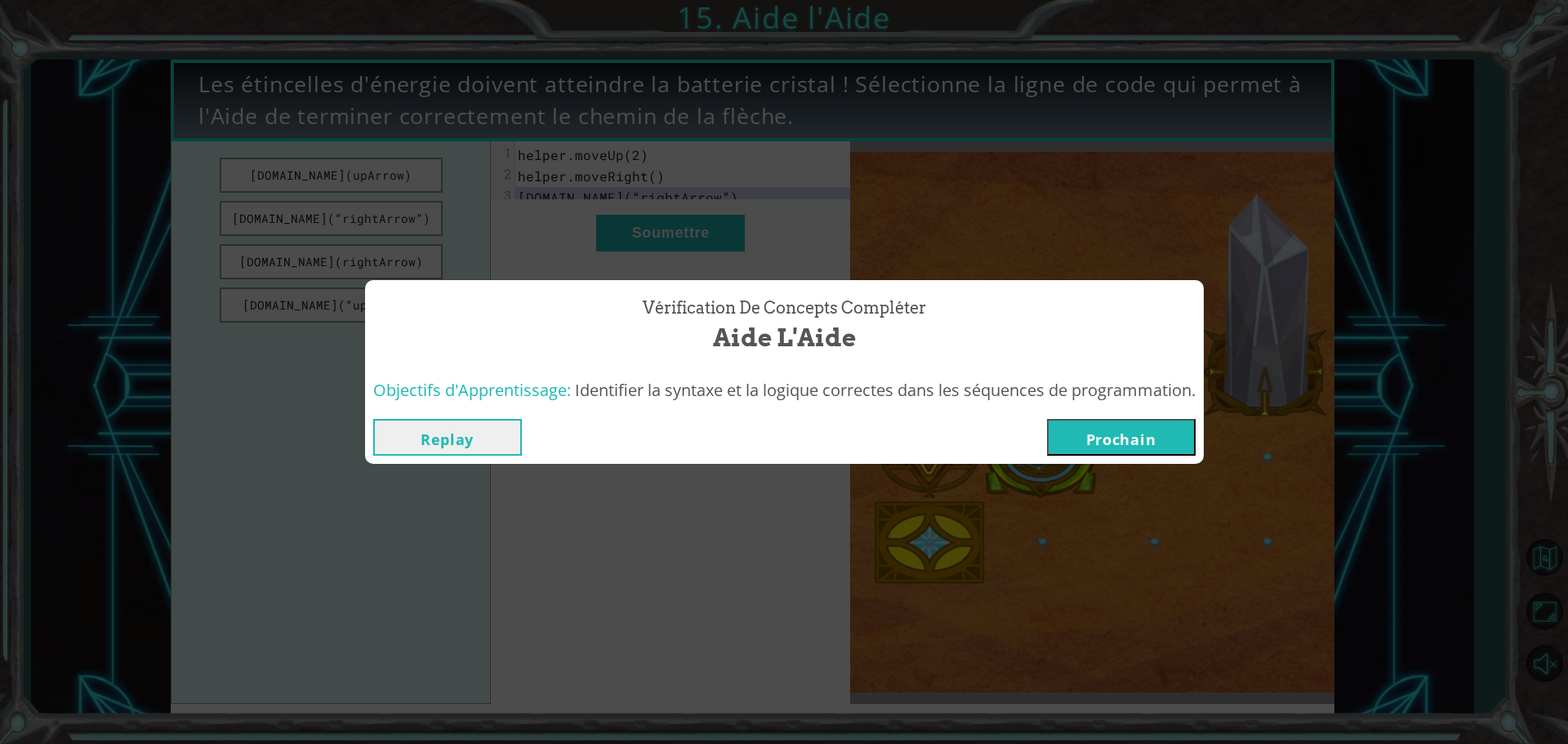
click at [1171, 437] on button "Prochain" at bounding box center [1121, 437] width 149 height 37
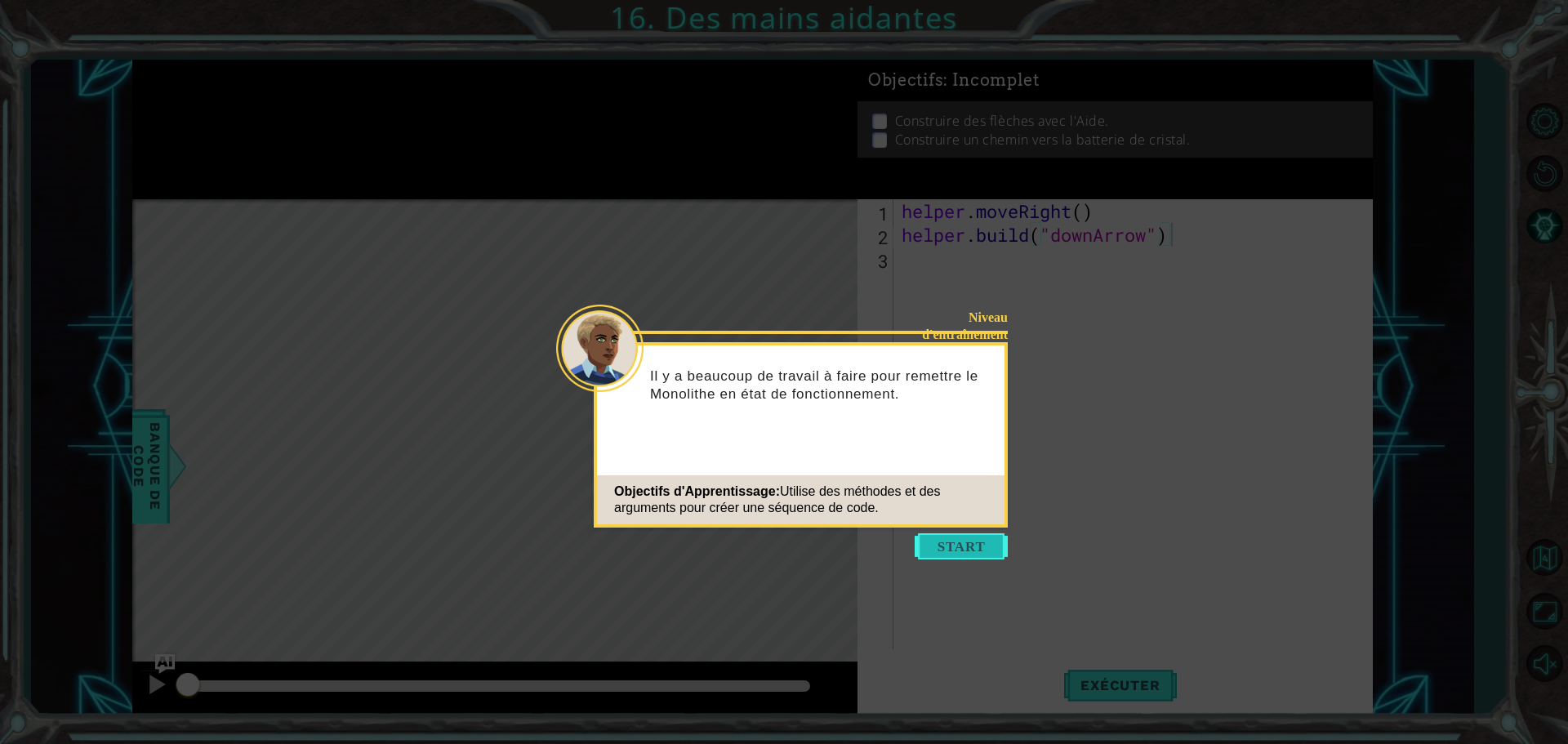
click at [982, 546] on button "Start" at bounding box center [961, 546] width 93 height 26
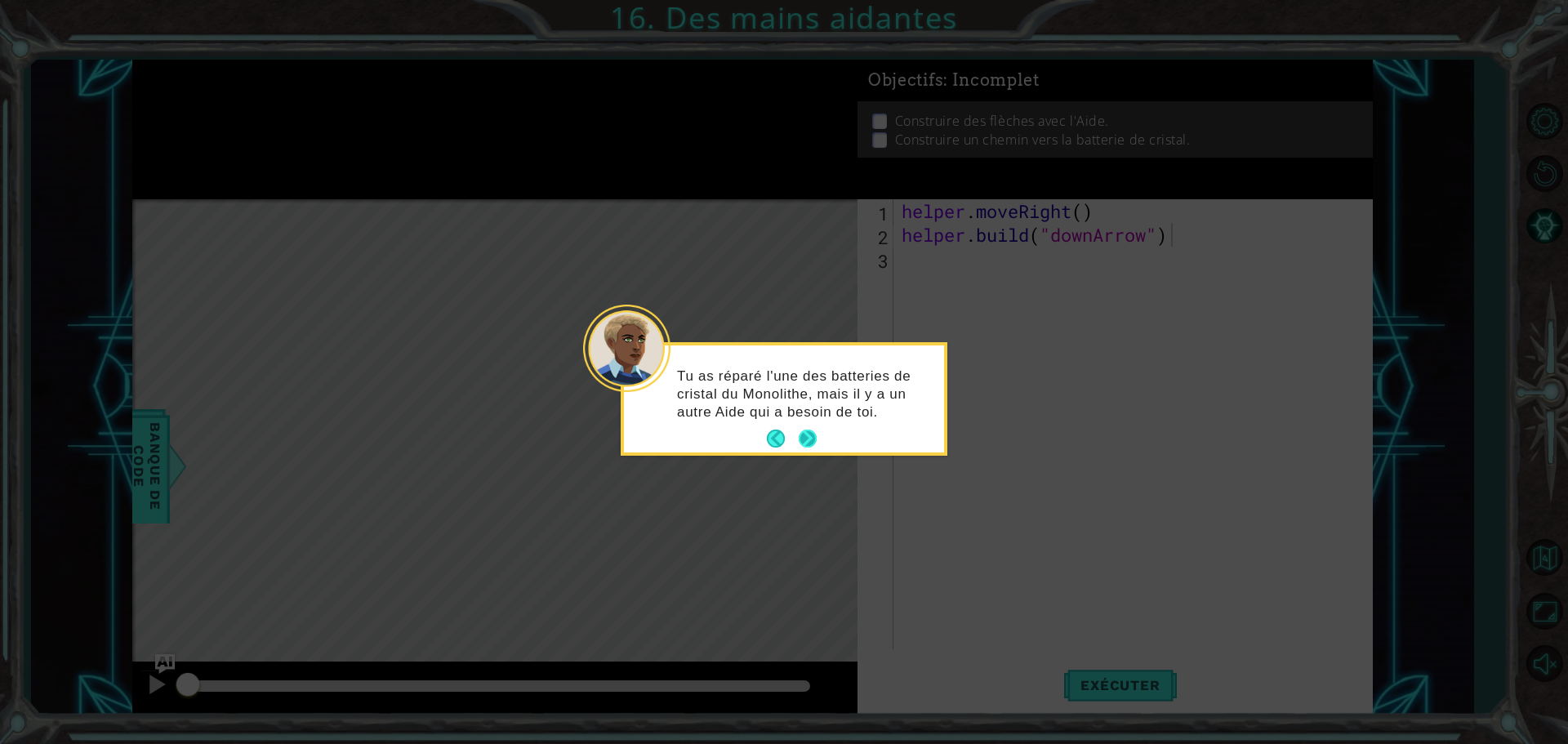
click at [803, 449] on button "Next" at bounding box center [808, 439] width 19 height 19
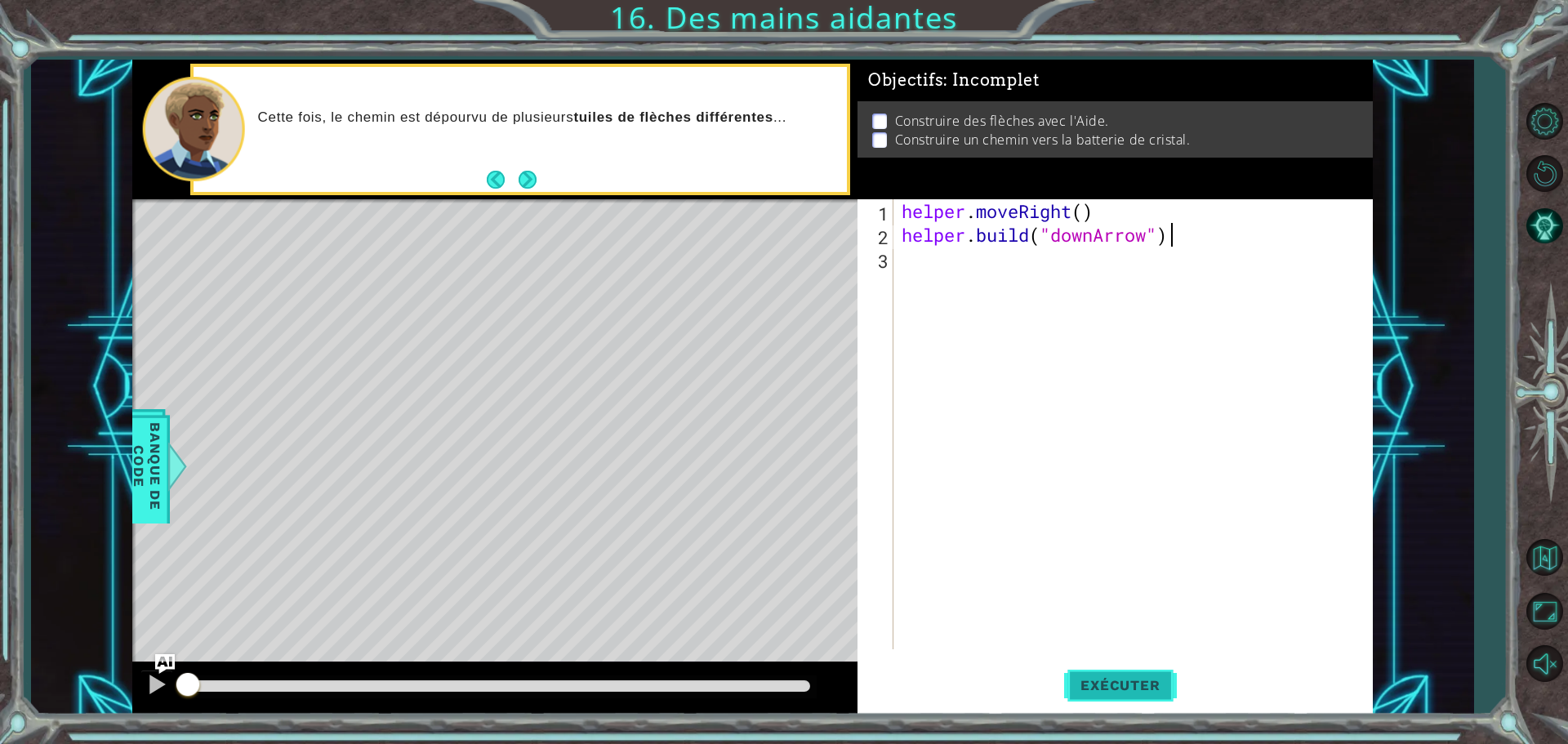
click at [1154, 691] on span "Exécuter" at bounding box center [1120, 686] width 112 height 17
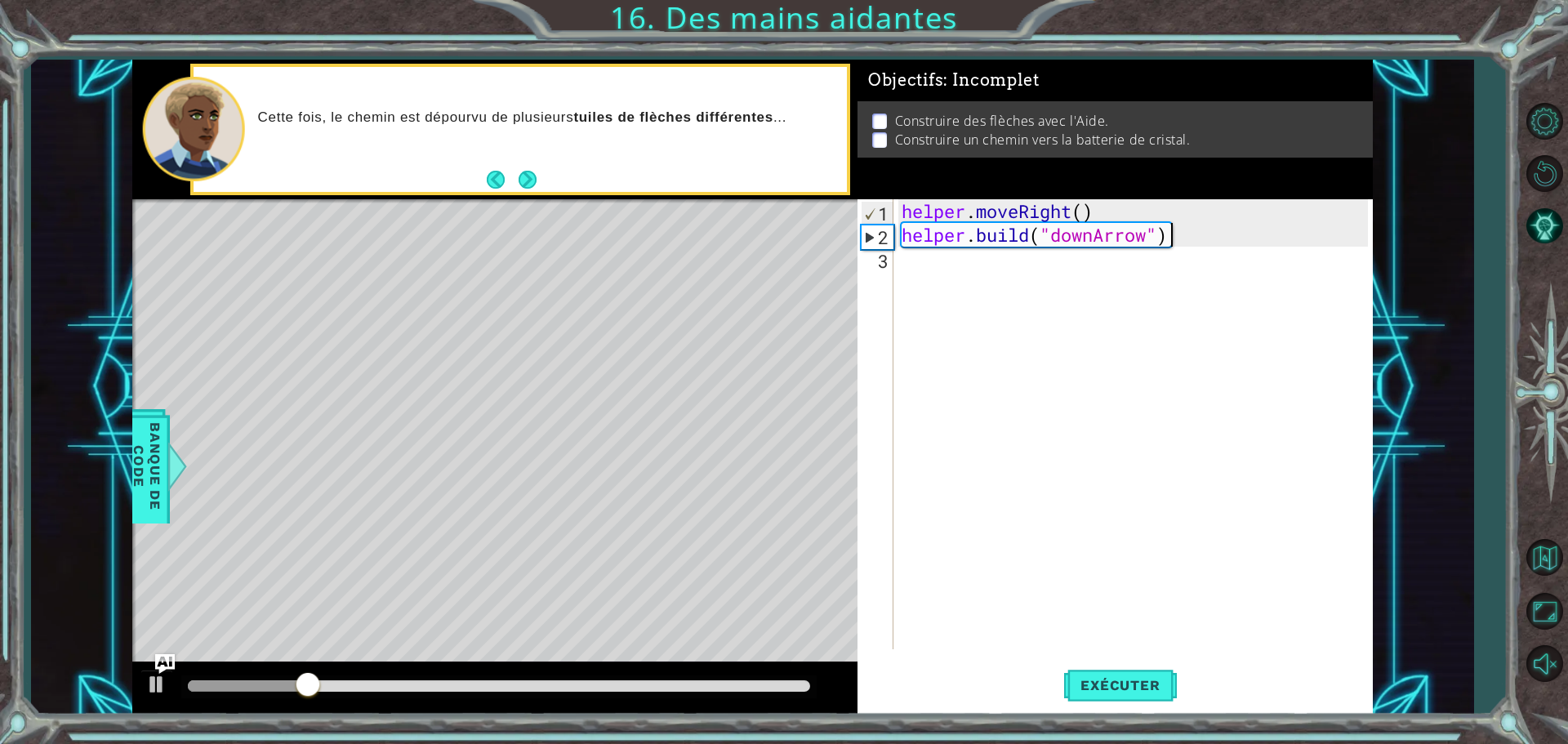
click at [922, 265] on div "helper . moveRight ( ) helper . build ( "downArrow" )" at bounding box center [1137, 448] width 478 height 498
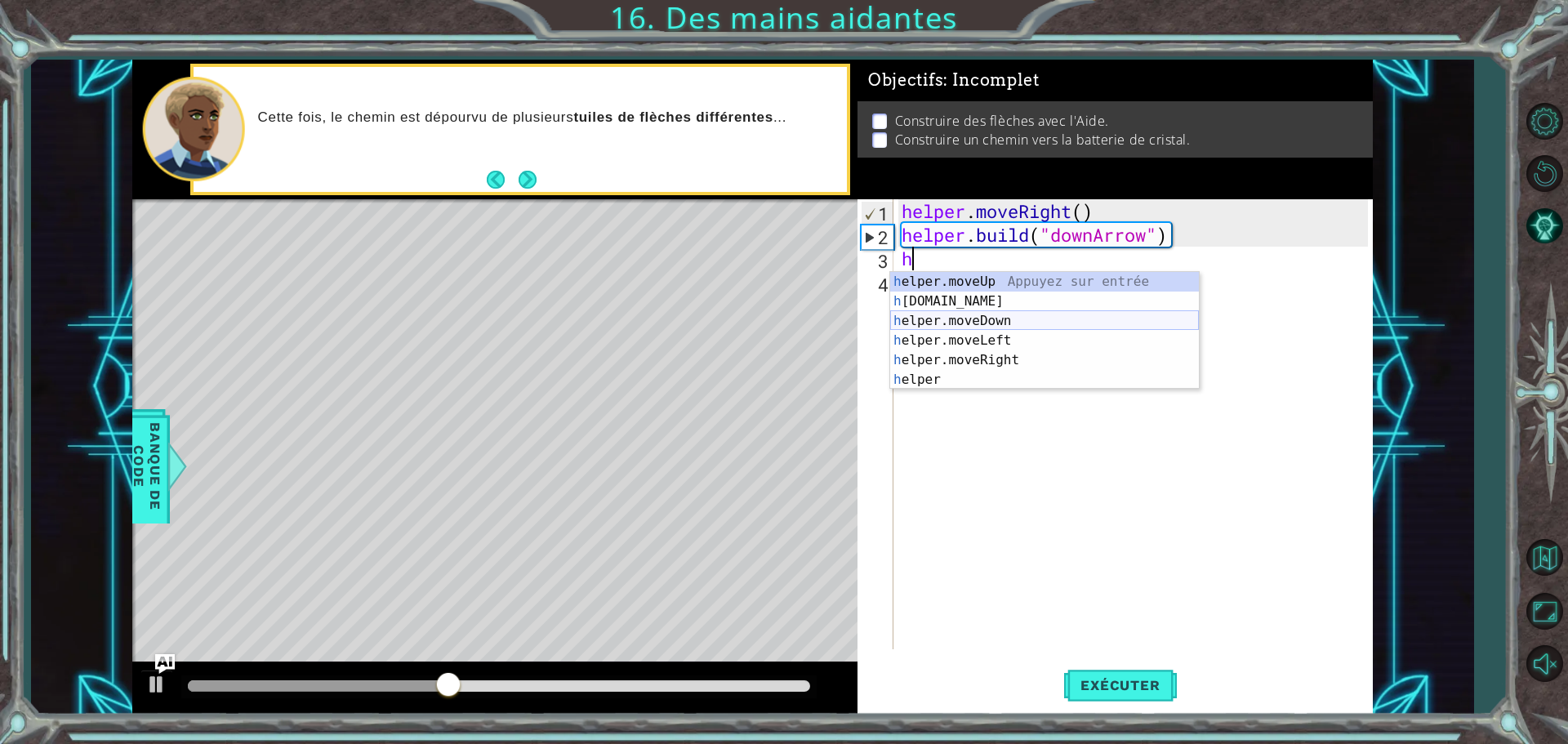
click at [990, 321] on div "h elper.moveUp Appuyez sur entrée h [DOMAIN_NAME] Appuyez sur entrée h elper.mo…" at bounding box center [1045, 350] width 309 height 157
type textarea "helper.moveDown(1)"
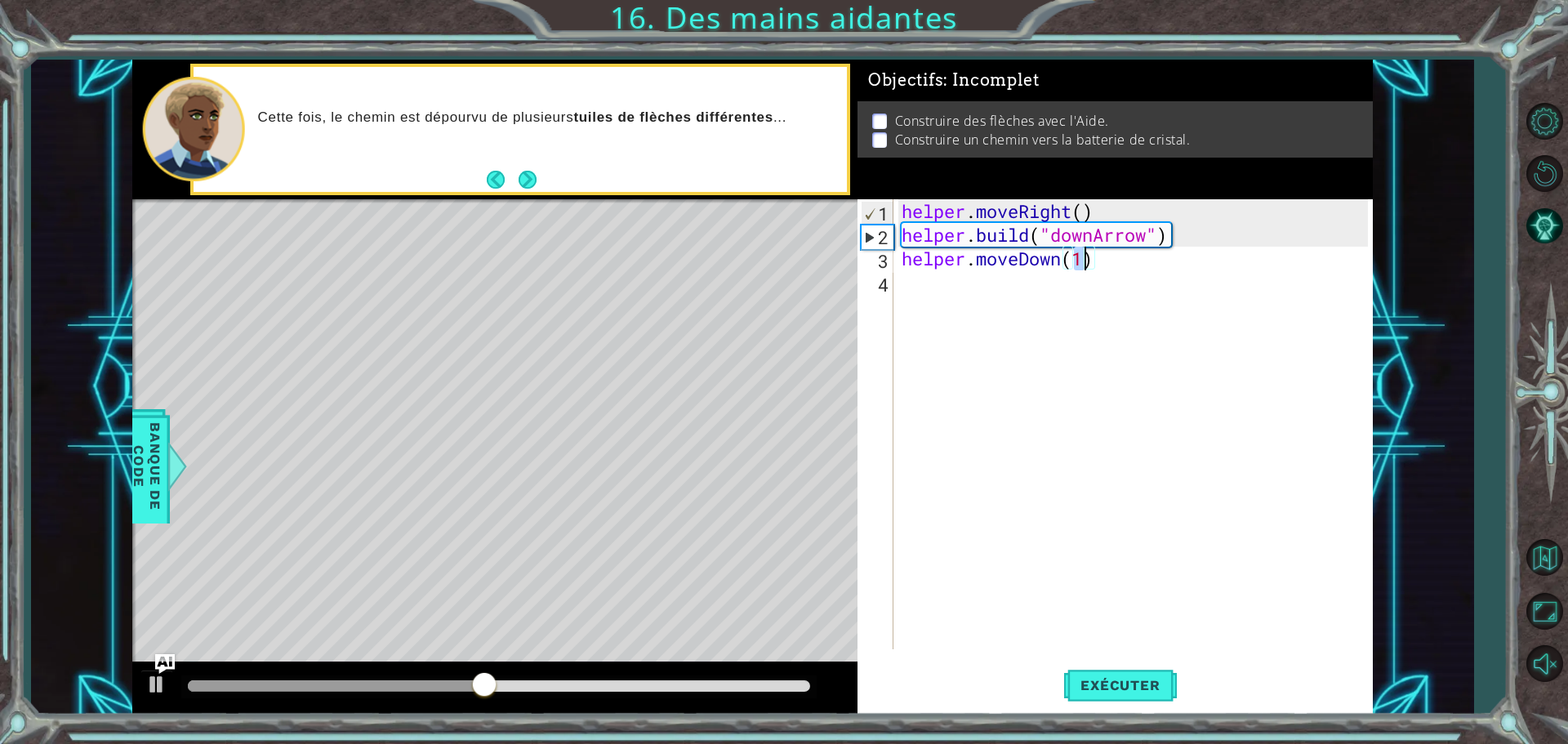
click at [907, 290] on div "helper . moveRight ( ) helper . build ( "downArrow" ) helper . moveDown ( 1 )" at bounding box center [1137, 448] width 478 height 498
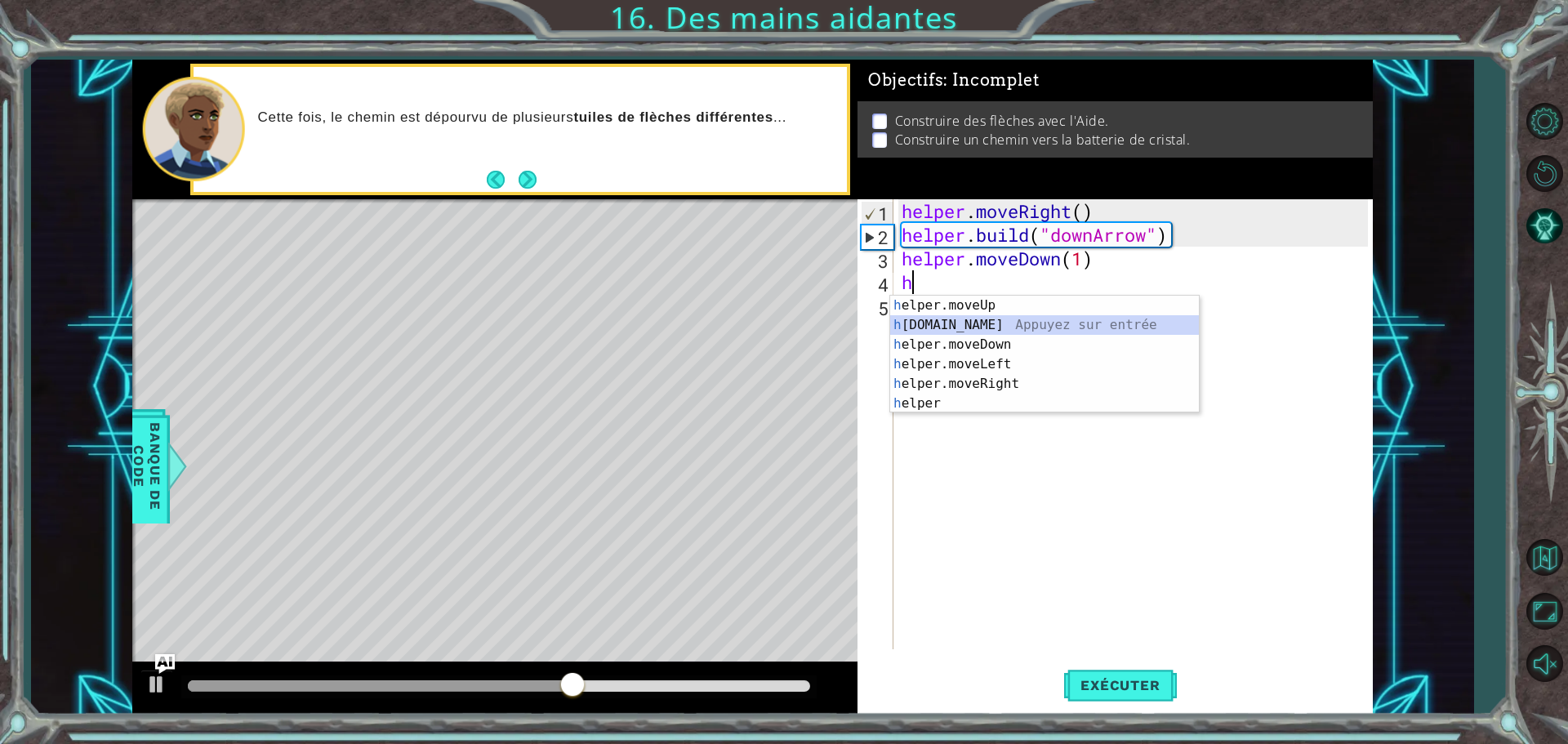
click at [985, 327] on div "h elper.moveUp Appuyez sur entrée h [DOMAIN_NAME] Appuyez sur entrée h elper.mo…" at bounding box center [1045, 374] width 309 height 157
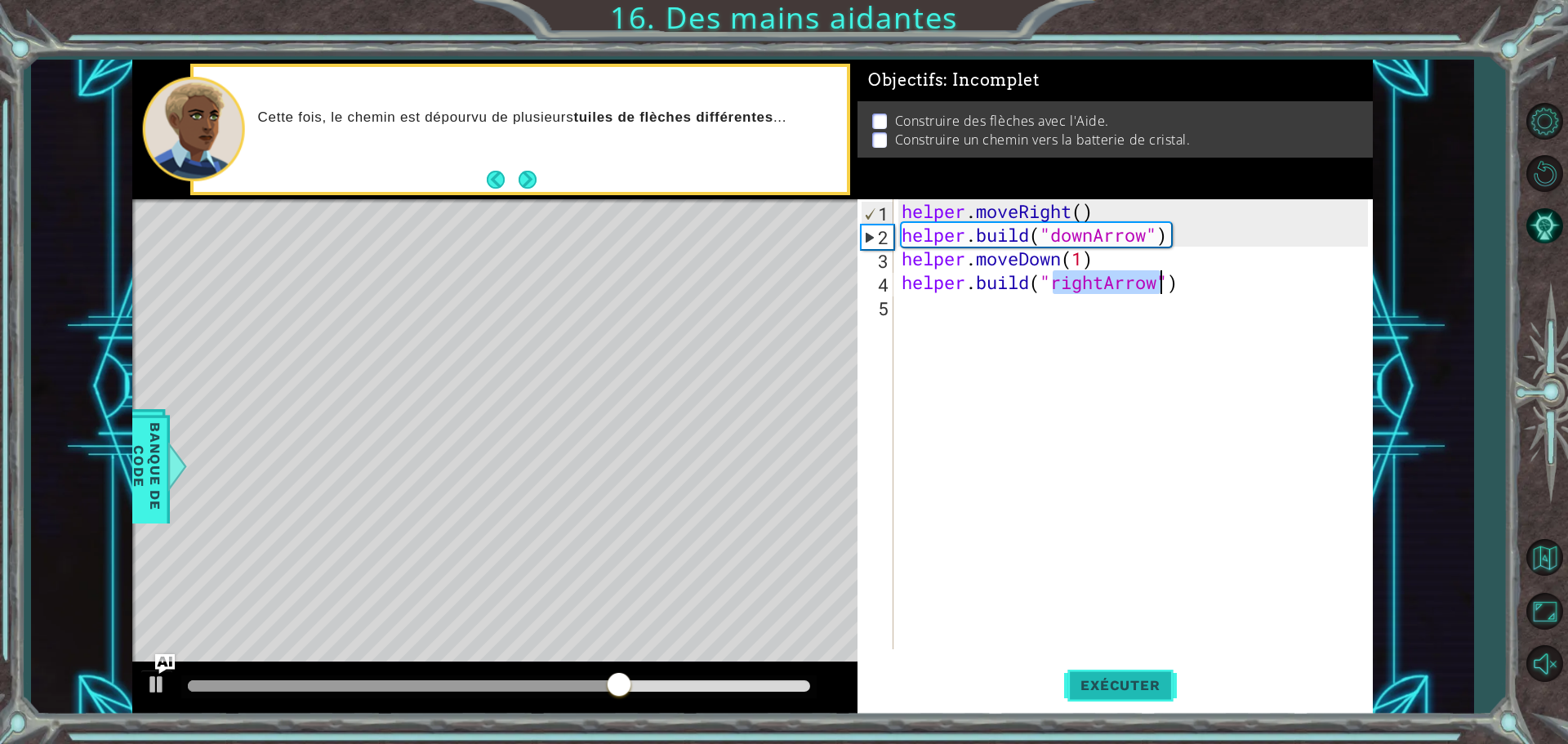
type textarea "[DOMAIN_NAME]("rightArrow")"
click at [1118, 696] on button "Exécuter" at bounding box center [1120, 685] width 112 height 52
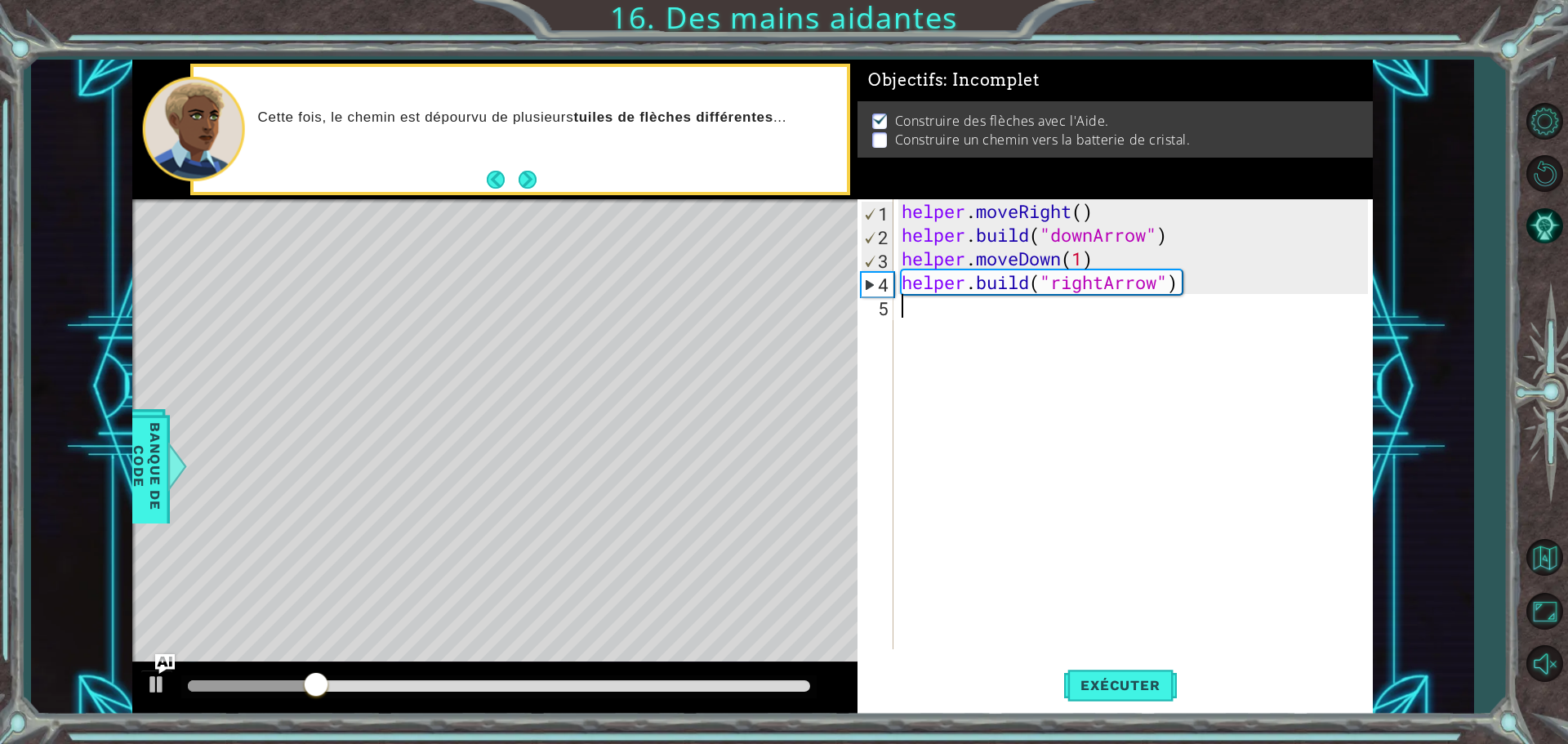
click at [889, 313] on div "5" at bounding box center [877, 308] width 32 height 24
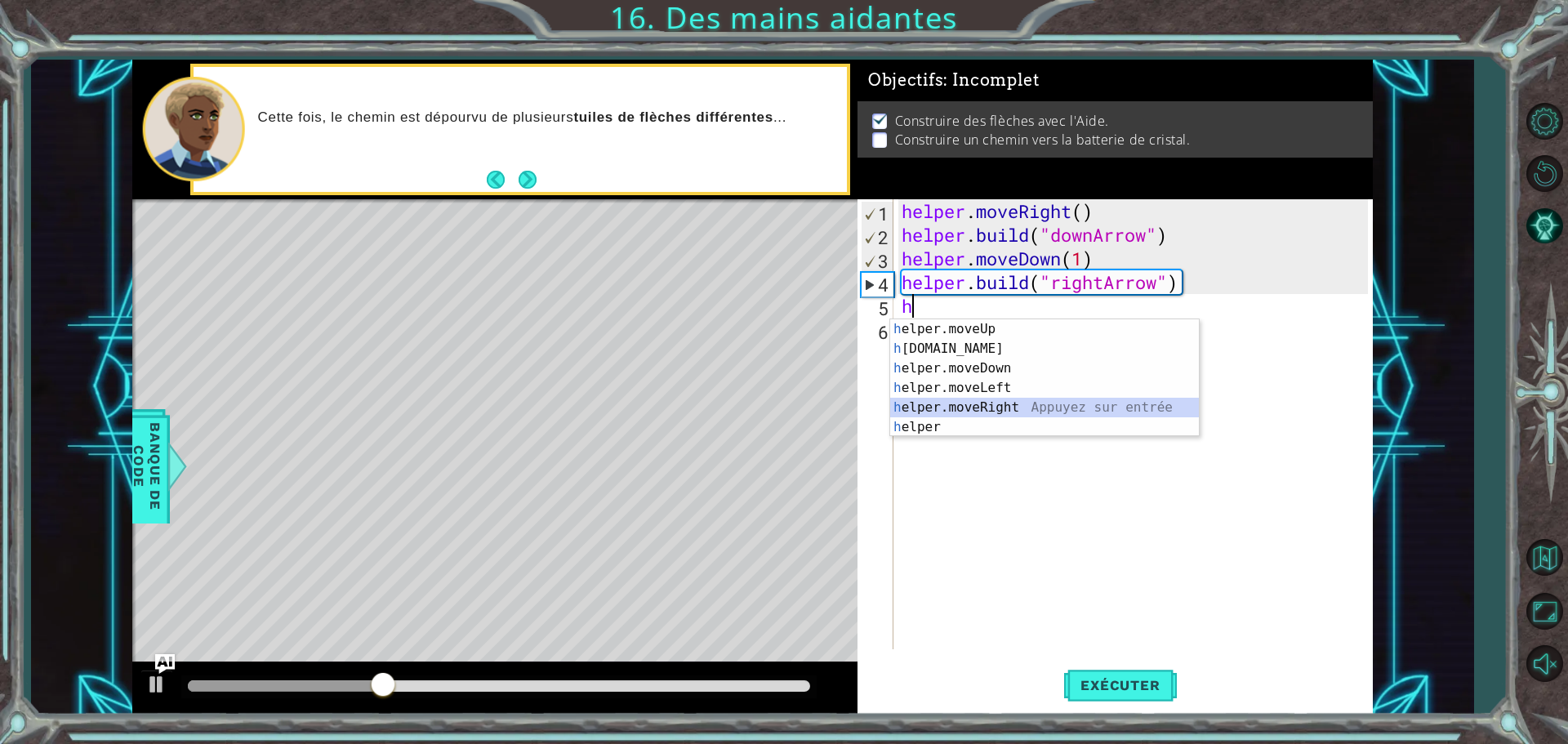
click at [988, 402] on div "h elper.moveUp Appuyez sur entrée h [DOMAIN_NAME] Appuyez sur entrée h elper.mo…" at bounding box center [1045, 397] width 309 height 157
type textarea "helper.moveRight(1)"
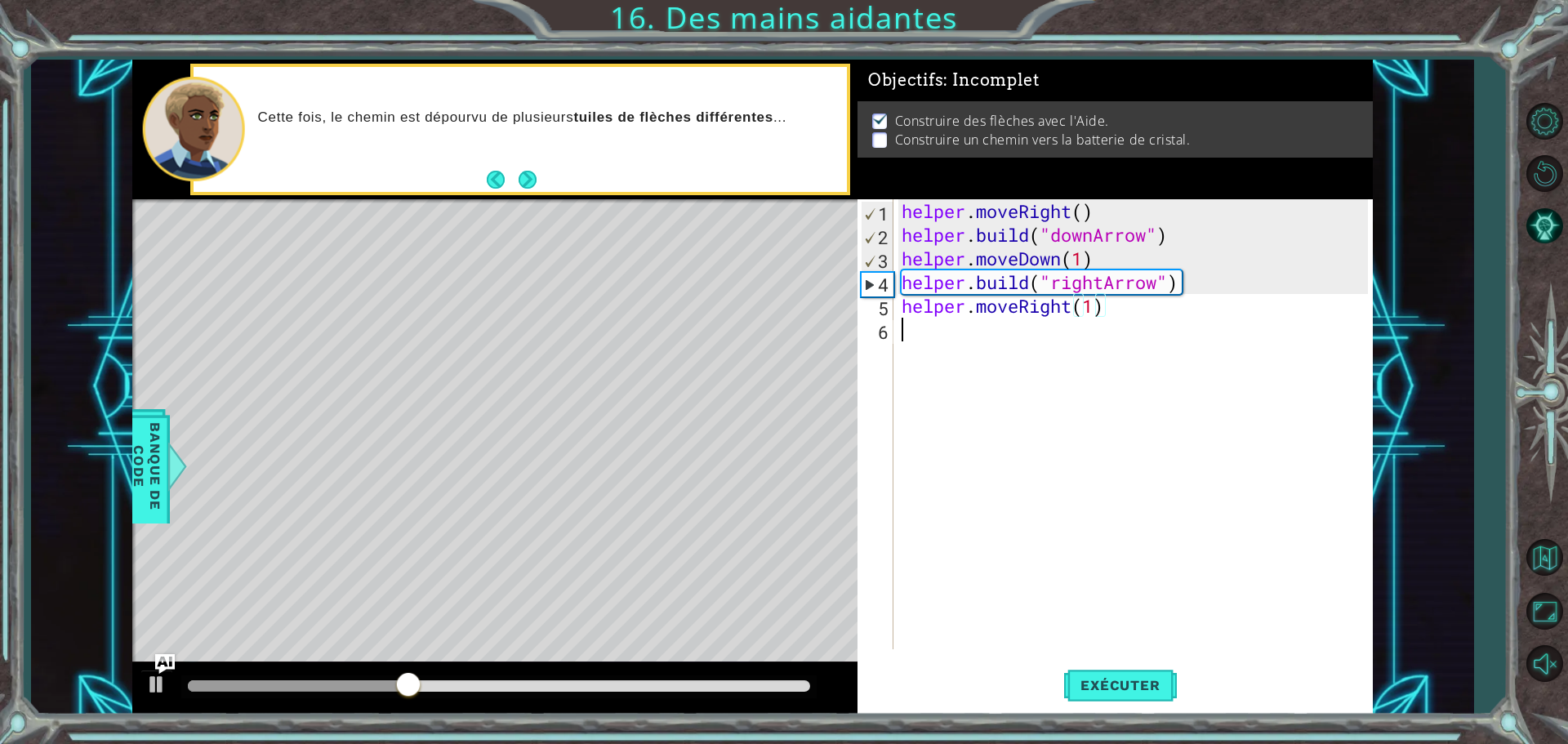
click at [907, 340] on div "helper . moveRight ( ) helper . build ( "downArrow" ) helper . moveDown ( 1 ) h…" at bounding box center [1137, 448] width 478 height 498
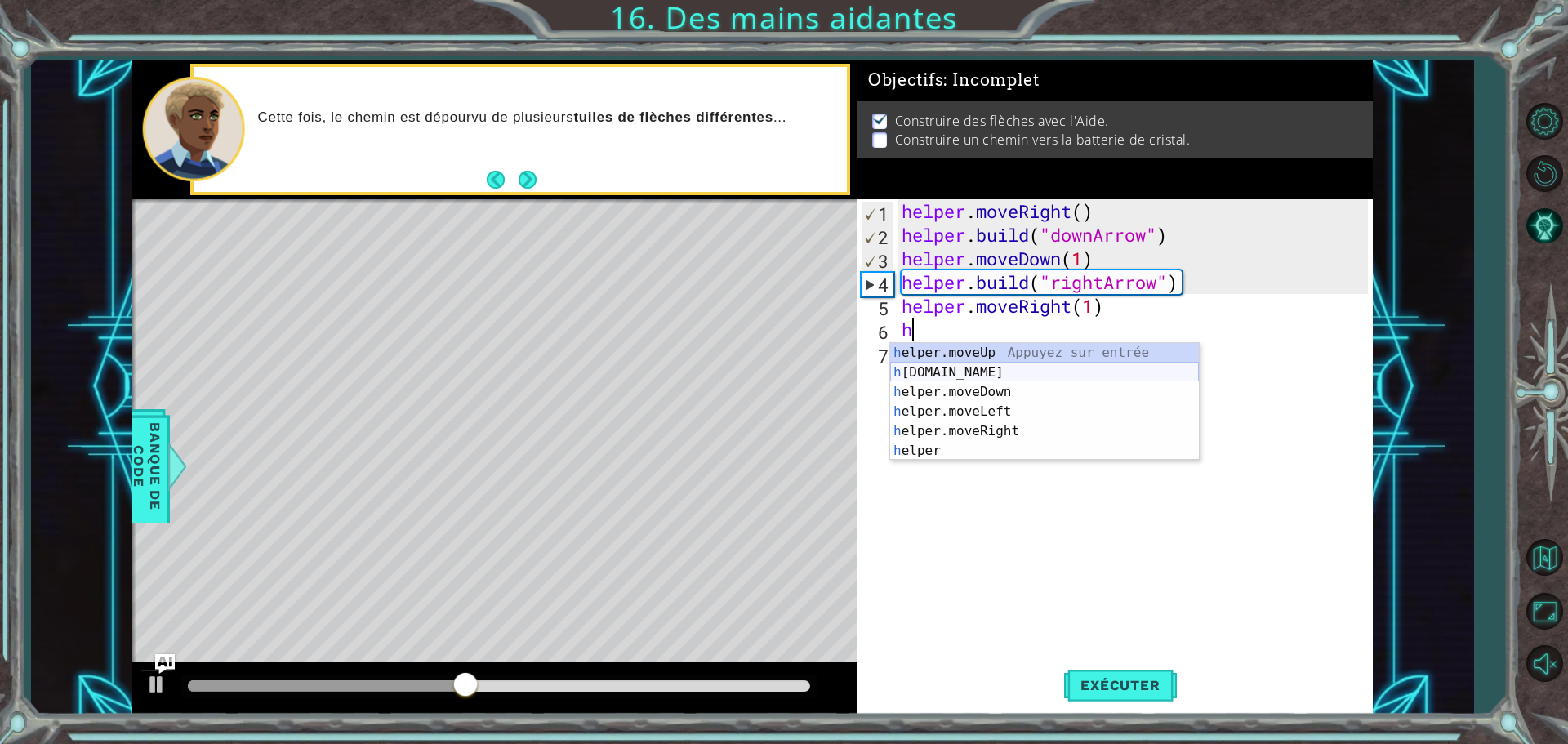
click at [963, 377] on div "h elper.moveUp Appuyez sur entrée h [DOMAIN_NAME] Appuyez sur entrée h elper.mo…" at bounding box center [1045, 421] width 309 height 157
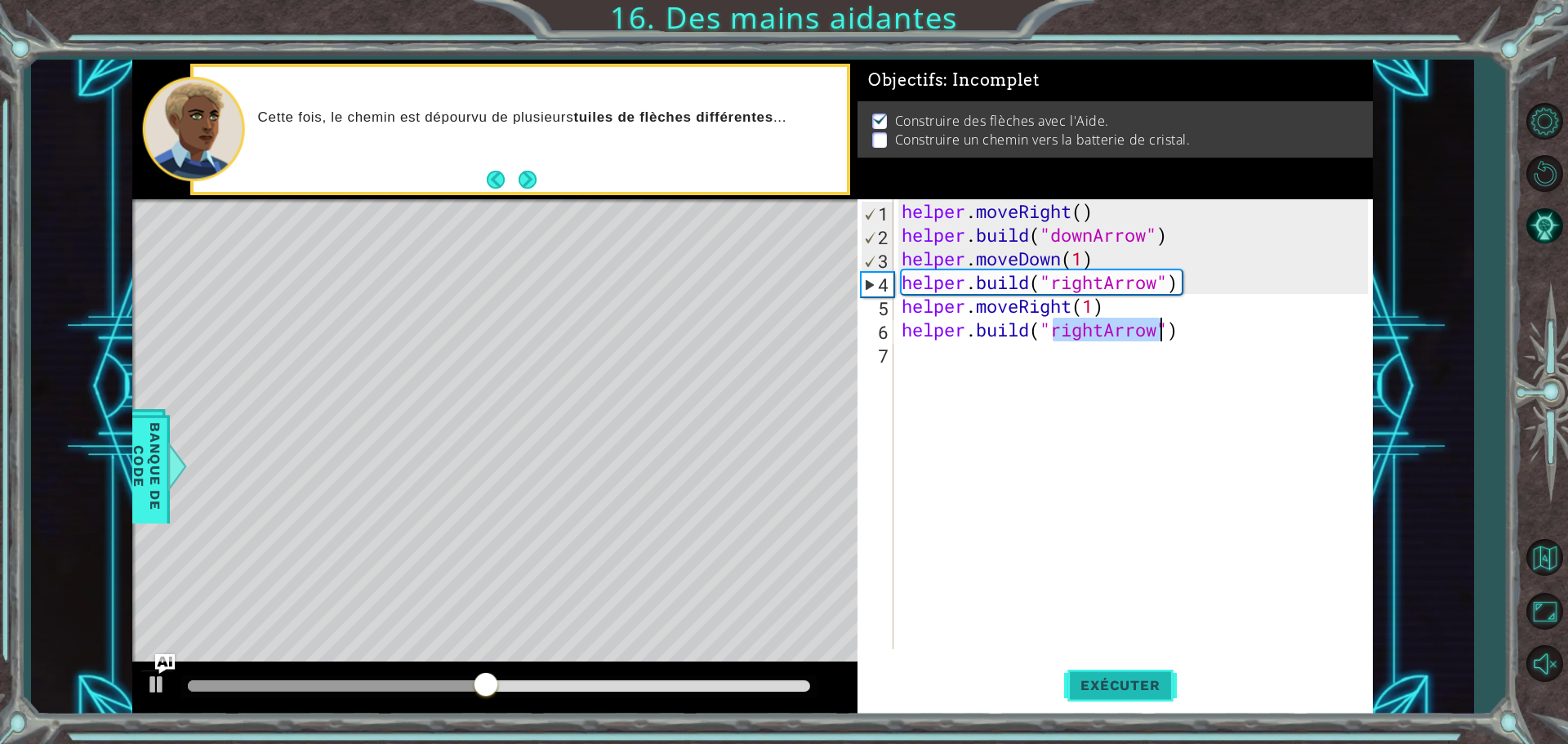
type textarea "[DOMAIN_NAME]("rightArrow")"
click at [1138, 697] on button "Exécuter" at bounding box center [1120, 685] width 112 height 52
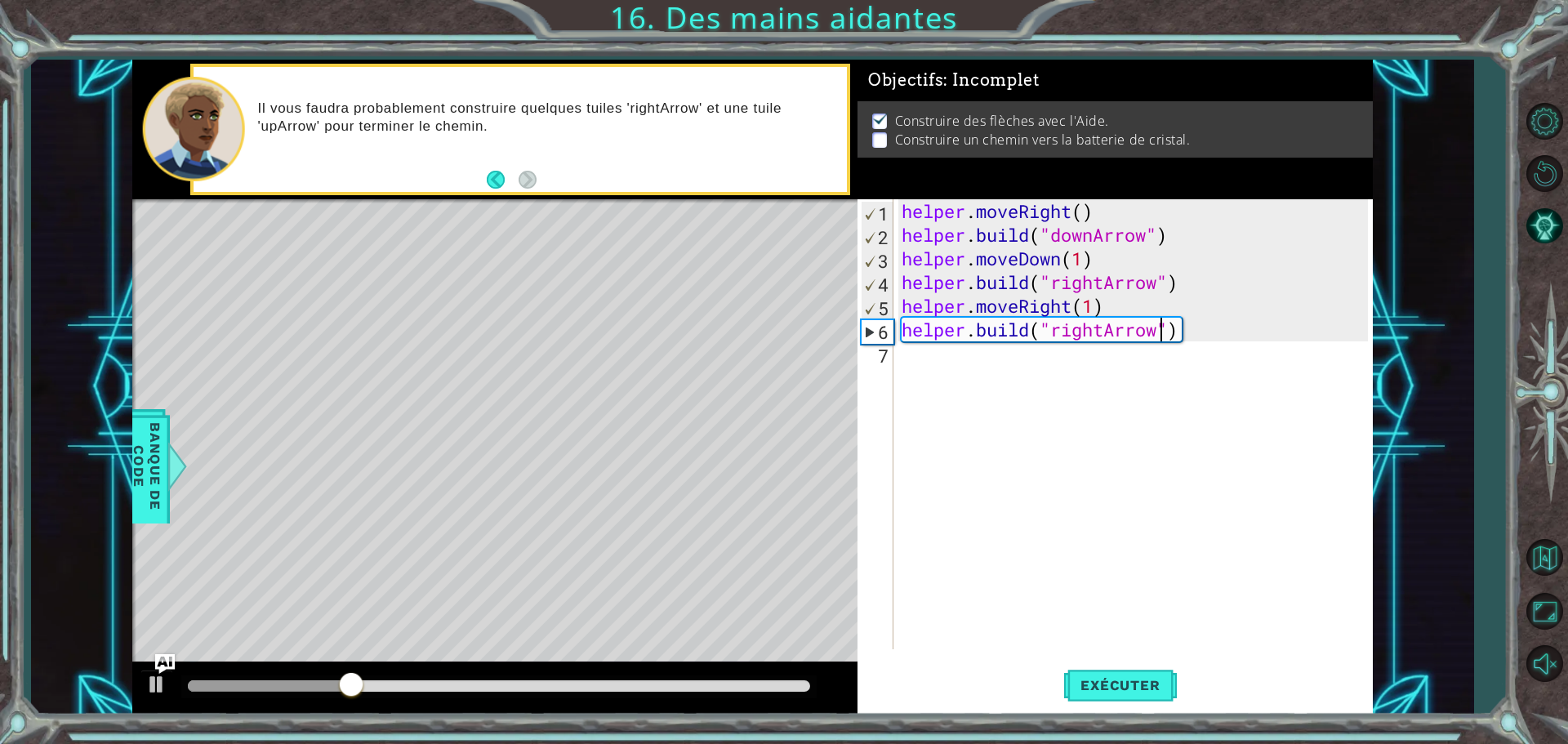
click at [907, 358] on div "helper . moveRight ( ) helper . build ( "downArrow" ) helper . moveDown ( 1 ) h…" at bounding box center [1137, 448] width 478 height 498
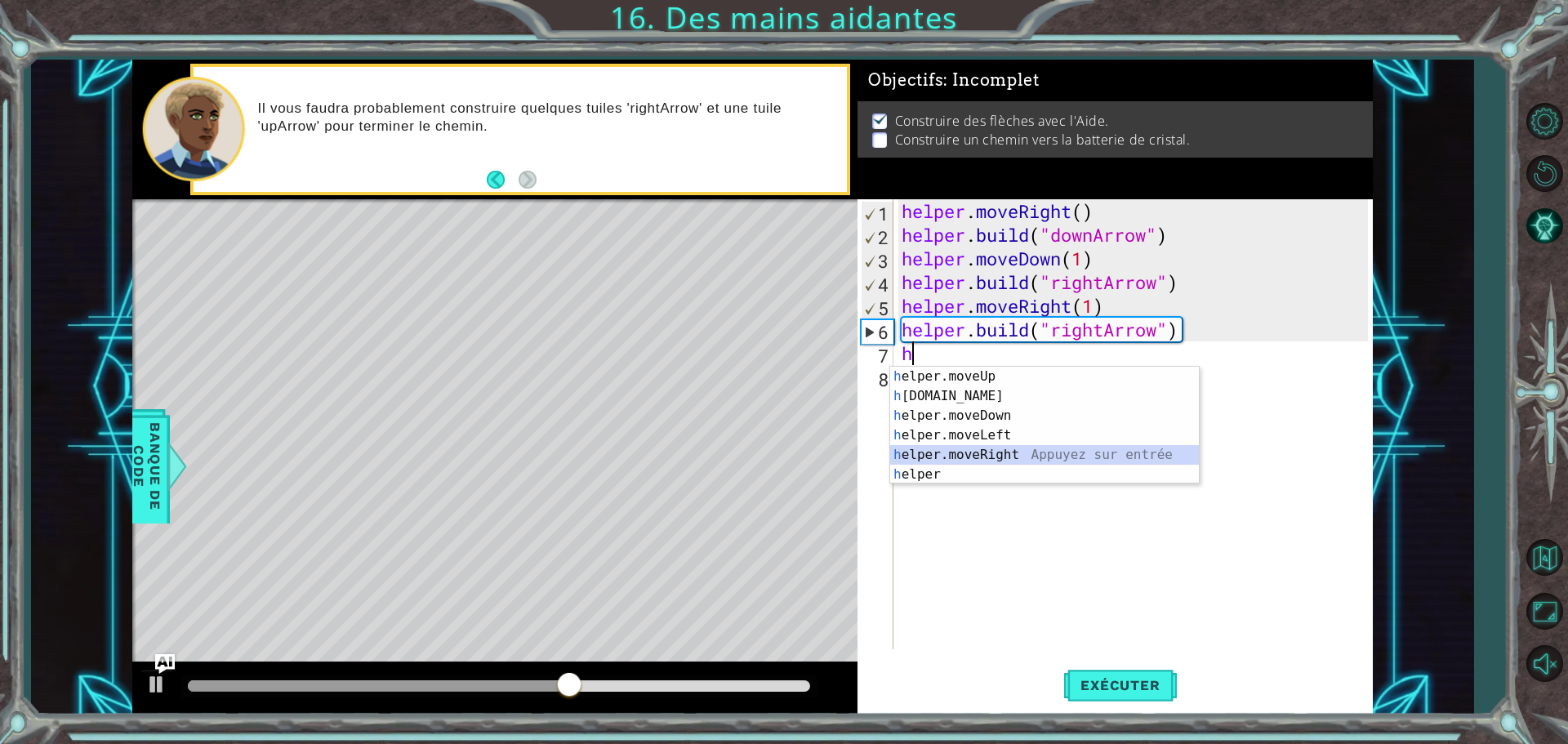
click at [978, 452] on div "h elper.moveUp Appuyez sur entrée h [DOMAIN_NAME] Appuyez sur entrée h elper.mo…" at bounding box center [1045, 445] width 309 height 157
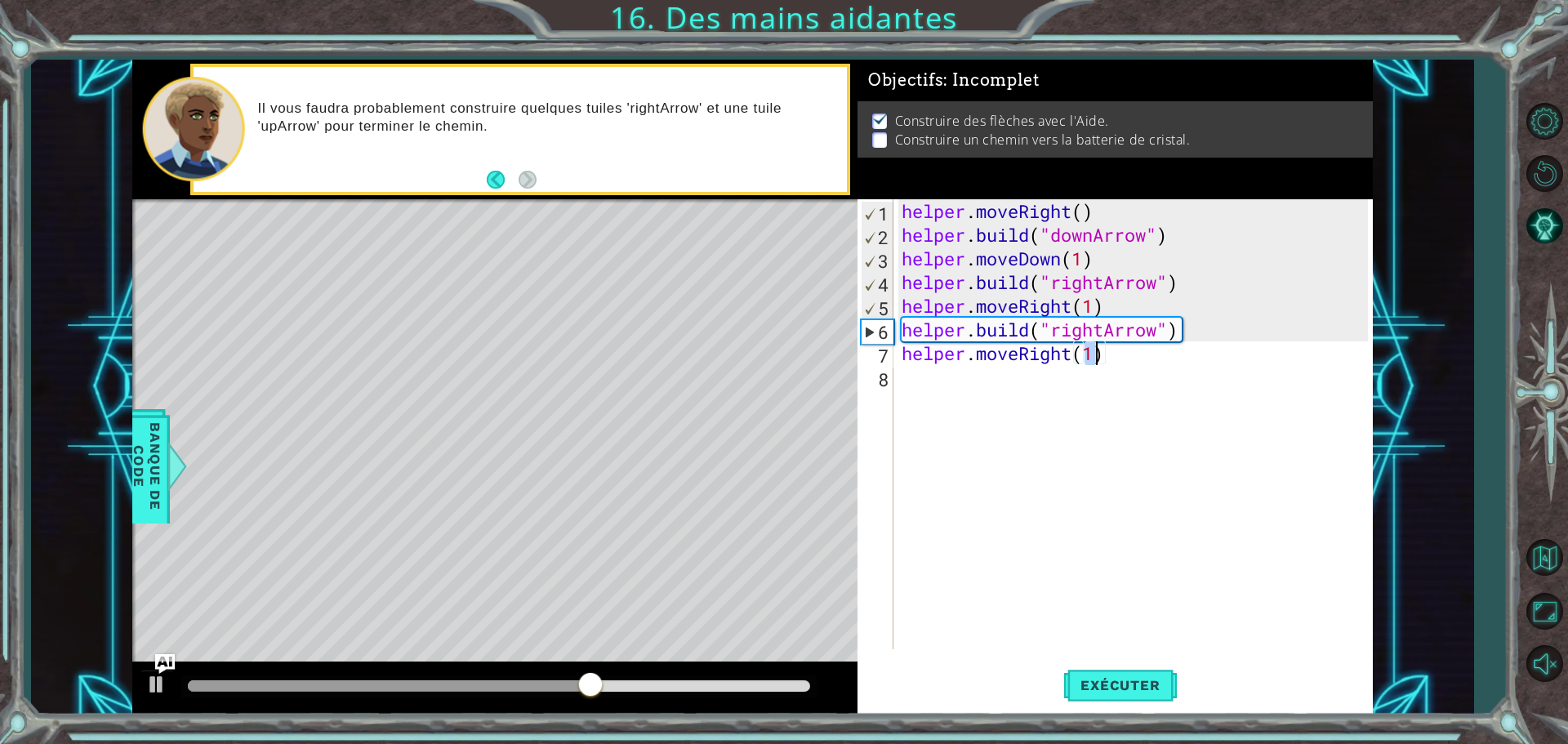
scroll to position [0, 8]
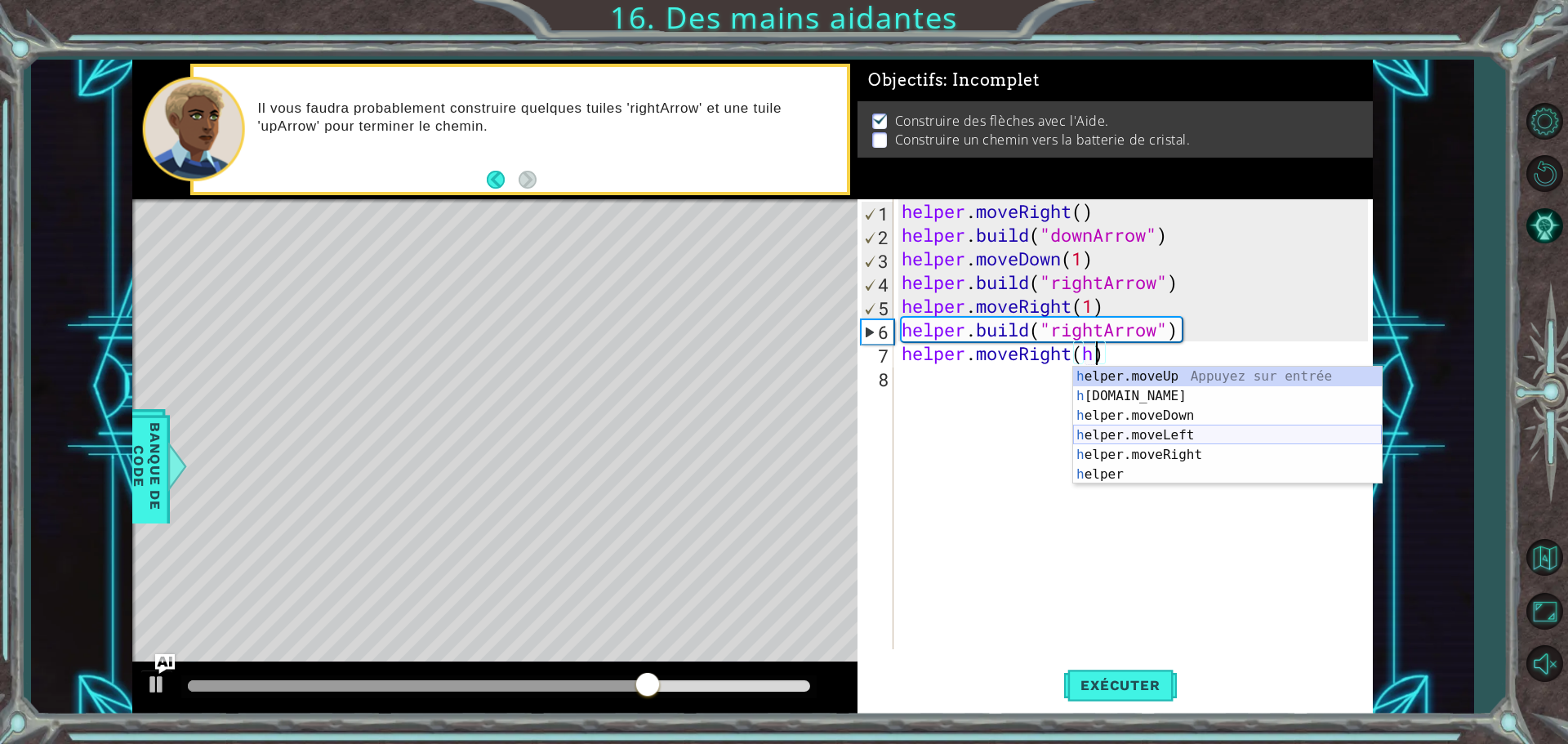
type textarea "helper.moveRight()"
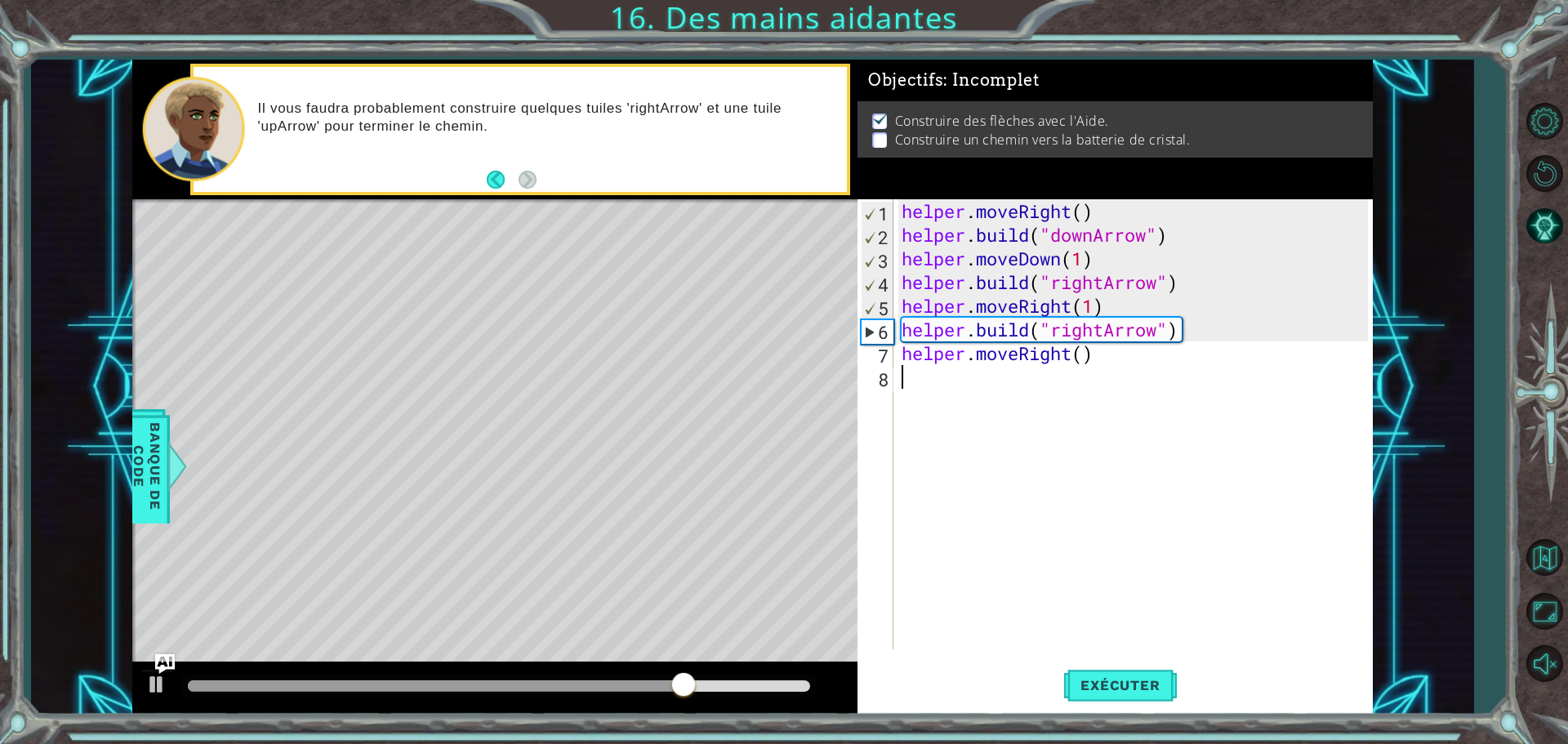
drag, startPoint x: 903, startPoint y: 382, endPoint x: 929, endPoint y: 420, distance: 46.0
click at [906, 385] on div "helper . moveRight ( ) helper . build ( "downArrow" ) helper . moveDown ( 1 ) h…" at bounding box center [1137, 448] width 478 height 498
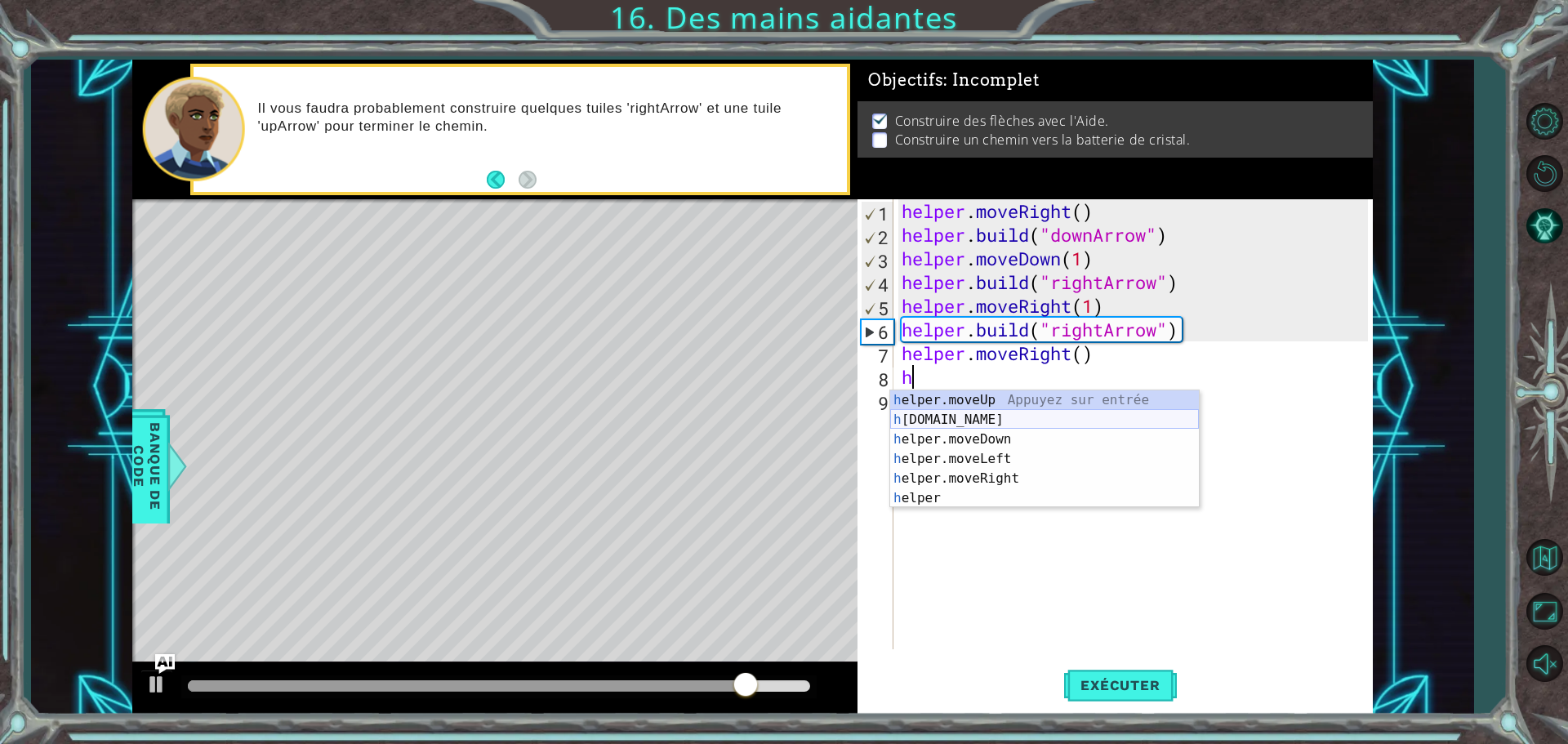
click at [964, 418] on div "h elper.moveUp Appuyez sur entrée h [DOMAIN_NAME] Appuyez sur entrée h elper.mo…" at bounding box center [1045, 469] width 309 height 157
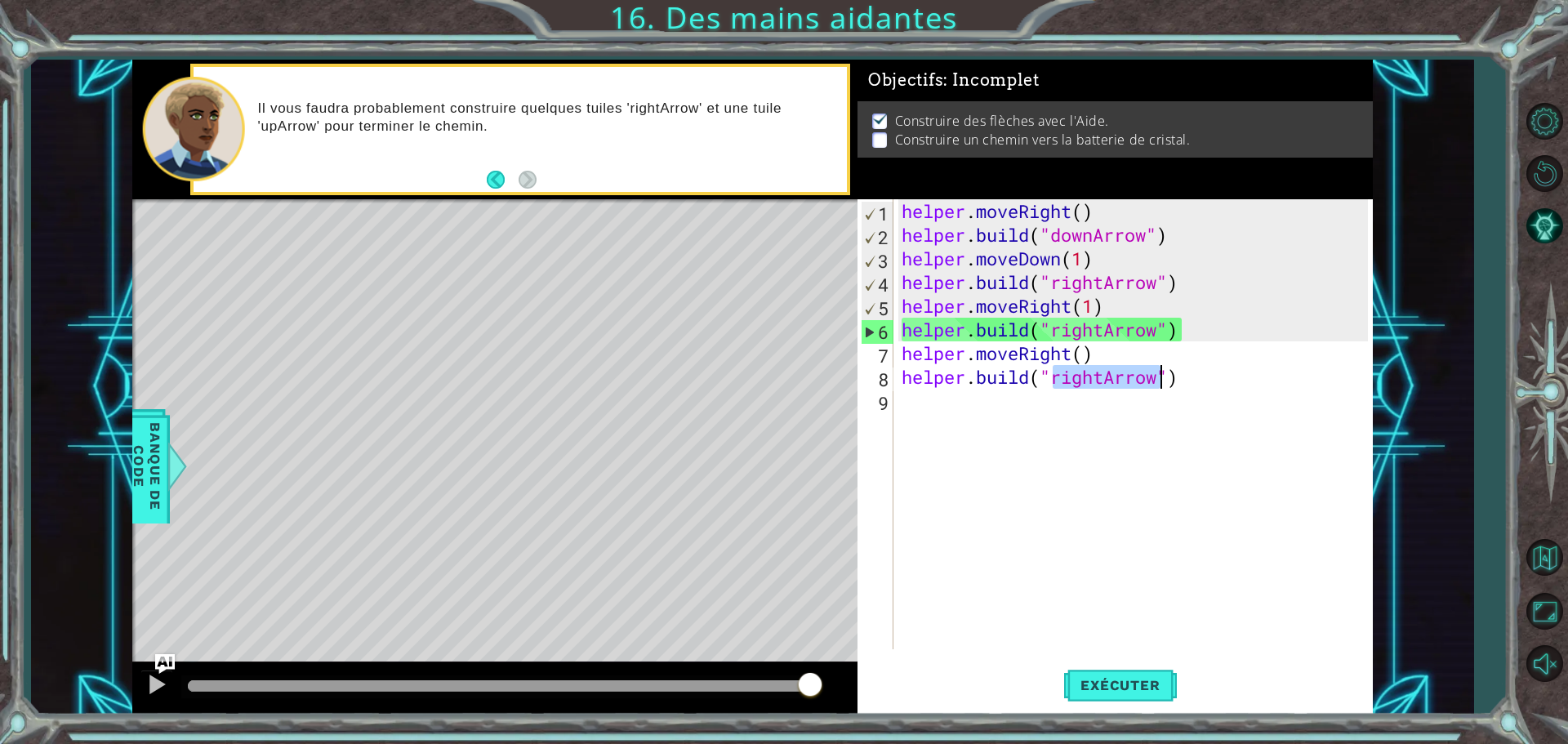
click at [1102, 377] on div "helper . moveRight ( ) helper . build ( "downArrow" ) helper . moveDown ( 1 ) h…" at bounding box center [1133, 425] width 469 height 451
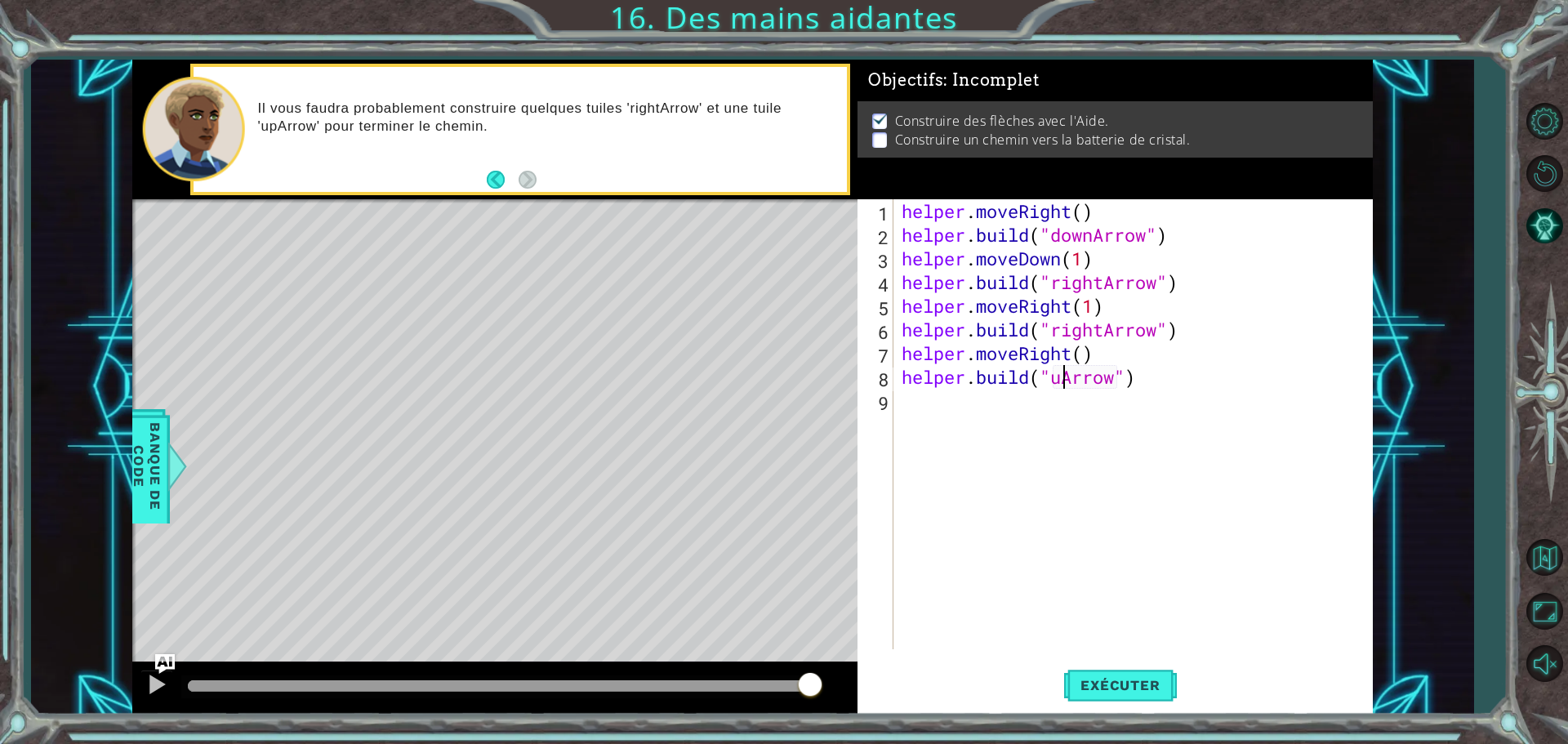
scroll to position [0, 7]
type textarea "[DOMAIN_NAME]("upArrow")"
click at [1153, 685] on span "Exécuter" at bounding box center [1120, 686] width 112 height 17
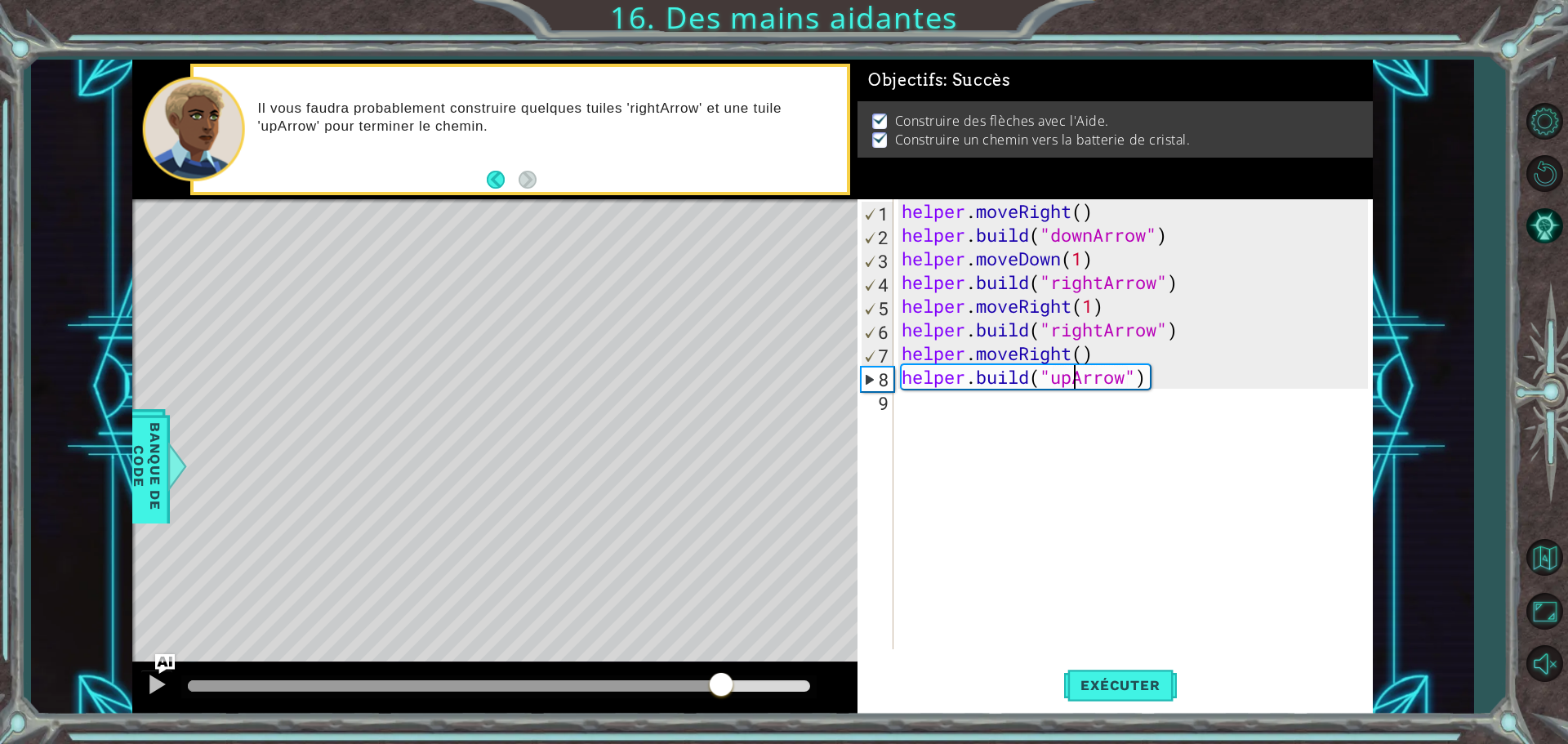
drag, startPoint x: 378, startPoint y: 683, endPoint x: 722, endPoint y: 670, distance: 344.2
click at [722, 672] on div at bounding box center [720, 686] width 29 height 29
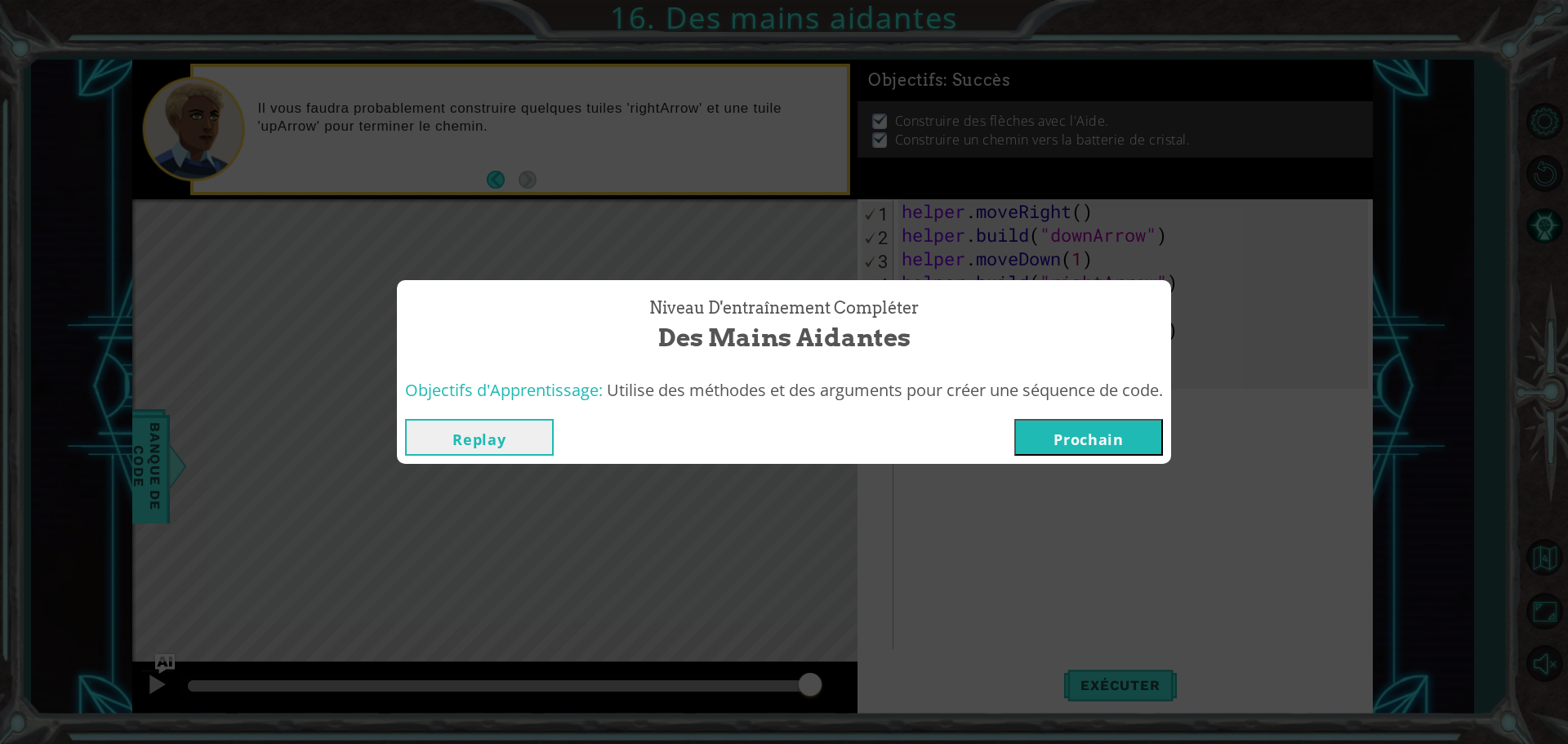
click at [1060, 423] on button "Prochain" at bounding box center [1089, 437] width 149 height 37
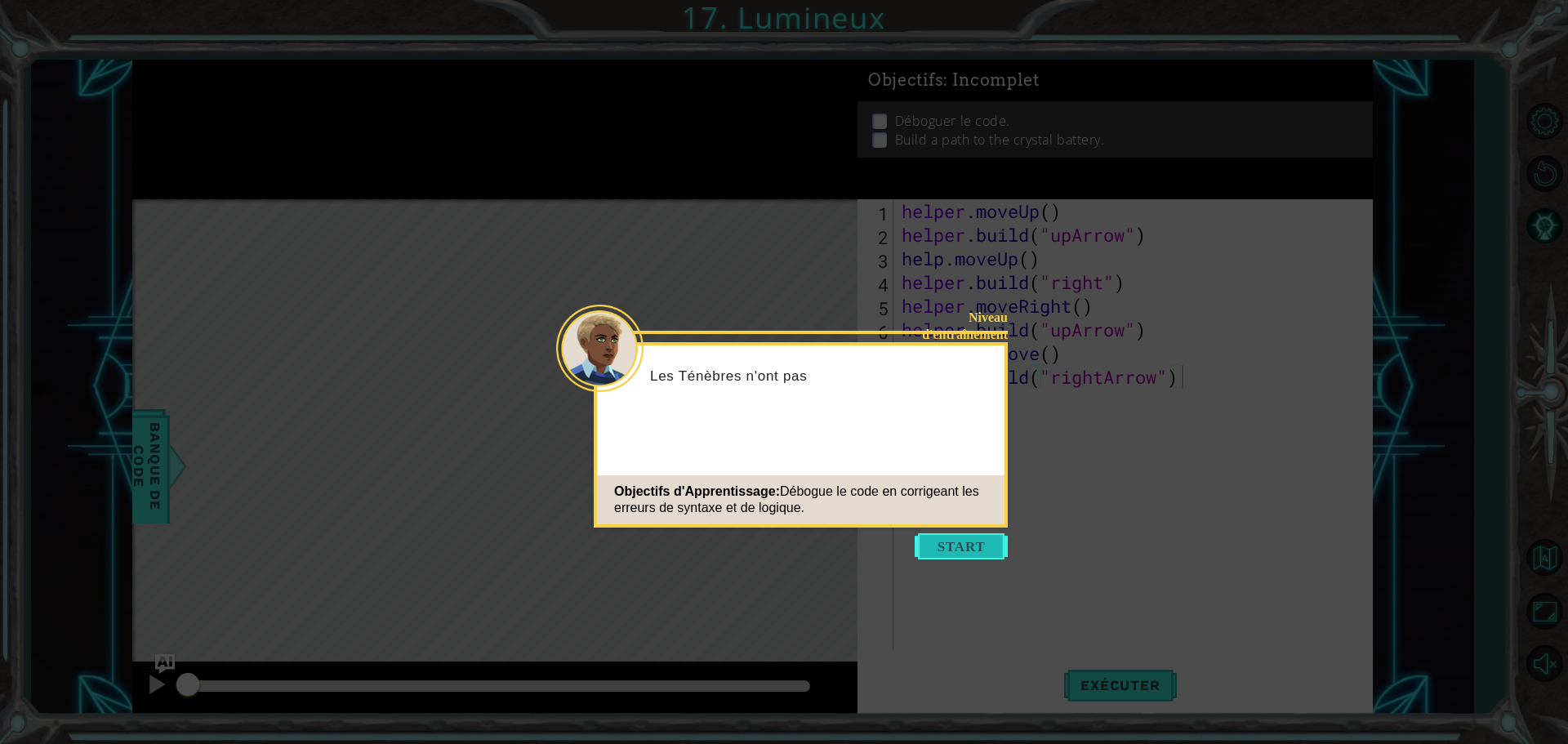
click at [936, 543] on button "Start" at bounding box center [961, 546] width 93 height 26
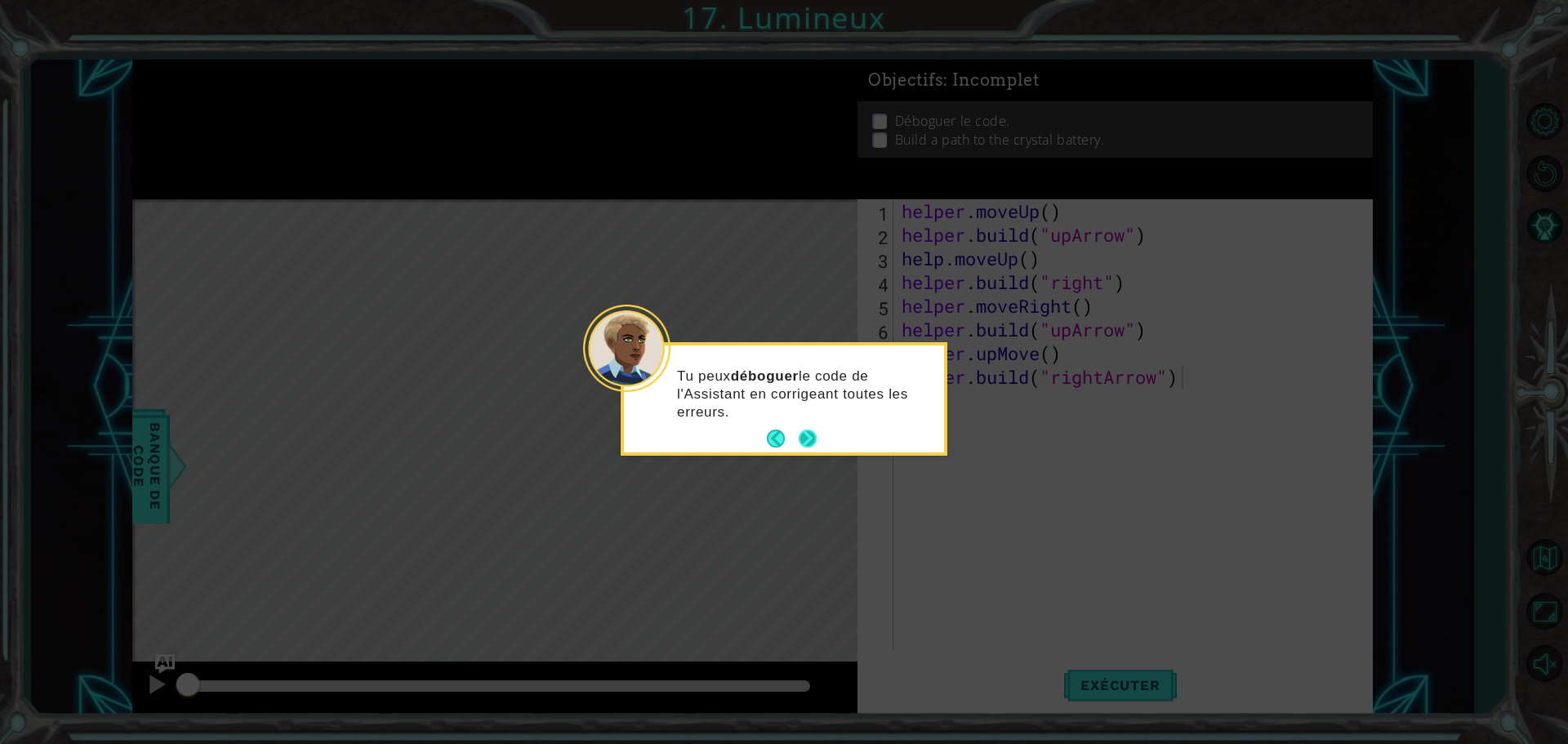
click at [808, 436] on button "Next" at bounding box center [807, 439] width 19 height 19
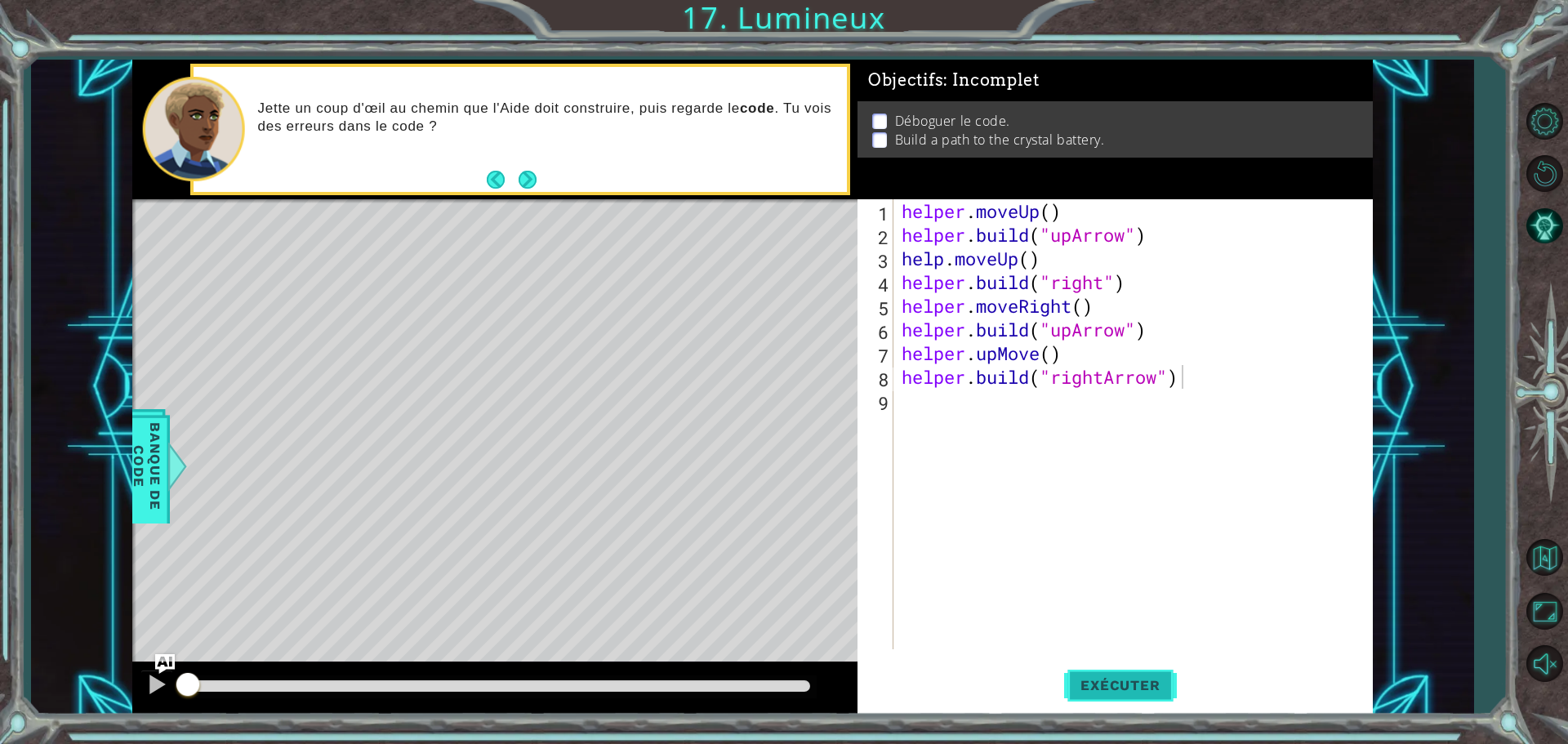
click at [1094, 667] on button "Exécuter" at bounding box center [1120, 685] width 112 height 52
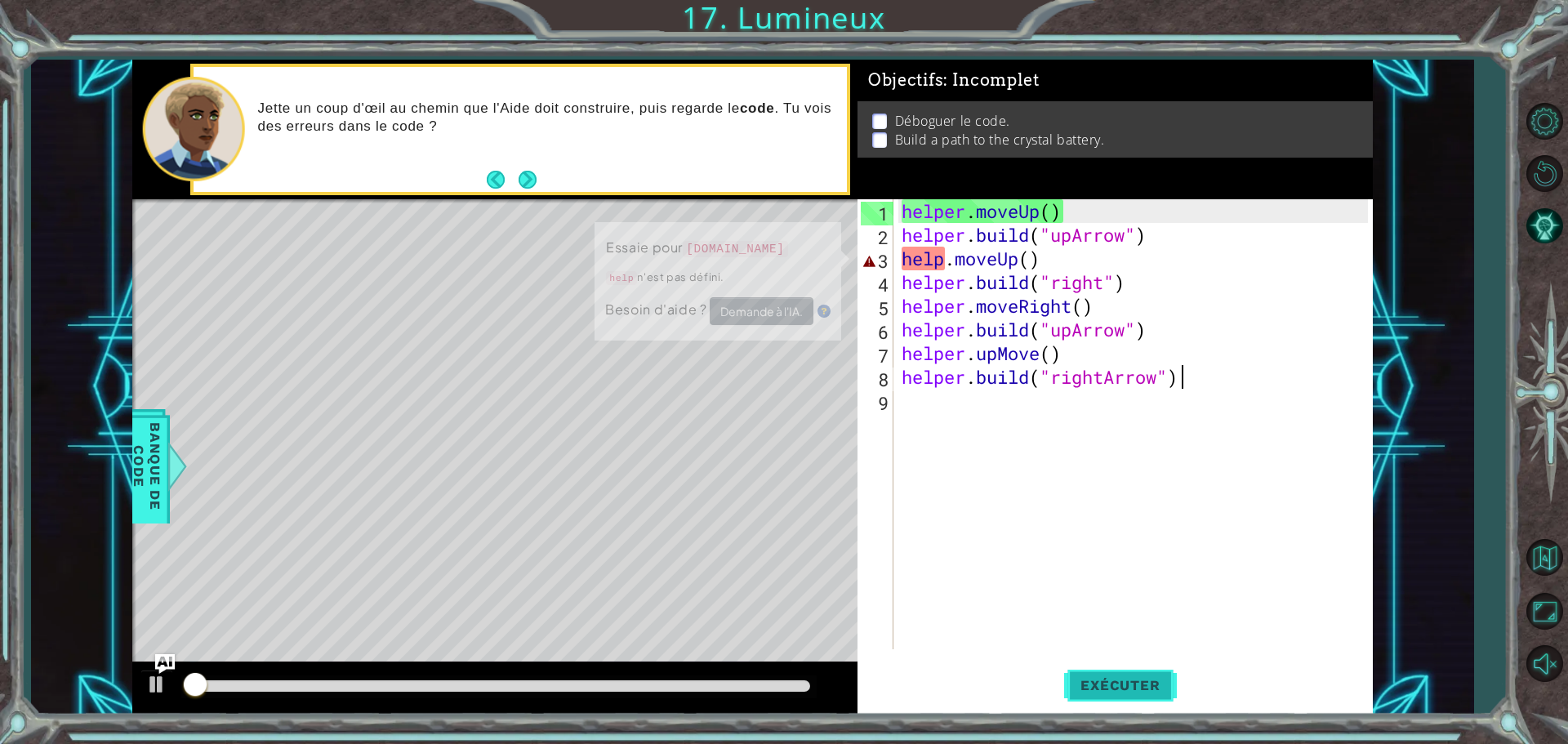
click at [1101, 682] on span "Exécuter" at bounding box center [1120, 686] width 112 height 17
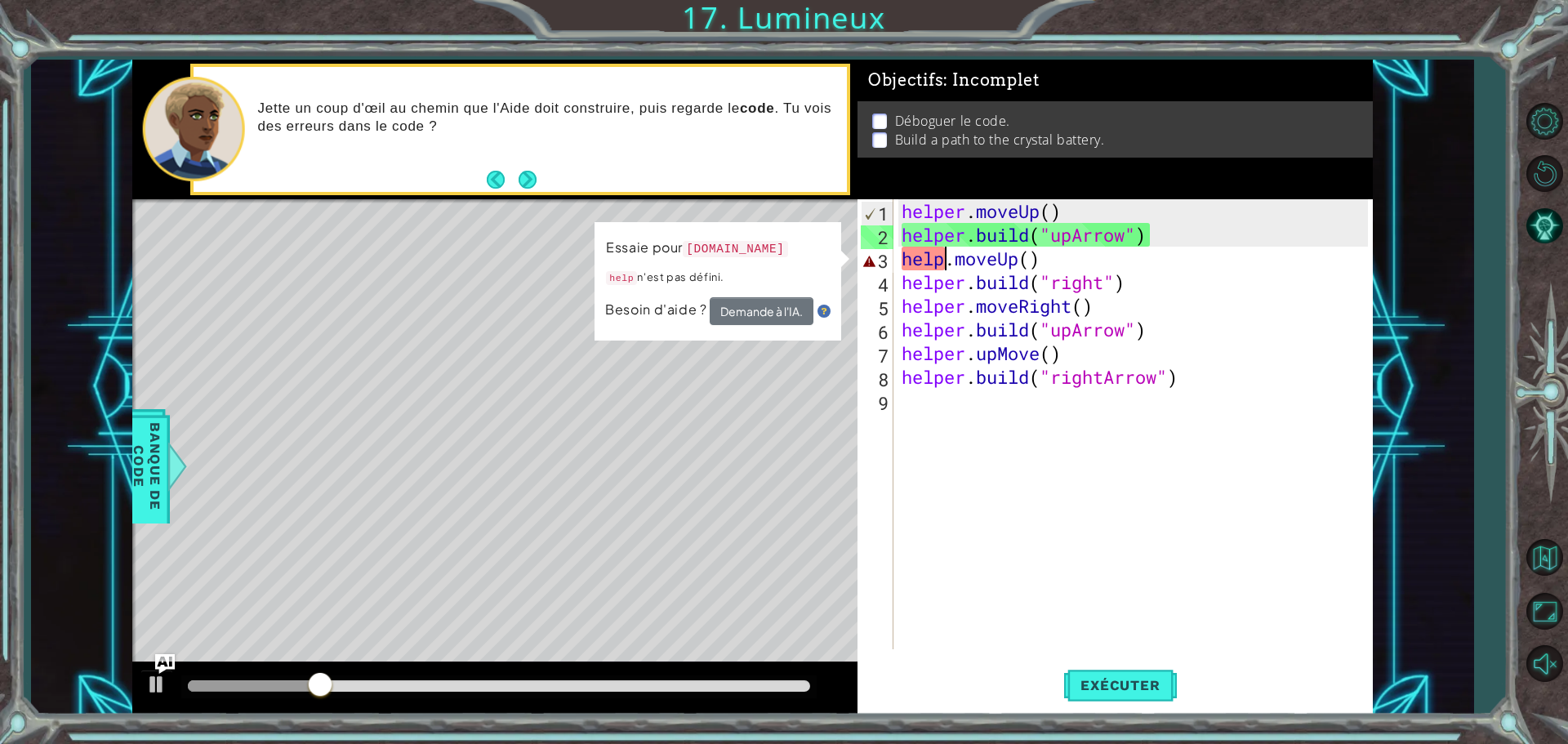
click at [945, 261] on div "helper . moveUp ( ) helper . build ( "upArrow" ) help . moveUp ( ) helper . bui…" at bounding box center [1137, 448] width 478 height 498
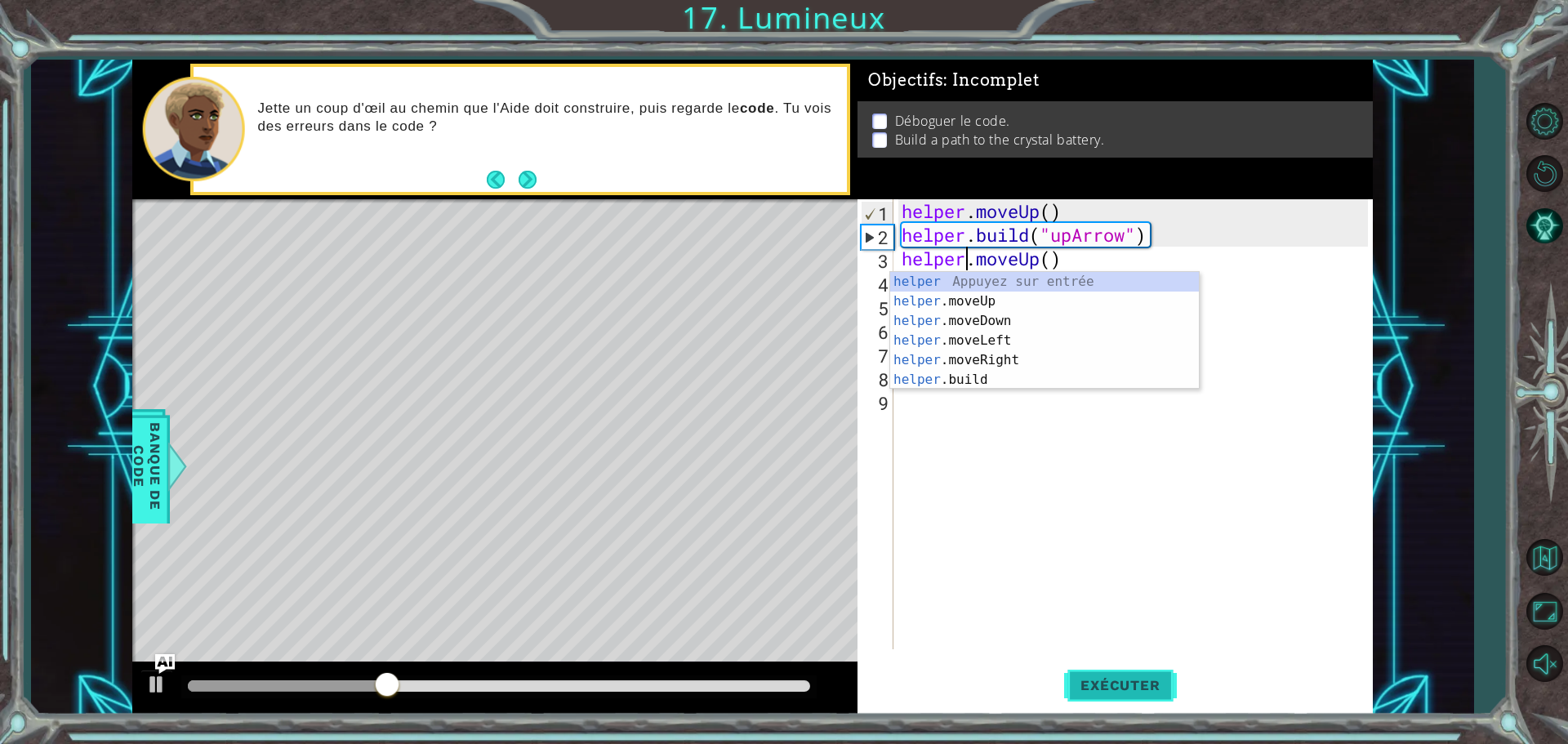
click at [1134, 683] on span "Exécuter" at bounding box center [1120, 686] width 112 height 17
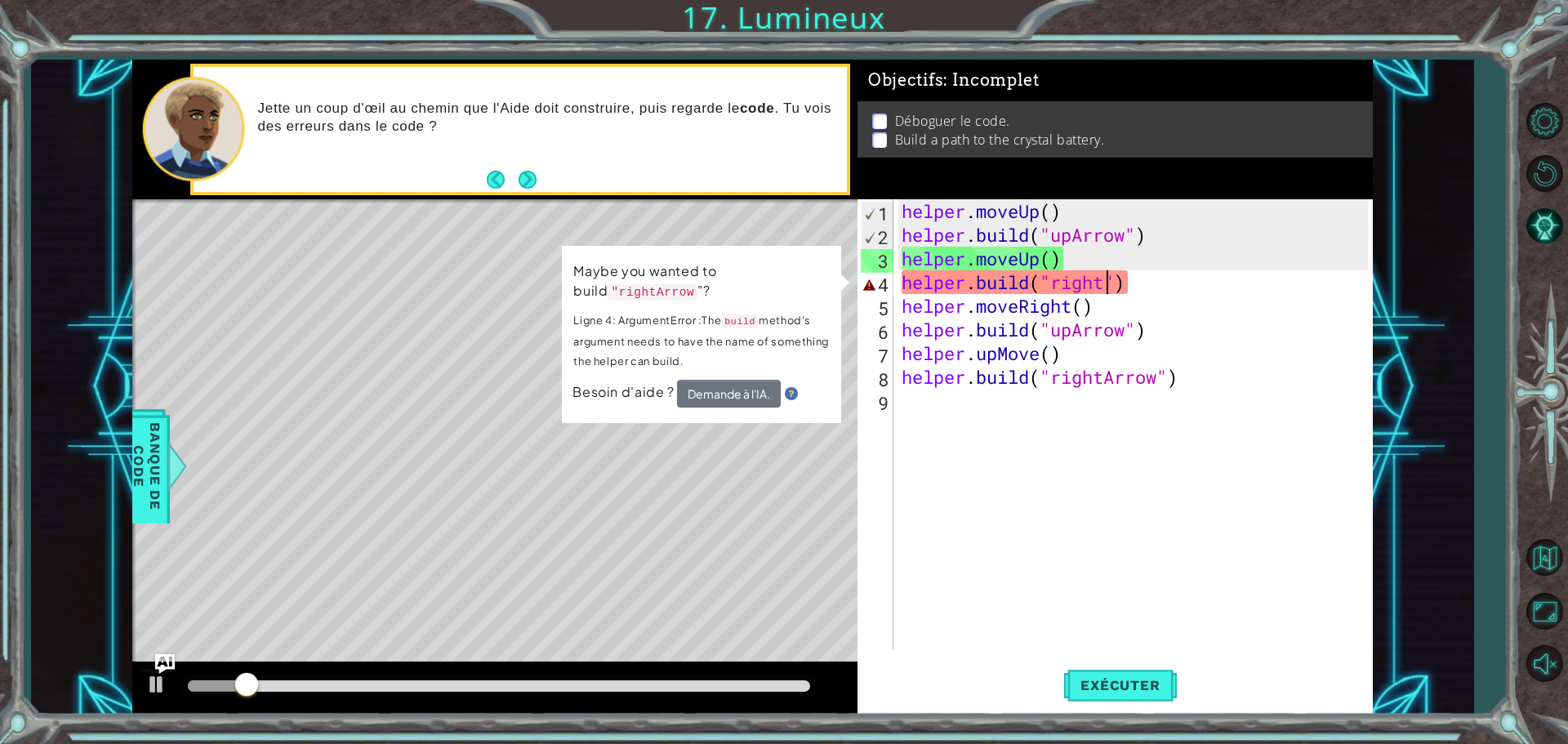
drag, startPoint x: 1103, startPoint y: 286, endPoint x: 1113, endPoint y: 315, distance: 30.7
click at [1103, 290] on div "helper . moveUp ( ) helper . build ( "upArrow" ) helper . moveUp ( ) helper . b…" at bounding box center [1137, 448] width 478 height 498
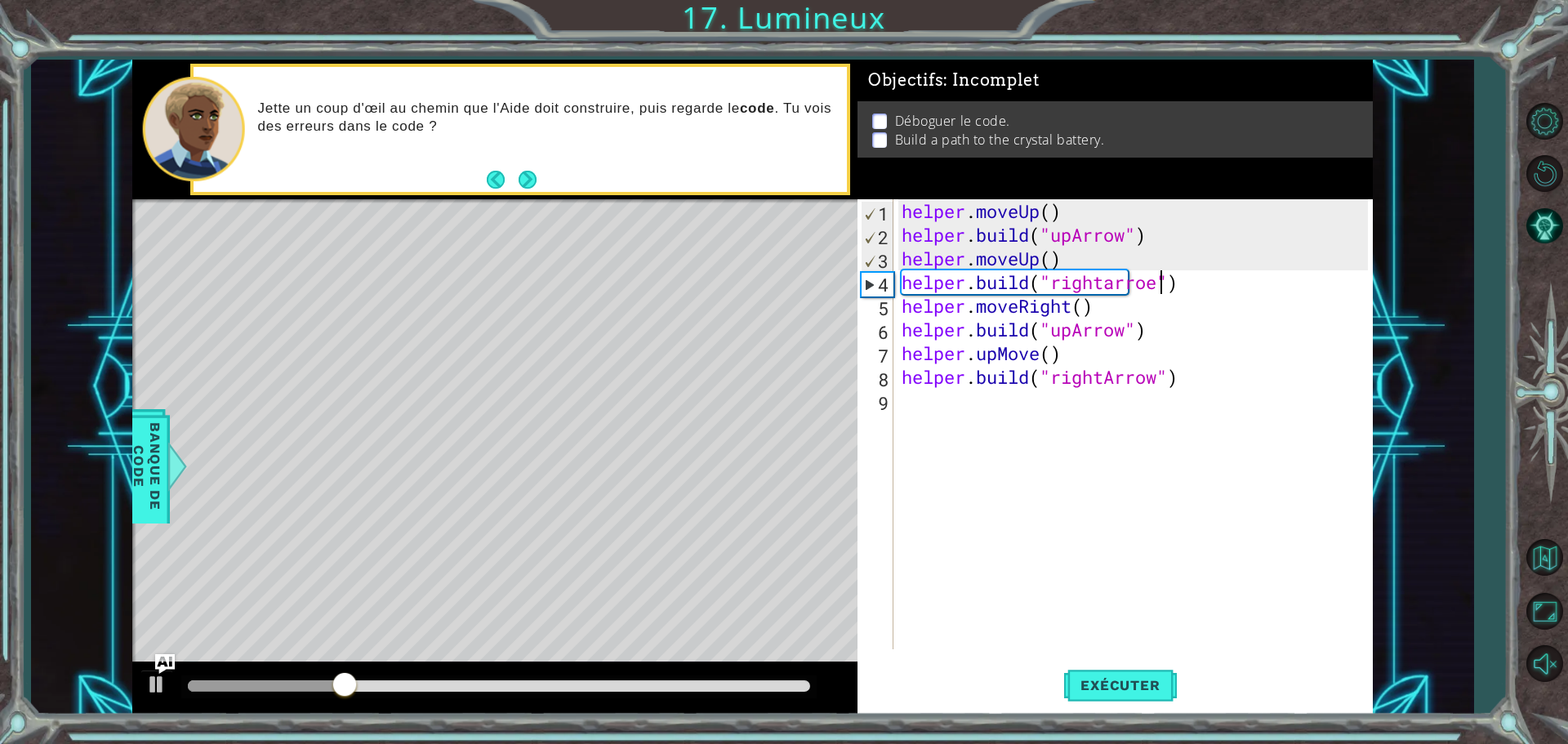
scroll to position [0, 12]
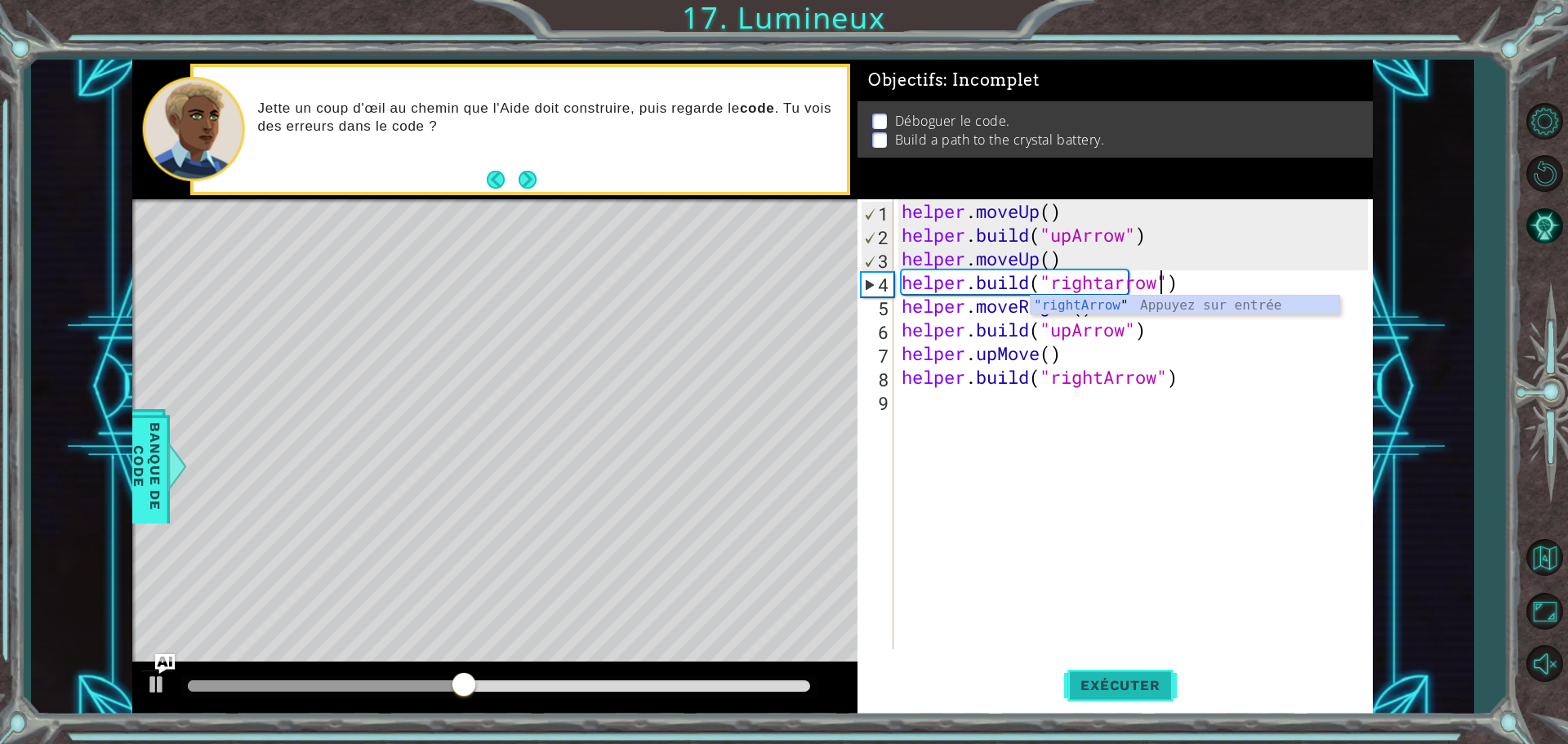
click at [1132, 675] on button "Exécuter" at bounding box center [1120, 685] width 112 height 52
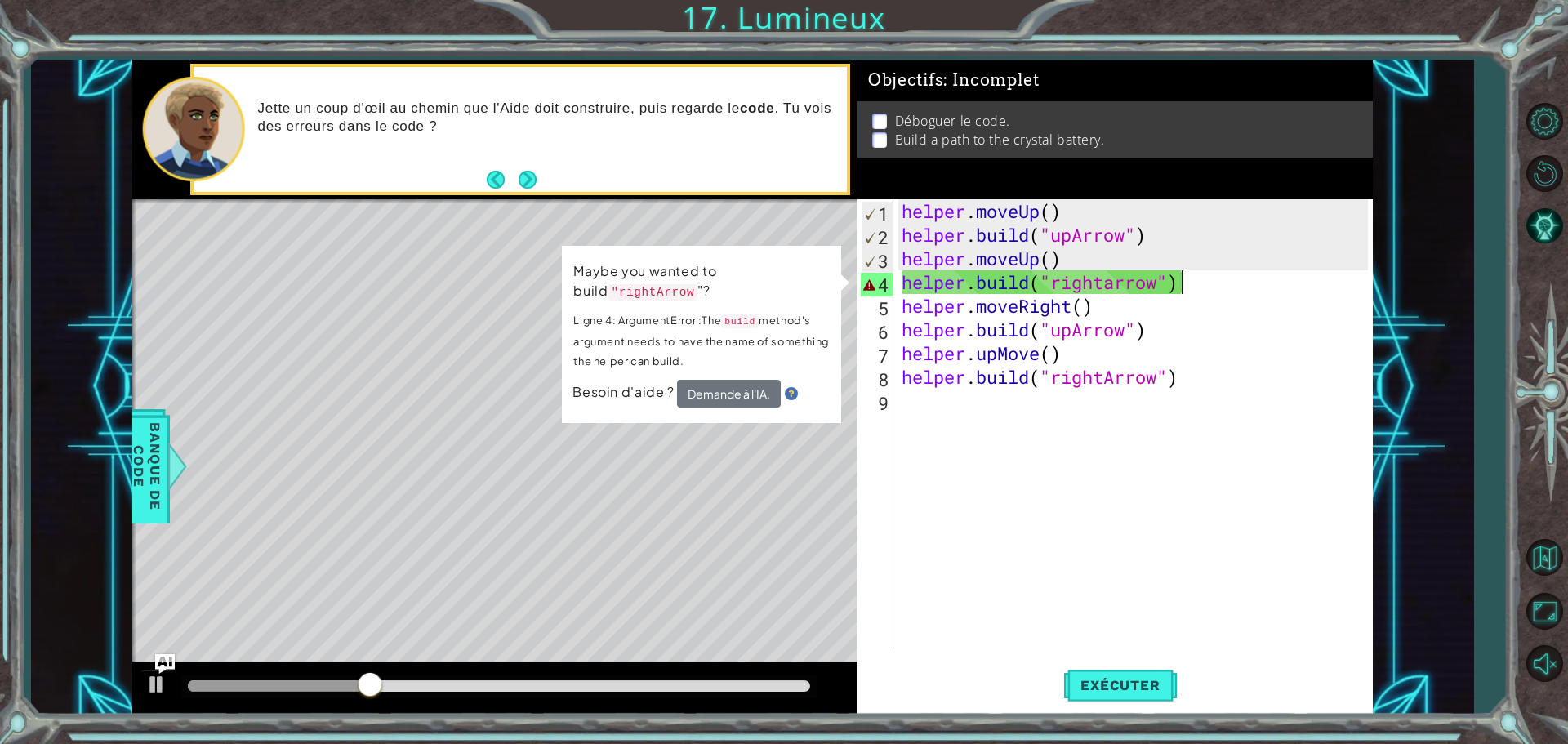
click at [1185, 286] on div "helper . moveUp ( ) helper . build ( "upArrow" ) helper . moveUp ( ) helper . b…" at bounding box center [1137, 448] width 478 height 498
click at [1113, 283] on div "helper . moveUp ( ) helper . build ( "upArrow" ) helper . moveUp ( ) helper . b…" at bounding box center [1137, 448] width 478 height 498
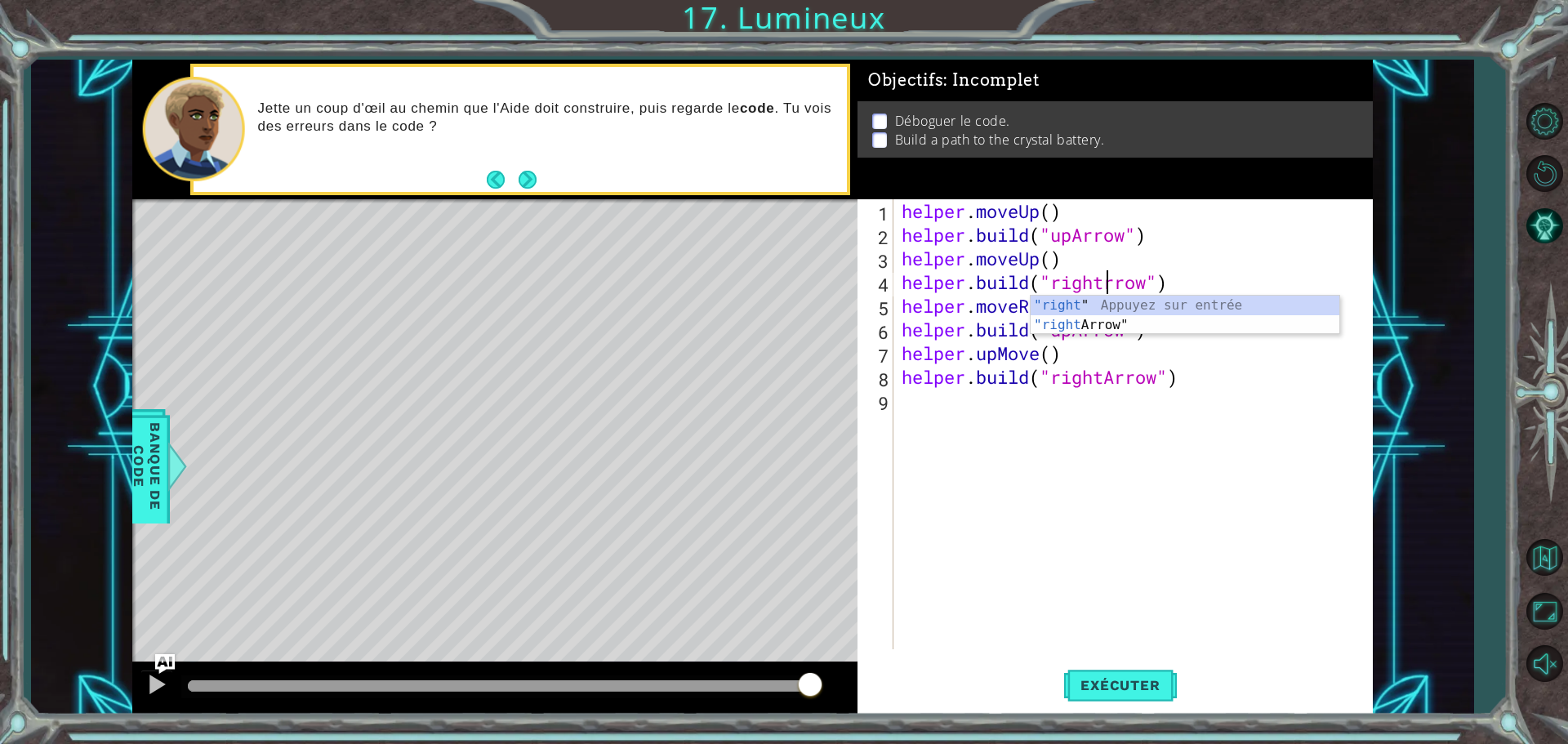
scroll to position [0, 11]
click at [1171, 685] on span "Exécuter" at bounding box center [1120, 686] width 112 height 17
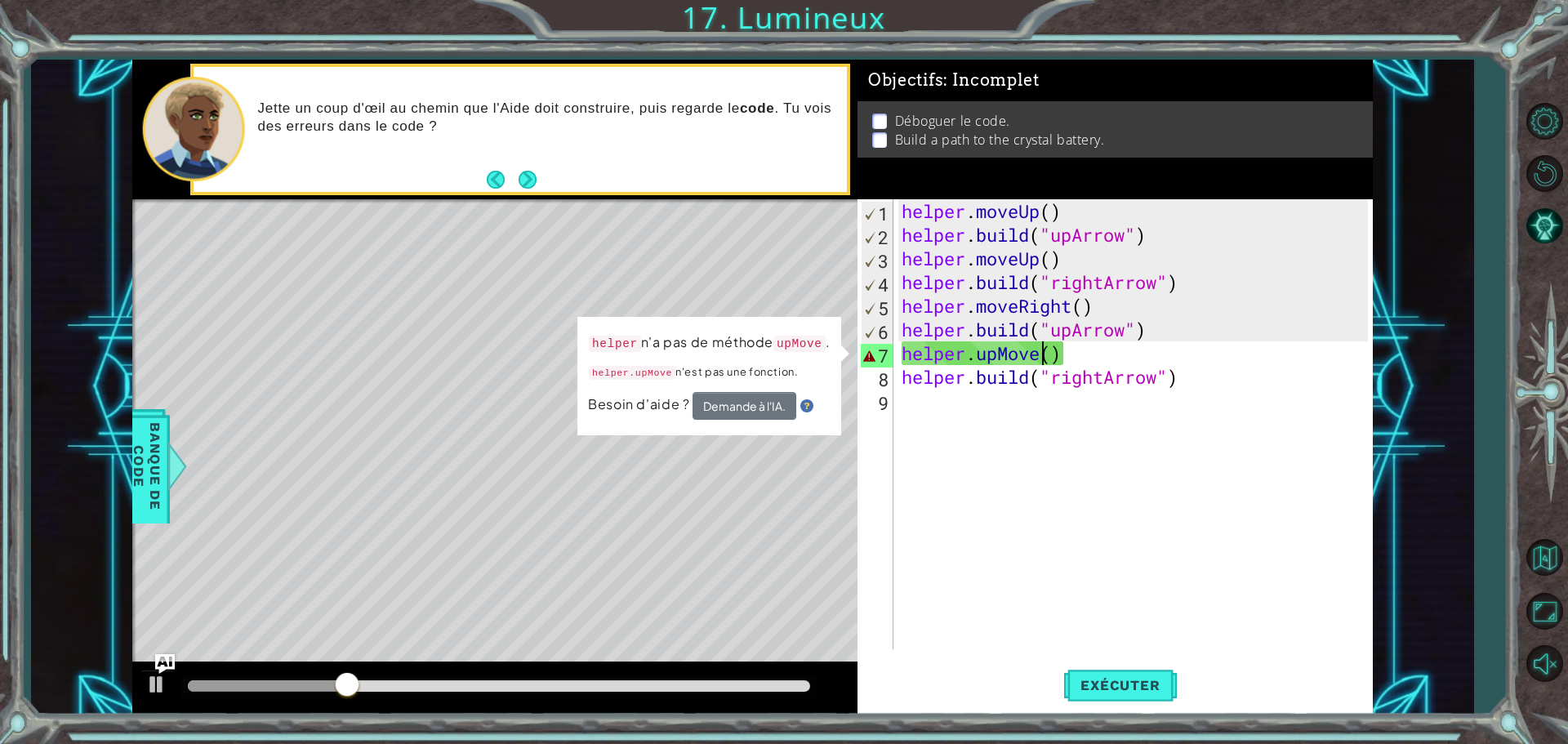
click at [1040, 355] on div "helper . moveUp ( ) helper . build ( "upArrow" ) helper . moveUp ( ) helper . b…" at bounding box center [1137, 448] width 478 height 498
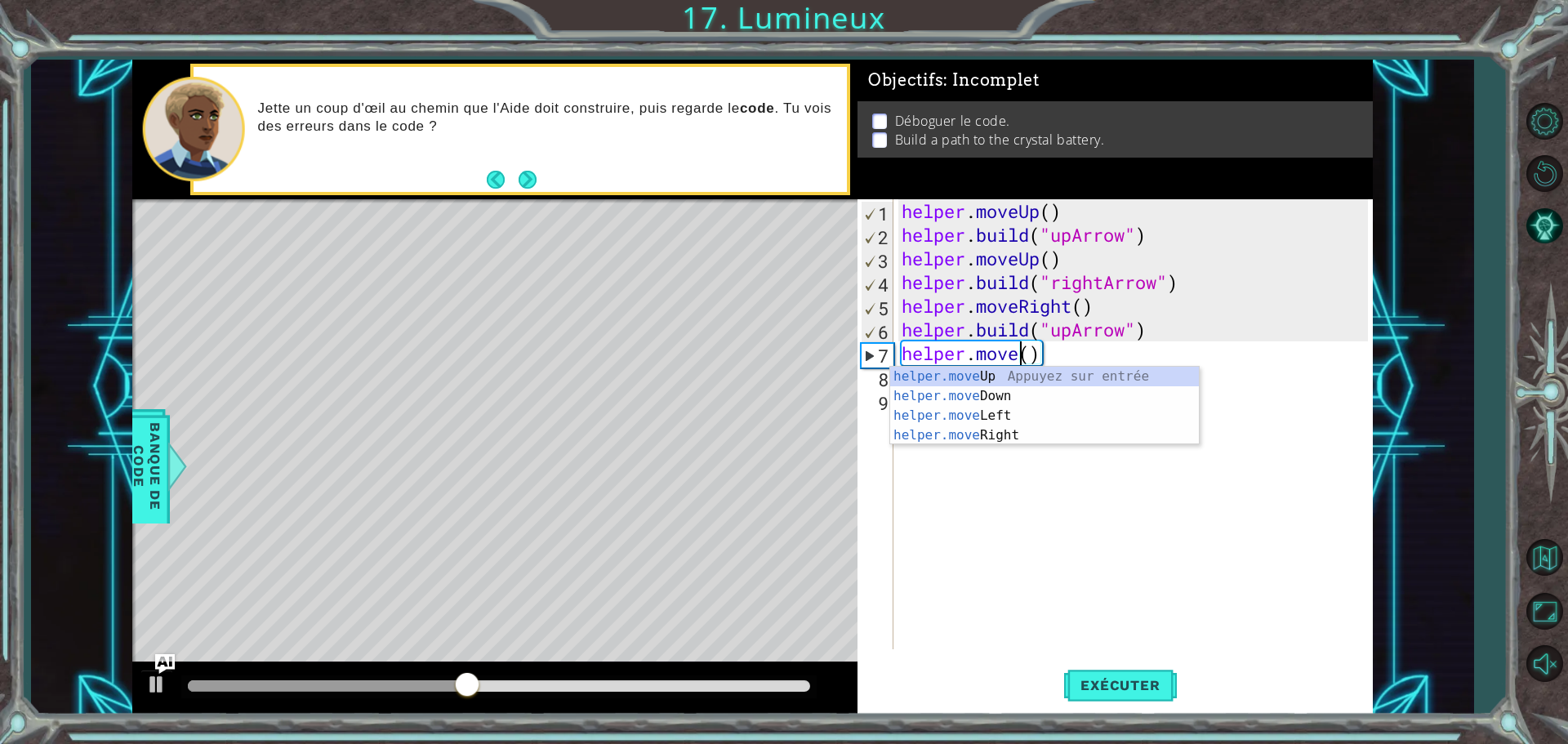
scroll to position [0, 6]
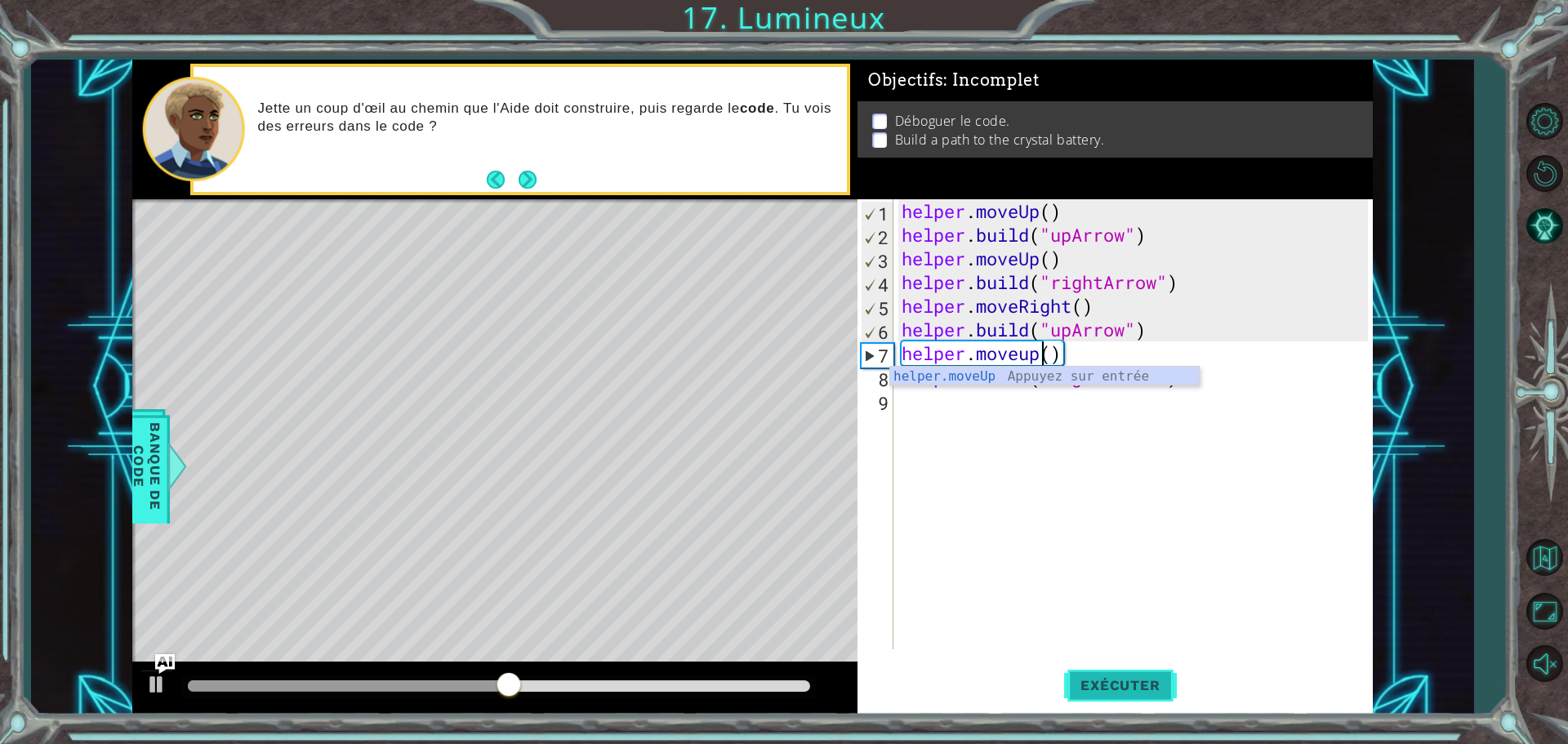
click at [1149, 679] on span "Exécuter" at bounding box center [1120, 686] width 112 height 17
type textarea "helper.moveUp()"
click at [1084, 664] on button "Exécuter" at bounding box center [1120, 685] width 112 height 52
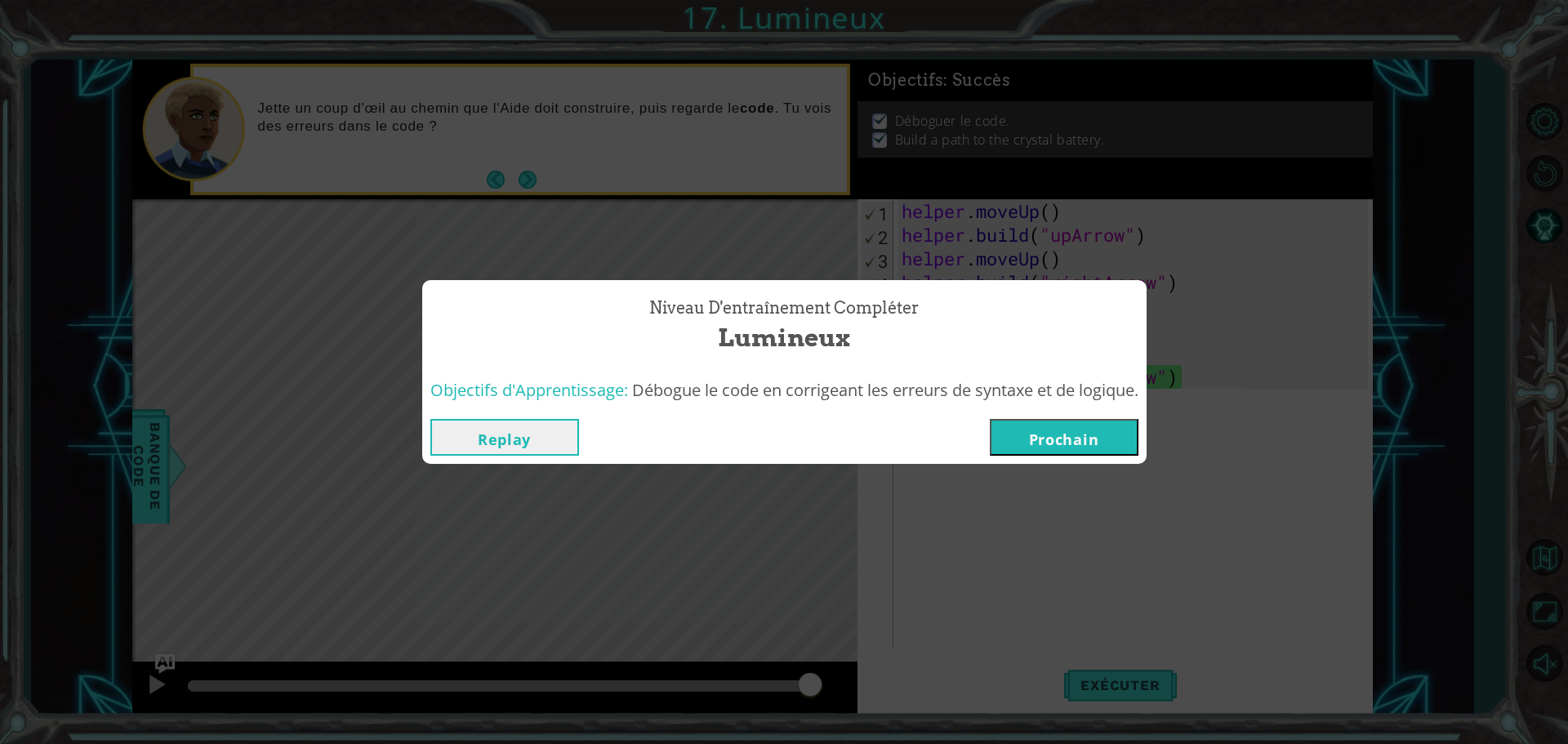
click at [1106, 453] on button "Prochain" at bounding box center [1064, 437] width 149 height 37
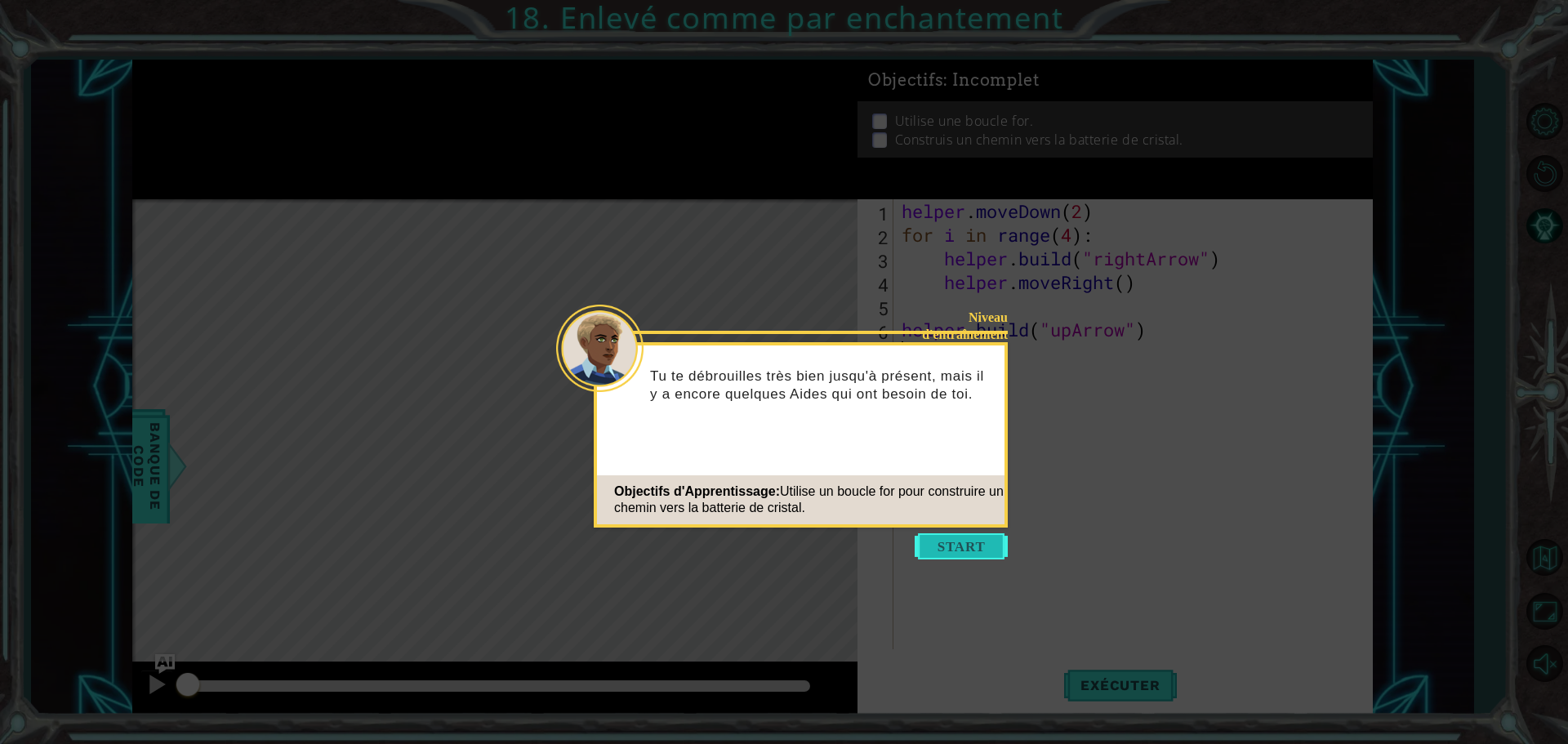
click at [981, 539] on button "Start" at bounding box center [961, 546] width 93 height 26
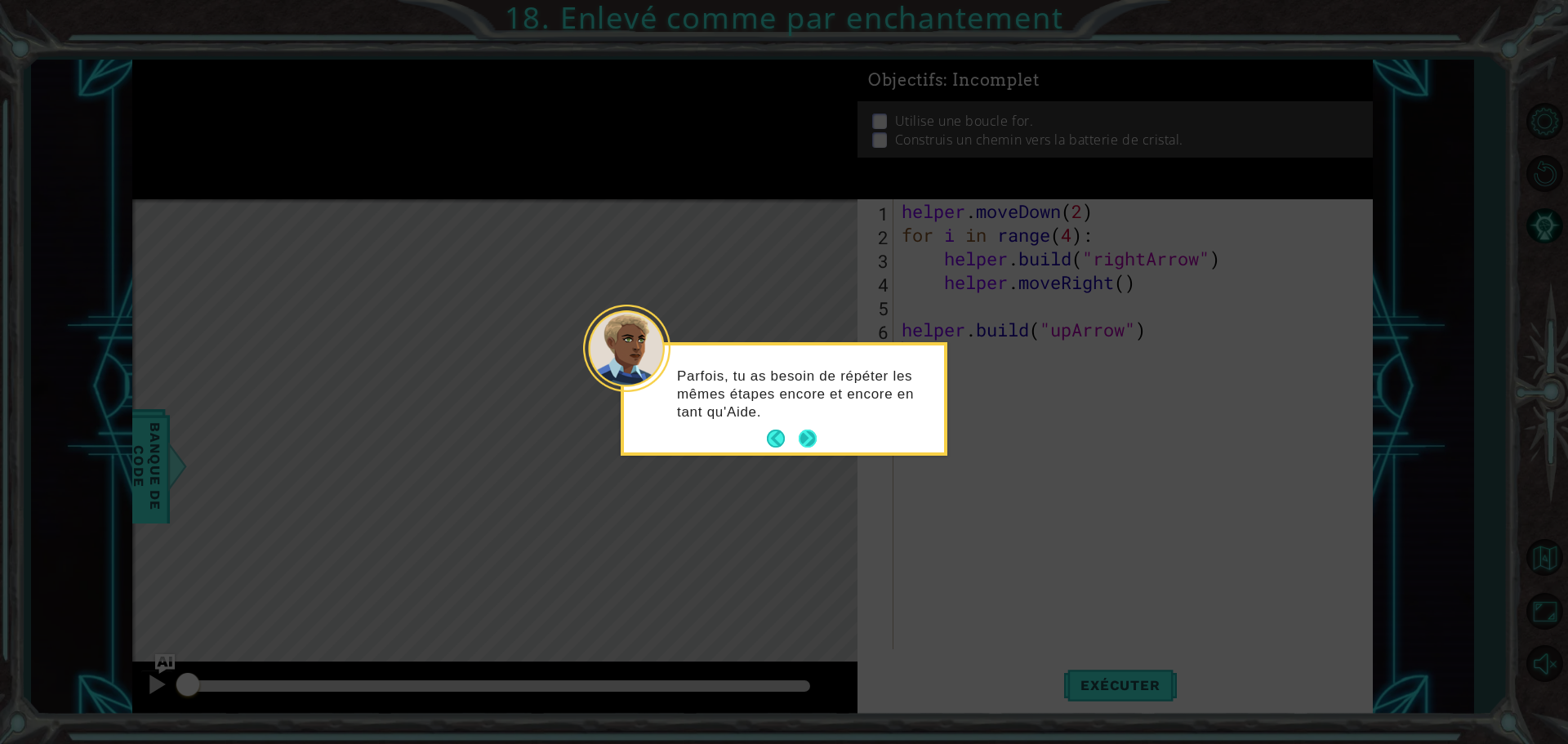
click at [799, 445] on button "Next" at bounding box center [808, 439] width 18 height 18
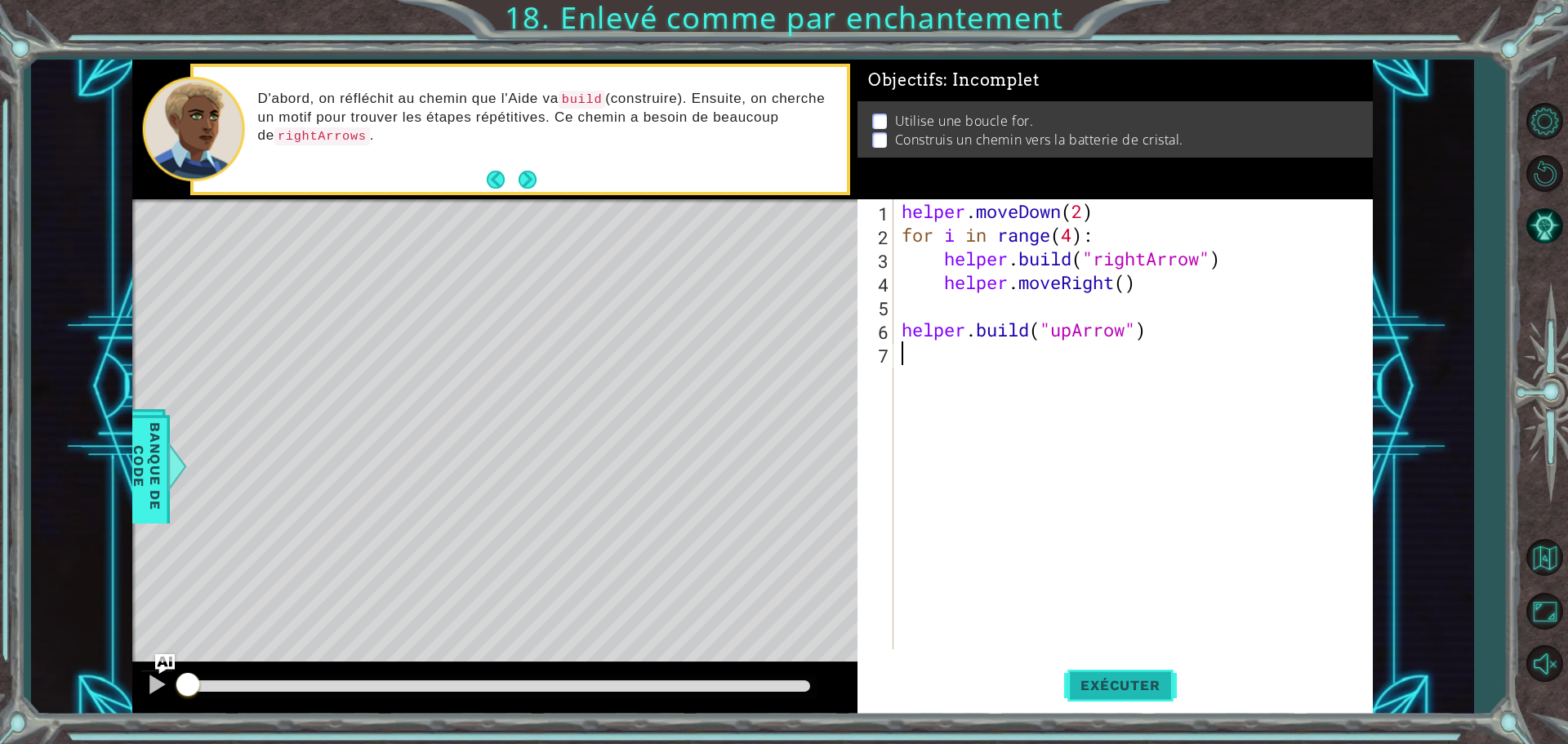
click at [1152, 679] on span "Exécuter" at bounding box center [1120, 686] width 112 height 17
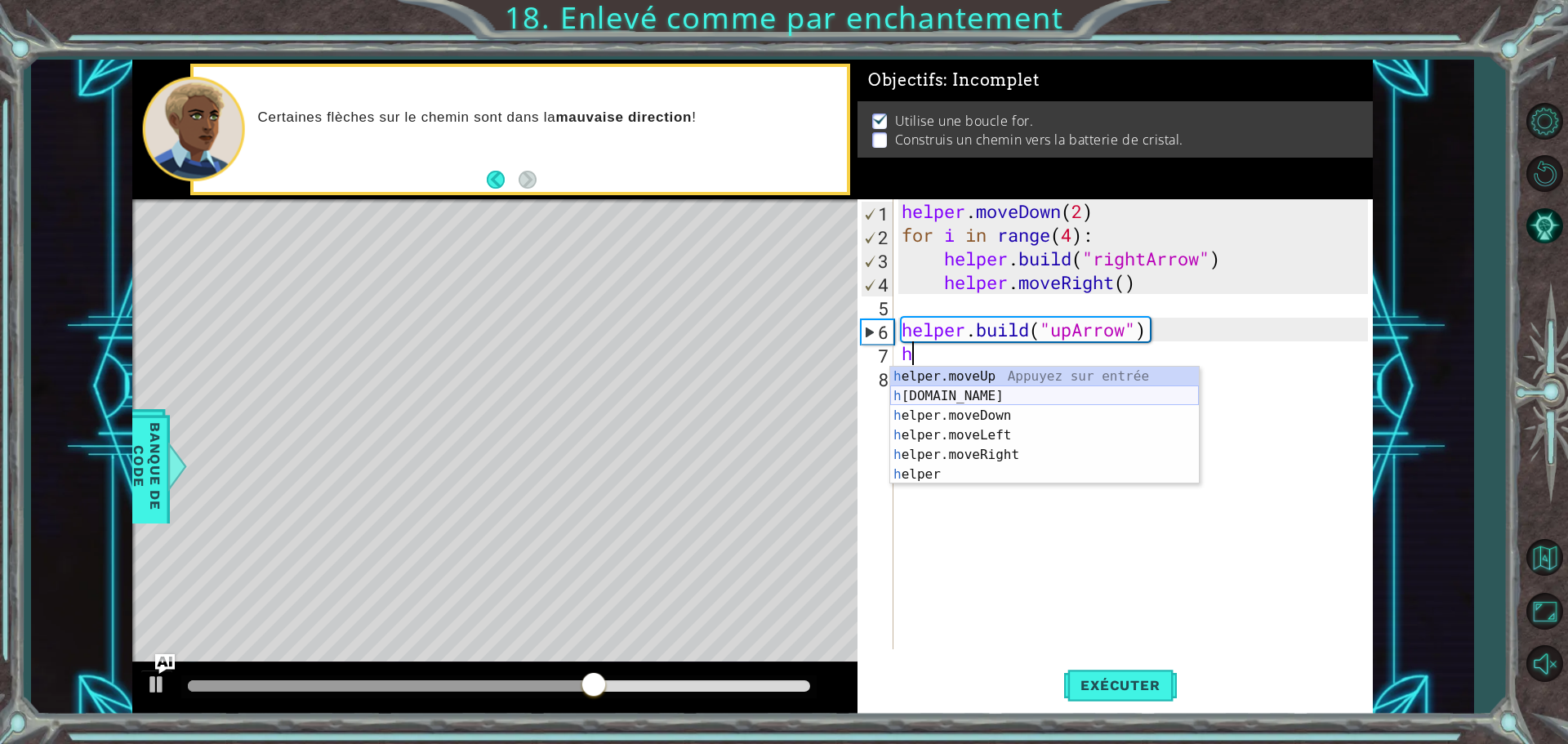
click at [956, 398] on div "h elper.moveUp Appuyez sur entrée h [DOMAIN_NAME] Appuyez sur entrée h elper.mo…" at bounding box center [1045, 445] width 309 height 157
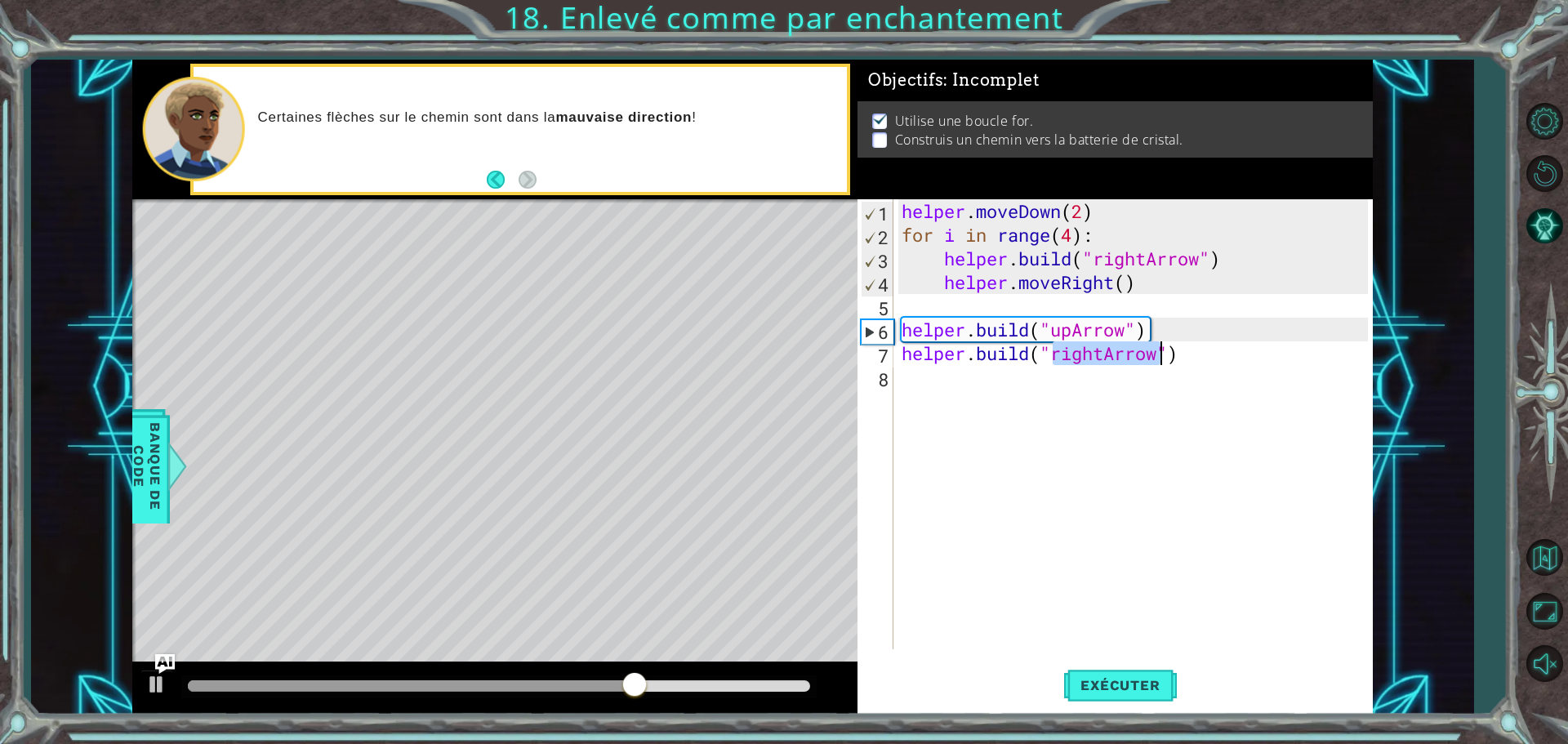
click at [1105, 352] on div "helper . moveDown ( 2 ) for i in range ( 4 ) : helper . build ( "rightArrow" ) …" at bounding box center [1133, 425] width 469 height 451
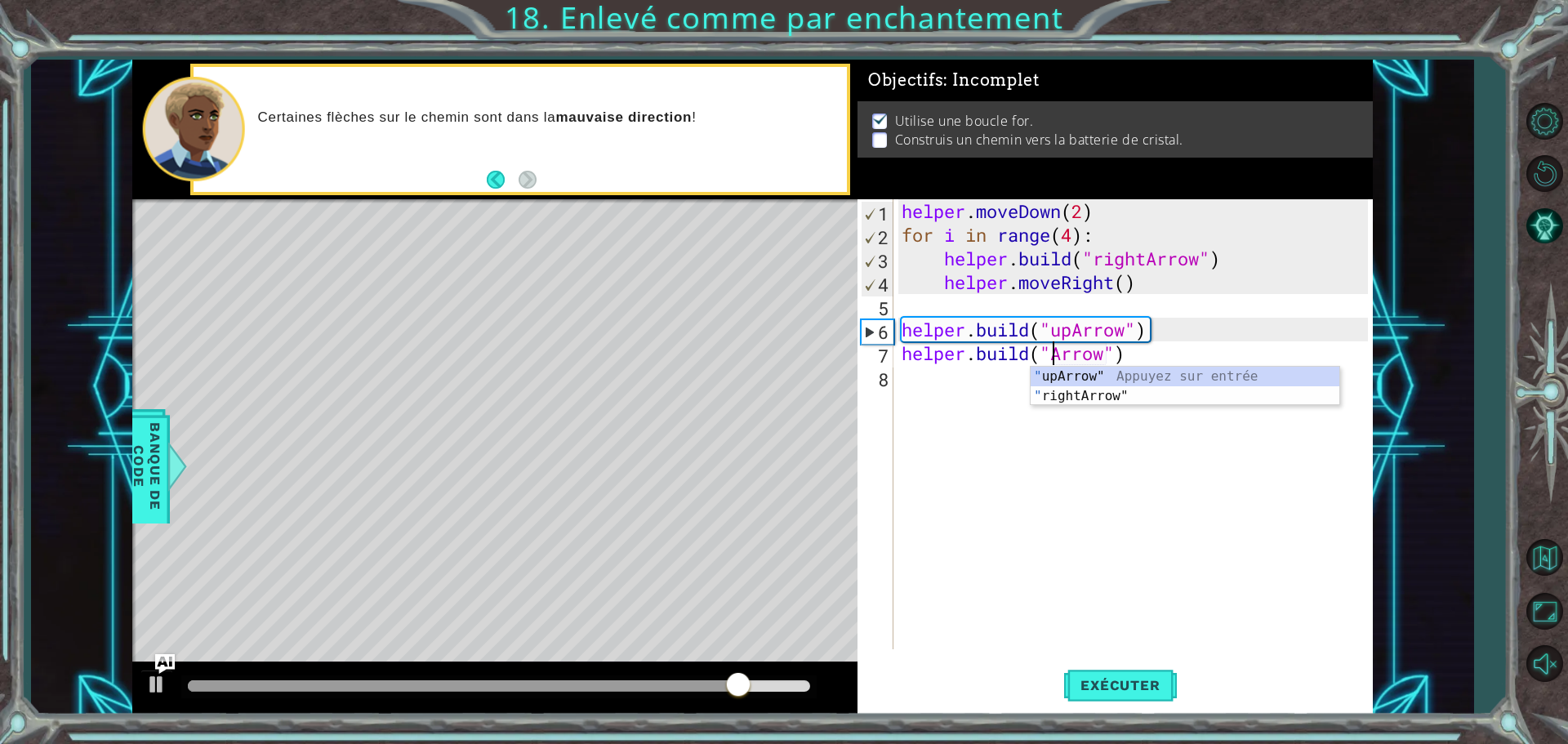
scroll to position [0, 7]
click at [1158, 687] on span "Exécuter" at bounding box center [1120, 686] width 112 height 17
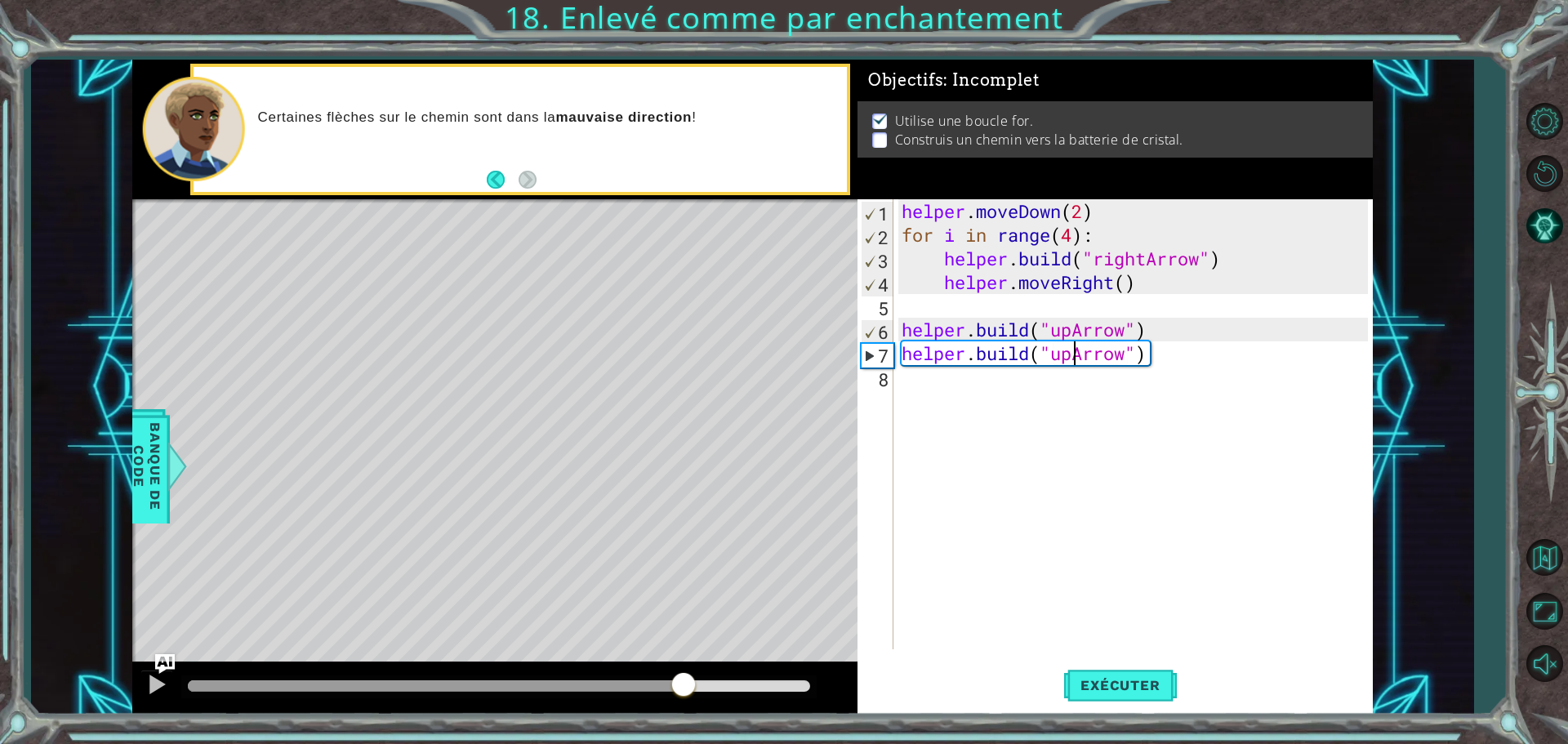
drag, startPoint x: 241, startPoint y: 677, endPoint x: 903, endPoint y: 533, distance: 677.5
click at [895, 542] on div "1 ההההההההההההההההההההההההההההההההההההההההההההההההההההההההההההההההההההההההההההה…" at bounding box center [752, 387] width 1241 height 655
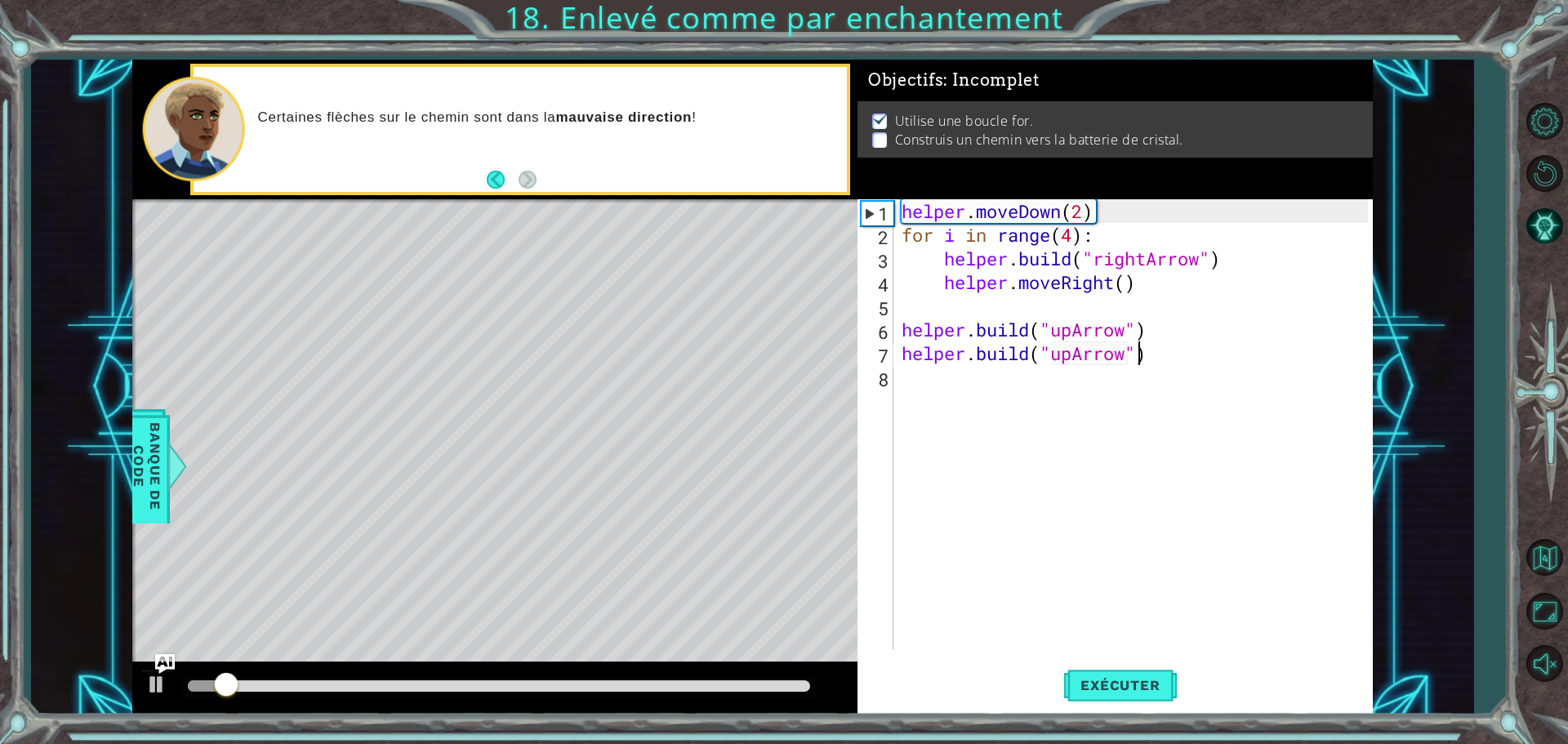
click at [1144, 361] on div "helper . moveDown ( 2 ) for i in range ( 4 ) : helper . build ( "rightArrow" ) …" at bounding box center [1137, 448] width 478 height 498
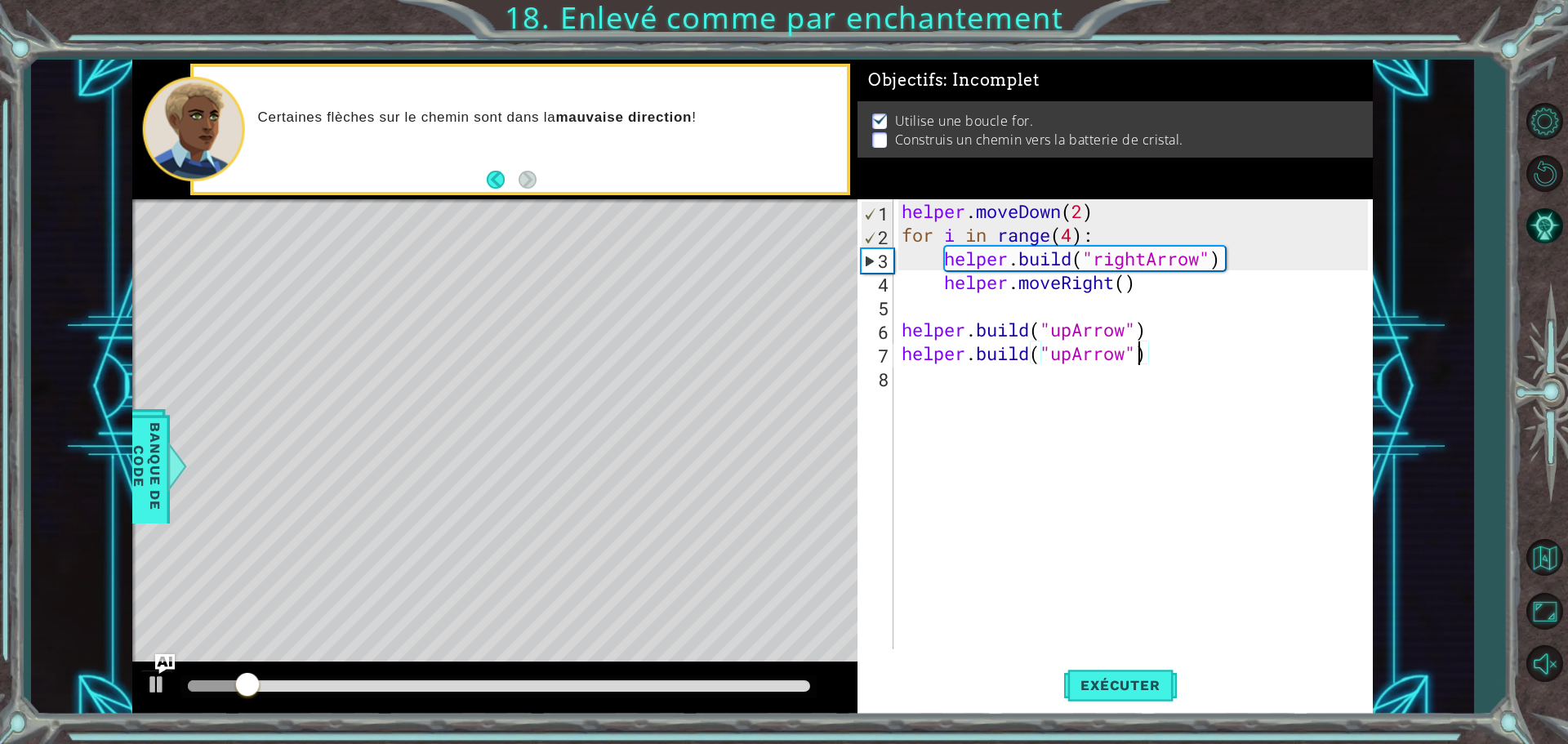
click at [1155, 357] on div "helper . moveDown ( 2 ) for i in range ( 4 ) : helper . build ( "rightArrow" ) …" at bounding box center [1137, 448] width 478 height 498
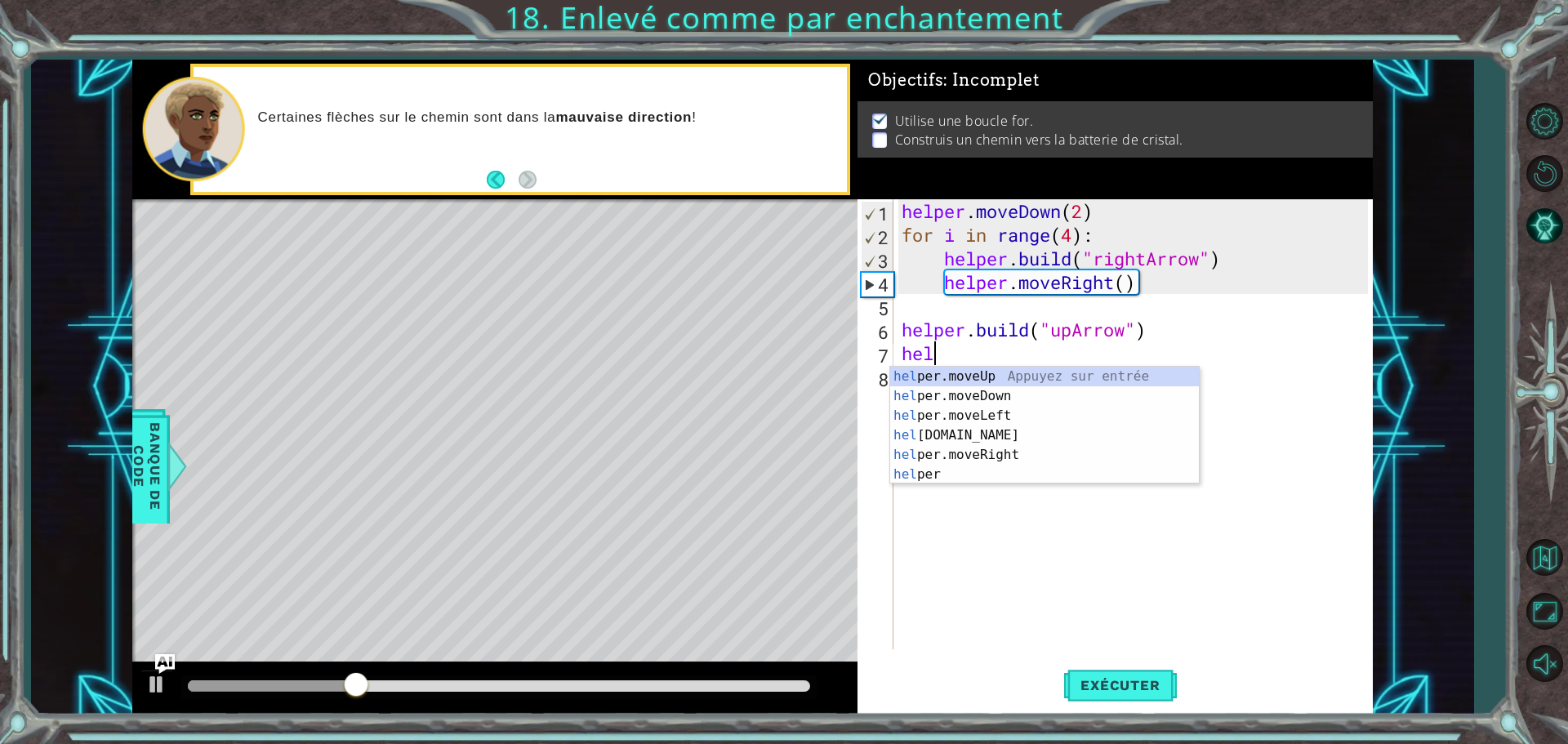
scroll to position [0, 0]
type textarea "h"
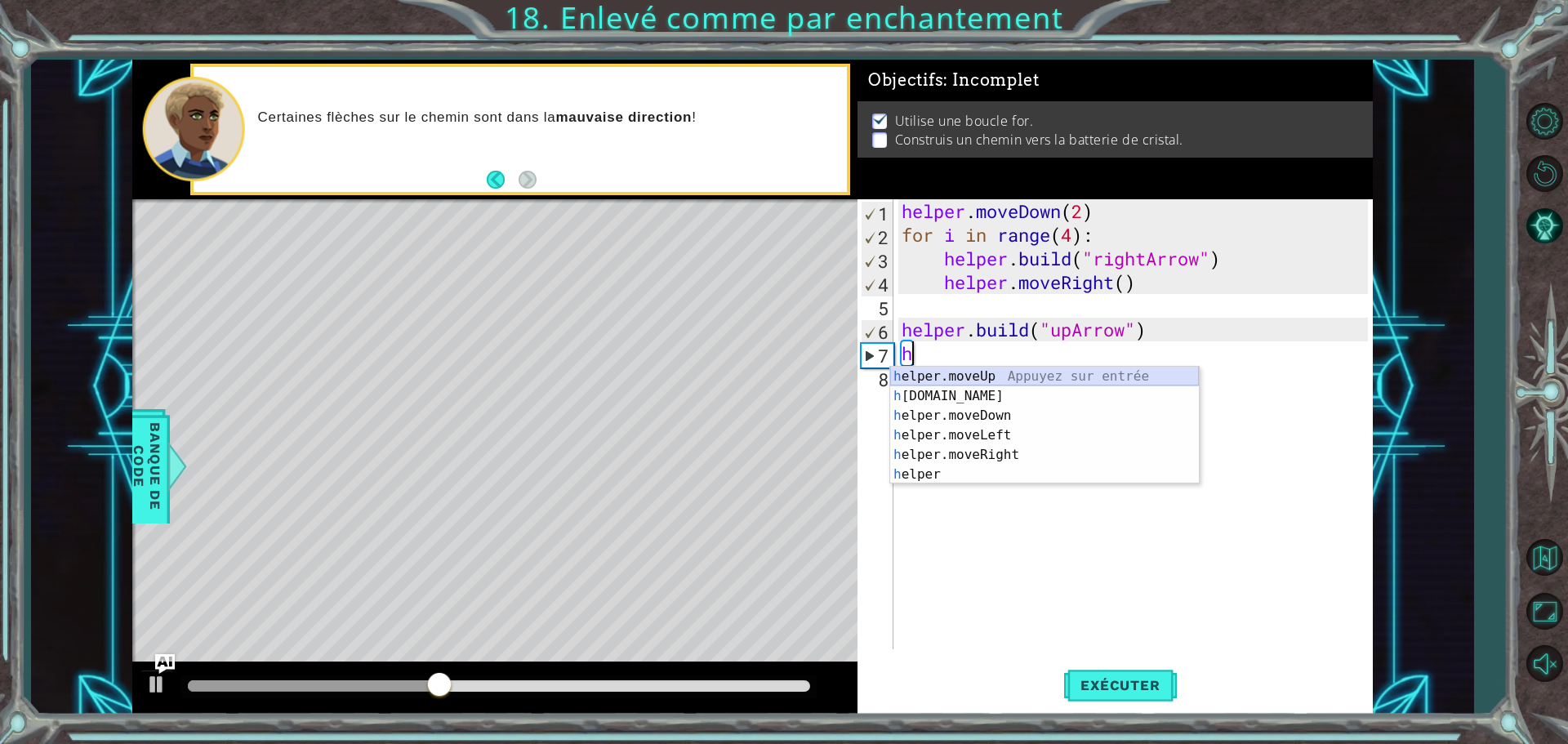
click at [1062, 375] on div "h elper.moveUp Appuyez sur entrée h [DOMAIN_NAME] Appuyez sur entrée h elper.mo…" at bounding box center [1045, 445] width 309 height 157
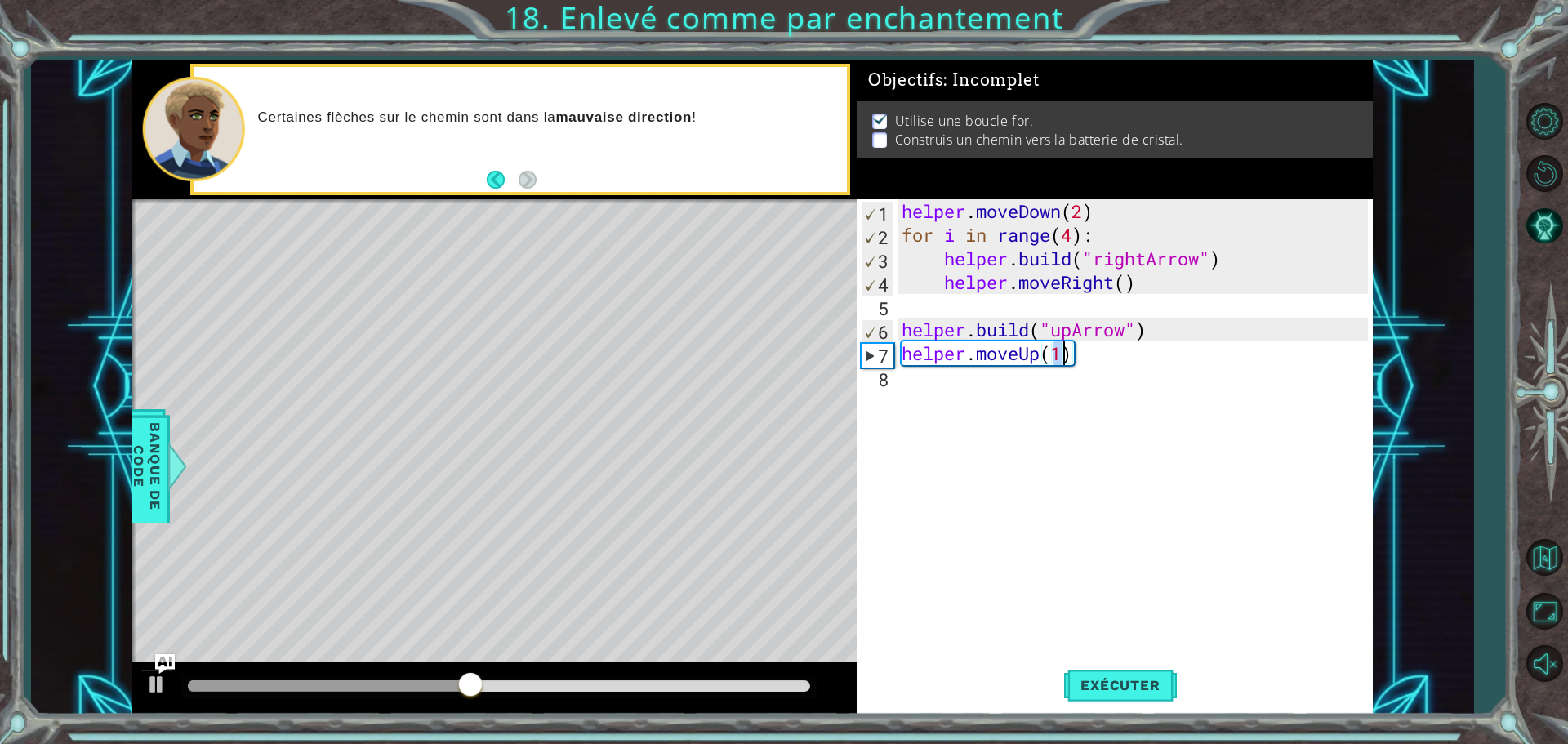
type textarea "helper.moveUp(1)"
click at [895, 390] on div "helper.moveUp(1) 1 2 3 4 5 6 7 8 helper . moveDown ( 2 ) for i in range ( 4 ) :…" at bounding box center [1113, 425] width 510 height 451
click at [896, 377] on div "helper.moveUp(1) 1 2 3 4 5 6 7 8 helper . moveDown ( 2 ) for i in range ( 4 ) :…" at bounding box center [1113, 425] width 510 height 451
click at [902, 381] on div "helper . moveDown ( 2 ) for i in range ( 4 ) : helper . build ( "rightArrow" ) …" at bounding box center [1137, 448] width 478 height 498
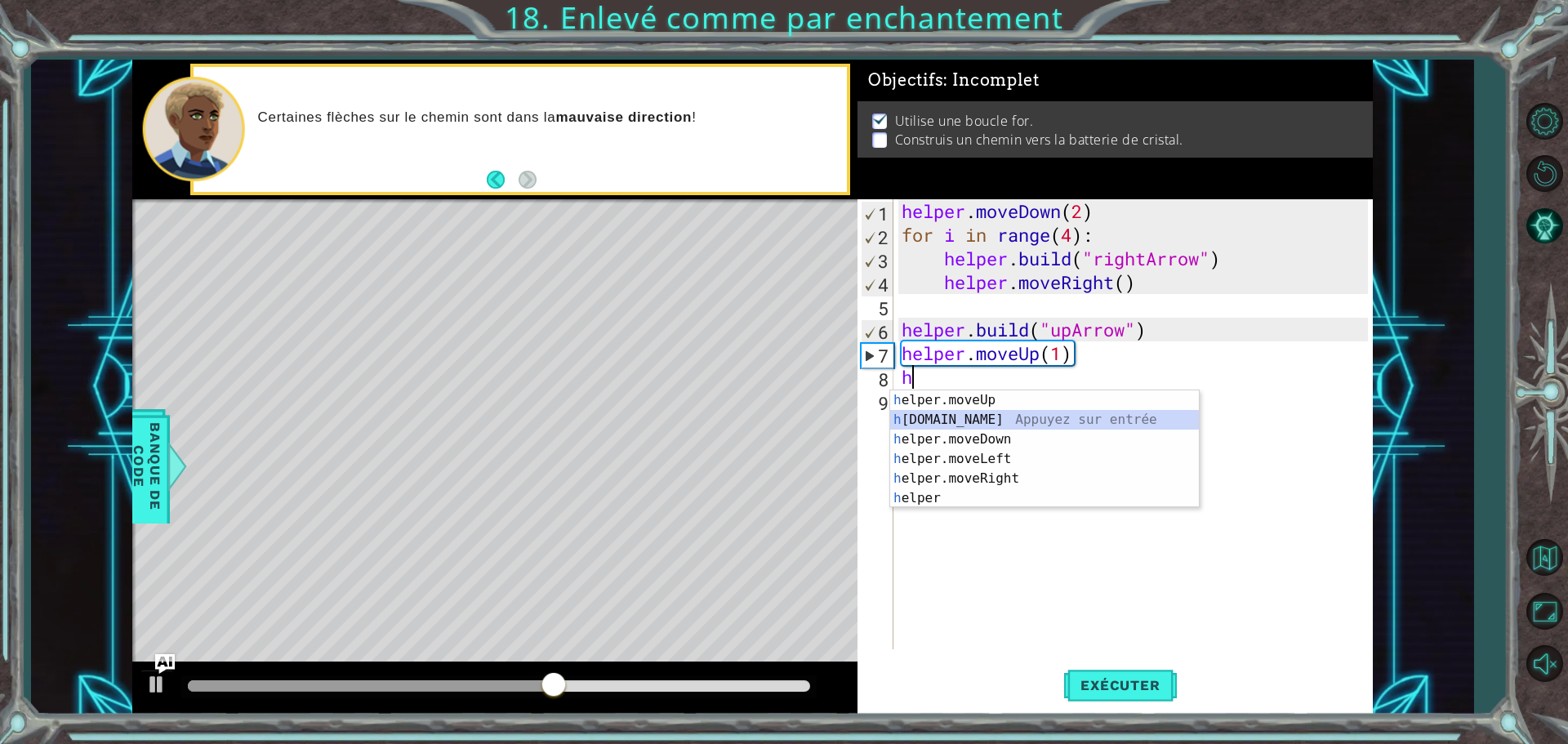
click at [961, 422] on div "h elper.moveUp Appuyez sur entrée h [DOMAIN_NAME] Appuyez sur entrée h elper.mo…" at bounding box center [1045, 469] width 309 height 157
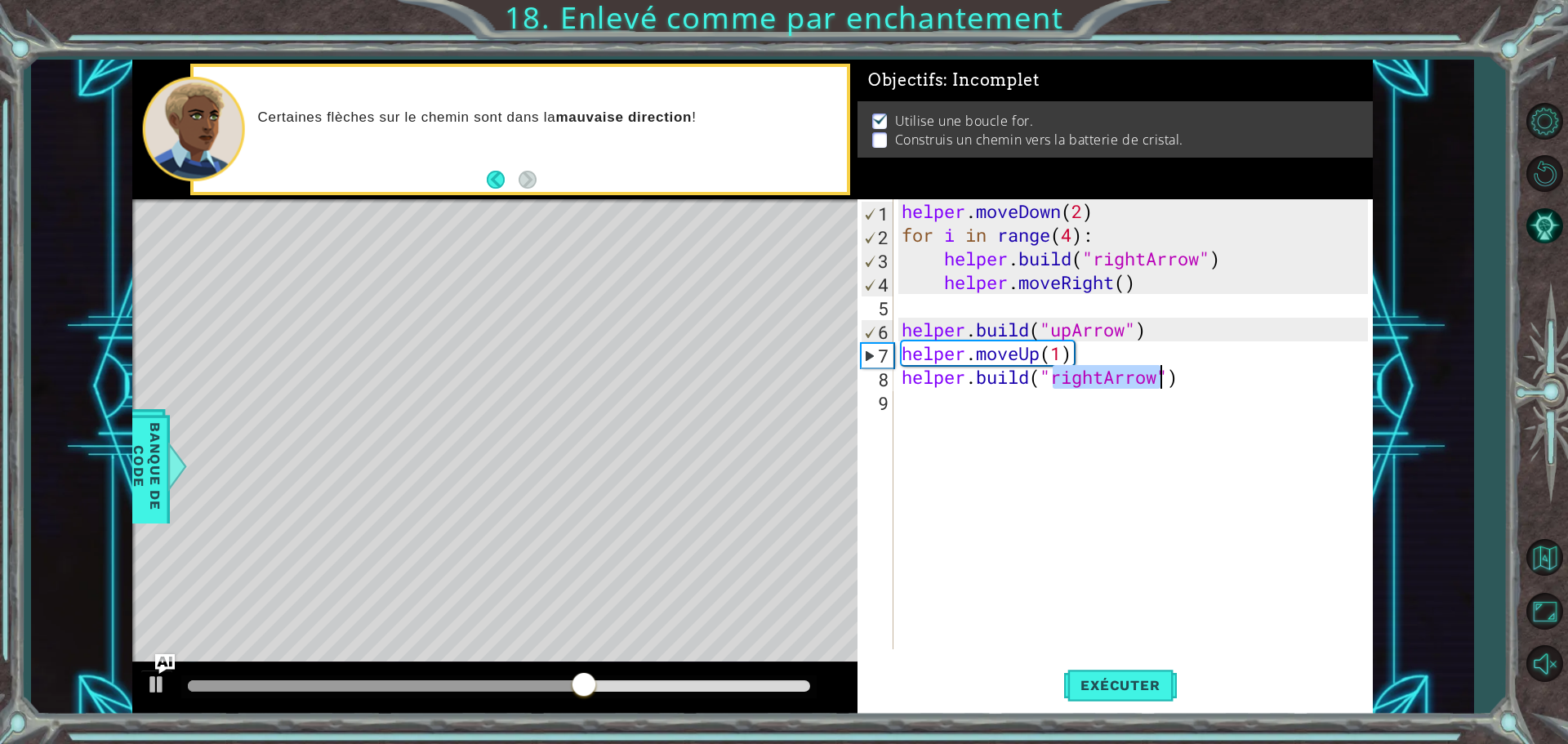
click at [1106, 380] on div "helper . moveDown ( 2 ) for i in range ( 4 ) : helper . build ( "rightArrow" ) …" at bounding box center [1133, 425] width 469 height 451
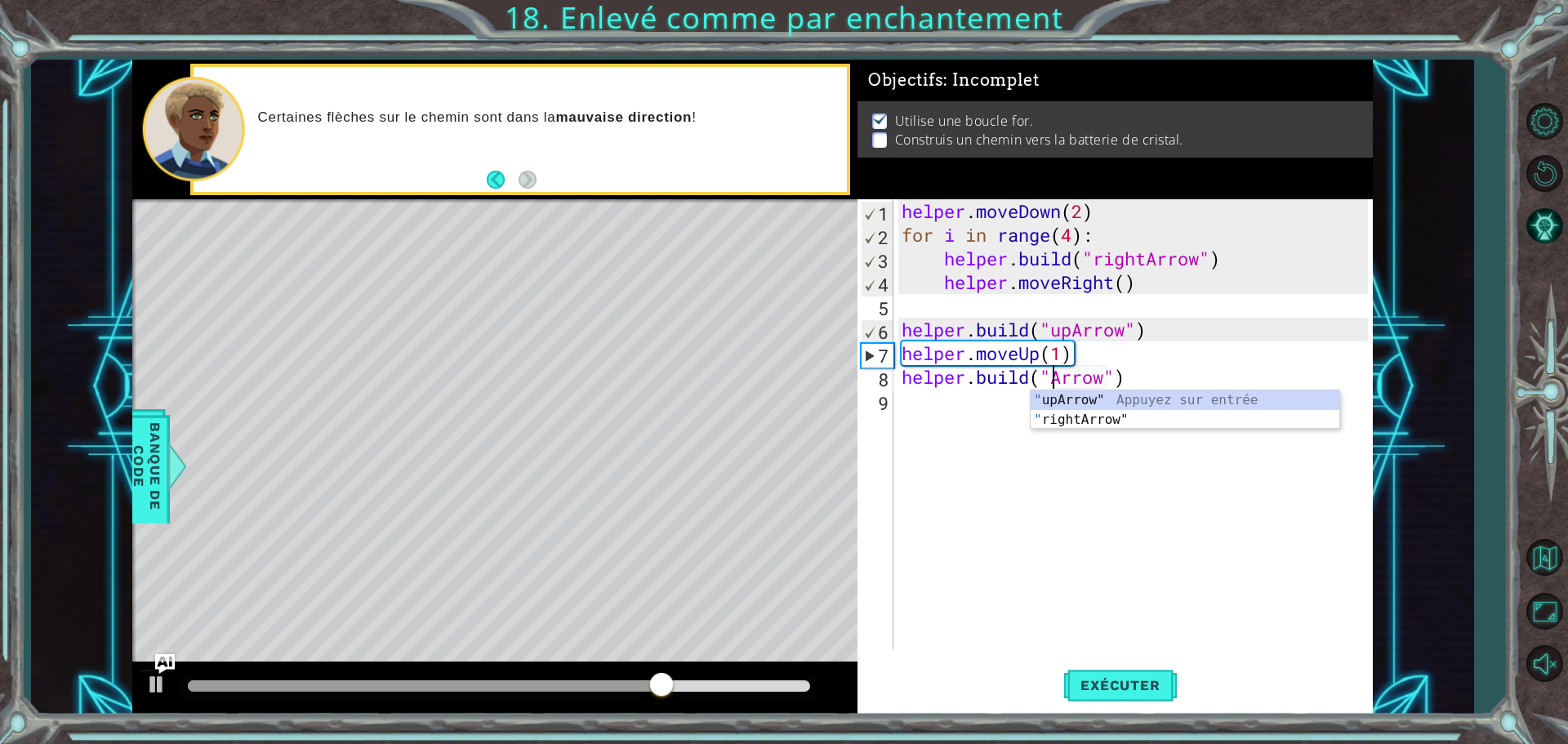
scroll to position [0, 7]
type textarea "[DOMAIN_NAME]("upArrow")"
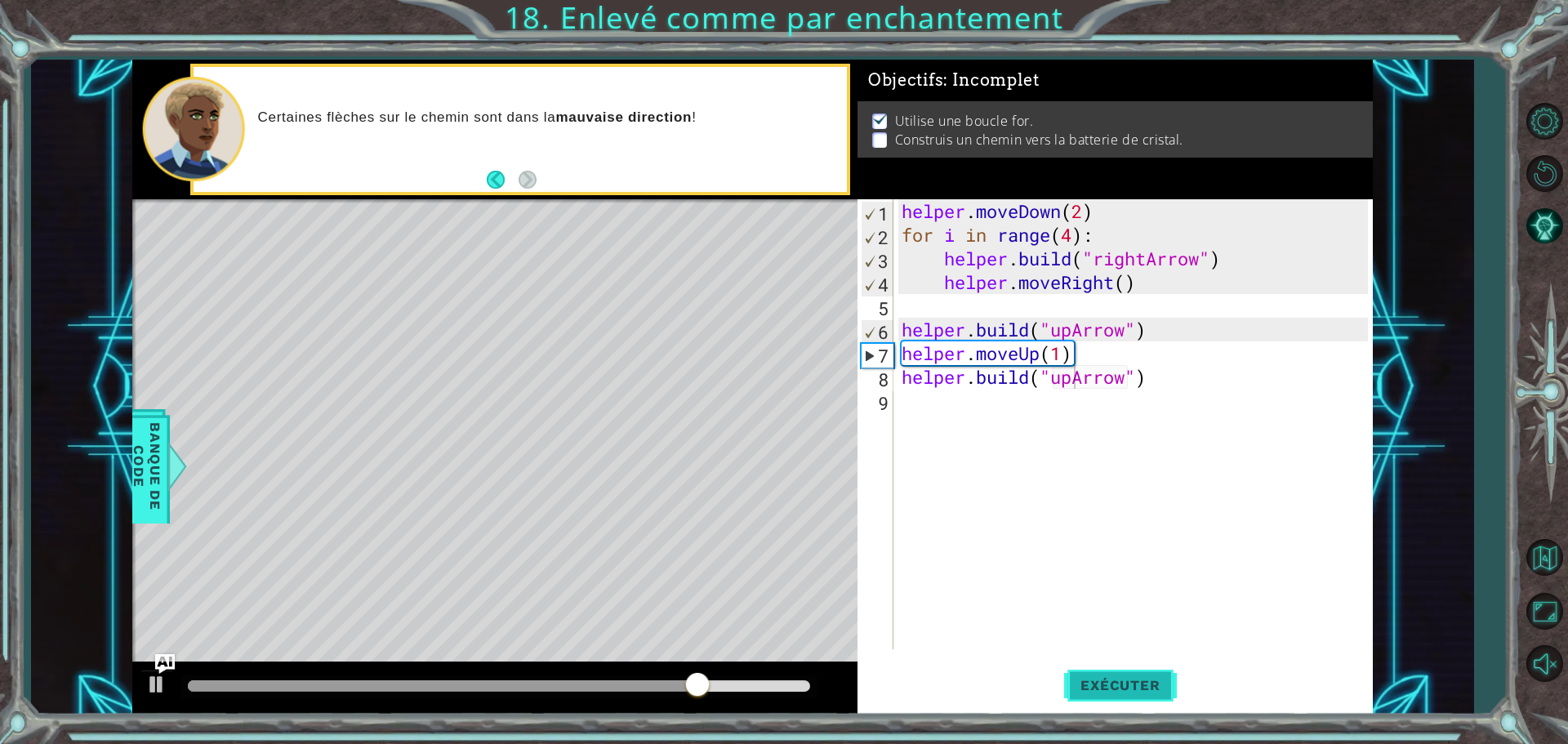
click at [1152, 673] on button "Exécuter" at bounding box center [1120, 685] width 112 height 52
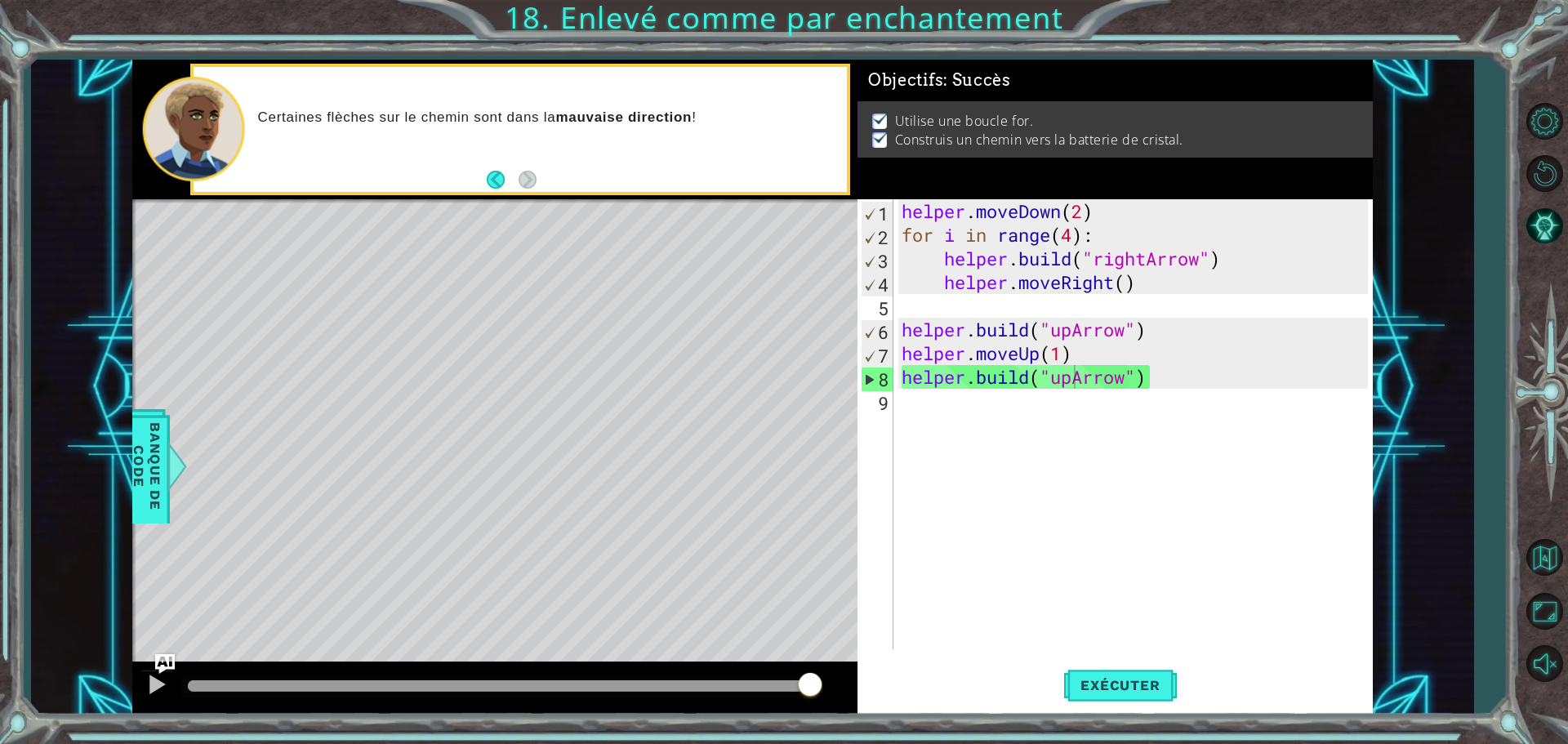
drag, startPoint x: 210, startPoint y: 684, endPoint x: 1515, endPoint y: 712, distance: 1305.3
click at [1515, 712] on div "1 ההההההההההההההההההההההההההההההההההההההההההההההההההההההההההההההההההההההההההההה…" at bounding box center [784, 372] width 1568 height 744
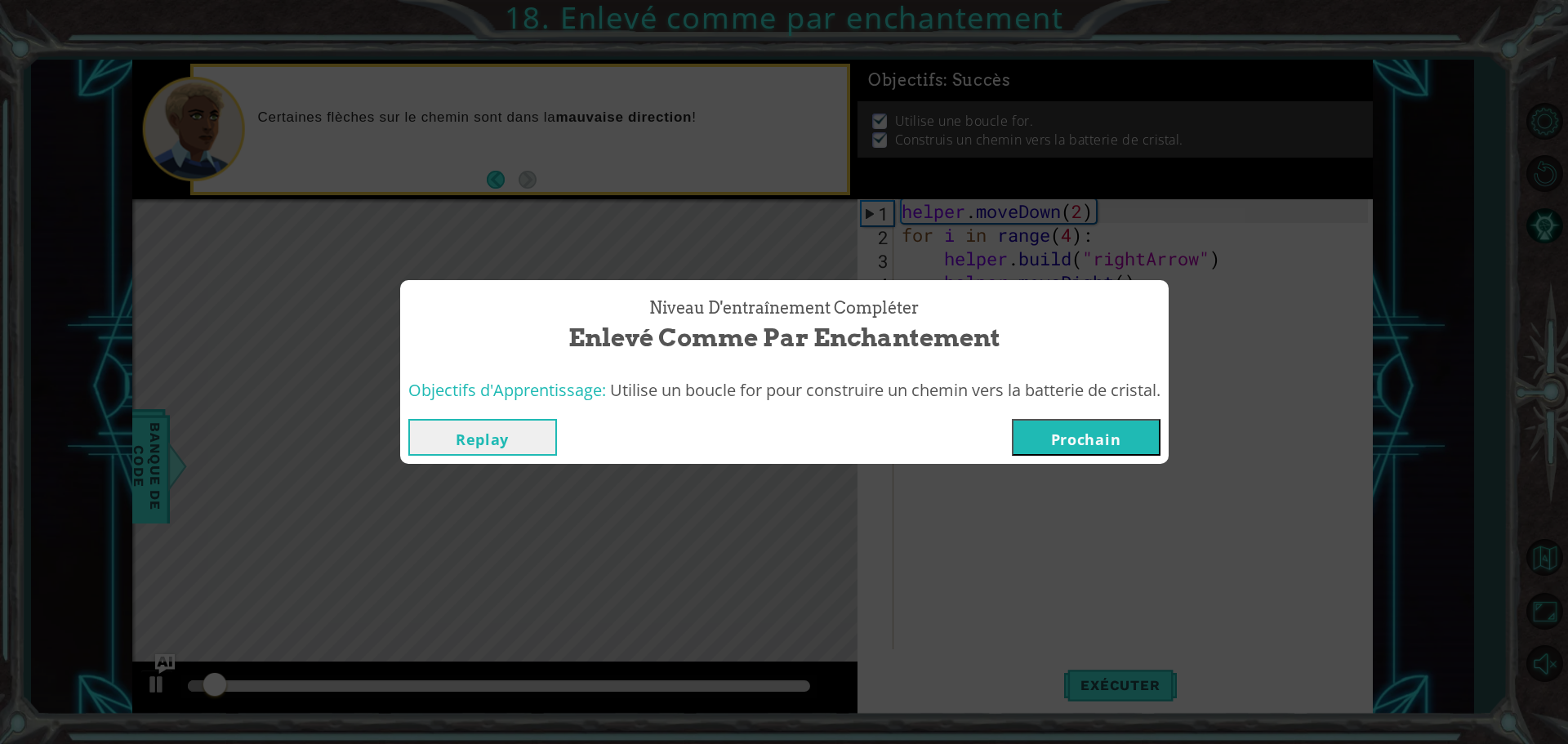
click at [1095, 432] on button "Prochain" at bounding box center [1086, 437] width 149 height 37
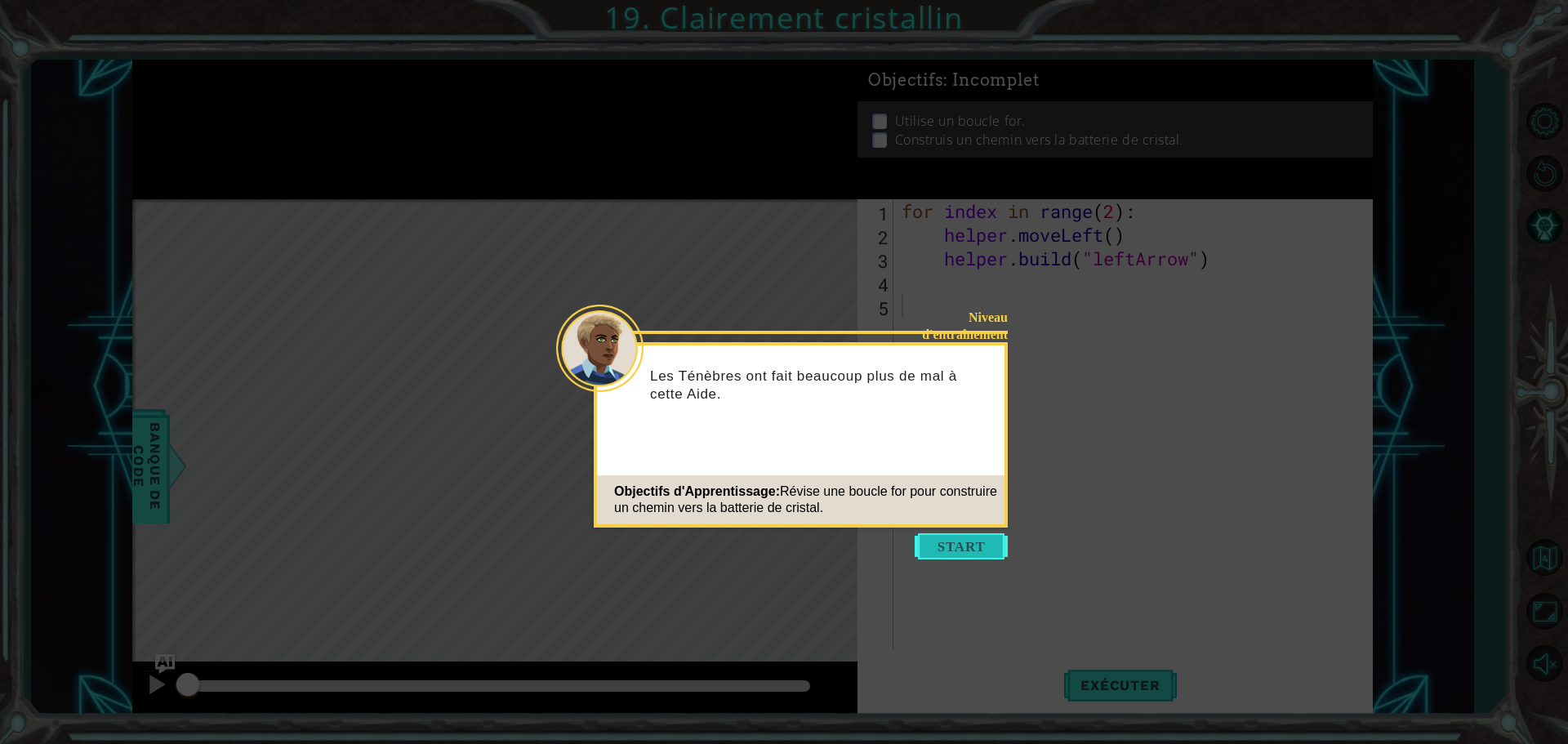
click at [951, 544] on button "Start" at bounding box center [961, 546] width 93 height 26
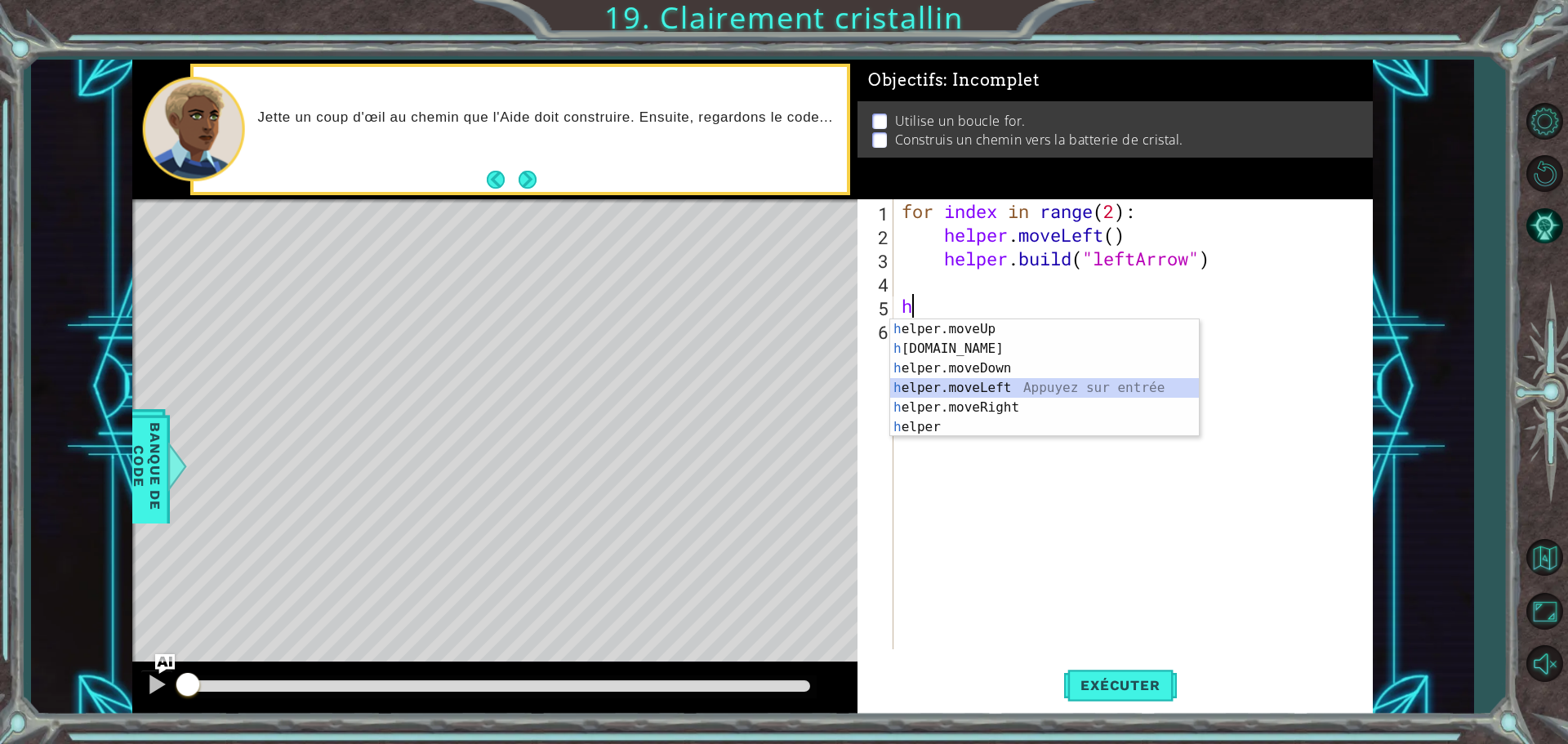
click at [970, 391] on div "h elper.moveUp Appuyez sur entrée h [DOMAIN_NAME] Appuyez sur entrée h elper.mo…" at bounding box center [1045, 397] width 309 height 157
type textarea "helper.moveLeft(1)"
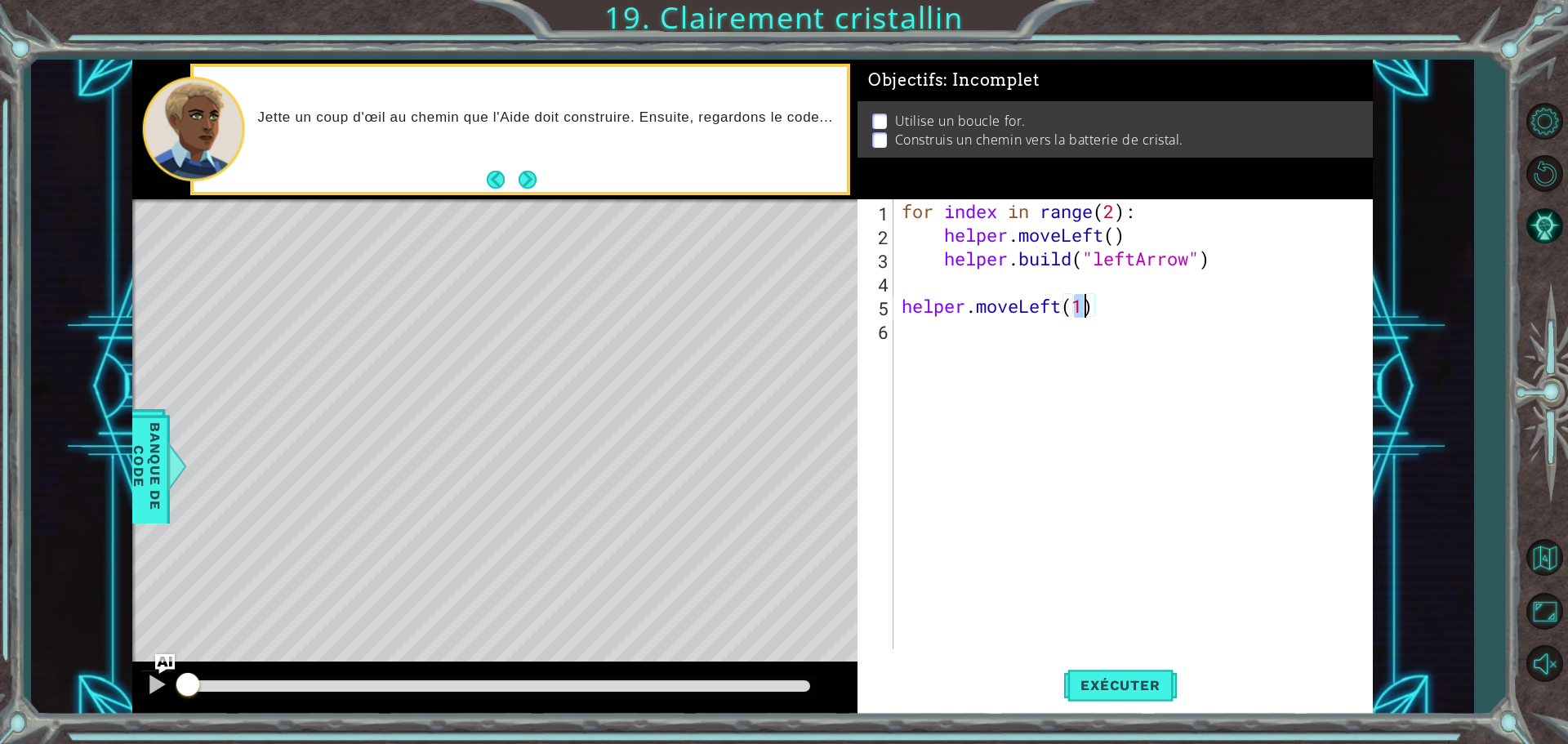
click at [907, 335] on div "for index in range ( 2 ) : helper . moveLeft ( ) helper . build ( "leftArrow" )…" at bounding box center [1137, 448] width 478 height 498
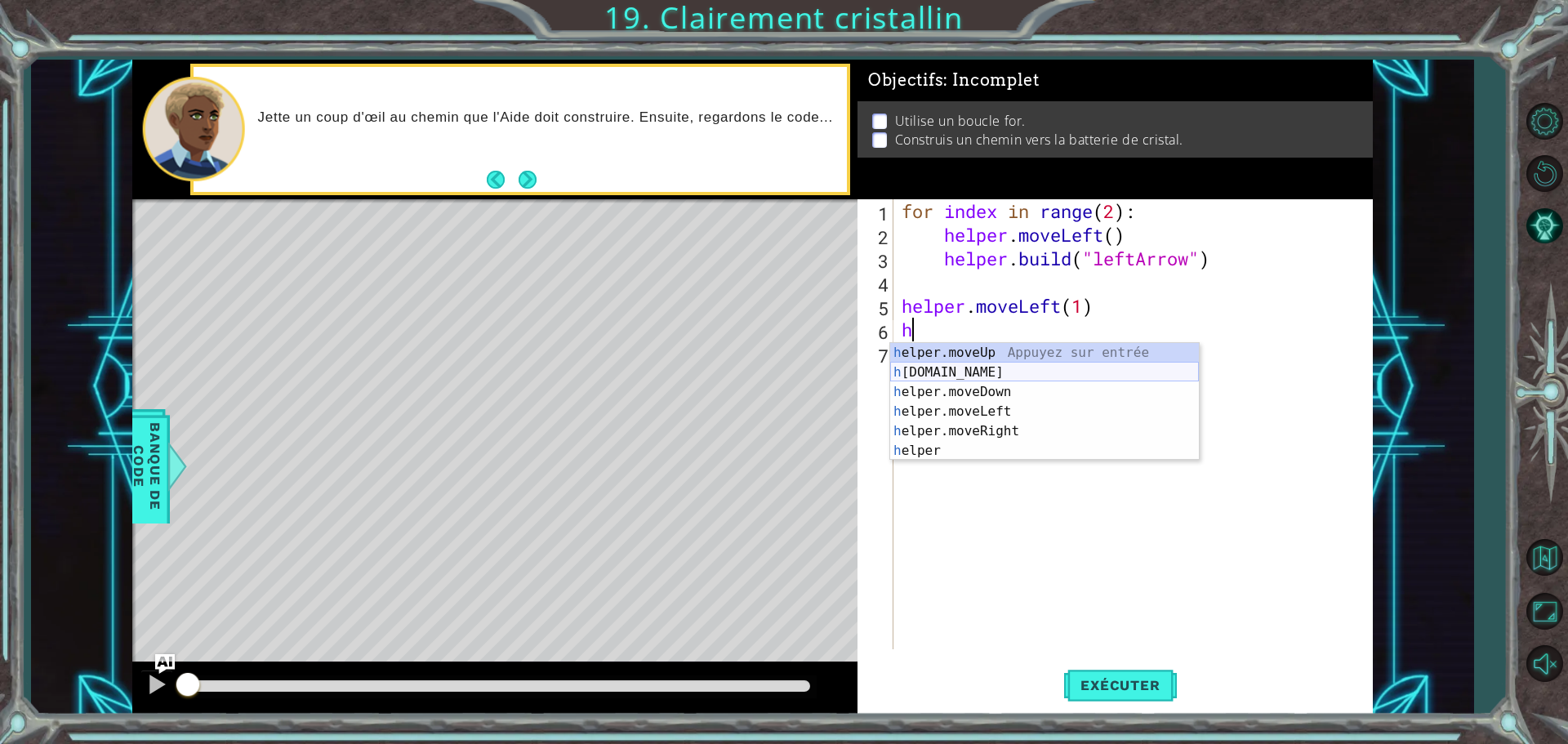
click at [946, 372] on div "h elper.moveUp Appuyez sur entrée h [DOMAIN_NAME] Appuyez sur entrée h elper.mo…" at bounding box center [1045, 421] width 309 height 157
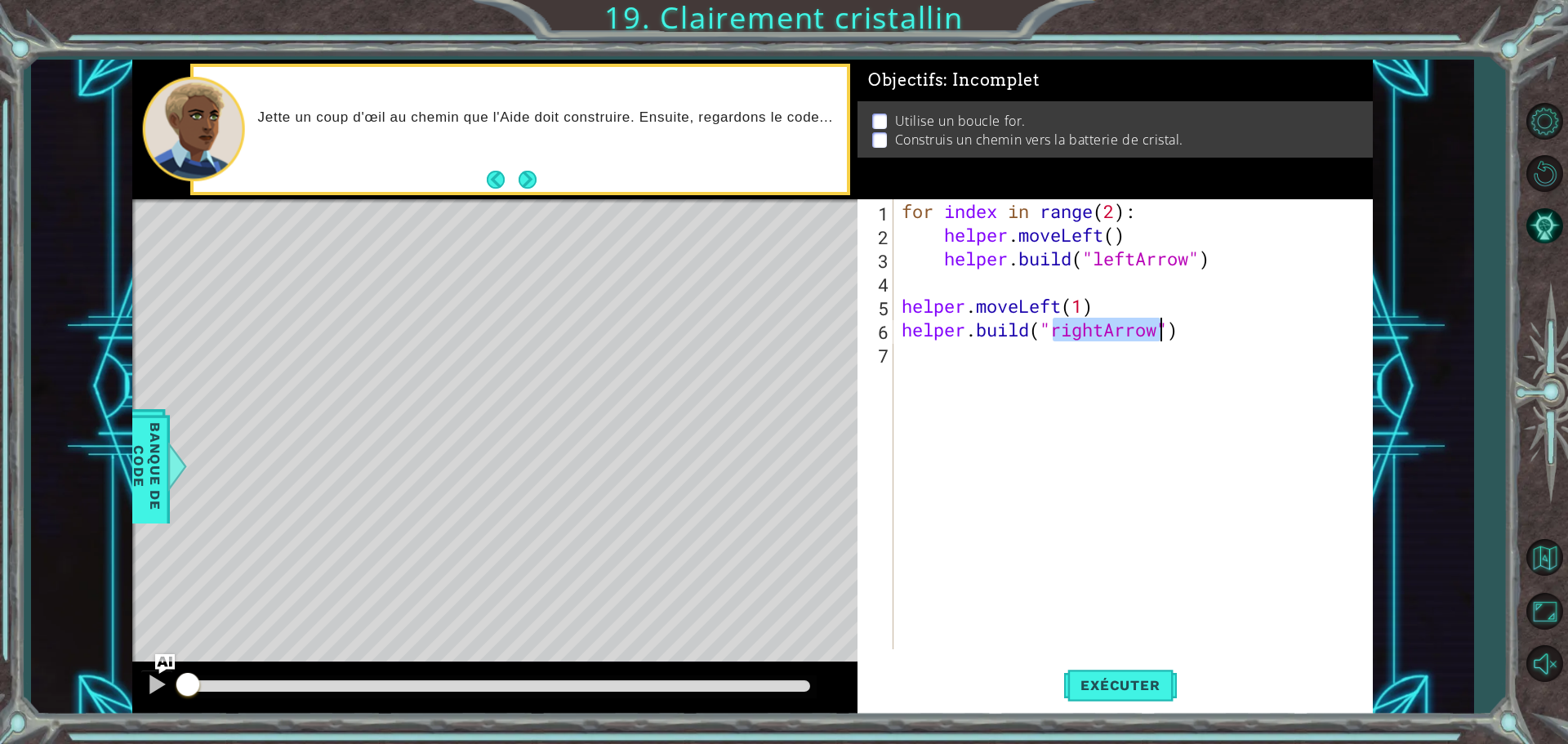
click at [1106, 328] on div "for index in range ( 2 ) : helper . moveLeft ( ) helper . build ( "leftArrow" )…" at bounding box center [1133, 425] width 469 height 451
click at [1058, 354] on div "" leftArrow" Appuyez sur entrée" at bounding box center [1185, 372] width 309 height 59
type textarea "[DOMAIN_NAME]("leftArrow")"
click at [912, 362] on div "for index in range ( 2 ) : helper . moveLeft ( ) helper . build ( "leftArrow" )…" at bounding box center [1137, 448] width 478 height 498
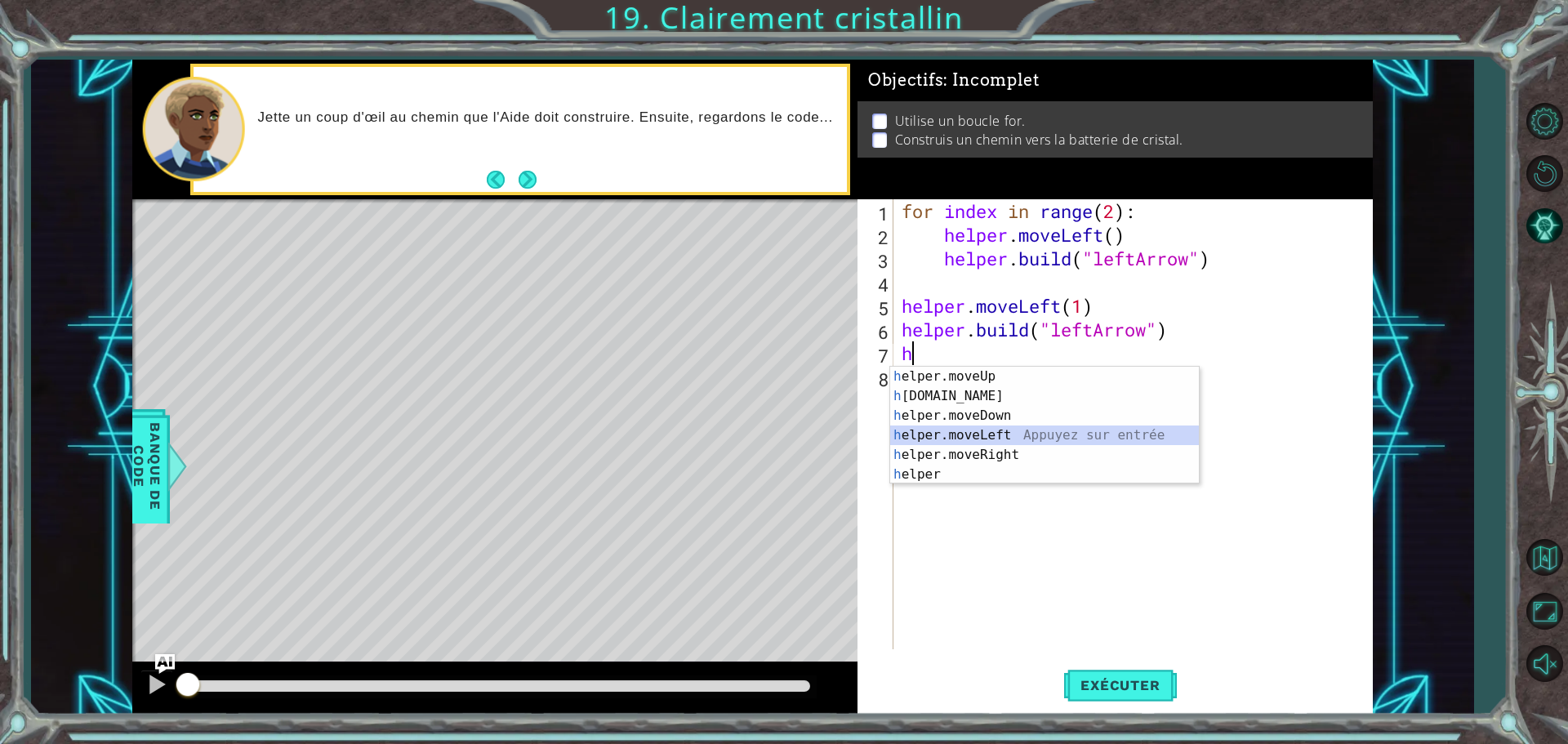
click at [970, 437] on div "h elper.moveUp Appuyez sur entrée h [DOMAIN_NAME] Appuyez sur entrée h elper.mo…" at bounding box center [1045, 445] width 309 height 157
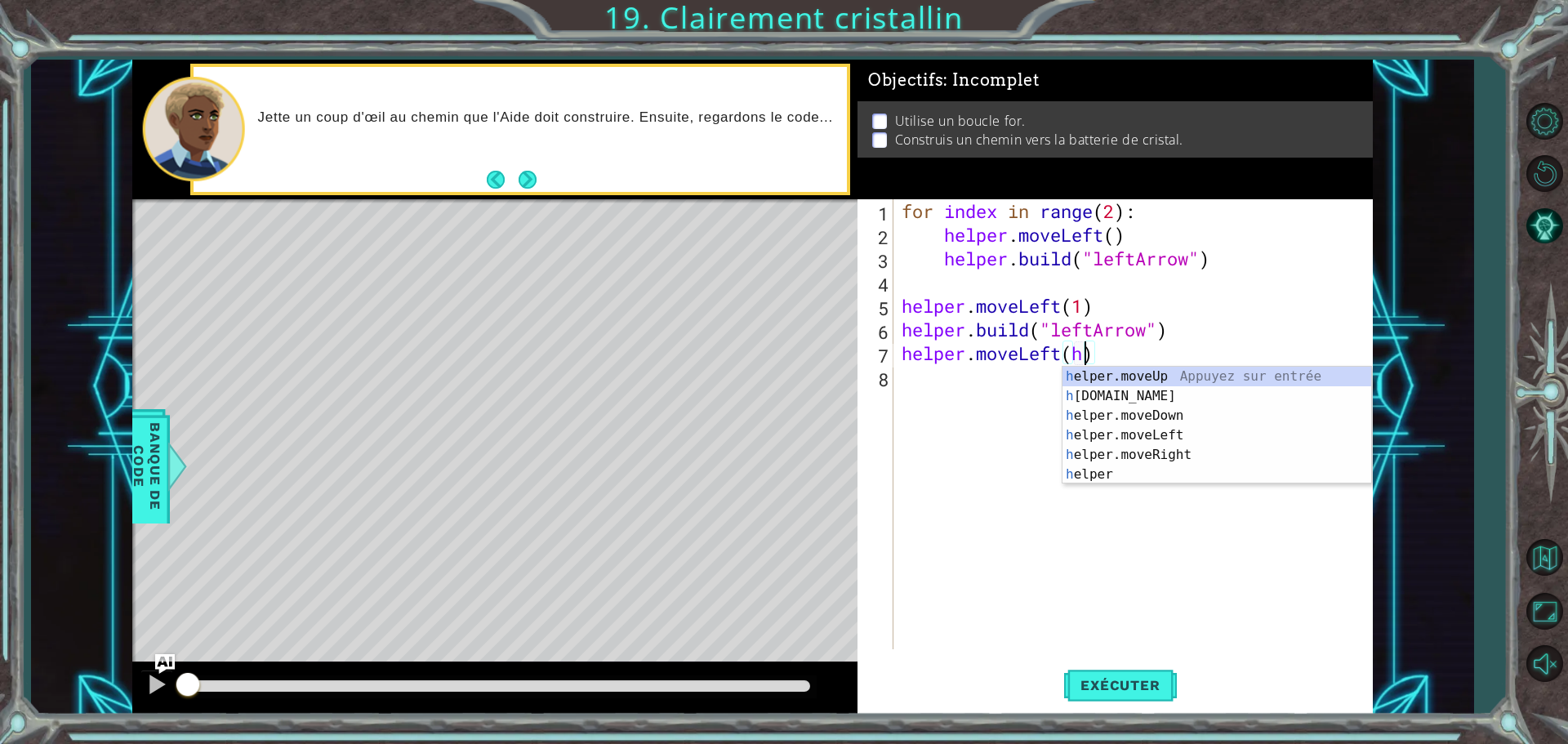
scroll to position [0, 7]
type textarea "helper.moveLeft()"
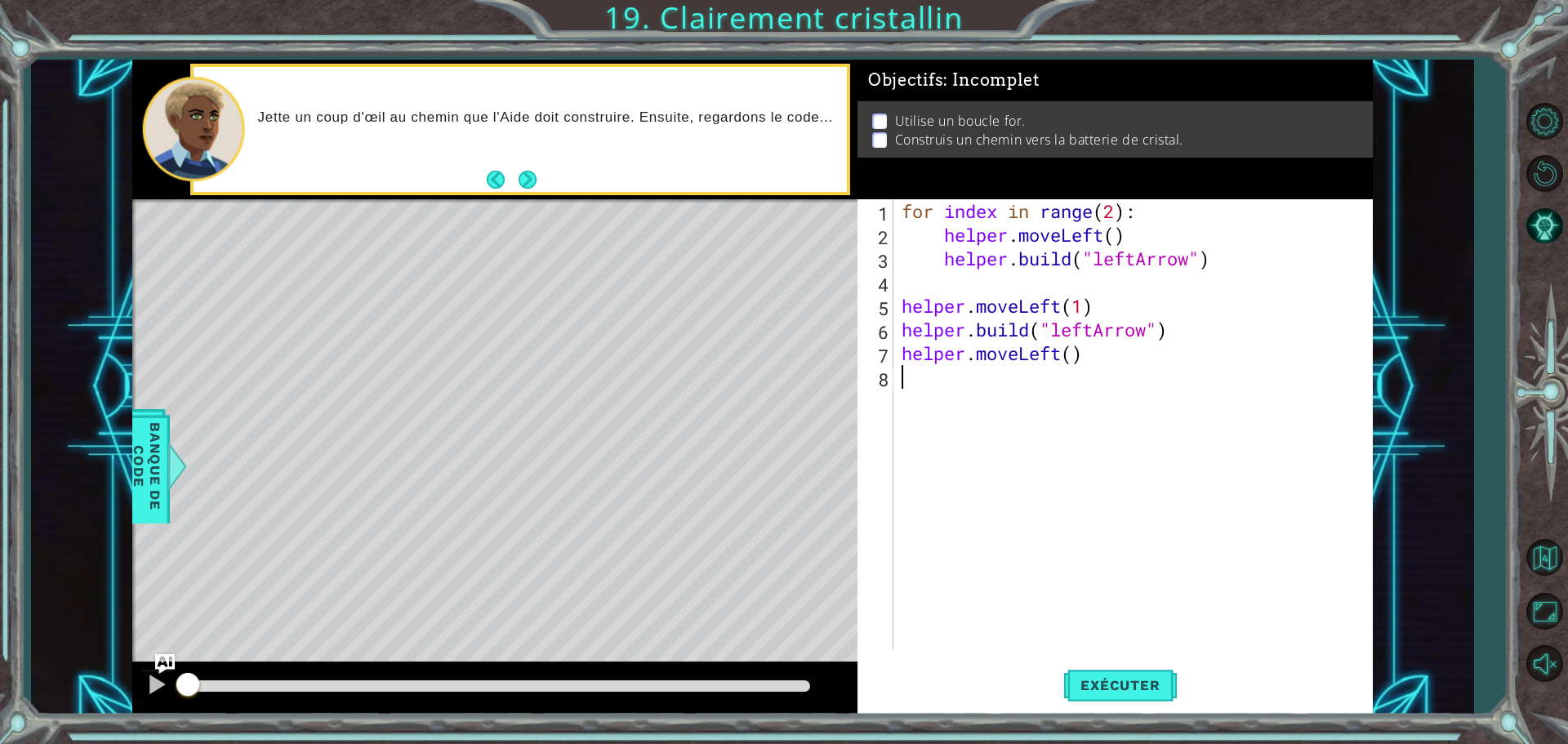
click at [900, 385] on div "for index in range ( 2 ) : helper . moveLeft ( ) helper . build ( "leftArrow" )…" at bounding box center [1137, 448] width 478 height 498
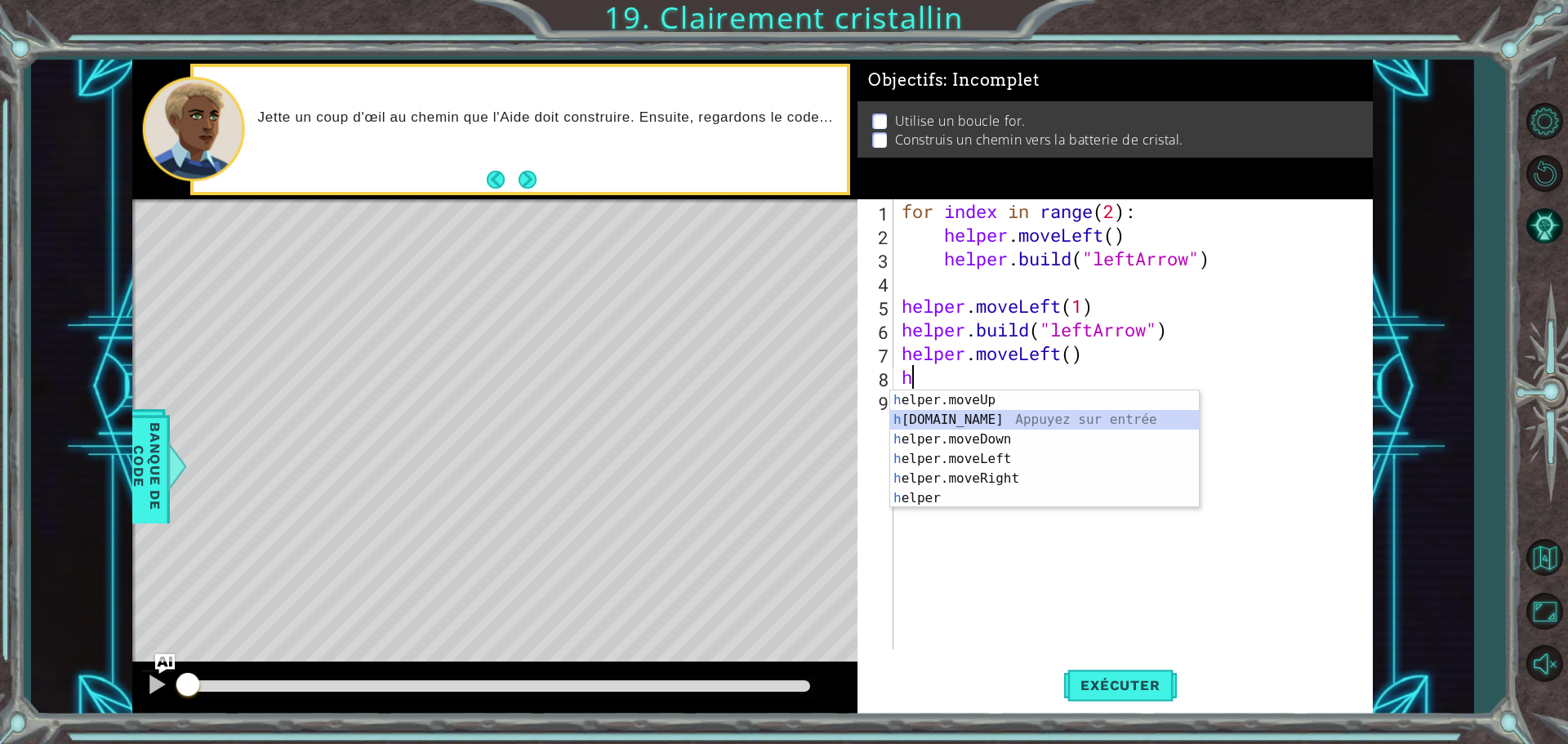
click at [977, 426] on div "h elper.moveUp Appuyez sur entrée h [DOMAIN_NAME] Appuyez sur entrée h elper.mo…" at bounding box center [1045, 469] width 309 height 157
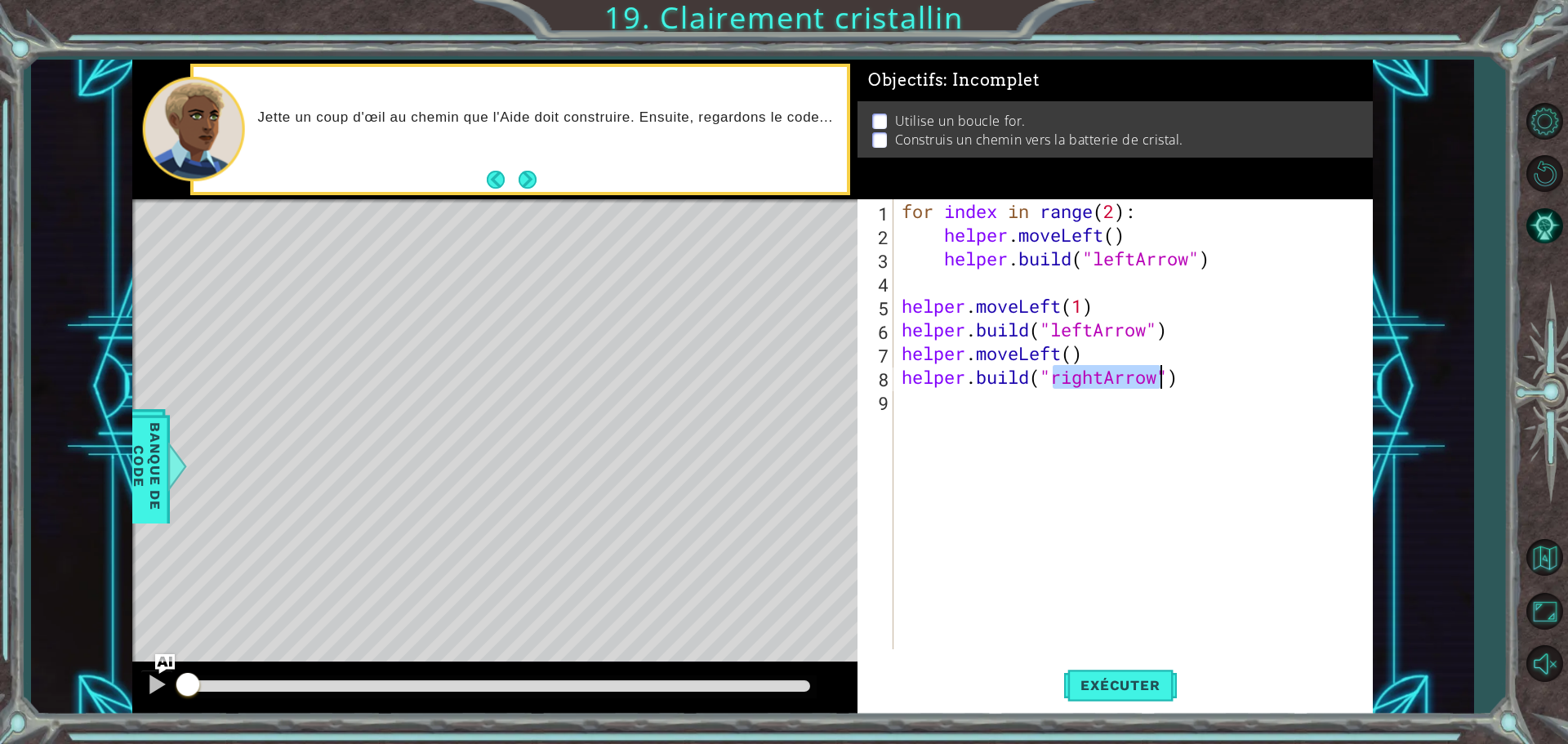
click at [1102, 384] on div "for index in range ( 2 ) : helper . moveLeft ( ) helper . build ( "leftArrow" )…" at bounding box center [1133, 425] width 469 height 451
click at [1085, 394] on div "" leftArrow" Appuyez sur entrée" at bounding box center [1185, 420] width 309 height 59
type textarea "[DOMAIN_NAME]("leftArrow")"
click at [1120, 710] on button "Exécuter" at bounding box center [1120, 685] width 112 height 52
drag, startPoint x: 1112, startPoint y: 688, endPoint x: 1080, endPoint y: 673, distance: 35.3
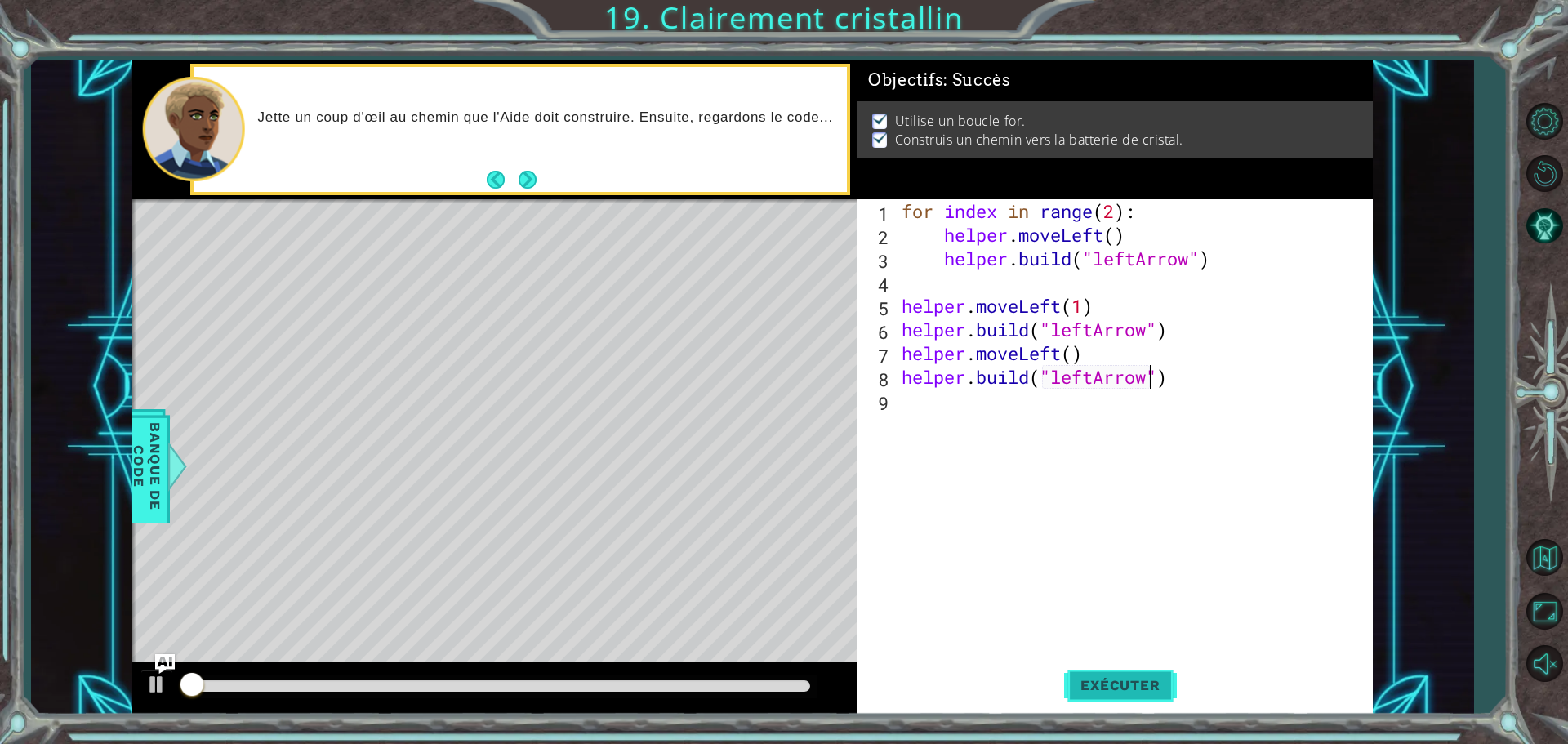
click at [1113, 689] on span "Exécuter" at bounding box center [1120, 686] width 112 height 17
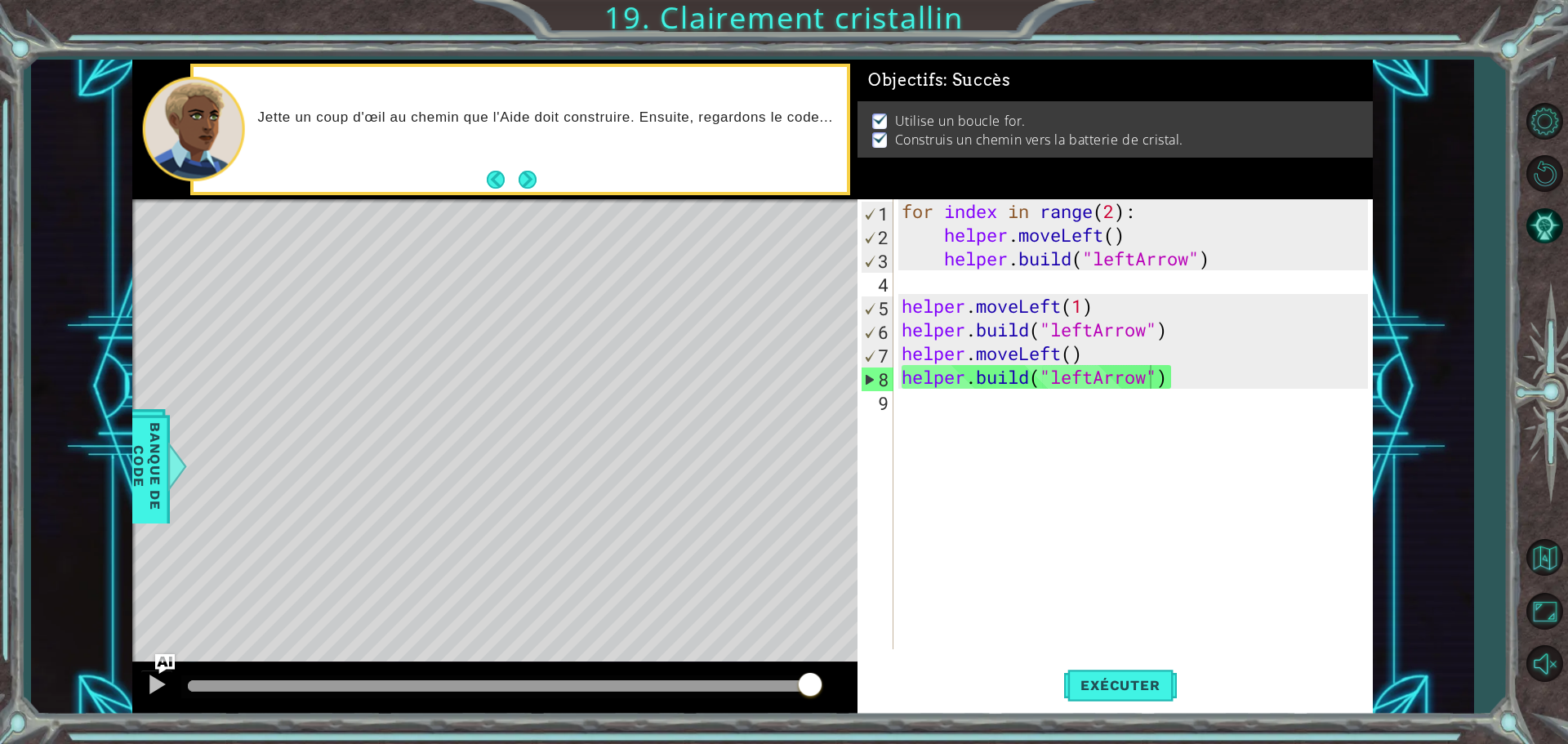
drag, startPoint x: 229, startPoint y: 686, endPoint x: 858, endPoint y: 658, distance: 629.6
click at [857, 659] on body "1 ההההההההההההההההההההההההההההההההההההההההההההההההההההההההההההההההההההההההההההה…" at bounding box center [784, 372] width 1568 height 744
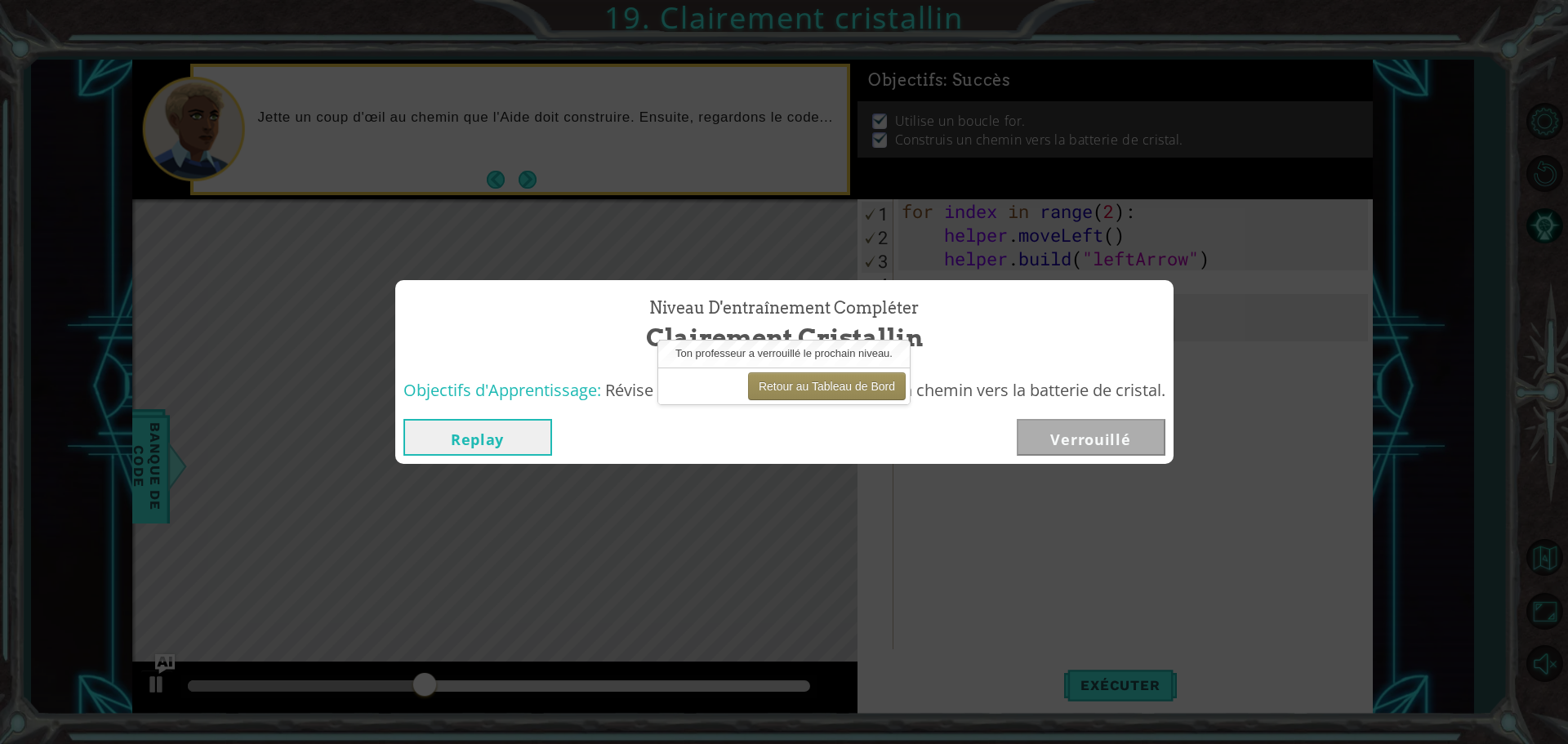
click at [716, 421] on div "Replay Verrouillé" at bounding box center [784, 437] width 762 height 37
